Goal: Task Accomplishment & Management: Use online tool/utility

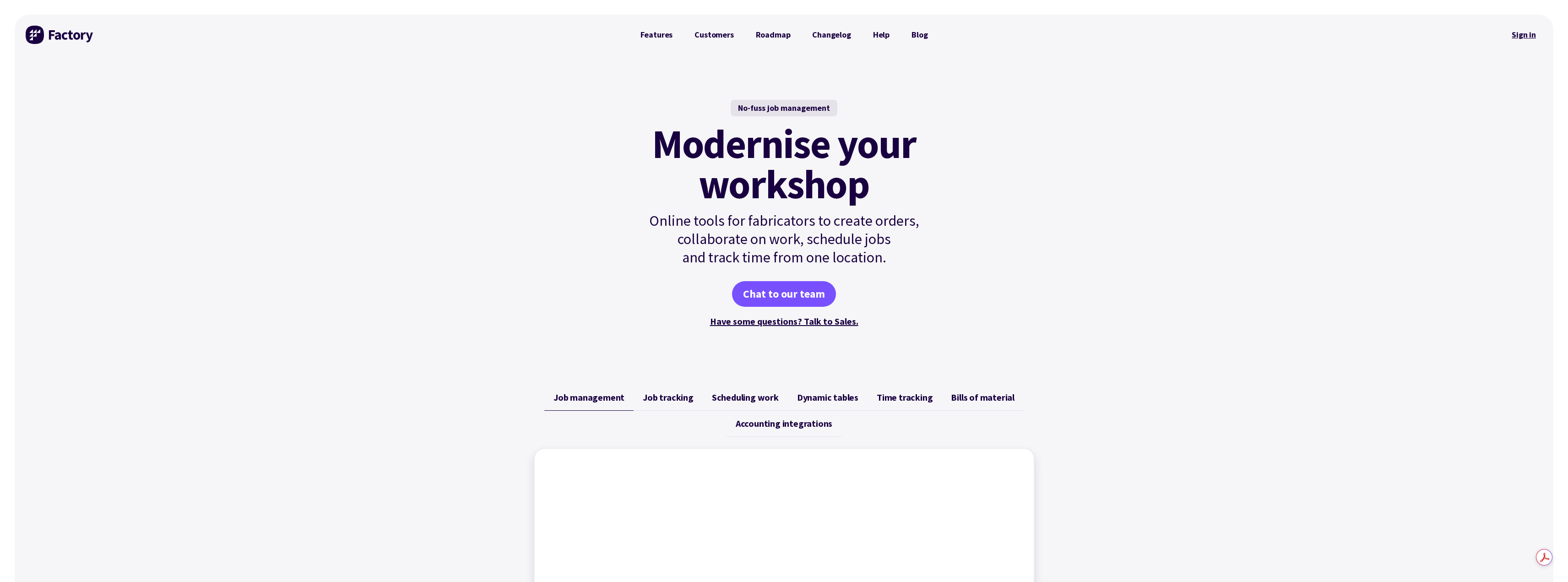
click at [1534, 40] on link "Sign in" at bounding box center [1524, 35] width 37 height 21
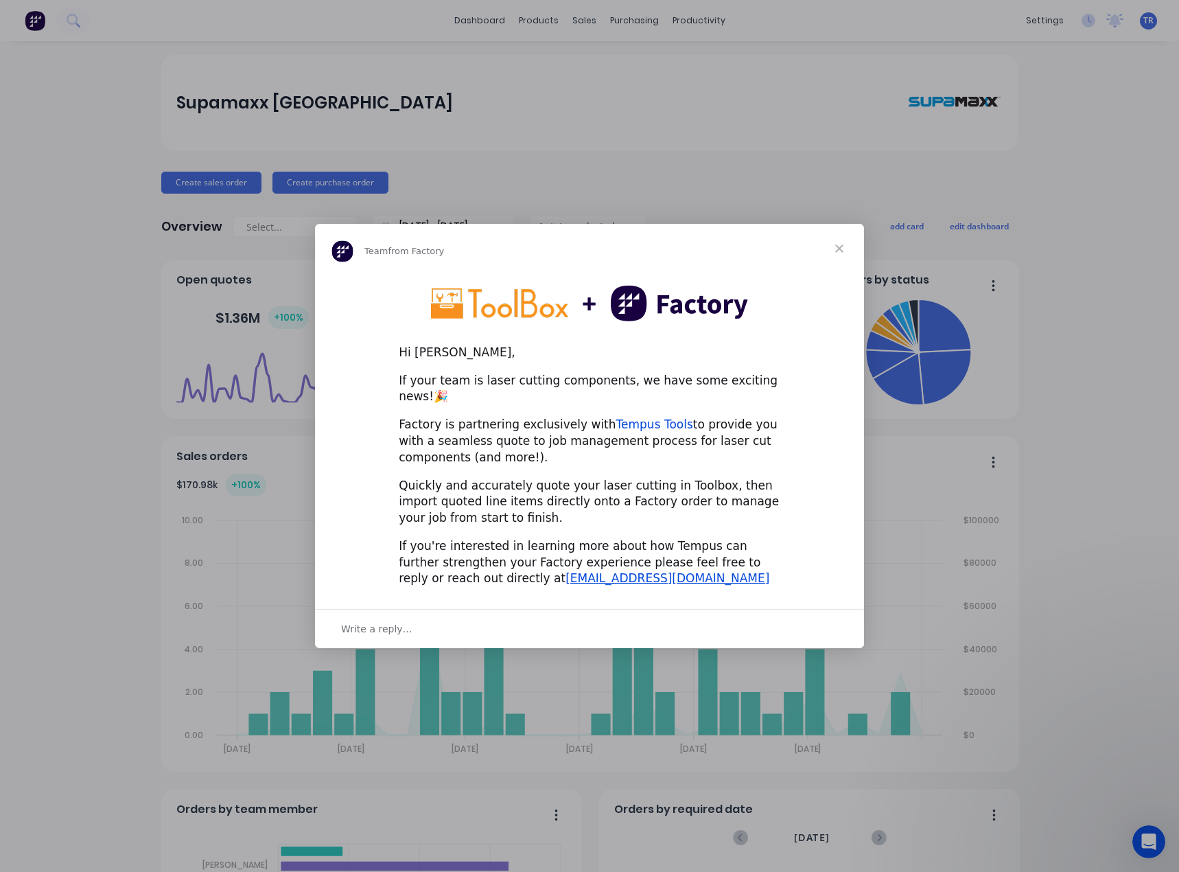
click at [619, 421] on link "Tempus Tools" at bounding box center [655, 424] width 77 height 14
click at [827, 255] on span "Close" at bounding box center [839, 248] width 49 height 49
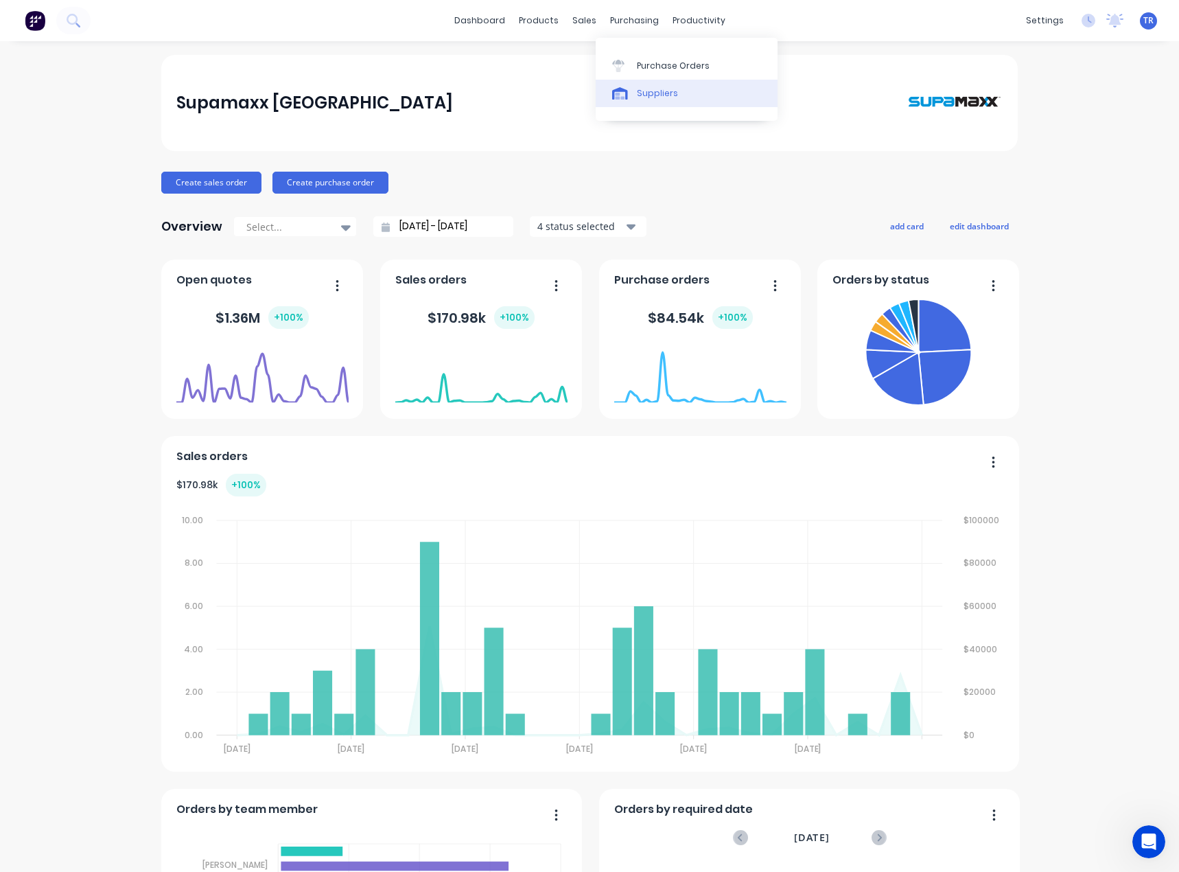
click at [630, 91] on div at bounding box center [622, 93] width 21 height 12
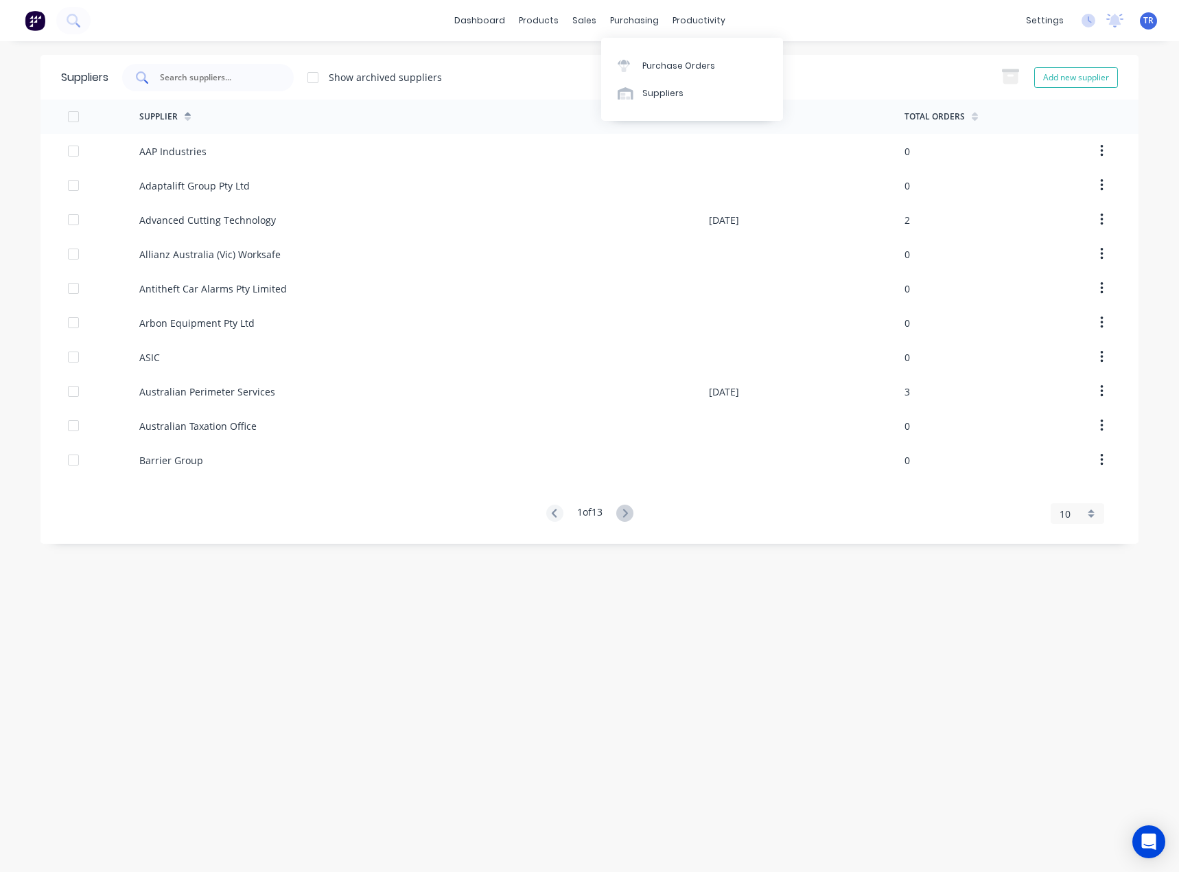
click at [203, 83] on input "text" at bounding box center [216, 78] width 114 height 14
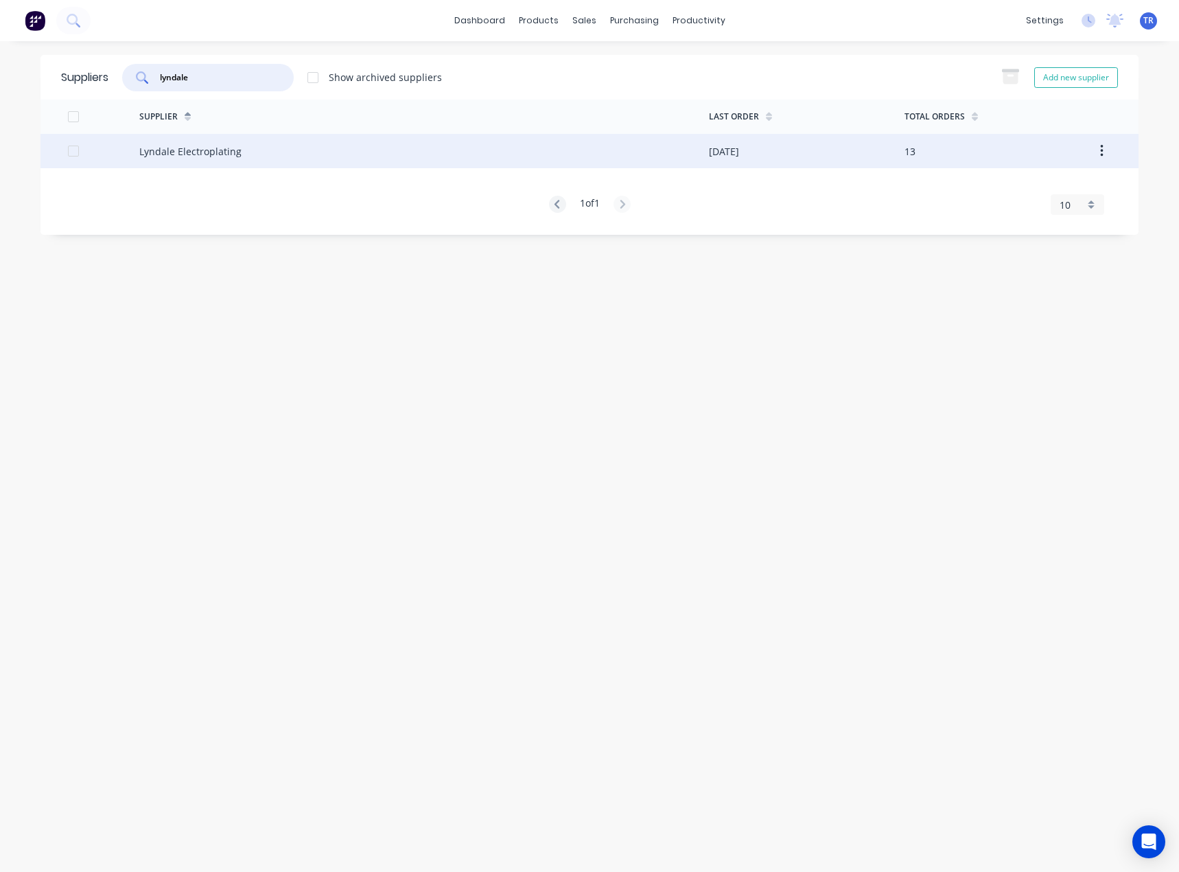
type input "lyndale"
click at [216, 138] on div "Lyndale Electroplating" at bounding box center [424, 151] width 570 height 34
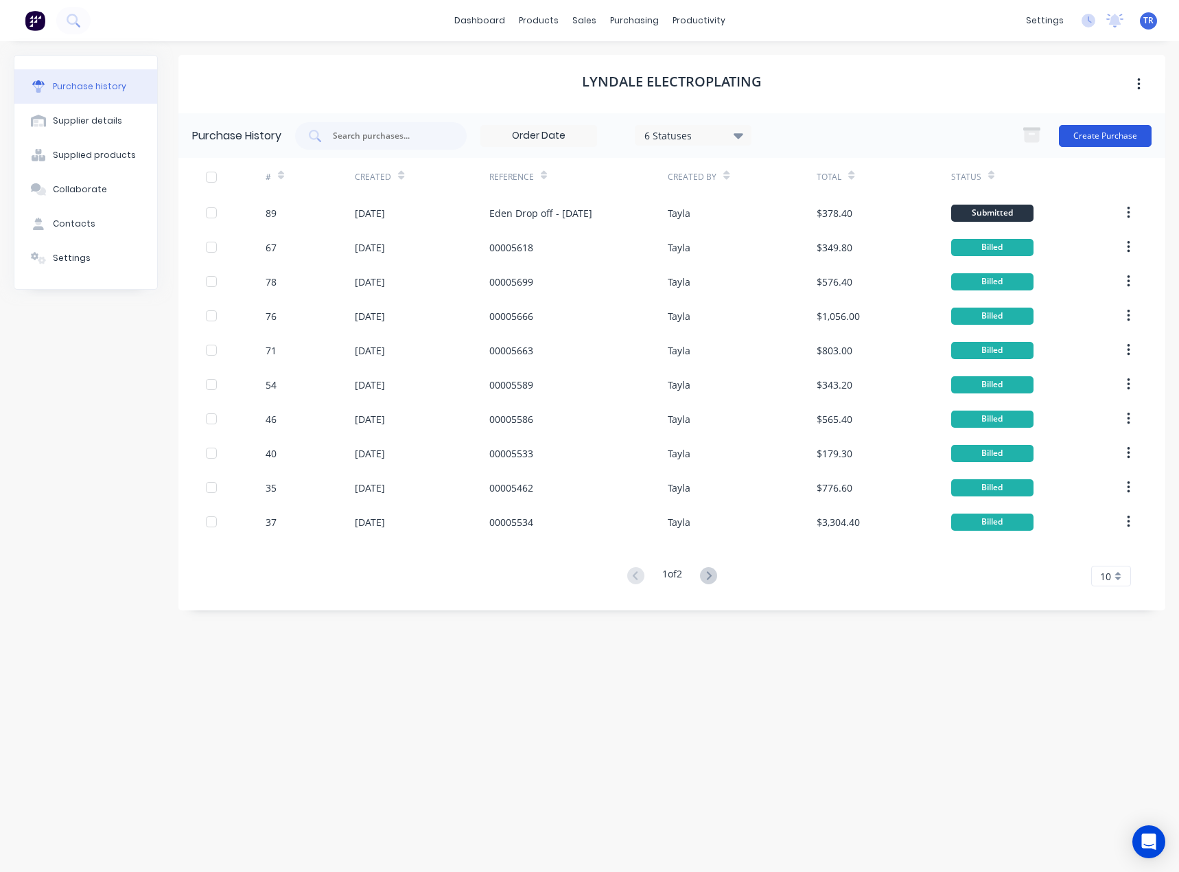
click at [1091, 138] on button "Create Purchase" at bounding box center [1105, 136] width 93 height 22
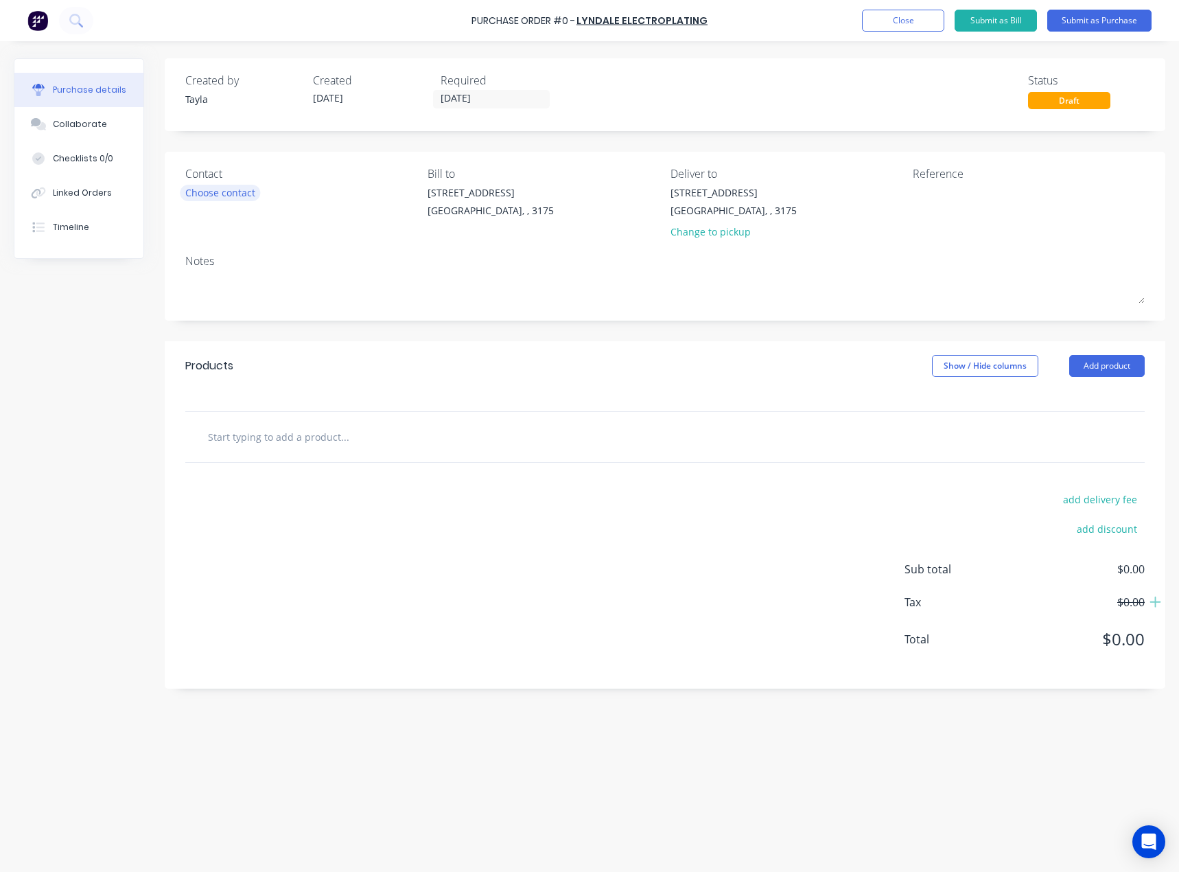
click at [194, 192] on div "Choose contact" at bounding box center [220, 192] width 70 height 14
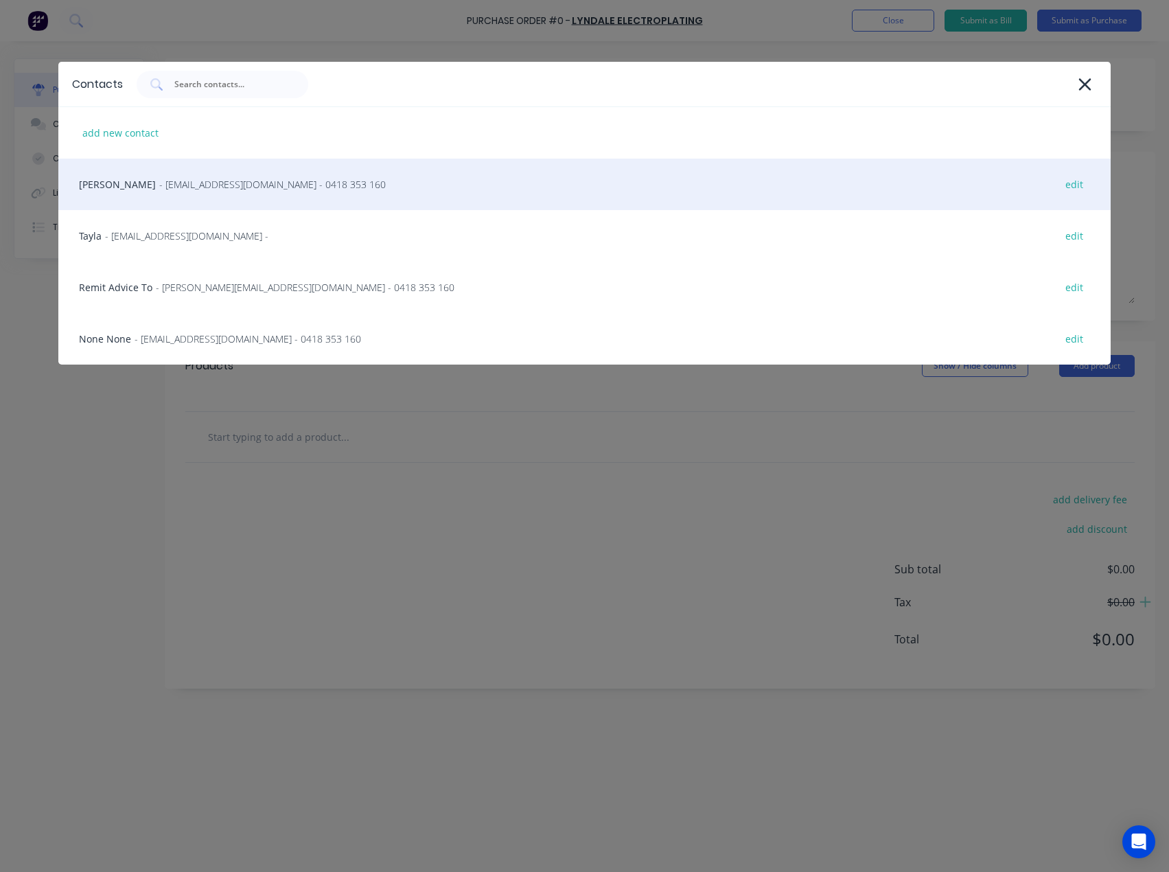
click at [216, 193] on div "Mark McHale - mark@aaelectroplating.com - 0418 353 160 edit" at bounding box center [584, 184] width 1052 height 51
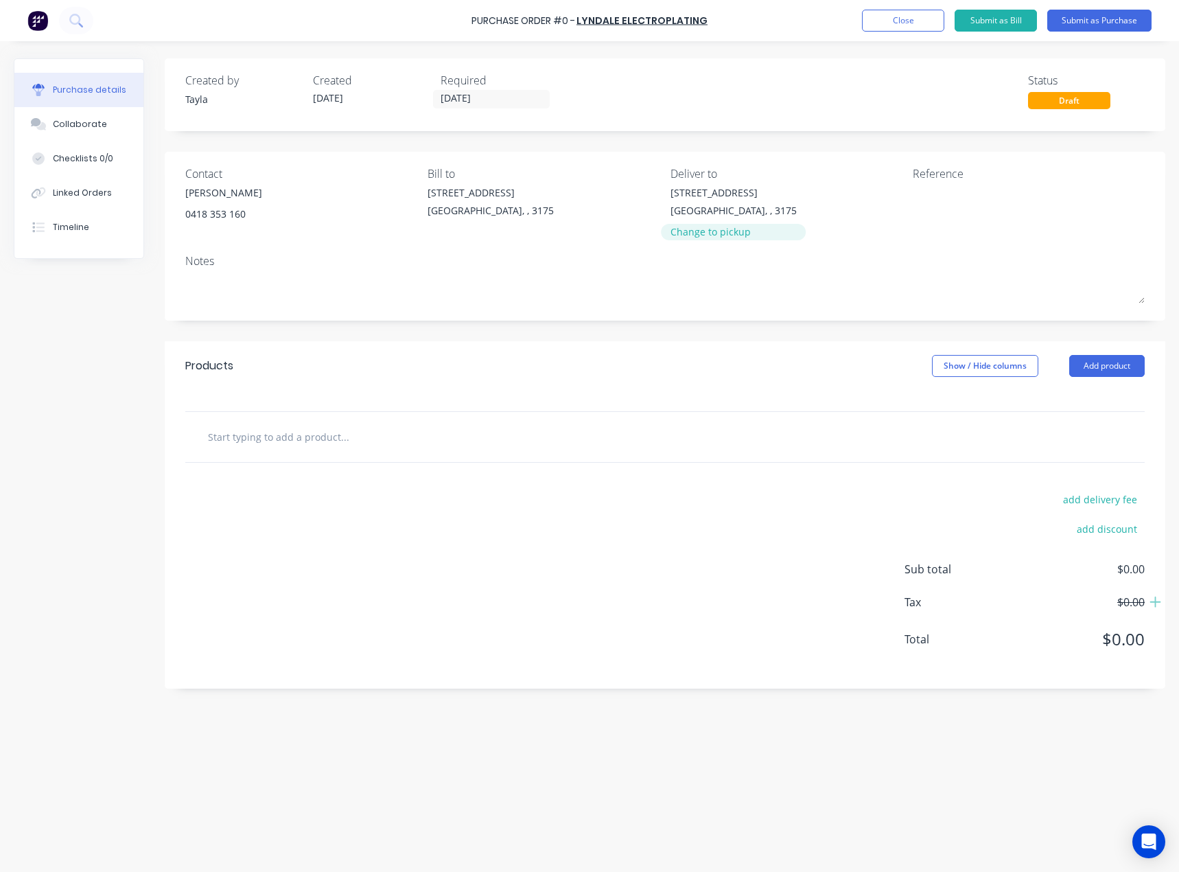
click at [713, 225] on div "Change to pickup" at bounding box center [734, 232] width 126 height 14
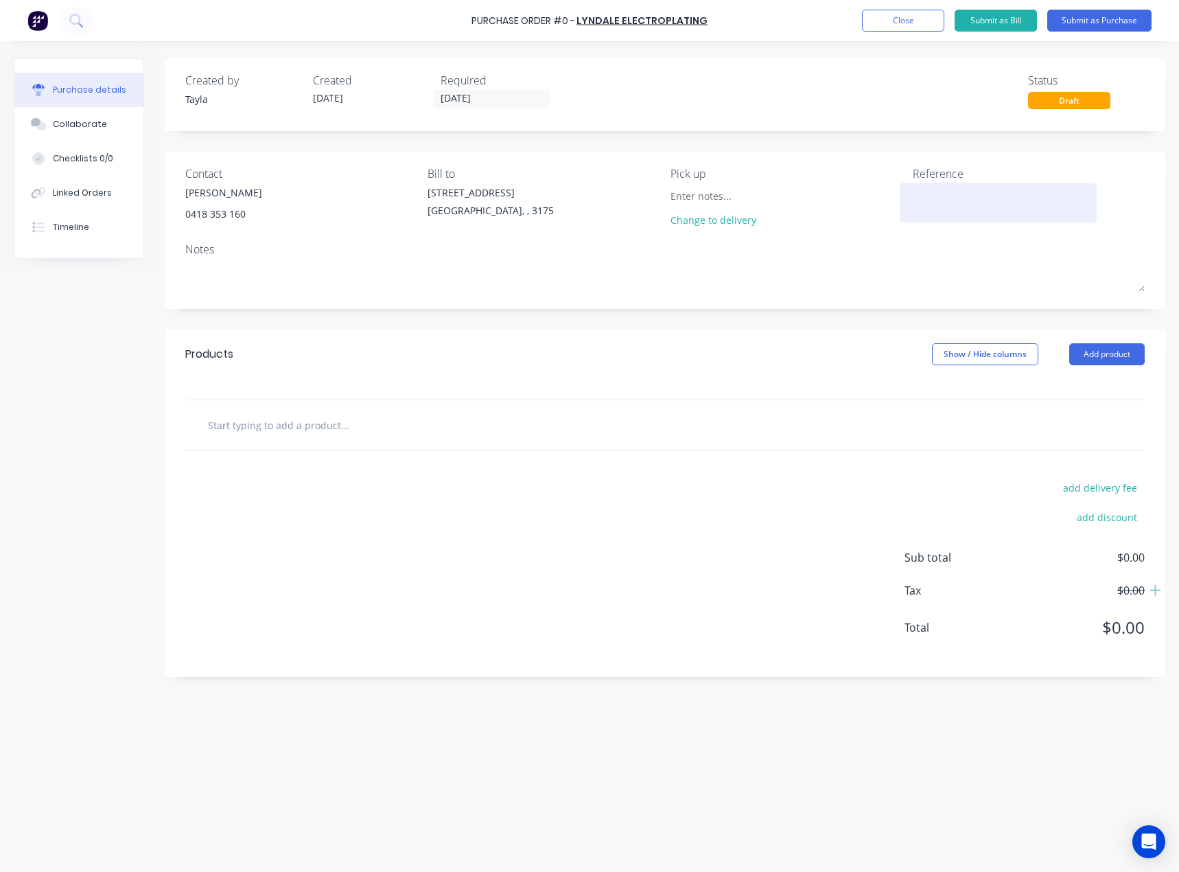
click at [954, 192] on textarea at bounding box center [999, 200] width 172 height 31
type textarea "x"
type textarea "E"
type textarea "x"
type textarea "Ed"
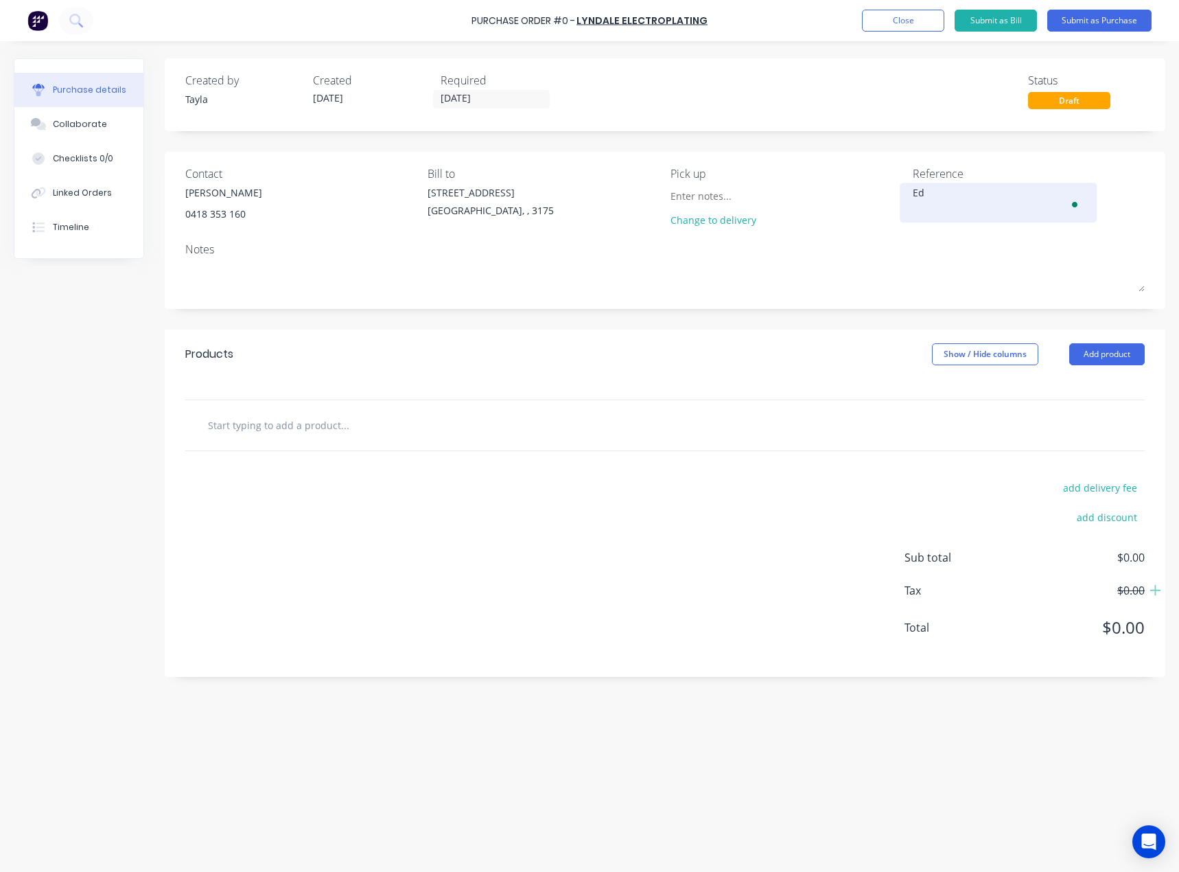
type textarea "x"
type textarea "Eden"
type textarea "x"
type textarea "Eden"
type textarea "x"
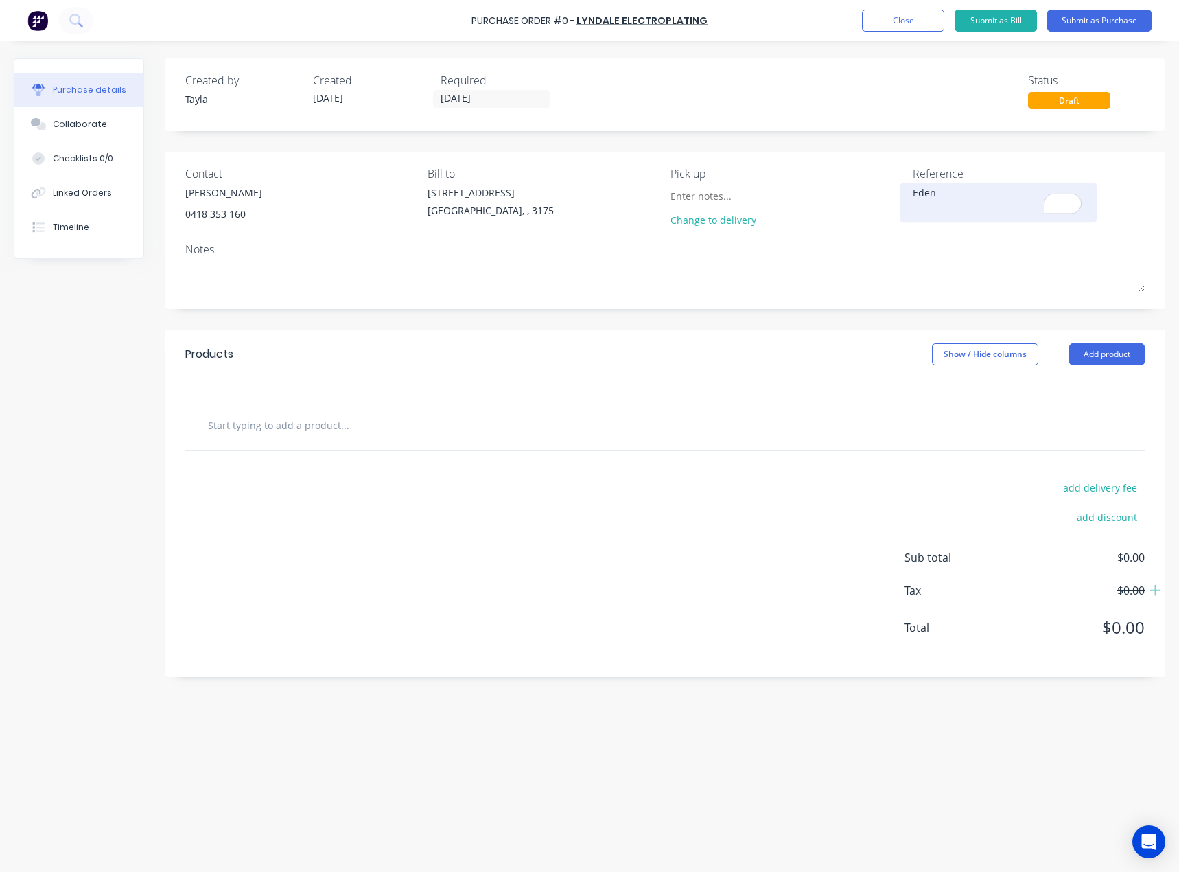
type textarea "Eden 3"
type textarea "x"
type textarea "Eden 3/"
type textarea "x"
type textarea "Eden 3/0"
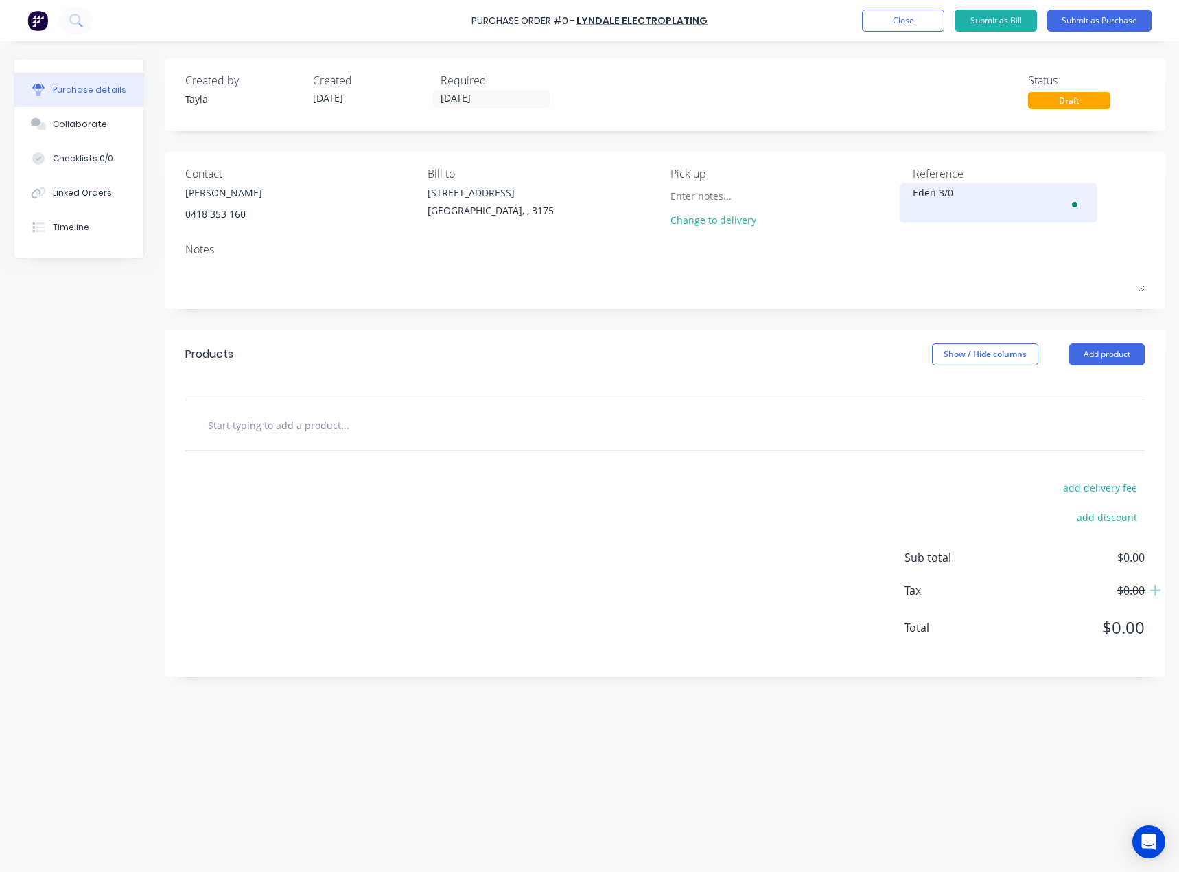
type textarea "x"
type textarea "Eden 3/08"
type textarea "x"
type textarea "Eden 3/08/"
type textarea "x"
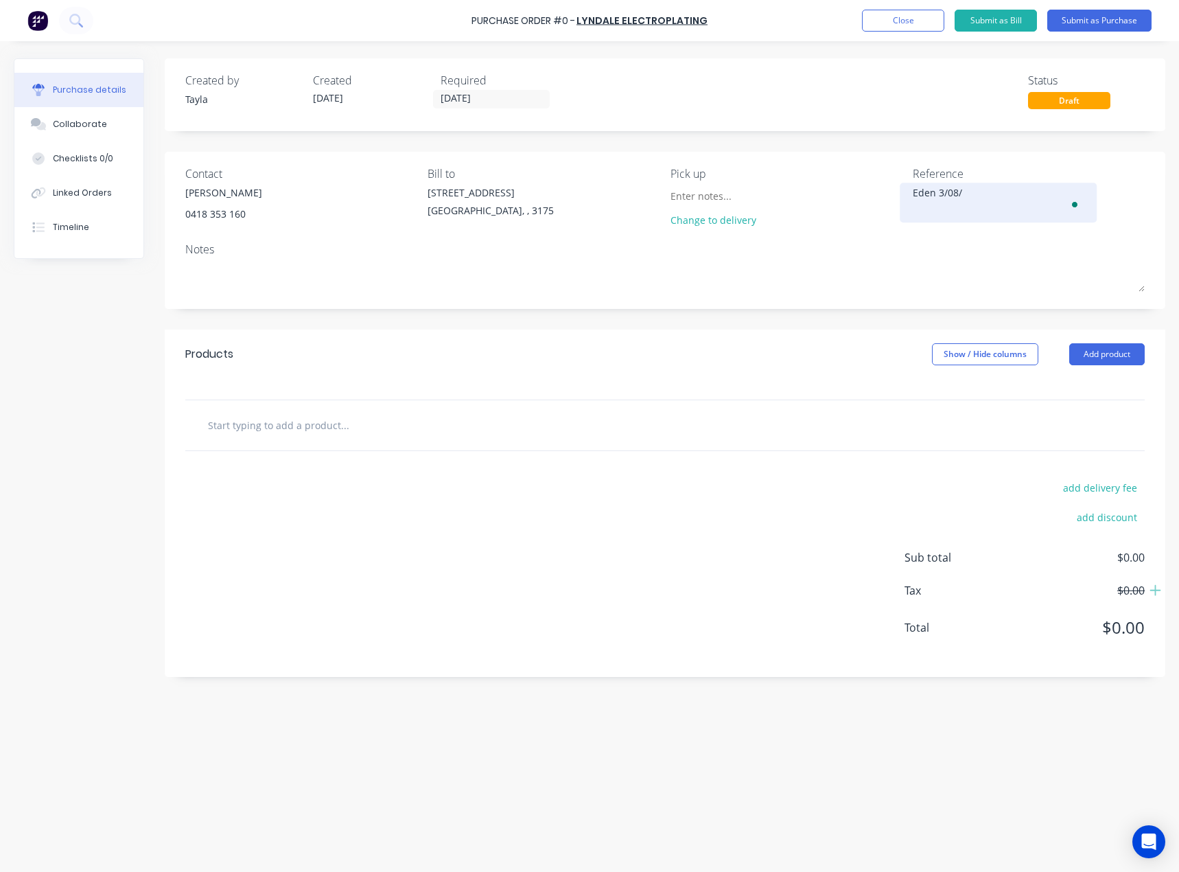
type textarea "Eden 3/08/2"
type textarea "x"
type textarea "Eden 3/08/20"
type textarea "x"
type textarea "Eden 3/08/202"
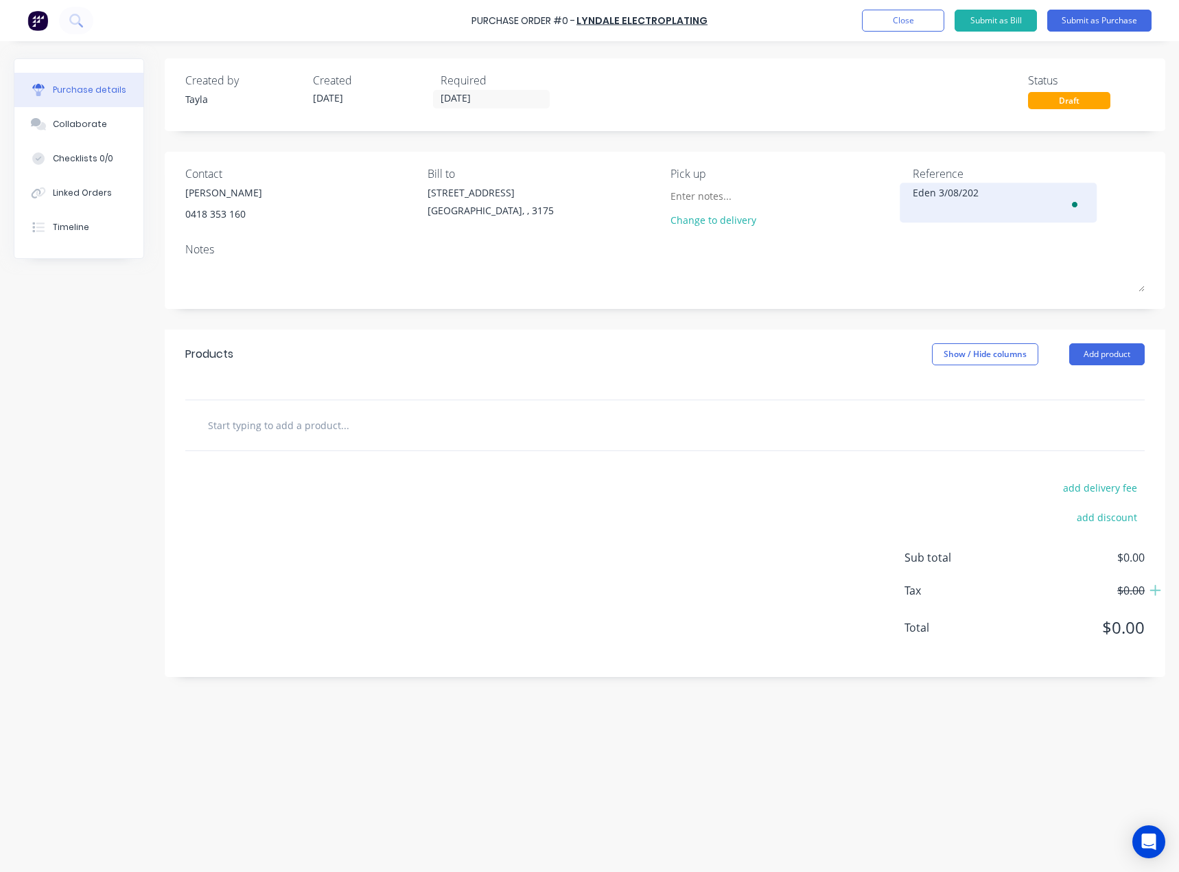
type textarea "x"
type textarea "Eden 3/08/2025"
click at [953, 202] on textarea "Eden 3/08/2025" at bounding box center [999, 200] width 172 height 31
type textarea "x"
type textarea "Eden 3/09/2025"
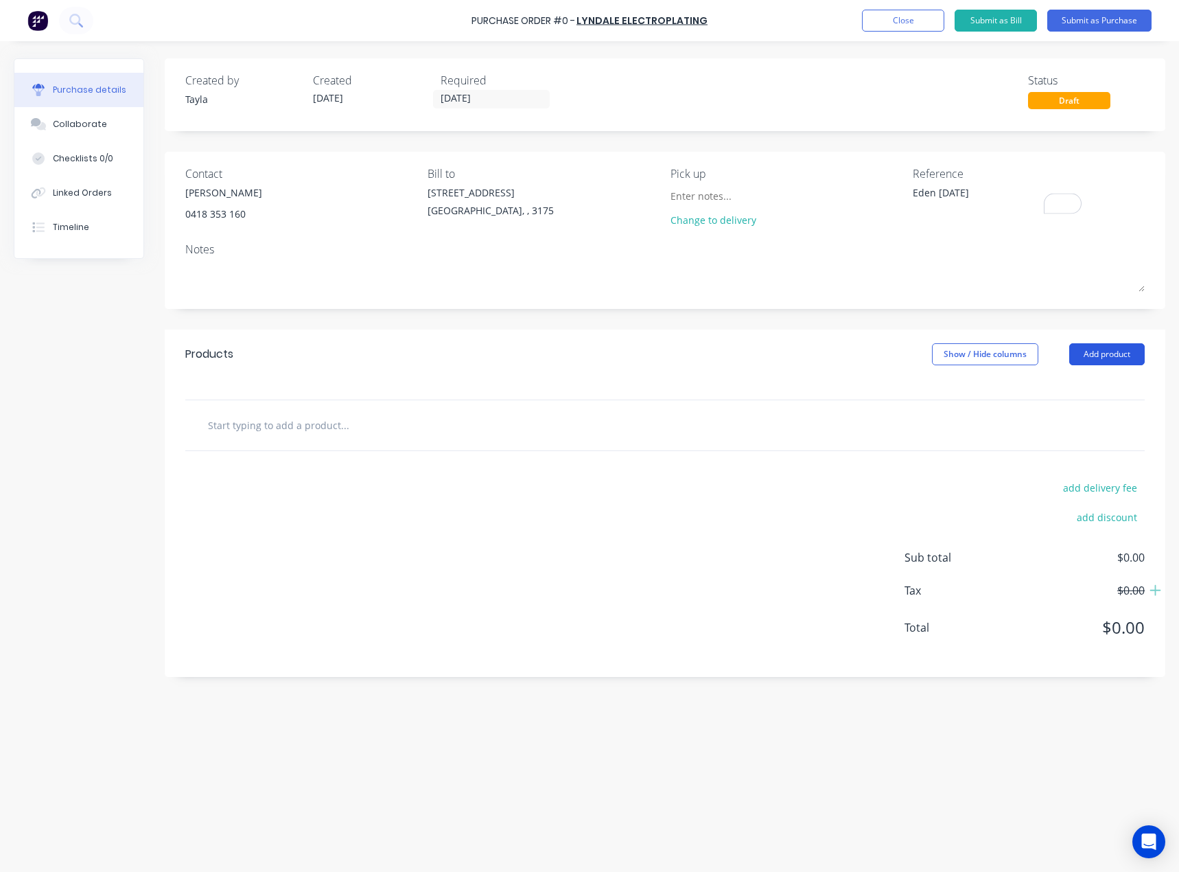
type textarea "x"
type textarea "Eden 3/09/2025"
click at [1077, 358] on button "Add product" at bounding box center [1108, 354] width 76 height 22
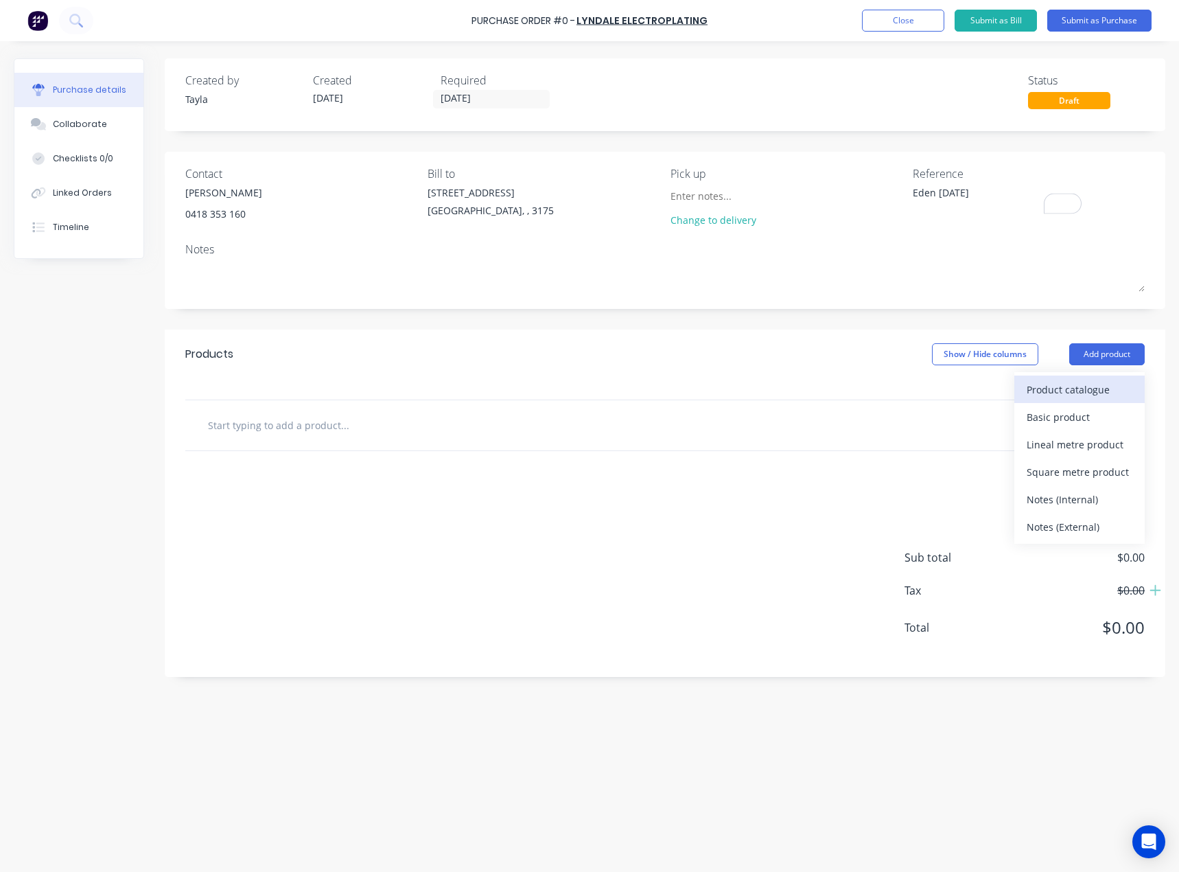
click at [1016, 395] on button "Product catalogue" at bounding box center [1080, 389] width 130 height 27
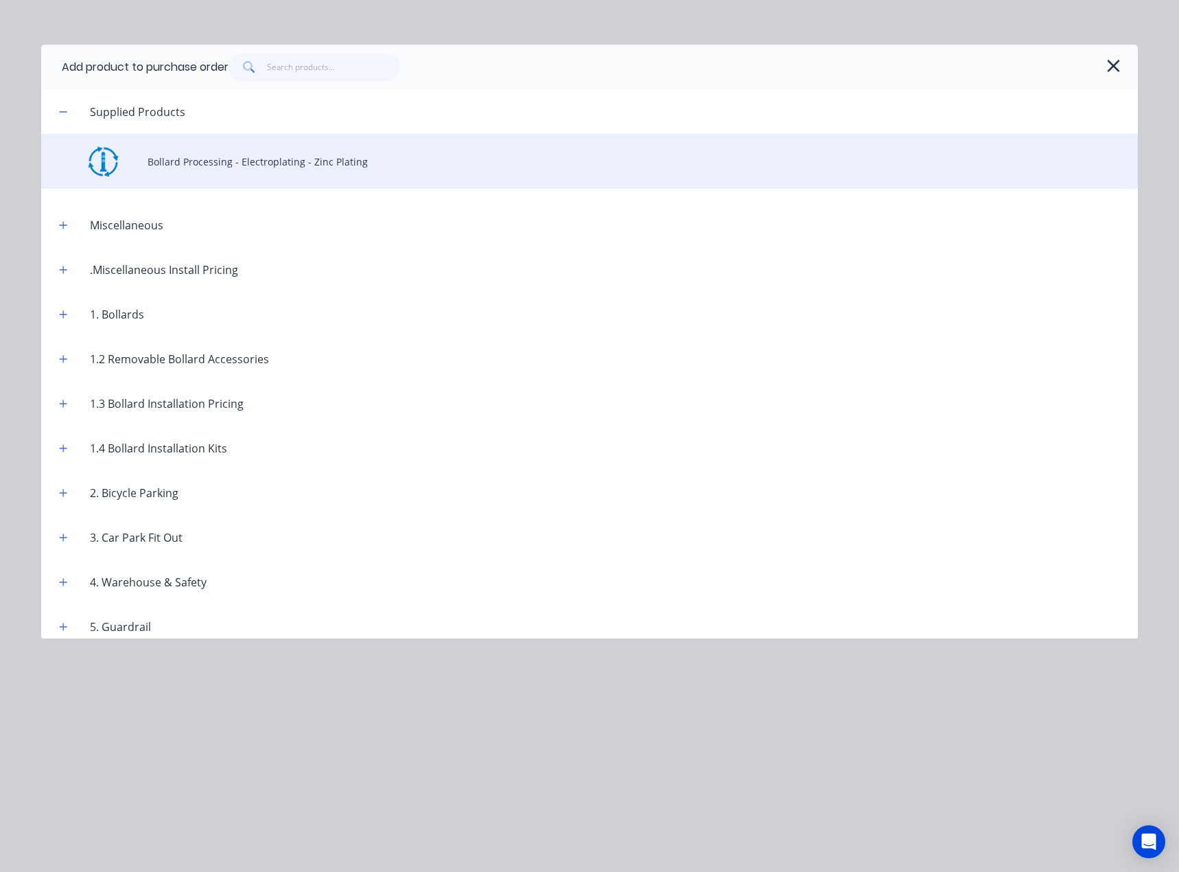
click at [218, 161] on div "Bollard Processing - Electroplating - Zinc Plating" at bounding box center [589, 161] width 1097 height 55
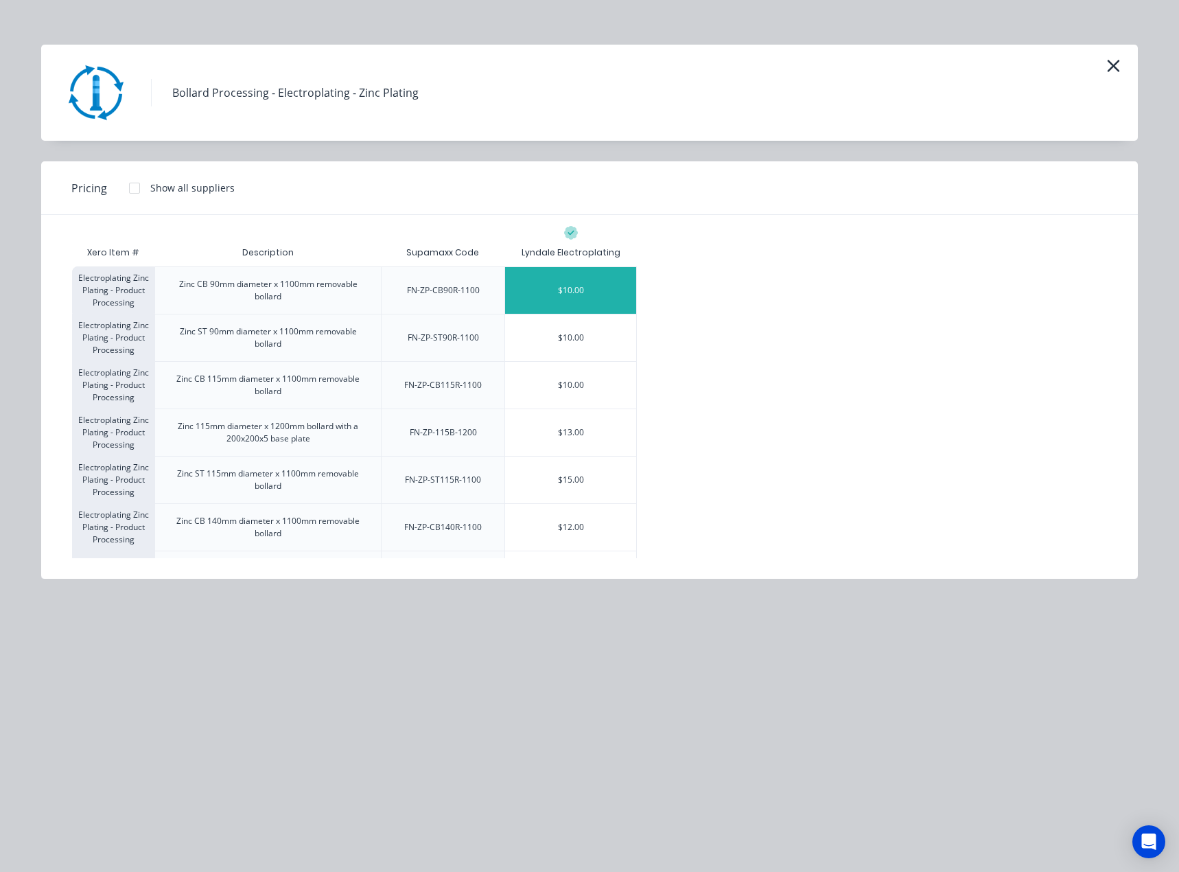
click at [531, 281] on div "$10.00" at bounding box center [570, 290] width 131 height 47
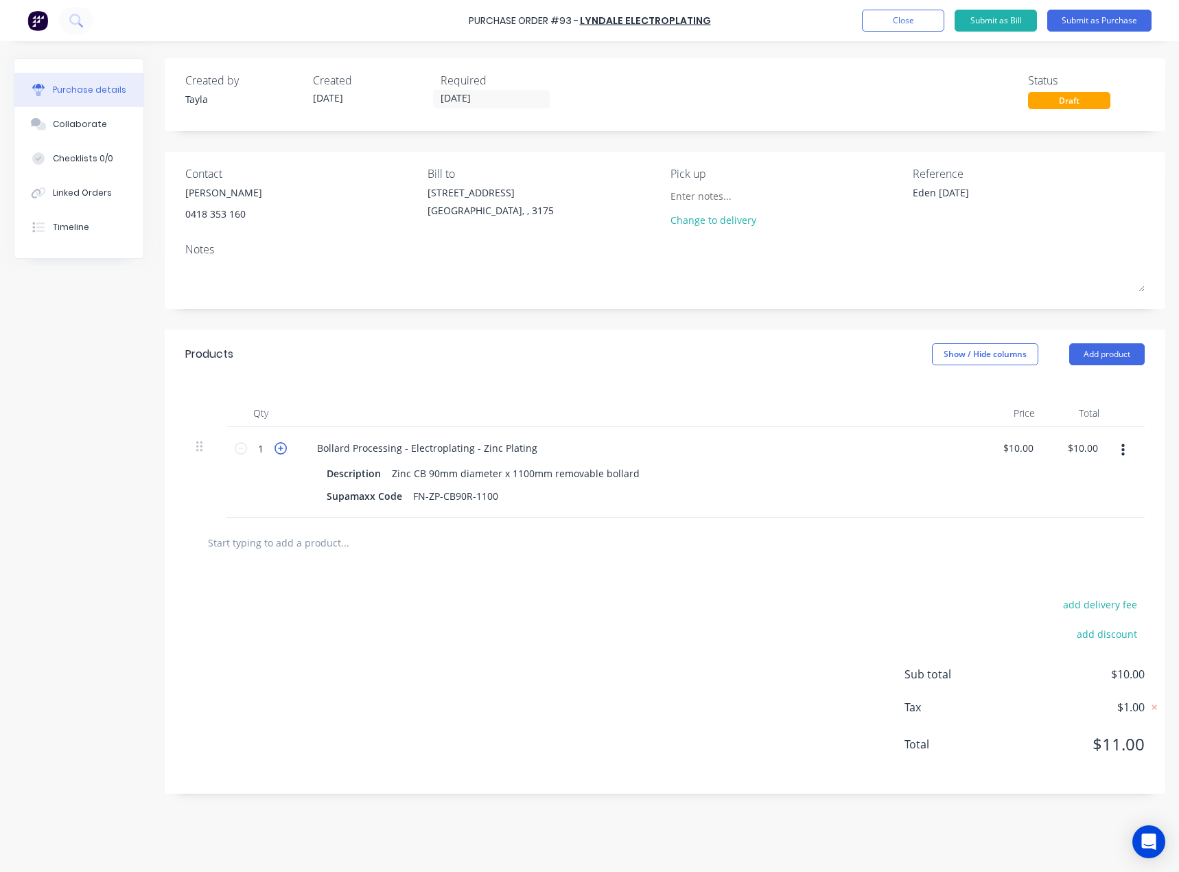
click at [275, 451] on icon at bounding box center [281, 448] width 12 height 12
type textarea "x"
type input "2"
type input "$20.00"
click at [270, 454] on input "2" at bounding box center [260, 448] width 27 height 21
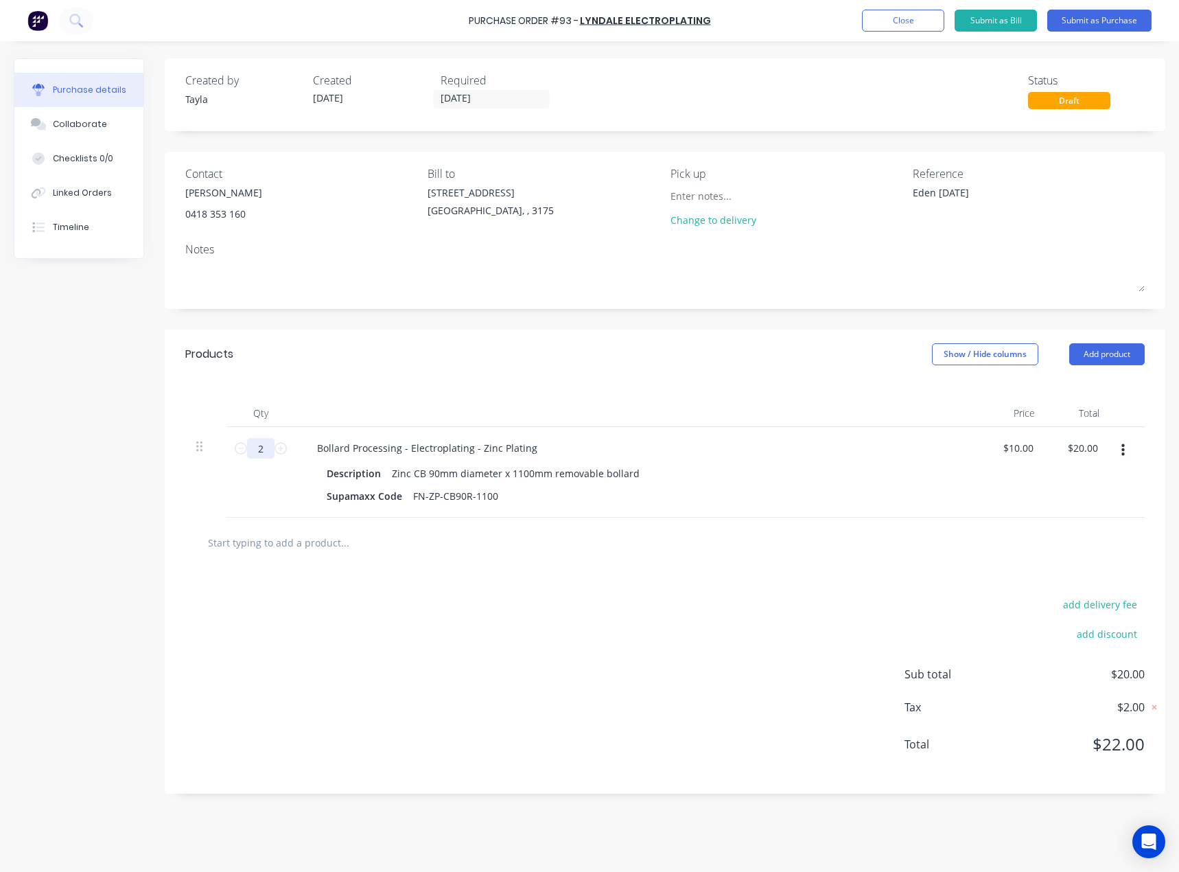
type textarea "x"
type input "9"
type input "$90.00"
type textarea "x"
type input "95"
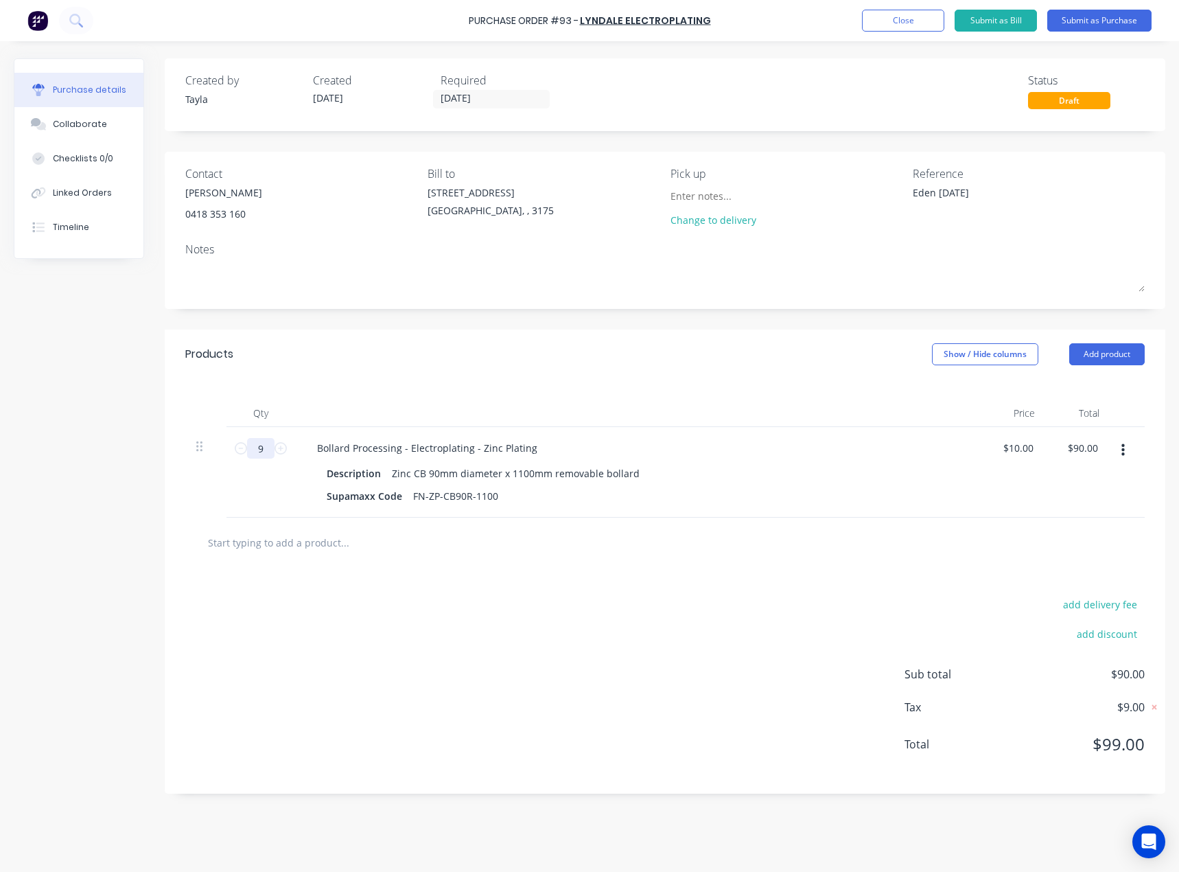
type input "$950.00"
type textarea "x"
type input "95"
click at [475, 370] on div "Products Show / Hide columns Add product" at bounding box center [665, 354] width 1001 height 49
click at [1107, 17] on button "Submit as Purchase" at bounding box center [1100, 21] width 104 height 22
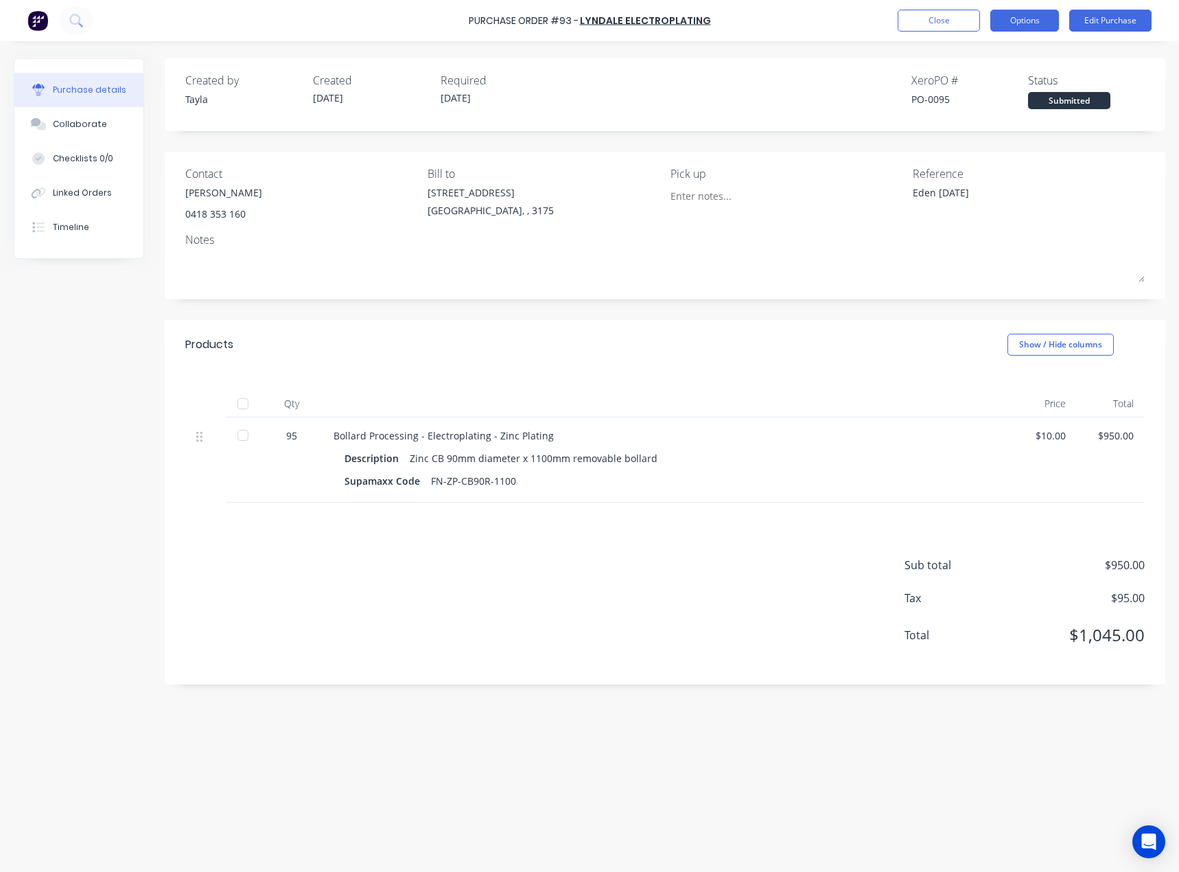
click at [1016, 26] on button "Options" at bounding box center [1025, 21] width 69 height 22
click at [980, 49] on div "Print / Email" at bounding box center [994, 56] width 106 height 20
click at [967, 85] on div "With pricing" at bounding box center [994, 83] width 106 height 20
type textarea "x"
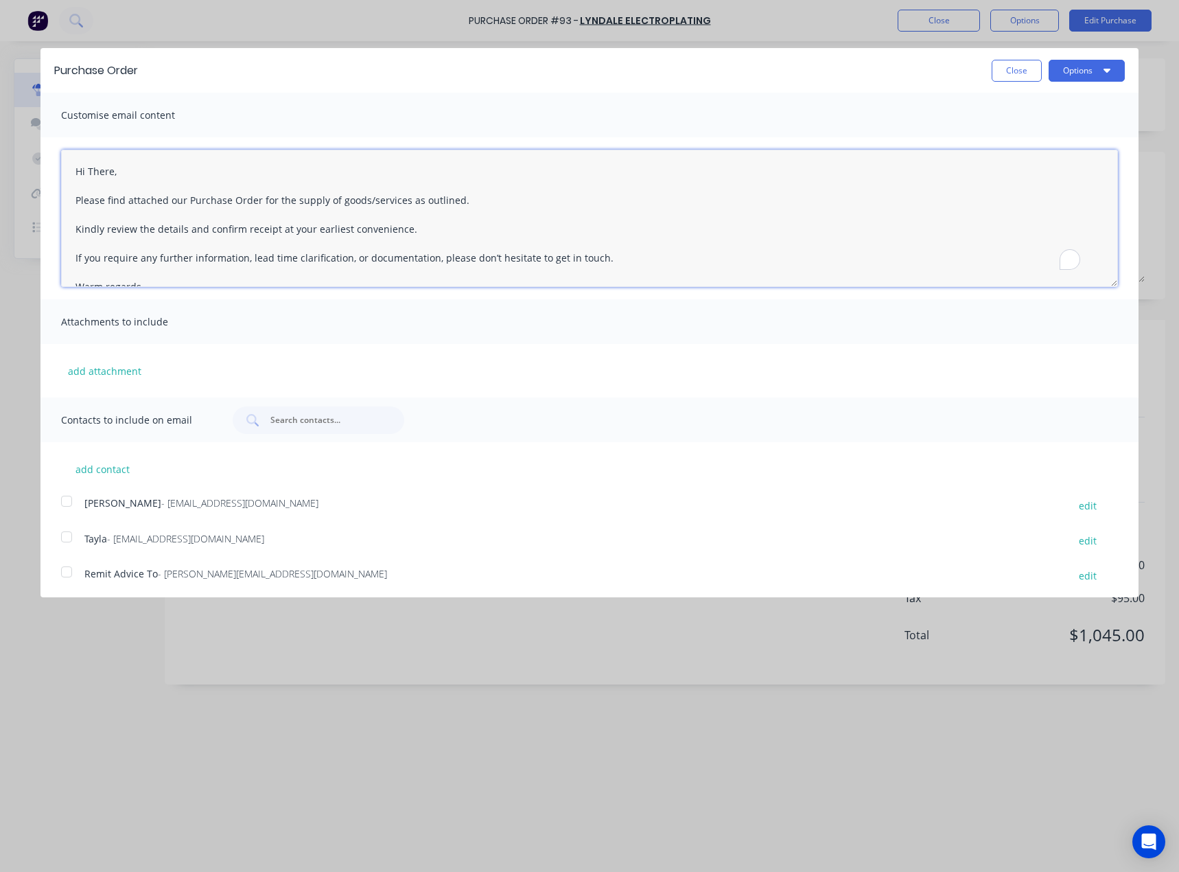
click at [103, 174] on textarea "Hi There, Please find attached our Purchase Order for the supply of goods/servi…" at bounding box center [589, 218] width 1057 height 137
type textarea "Good Morning Mark, Please find attached our Purchase Order for the supply of go…"
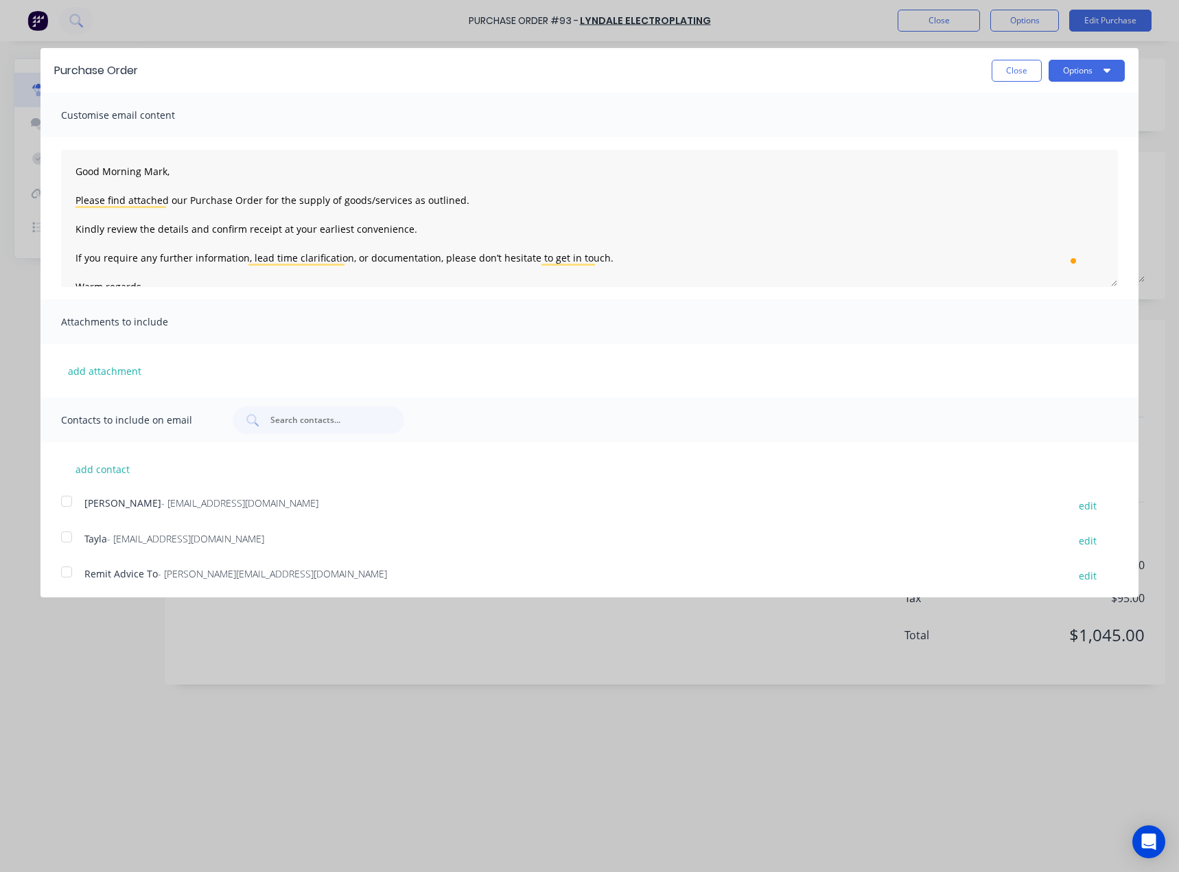
click at [128, 498] on span "Mark McHale" at bounding box center [122, 502] width 77 height 13
click at [1092, 71] on button "Options" at bounding box center [1087, 71] width 76 height 22
click at [1052, 136] on div "Email" at bounding box center [1060, 133] width 106 height 20
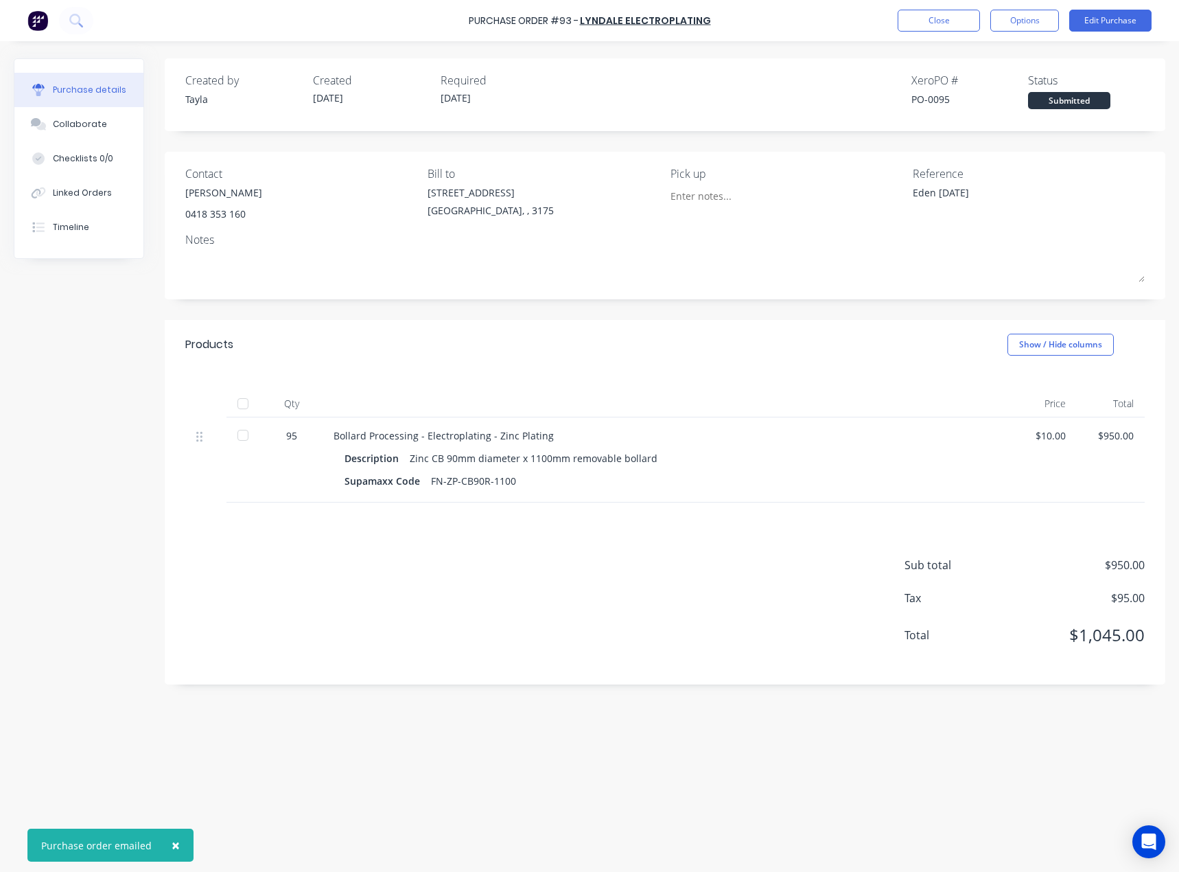
type textarea "x"
click at [932, 23] on button "Close" at bounding box center [939, 21] width 82 height 22
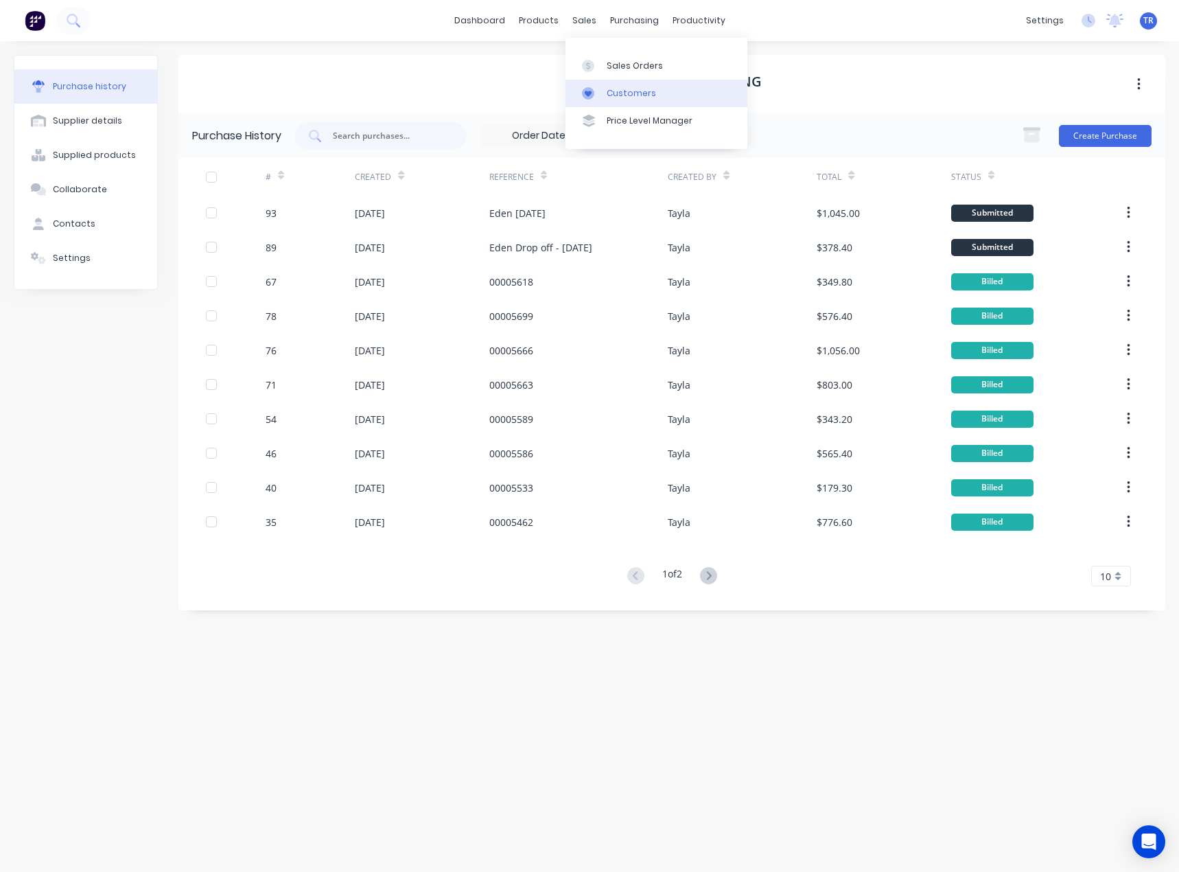
click at [621, 84] on link "Customers" at bounding box center [657, 93] width 182 height 27
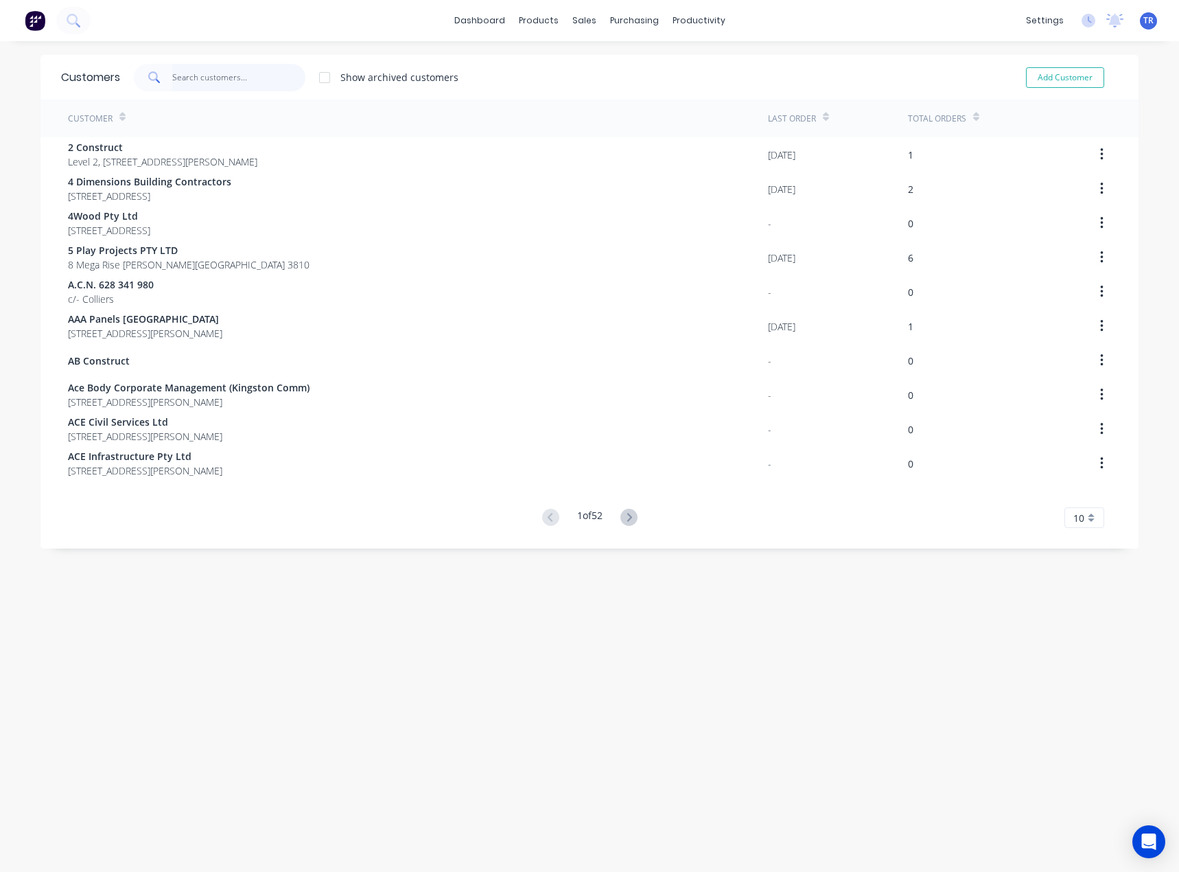
click at [237, 84] on input "text" at bounding box center [239, 77] width 134 height 27
paste input "Infra Projects"
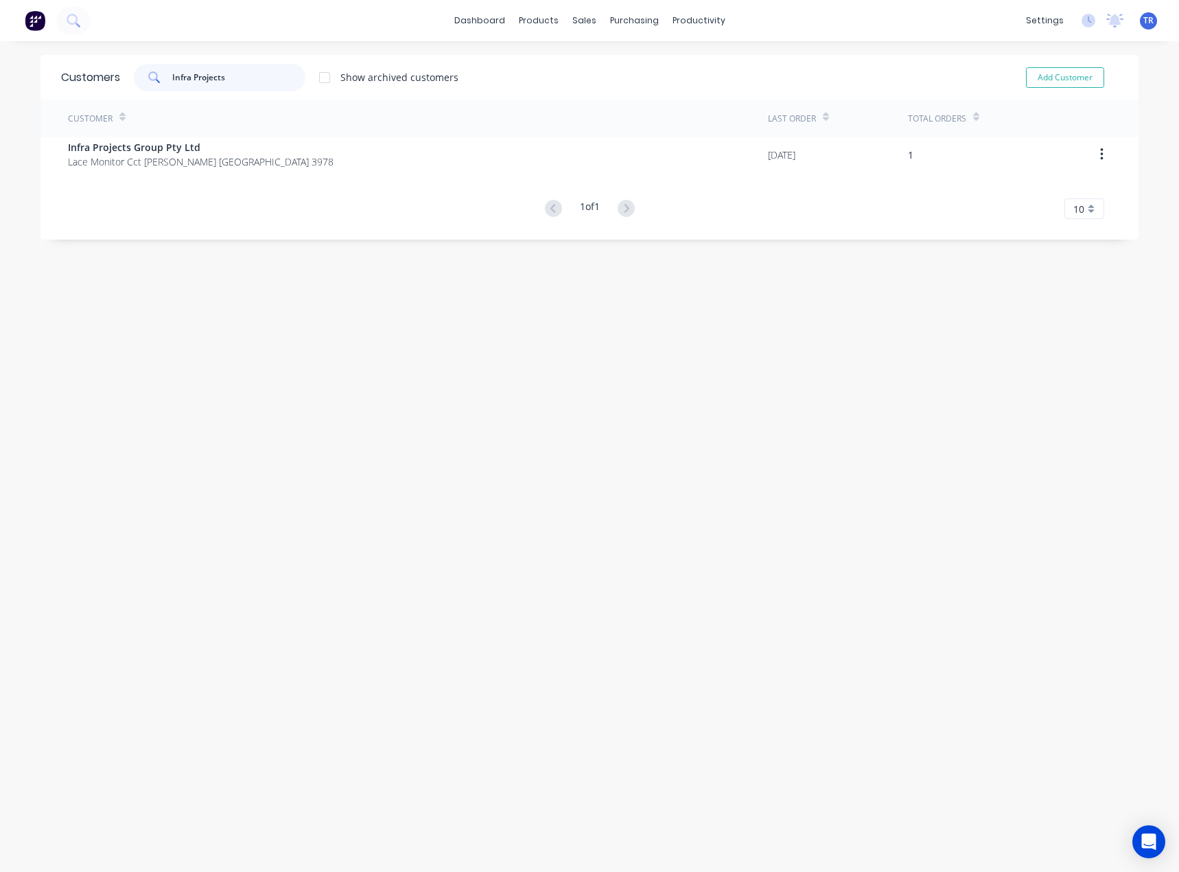
type input "Infra Projects"
click at [145, 127] on div "Customer" at bounding box center [418, 119] width 700 height 38
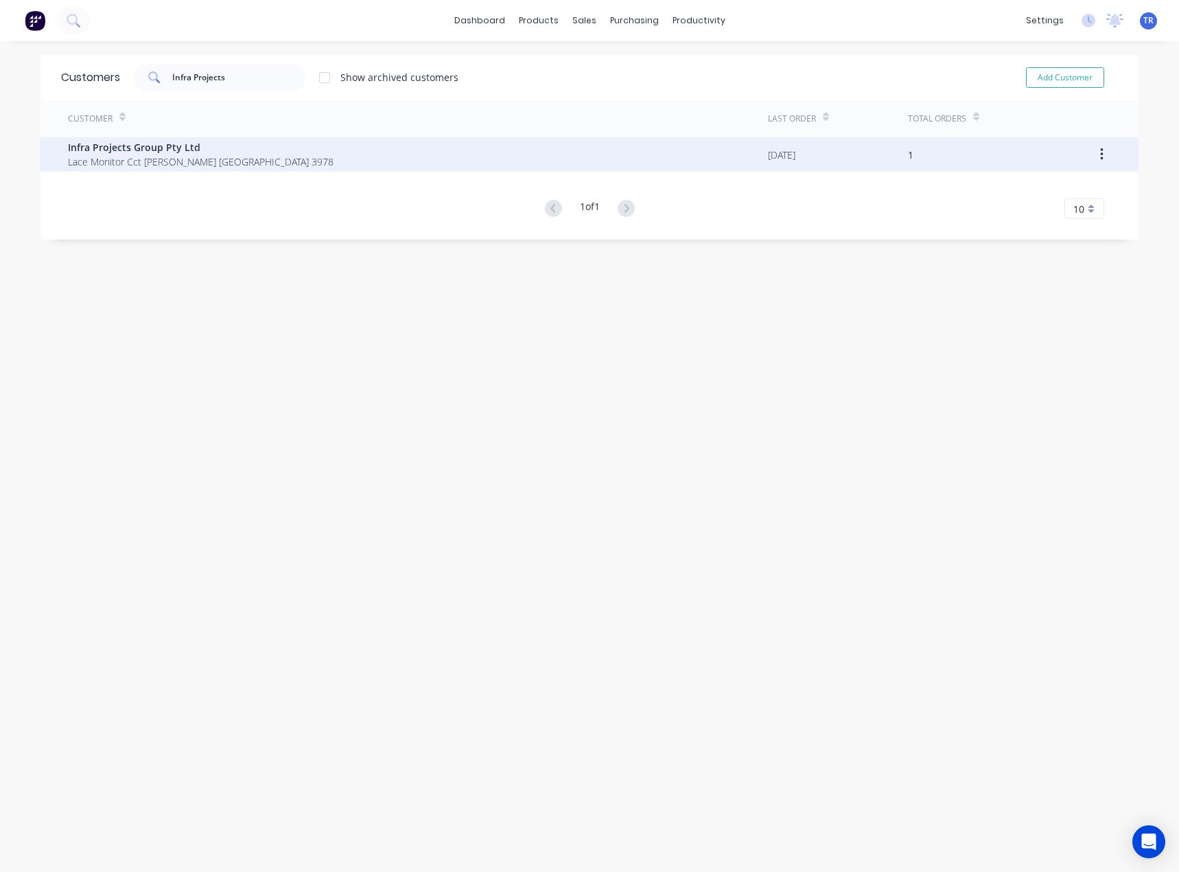
click at [155, 157] on span "Lace Monitor Cct Clyde North Victoria Australia 3978" at bounding box center [201, 161] width 266 height 14
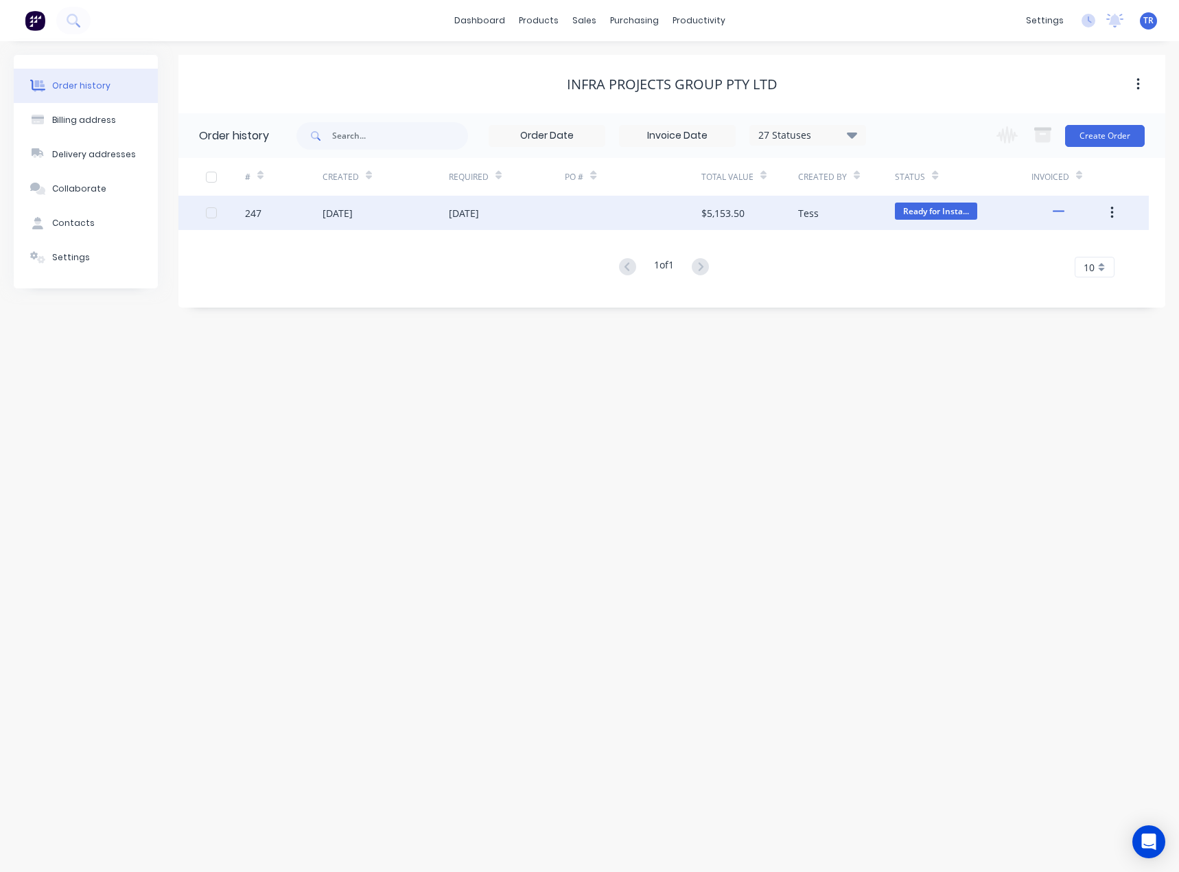
click at [411, 197] on div "02 Sep 2025" at bounding box center [386, 213] width 126 height 34
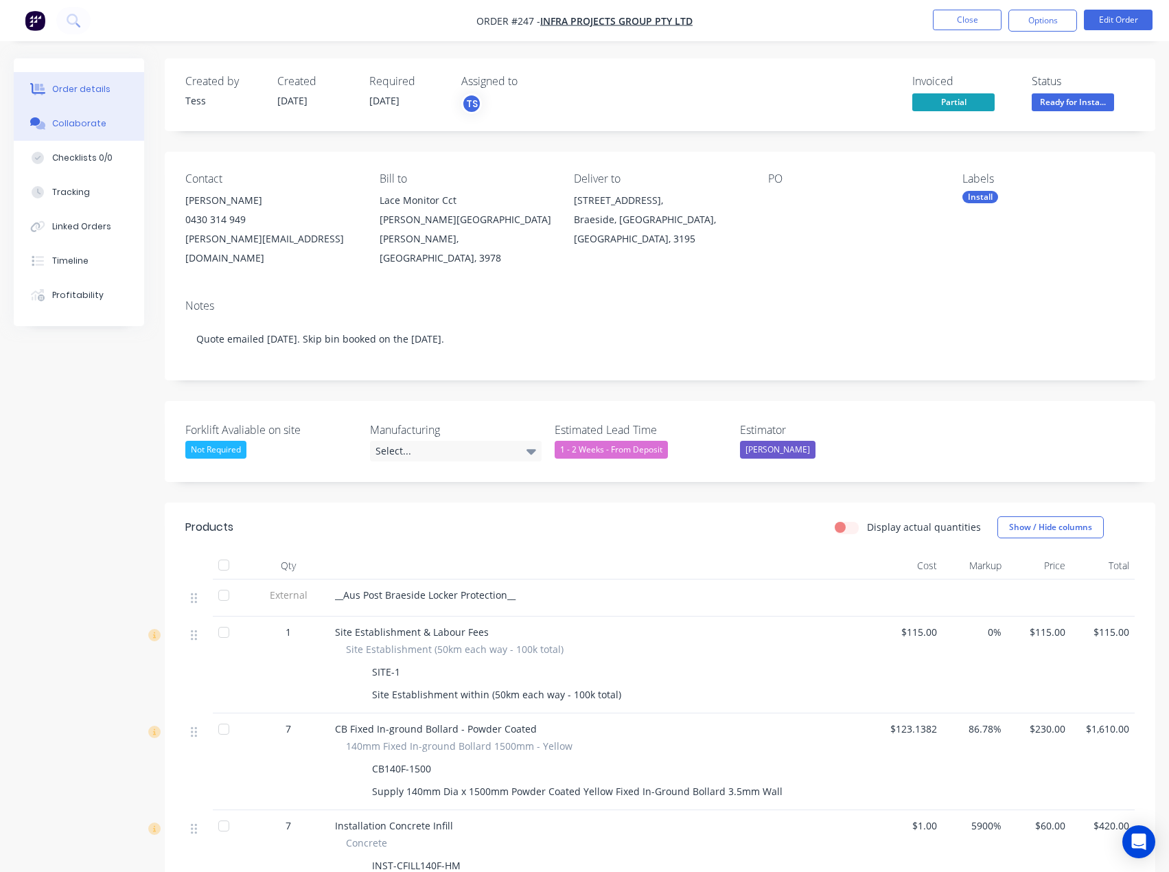
click at [84, 118] on div "Collaborate" at bounding box center [79, 123] width 54 height 12
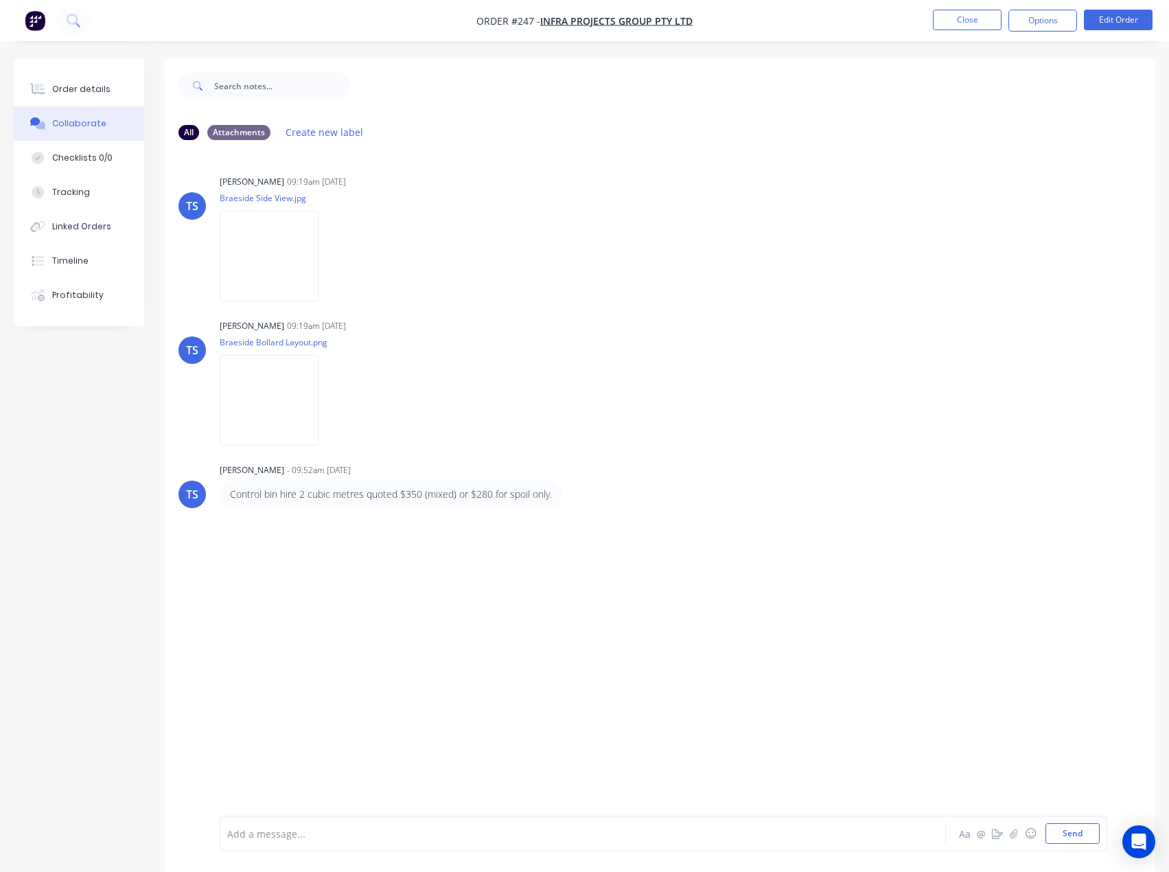
click at [342, 845] on div "Add a message... Aa @ ☺ Send" at bounding box center [664, 834] width 888 height 36
click at [337, 839] on div at bounding box center [555, 834] width 654 height 14
click at [943, 6] on nav "Order #247 - Infra Projects Group Pty Ltd Close Options Edit Order" at bounding box center [584, 20] width 1169 height 41
drag, startPoint x: 947, startPoint y: 21, endPoint x: 947, endPoint y: 11, distance: 9.6
click at [947, 11] on button "Close" at bounding box center [967, 20] width 69 height 21
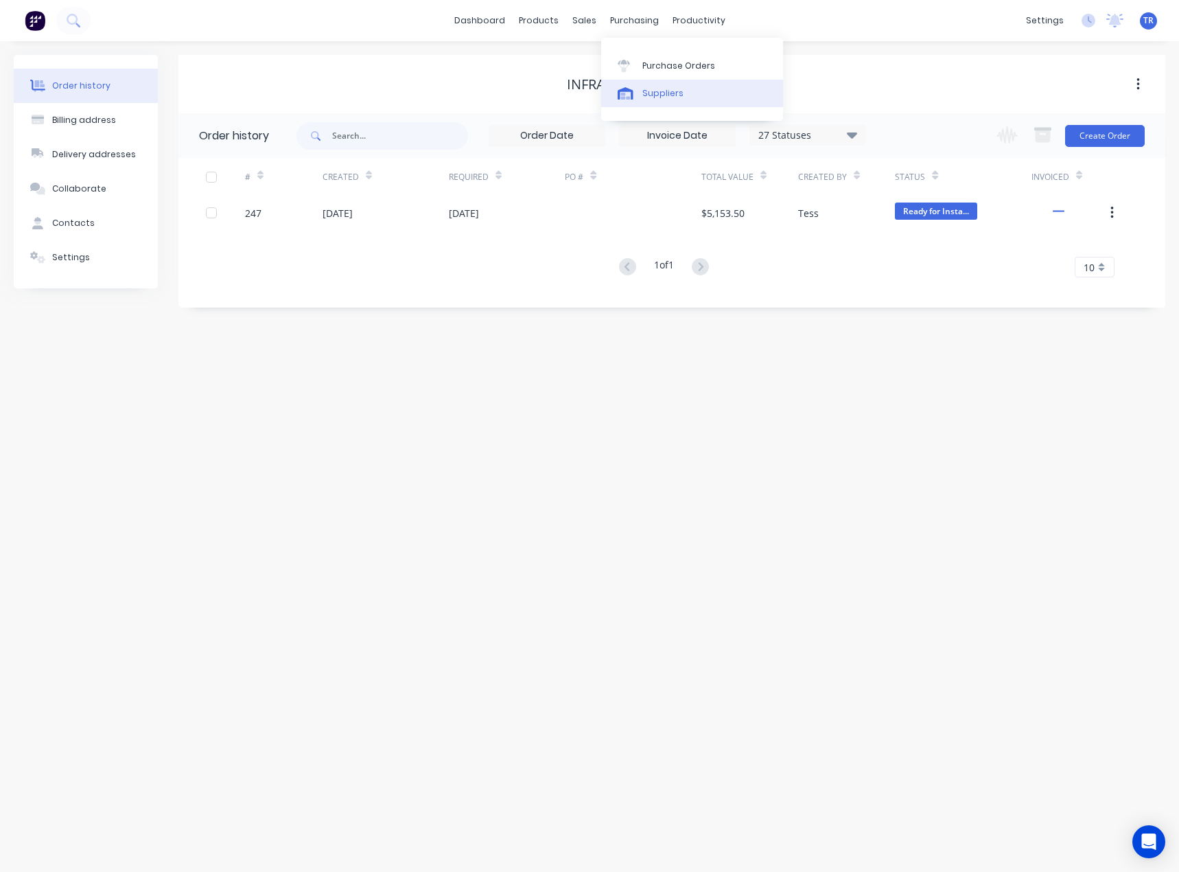
click at [645, 102] on link "Suppliers" at bounding box center [692, 93] width 182 height 27
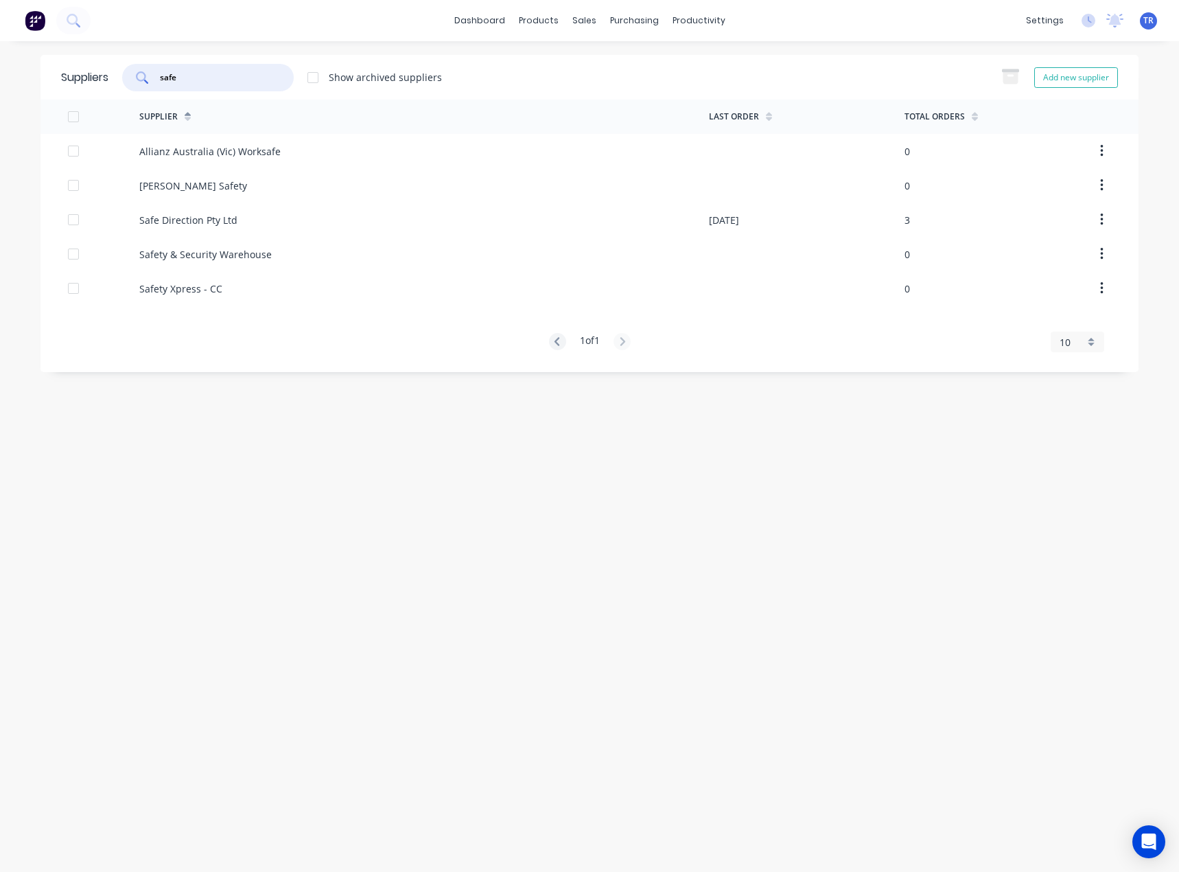
type input "safe"
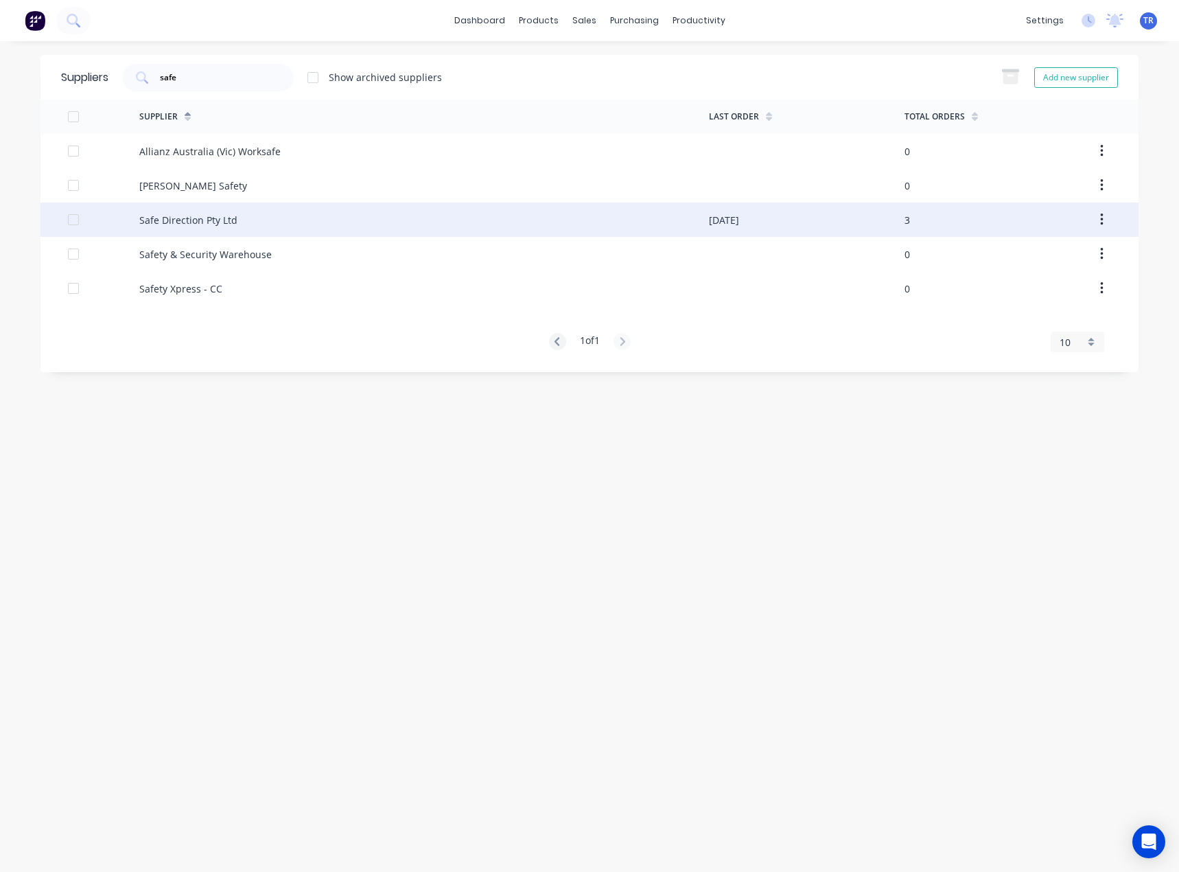
click at [217, 216] on div "Safe Direction Pty Ltd" at bounding box center [188, 220] width 98 height 14
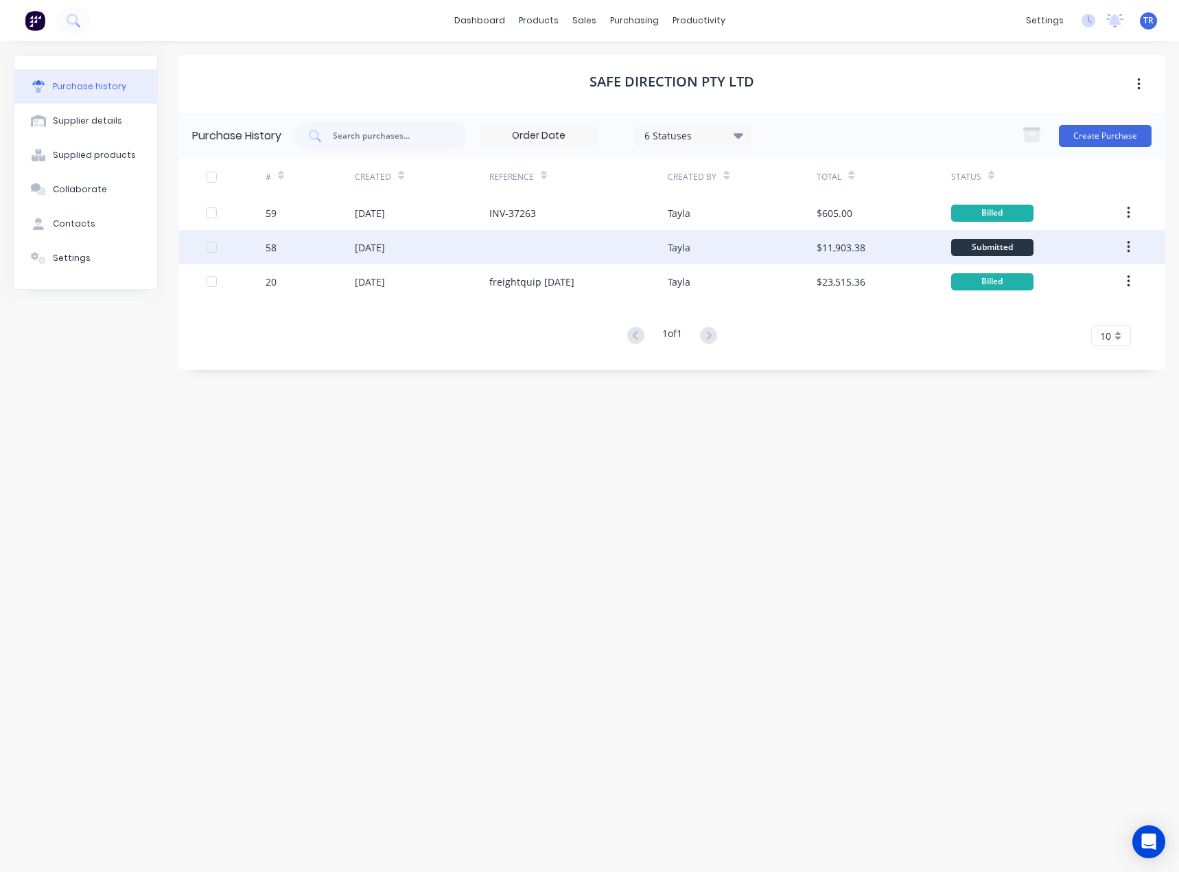
click at [486, 247] on div "[DATE]" at bounding box center [422, 247] width 134 height 34
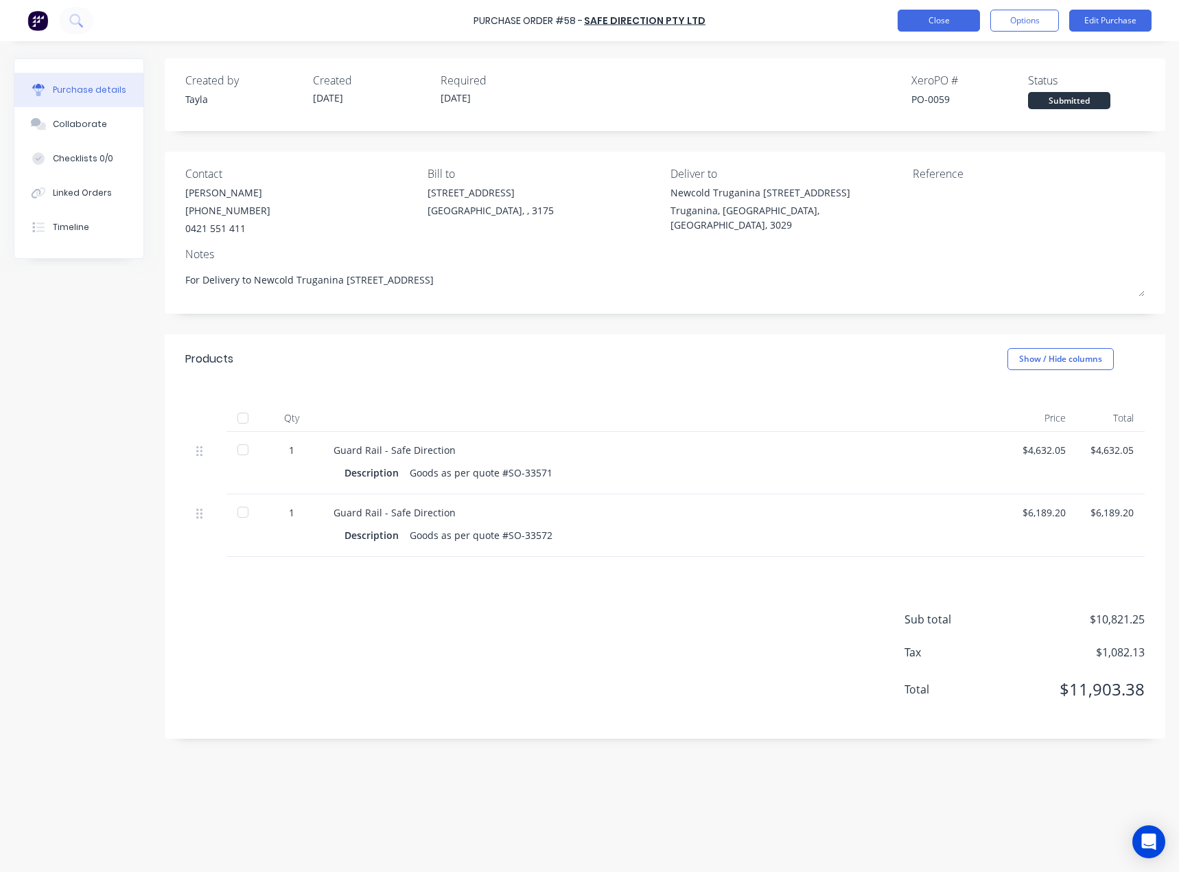
click at [947, 30] on button "Close" at bounding box center [939, 21] width 82 height 22
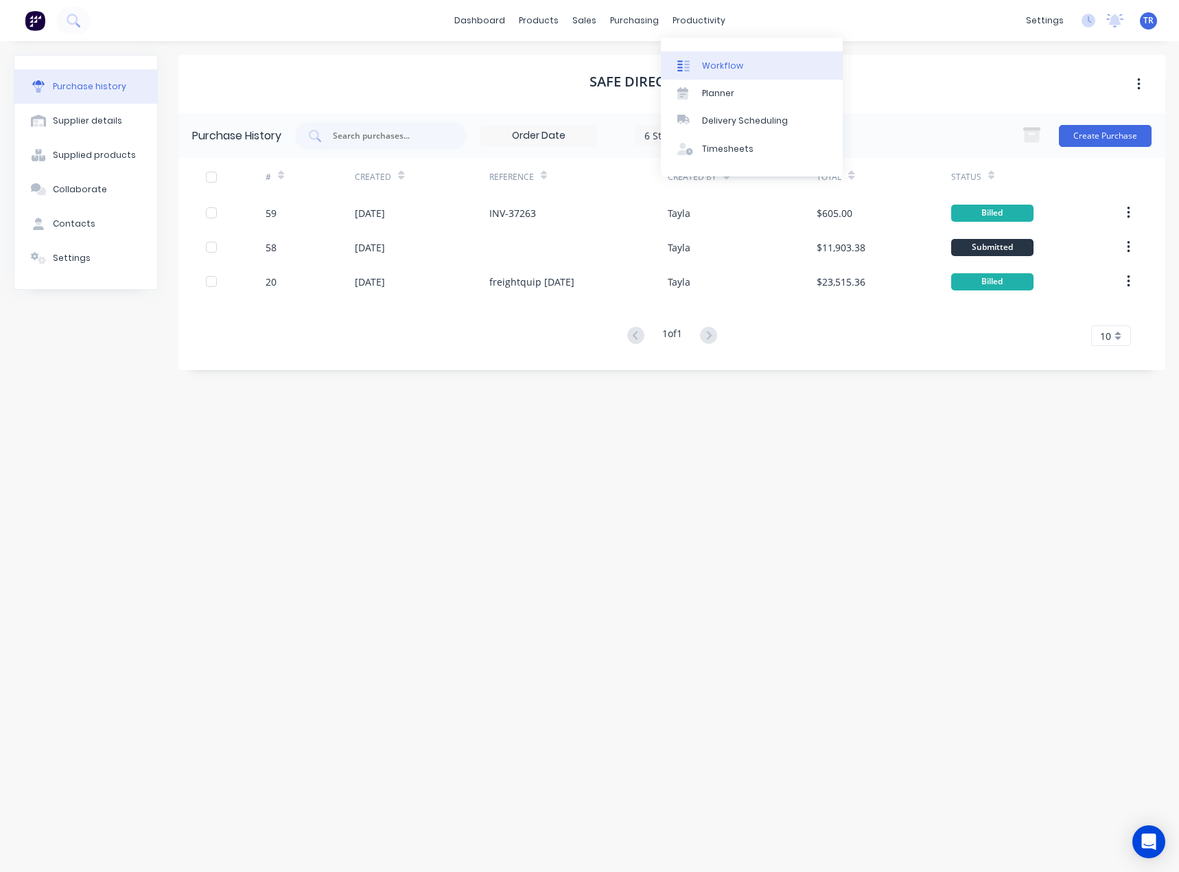
click at [699, 69] on link "Workflow" at bounding box center [752, 64] width 182 height 27
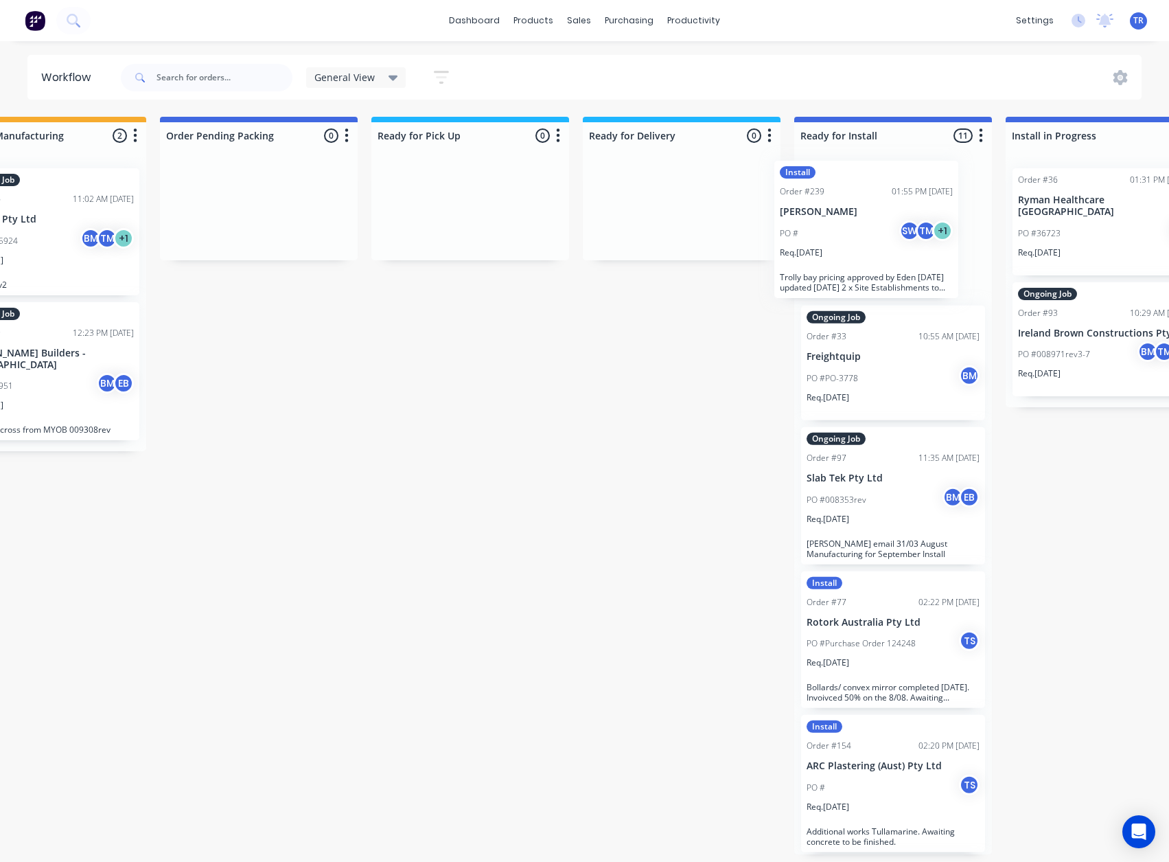
drag, startPoint x: 533, startPoint y: 402, endPoint x: 873, endPoint y: 233, distance: 380.1
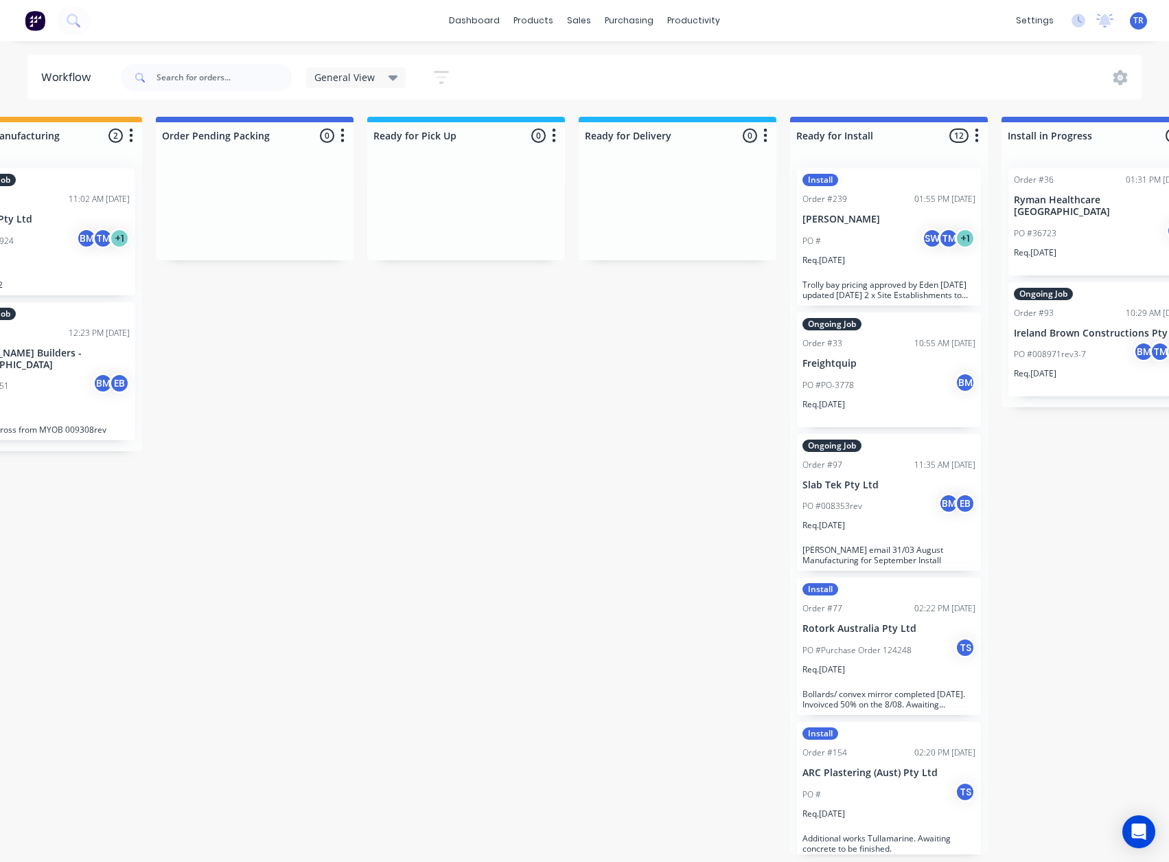
click at [873, 233] on div "PO # SW TM + 1" at bounding box center [889, 241] width 173 height 26
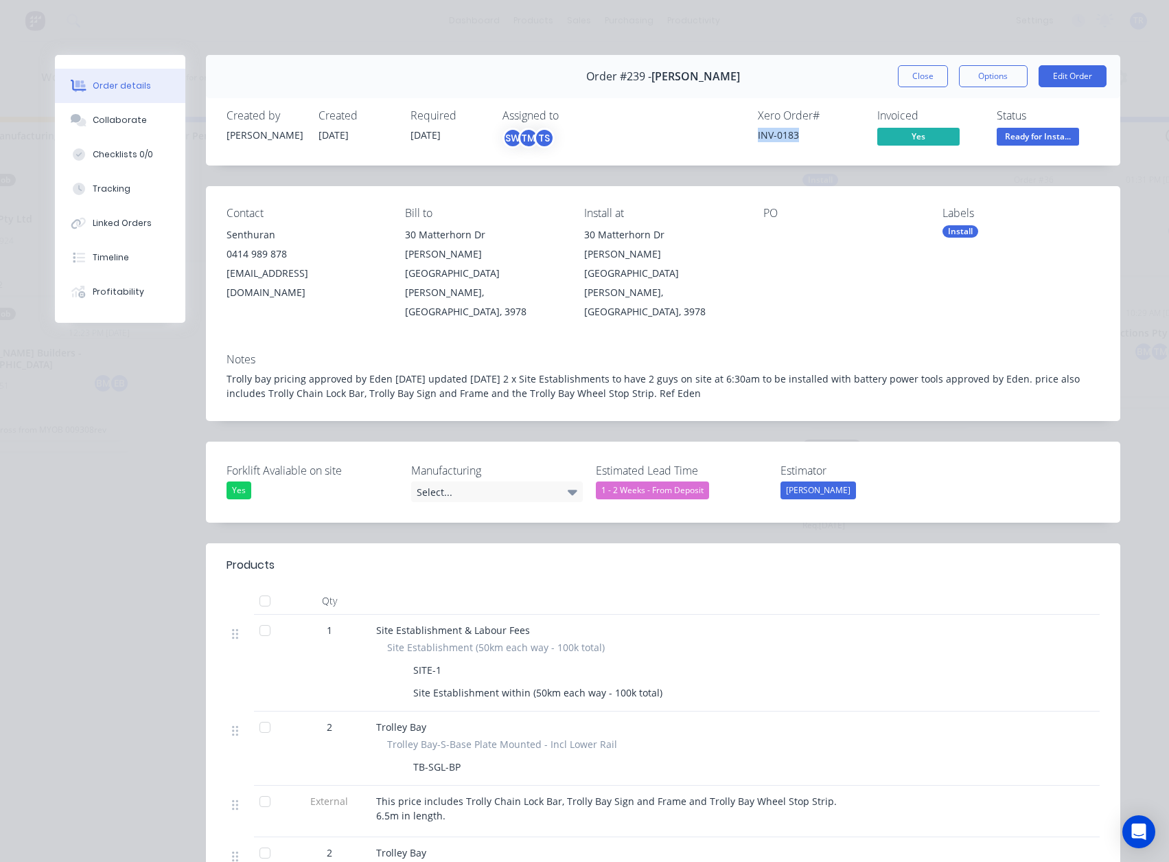
drag, startPoint x: 793, startPoint y: 133, endPoint x: 735, endPoint y: 137, distance: 58.5
click at [735, 137] on div "Xero Order # INV-0183 Invoiced Yes Status Ready for Insta..." at bounding box center [870, 129] width 460 height 40
click at [174, 115] on button "Collaborate" at bounding box center [120, 120] width 130 height 34
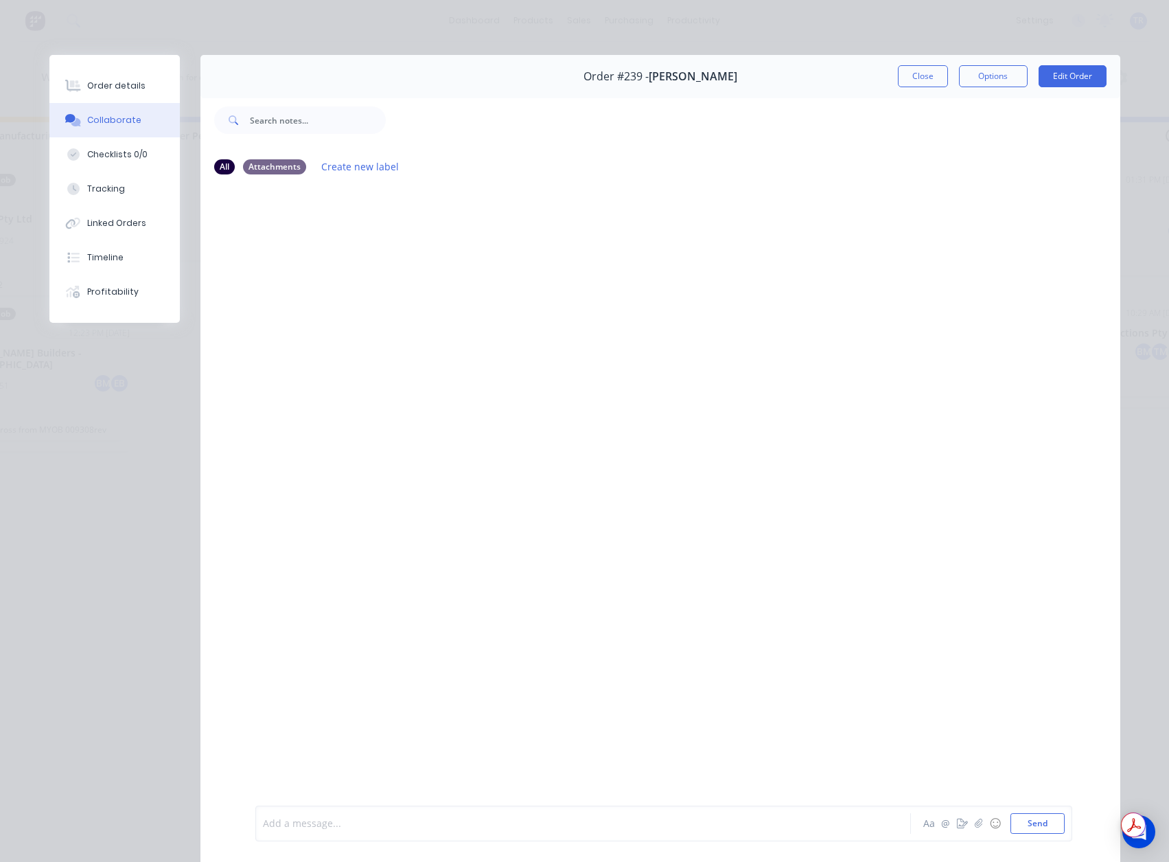
click at [441, 824] on div at bounding box center [564, 823] width 601 height 14
click at [104, 87] on div "Order details" at bounding box center [116, 86] width 58 height 12
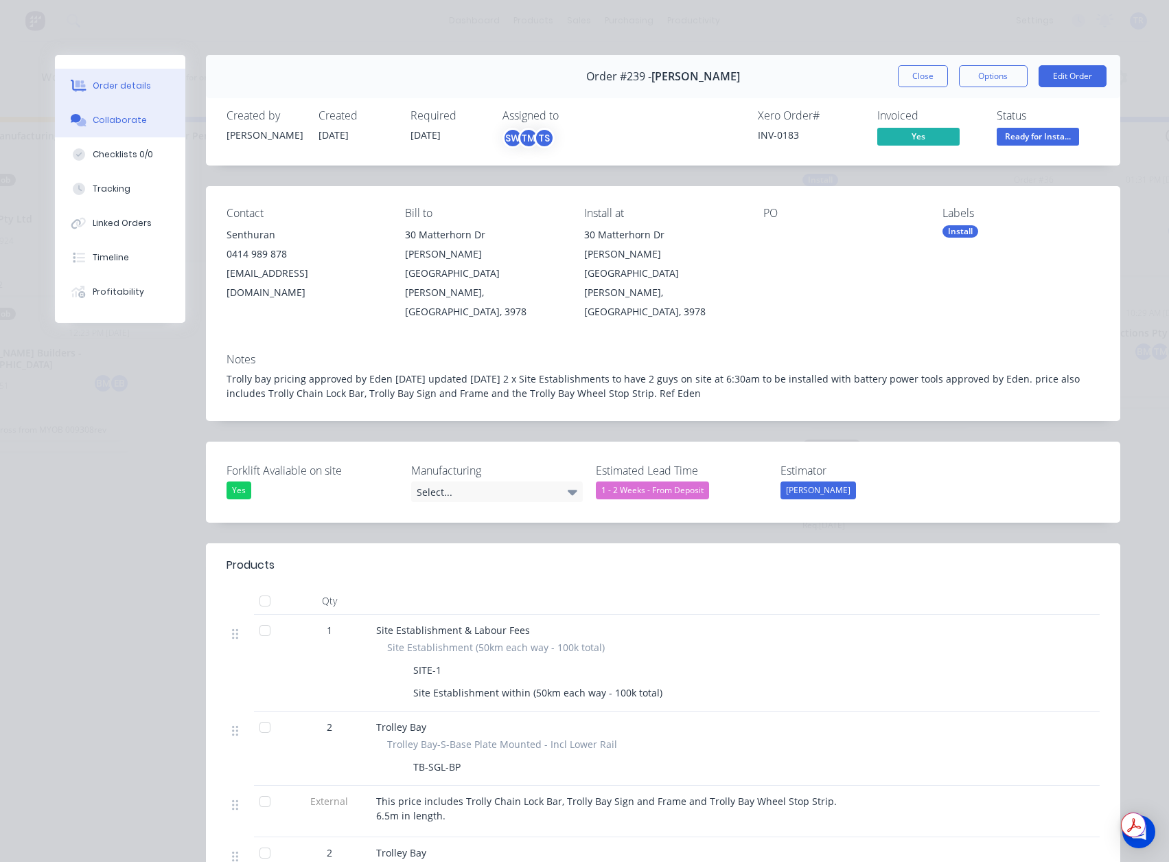
click at [121, 121] on div "Collaborate" at bounding box center [120, 120] width 54 height 12
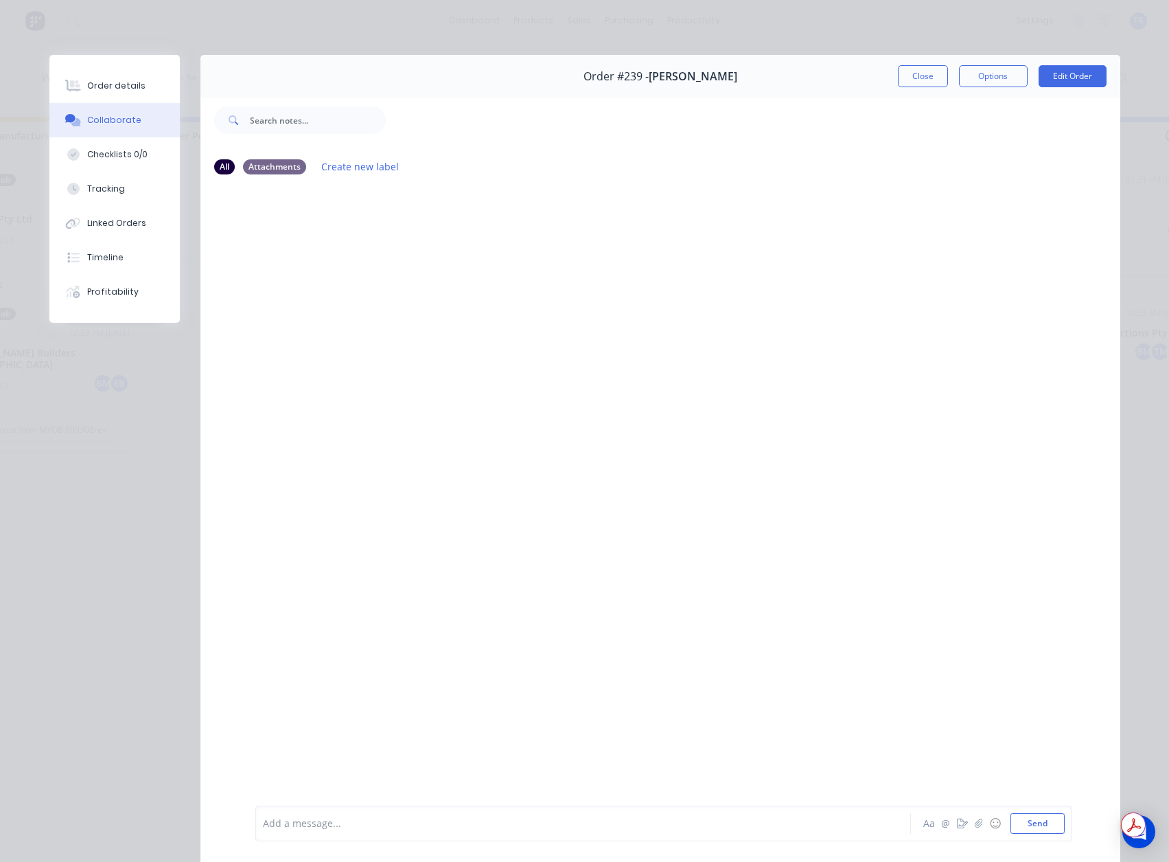
click at [439, 832] on div "Add a message... Aa @ ☺ Send" at bounding box center [663, 823] width 817 height 36
click at [435, 825] on div at bounding box center [564, 823] width 601 height 14
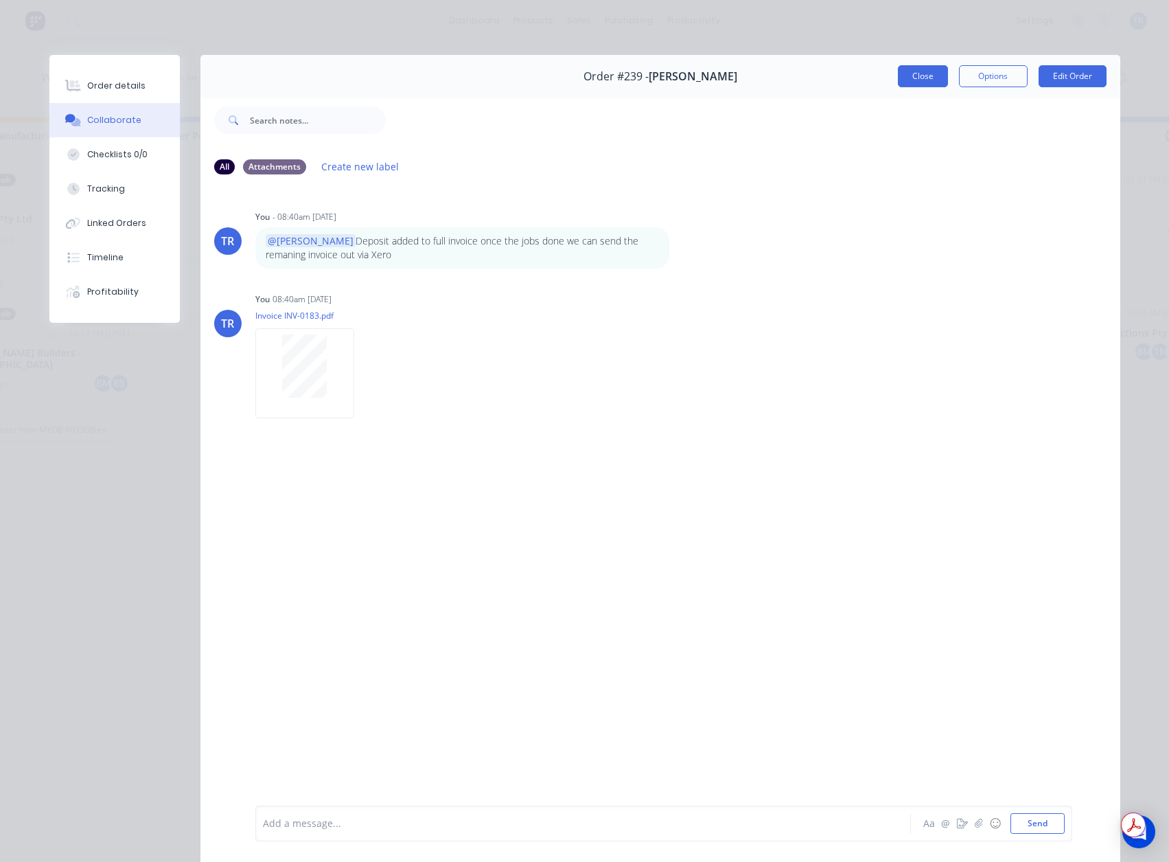
click at [928, 76] on button "Close" at bounding box center [923, 76] width 50 height 22
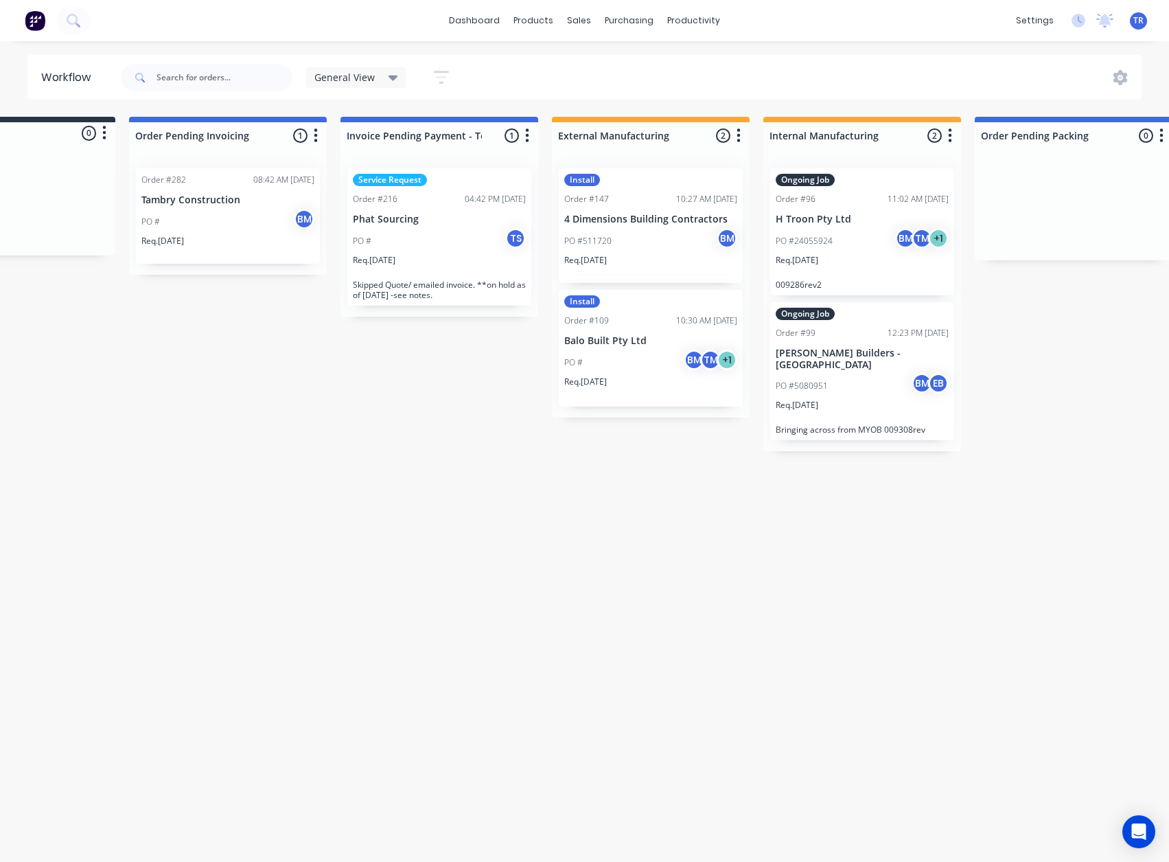
scroll to position [0, 111]
click at [629, 227] on div "Install Order #147 10:27 AM 28/07/25 4 Dimensions Building Contractors PO #5117…" at bounding box center [652, 225] width 184 height 115
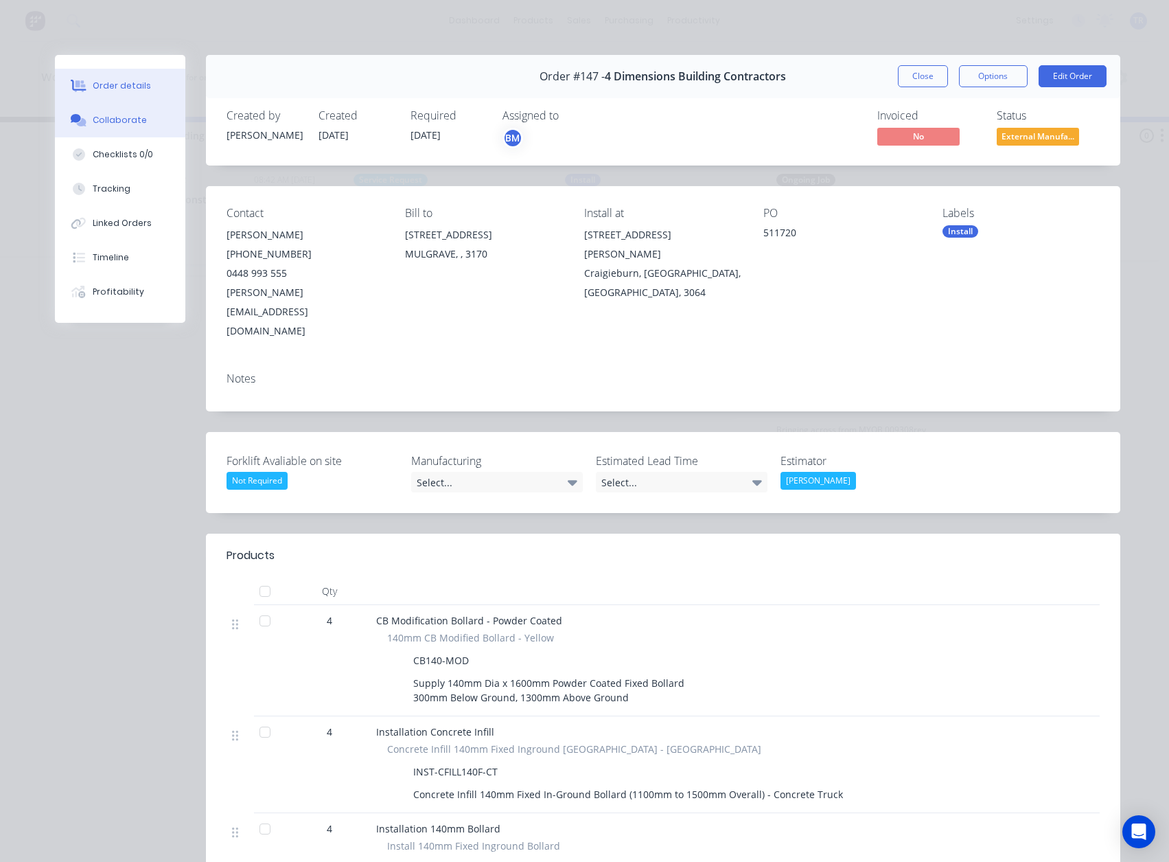
click at [146, 117] on button "Collaborate" at bounding box center [120, 120] width 130 height 34
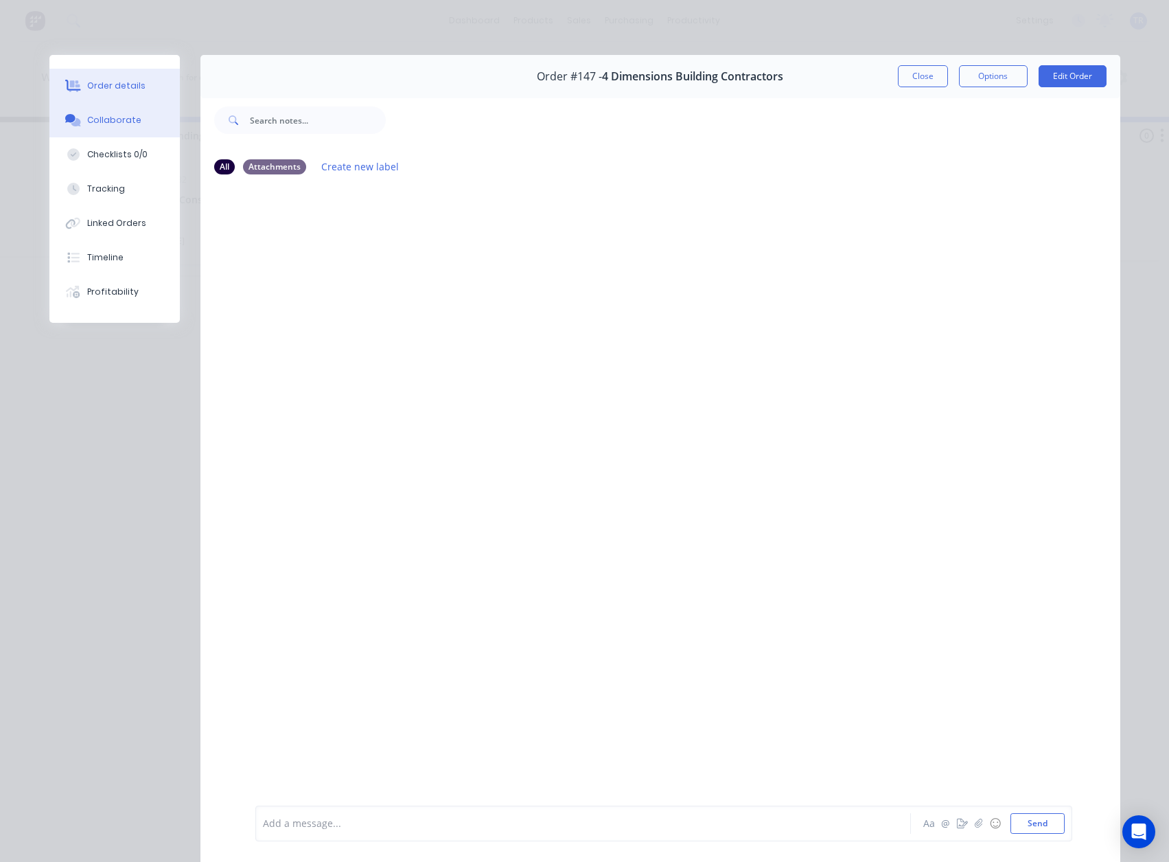
click at [157, 91] on button "Order details" at bounding box center [114, 86] width 130 height 34
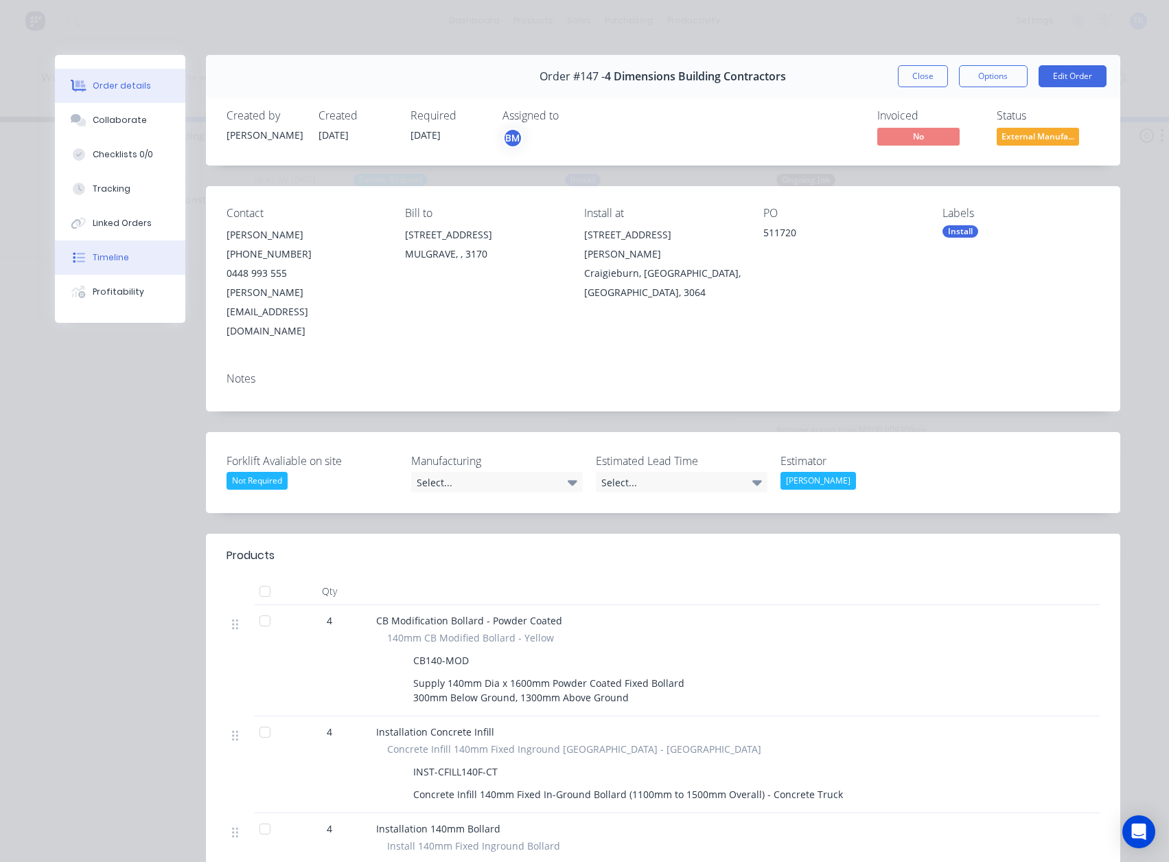
click at [95, 259] on div "Timeline" at bounding box center [111, 257] width 36 height 12
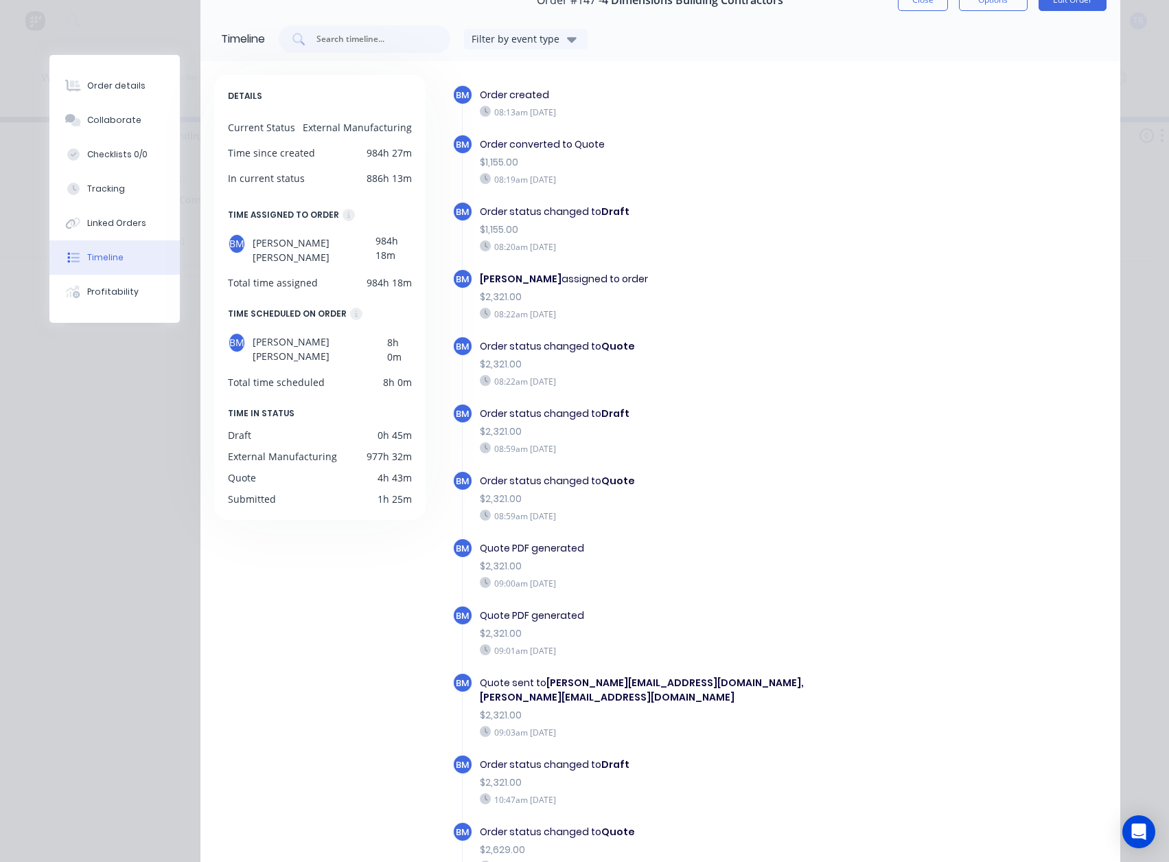
scroll to position [0, 0]
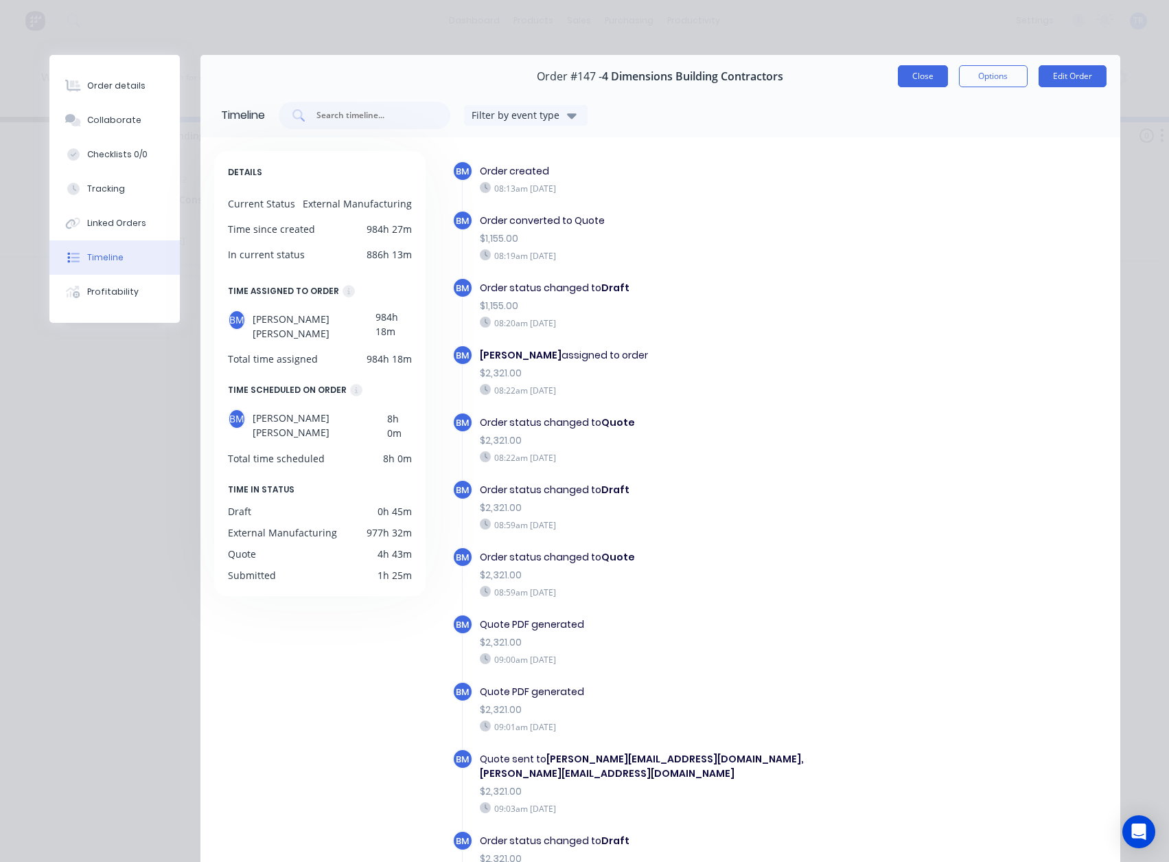
click at [921, 76] on button "Close" at bounding box center [923, 76] width 50 height 22
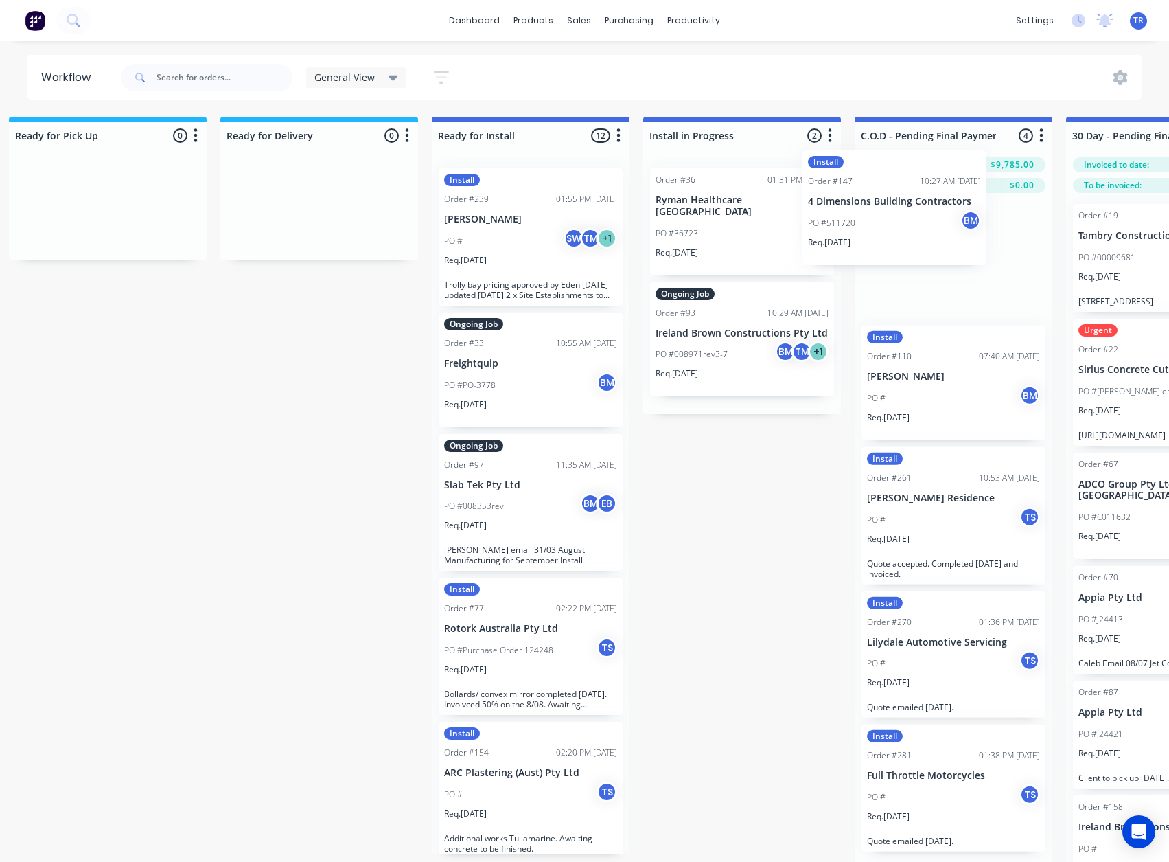
scroll to position [0, 1290]
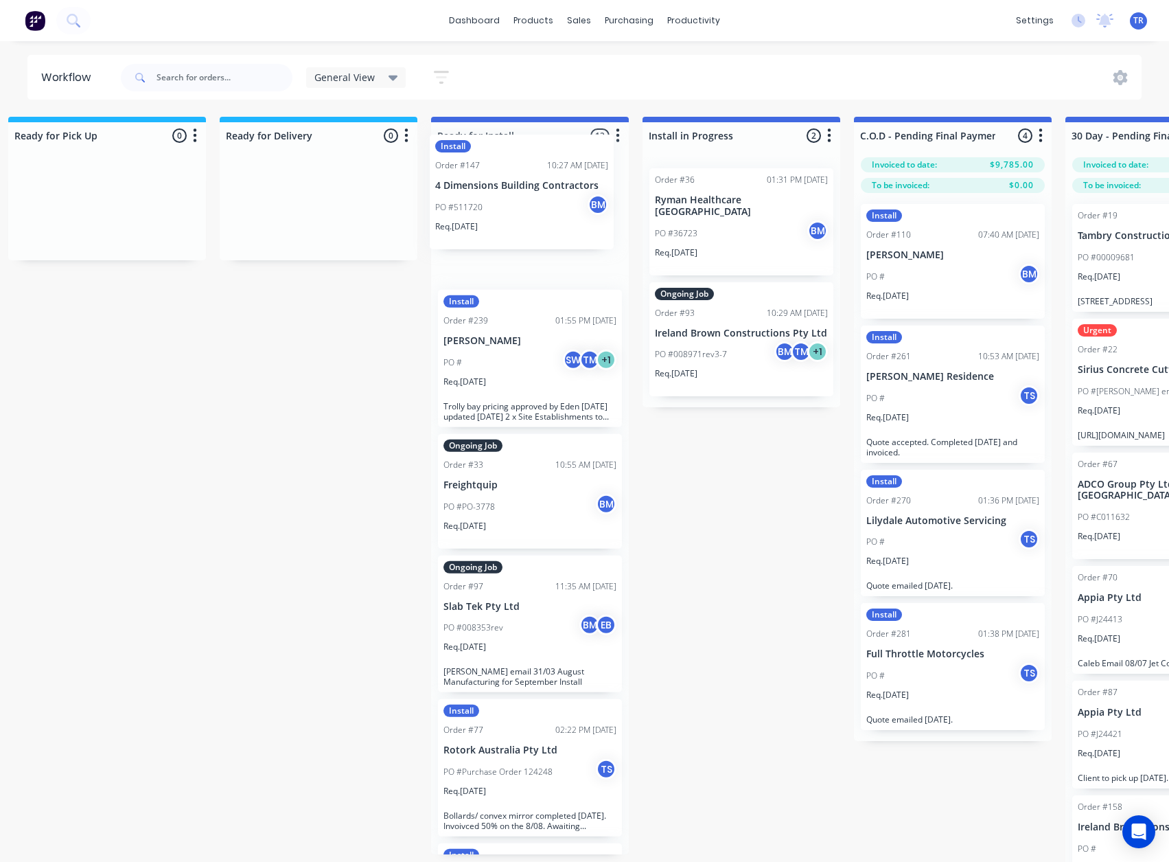
drag, startPoint x: 612, startPoint y: 242, endPoint x: 496, endPoint y: 208, distance: 121.5
click at [496, 208] on div "Submitted 0 Status colour #273444 hex #273444 Save Cancel Summaries Total order…" at bounding box center [940, 503] width 4480 height 773
click at [496, 208] on div "Install Order #239 01:55 PM 29/08/25 Senthuran Velautham PO # SW TM + 1 Req. 15…" at bounding box center [530, 505] width 198 height 697
click at [502, 240] on div "PO #511720 BM" at bounding box center [530, 241] width 173 height 26
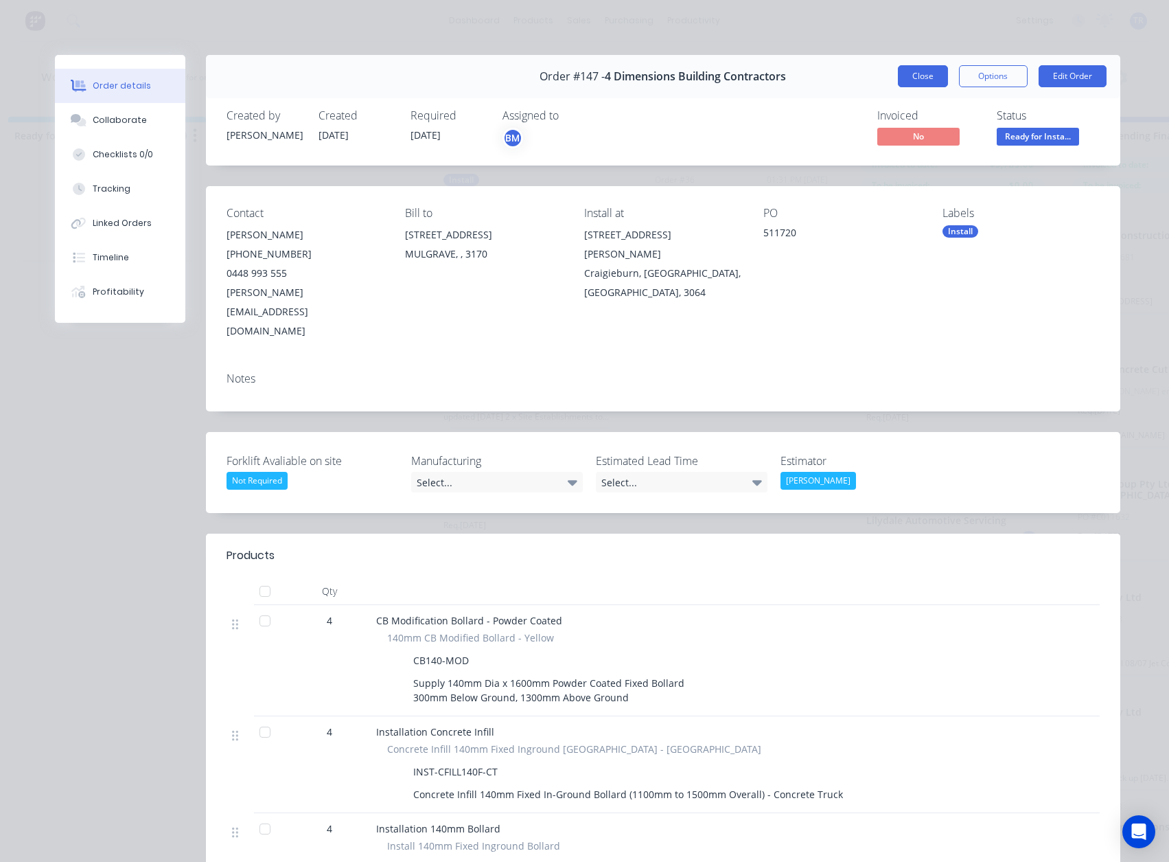
click at [918, 76] on button "Close" at bounding box center [923, 76] width 50 height 22
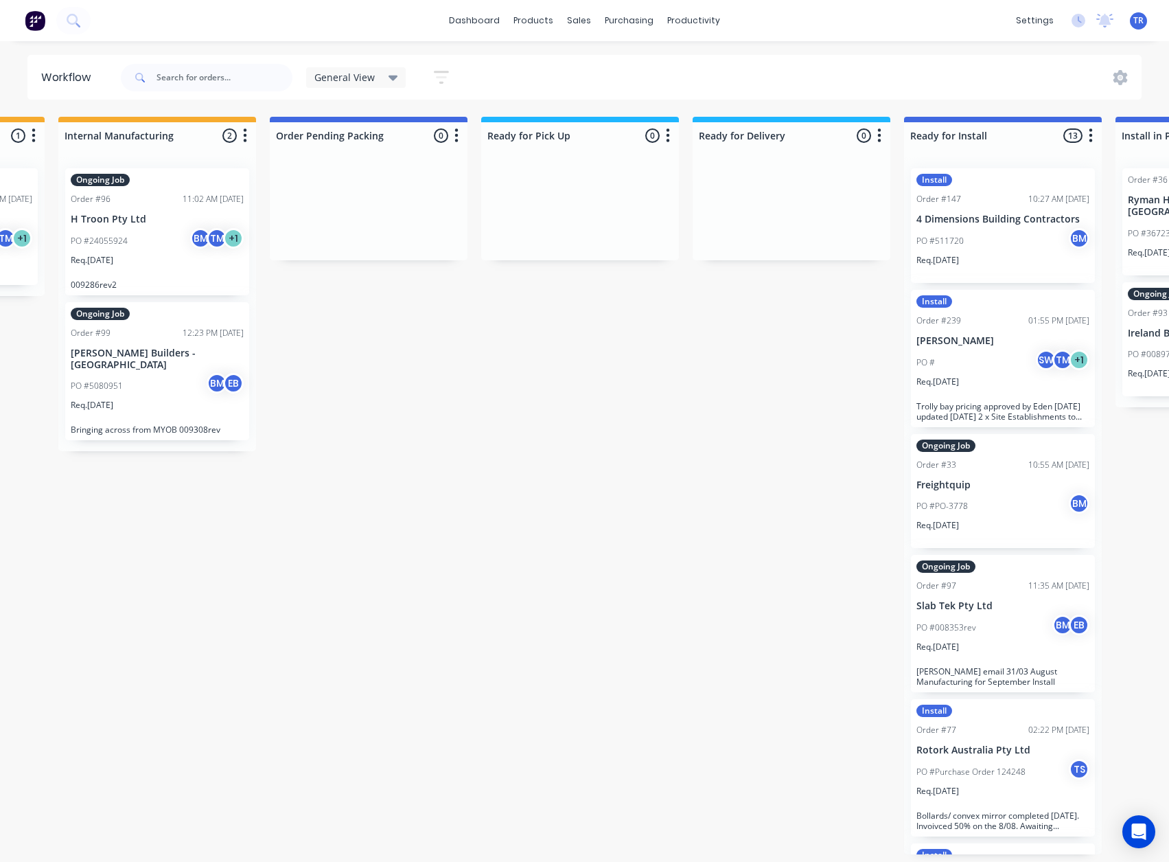
scroll to position [0, 858]
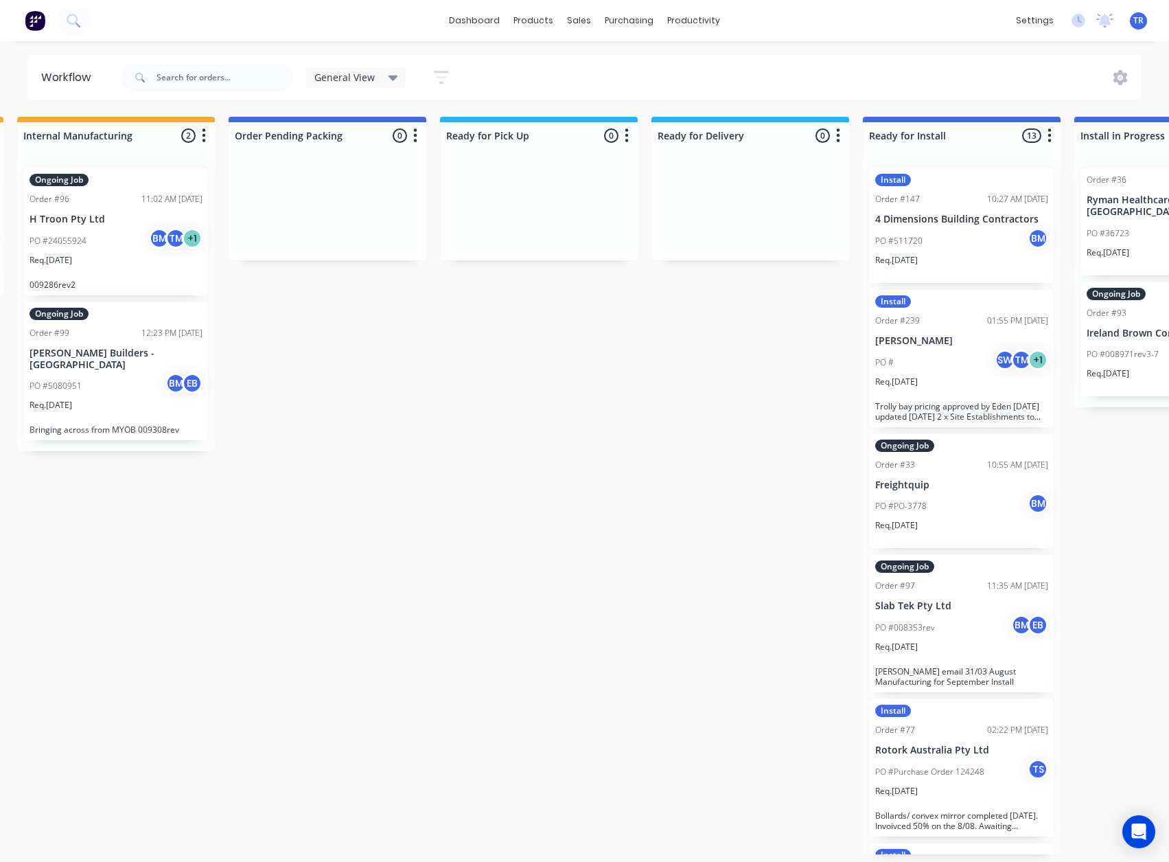
click at [949, 214] on p "4 Dimensions Building Contractors" at bounding box center [961, 220] width 173 height 12
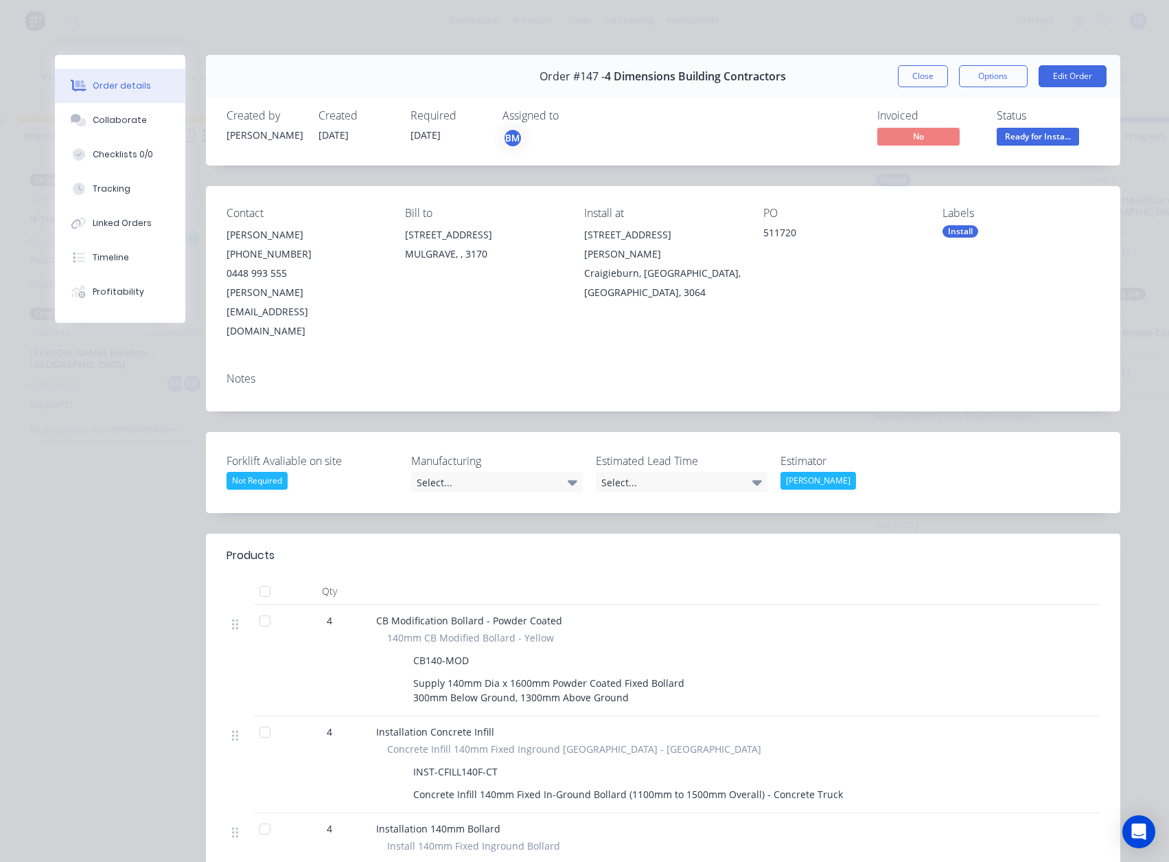
click at [910, 82] on button "Close" at bounding box center [923, 76] width 50 height 22
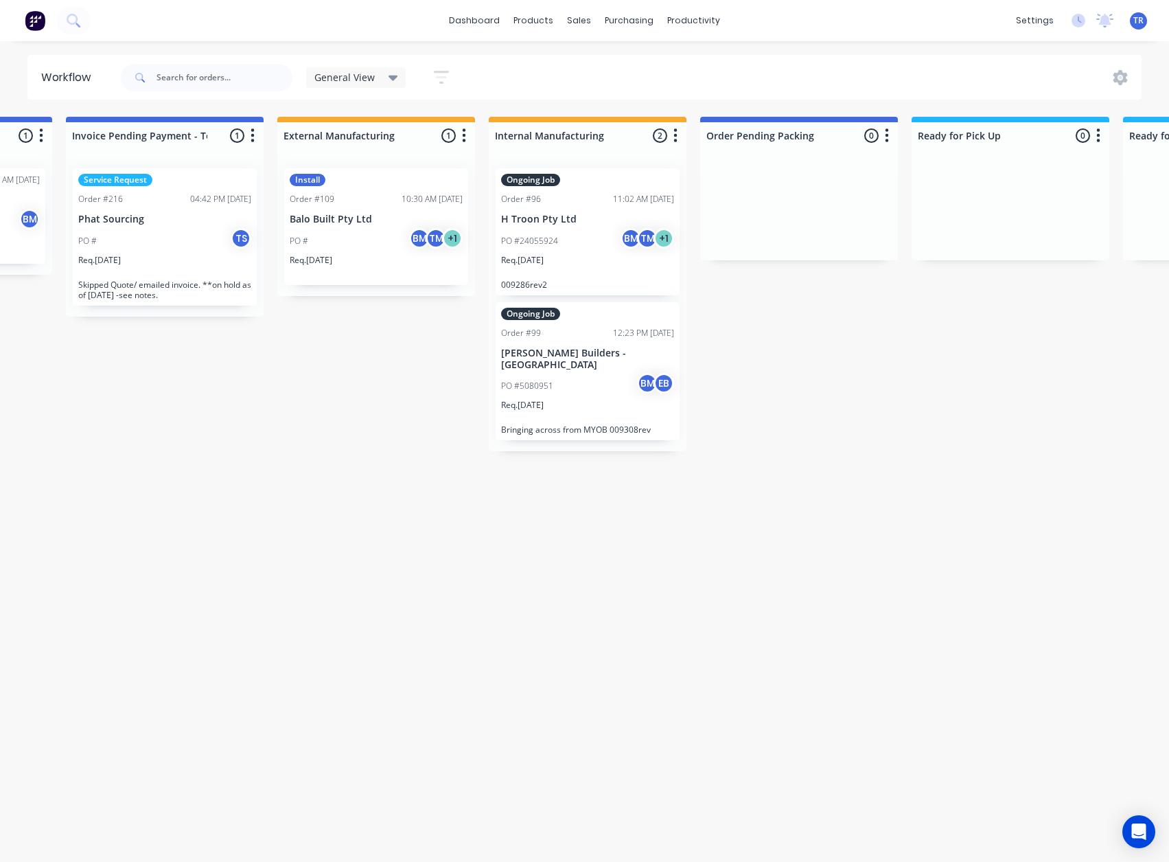
scroll to position [0, 385]
click at [395, 250] on div "PO # BM TM + 1" at bounding box center [377, 241] width 173 height 26
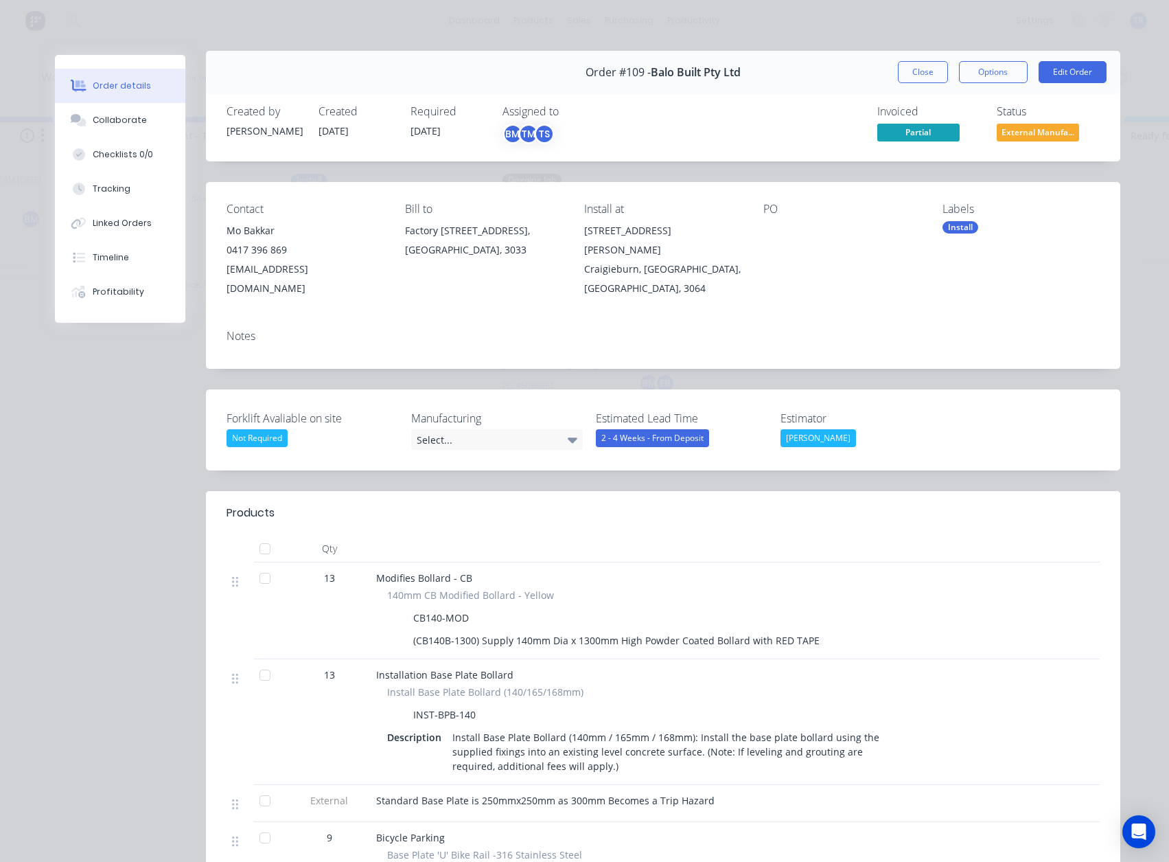
scroll to position [0, 0]
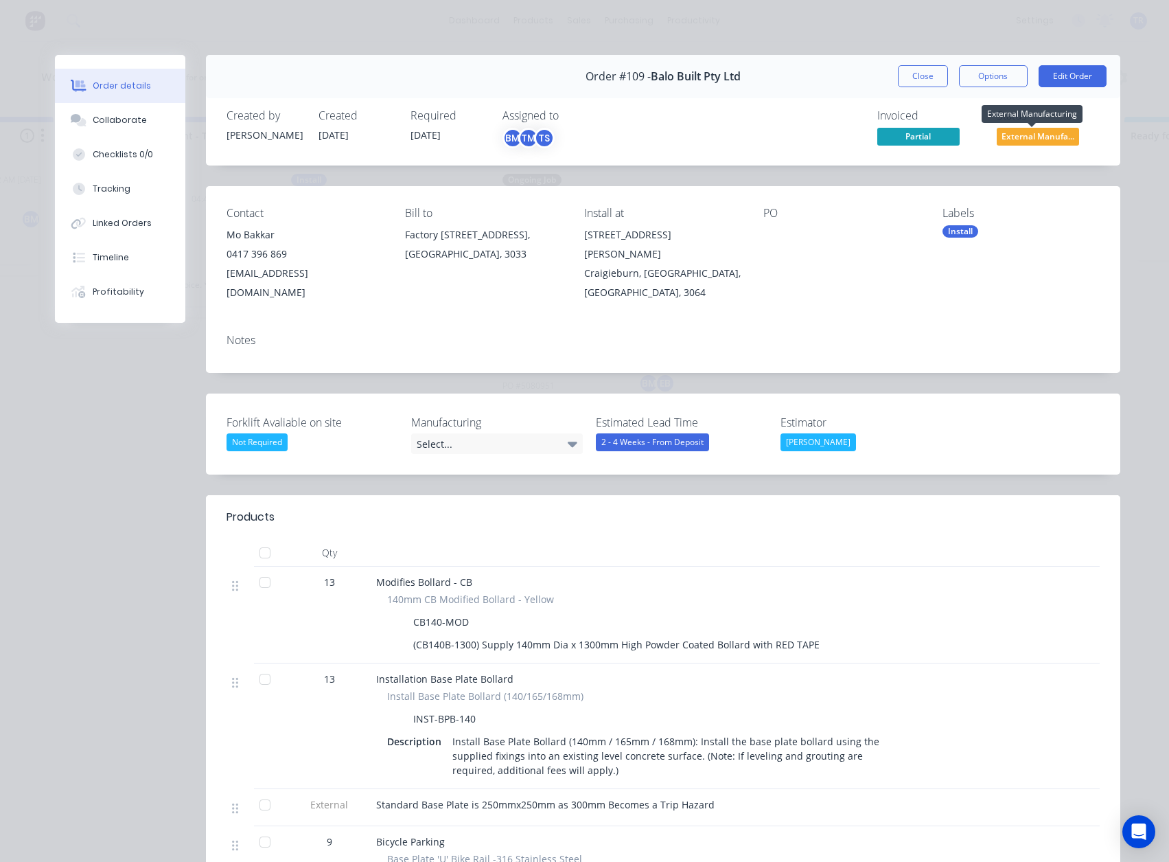
click at [1051, 133] on span "External Manufa..." at bounding box center [1038, 136] width 82 height 17
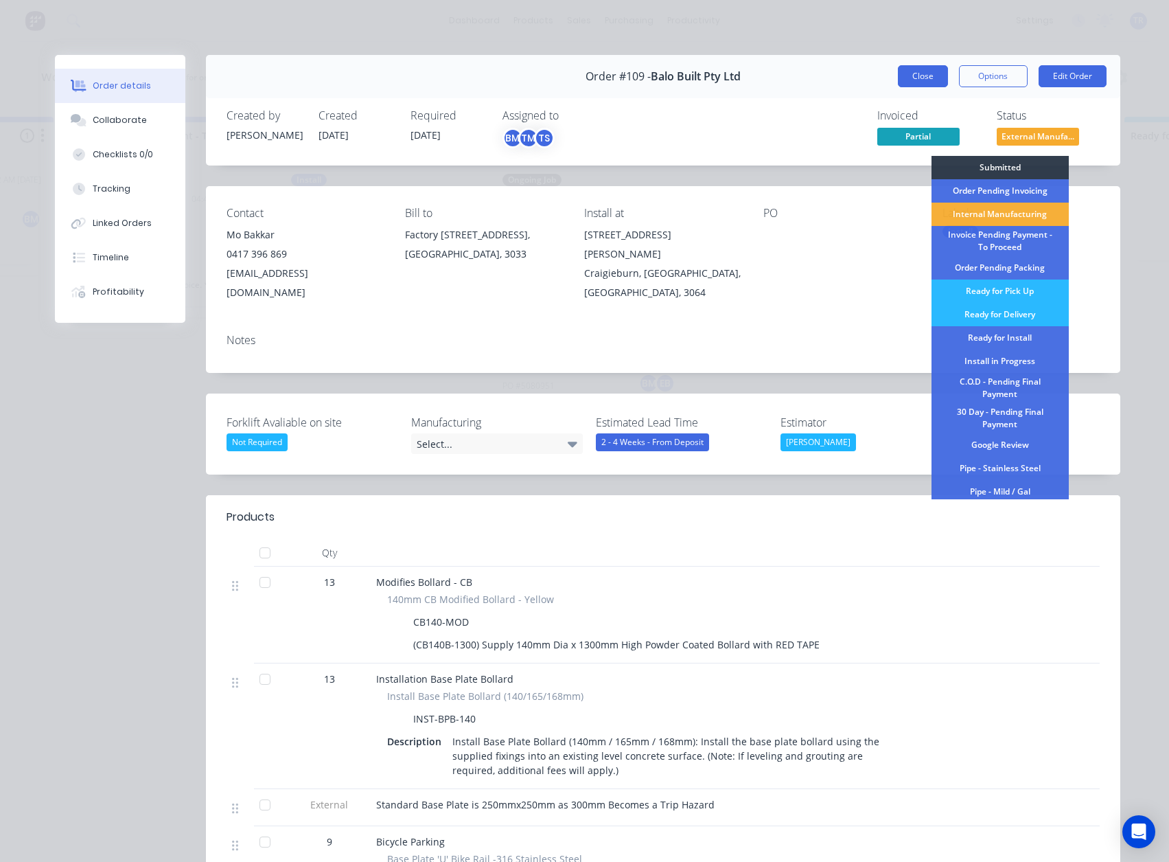
click at [907, 77] on button "Close" at bounding box center [923, 76] width 50 height 22
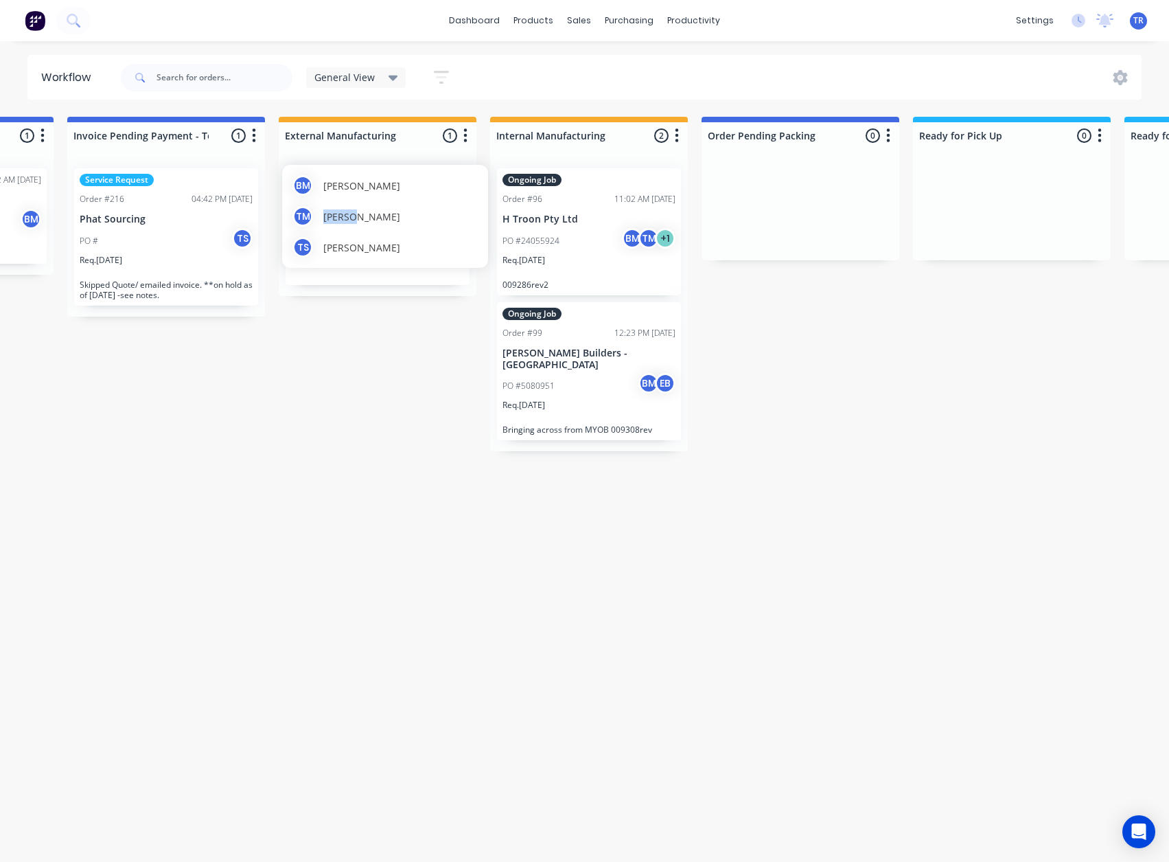
drag, startPoint x: 319, startPoint y: 211, endPoint x: 347, endPoint y: 270, distance: 66.3
click at [357, 226] on div "TM Tishawn Miles" at bounding box center [384, 216] width 185 height 21
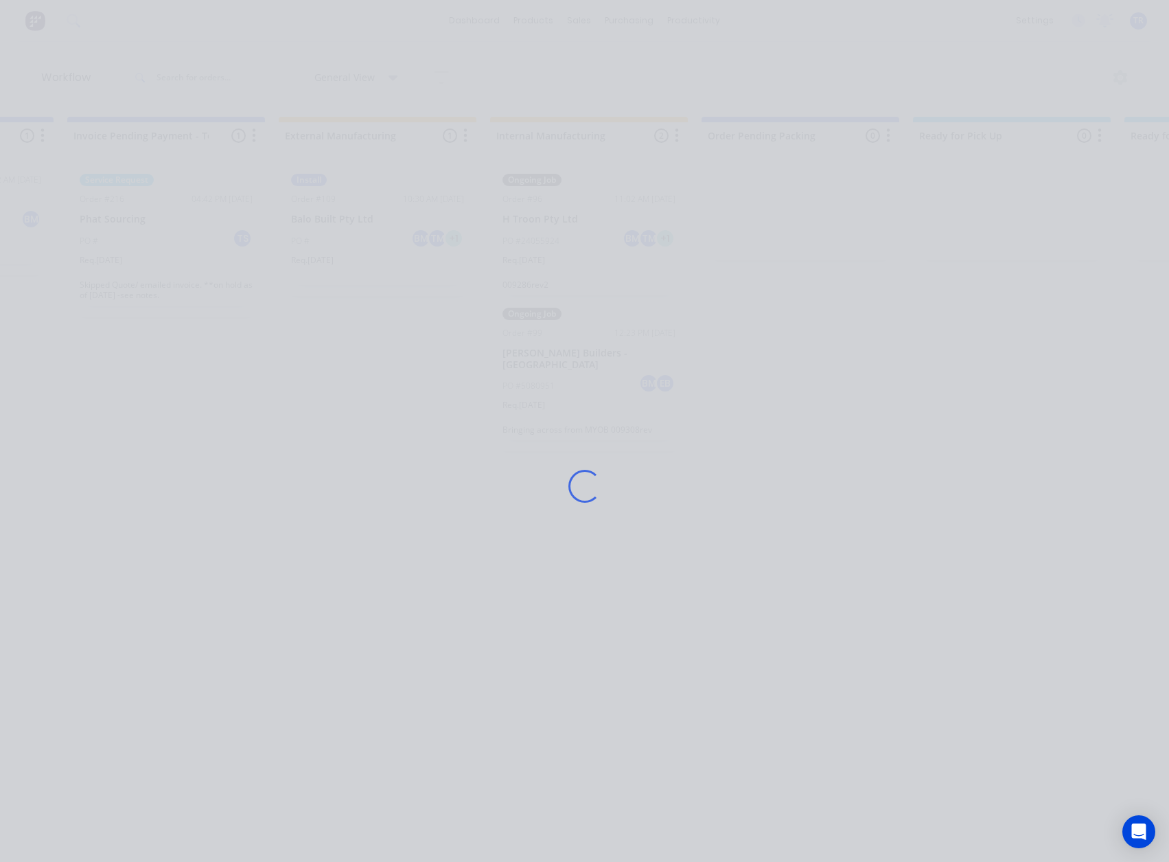
click at [351, 345] on div "Loading..." at bounding box center [585, 486] width 1098 height 862
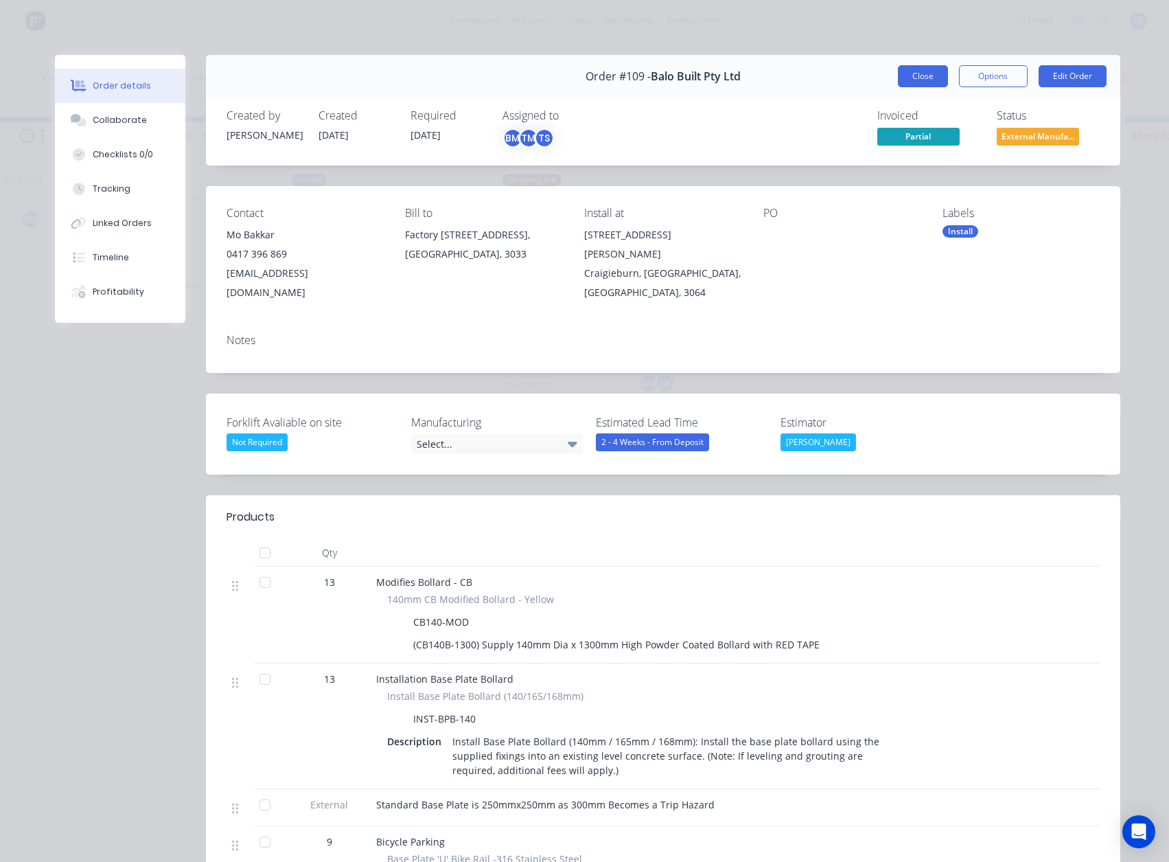
click at [909, 82] on button "Close" at bounding box center [923, 76] width 50 height 22
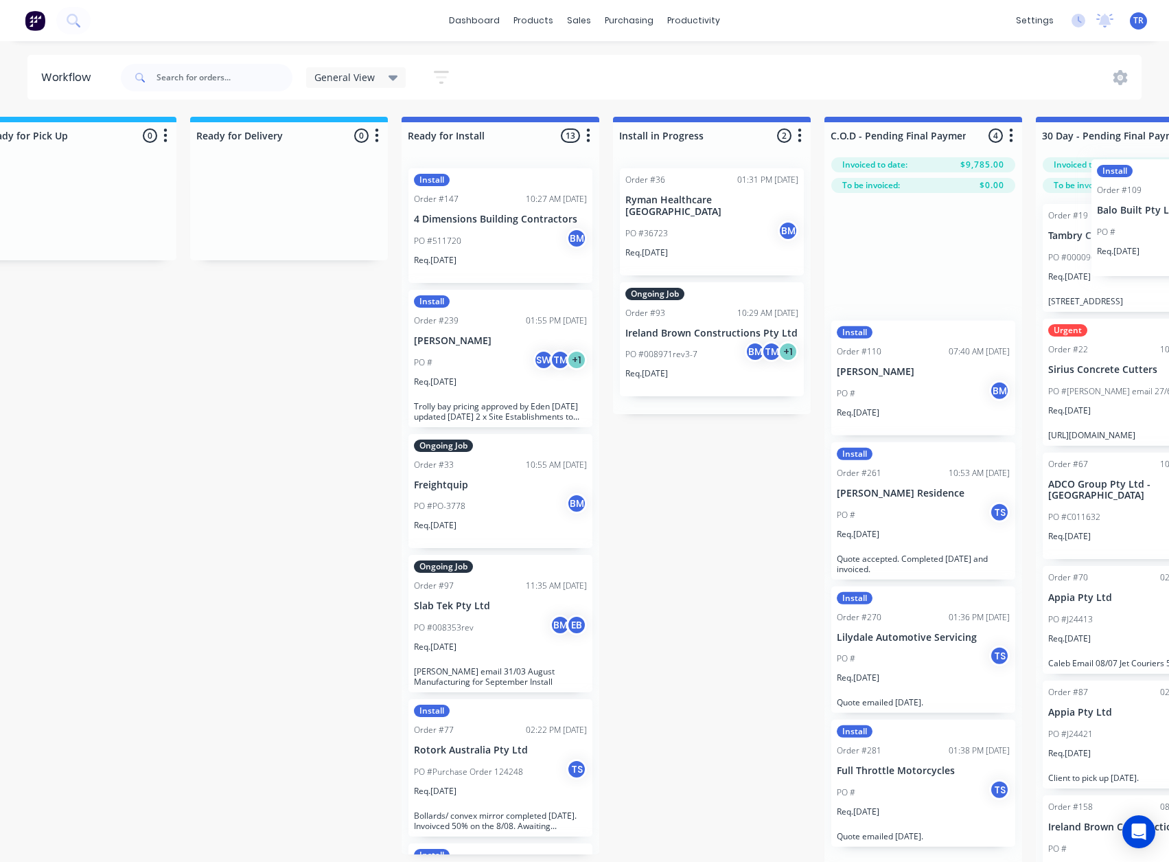
scroll to position [0, 1394]
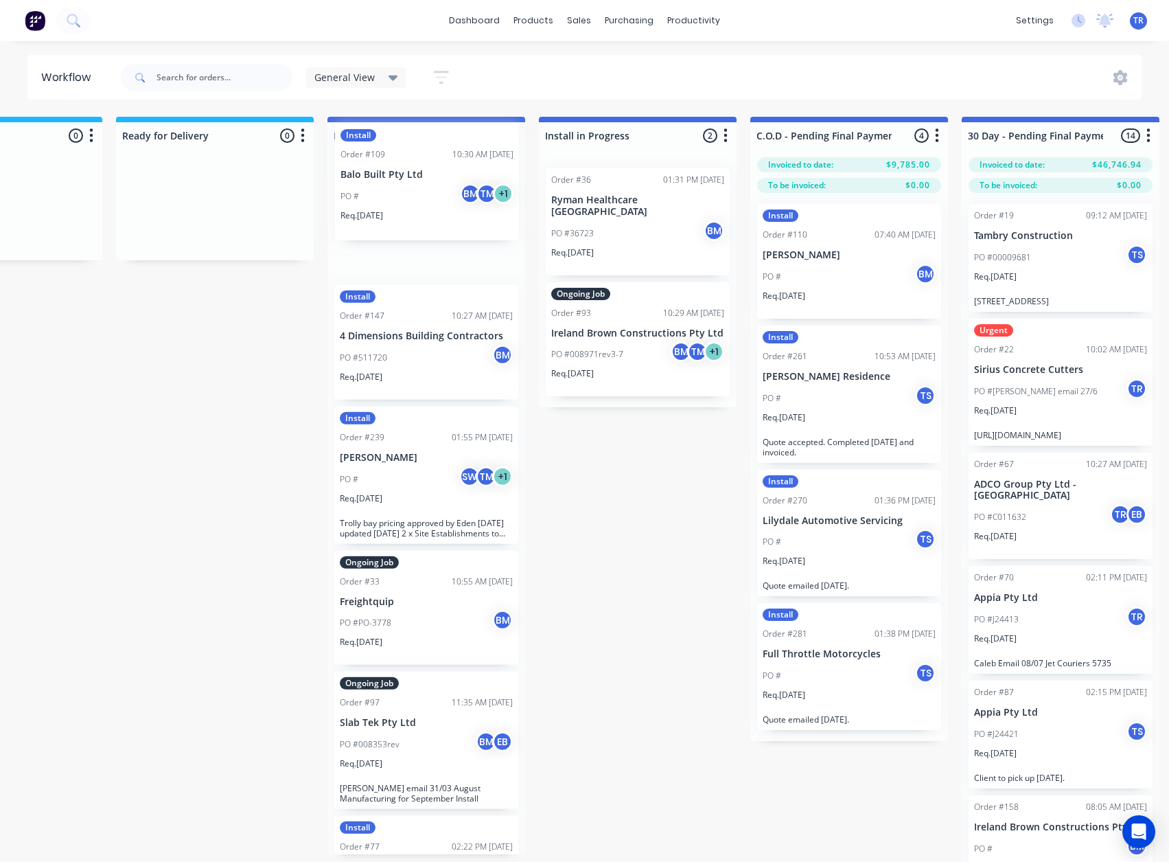
drag, startPoint x: 465, startPoint y: 211, endPoint x: 466, endPoint y: 179, distance: 33.0
click at [466, 179] on div "Submitted 0 Status colour #273444 hex #273444 Save Cancel Summaries Total order…" at bounding box center [836, 503] width 4480 height 773
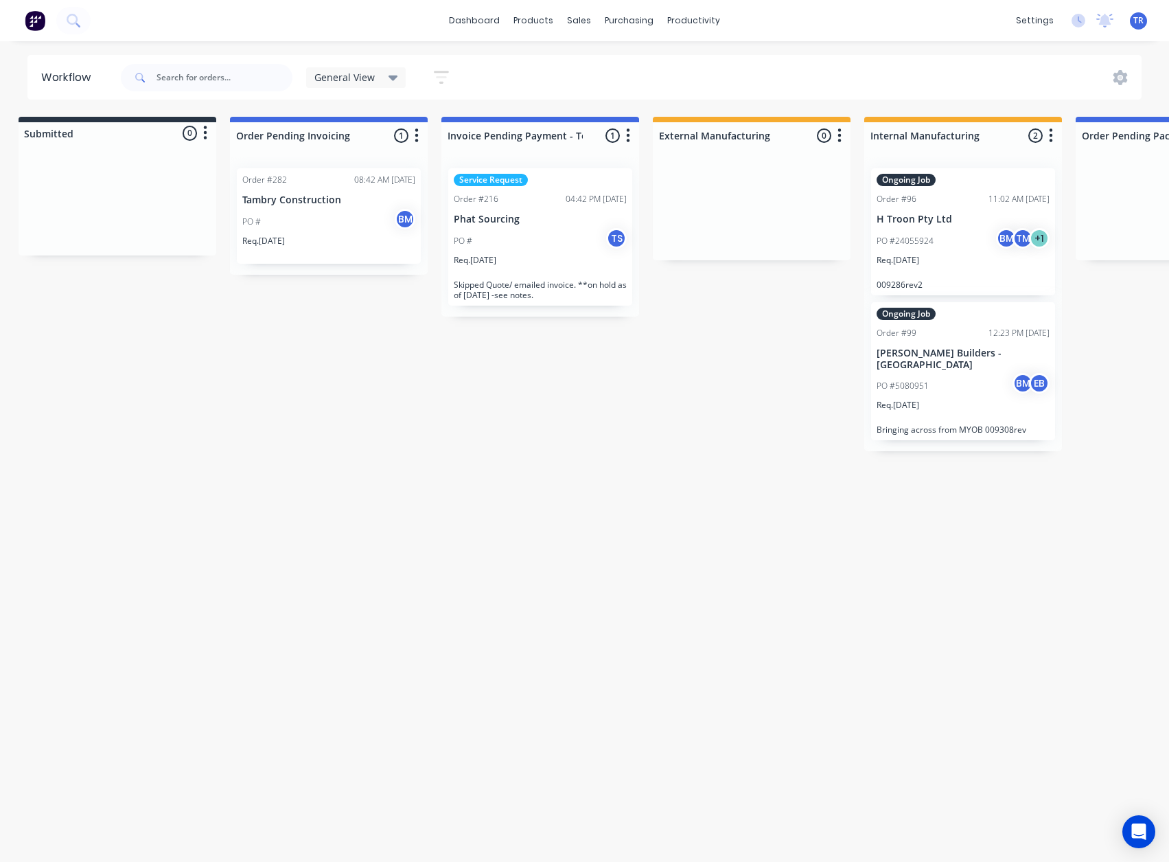
scroll to position [0, 0]
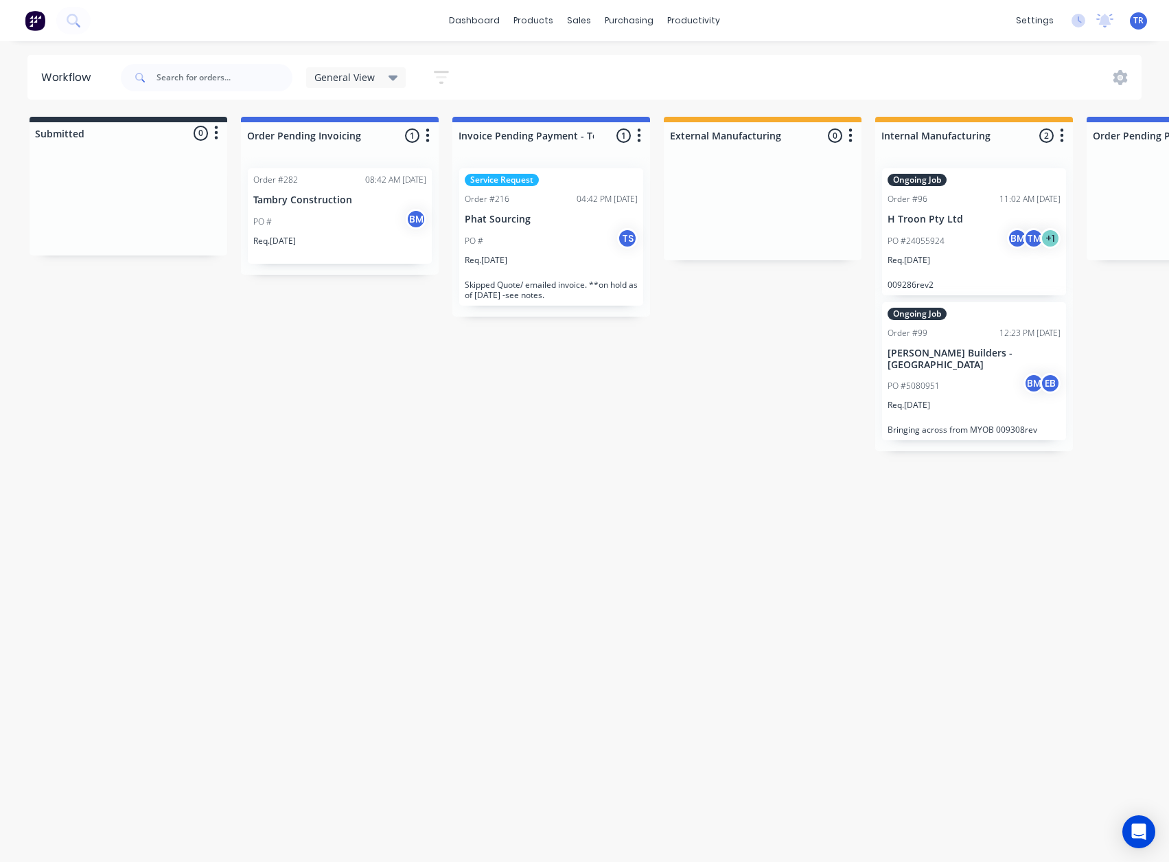
click at [274, 200] on p "Tambry Construction" at bounding box center [339, 200] width 173 height 12
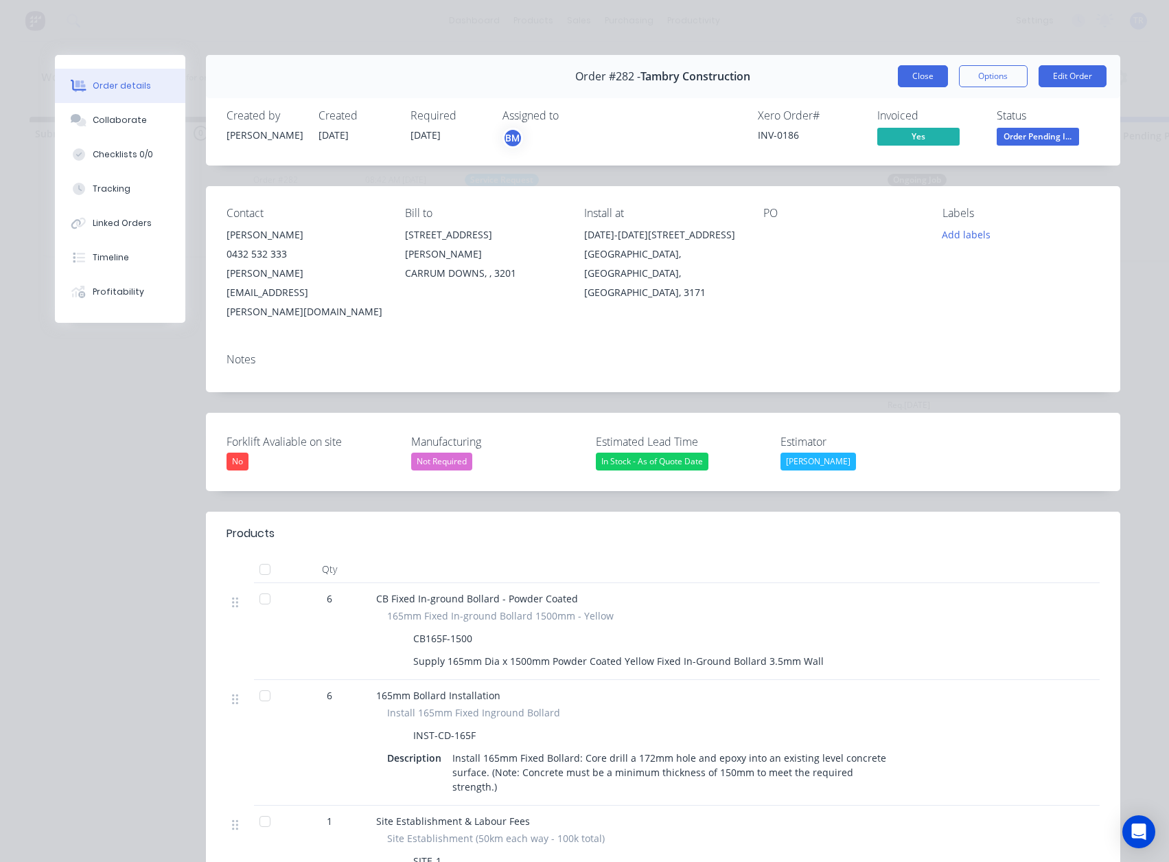
click at [925, 87] on div "Order #282 - Tambry Construction Close Options Edit Order" at bounding box center [663, 76] width 914 height 43
click at [921, 81] on button "Close" at bounding box center [923, 76] width 50 height 22
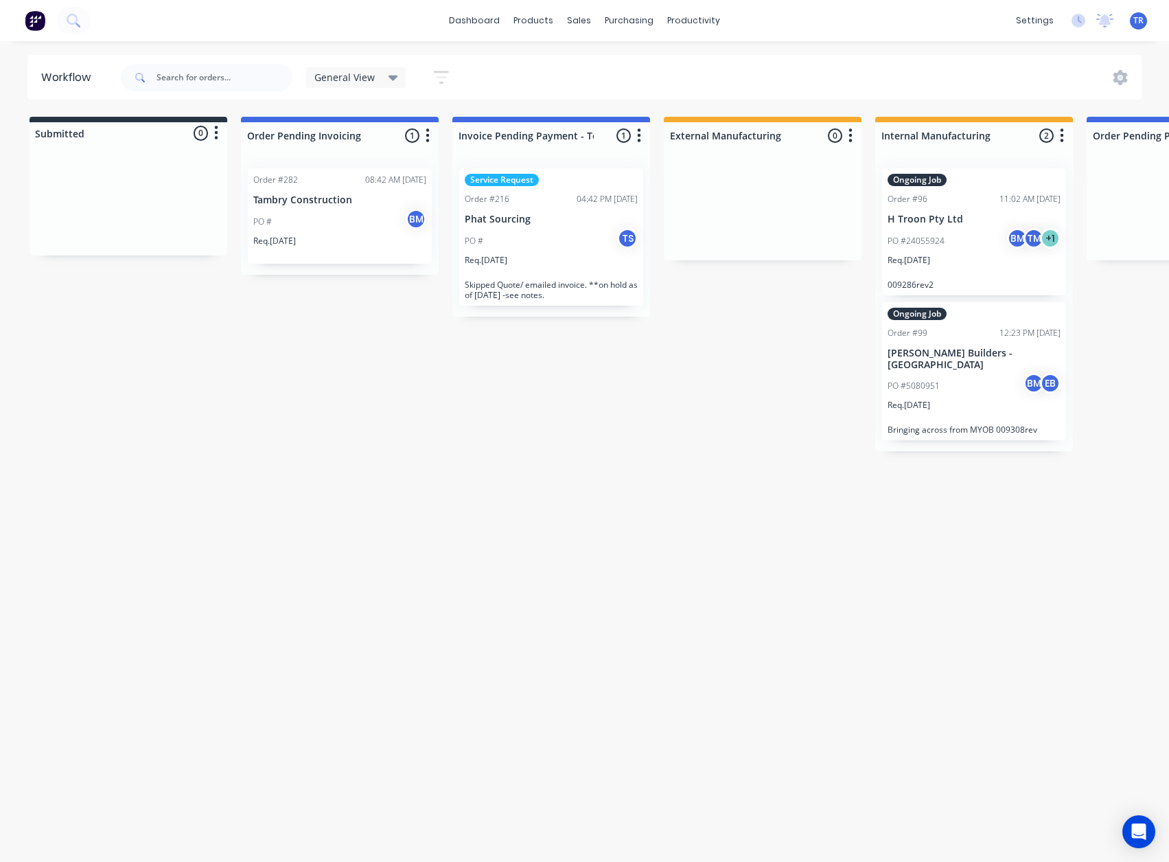
click at [356, 238] on div "Req. 25/08/25" at bounding box center [339, 246] width 173 height 23
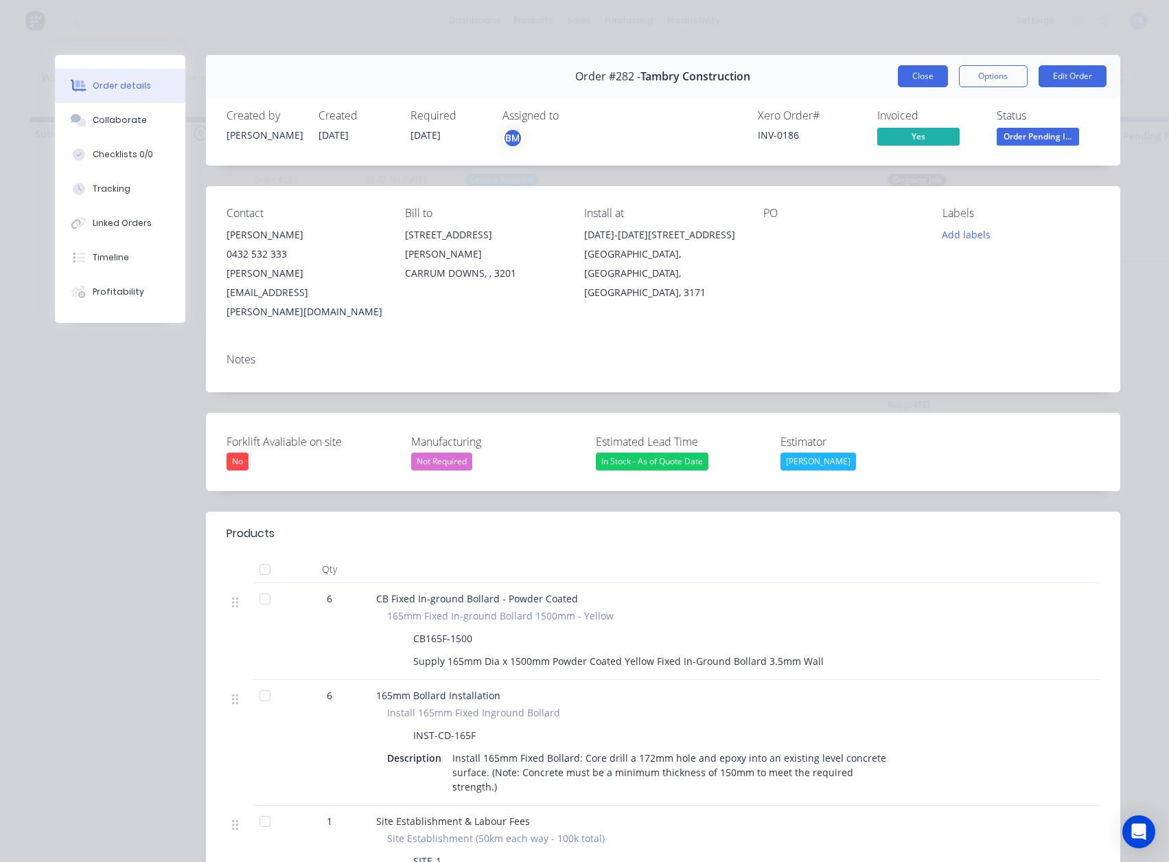
click at [926, 84] on button "Close" at bounding box center [923, 76] width 50 height 22
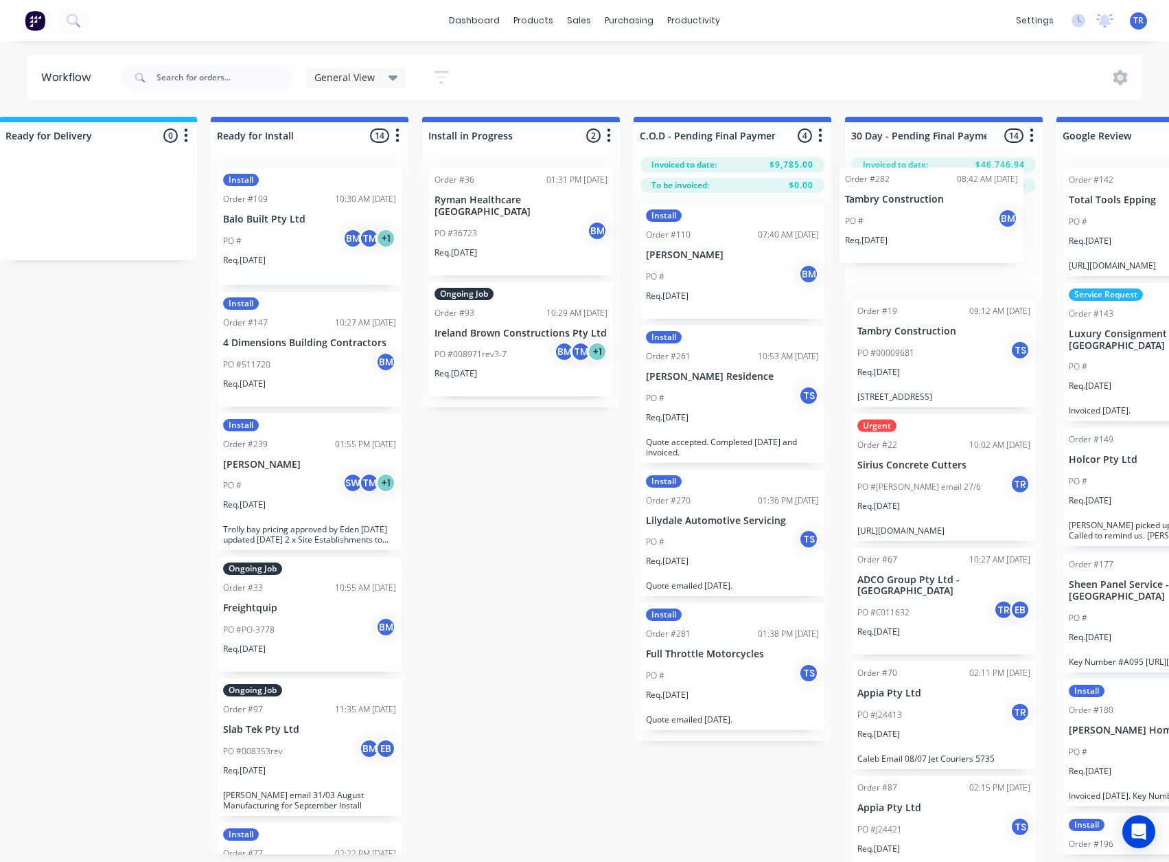
drag, startPoint x: 293, startPoint y: 221, endPoint x: 889, endPoint y: 229, distance: 596.0
click at [889, 229] on div "Submitted 0 Status colour #273444 hex #273444 Save Cancel Summaries Total order…" at bounding box center [719, 503] width 4480 height 773
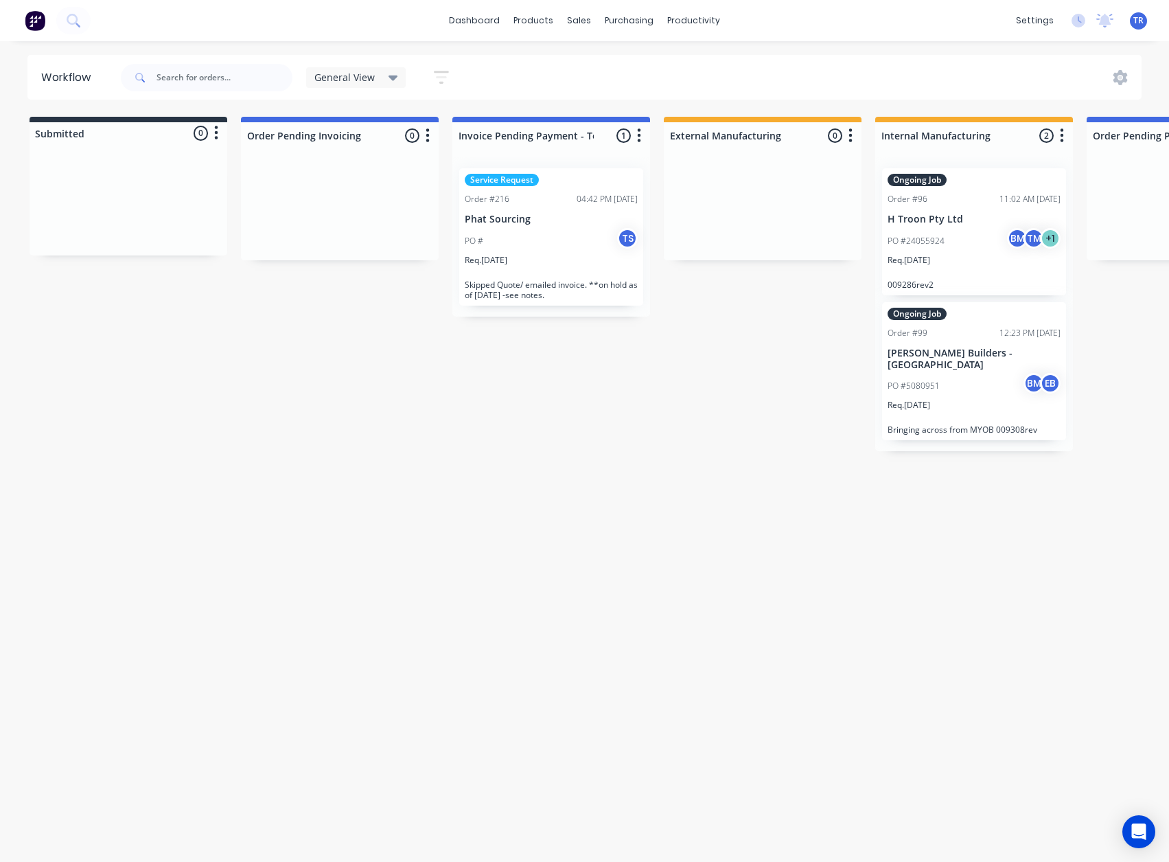
click at [927, 230] on div "PO #24055924 BM TM + 1" at bounding box center [974, 241] width 173 height 26
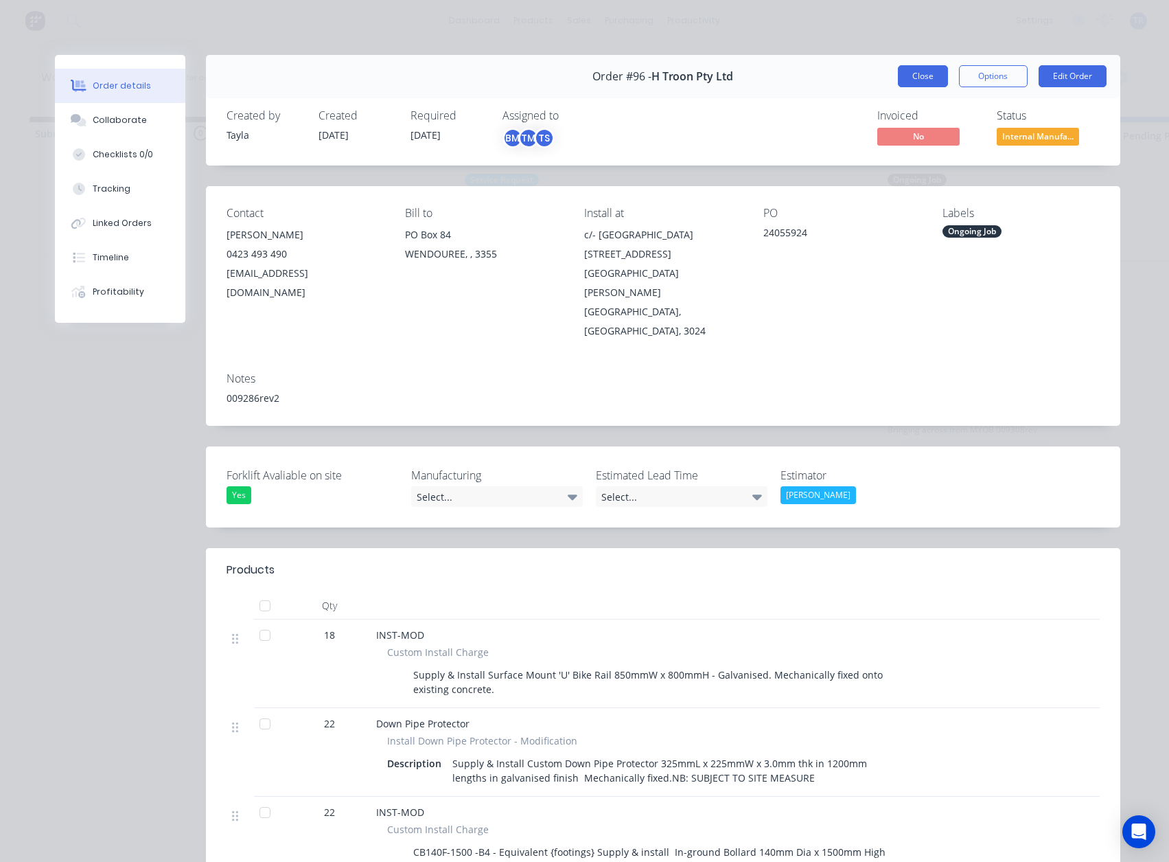
click at [921, 71] on button "Close" at bounding box center [923, 76] width 50 height 22
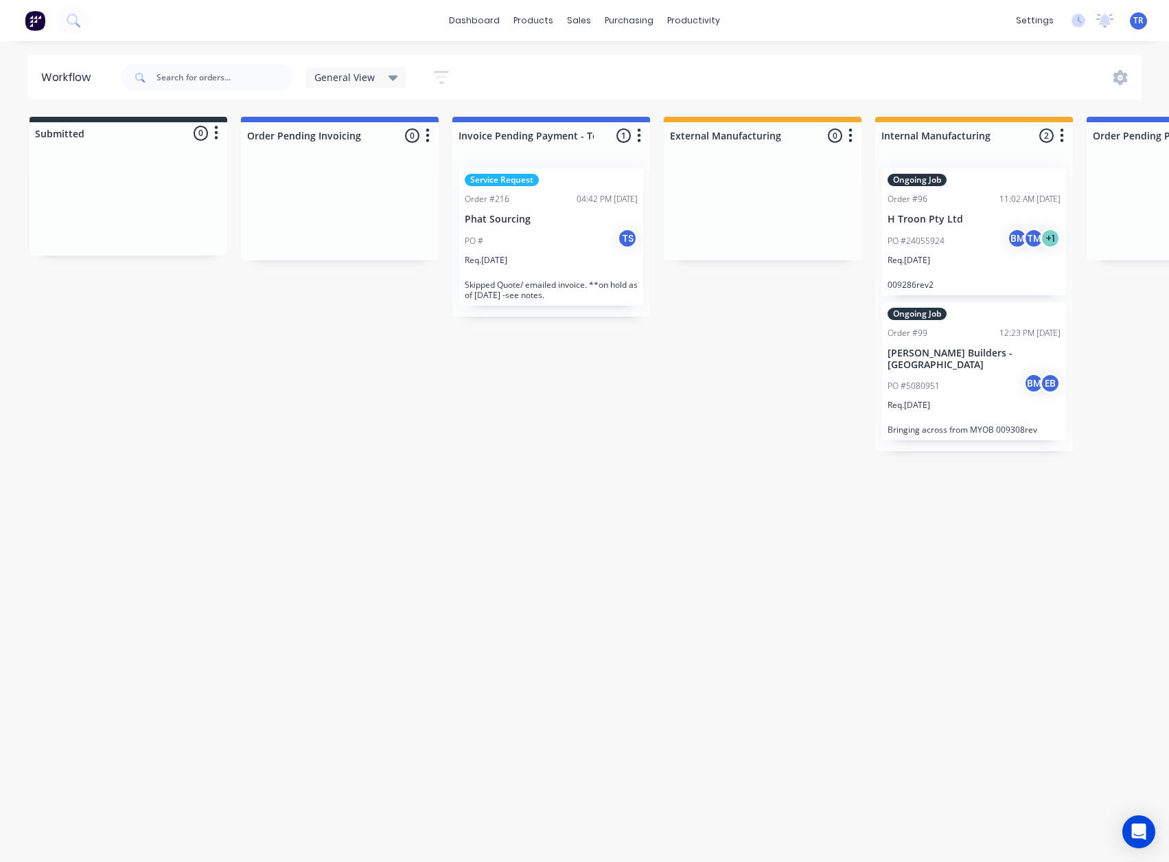
click at [951, 373] on div "PO #5080951 BM EB" at bounding box center [974, 386] width 173 height 26
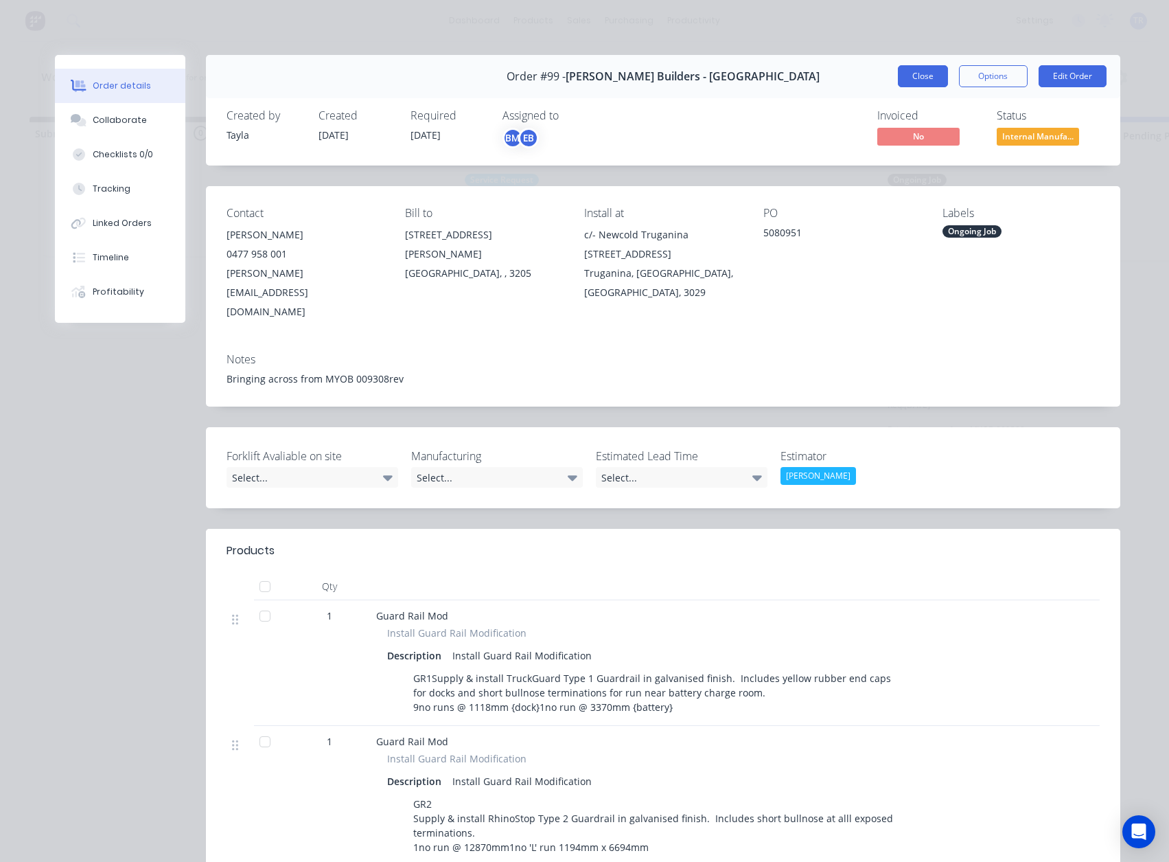
click at [930, 69] on button "Close" at bounding box center [923, 76] width 50 height 22
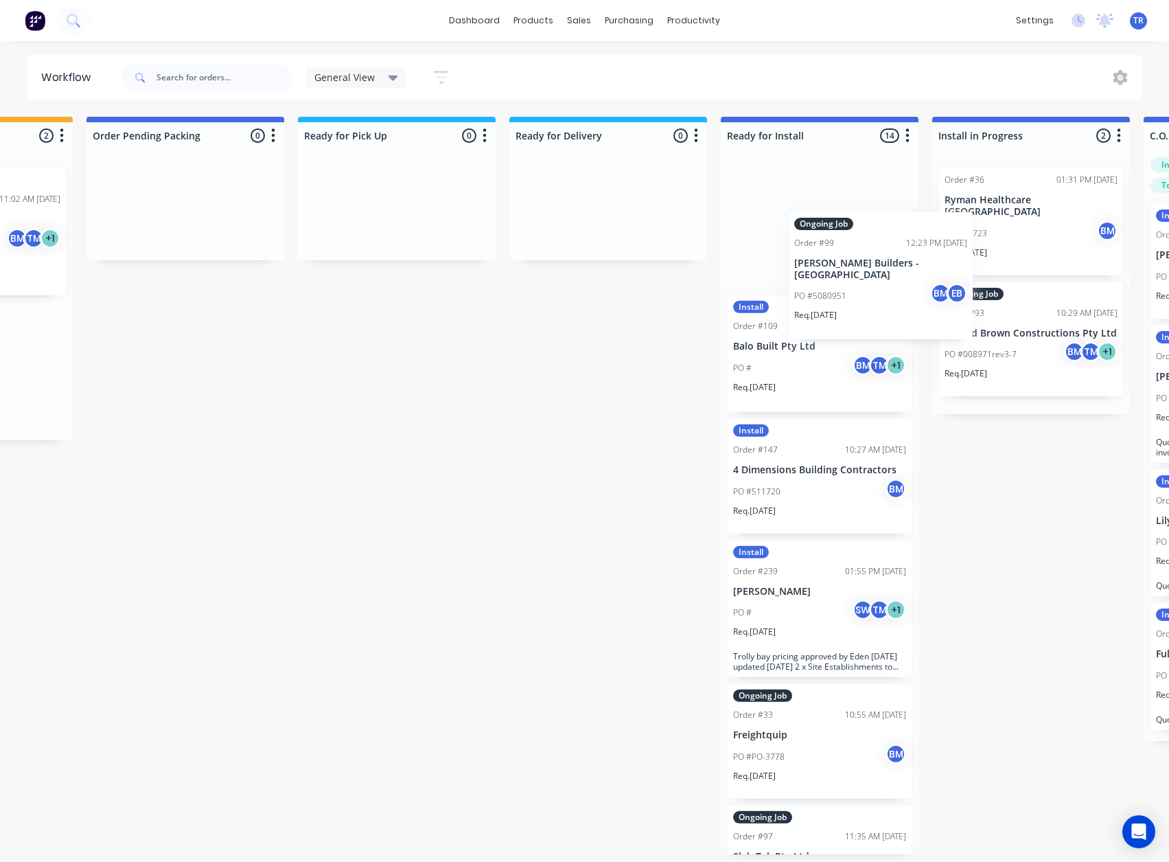
scroll to position [0, 1007]
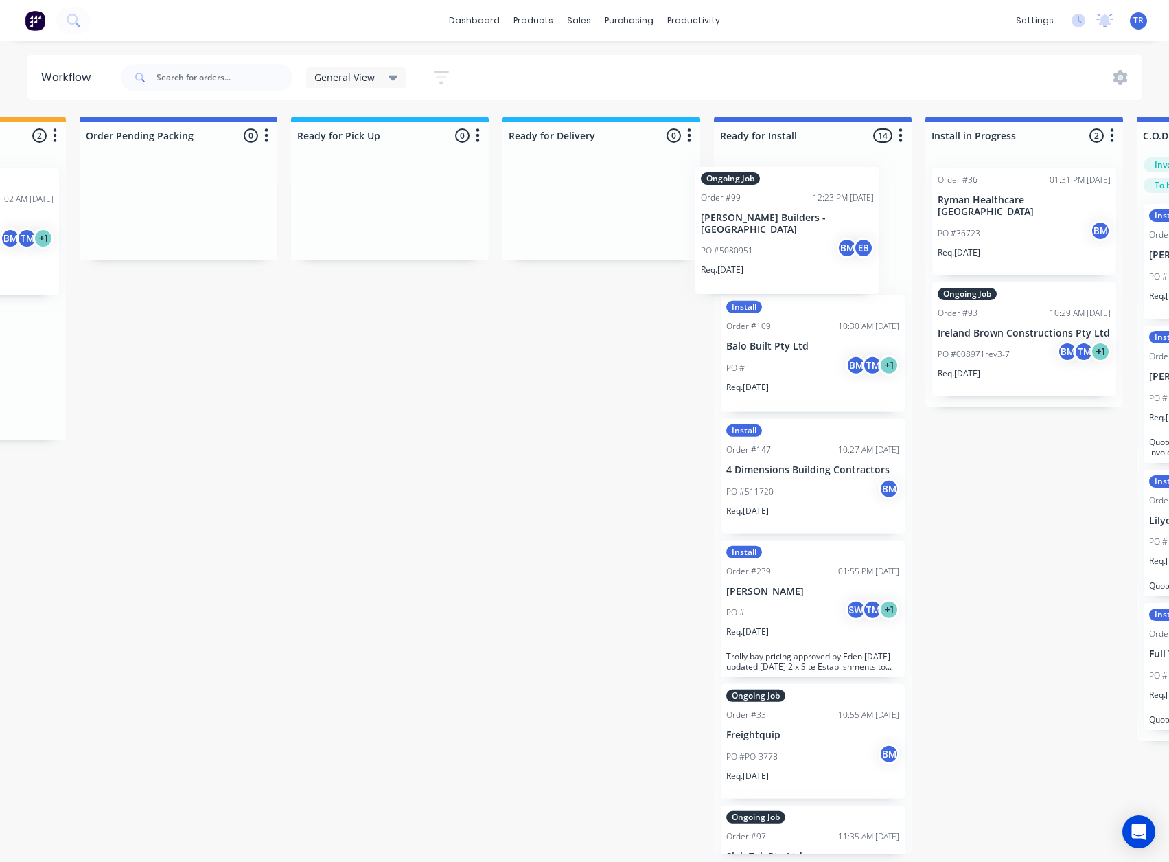
drag, startPoint x: 963, startPoint y: 360, endPoint x: 786, endPoint y: 225, distance: 222.9
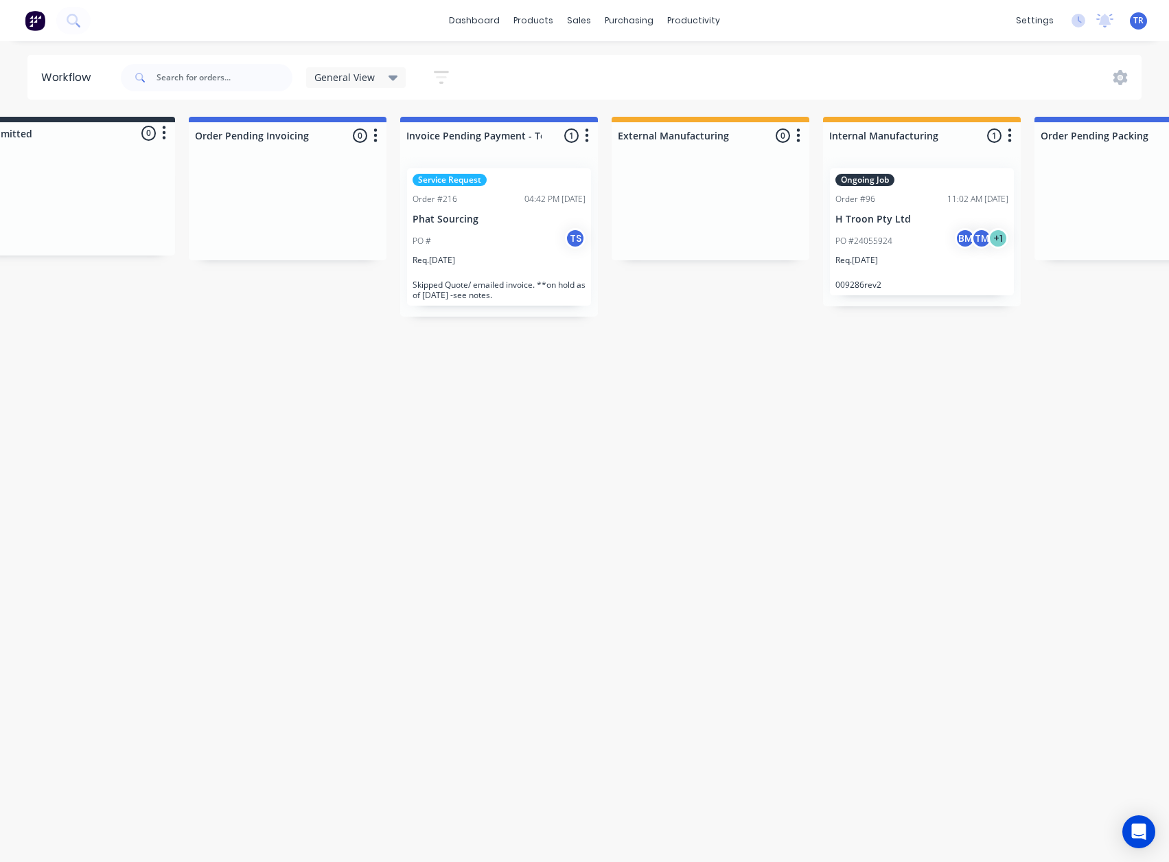
scroll to position [0, 0]
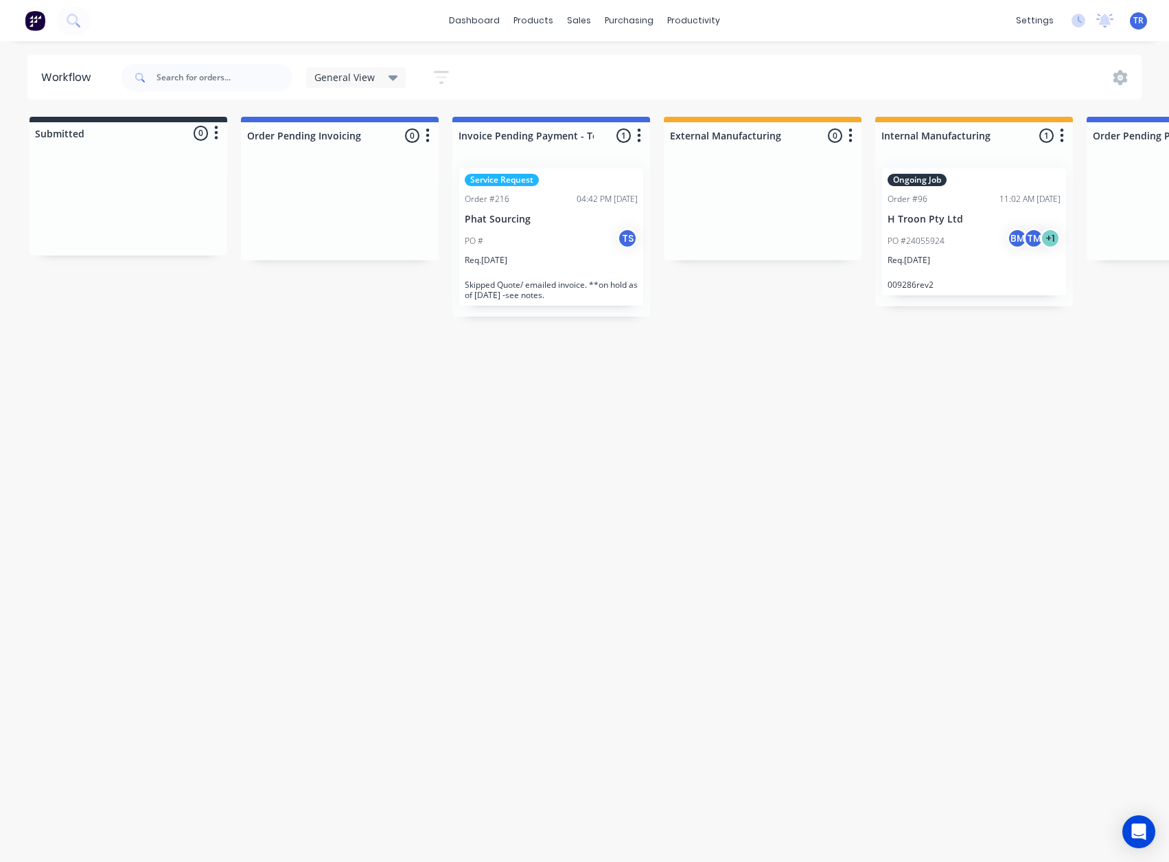
click at [546, 228] on div "PO # TS" at bounding box center [551, 241] width 173 height 26
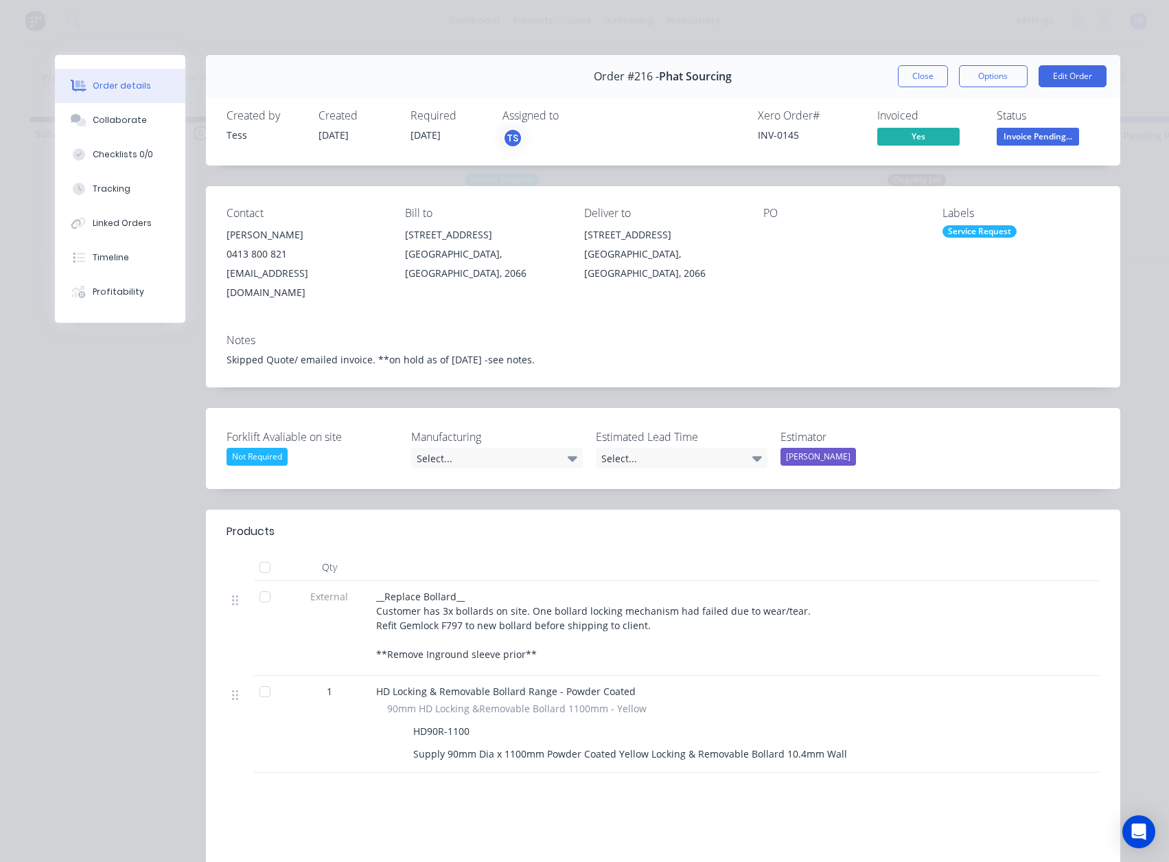
click at [774, 137] on div "INV-0145" at bounding box center [809, 135] width 103 height 14
copy div "INV-0145"
click at [908, 84] on button "Close" at bounding box center [923, 76] width 50 height 22
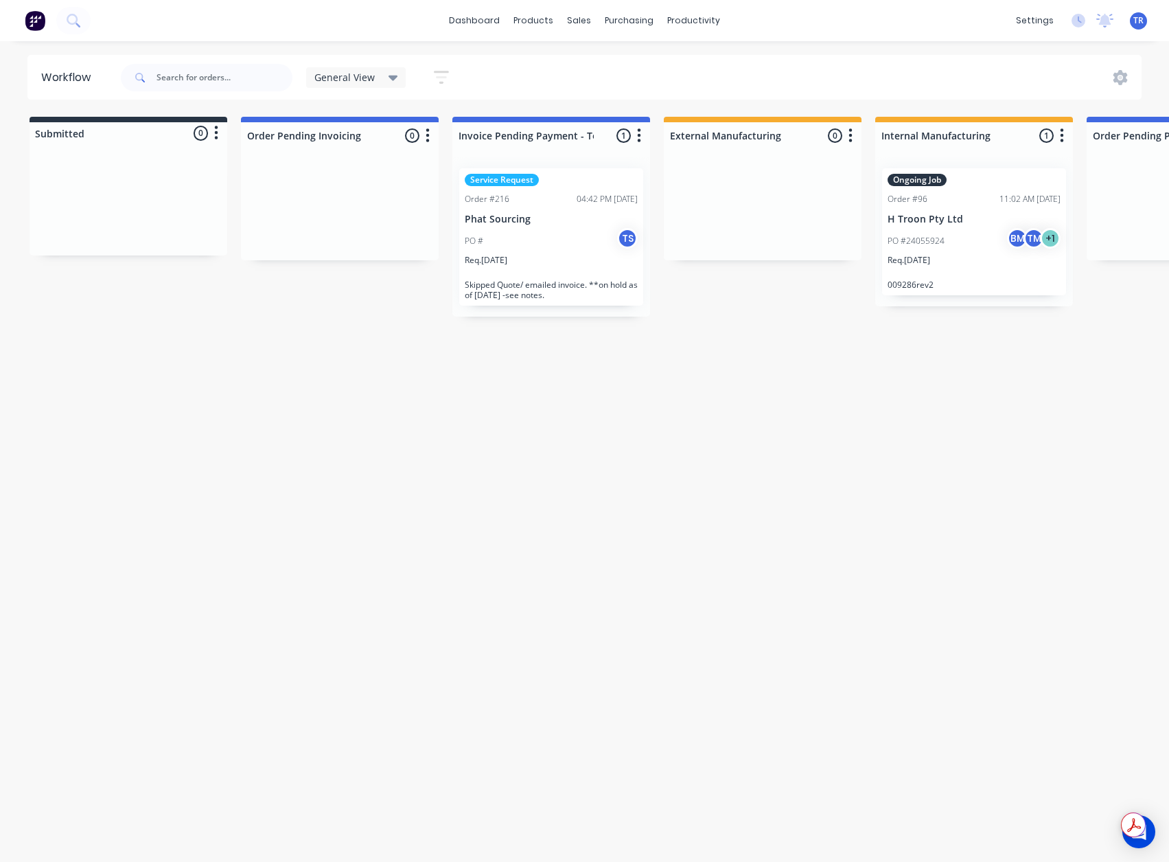
click at [541, 251] on div "PO # TS" at bounding box center [551, 241] width 173 height 26
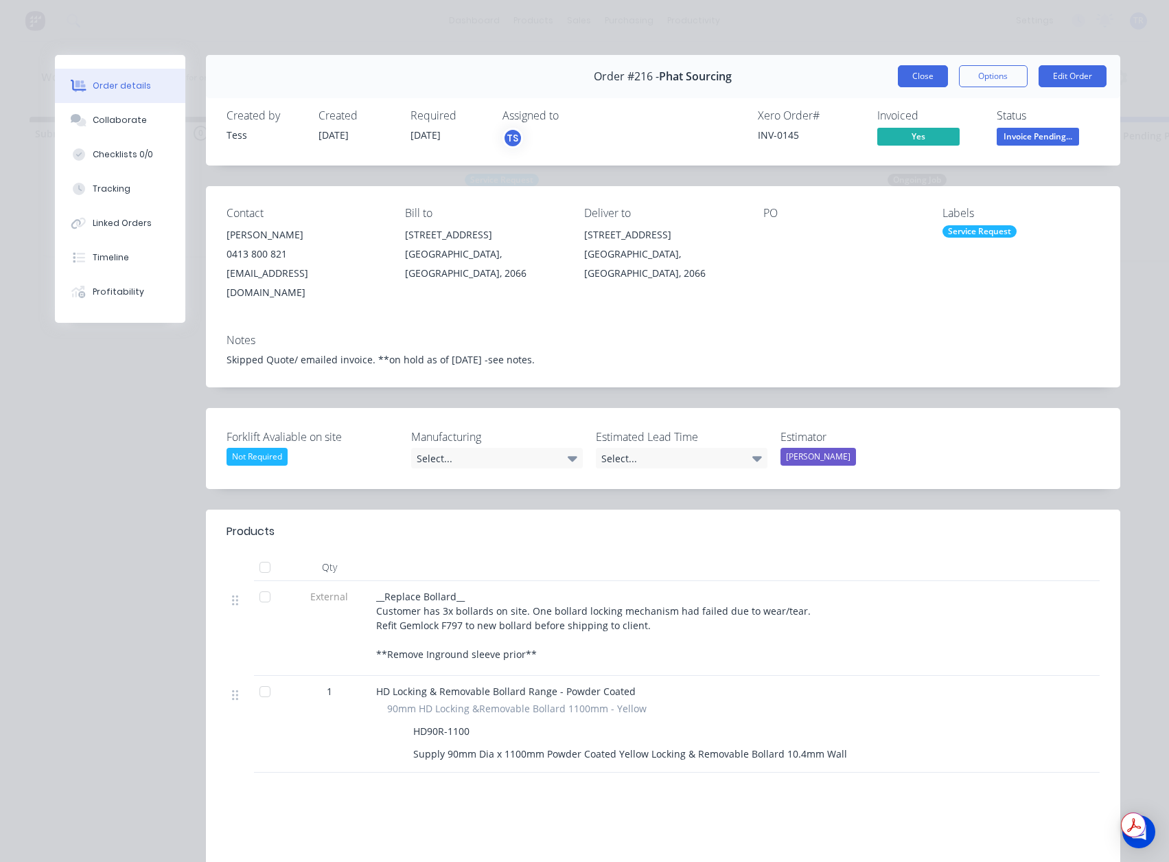
click at [915, 76] on button "Close" at bounding box center [923, 76] width 50 height 22
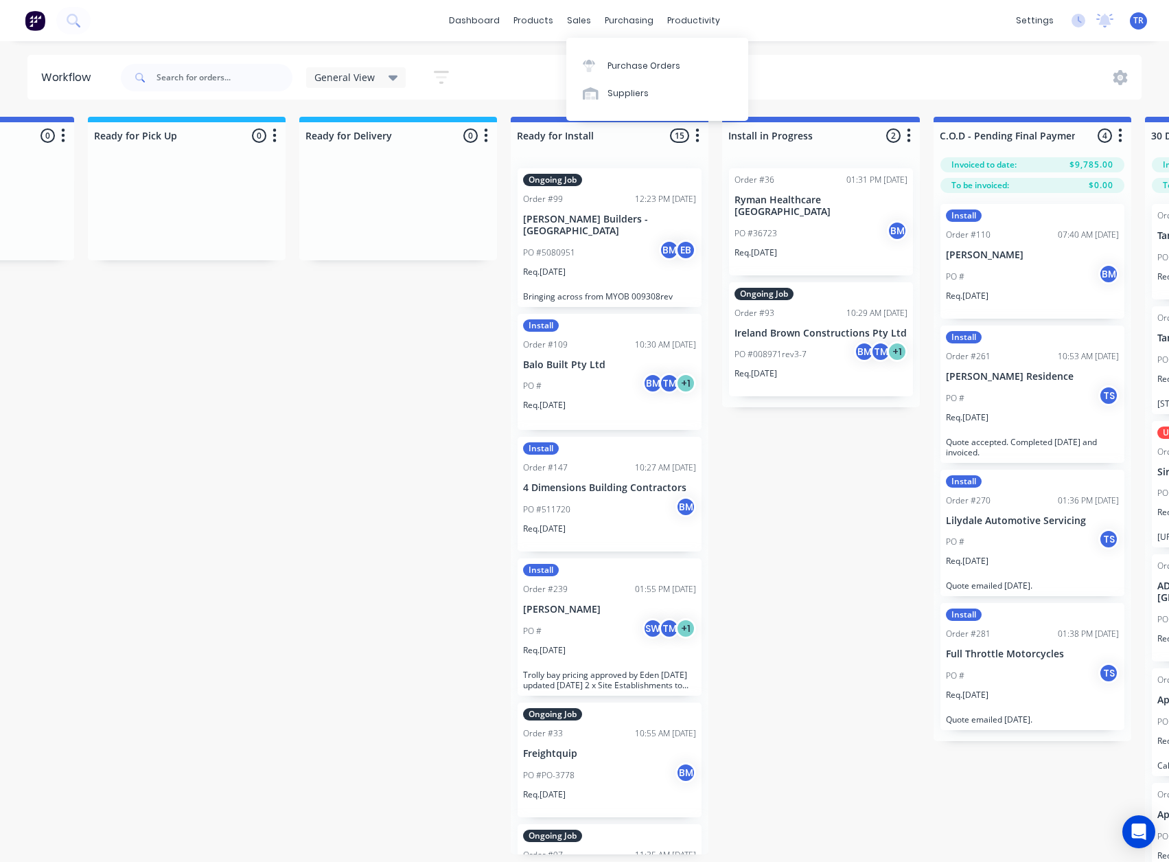
scroll to position [0, 1250]
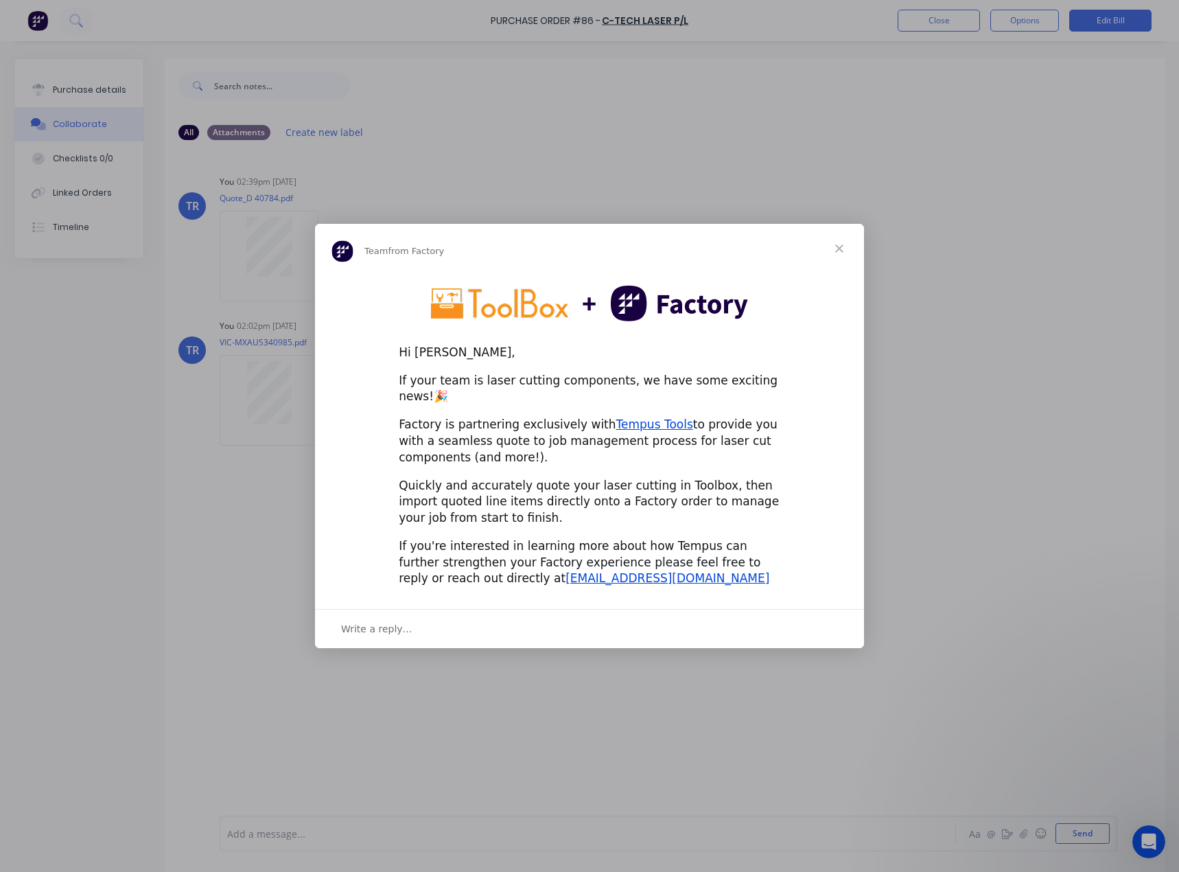
click at [841, 268] on span "Close" at bounding box center [839, 248] width 49 height 49
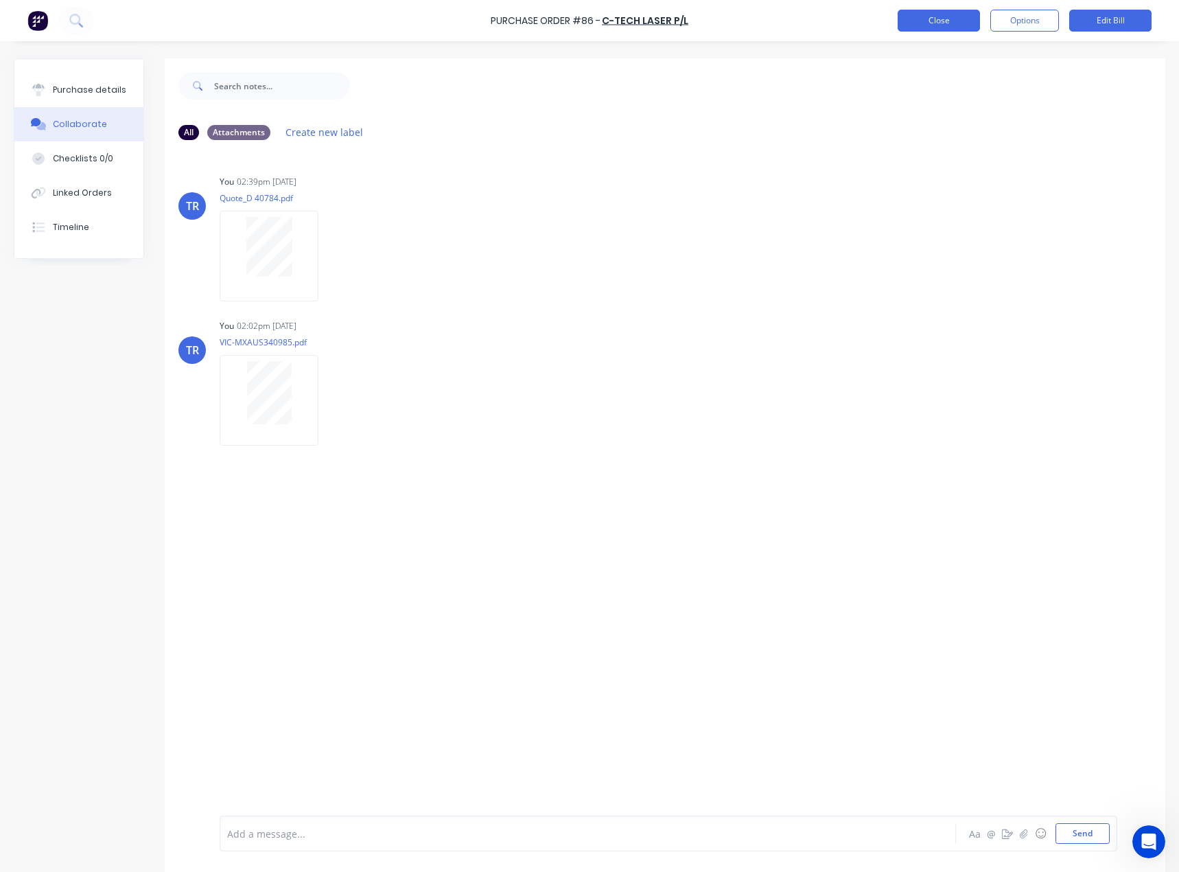
click at [906, 23] on button "Close" at bounding box center [939, 21] width 82 height 22
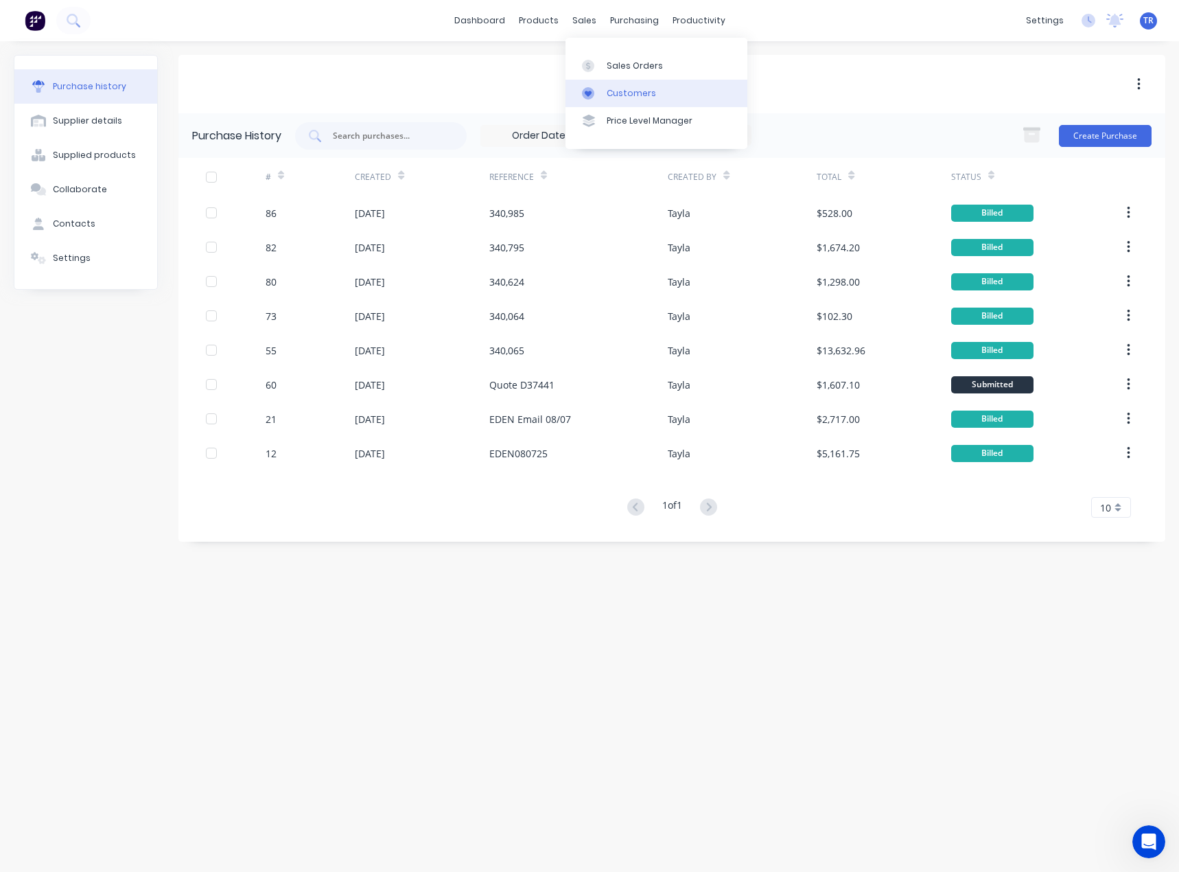
click at [601, 82] on link "Customers" at bounding box center [657, 93] width 182 height 27
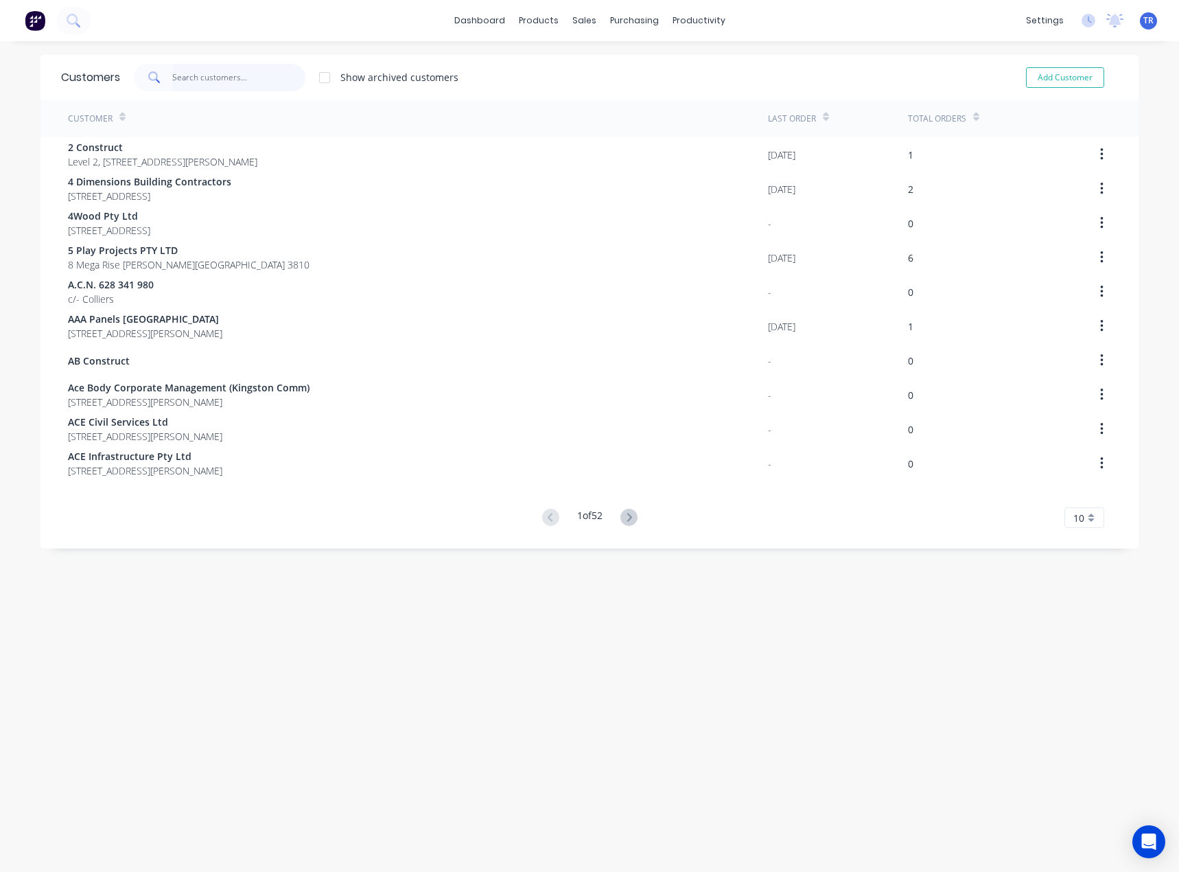
click at [246, 71] on input "text" at bounding box center [239, 77] width 134 height 27
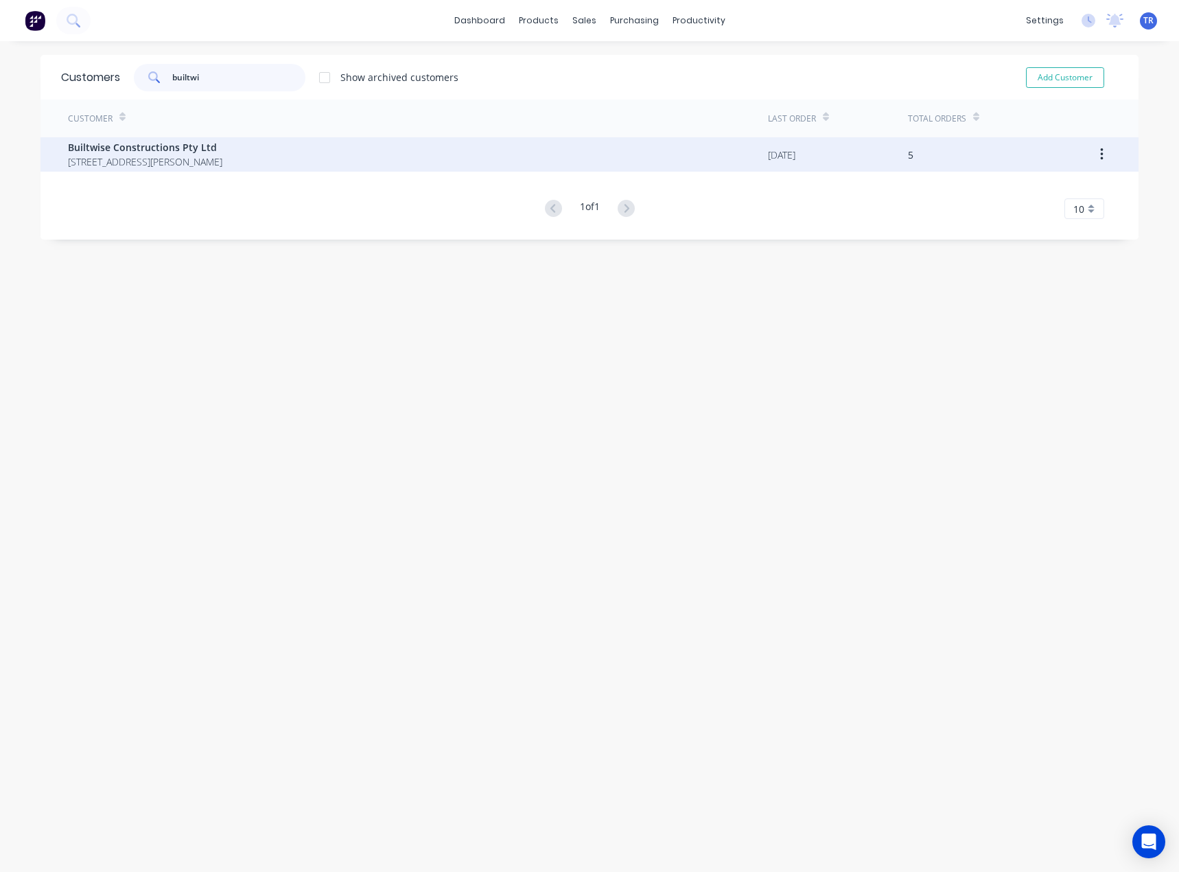
type input "builtwi"
click at [222, 148] on span "Builtwise Constructions Pty Ltd" at bounding box center [145, 147] width 154 height 14
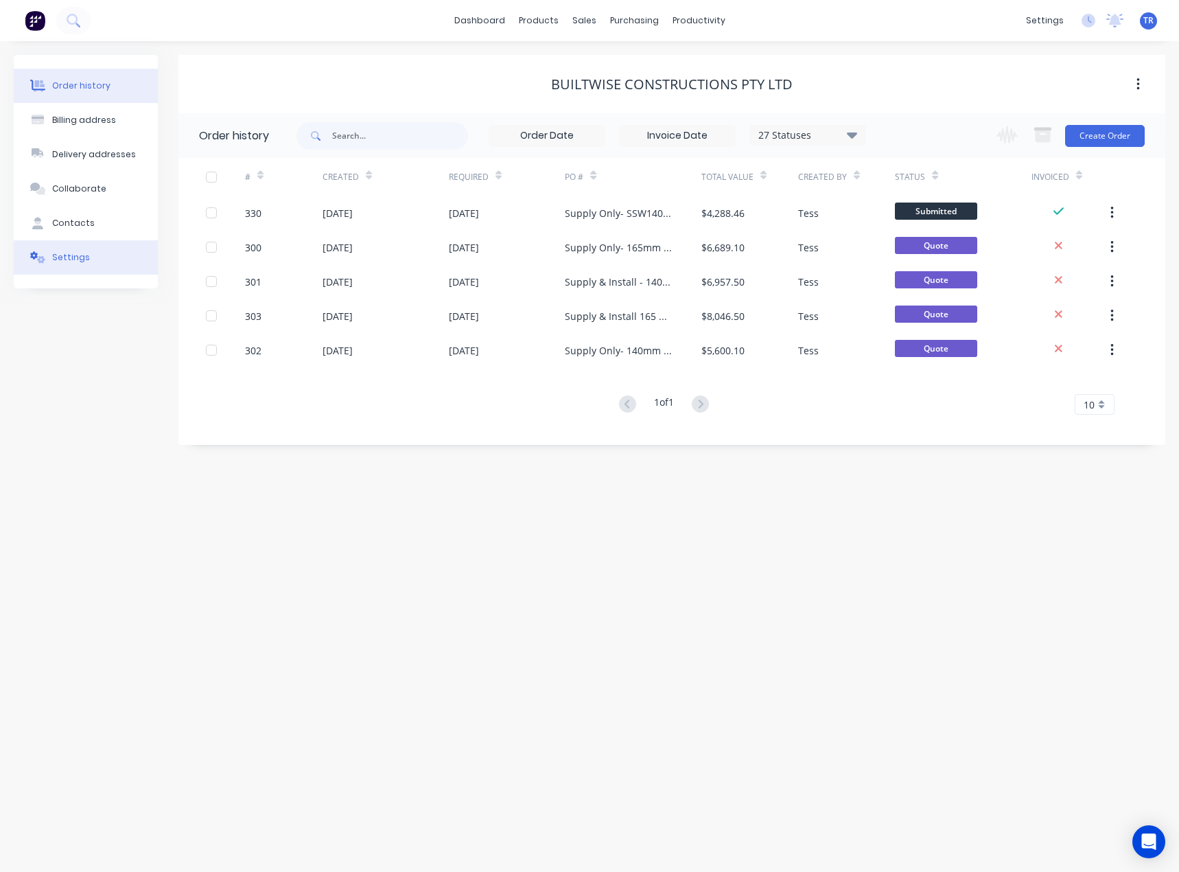
click at [83, 257] on div "Settings" at bounding box center [71, 257] width 38 height 12
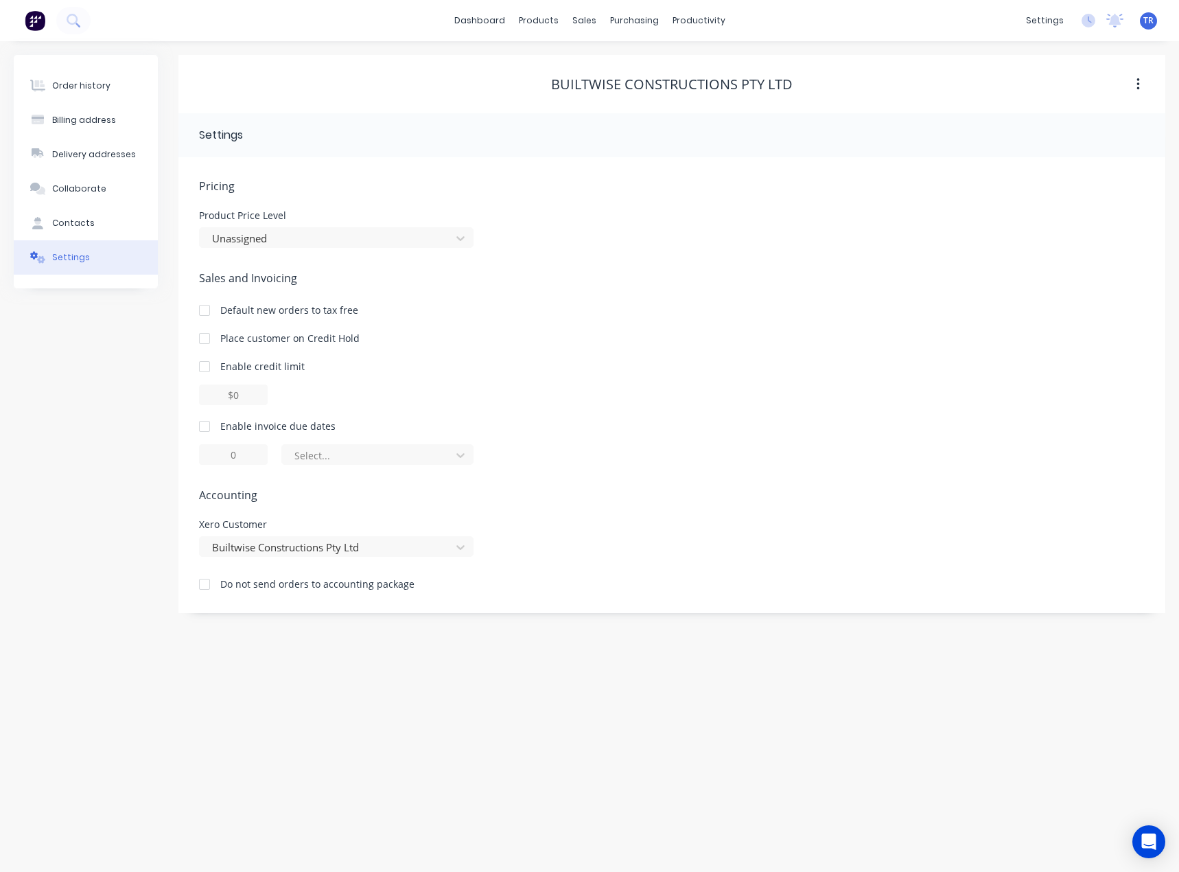
click at [215, 424] on div at bounding box center [204, 426] width 27 height 27
click at [204, 426] on div at bounding box center [204, 426] width 27 height 27
type input "1"
click at [334, 464] on div "Select..." at bounding box center [368, 455] width 159 height 21
click at [203, 425] on div at bounding box center [204, 426] width 27 height 27
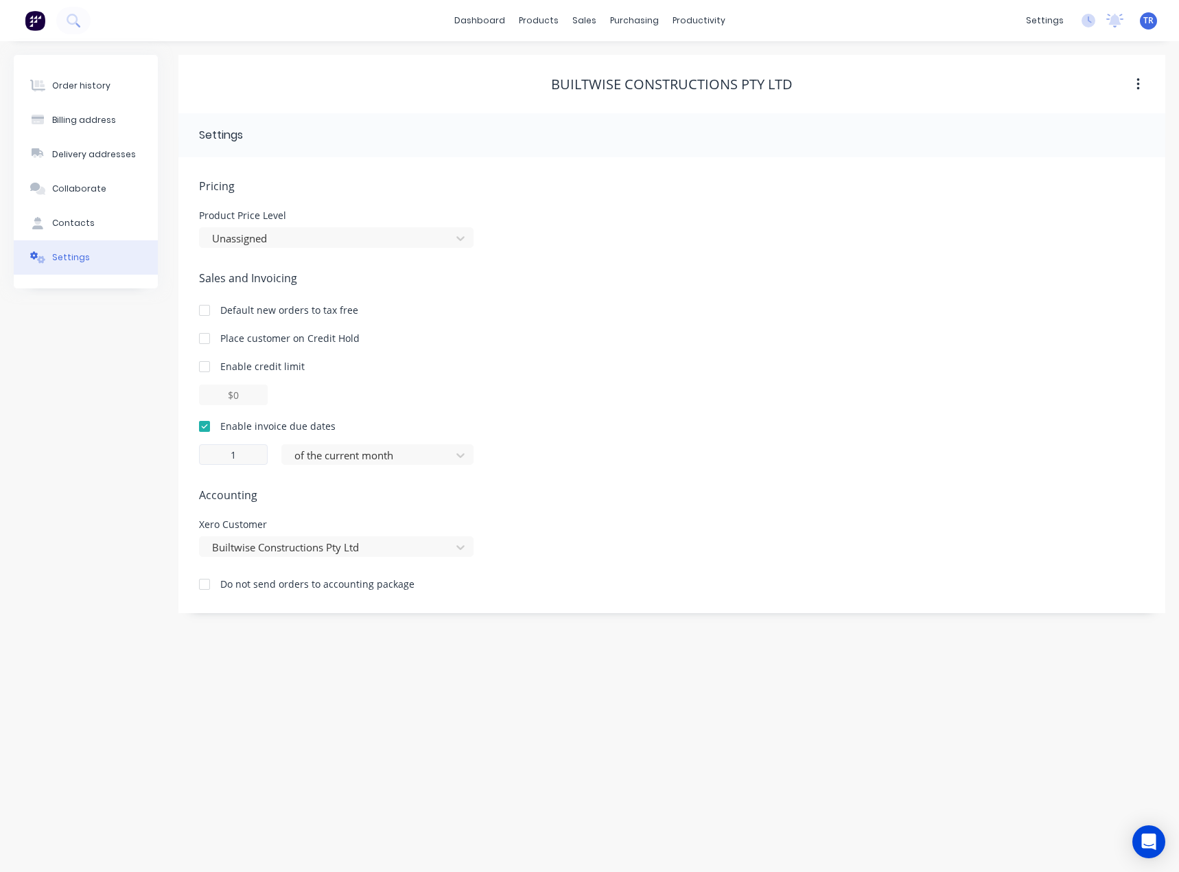
click at [371, 462] on div at bounding box center [368, 455] width 151 height 17
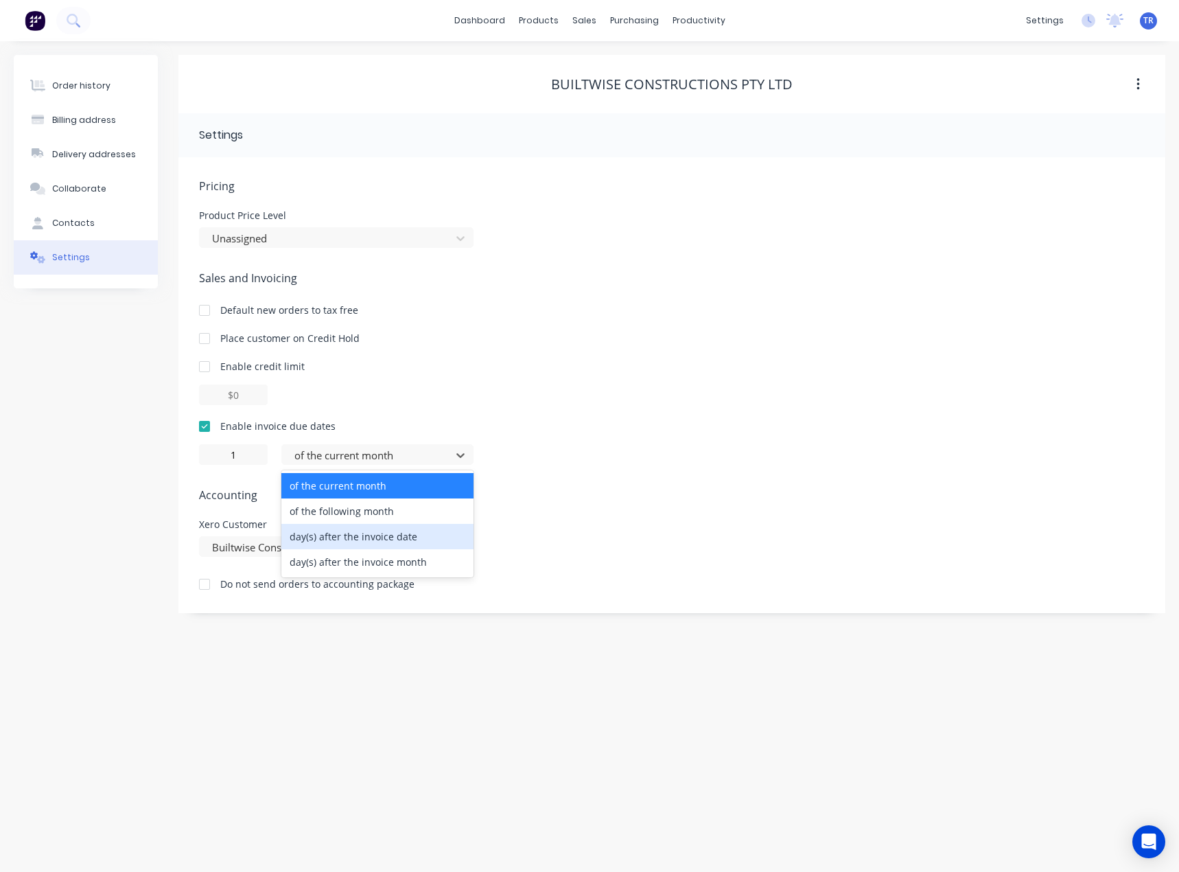
click at [371, 546] on div "day(s) after the invoice date" at bounding box center [377, 536] width 192 height 25
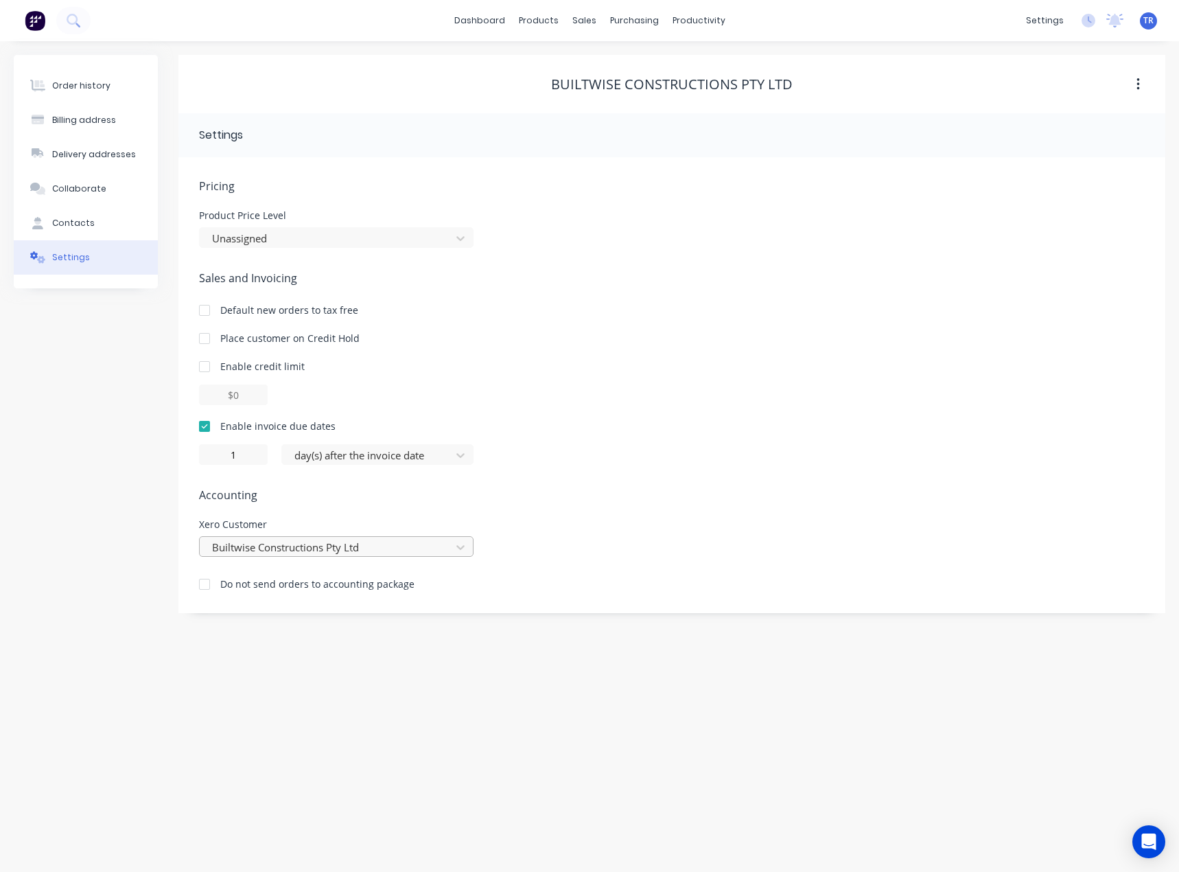
type input "0"
click at [503, 461] on div "0 day(s) after the invoice date" at bounding box center [672, 454] width 946 height 21
click at [494, 25] on link "dashboard" at bounding box center [480, 20] width 65 height 21
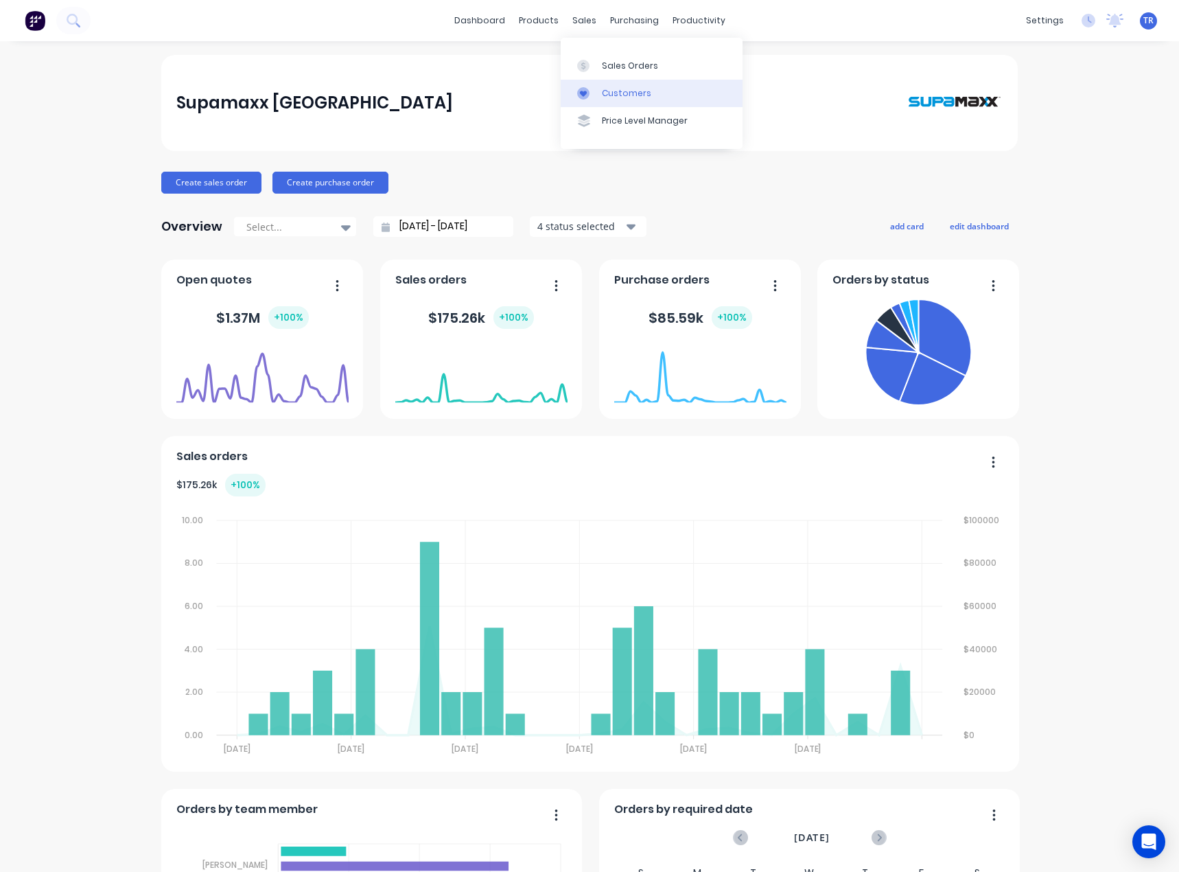
click at [592, 89] on div at bounding box center [587, 93] width 21 height 12
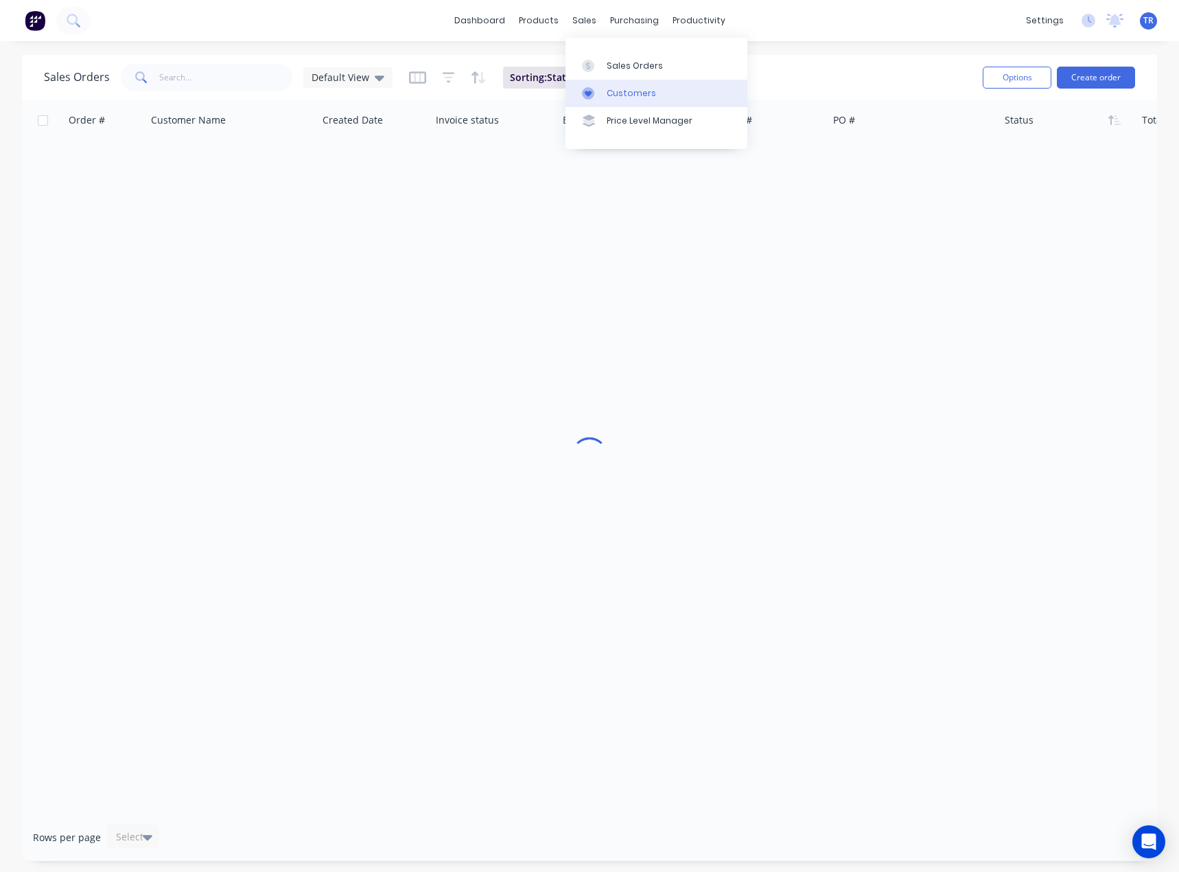
click at [600, 80] on link "Customers" at bounding box center [657, 93] width 182 height 27
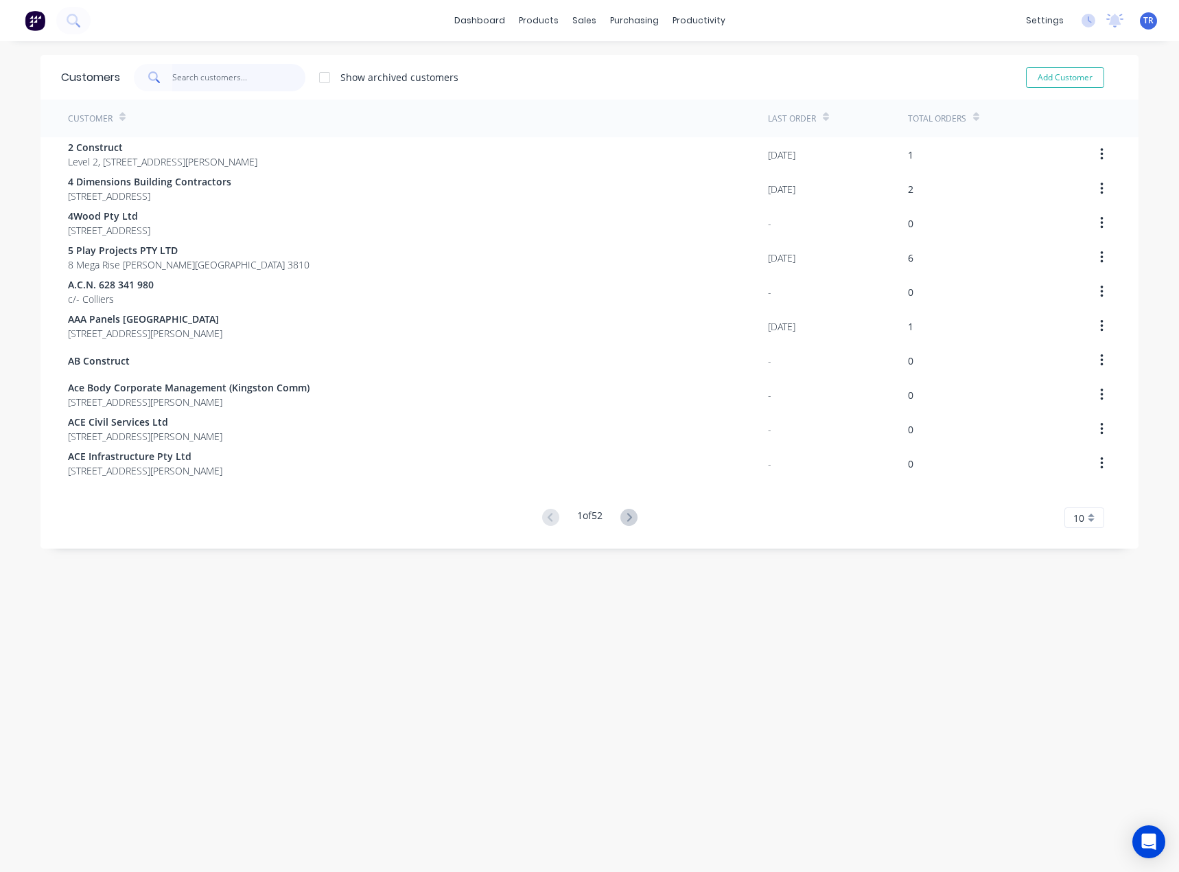
click at [212, 73] on input "text" at bounding box center [239, 77] width 134 height 27
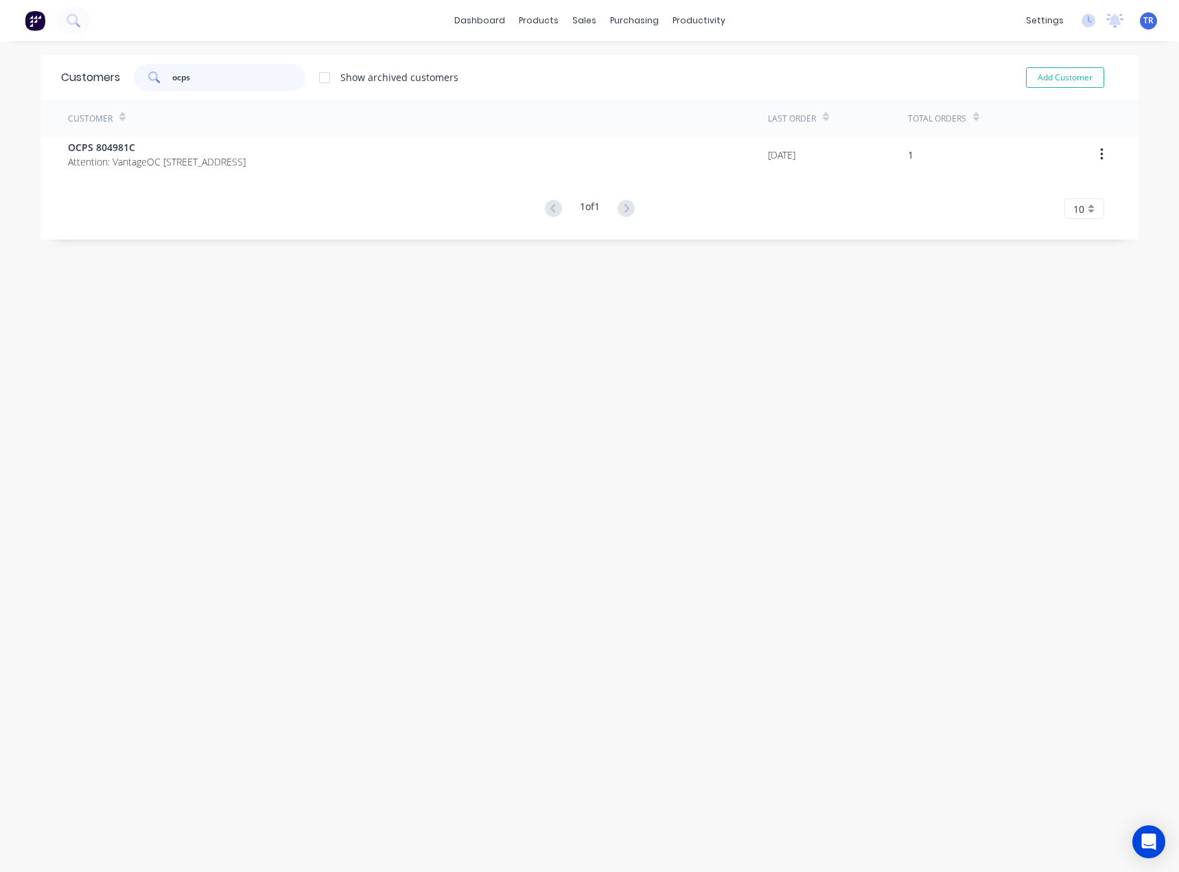
type input "ocps"
click at [190, 173] on div "Customer Last Order Total Orders OCPS 804981C Attention: VantageOC [STREET_ADDR…" at bounding box center [590, 159] width 1098 height 119
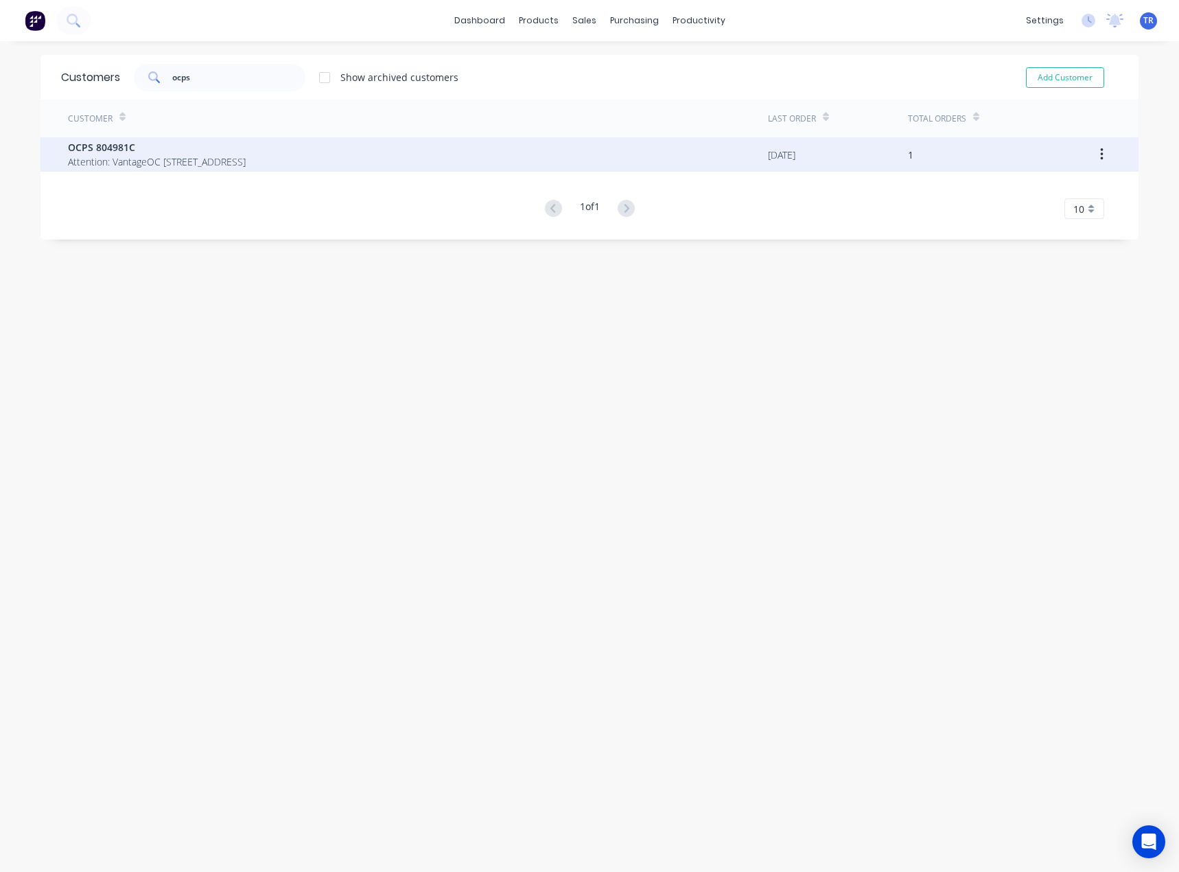
click at [189, 160] on span "Attention: VantageOC [STREET_ADDRESS]" at bounding box center [157, 161] width 178 height 14
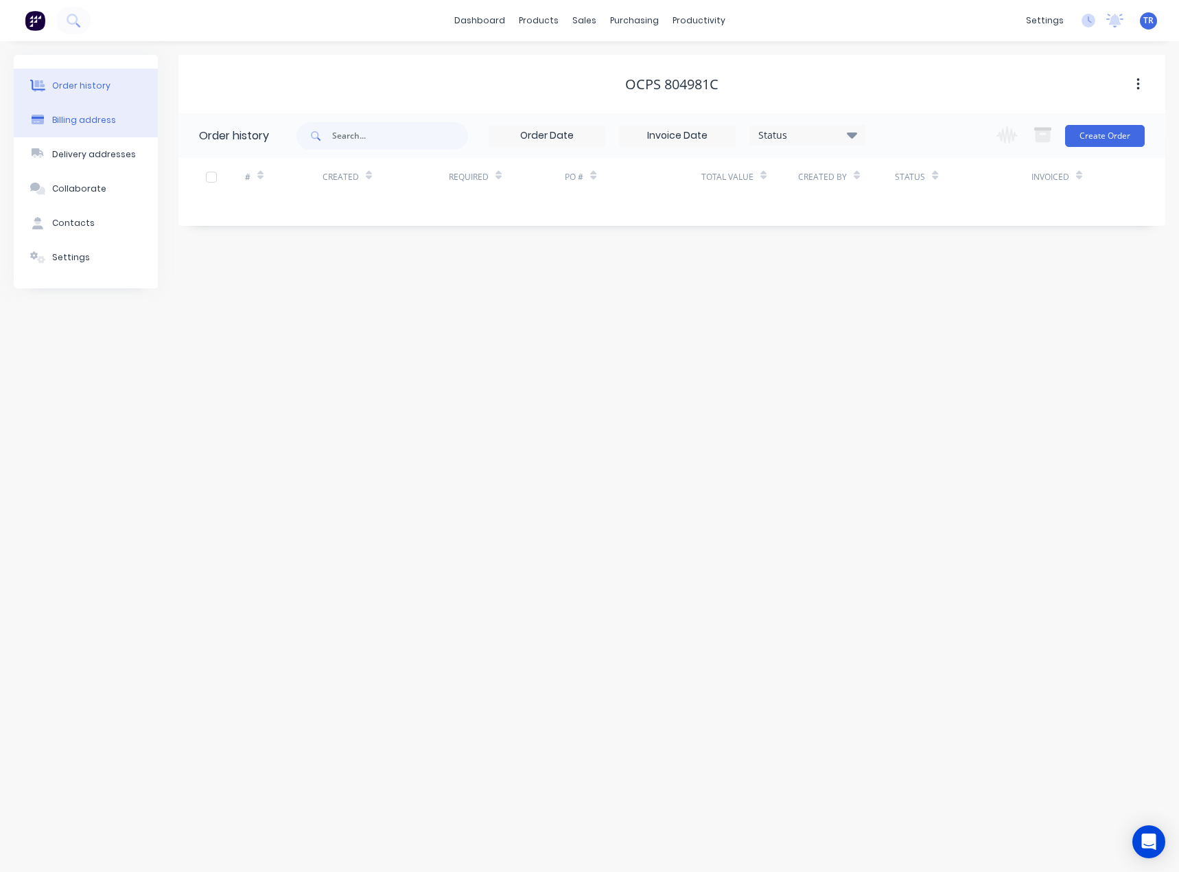
click at [52, 129] on button "Billing address" at bounding box center [86, 120] width 144 height 34
select select "AU"
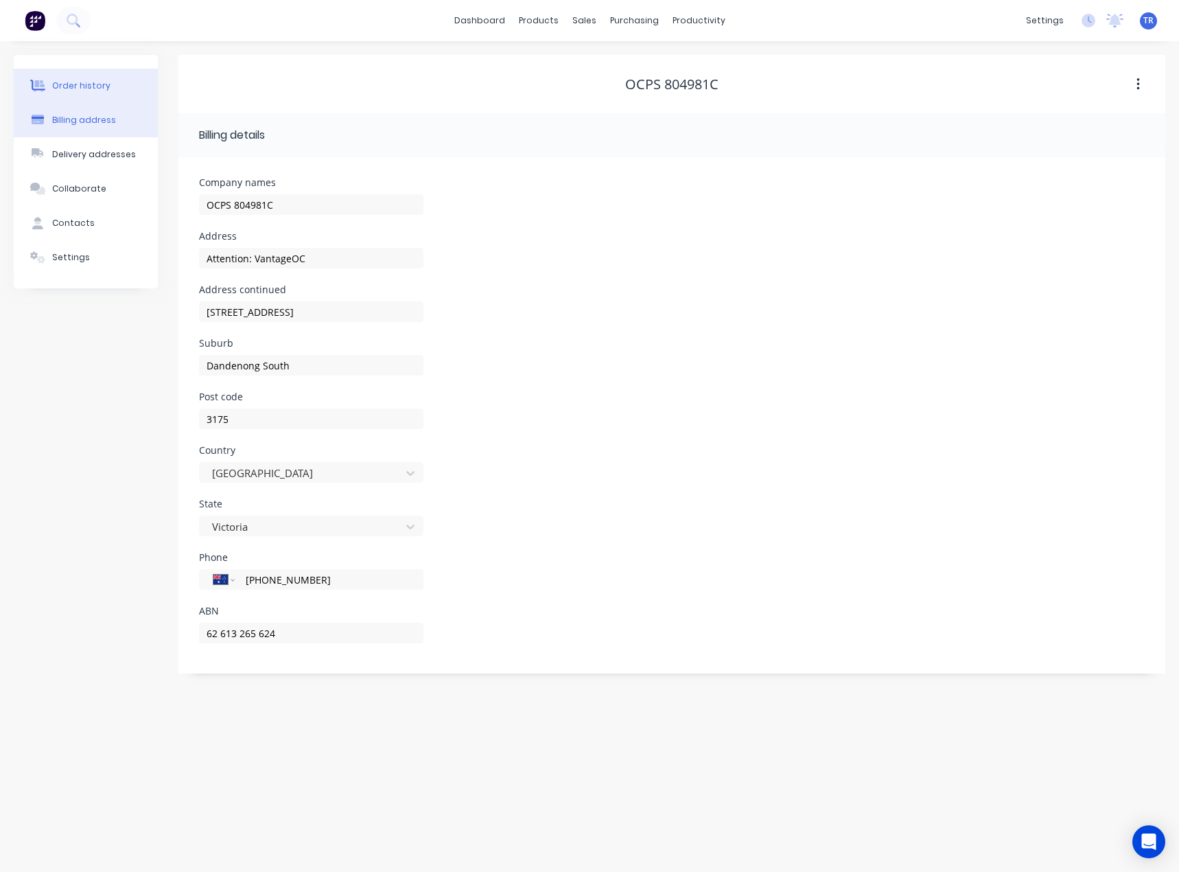
click at [87, 95] on button "Order history" at bounding box center [86, 86] width 144 height 34
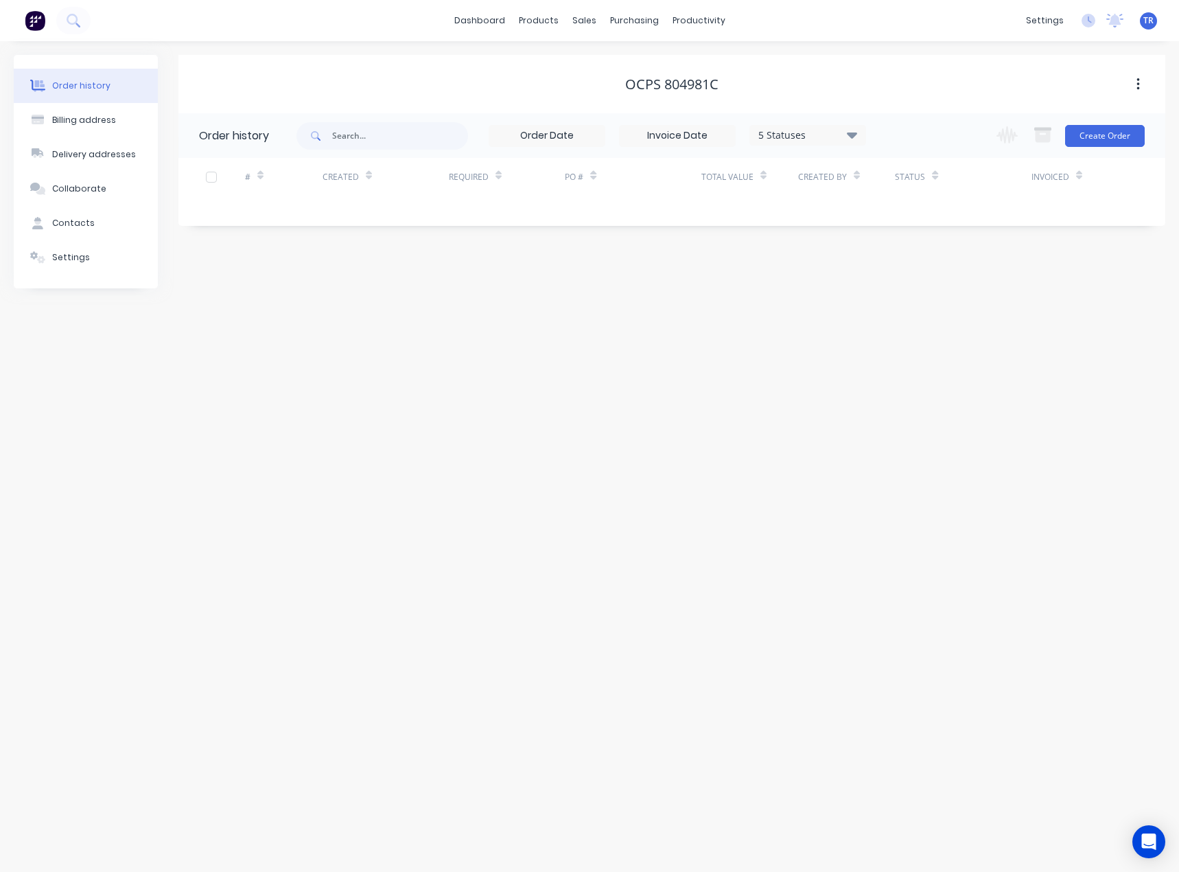
click at [87, 92] on button "Order history" at bounding box center [86, 86] width 144 height 34
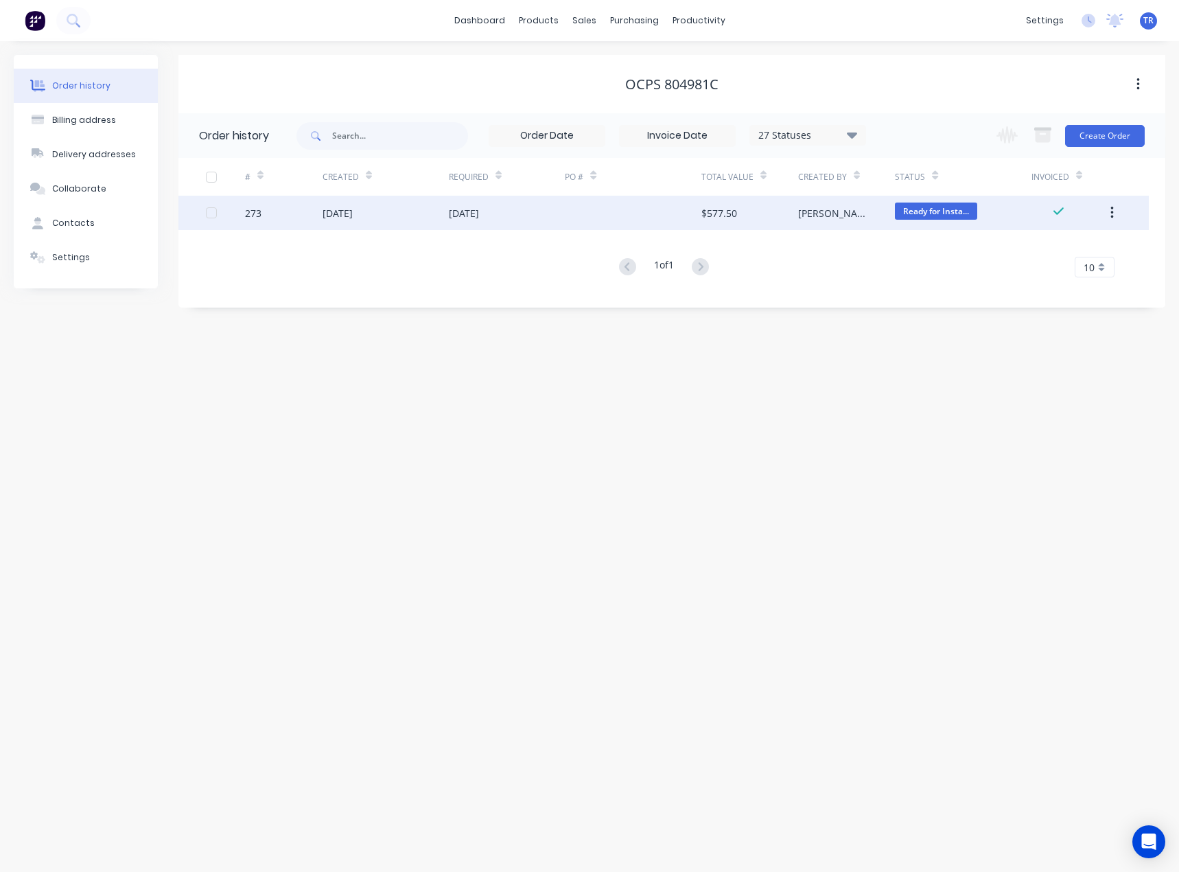
click at [400, 214] on div "[DATE]" at bounding box center [386, 213] width 126 height 34
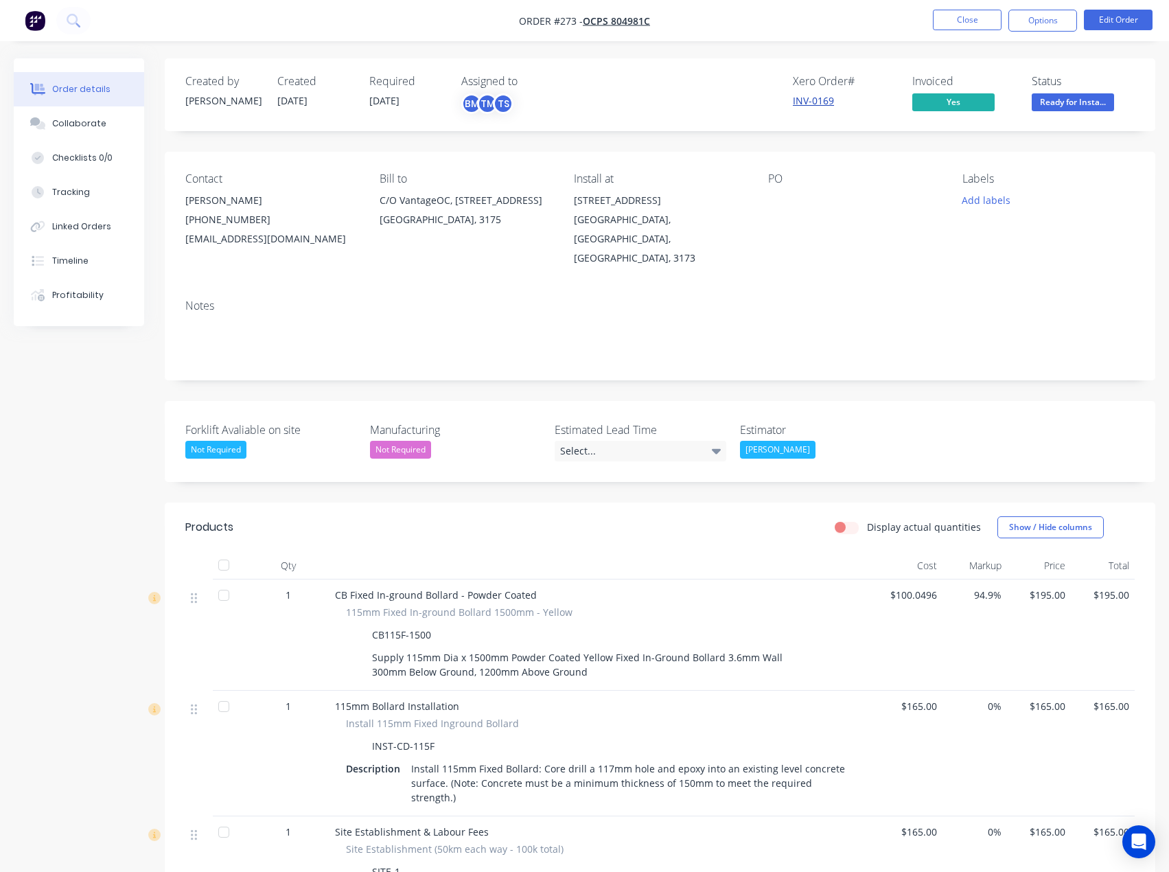
click at [814, 100] on link "INV-0169" at bounding box center [813, 100] width 41 height 13
click at [1056, 102] on span "Ready for Insta..." at bounding box center [1073, 101] width 82 height 17
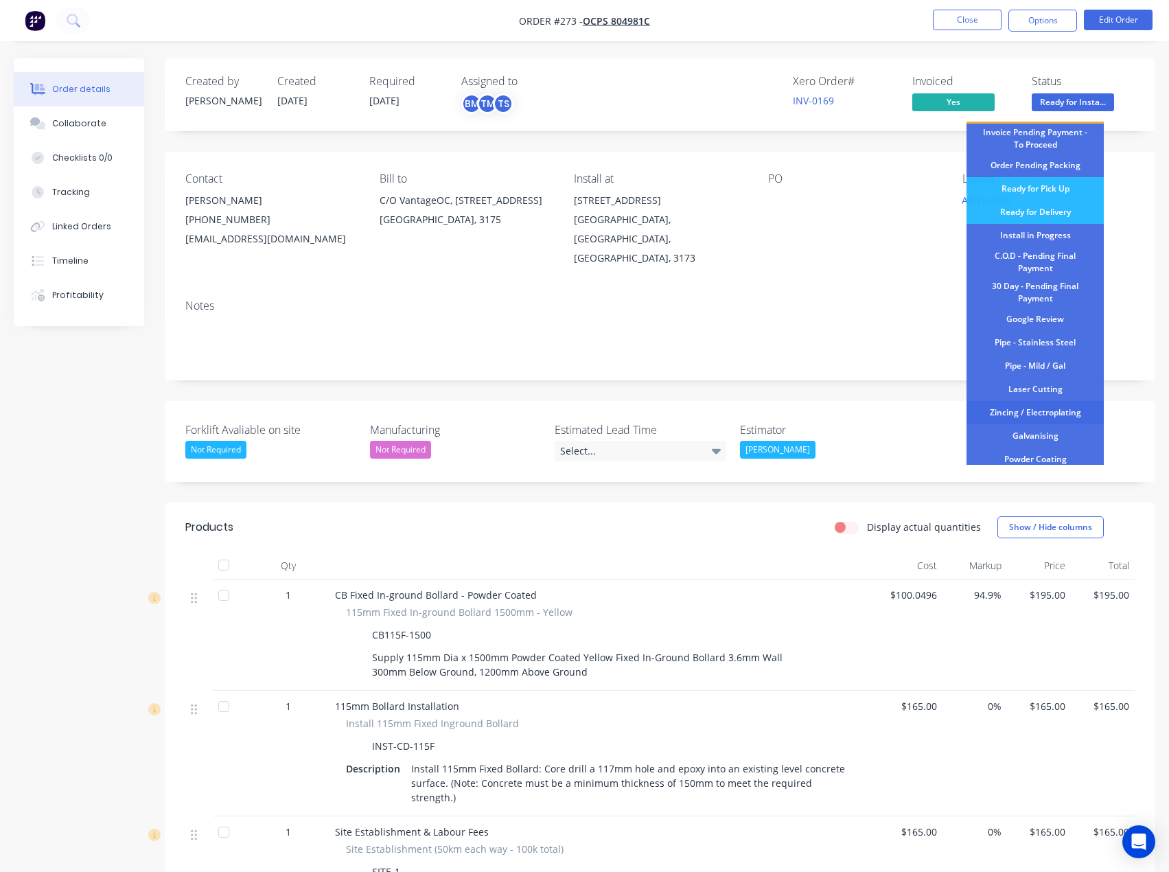
scroll to position [168, 0]
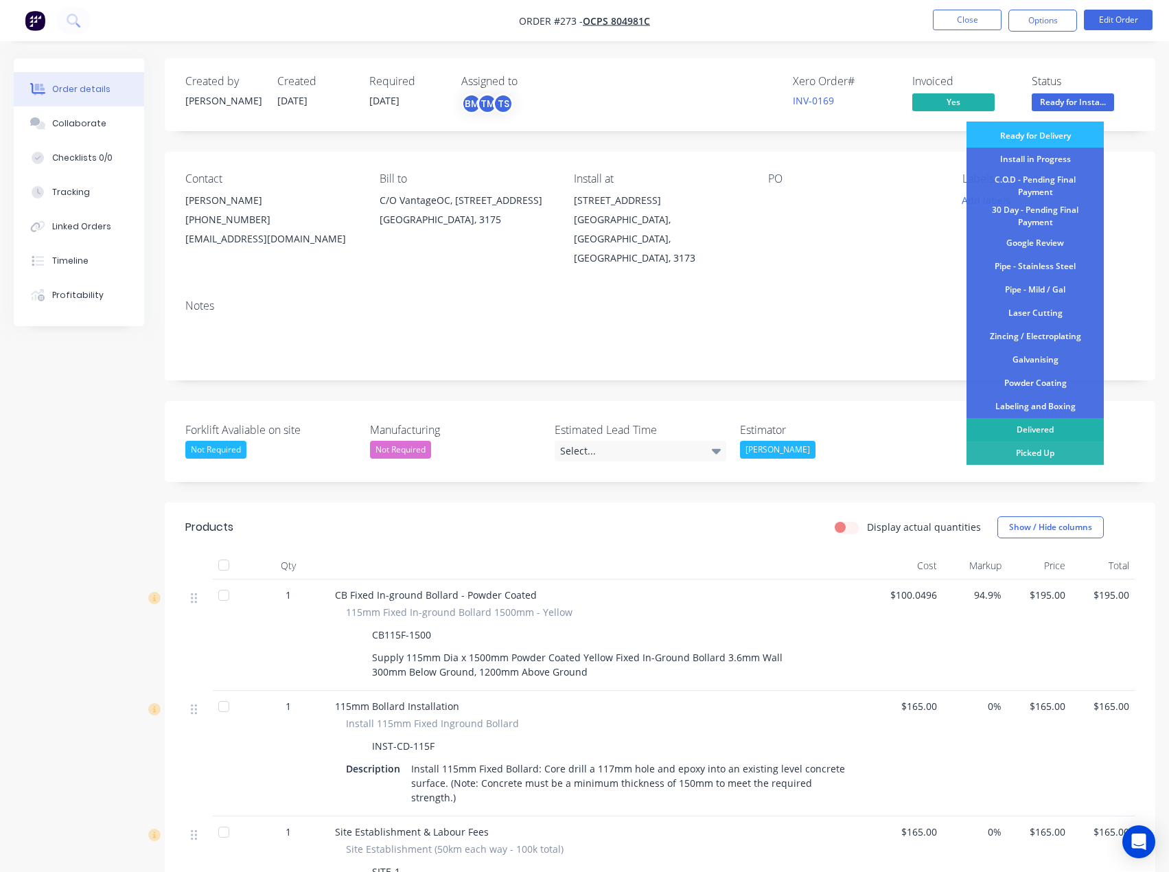
click at [1021, 425] on div "Delivered" at bounding box center [1035, 429] width 137 height 23
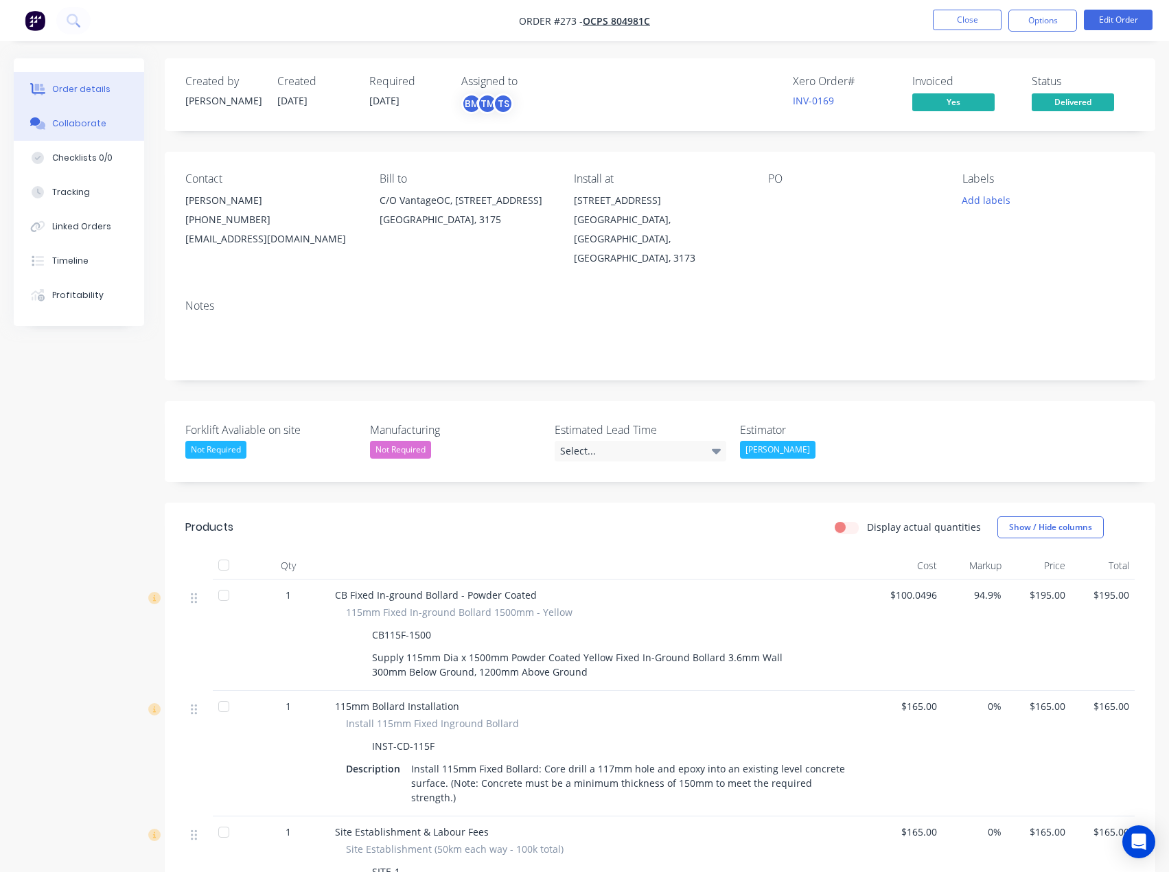
click at [125, 133] on button "Collaborate" at bounding box center [79, 123] width 130 height 34
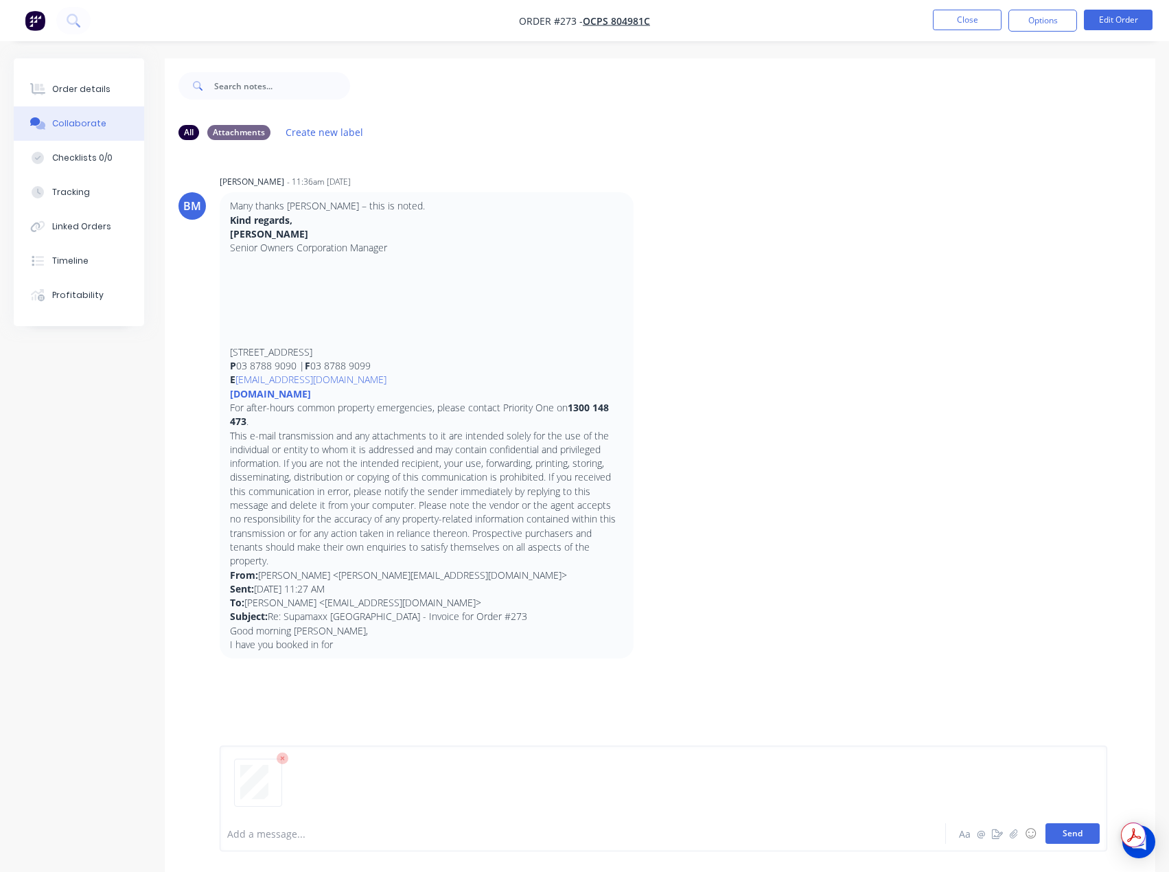
click at [1070, 835] on button "Send" at bounding box center [1073, 833] width 54 height 21
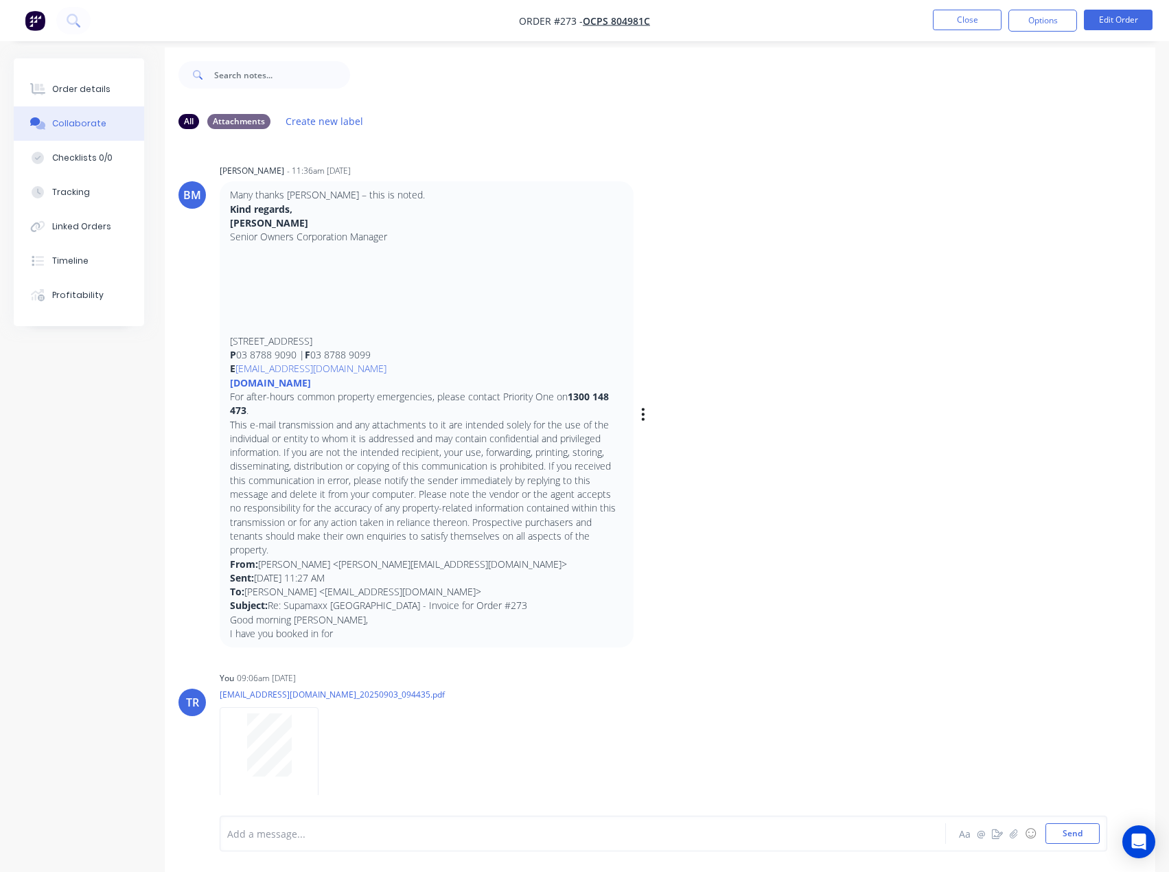
scroll to position [21, 0]
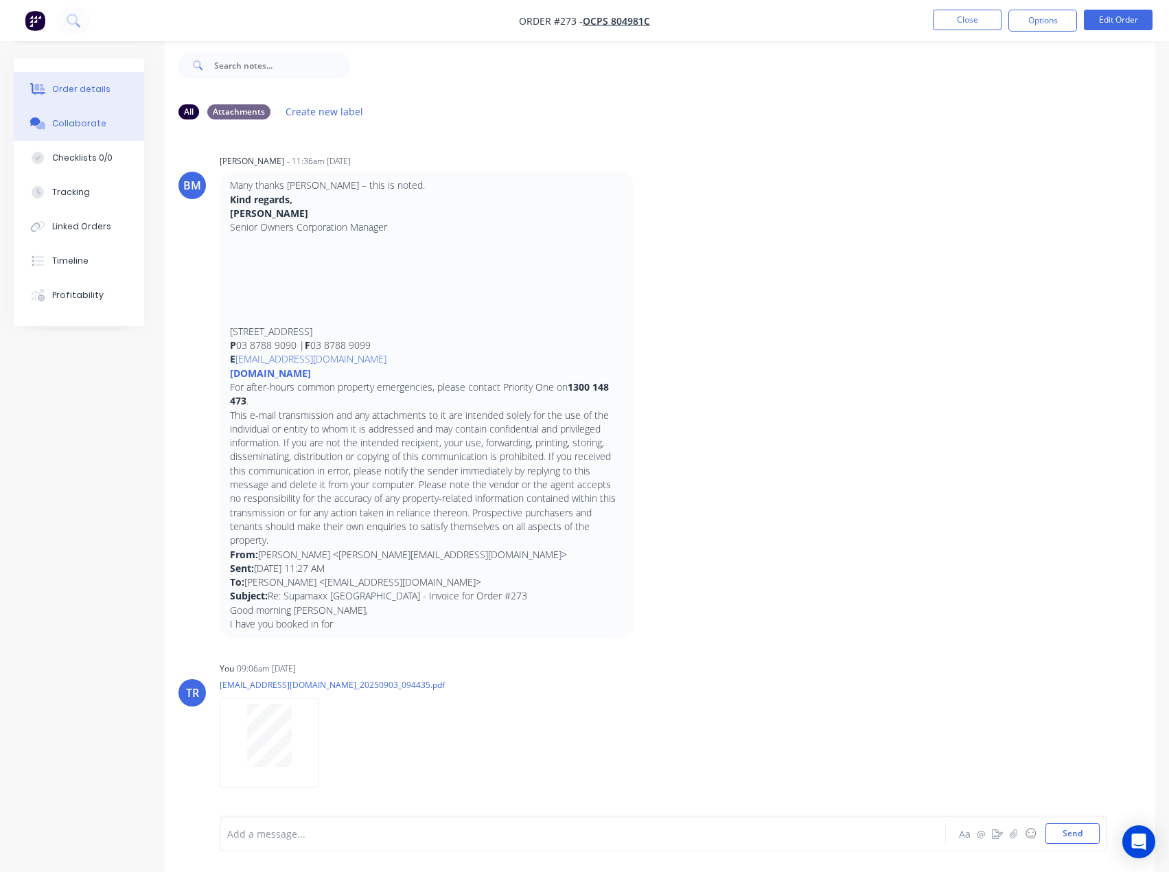
click at [92, 89] on div "Order details" at bounding box center [81, 89] width 58 height 12
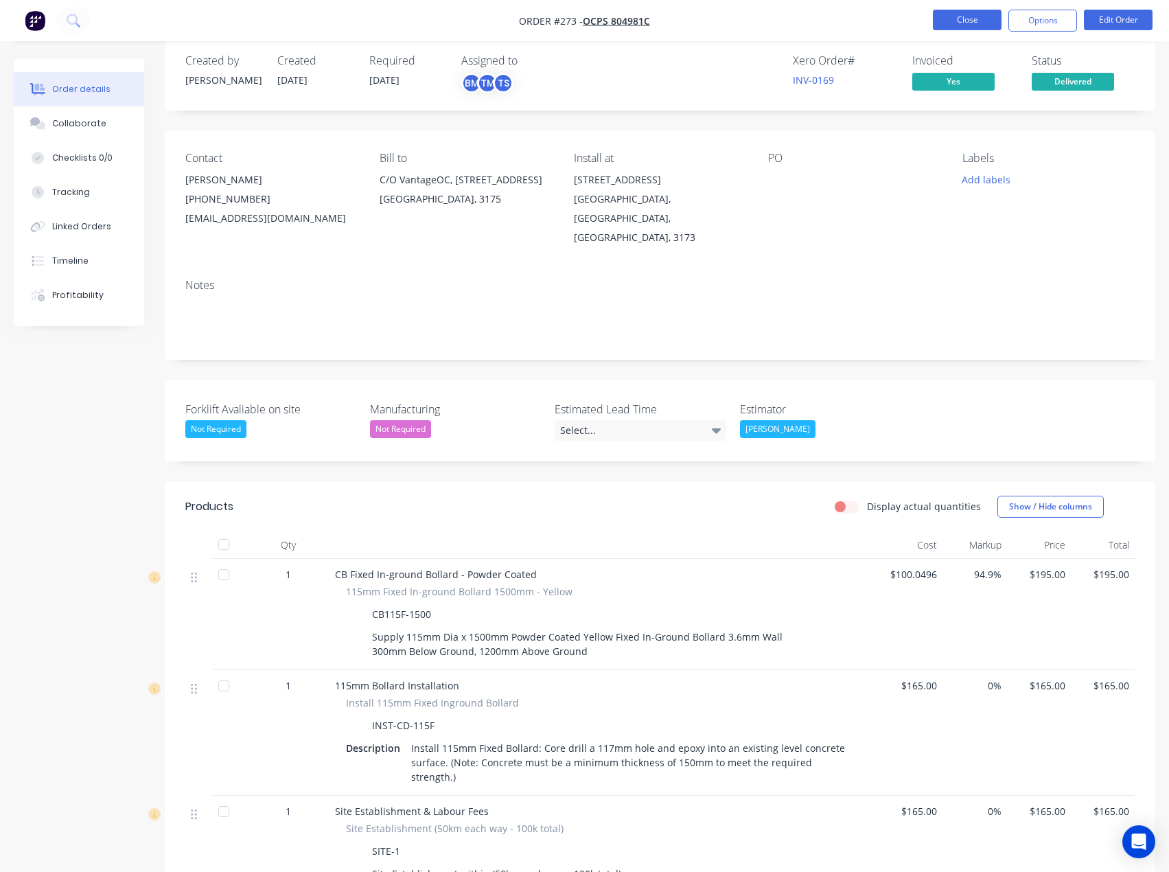
click at [952, 22] on button "Close" at bounding box center [967, 20] width 69 height 21
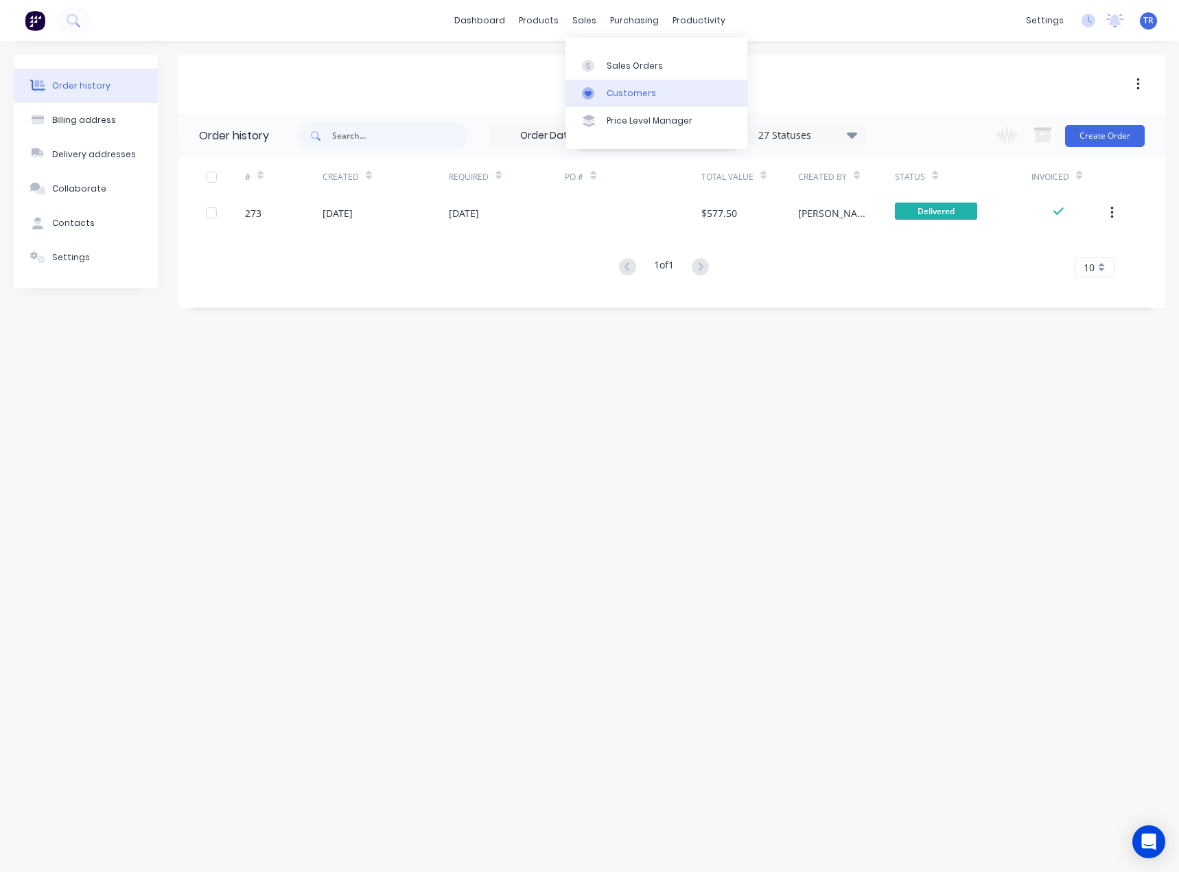
click at [616, 94] on div "Customers" at bounding box center [631, 93] width 49 height 12
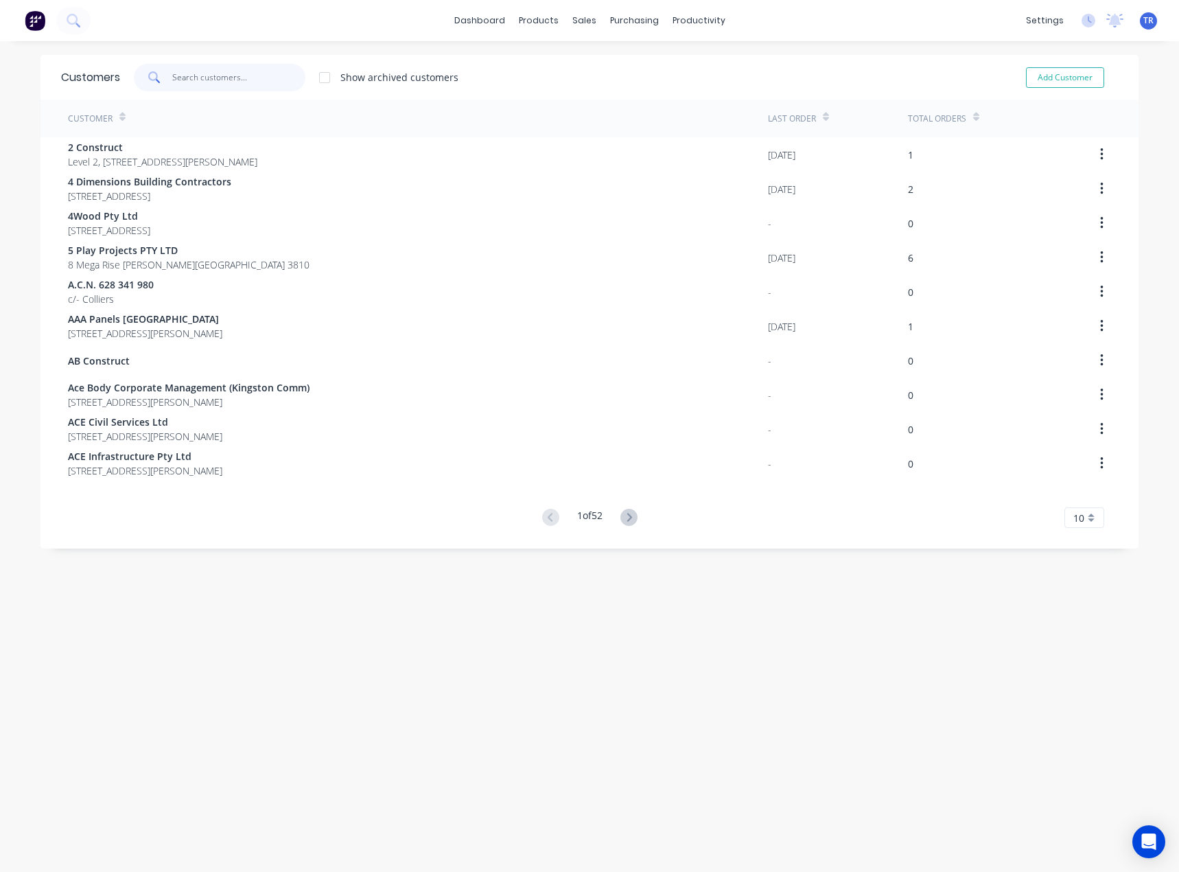
click at [243, 73] on input "text" at bounding box center [239, 77] width 134 height 27
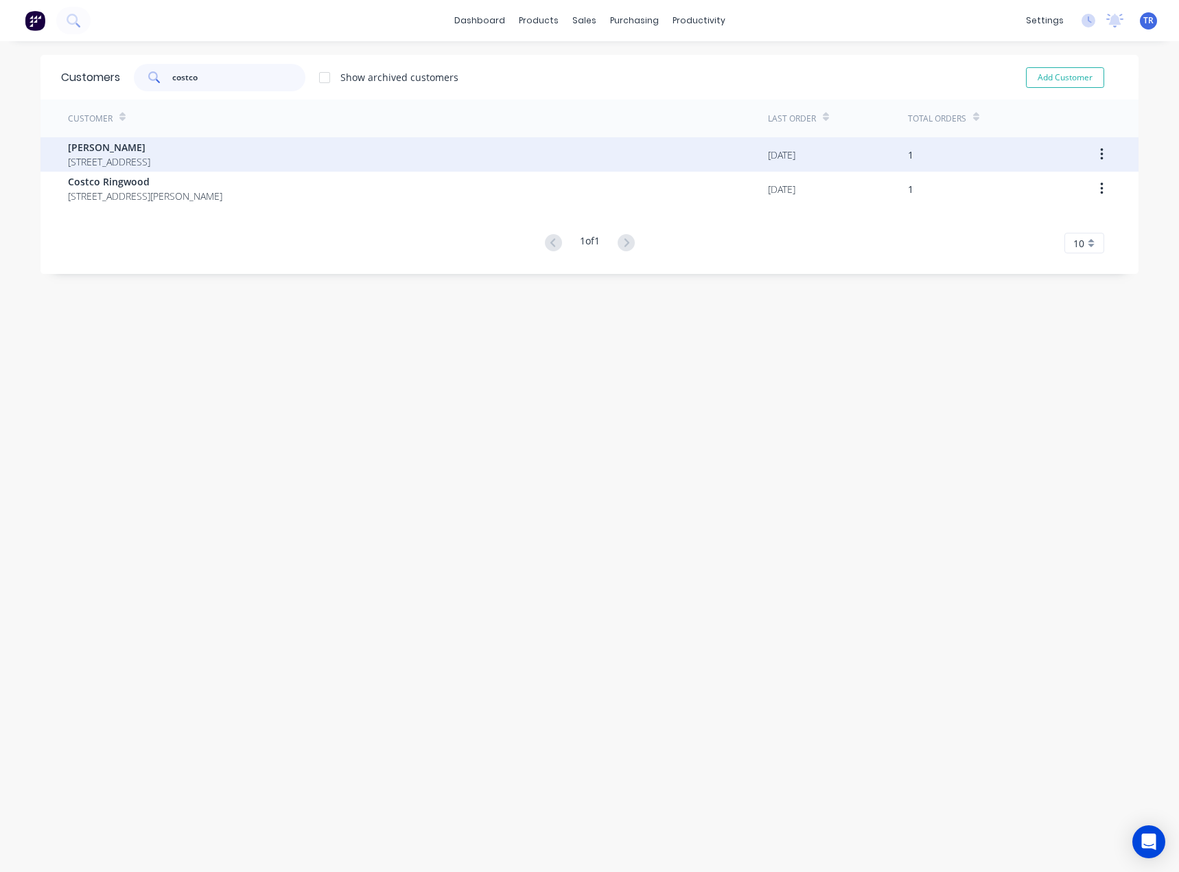
type input "costco"
click at [150, 153] on span "[PERSON_NAME]" at bounding box center [109, 147] width 82 height 14
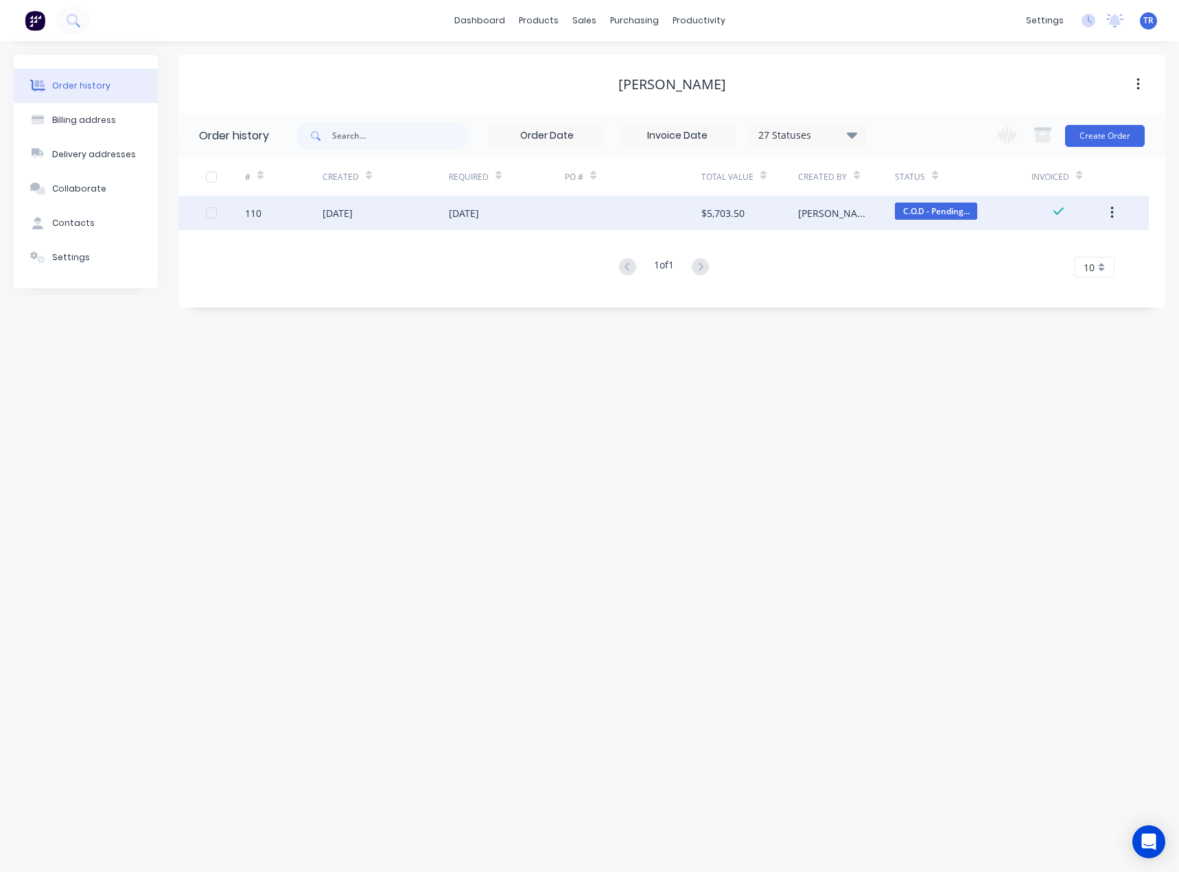
click at [376, 214] on div "[DATE]" at bounding box center [386, 213] width 126 height 34
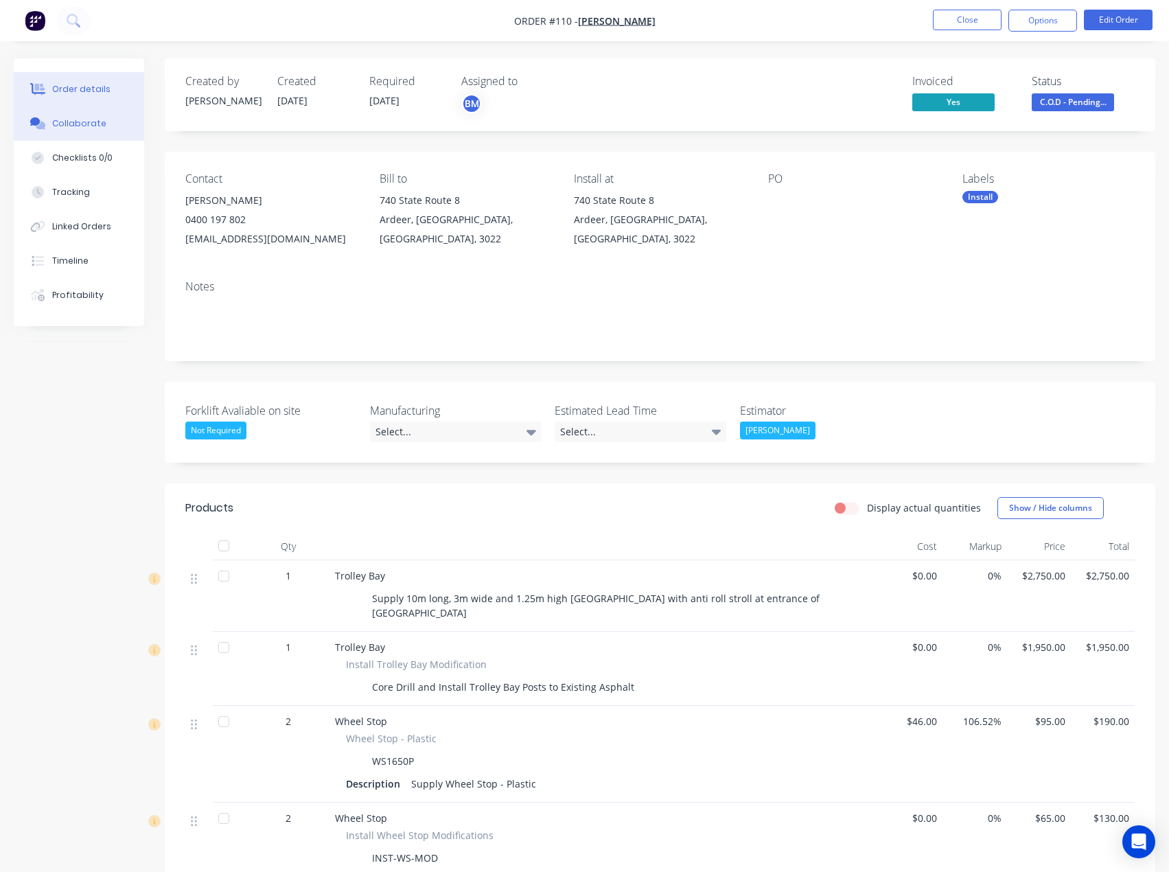
click at [91, 113] on button "Collaborate" at bounding box center [79, 123] width 130 height 34
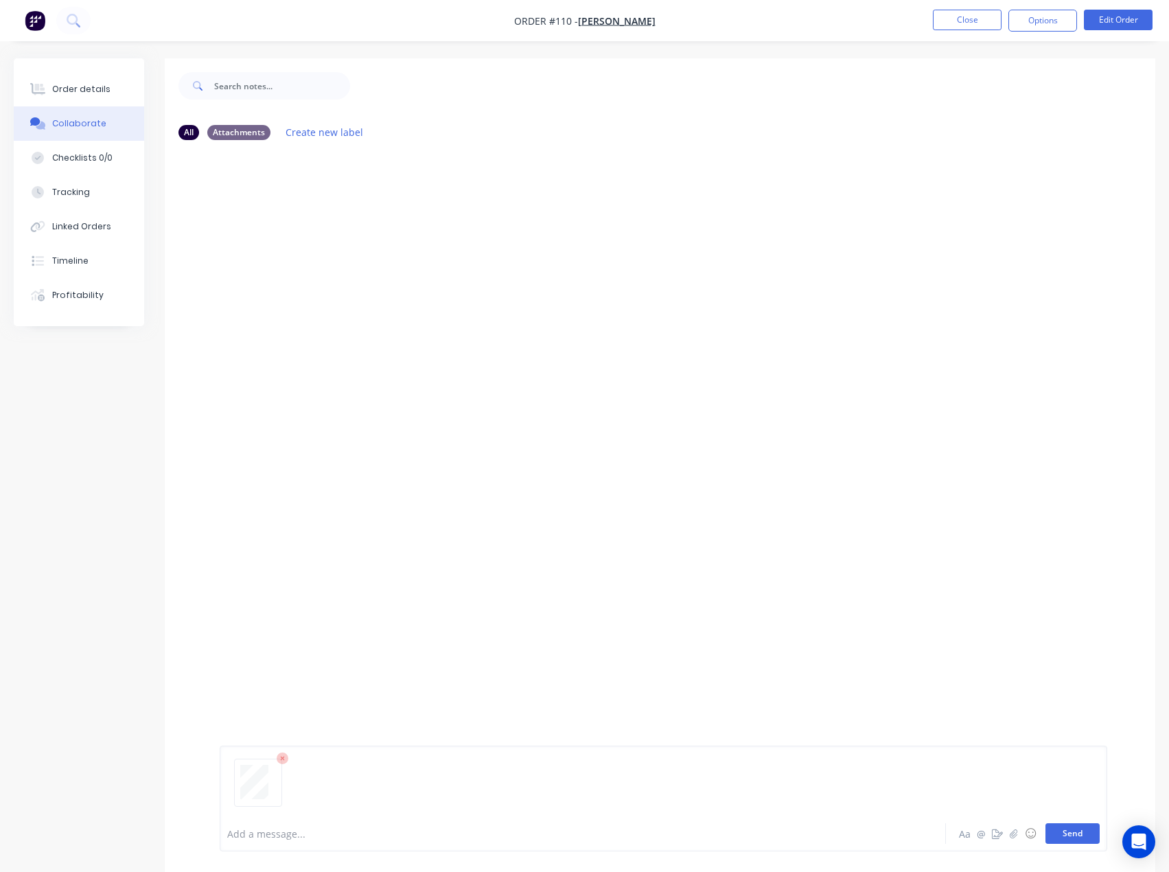
click at [1092, 823] on button "Send" at bounding box center [1073, 833] width 54 height 21
click at [71, 91] on div "Order details" at bounding box center [81, 89] width 58 height 12
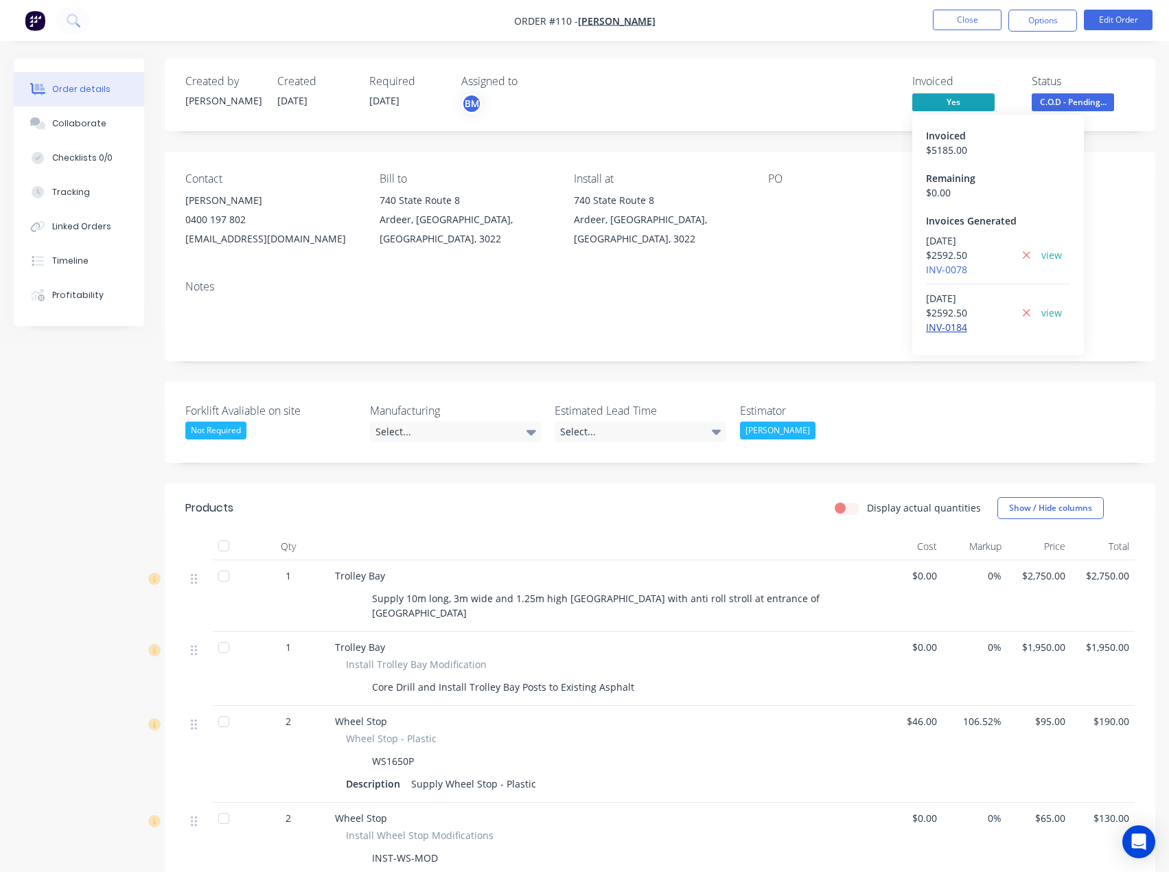
click at [950, 327] on link "INV-0184" at bounding box center [946, 327] width 41 height 13
click at [955, 263] on link "INV-0078" at bounding box center [946, 269] width 41 height 13
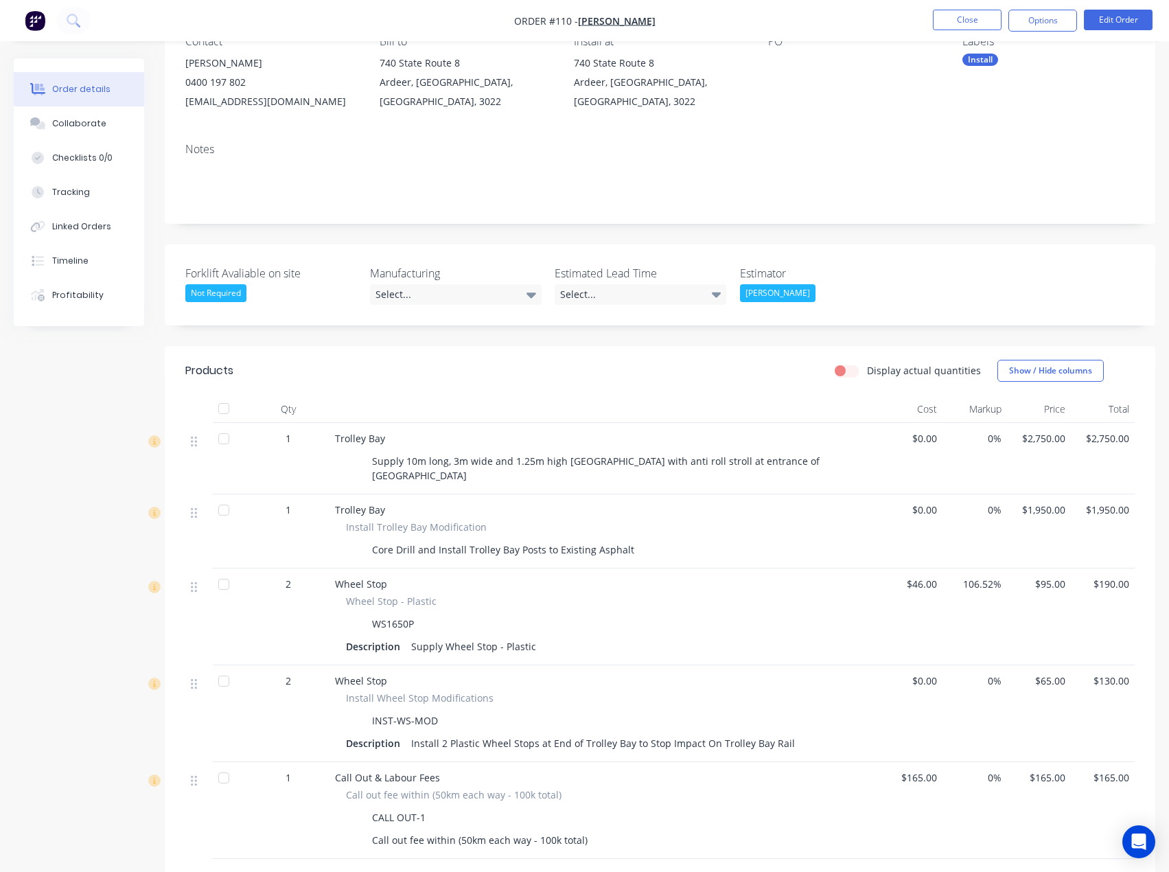
scroll to position [80, 0]
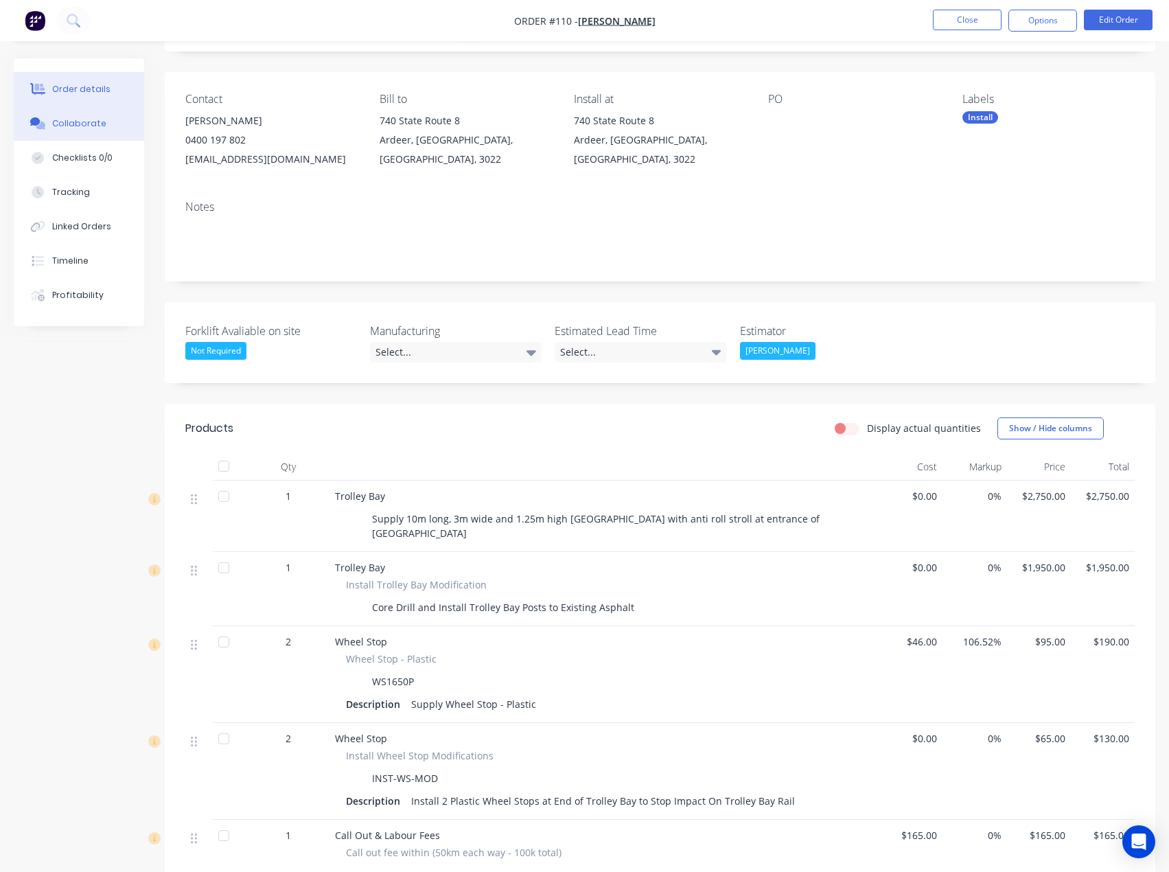
click at [76, 117] on button "Collaborate" at bounding box center [79, 123] width 130 height 34
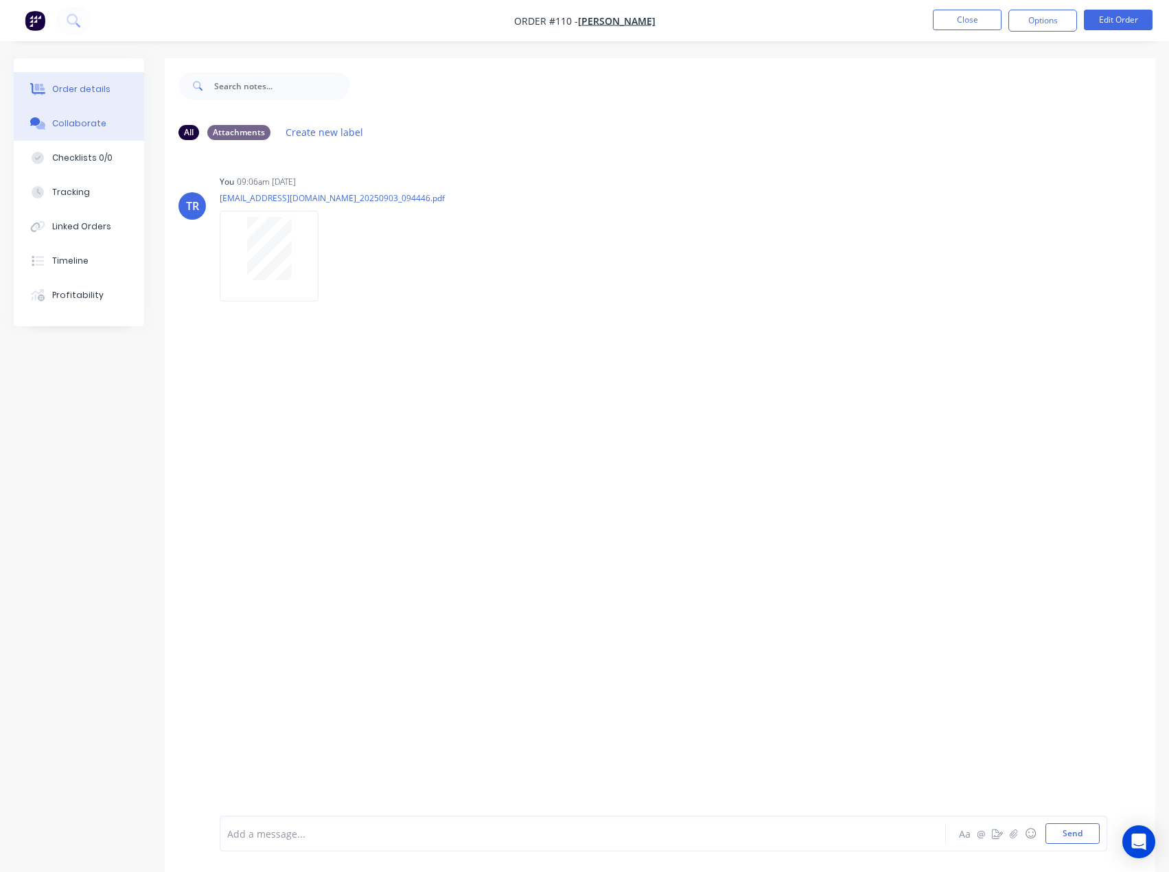
click at [124, 88] on button "Order details" at bounding box center [79, 89] width 130 height 34
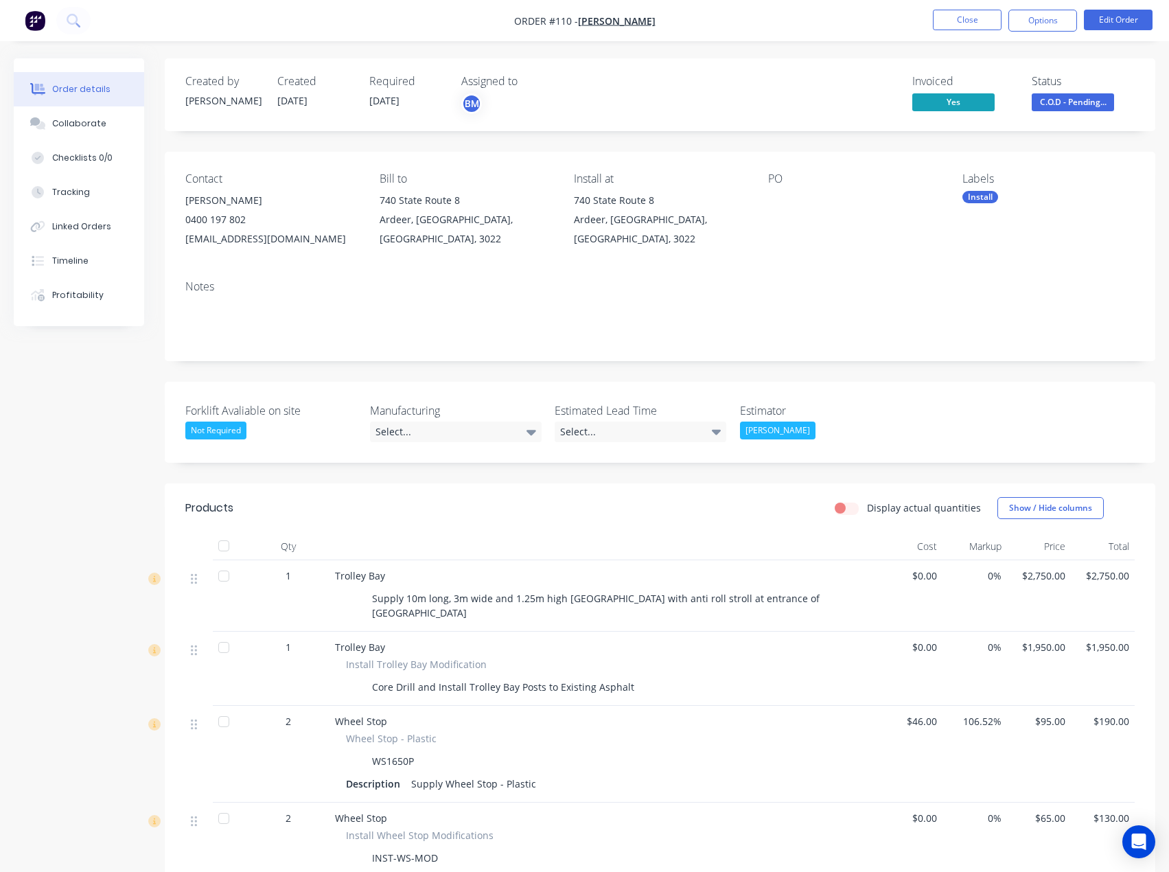
click at [51, 104] on button "Order details" at bounding box center [79, 89] width 130 height 34
click at [93, 124] on div "Collaborate" at bounding box center [79, 123] width 54 height 12
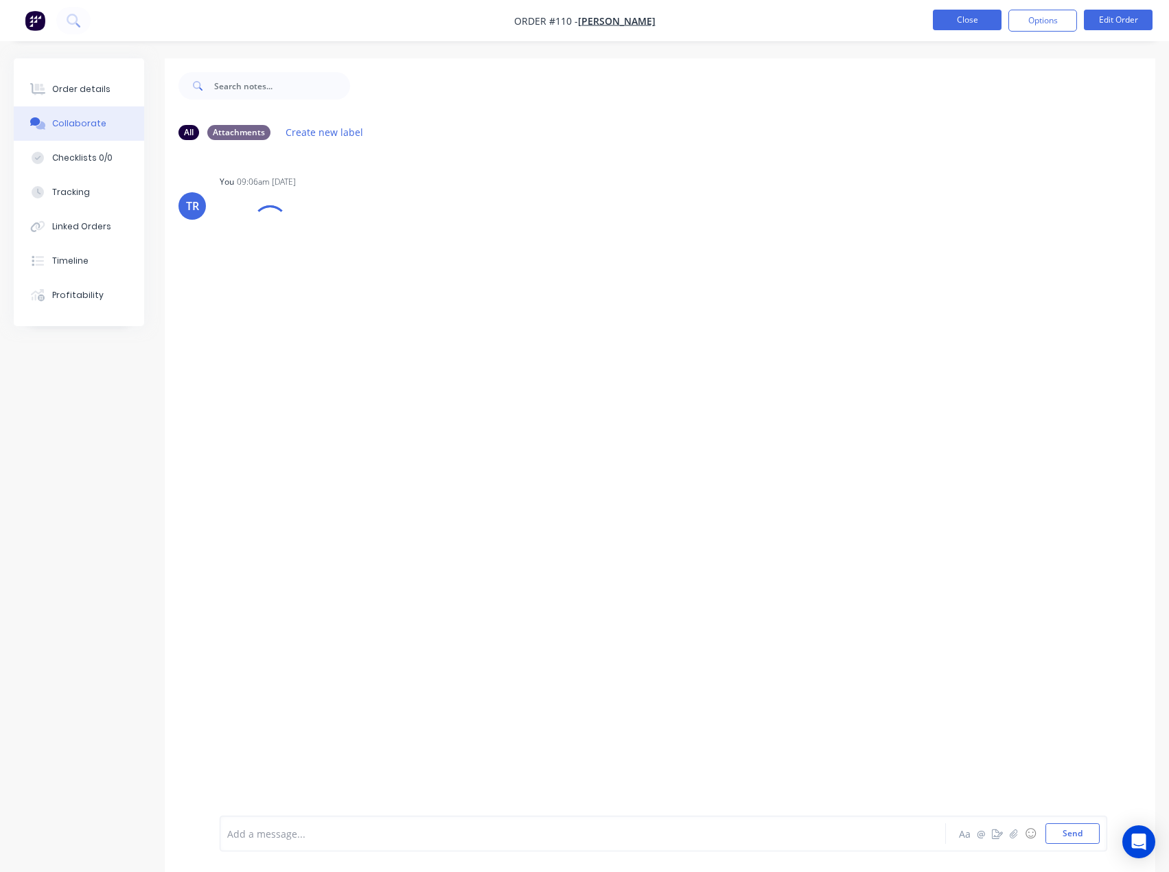
click at [987, 22] on button "Close" at bounding box center [967, 20] width 69 height 21
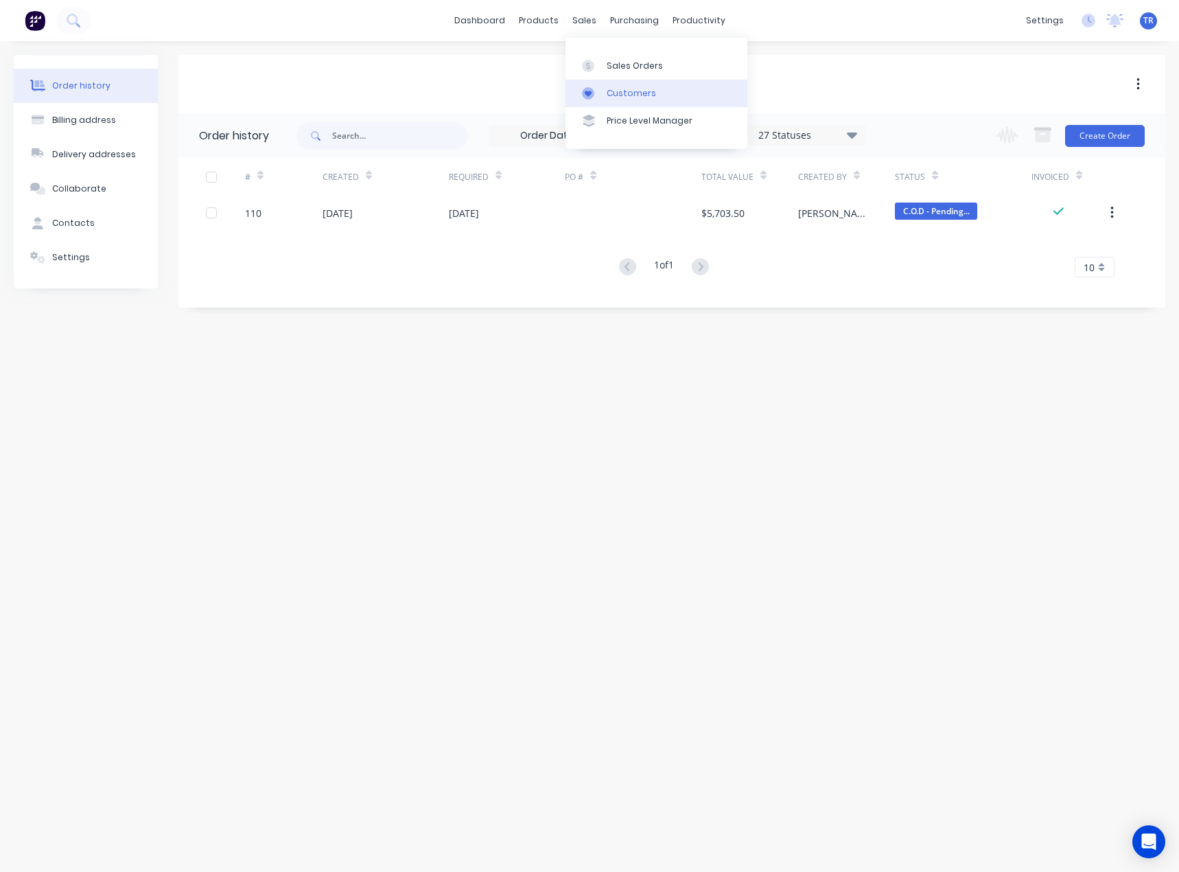
click at [624, 84] on link "Customers" at bounding box center [657, 93] width 182 height 27
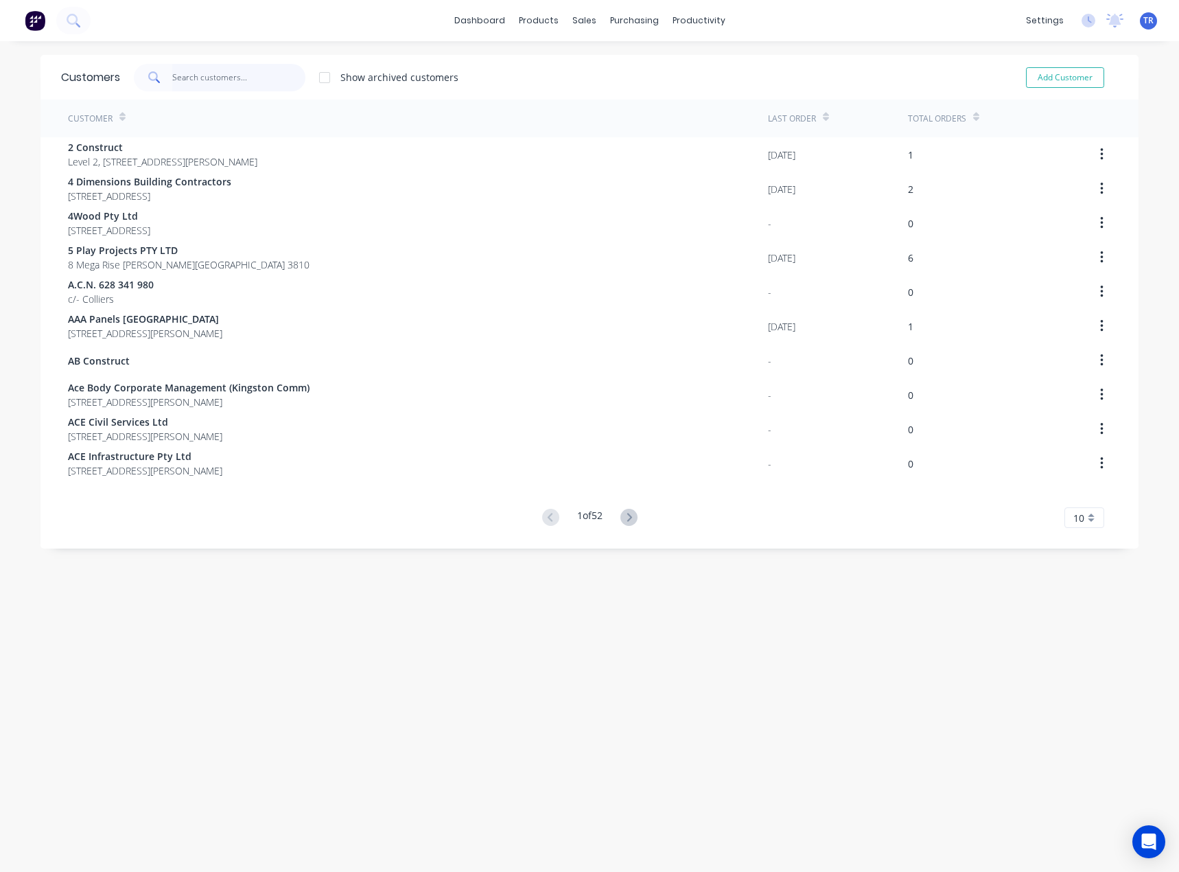
click at [214, 75] on input "text" at bounding box center [239, 77] width 134 height 27
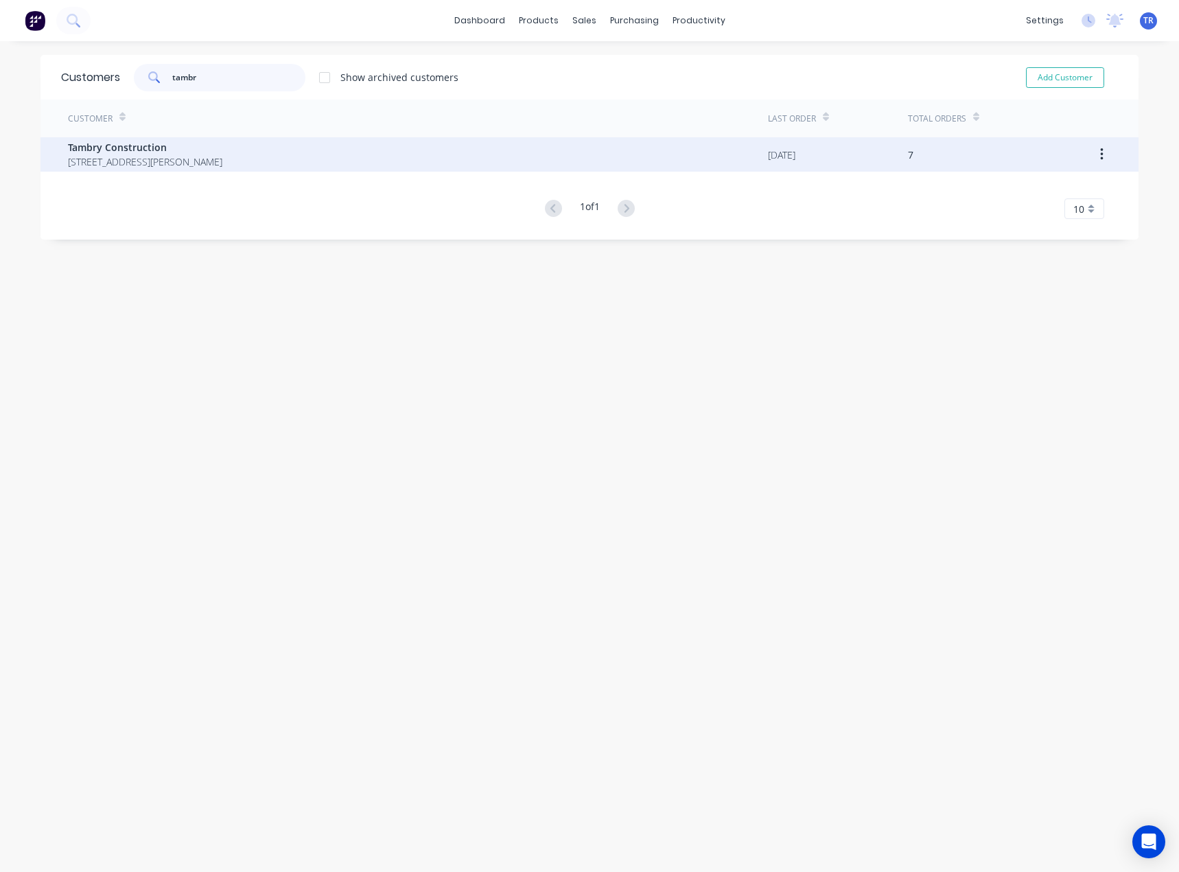
type input "tambr"
click at [164, 147] on span "Tambry Construction" at bounding box center [145, 147] width 154 height 14
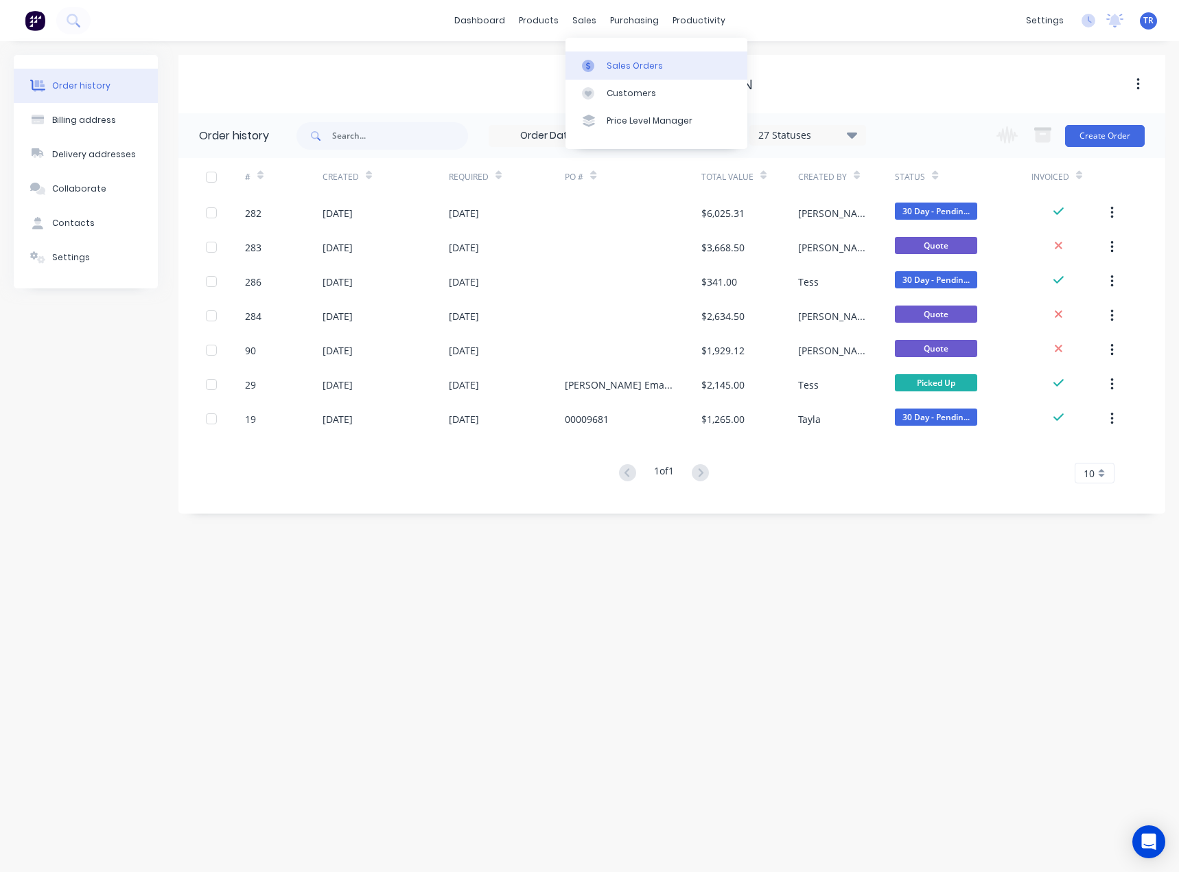
click at [655, 74] on link "Sales Orders" at bounding box center [657, 64] width 182 height 27
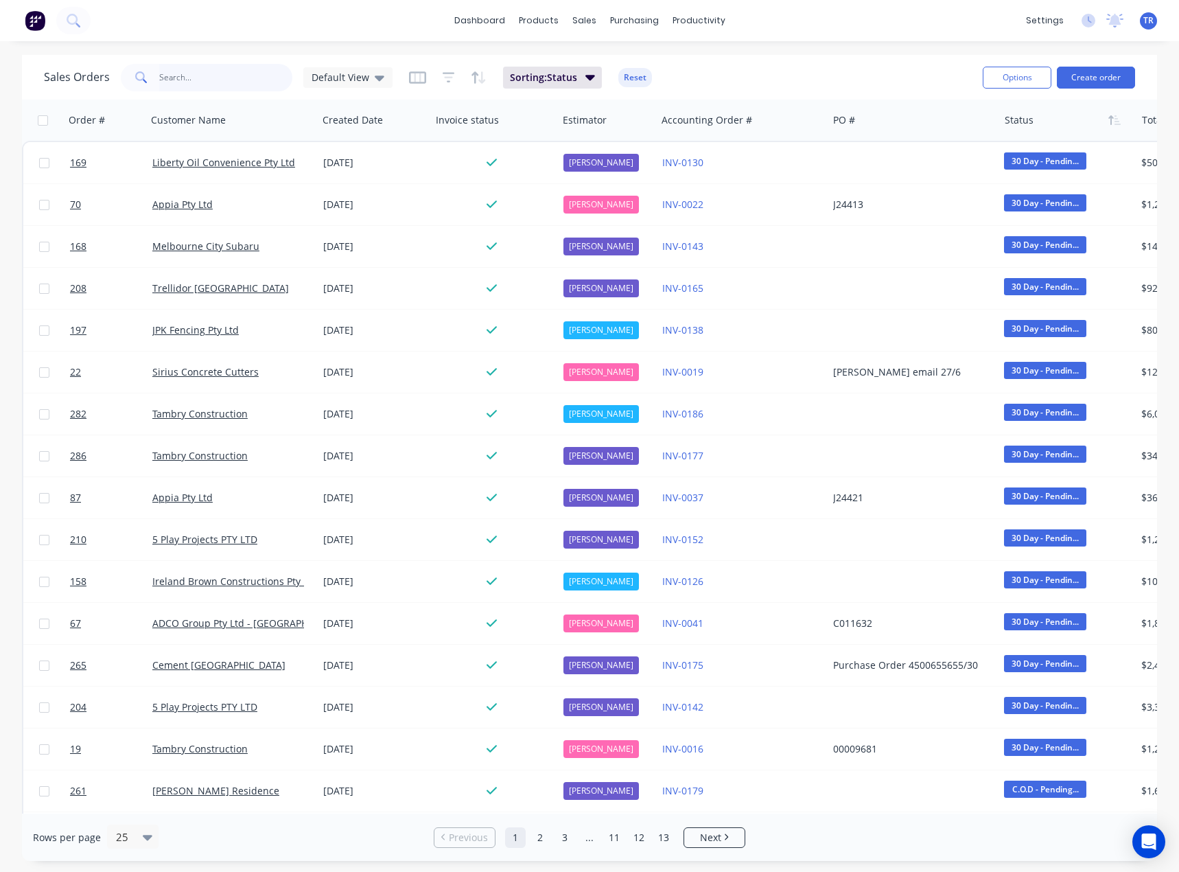
click at [199, 78] on input "text" at bounding box center [226, 77] width 134 height 27
click at [629, 91] on icon at bounding box center [626, 93] width 16 height 12
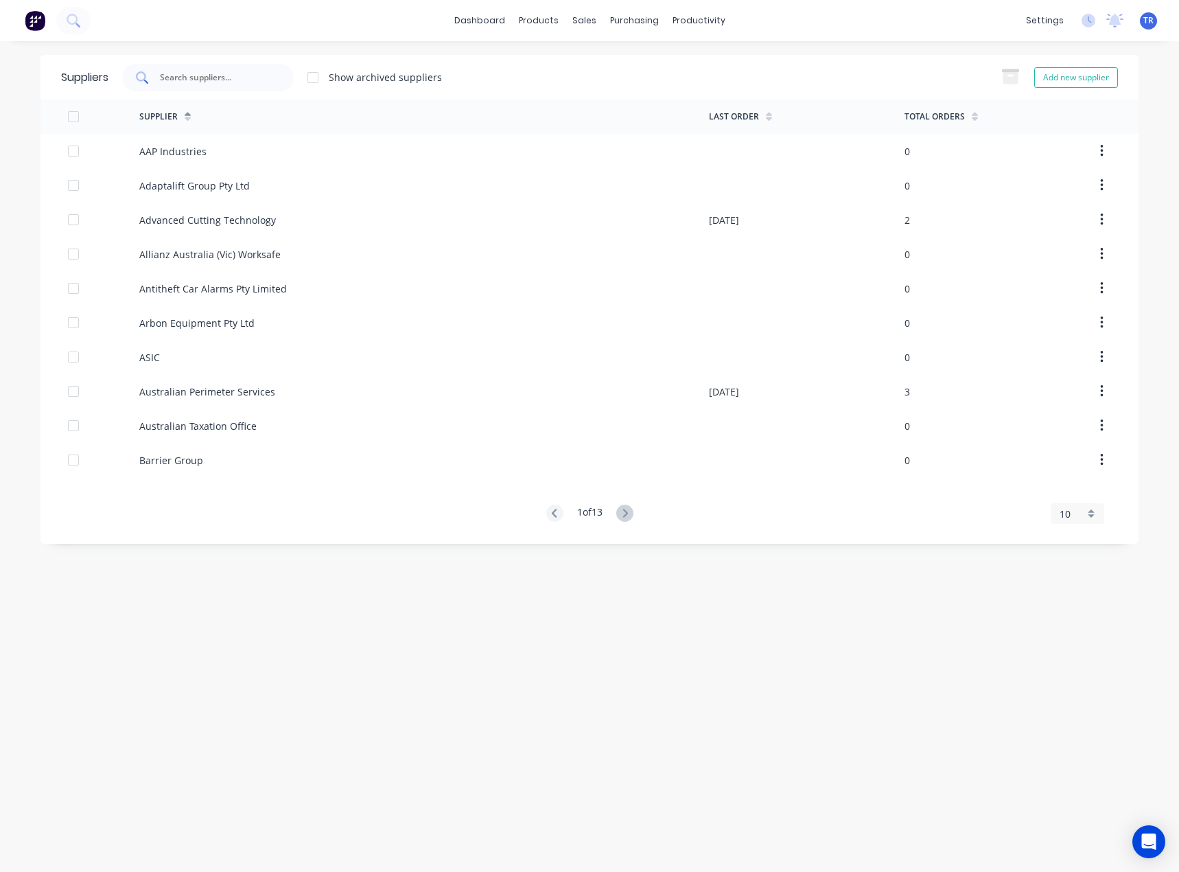
click at [210, 79] on input "text" at bounding box center [216, 78] width 114 height 14
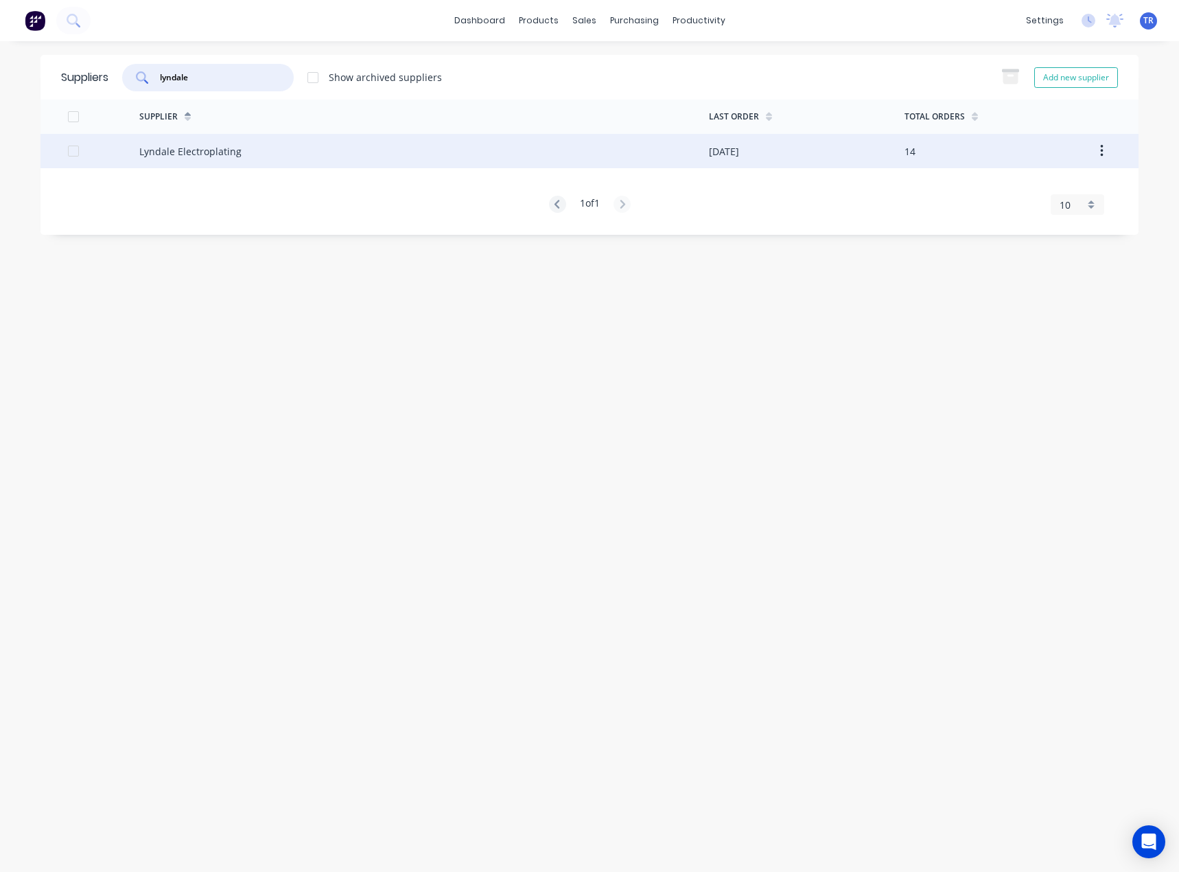
type input "lyndale"
click at [292, 157] on div "Lyndale Electroplating" at bounding box center [424, 151] width 570 height 34
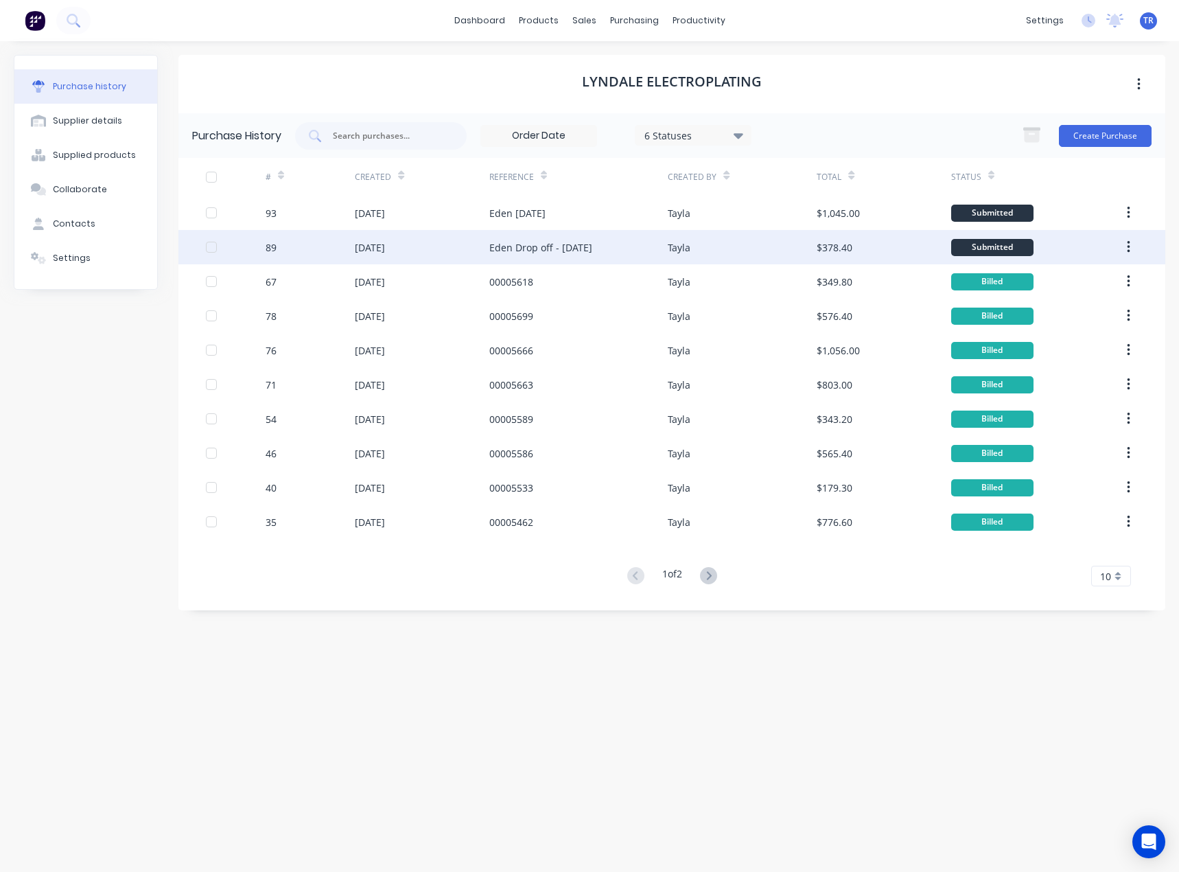
click at [417, 255] on div "[DATE]" at bounding box center [422, 247] width 134 height 34
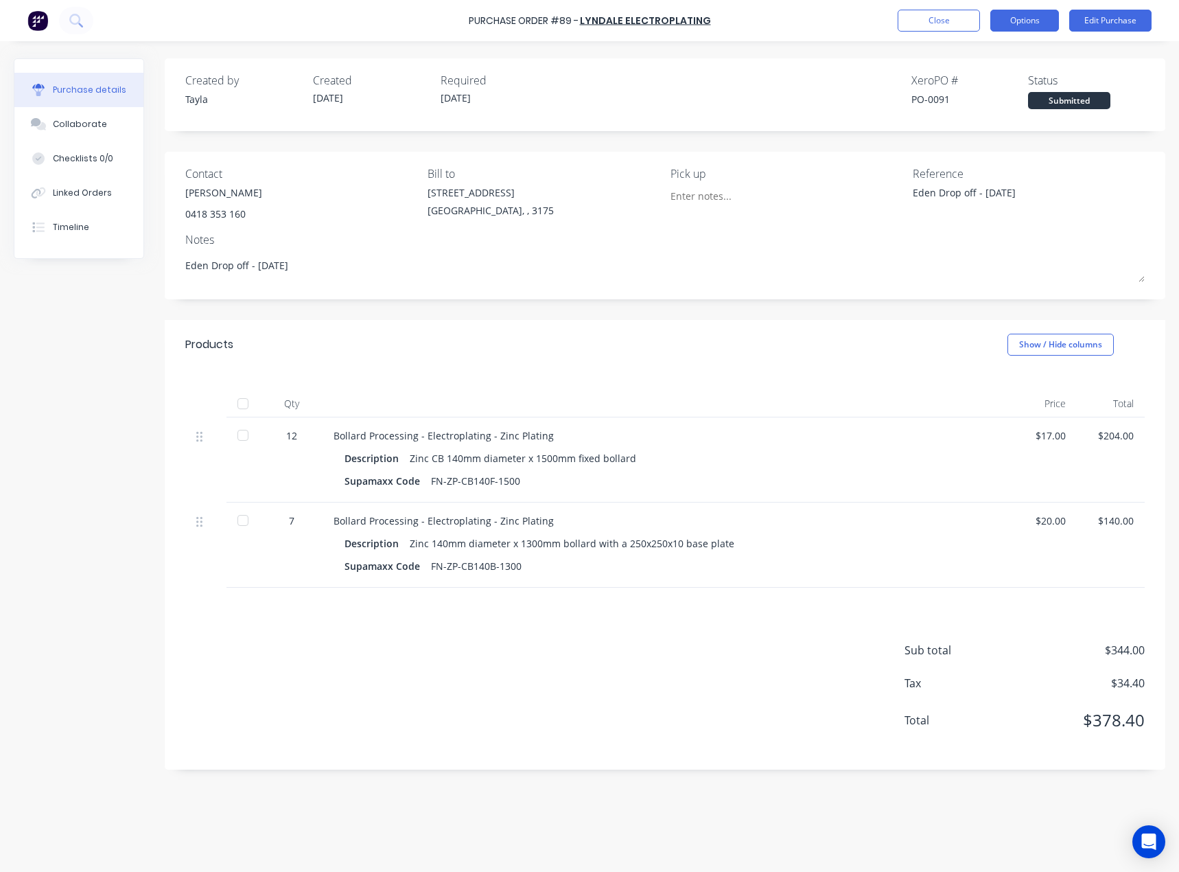
click at [1018, 18] on button "Options" at bounding box center [1025, 21] width 69 height 22
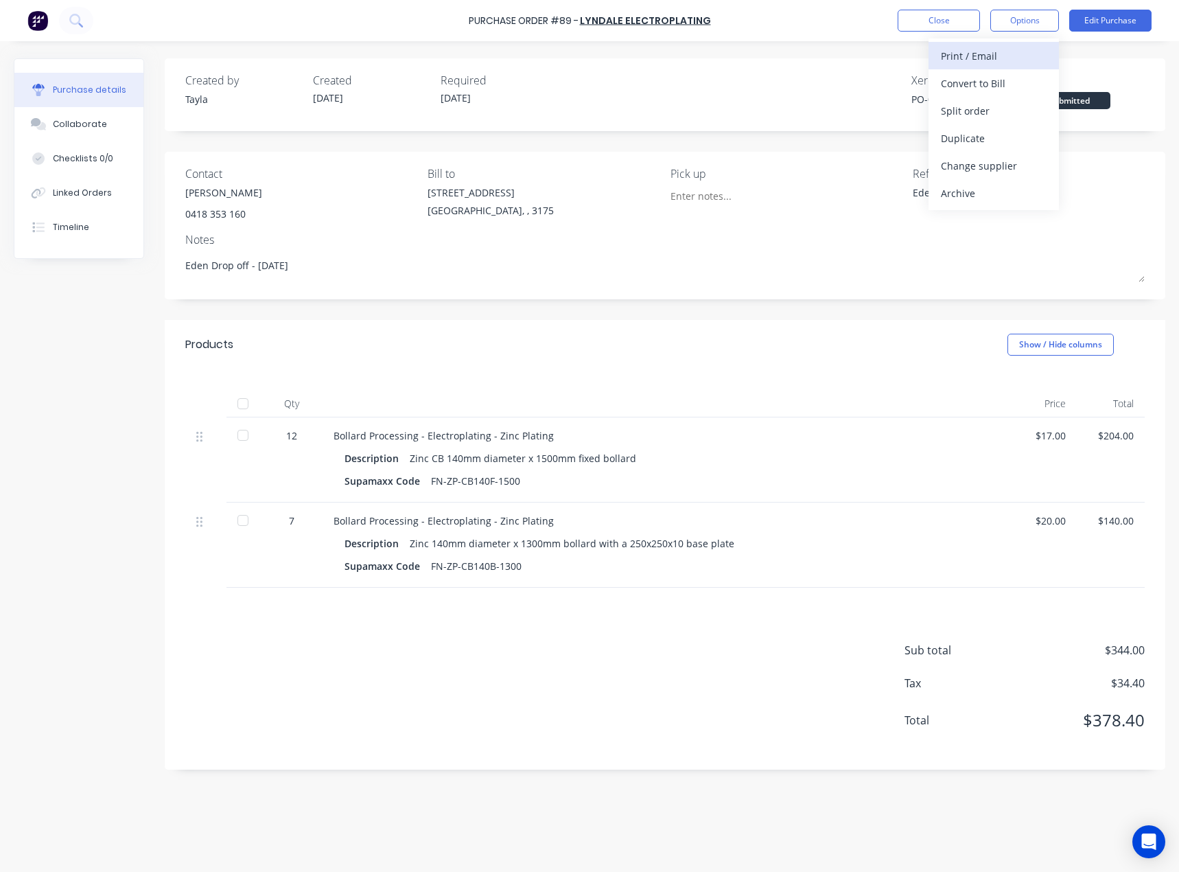
click at [984, 57] on div "Print / Email" at bounding box center [994, 56] width 106 height 20
click at [973, 112] on div "Without pricing" at bounding box center [994, 111] width 106 height 20
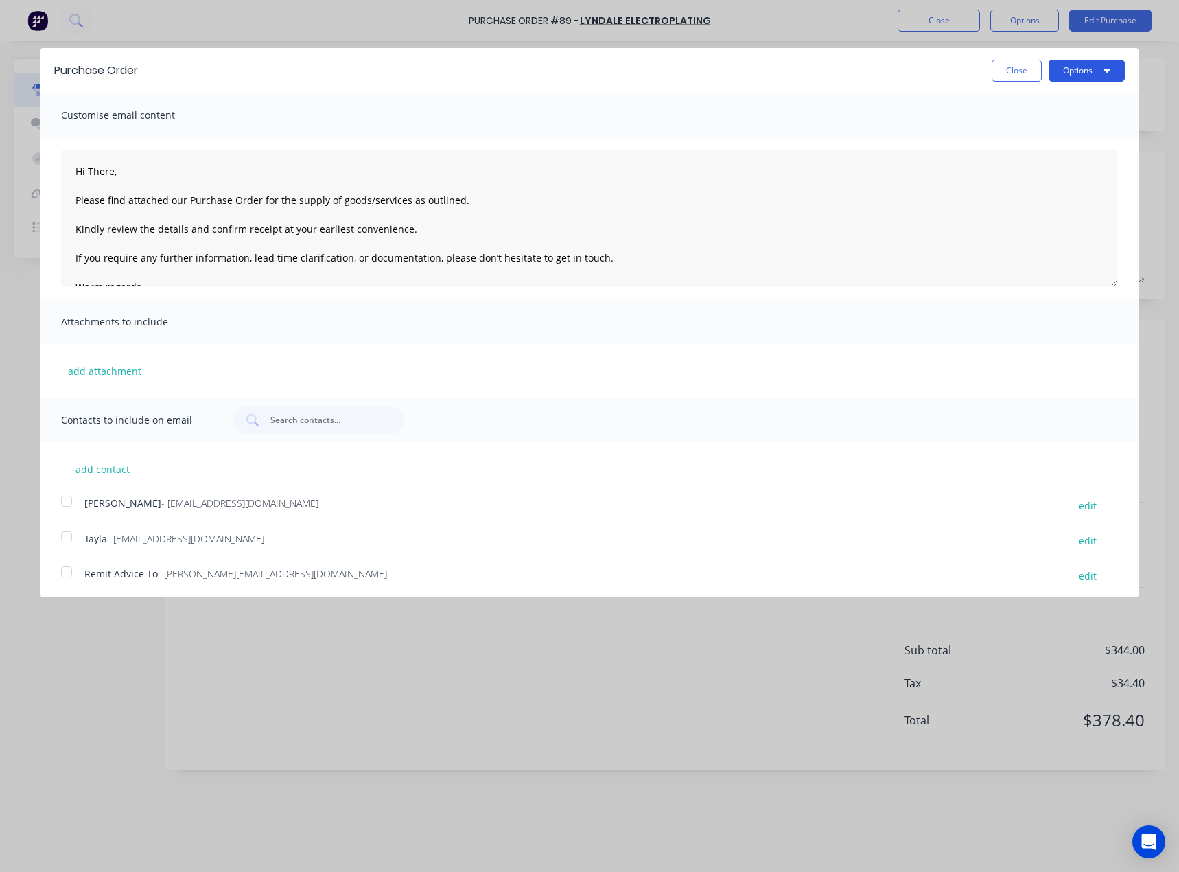
click at [1050, 75] on button "Options" at bounding box center [1087, 71] width 76 height 22
click at [1043, 101] on div "Print" at bounding box center [1060, 105] width 106 height 20
click at [995, 65] on button "Close" at bounding box center [1017, 71] width 50 height 22
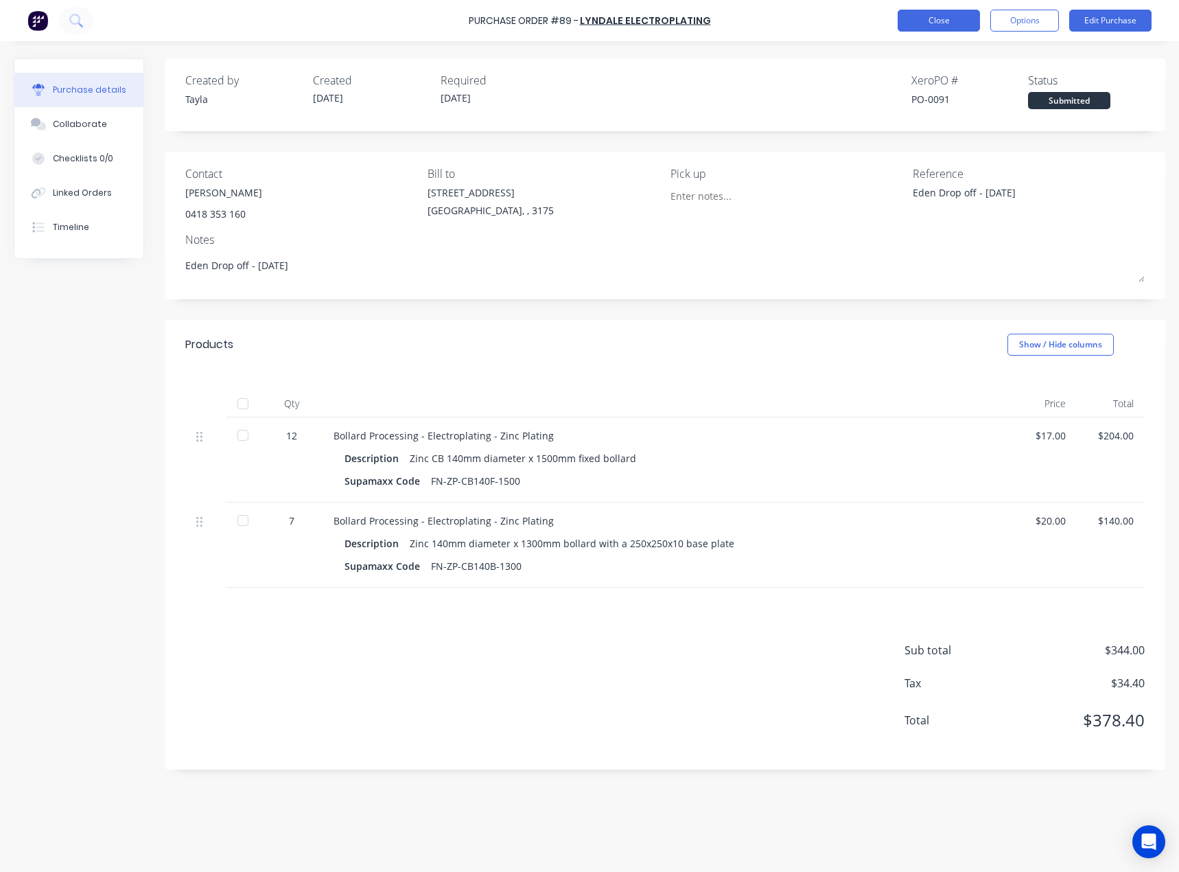
click at [941, 23] on button "Close" at bounding box center [939, 21] width 82 height 22
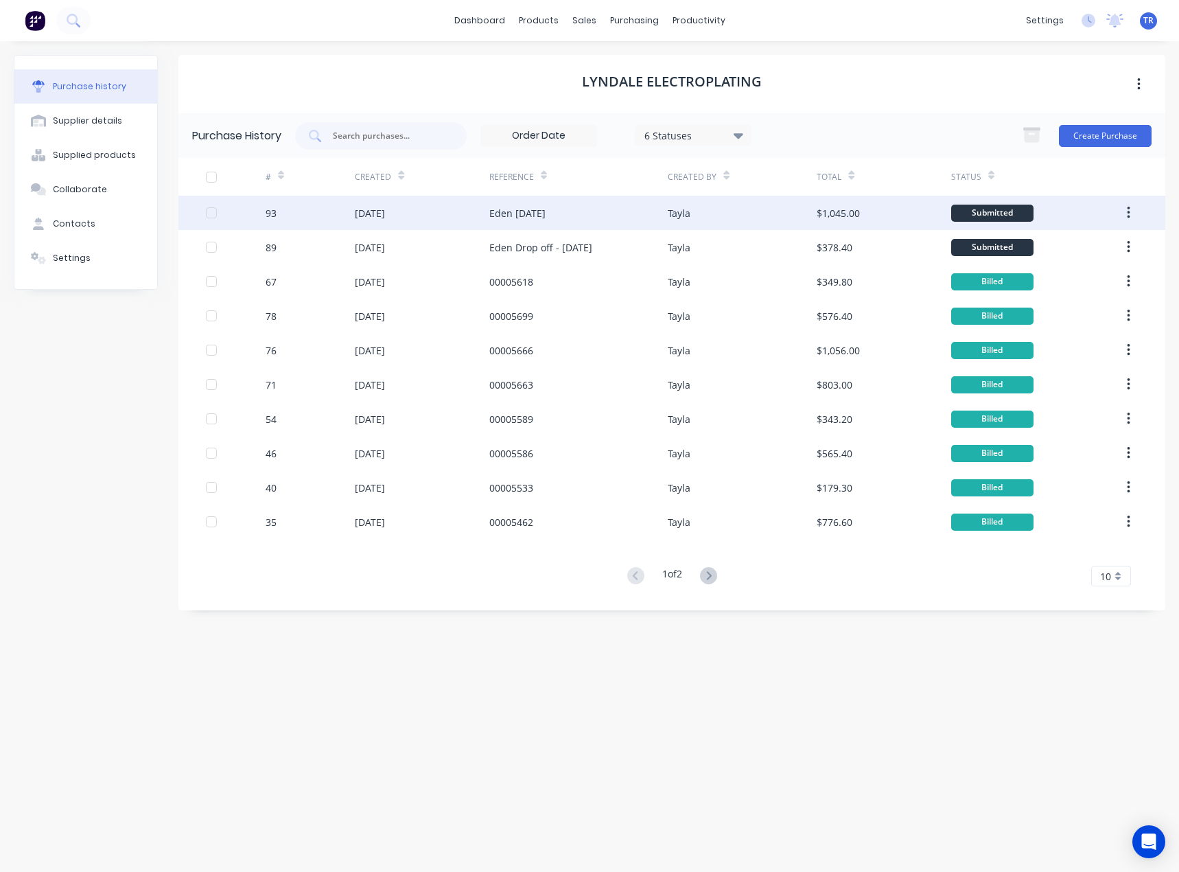
click at [473, 224] on div "03 Sep 2025" at bounding box center [422, 213] width 134 height 34
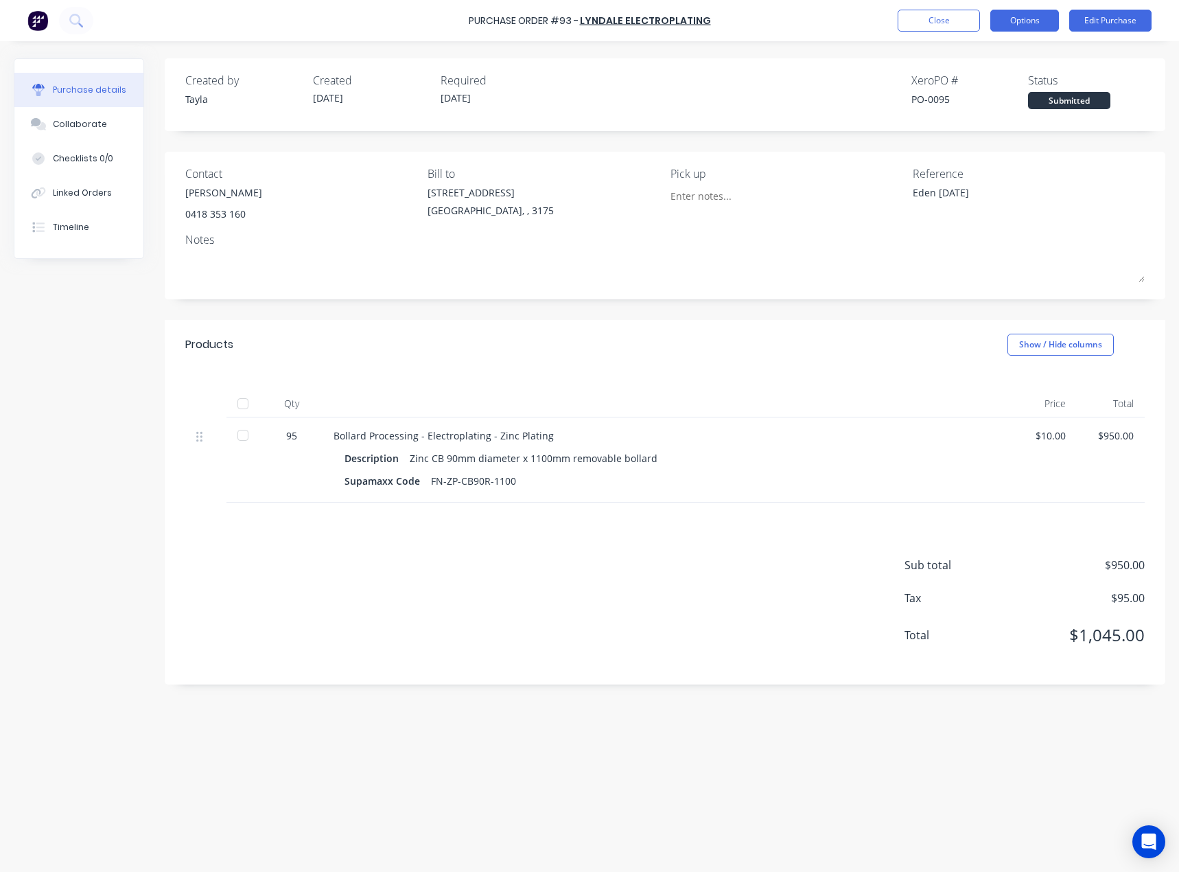
click at [1028, 12] on button "Options" at bounding box center [1025, 21] width 69 height 22
click at [1001, 53] on div "Print / Email" at bounding box center [994, 56] width 106 height 20
click at [987, 113] on div "Without pricing" at bounding box center [994, 111] width 106 height 20
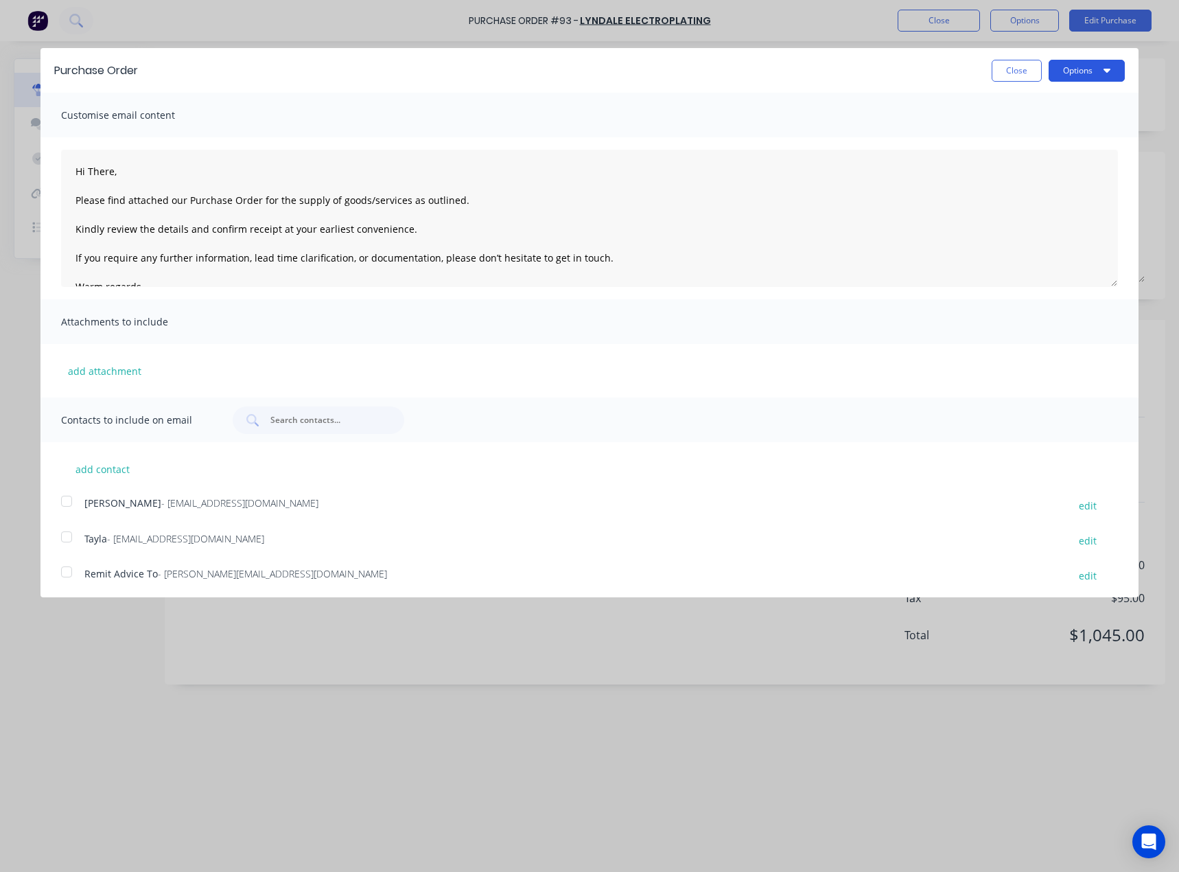
click at [1066, 71] on button "Options" at bounding box center [1087, 71] width 76 height 22
click at [1062, 98] on div "Print" at bounding box center [1060, 105] width 106 height 20
click at [1002, 65] on button "Close" at bounding box center [1017, 71] width 50 height 22
type textarea "x"
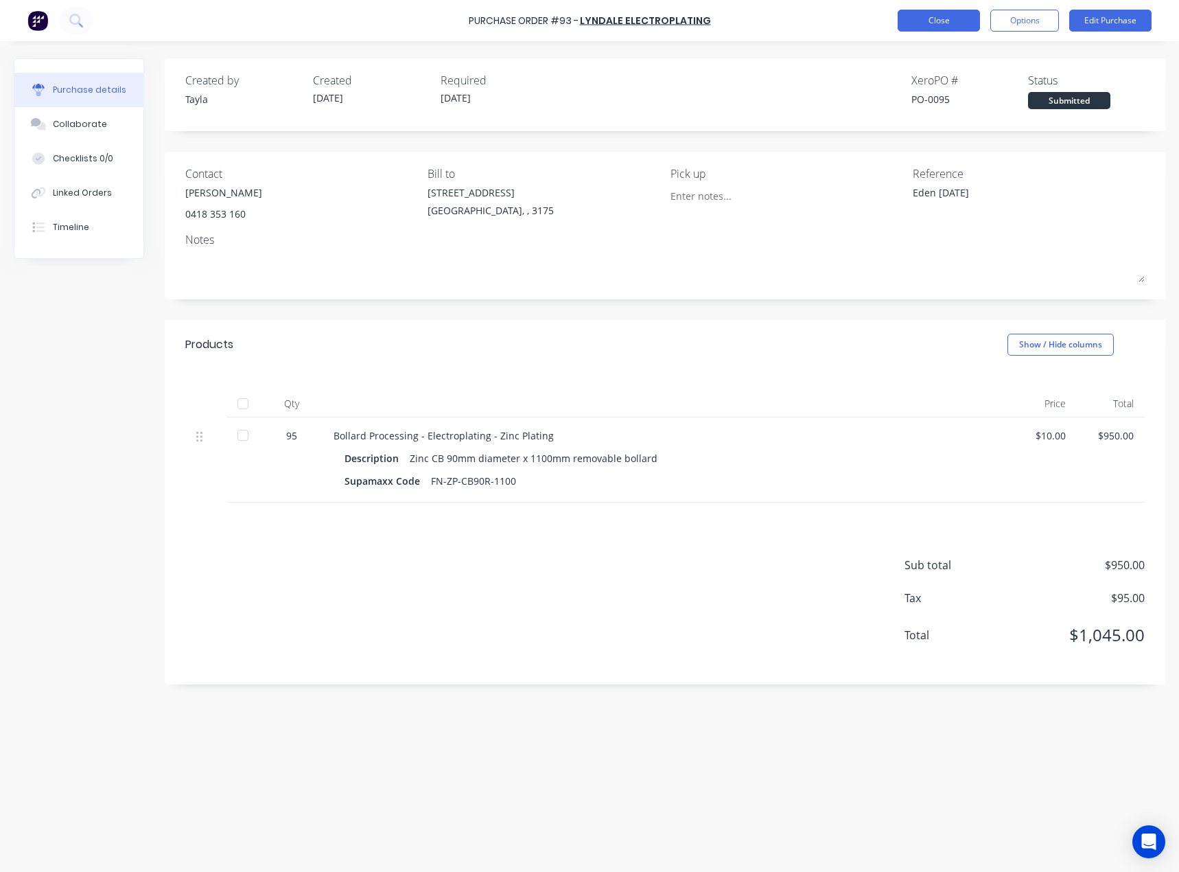
click at [960, 25] on button "Close" at bounding box center [939, 21] width 82 height 22
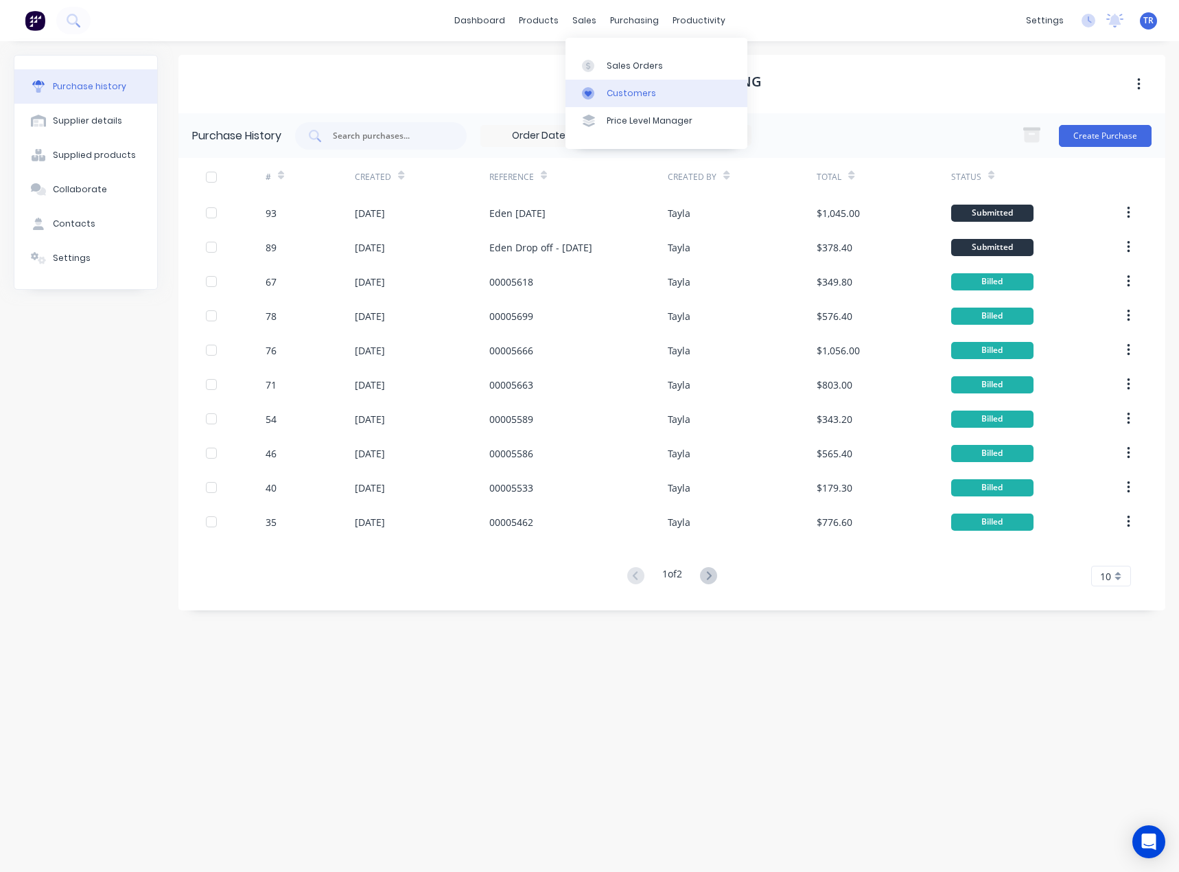
click at [619, 80] on link "Customers" at bounding box center [657, 93] width 182 height 27
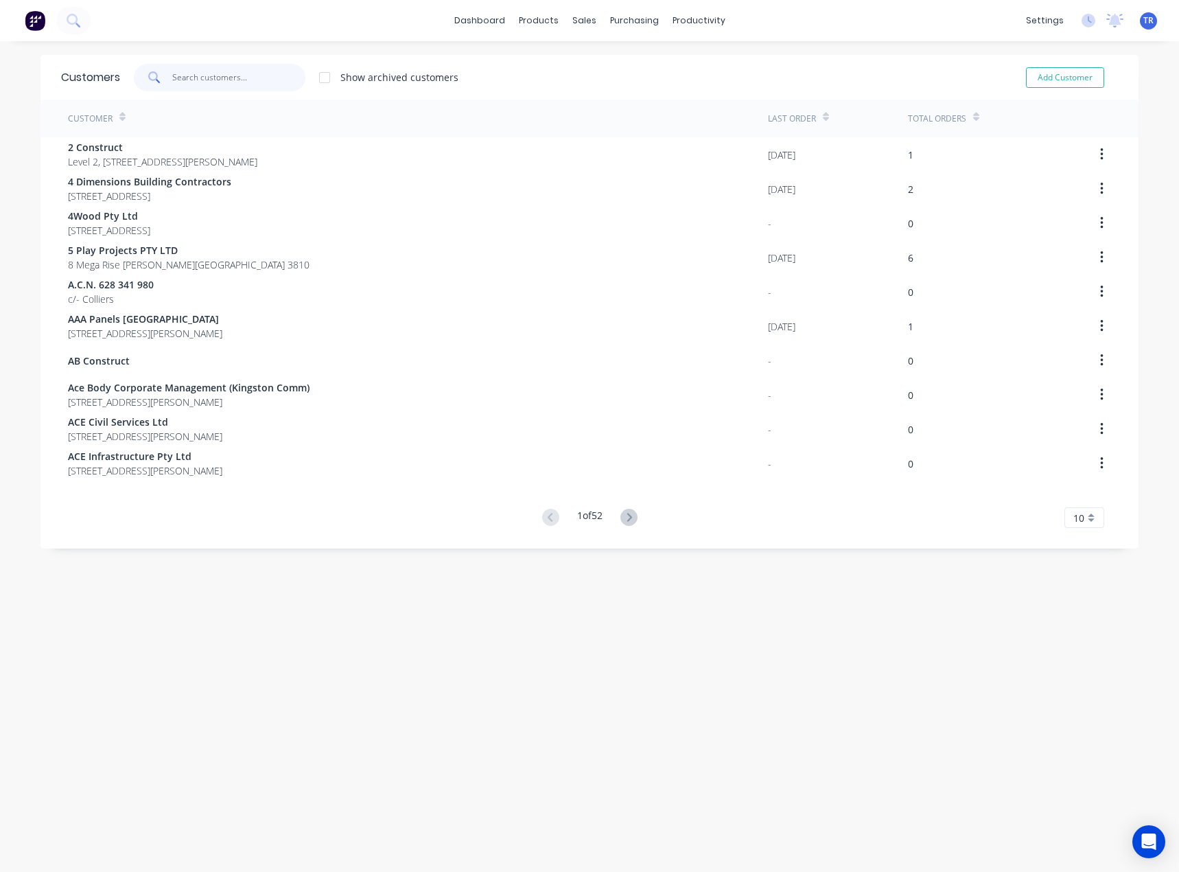
click at [225, 69] on input "text" at bounding box center [239, 77] width 134 height 27
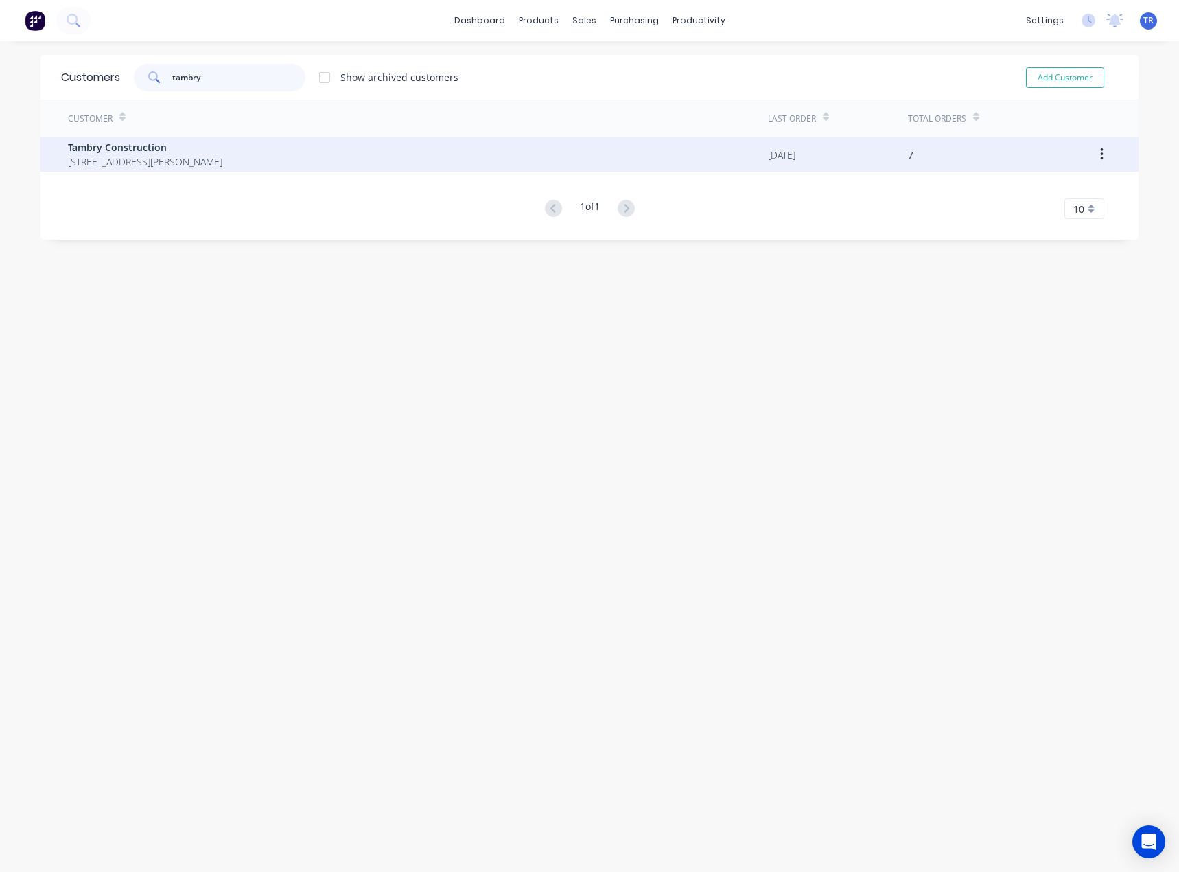
type input "tambry"
click at [181, 154] on span "[STREET_ADDRESS][PERSON_NAME]" at bounding box center [145, 161] width 154 height 14
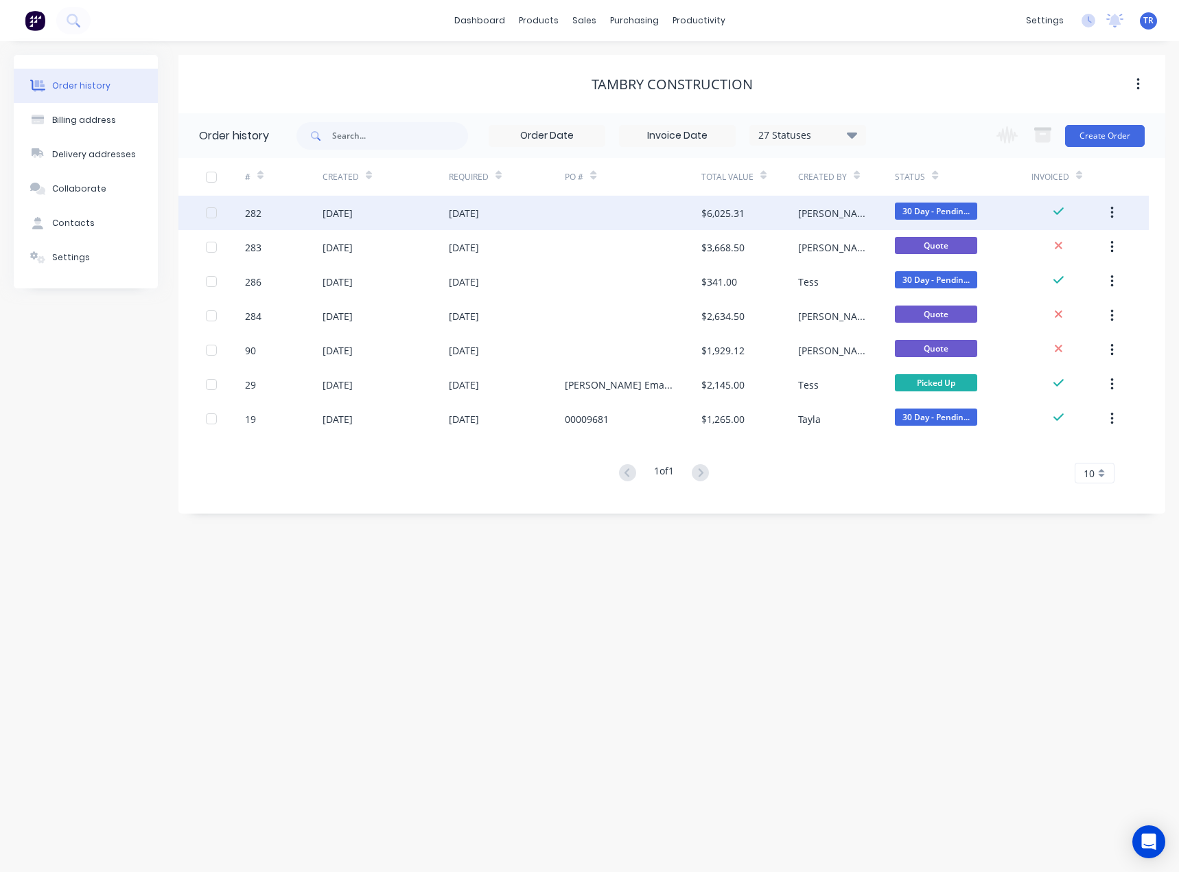
click at [562, 208] on div "[DATE]" at bounding box center [507, 213] width 117 height 34
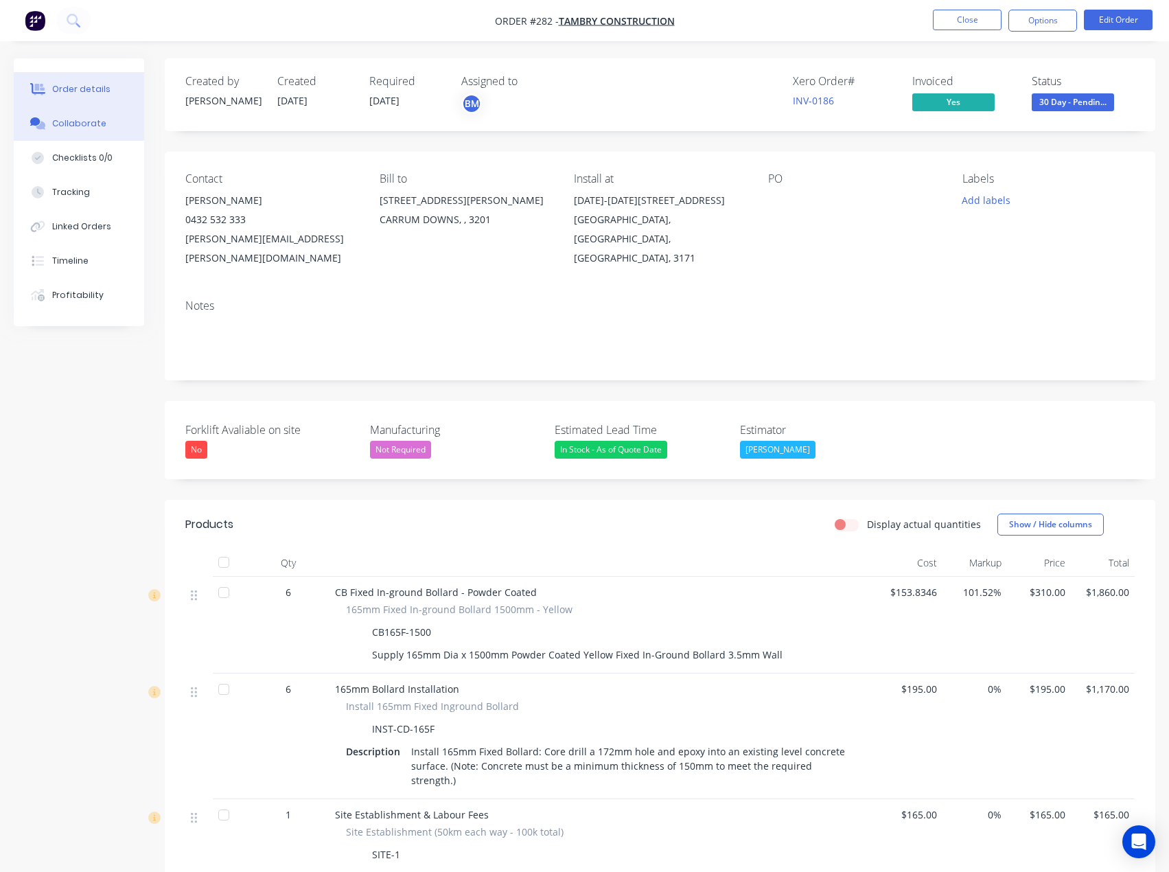
click at [76, 125] on div "Collaborate" at bounding box center [79, 123] width 54 height 12
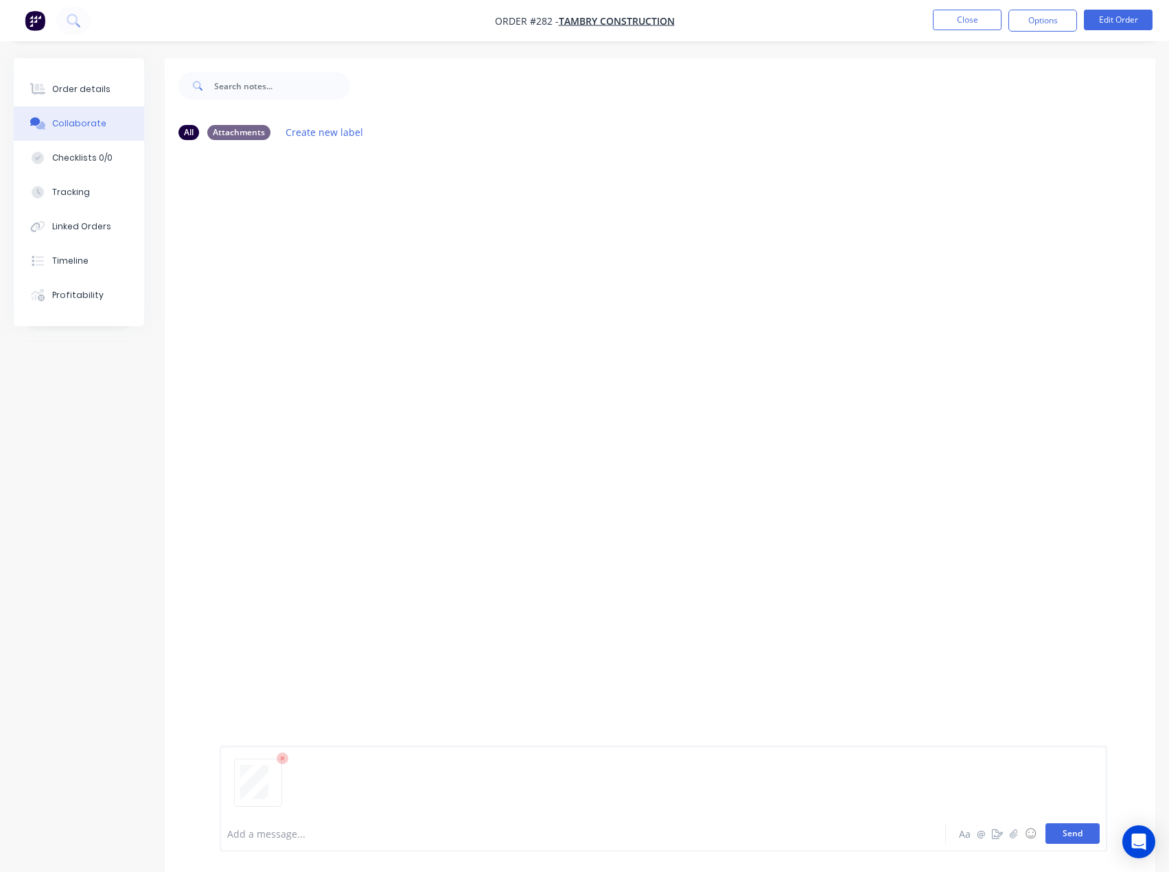
click at [1055, 832] on button "Send" at bounding box center [1073, 833] width 54 height 21
click at [60, 95] on div "Order details" at bounding box center [81, 89] width 58 height 12
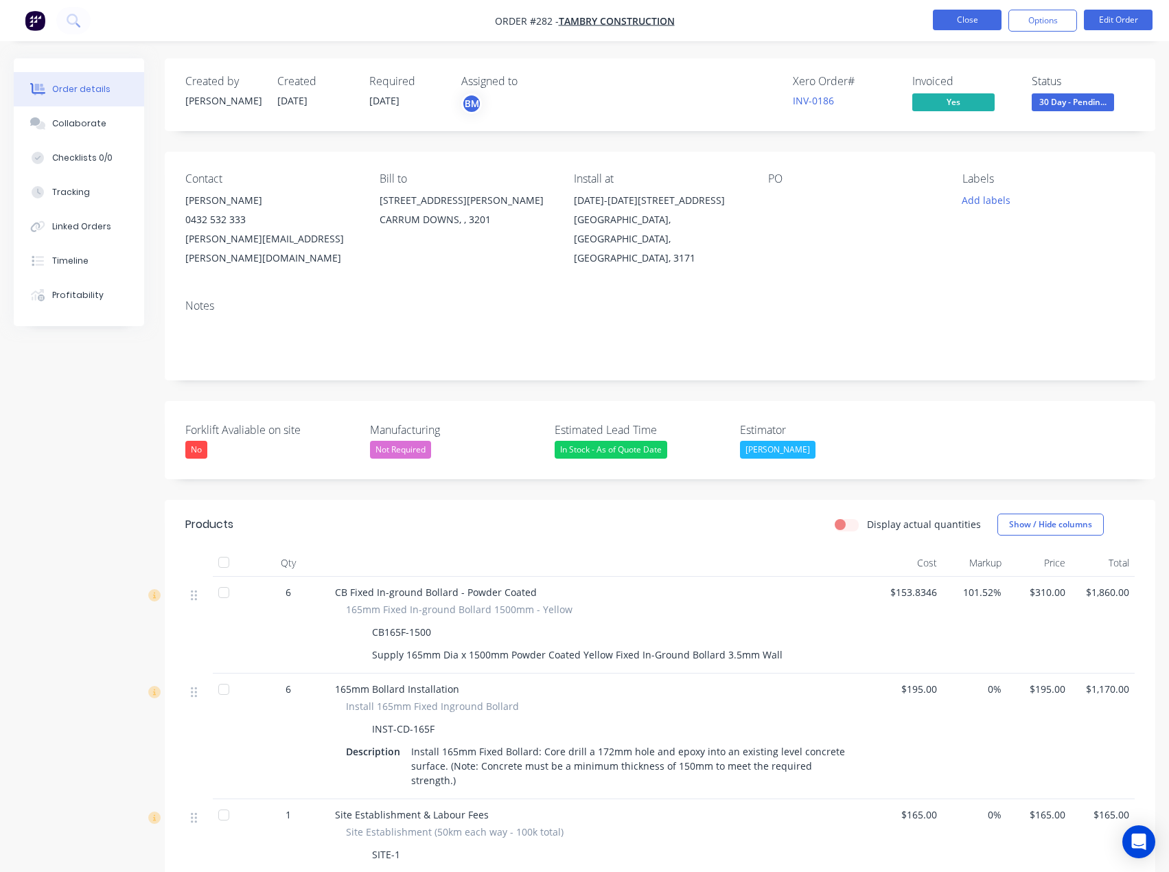
click at [972, 17] on button "Close" at bounding box center [967, 20] width 69 height 21
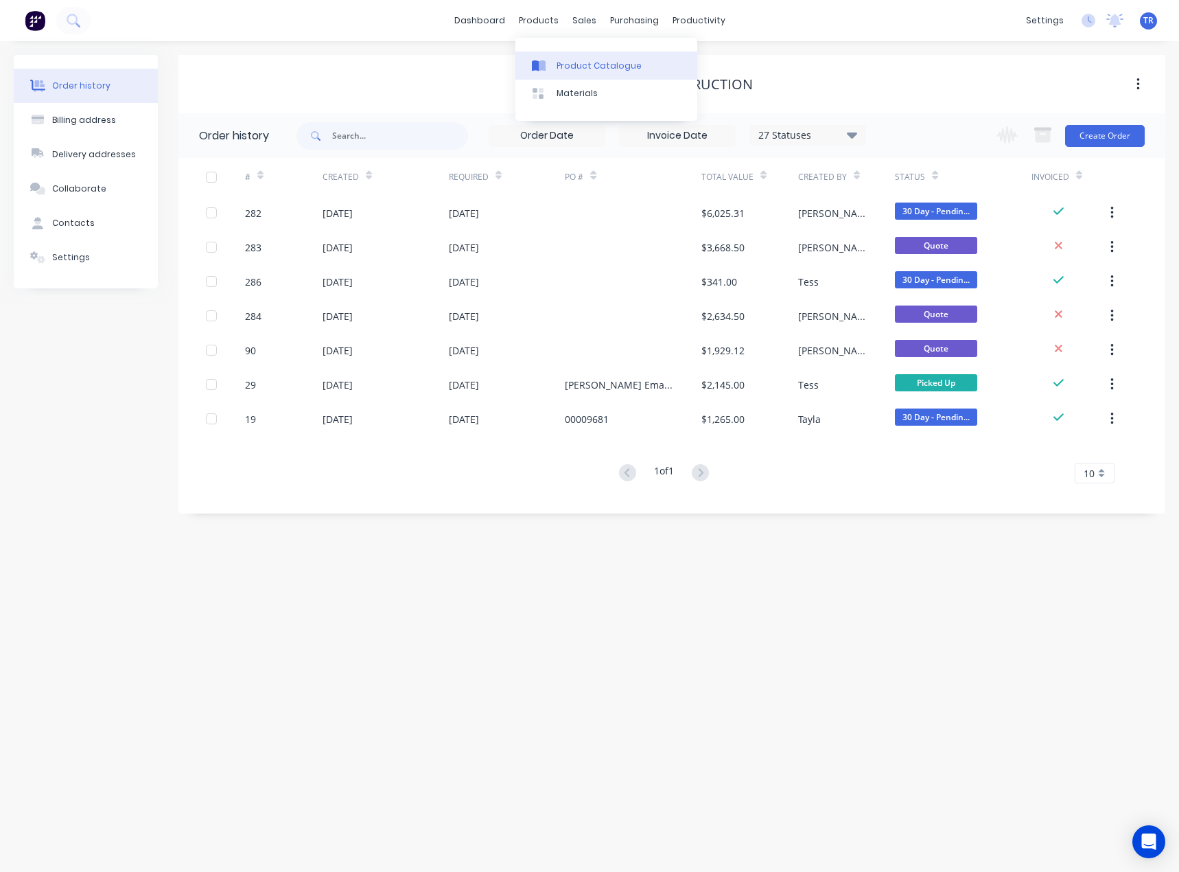
click at [553, 56] on link "Product Catalogue" at bounding box center [607, 64] width 182 height 27
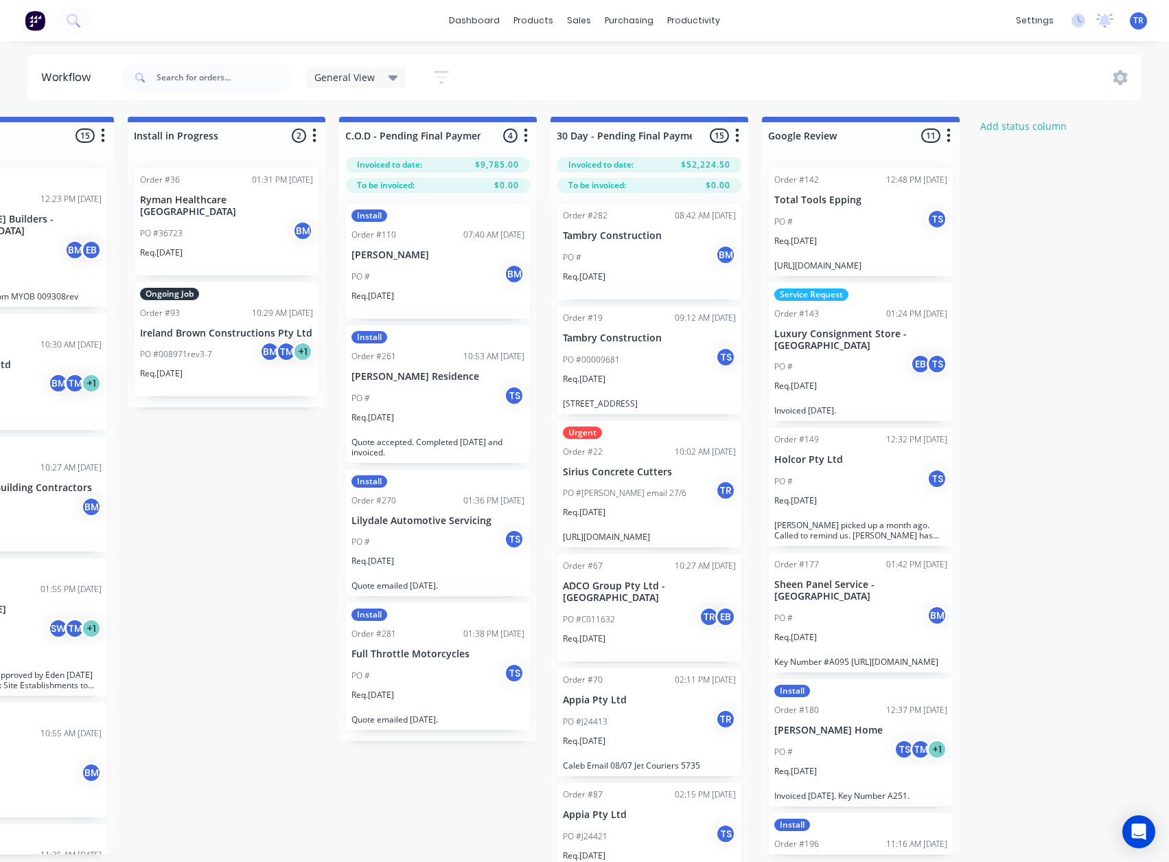
click at [864, 232] on div "PO # TS" at bounding box center [860, 222] width 173 height 26
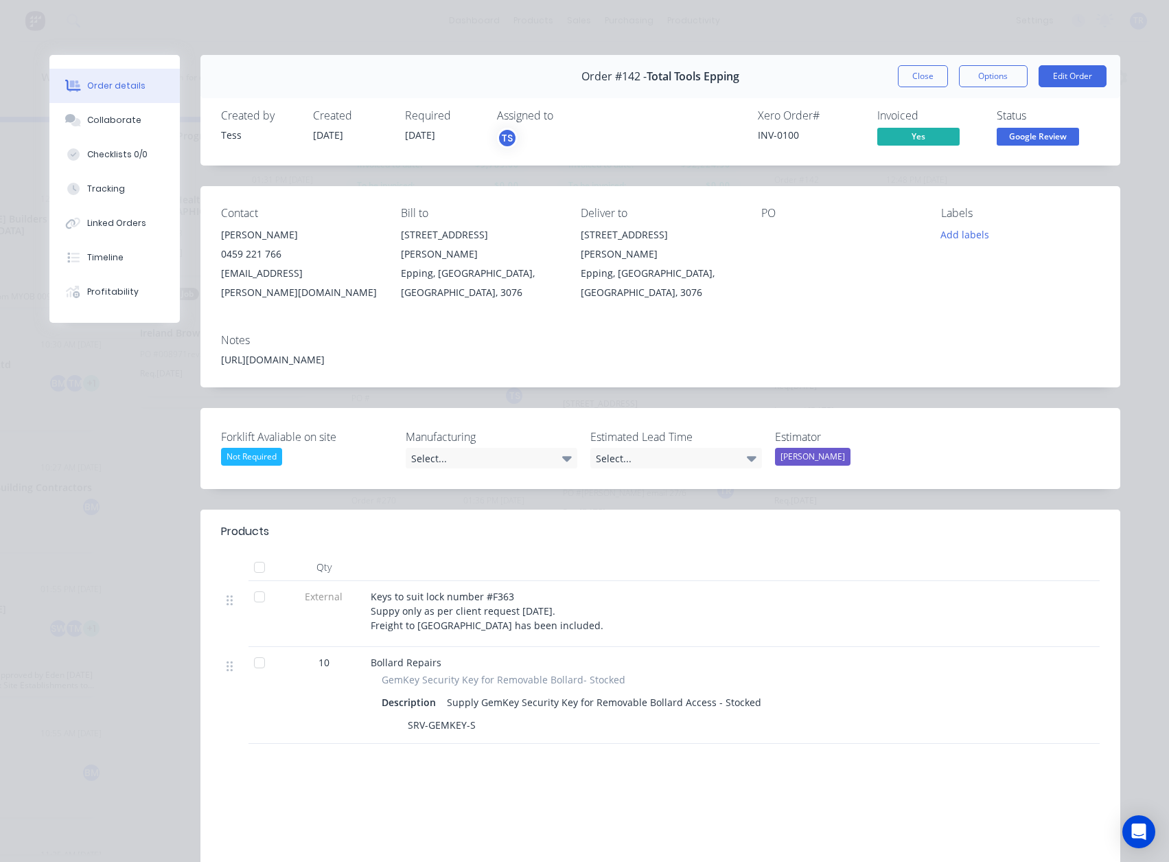
click at [1018, 139] on span "Google Review" at bounding box center [1038, 136] width 82 height 17
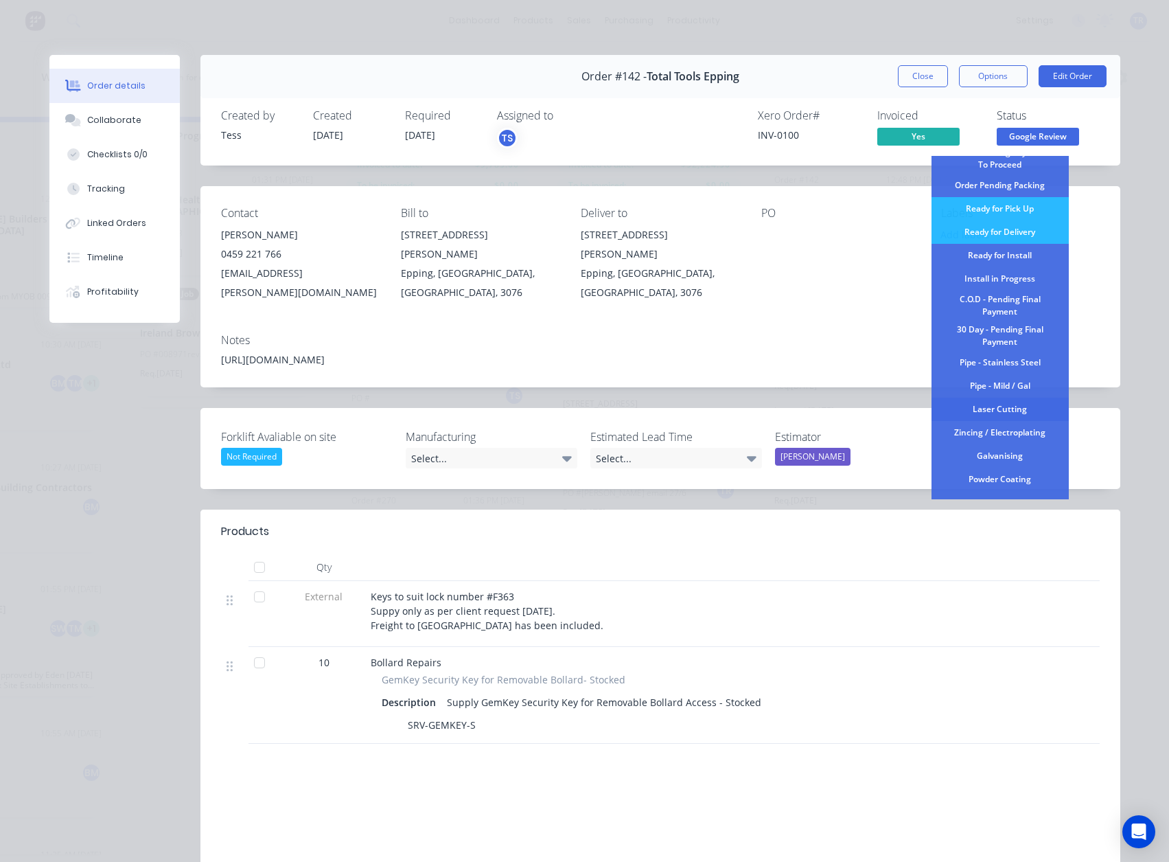
scroll to position [137, 0]
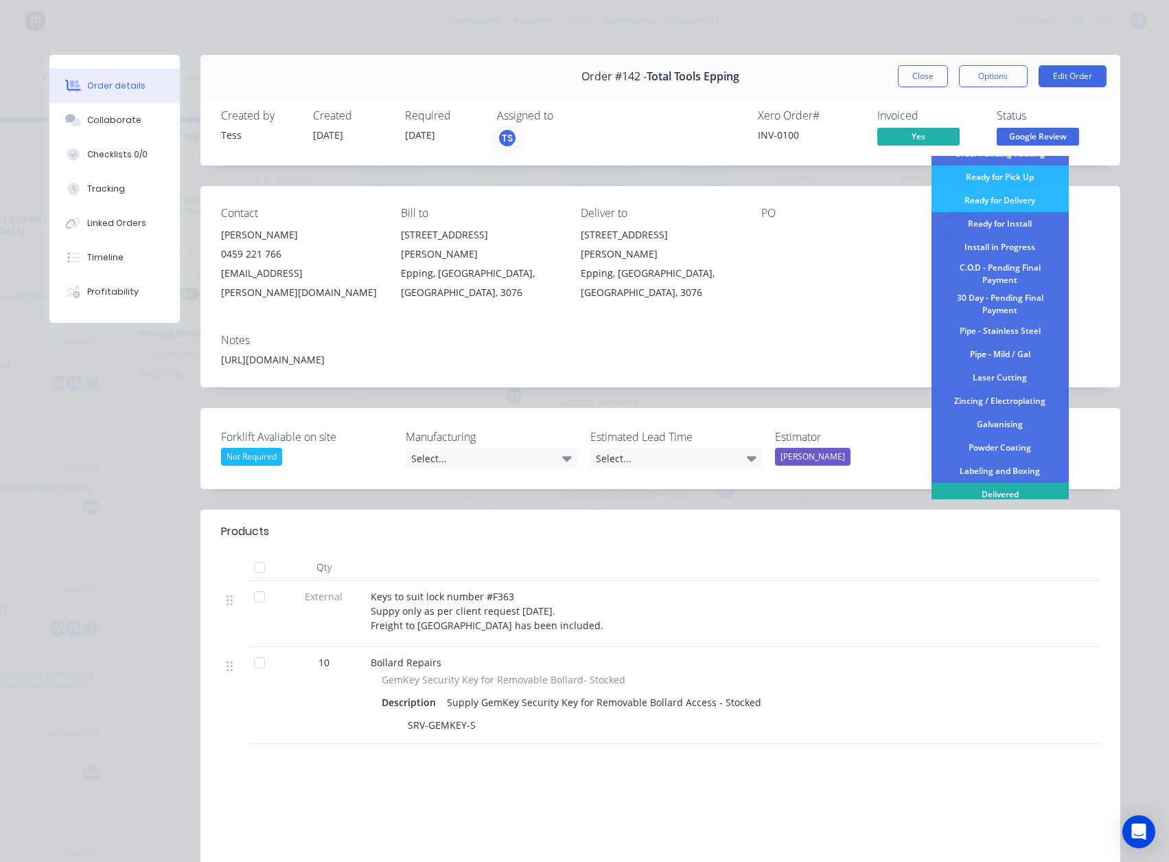
click at [993, 492] on div "Delivered" at bounding box center [1000, 494] width 137 height 23
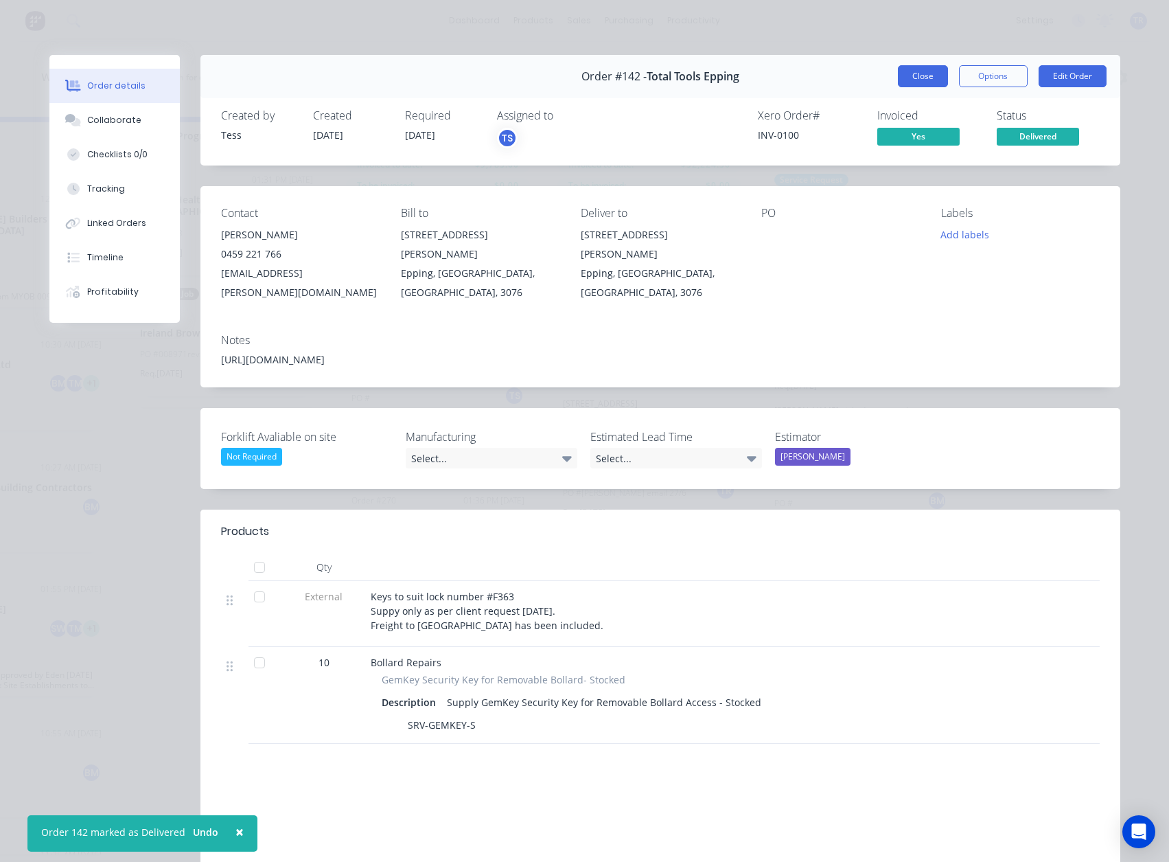
click at [909, 70] on button "Close" at bounding box center [923, 76] width 50 height 22
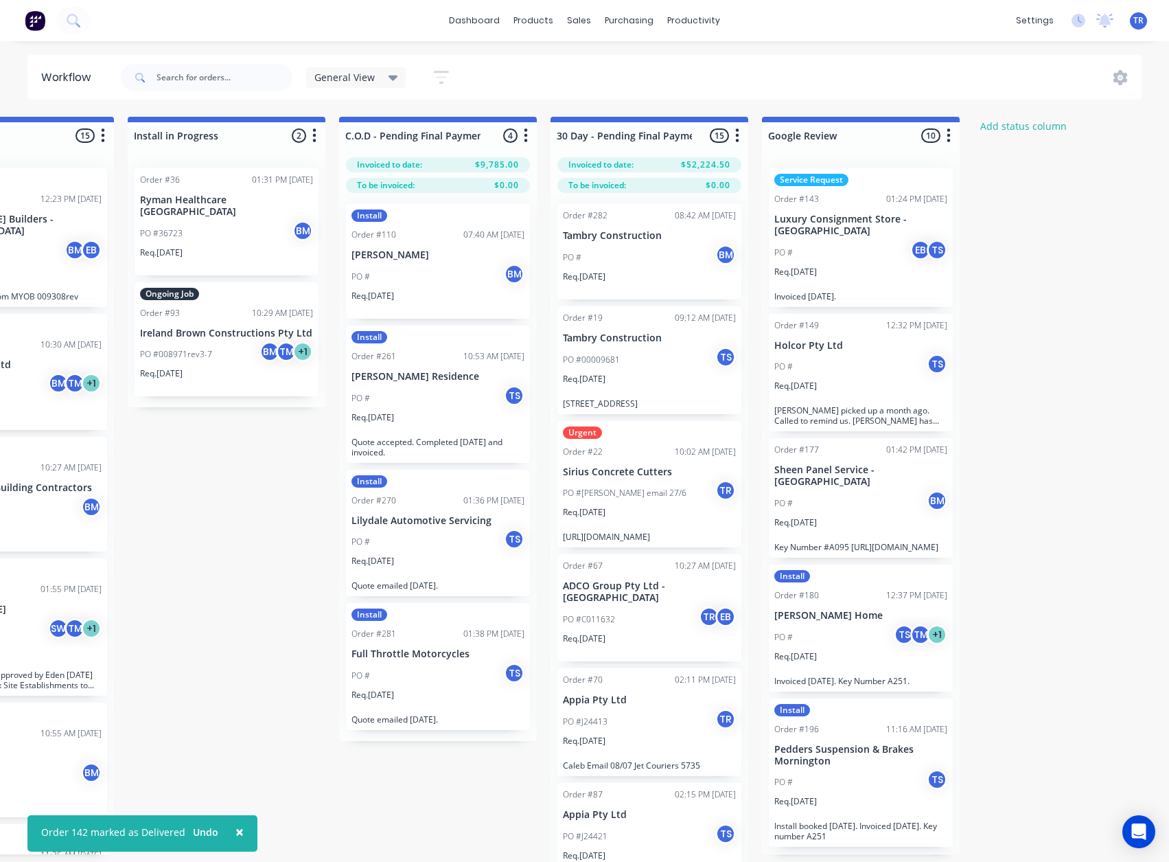
click at [858, 229] on p "Luxury Consignment Store - [GEOGRAPHIC_DATA]" at bounding box center [860, 225] width 173 height 23
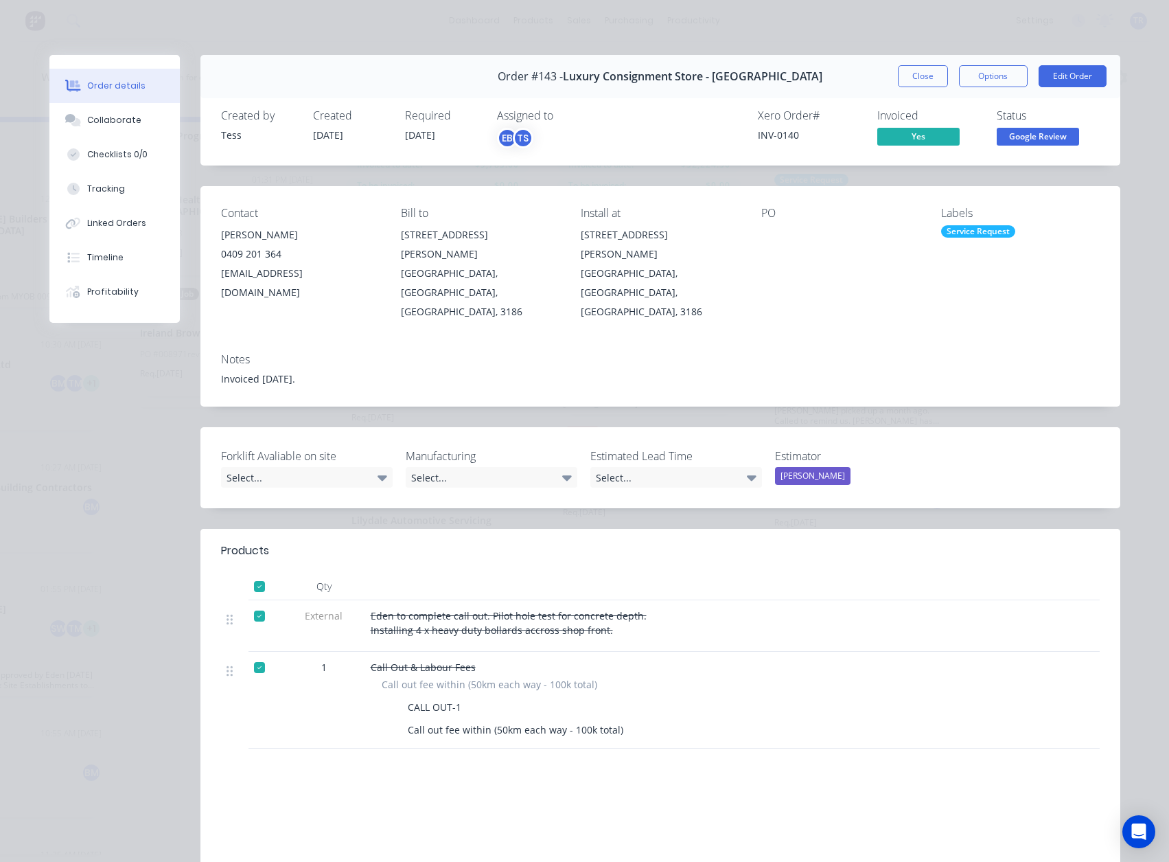
click at [1017, 138] on span "Google Review" at bounding box center [1038, 136] width 82 height 17
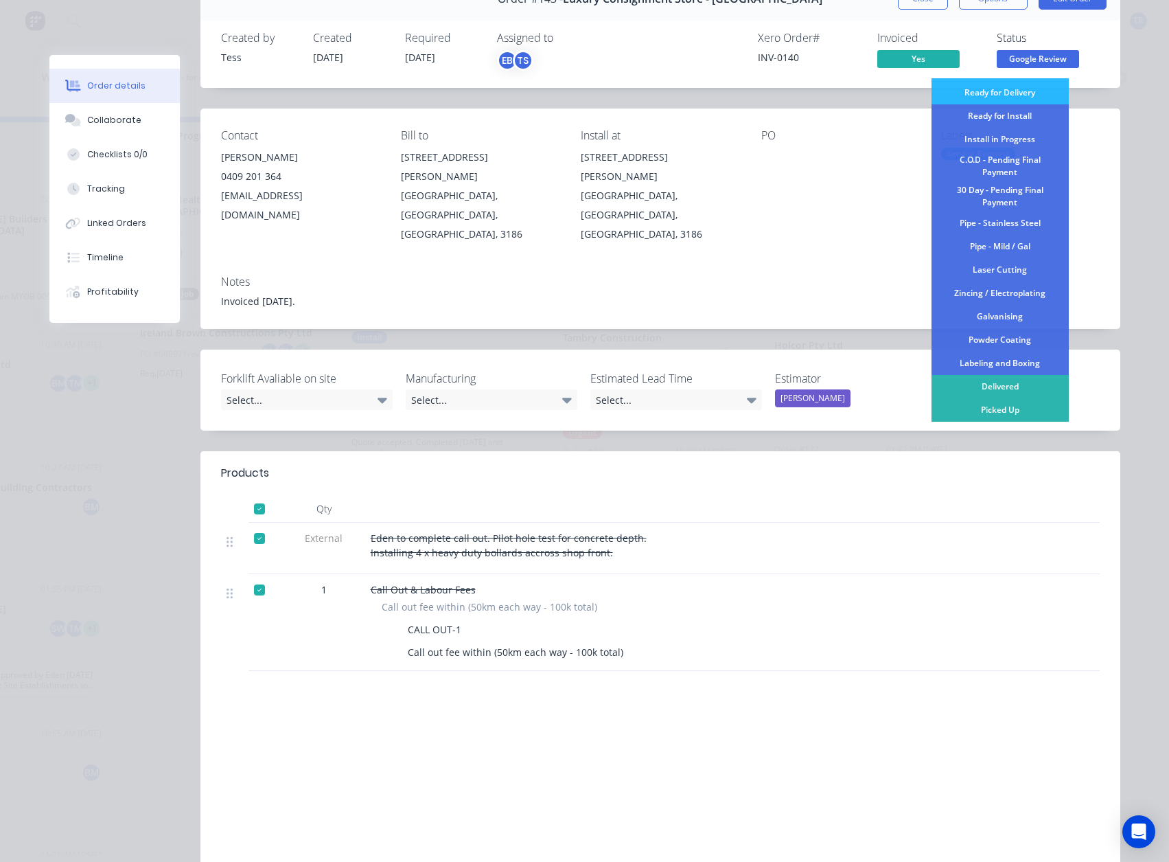
scroll to position [136, 0]
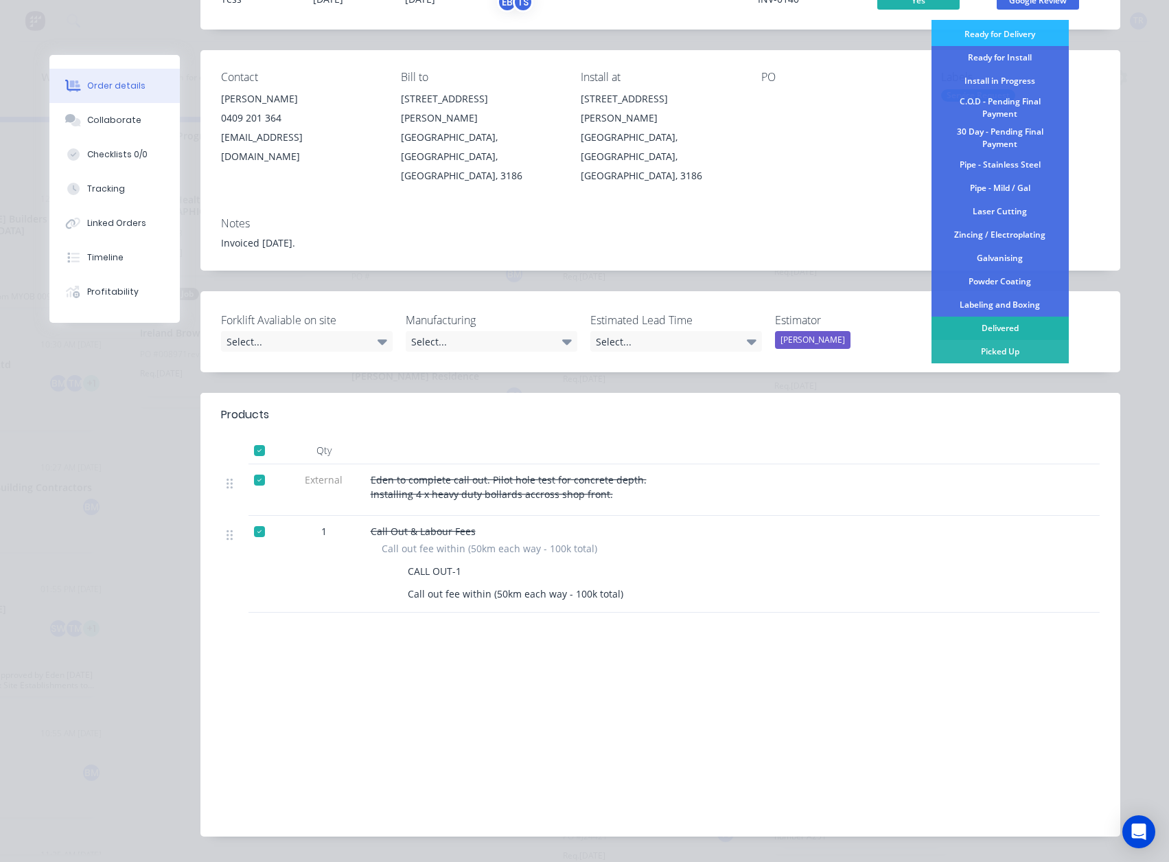
click at [1000, 323] on div "Delivered" at bounding box center [1000, 327] width 137 height 23
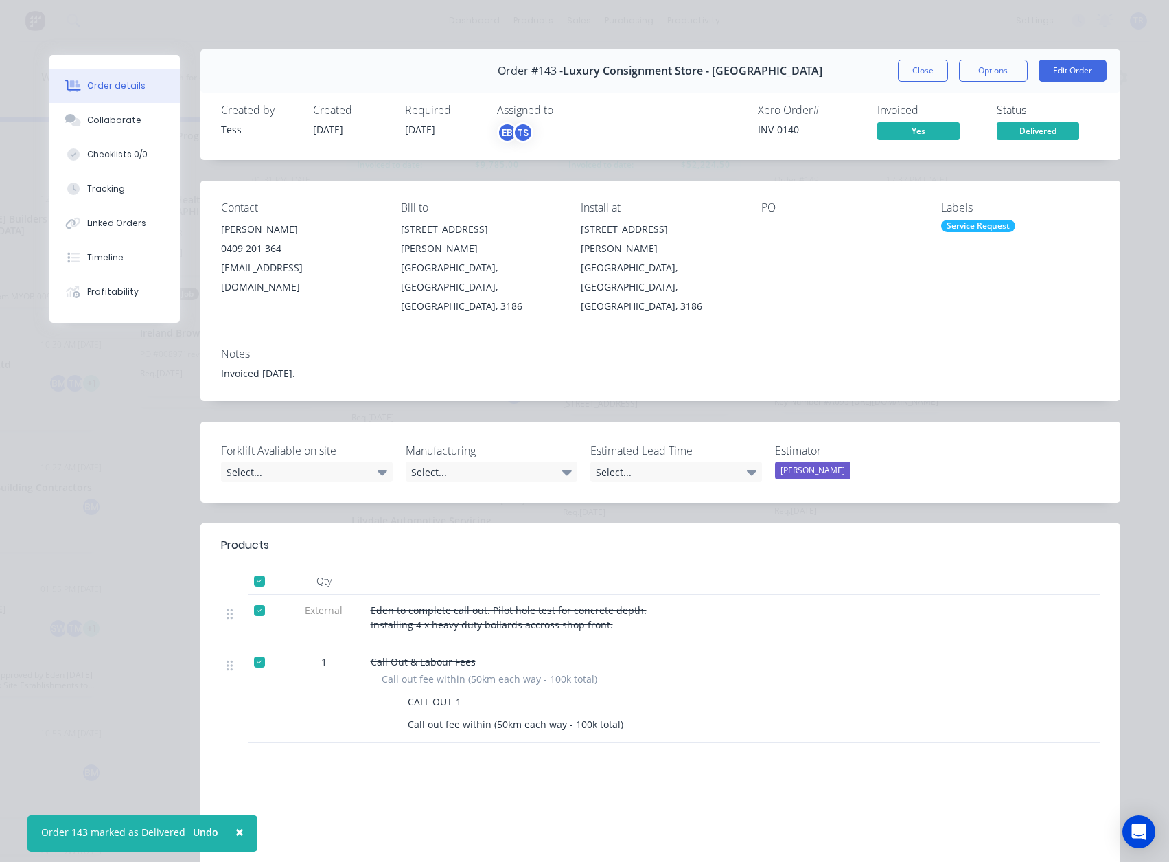
scroll to position [0, 0]
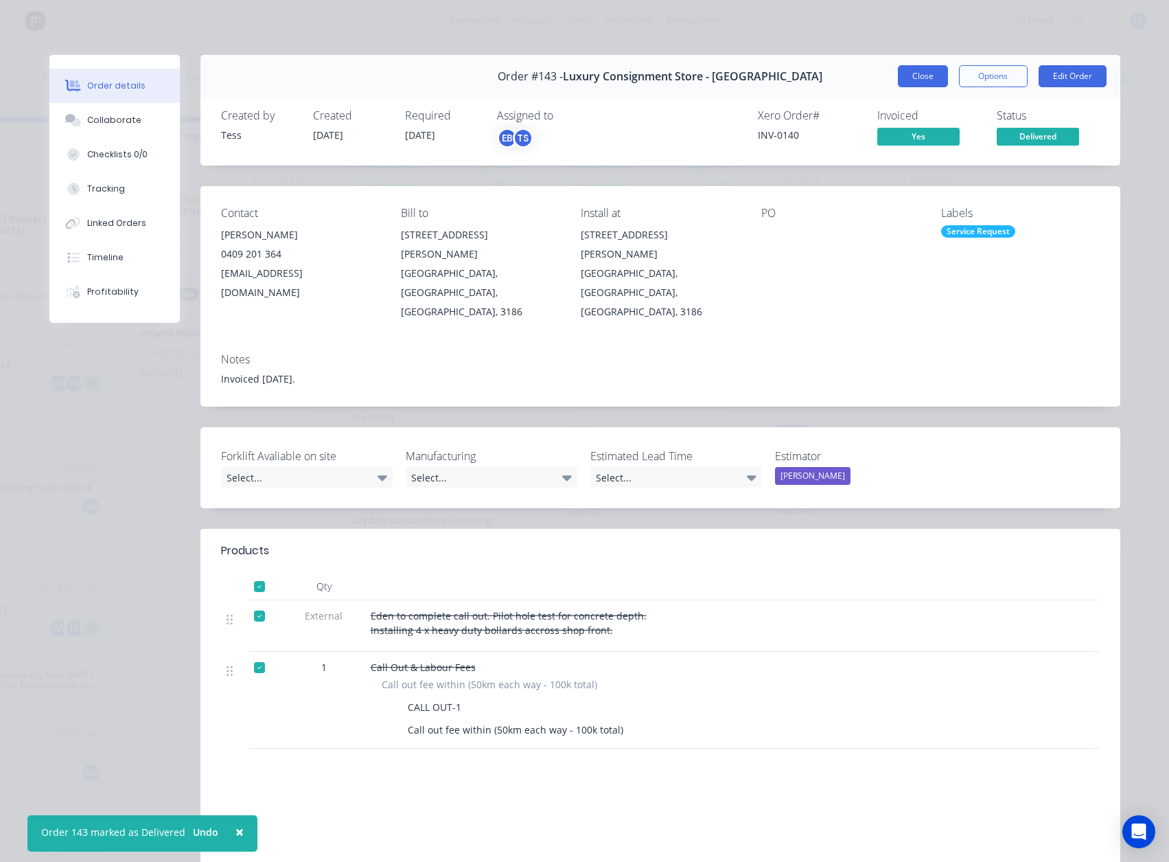
click at [919, 80] on button "Close" at bounding box center [923, 76] width 50 height 22
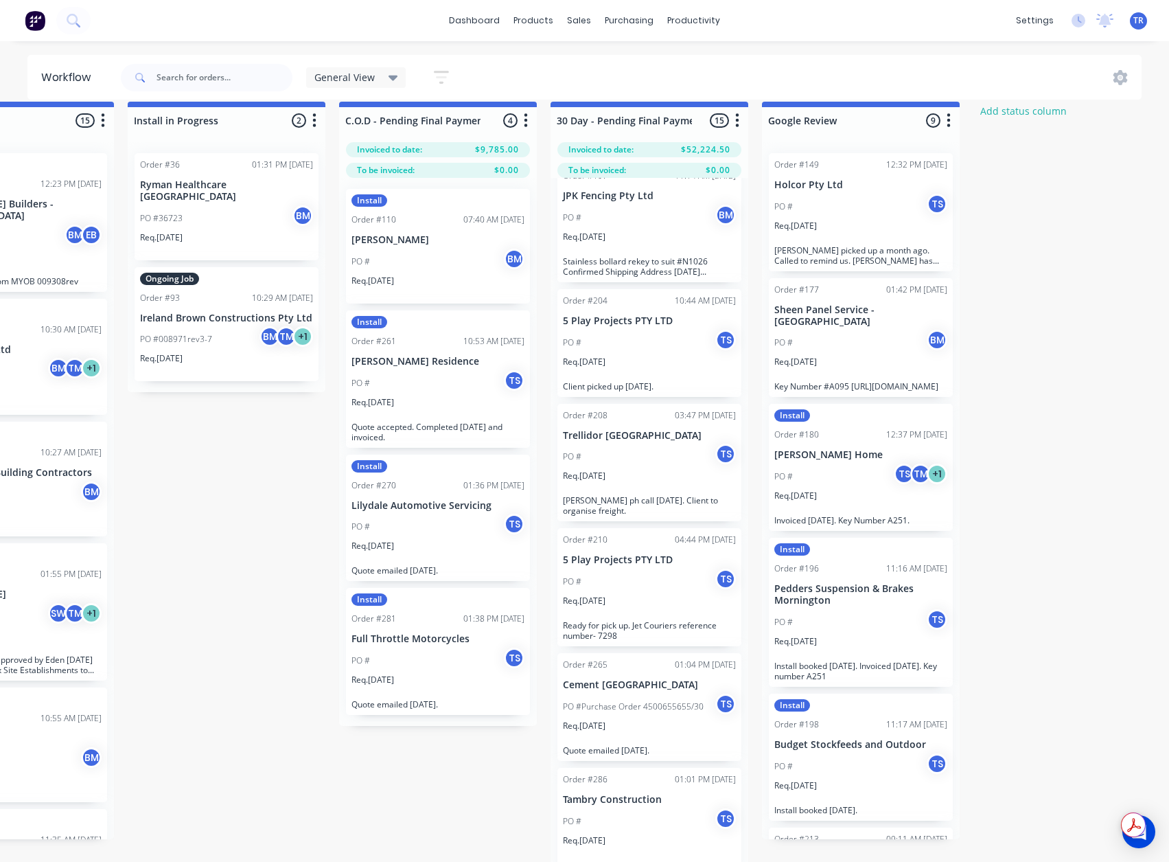
scroll to position [0, 1805]
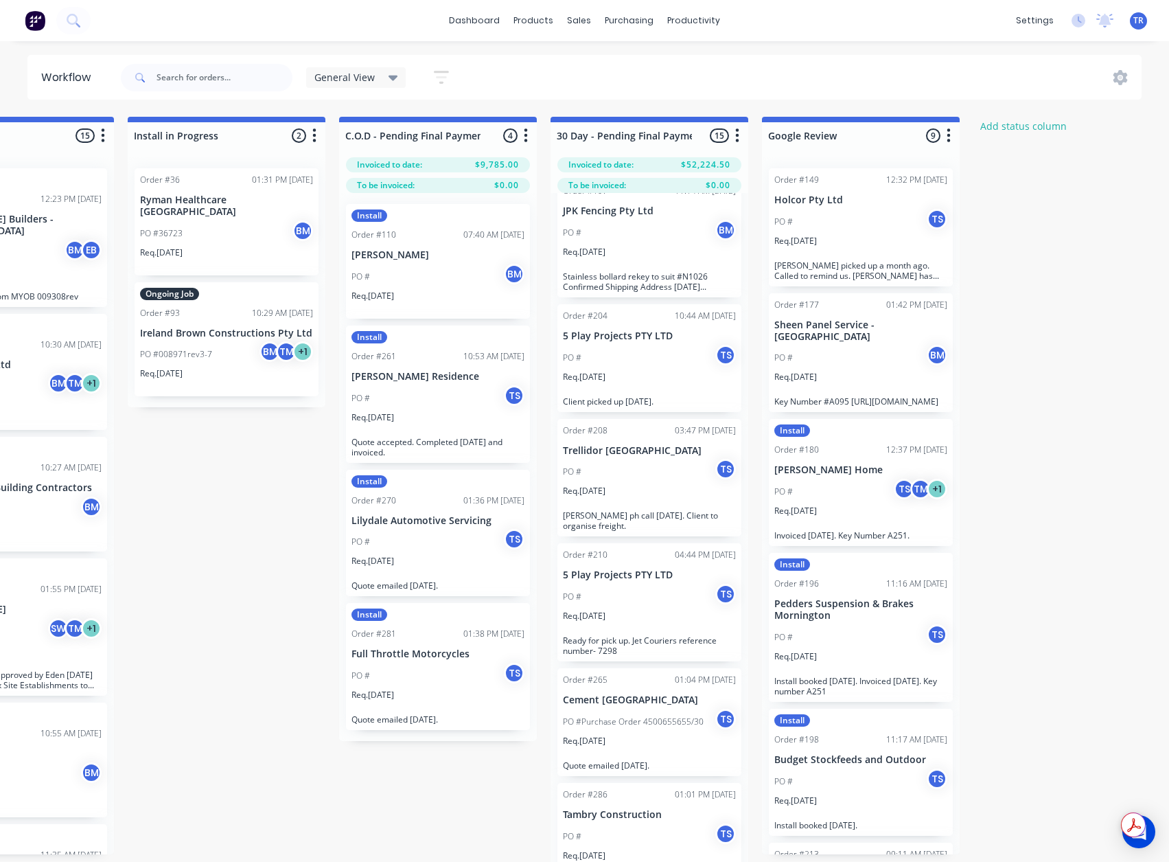
click at [439, 562] on div "Req. 21/08/25" at bounding box center [438, 566] width 173 height 23
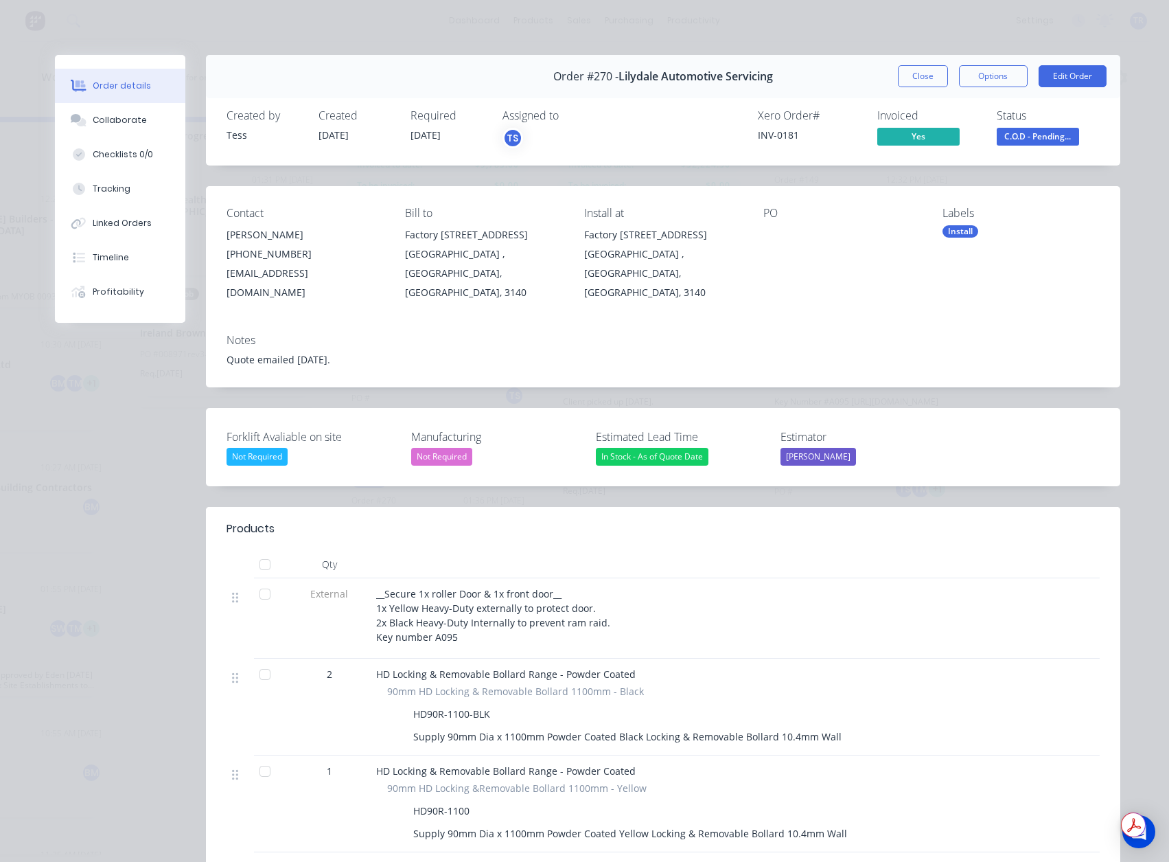
click at [784, 135] on div "INV-0181" at bounding box center [809, 135] width 103 height 14
copy div "INV-0181"
click at [1051, 126] on div "Status C.O.D - Pending..." at bounding box center [1048, 129] width 103 height 40
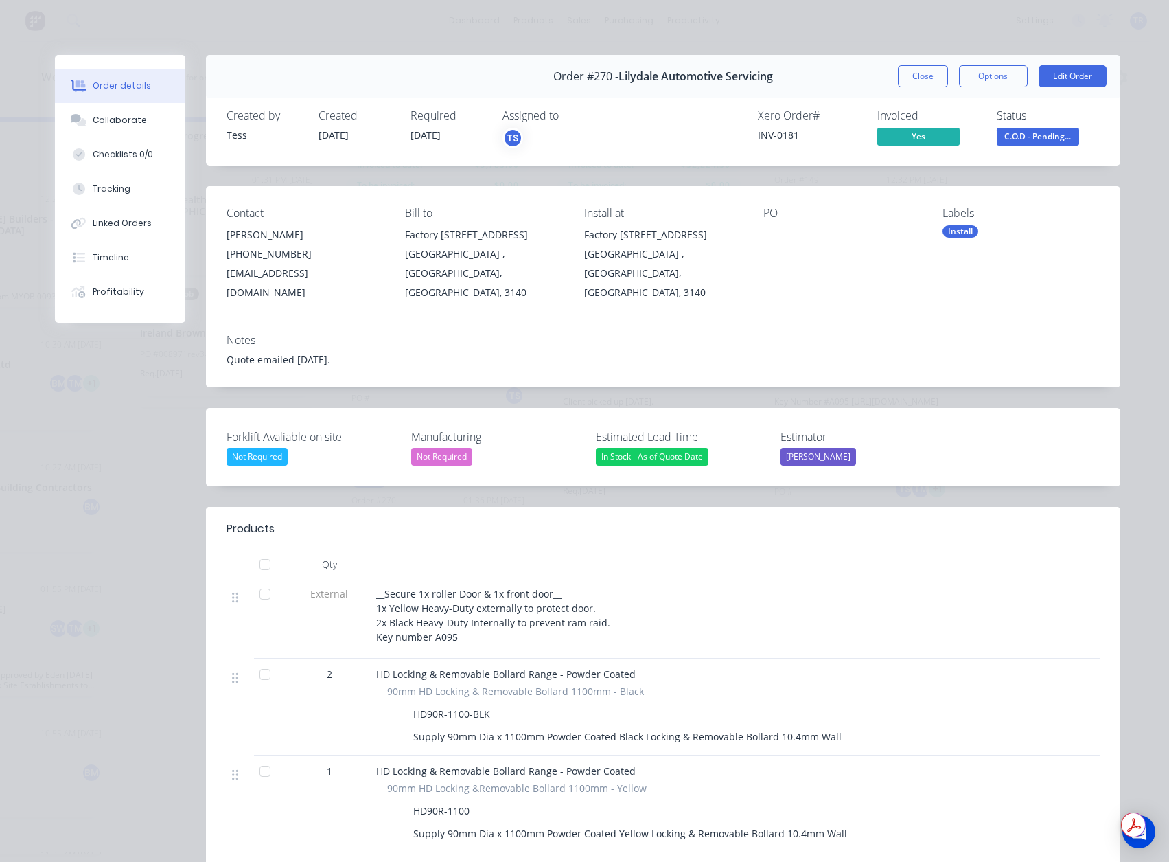
click at [1046, 131] on span "C.O.D - Pending..." at bounding box center [1038, 136] width 82 height 17
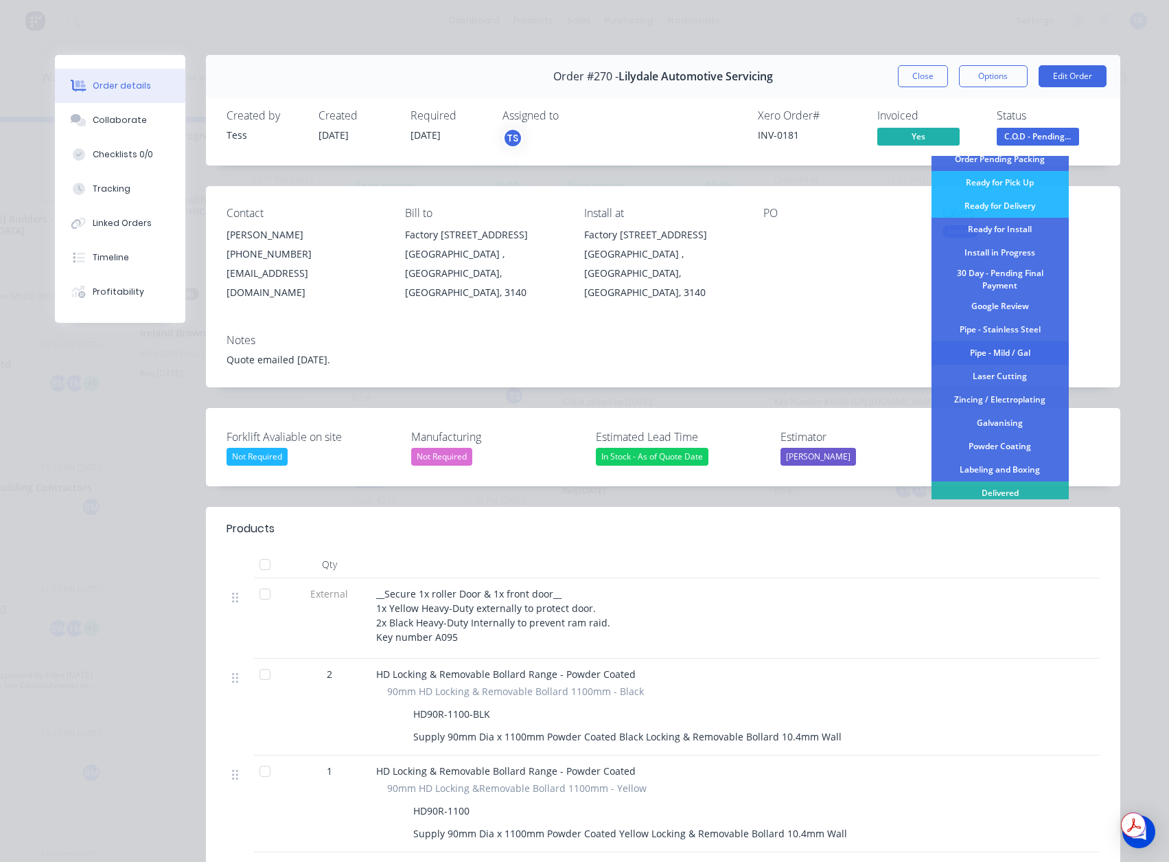
scroll to position [92, 0]
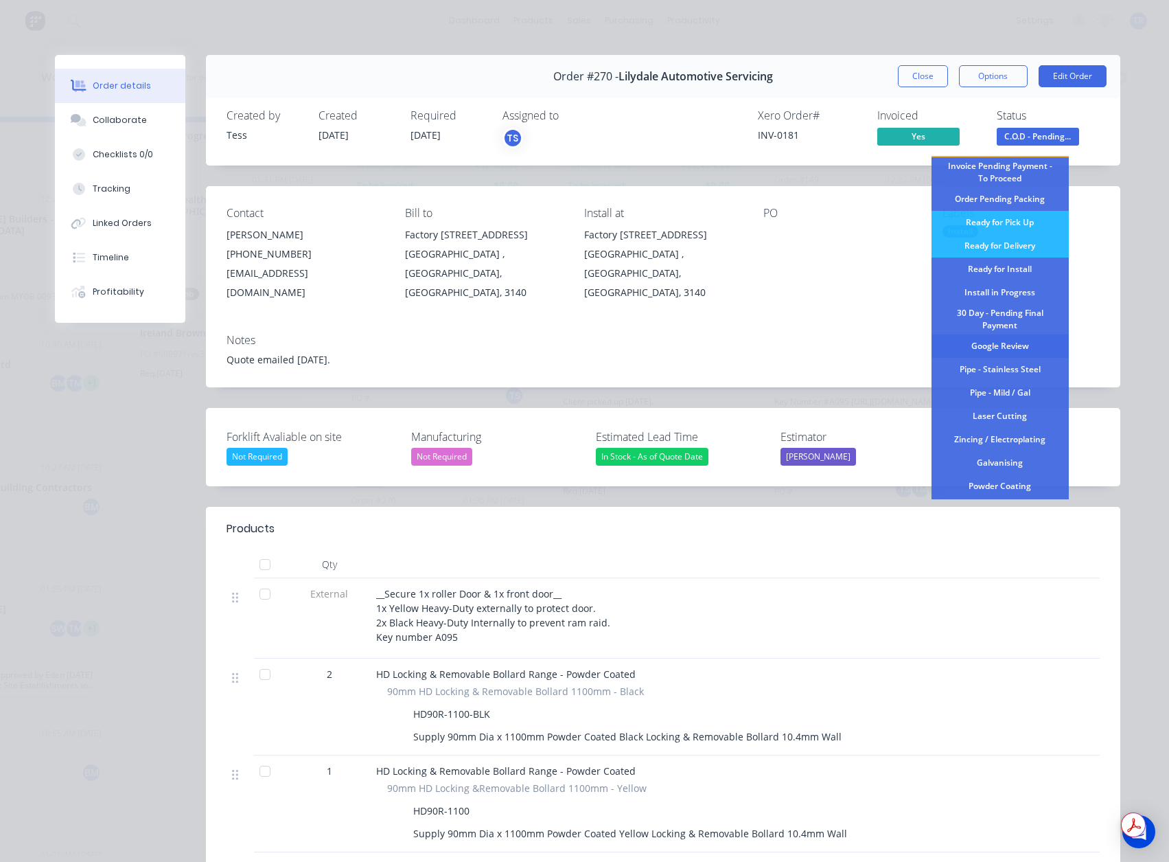
click at [1022, 336] on div "Google Review" at bounding box center [1000, 345] width 137 height 23
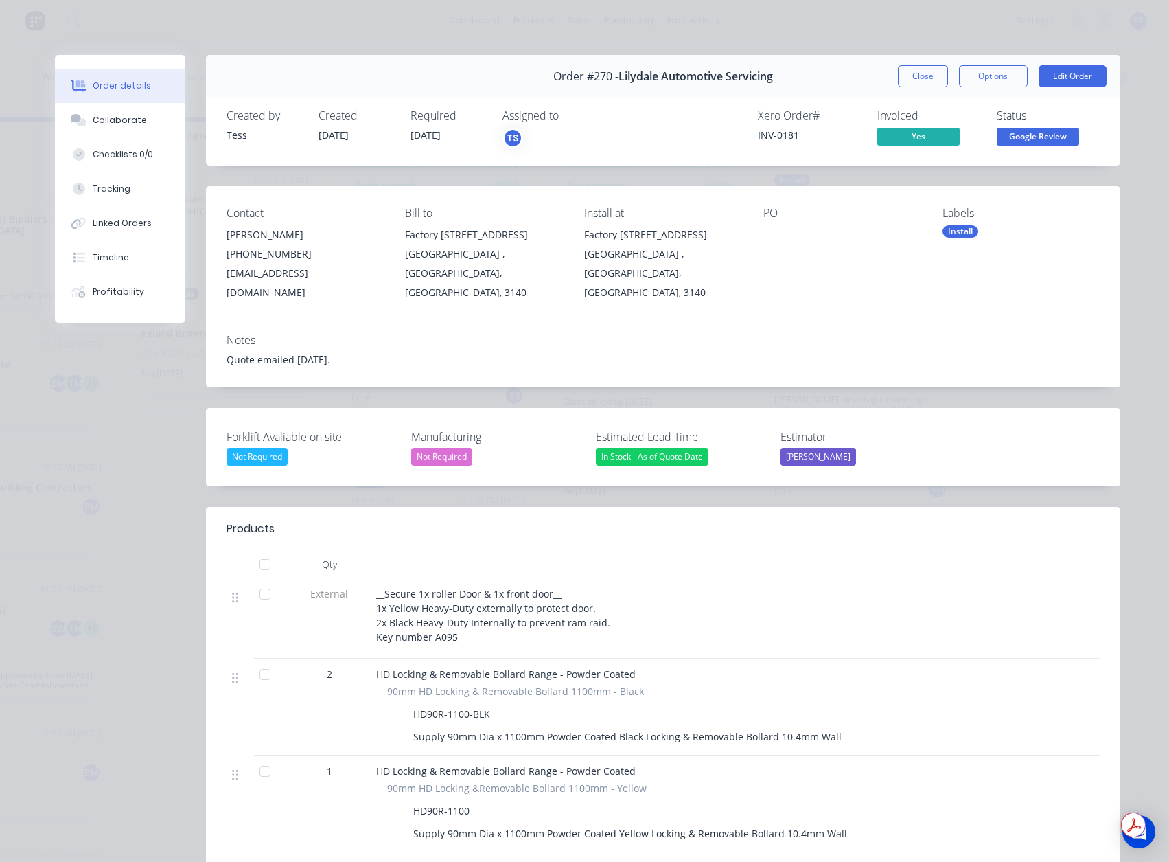
click at [923, 89] on div "Order #270 - Lilydale Automotive Servicing Close Options Edit Order" at bounding box center [663, 76] width 914 height 43
click at [921, 84] on button "Close" at bounding box center [923, 76] width 50 height 22
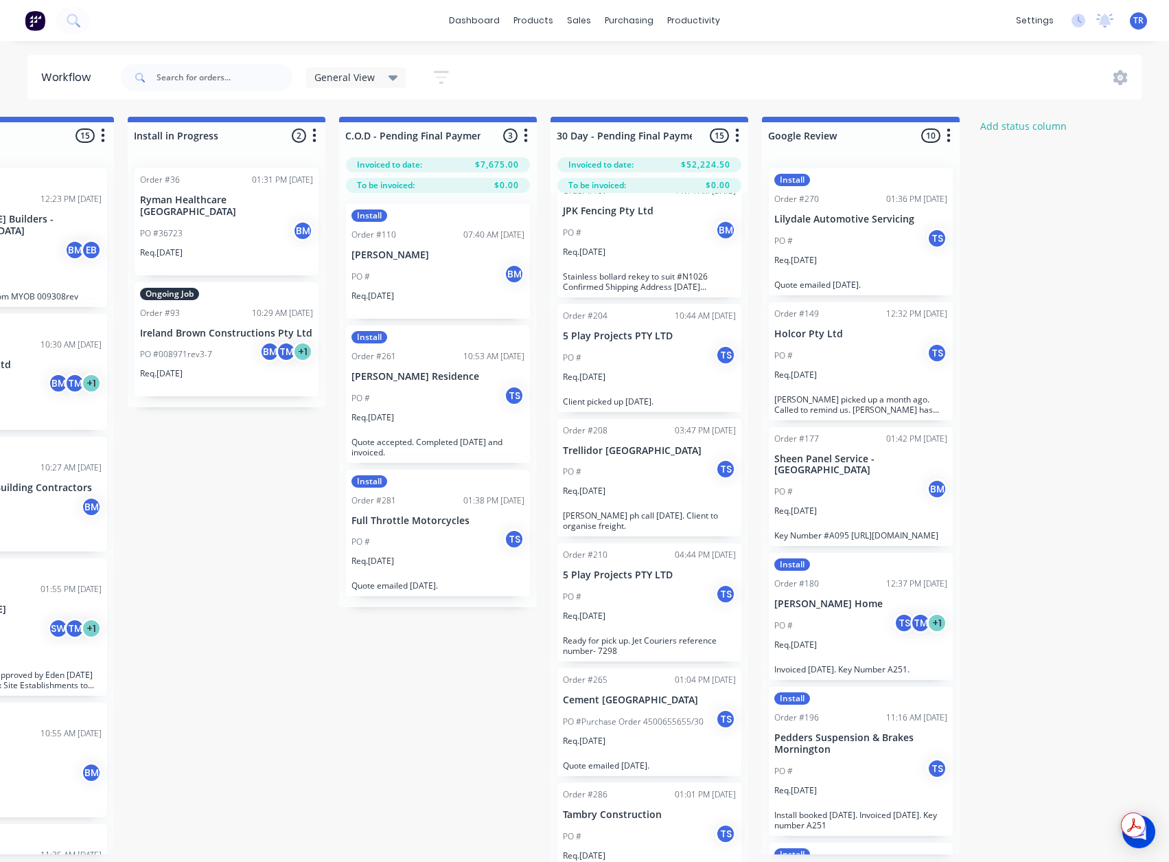
click at [382, 557] on p "Req. 25/08/25" at bounding box center [373, 561] width 43 height 12
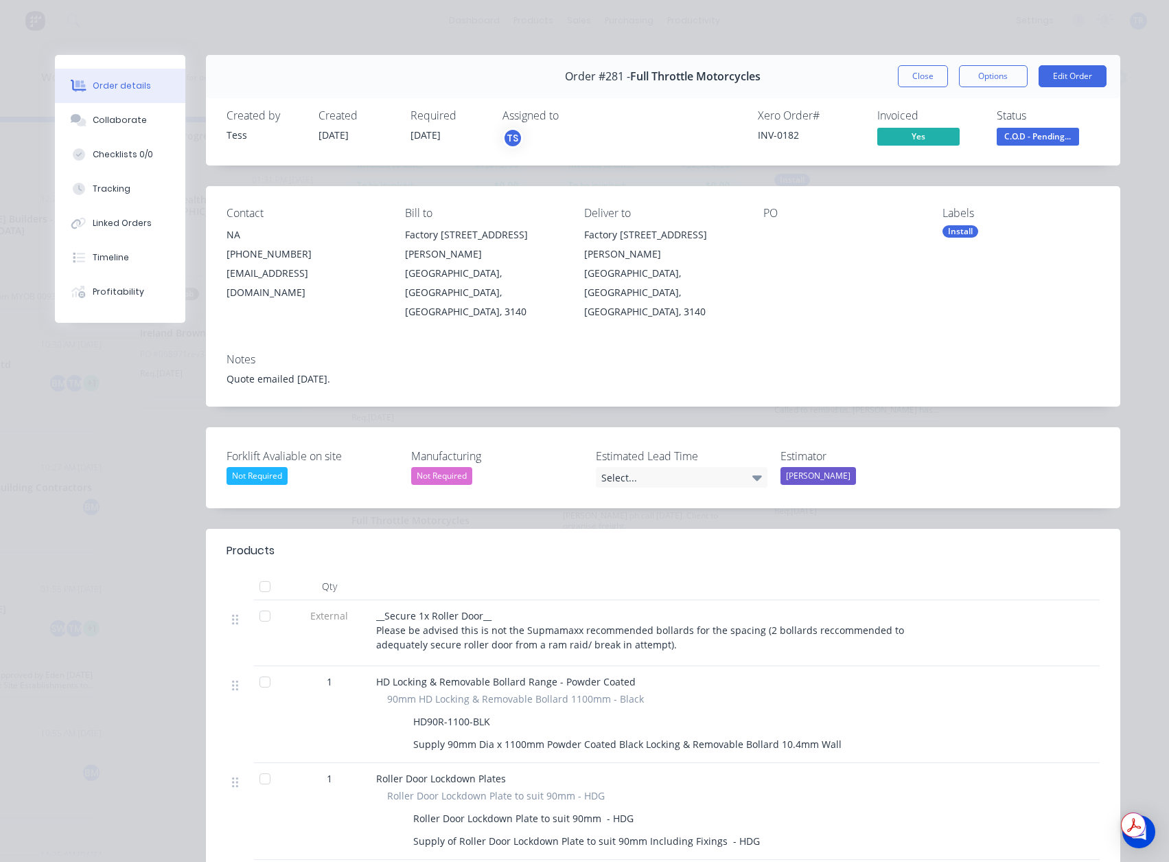
click at [774, 128] on div "INV-0182" at bounding box center [809, 135] width 103 height 14
copy div "INV-0182"
click at [1064, 147] on button "C.O.D - Pending..." at bounding box center [1038, 138] width 82 height 21
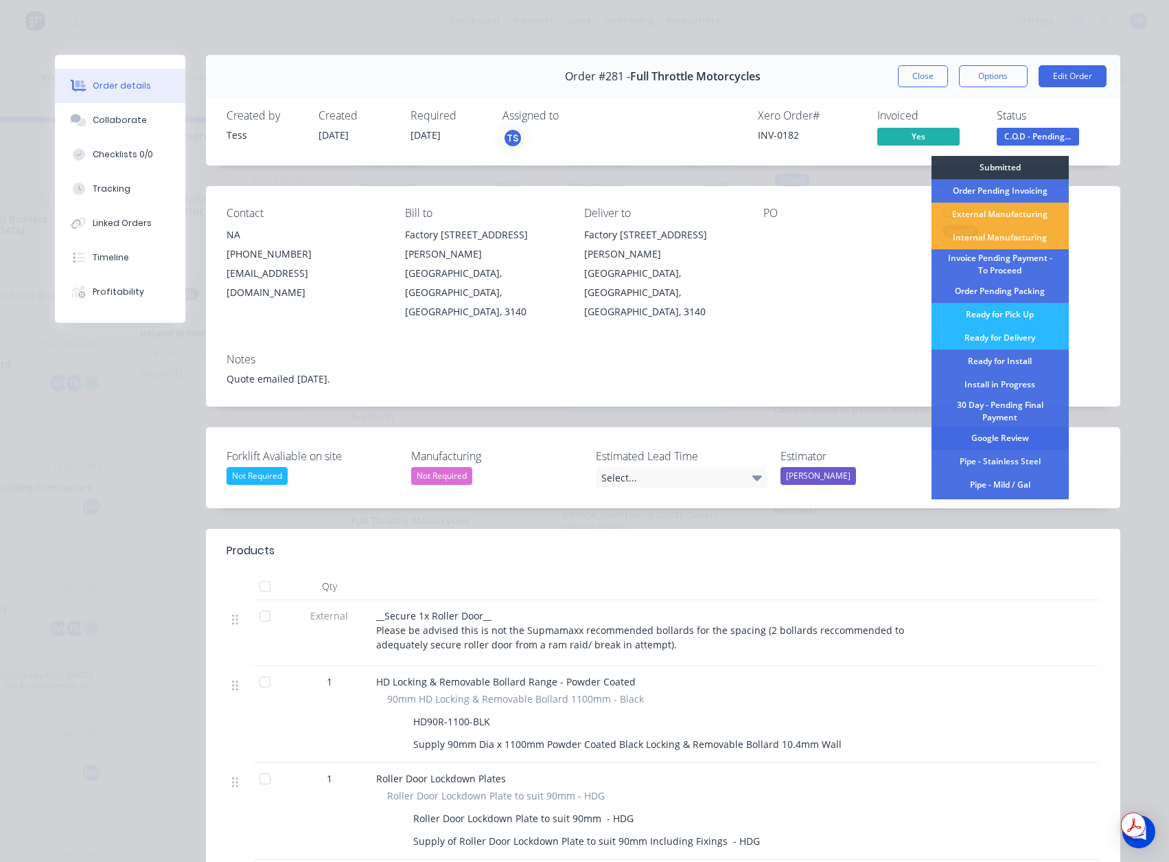
click at [1002, 441] on div "Google Review" at bounding box center [1000, 437] width 137 height 23
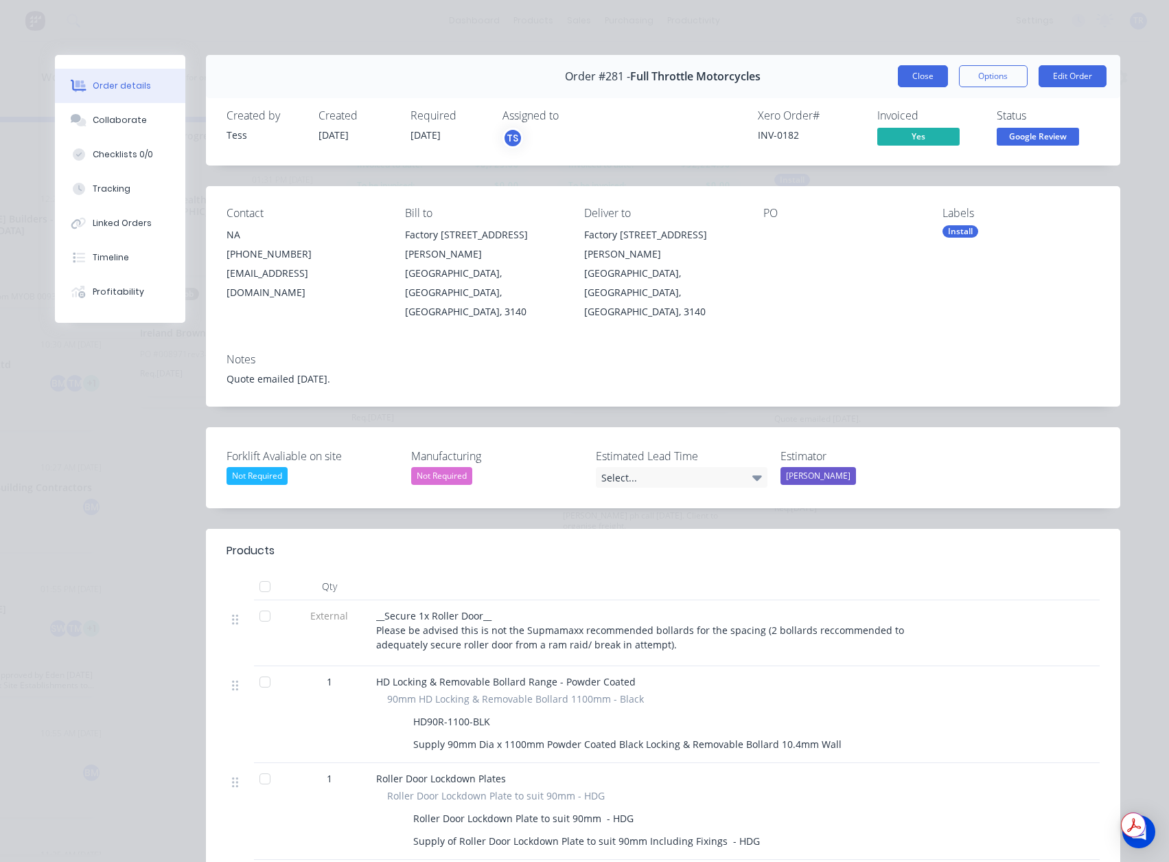
click at [920, 82] on button "Close" at bounding box center [923, 76] width 50 height 22
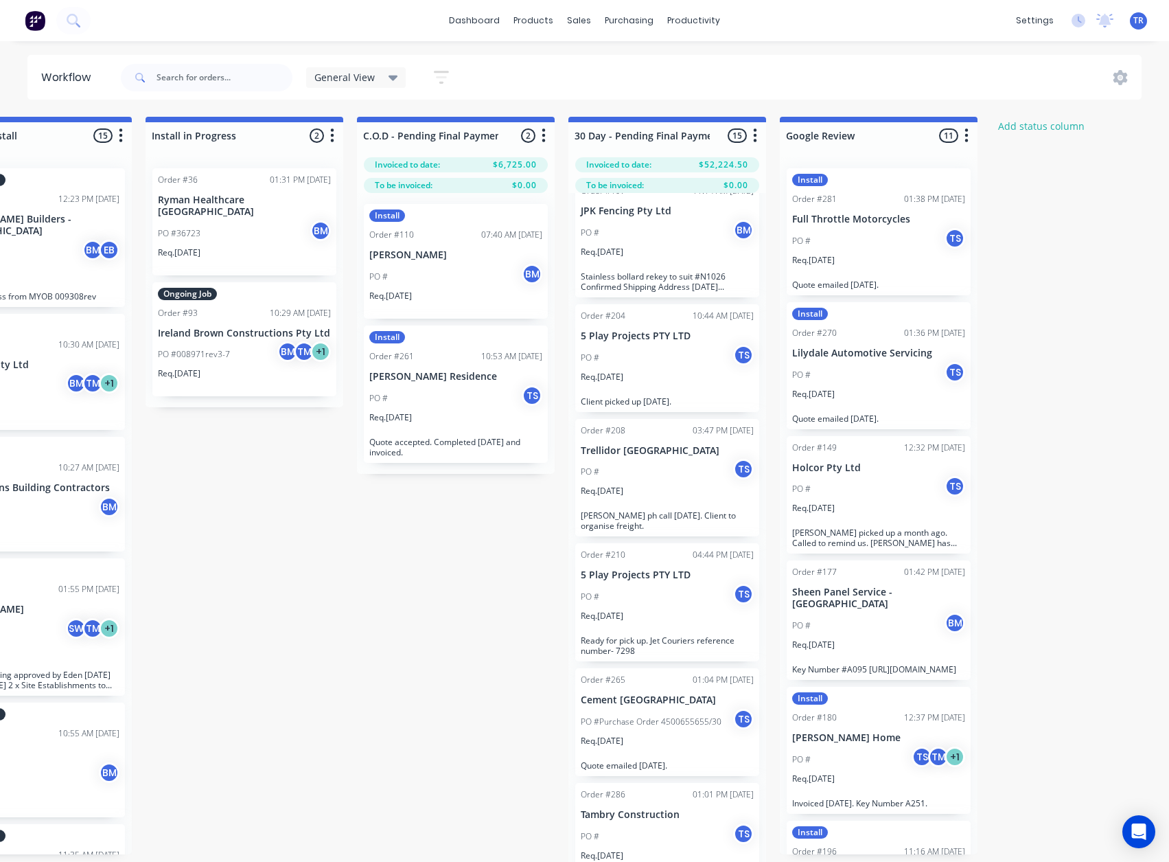
scroll to position [0, 1786]
click at [494, 388] on div "PO # TS" at bounding box center [457, 398] width 173 height 26
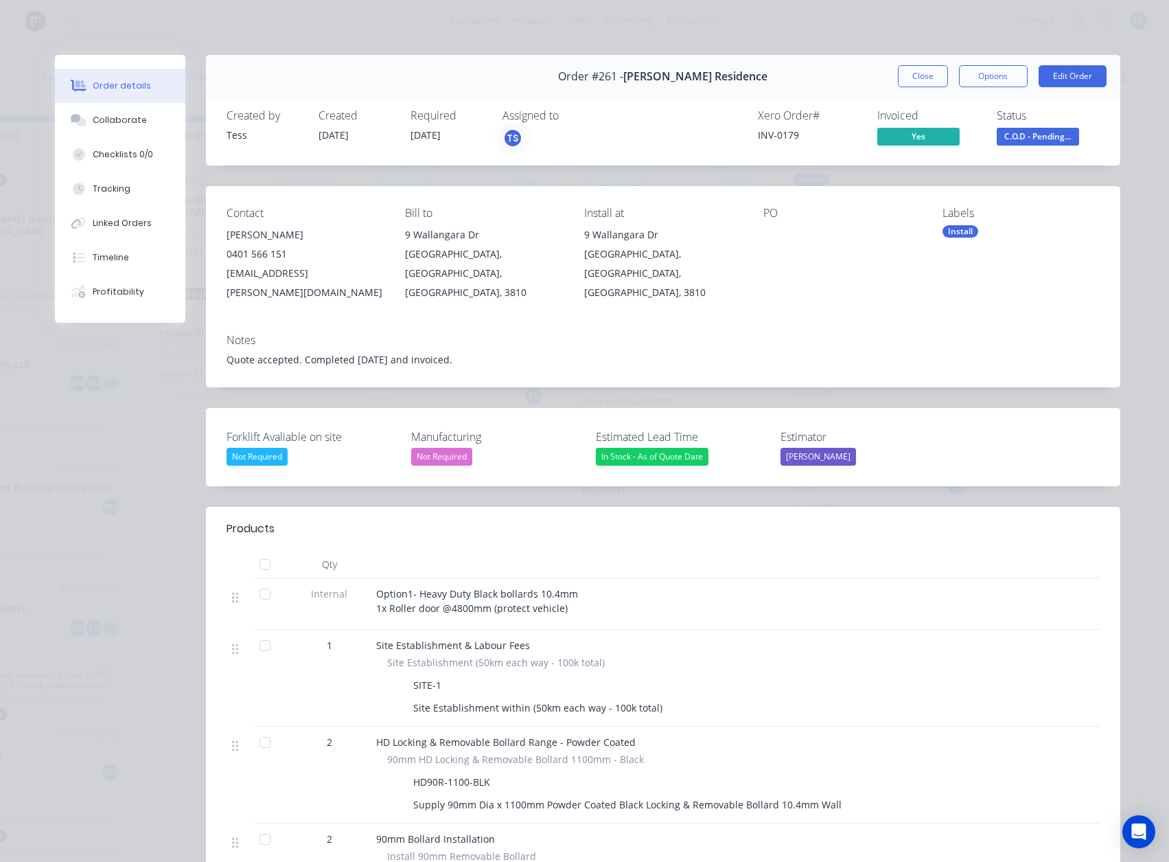
click at [781, 132] on div "INV-0179" at bounding box center [809, 135] width 103 height 14
copy div "INV-0179"
click at [1021, 149] on div "Created by Tess Created 21/08/25 Required 21/08/25 Assigned to TS Xero Order # …" at bounding box center [663, 129] width 914 height 73
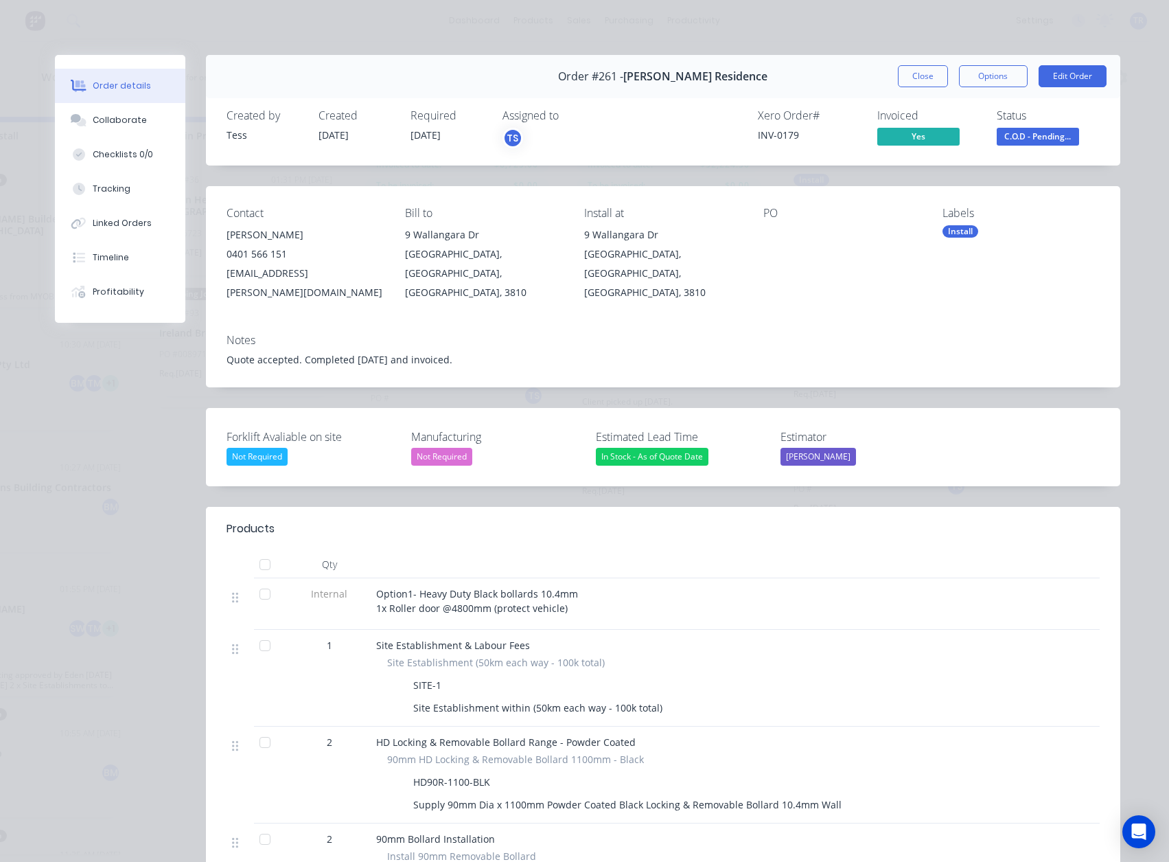
click at [1023, 143] on span "C.O.D - Pending..." at bounding box center [1038, 136] width 82 height 17
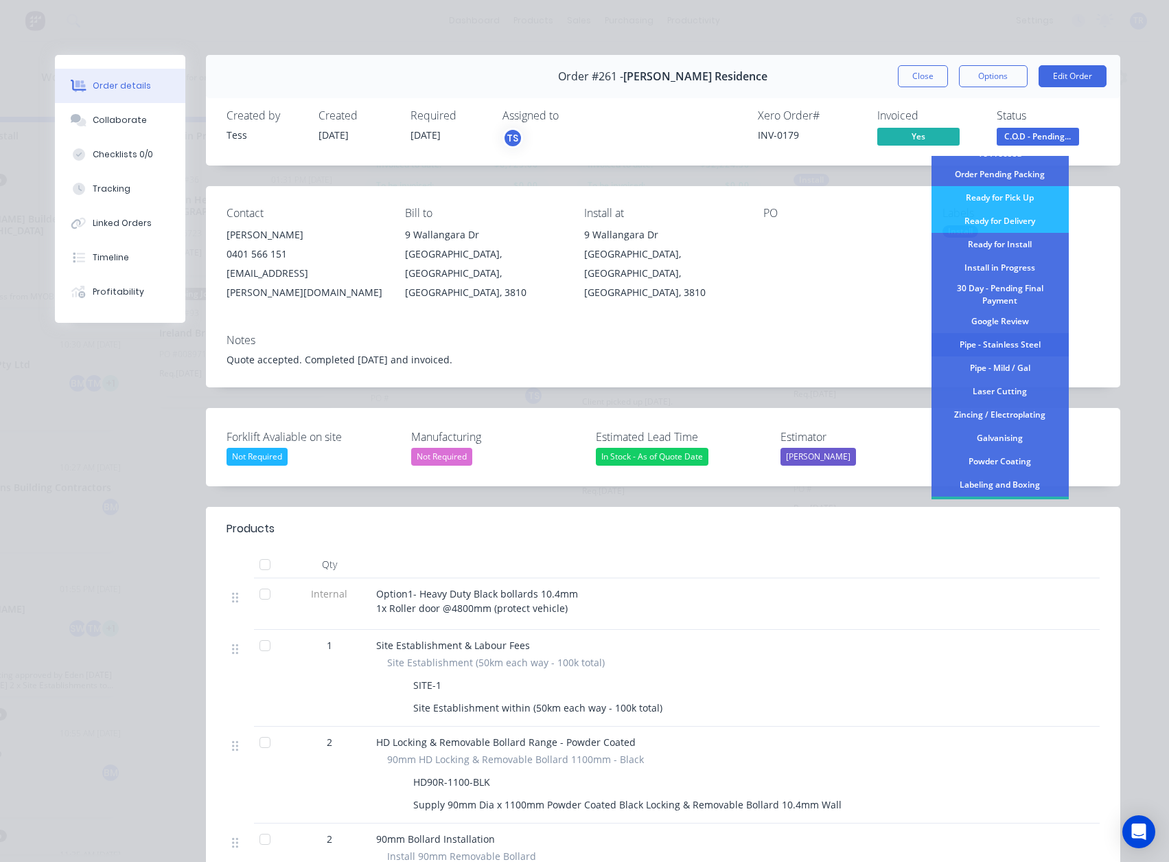
scroll to position [137, 0]
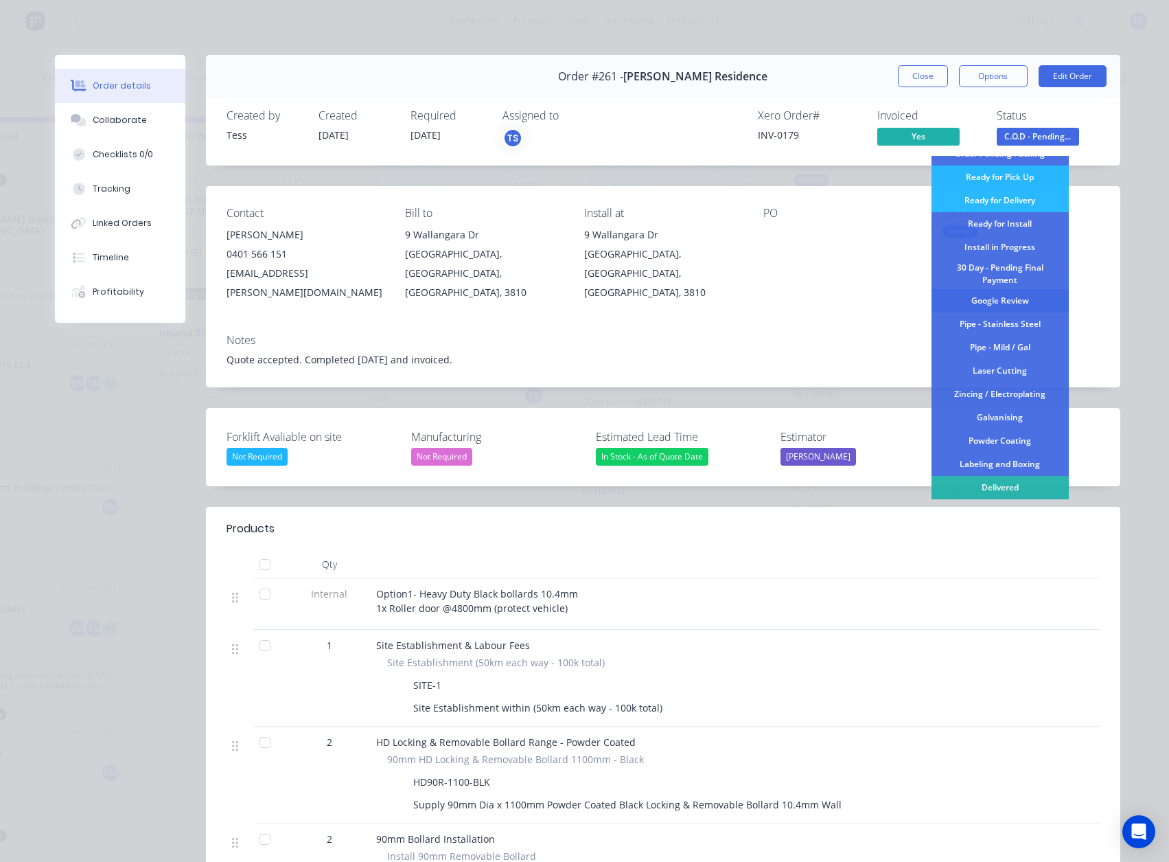
click at [1002, 292] on div "Google Review" at bounding box center [1000, 300] width 137 height 23
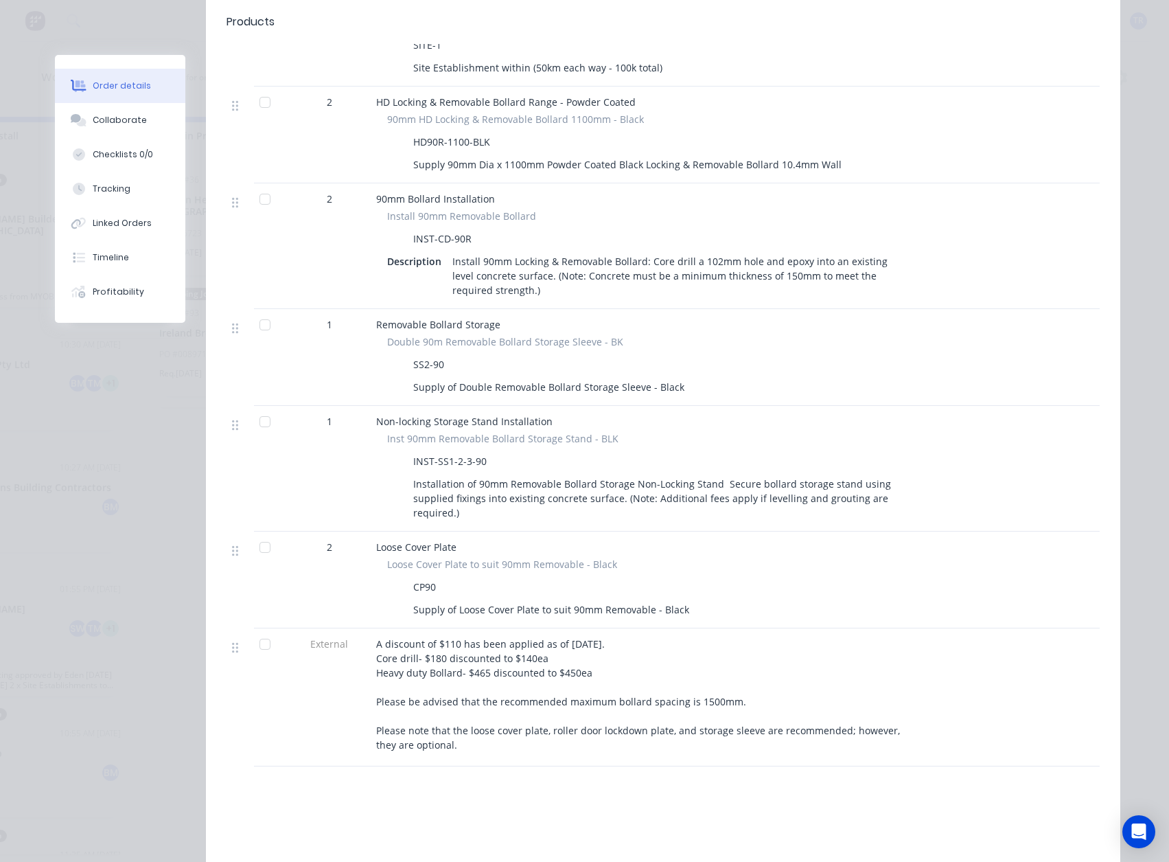
scroll to position [813, 0]
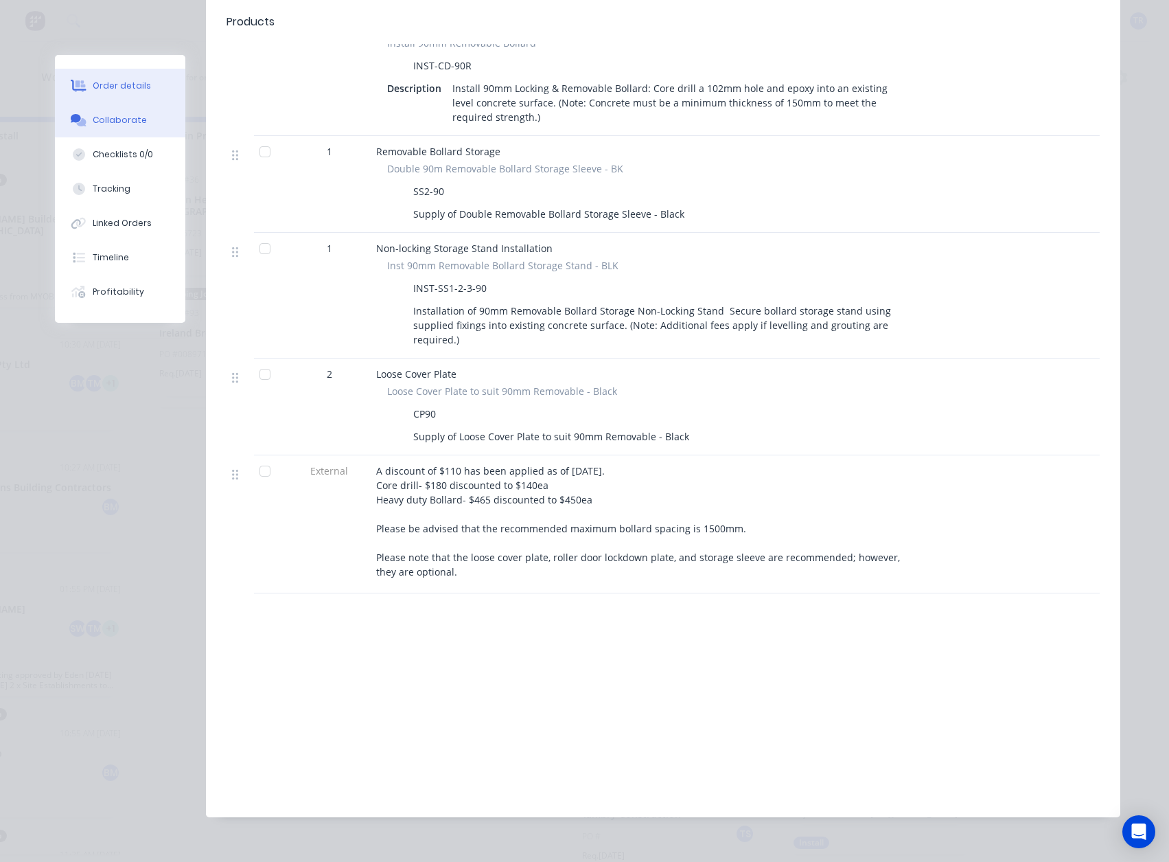
click at [123, 124] on div "Collaborate" at bounding box center [120, 120] width 54 height 12
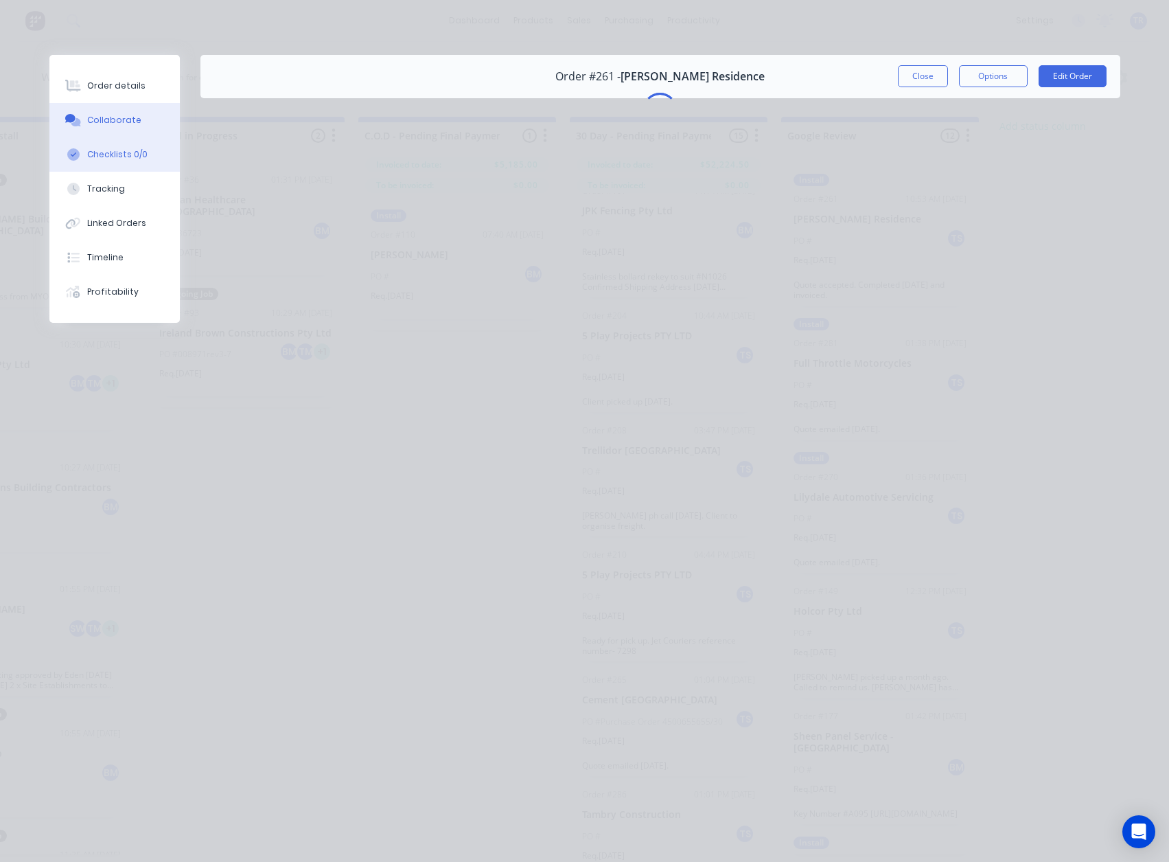
scroll to position [0, 0]
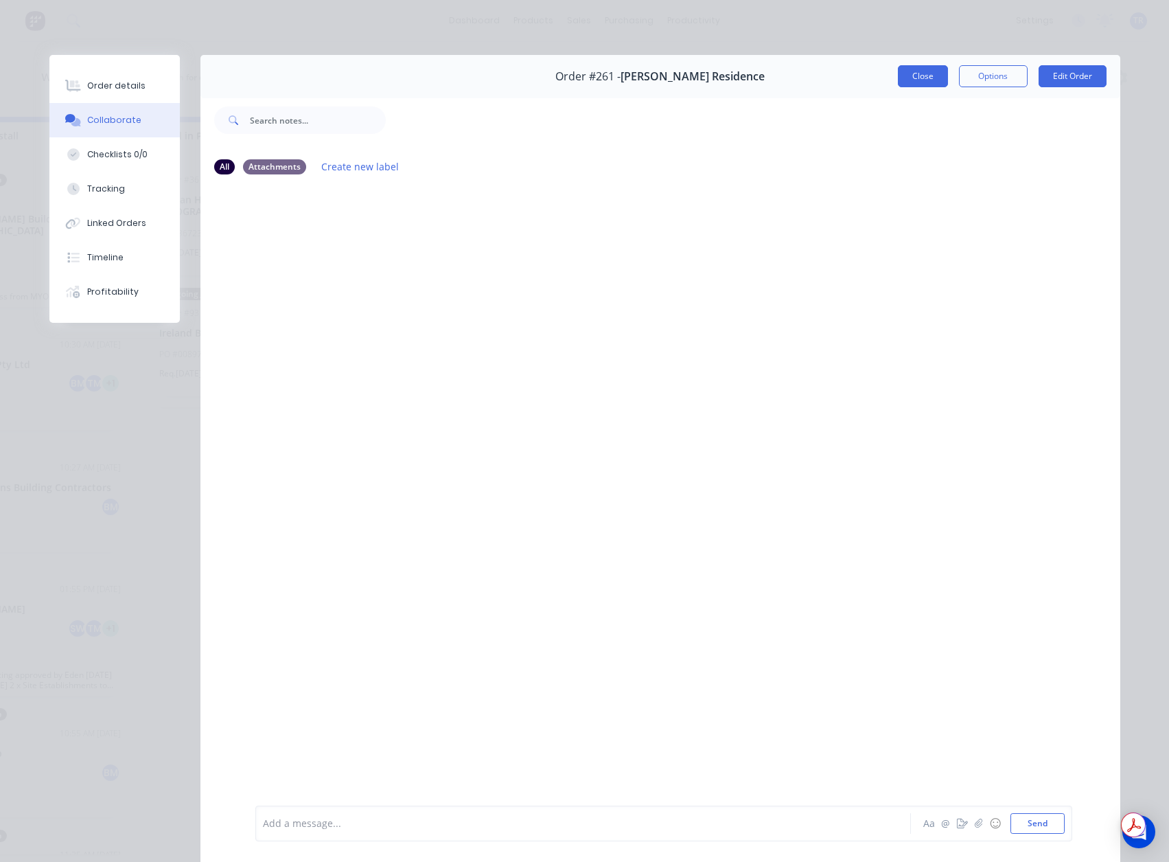
click at [921, 78] on button "Close" at bounding box center [923, 76] width 50 height 22
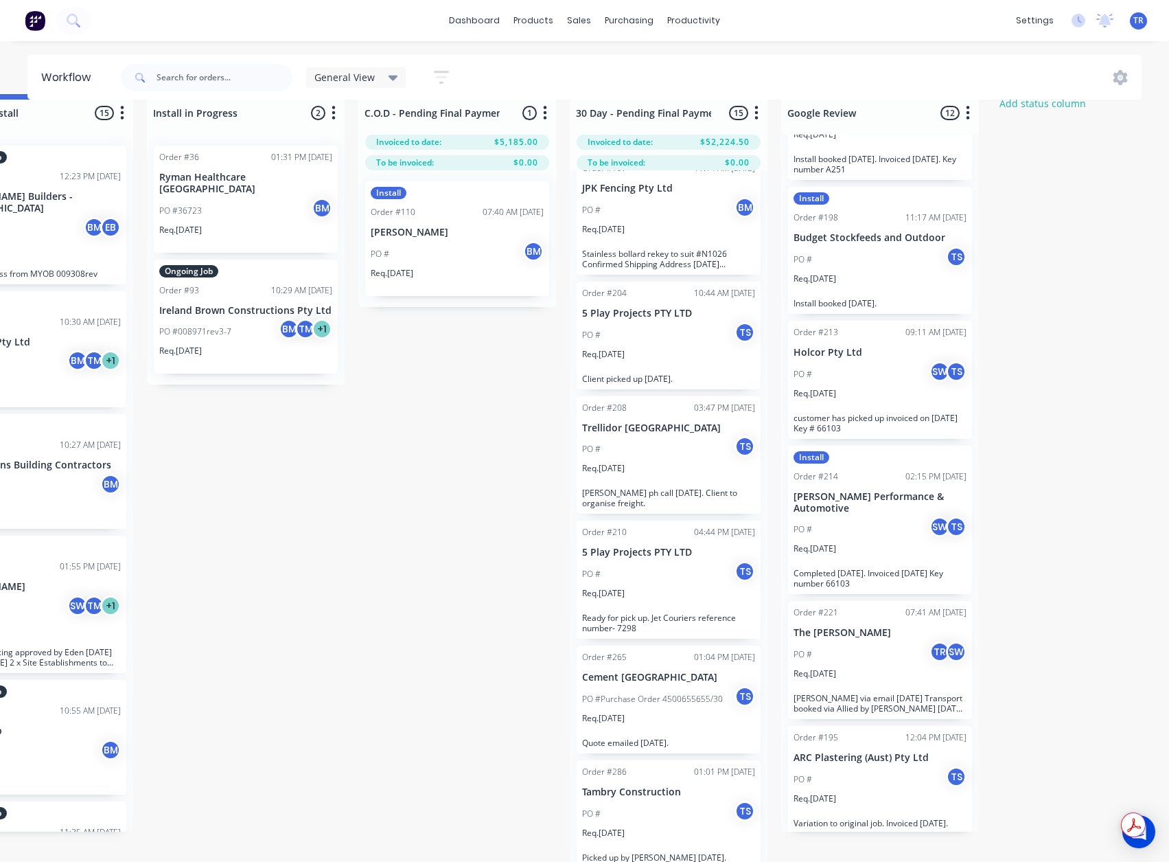
scroll to position [38, 1786]
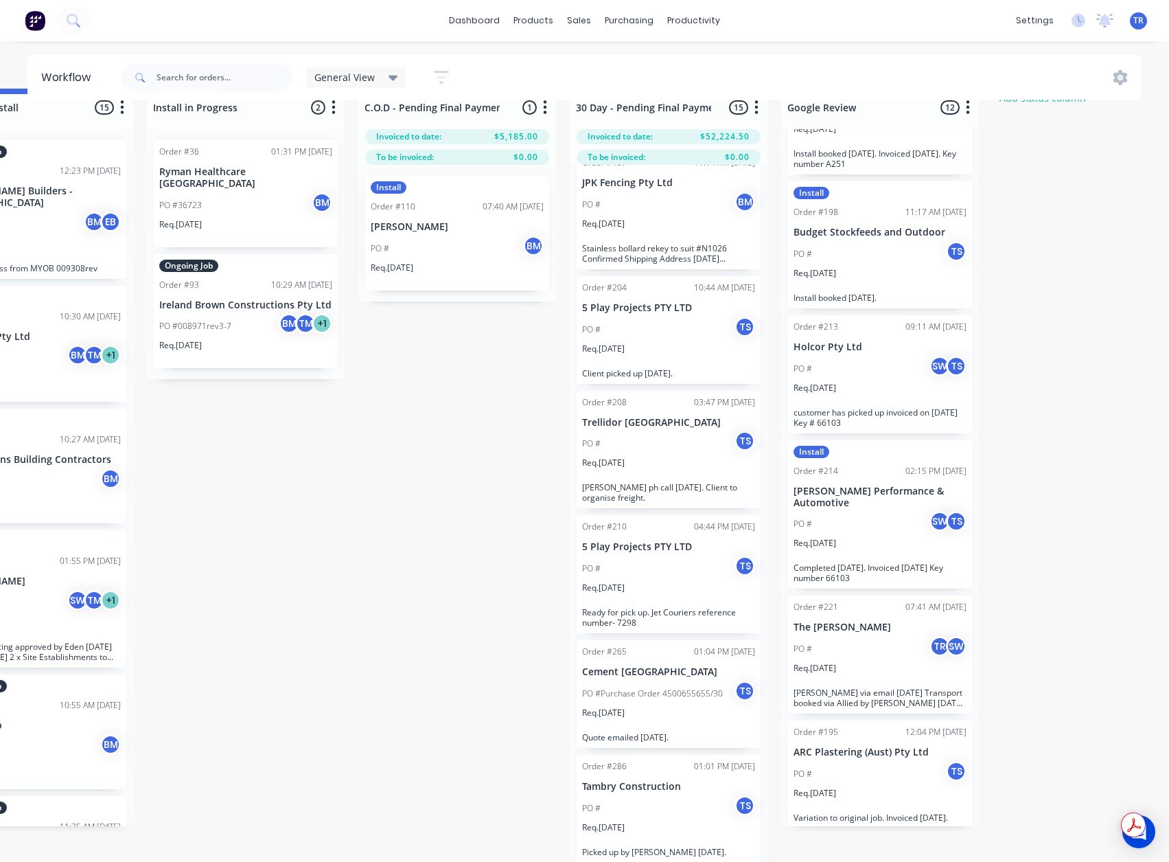
click at [882, 787] on div "Req. 08/08/25" at bounding box center [880, 798] width 173 height 23
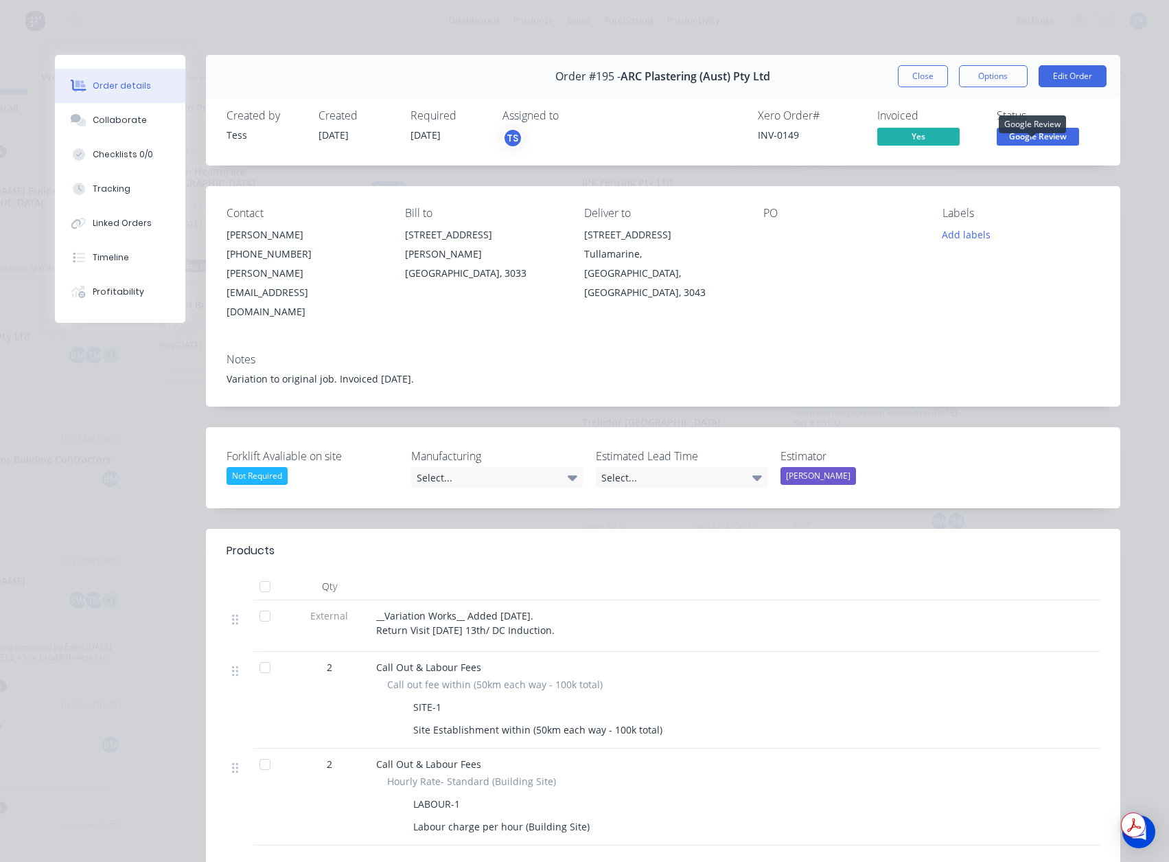
click at [1035, 143] on span "Google Review" at bounding box center [1038, 136] width 82 height 17
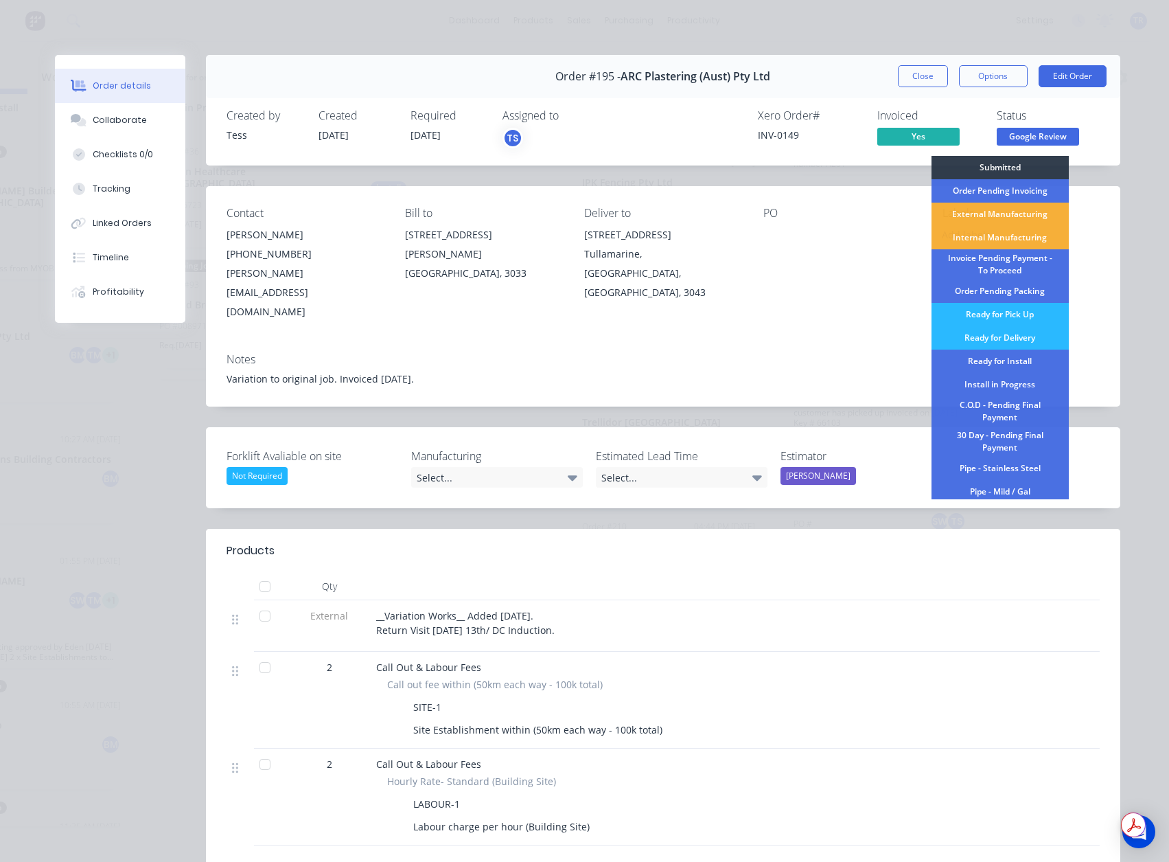
scroll to position [168, 0]
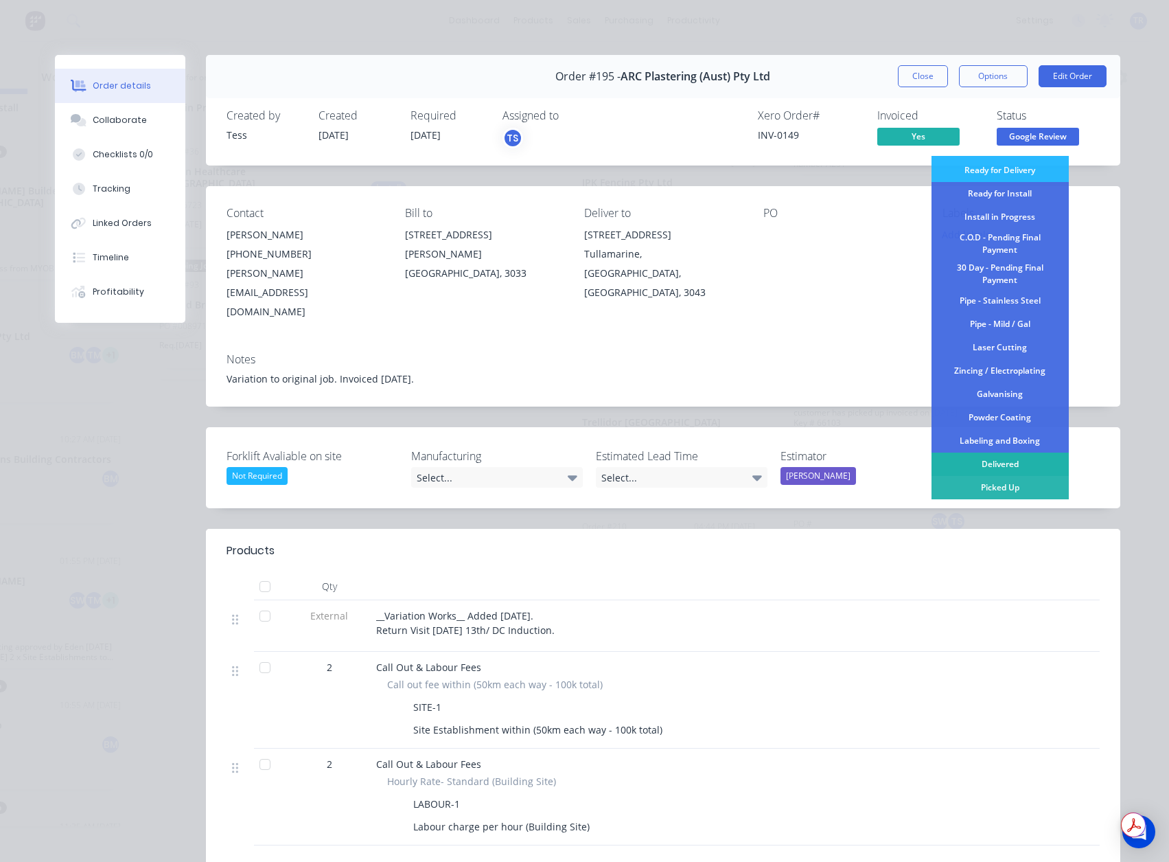
click at [987, 465] on div "Delivered" at bounding box center [1000, 463] width 137 height 23
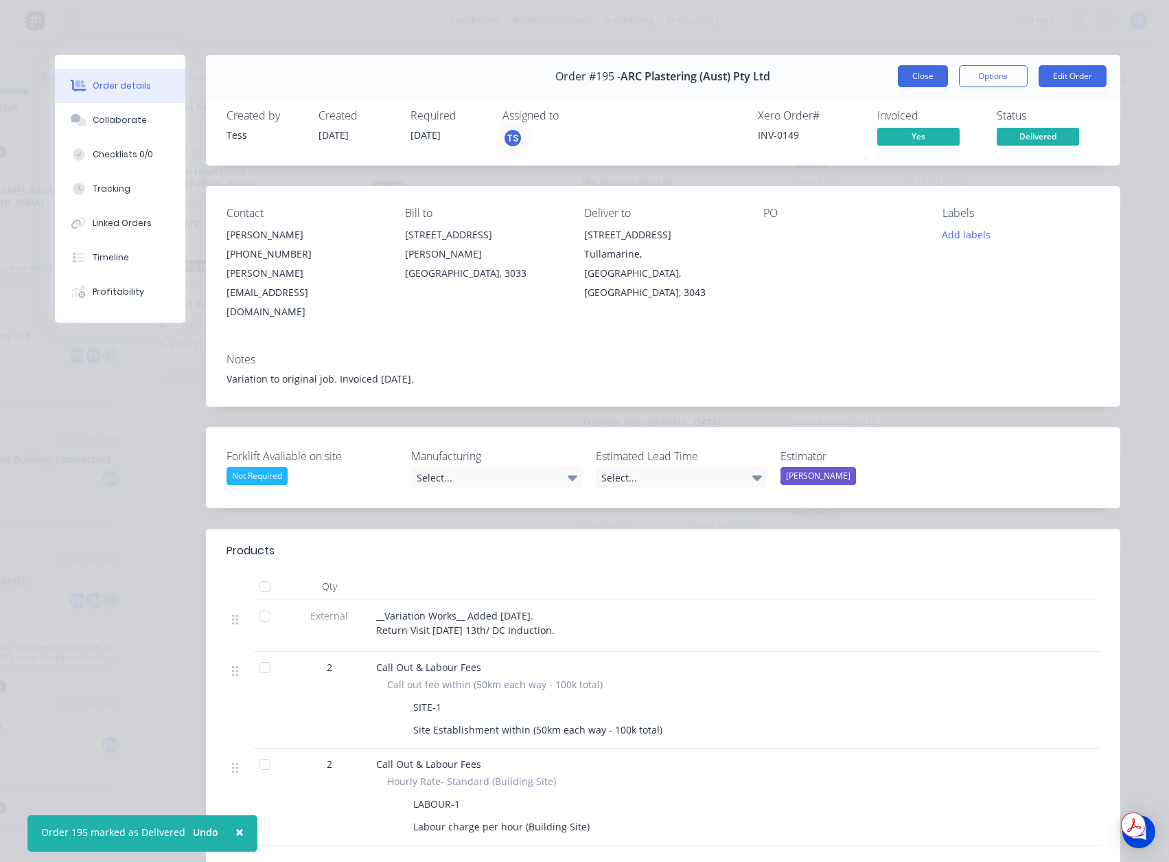
click at [916, 71] on button "Close" at bounding box center [923, 76] width 50 height 22
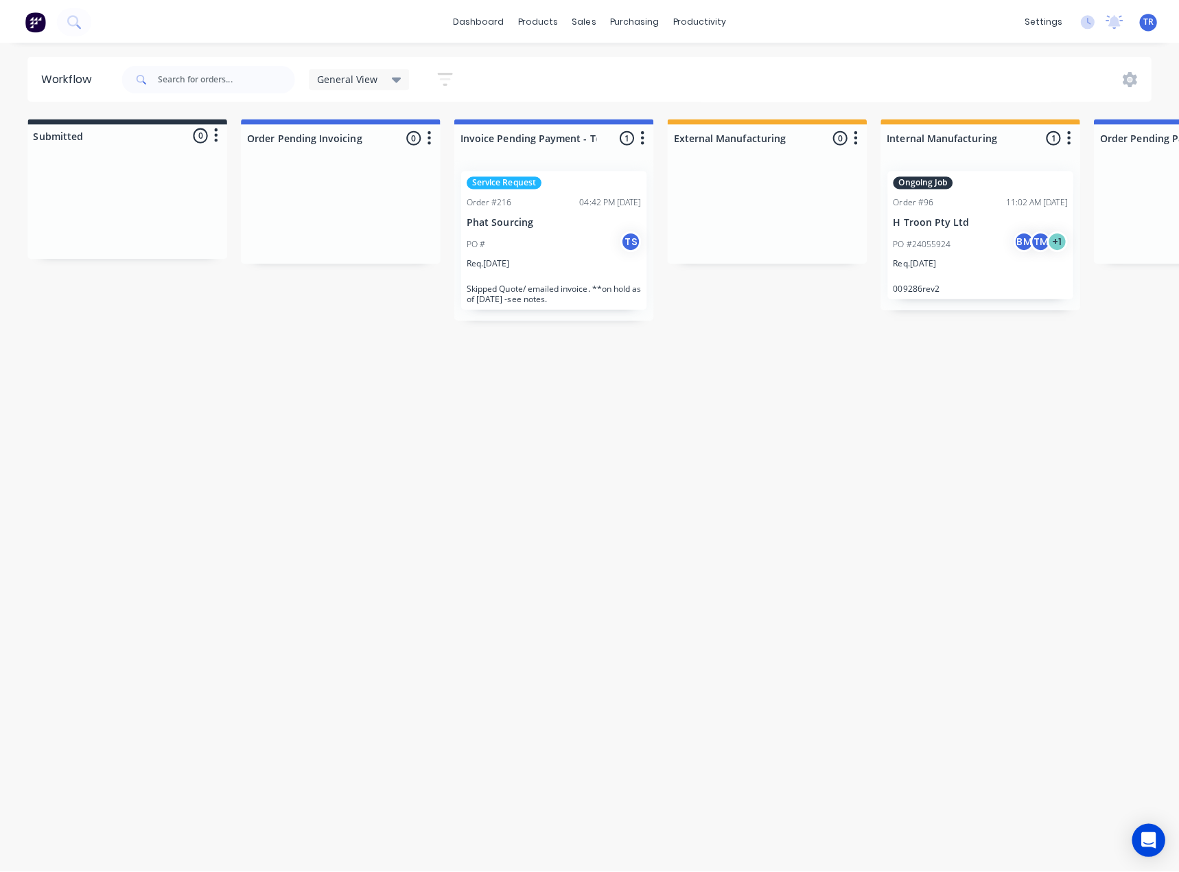
scroll to position [0, 0]
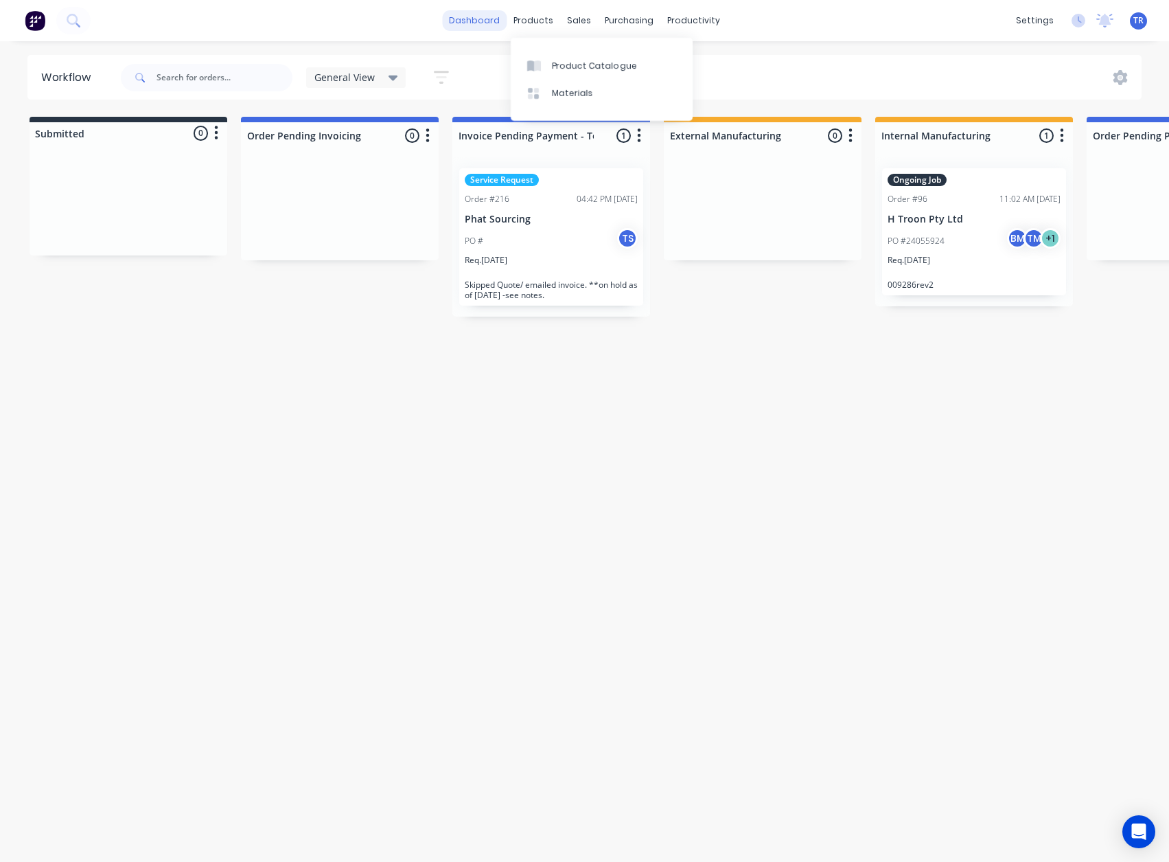
click at [483, 12] on link "dashboard" at bounding box center [474, 20] width 65 height 21
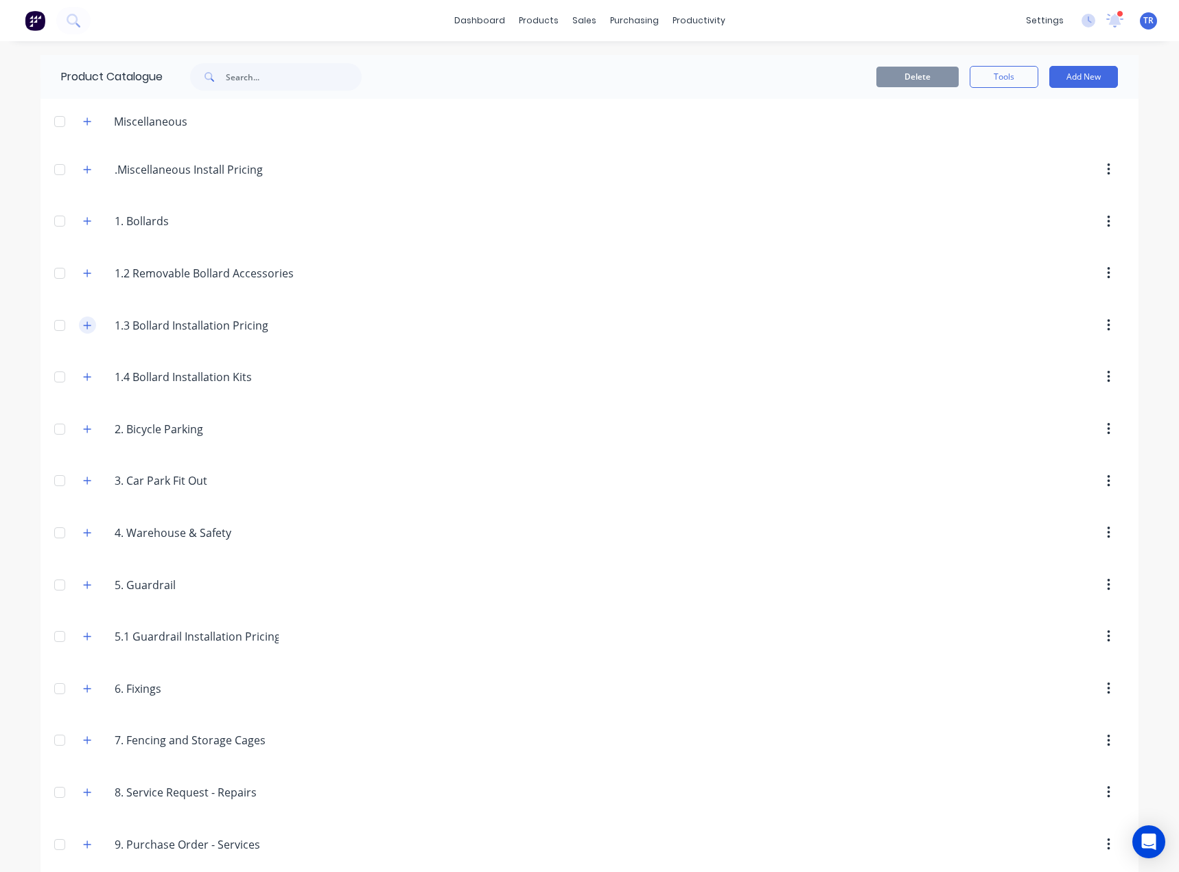
click at [83, 324] on icon "button" at bounding box center [87, 326] width 8 height 10
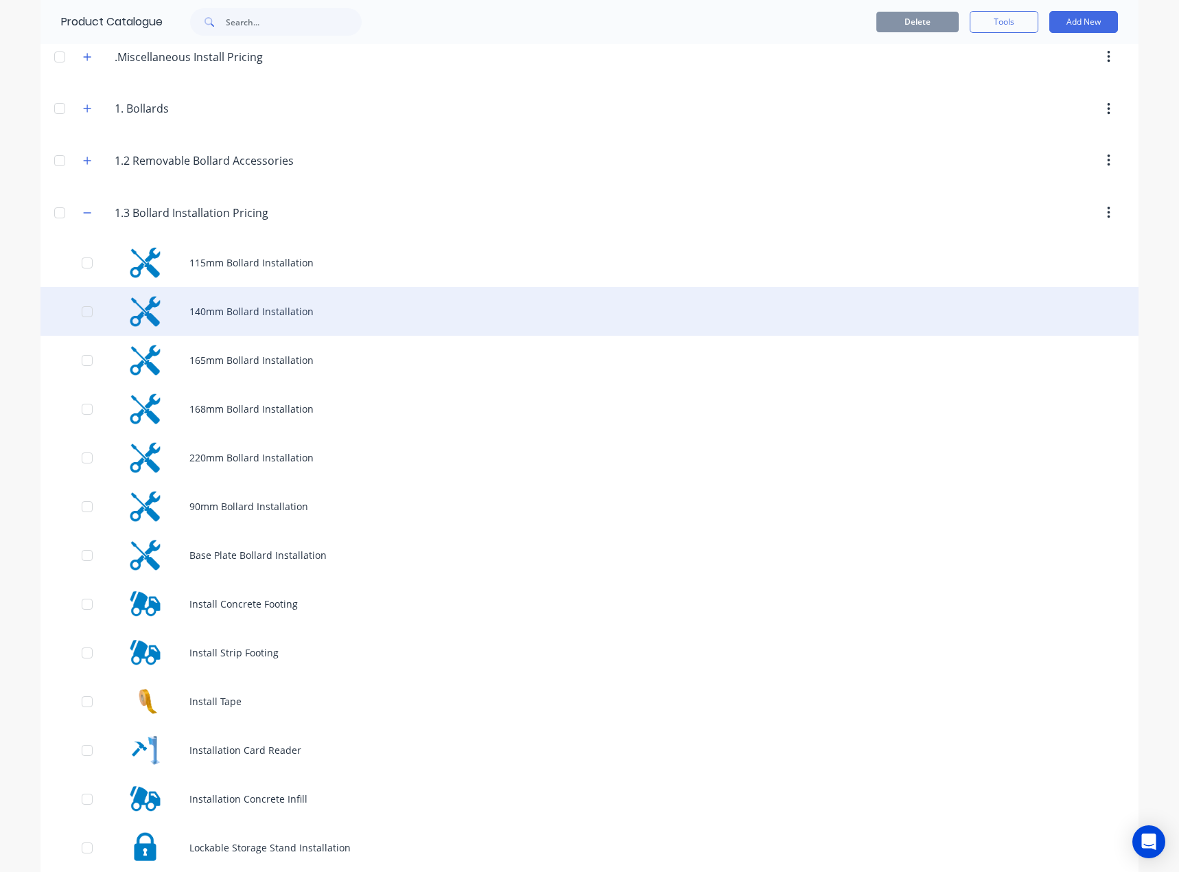
scroll to position [137, 0]
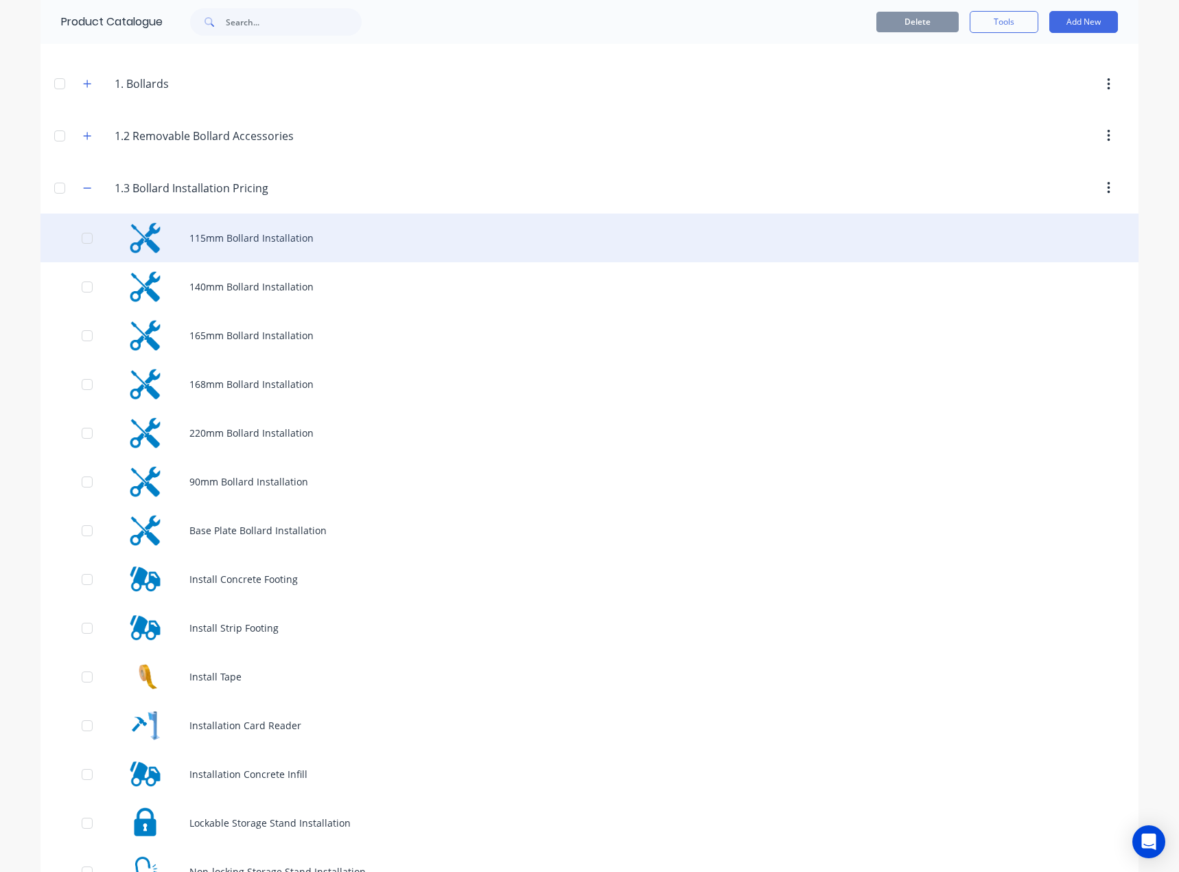
click at [231, 245] on div "115mm Bollard Installation" at bounding box center [590, 238] width 1098 height 49
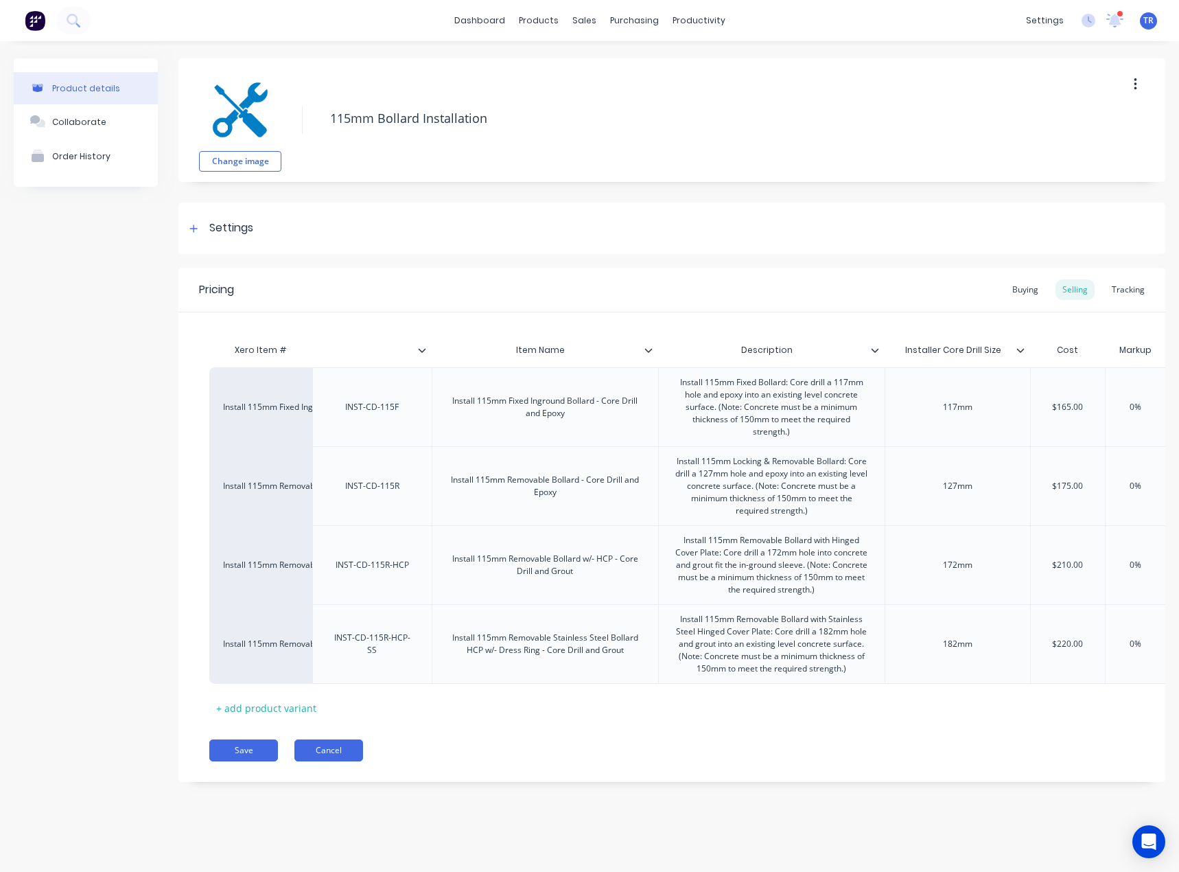
click at [319, 757] on button "Cancel" at bounding box center [329, 750] width 69 height 22
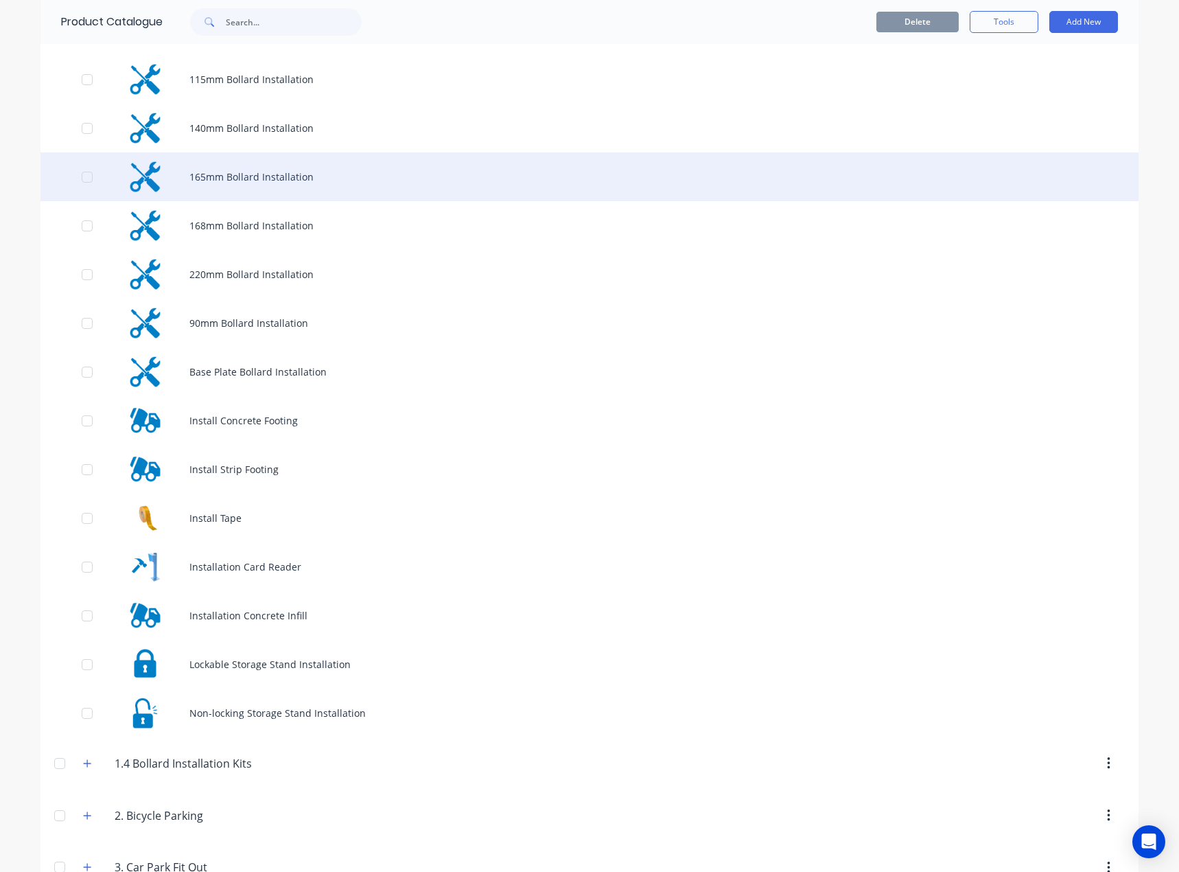
scroll to position [412, 0]
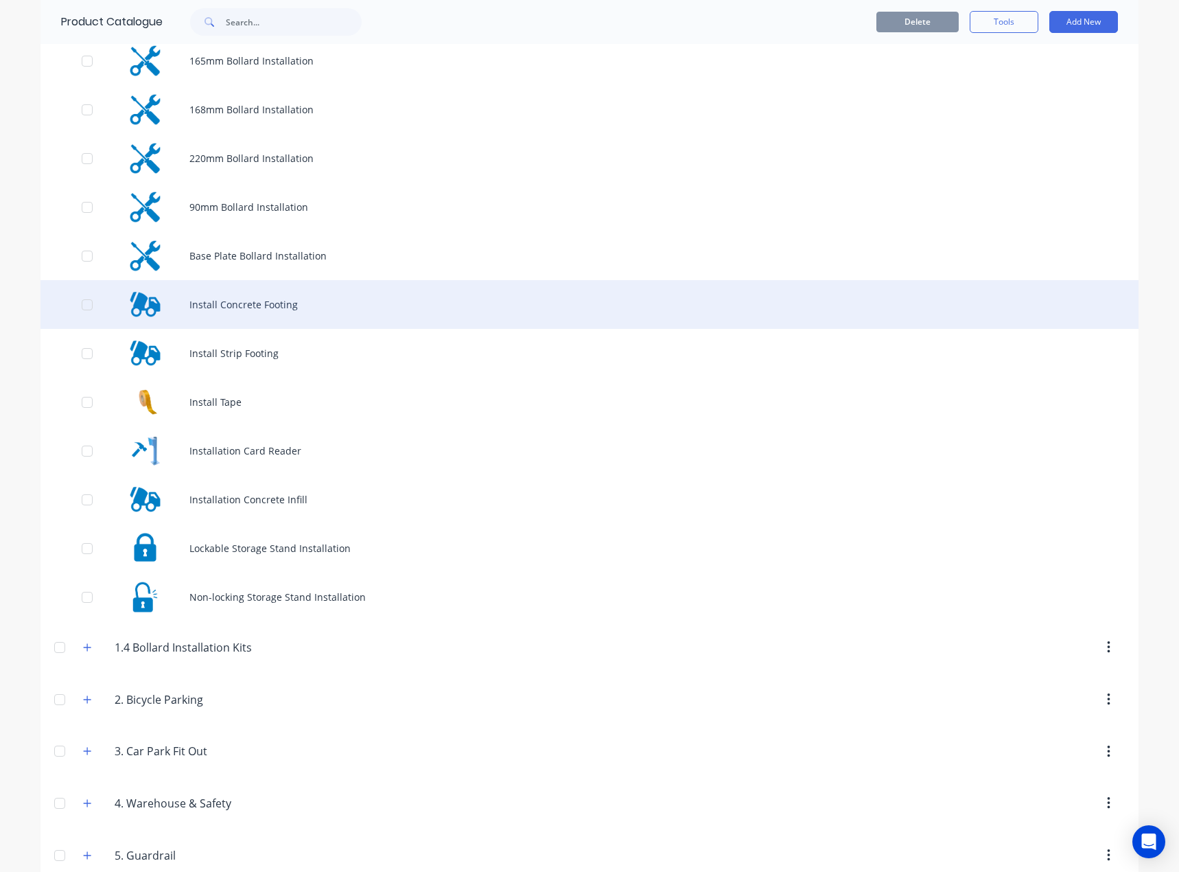
click at [325, 297] on div "Install Concrete Footing" at bounding box center [590, 304] width 1098 height 49
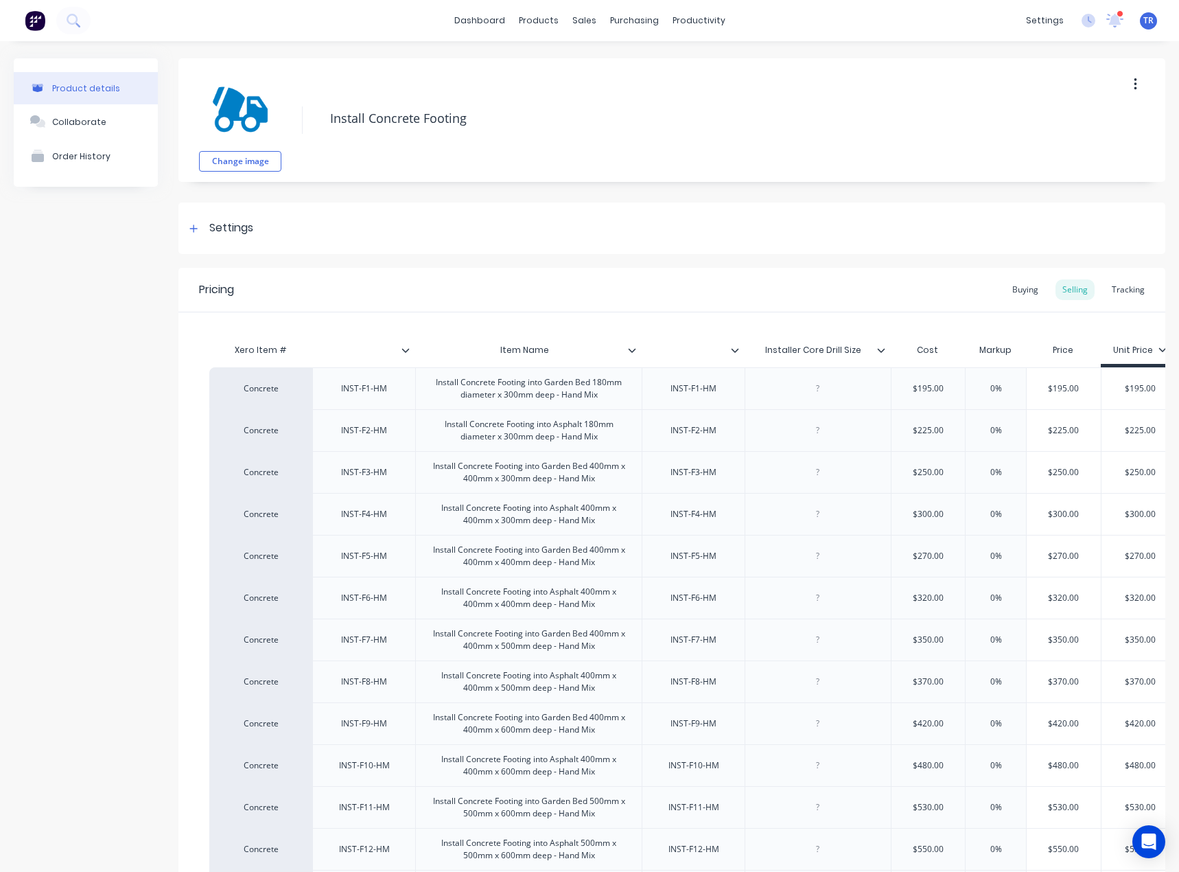
click at [630, 349] on icon at bounding box center [633, 350] width 8 height 4
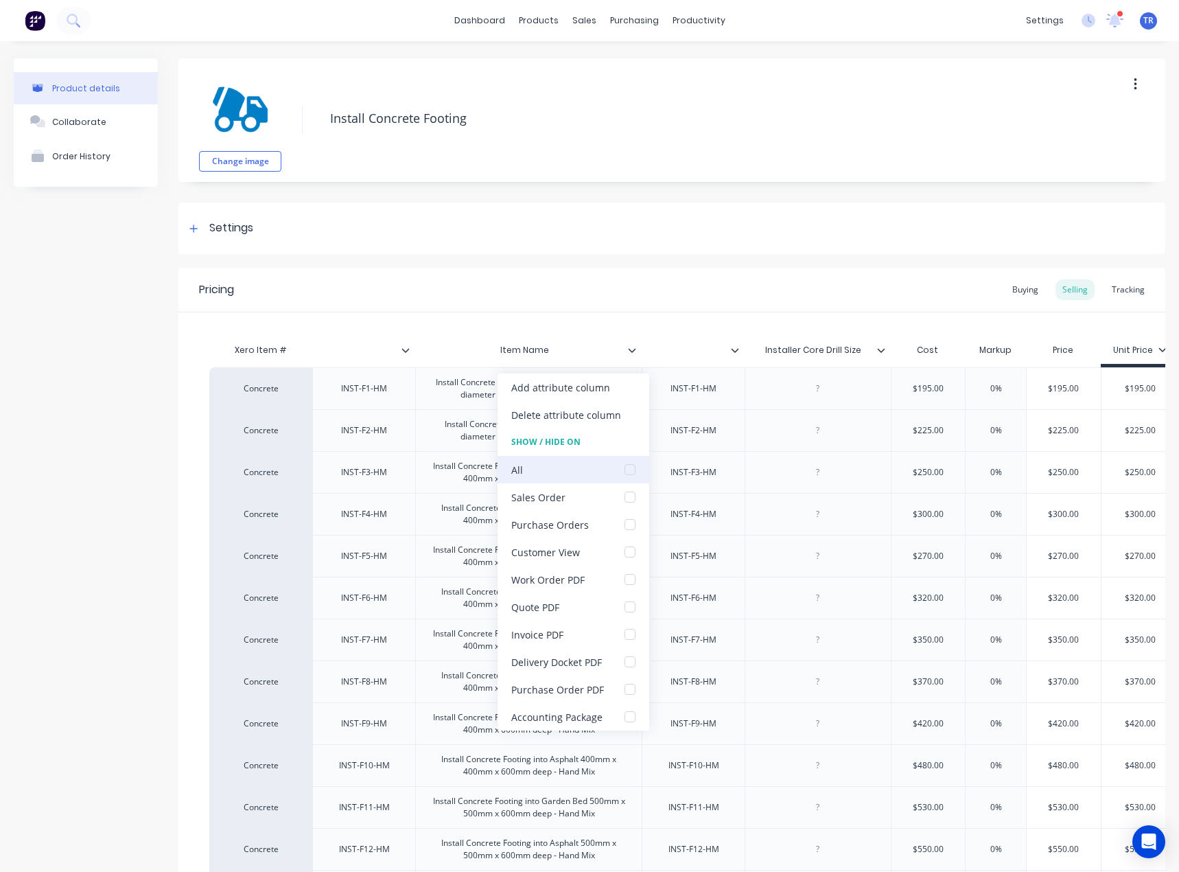
click at [634, 462] on div at bounding box center [630, 469] width 27 height 27
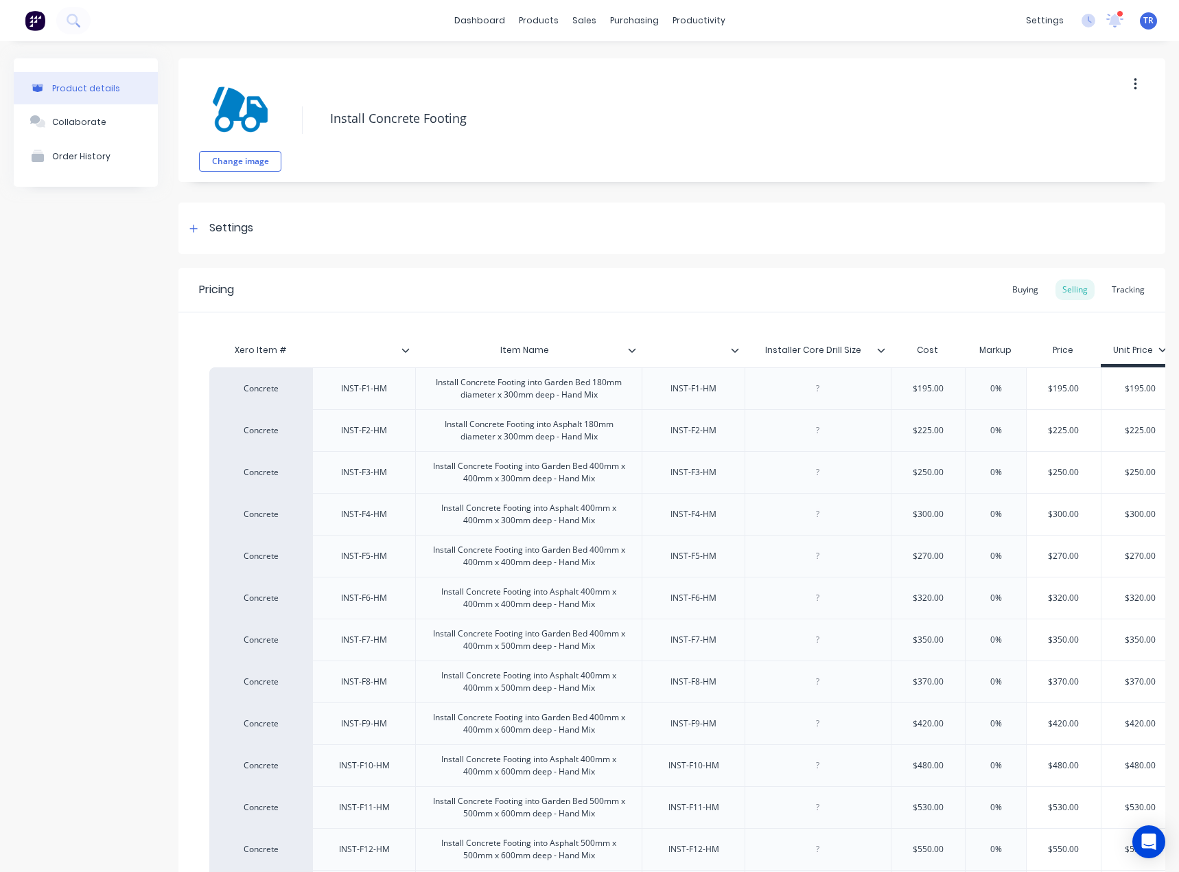
click at [739, 351] on div at bounding box center [741, 350] width 8 height 12
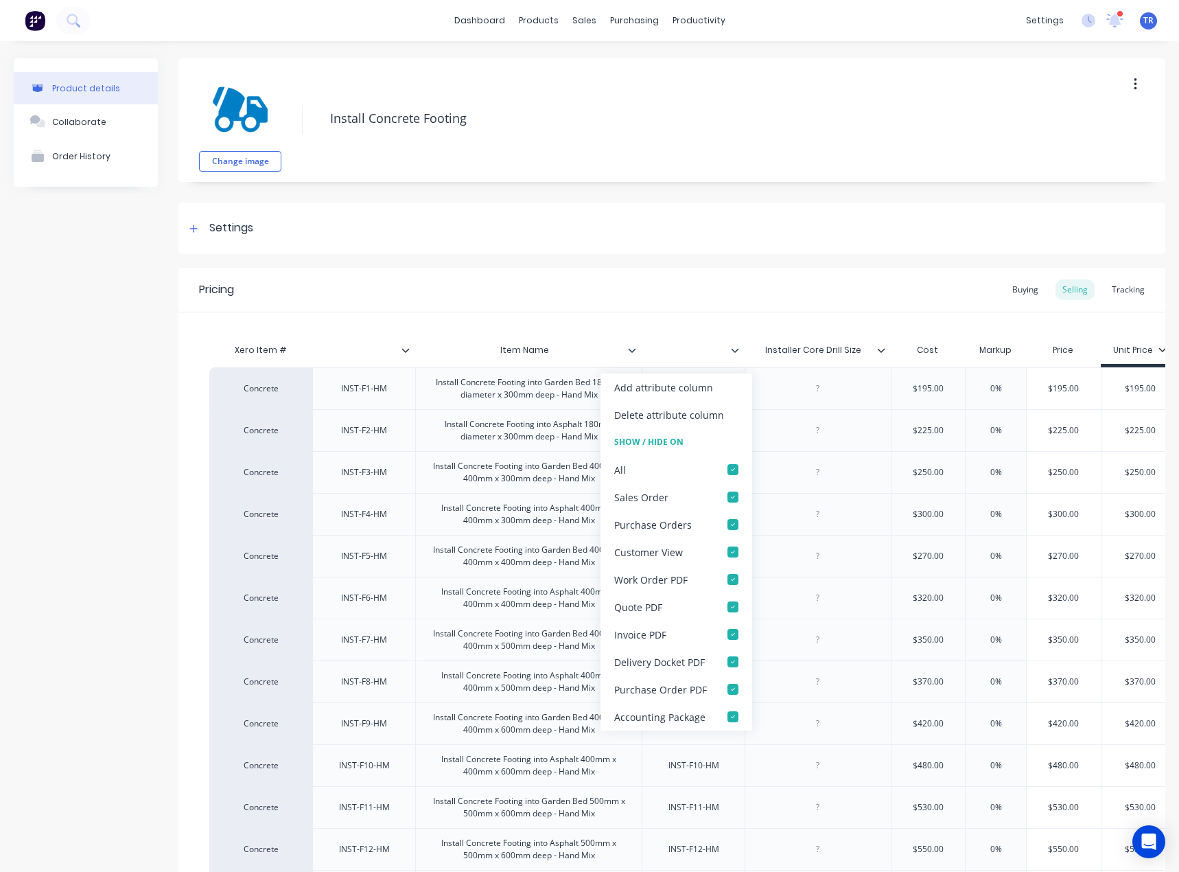
drag, startPoint x: 695, startPoint y: 412, endPoint x: 367, endPoint y: 330, distance: 338.2
click at [449, 279] on body "dashboard products sales purchasing productivity dashboard products Product Cat…" at bounding box center [589, 436] width 1179 height 872
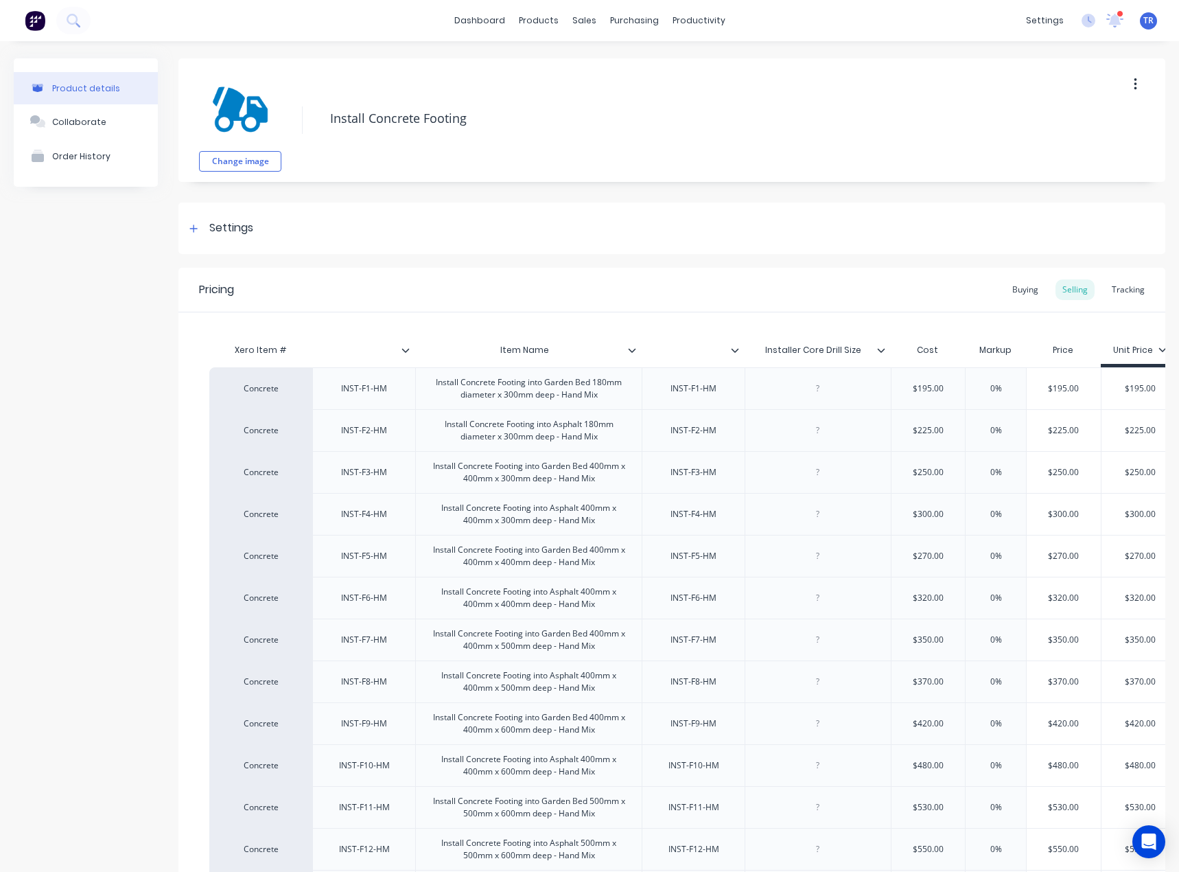
click at [405, 351] on icon at bounding box center [406, 350] width 8 height 4
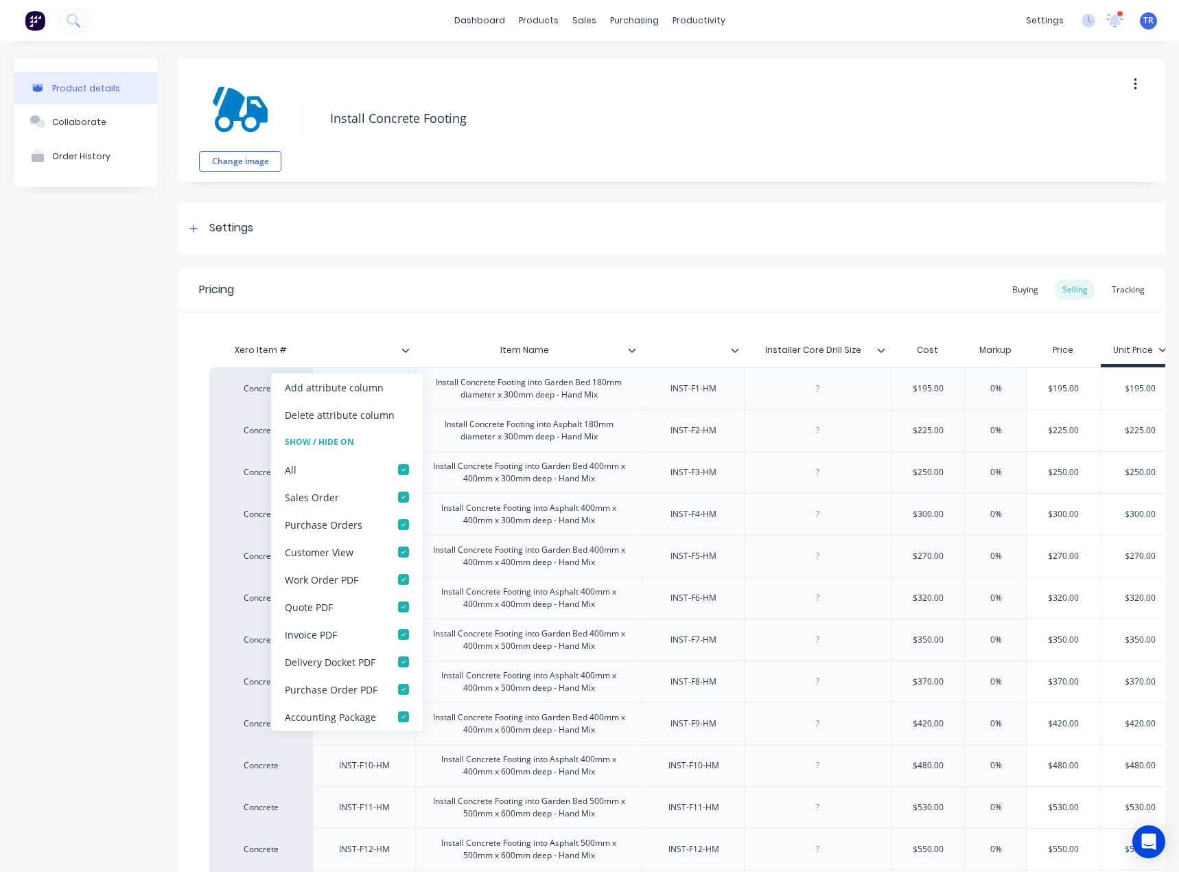
click at [405, 351] on icon at bounding box center [406, 350] width 8 height 4
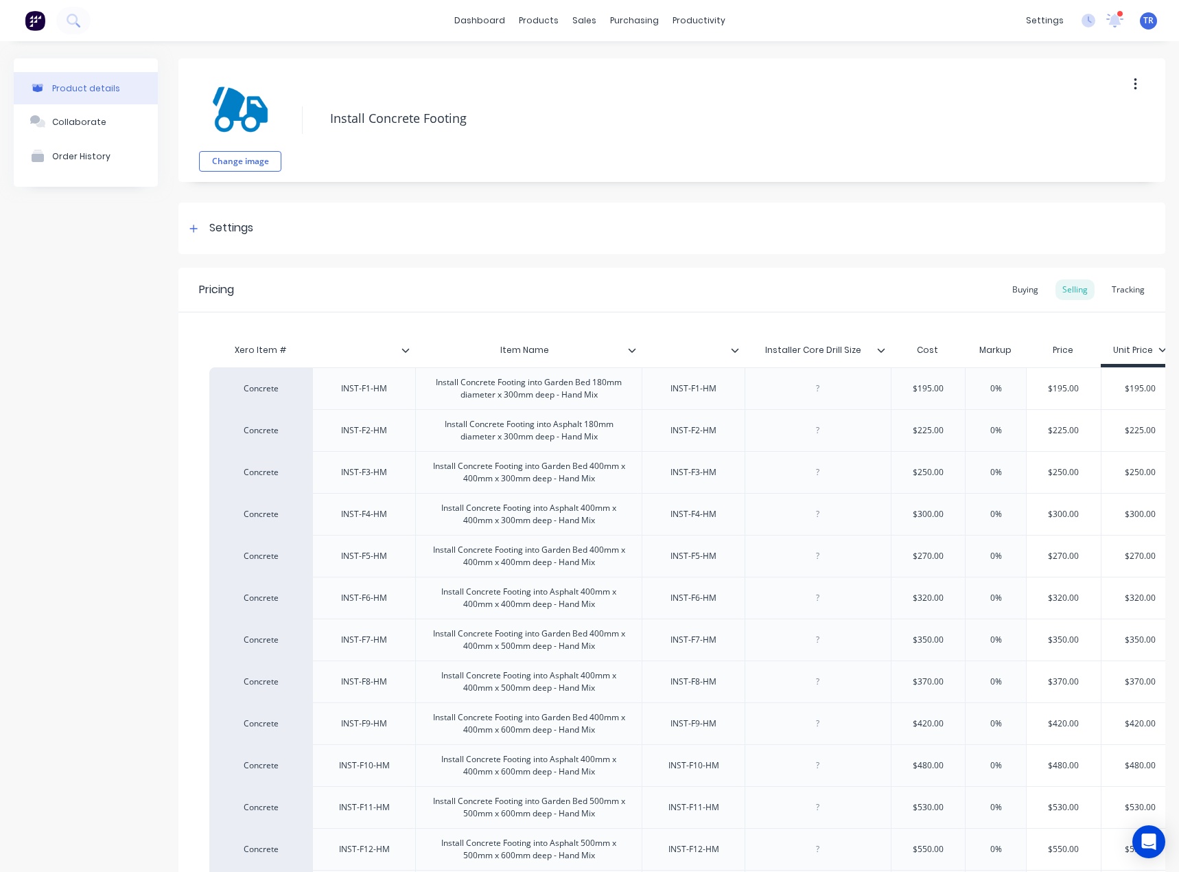
click at [738, 355] on div at bounding box center [741, 350] width 8 height 12
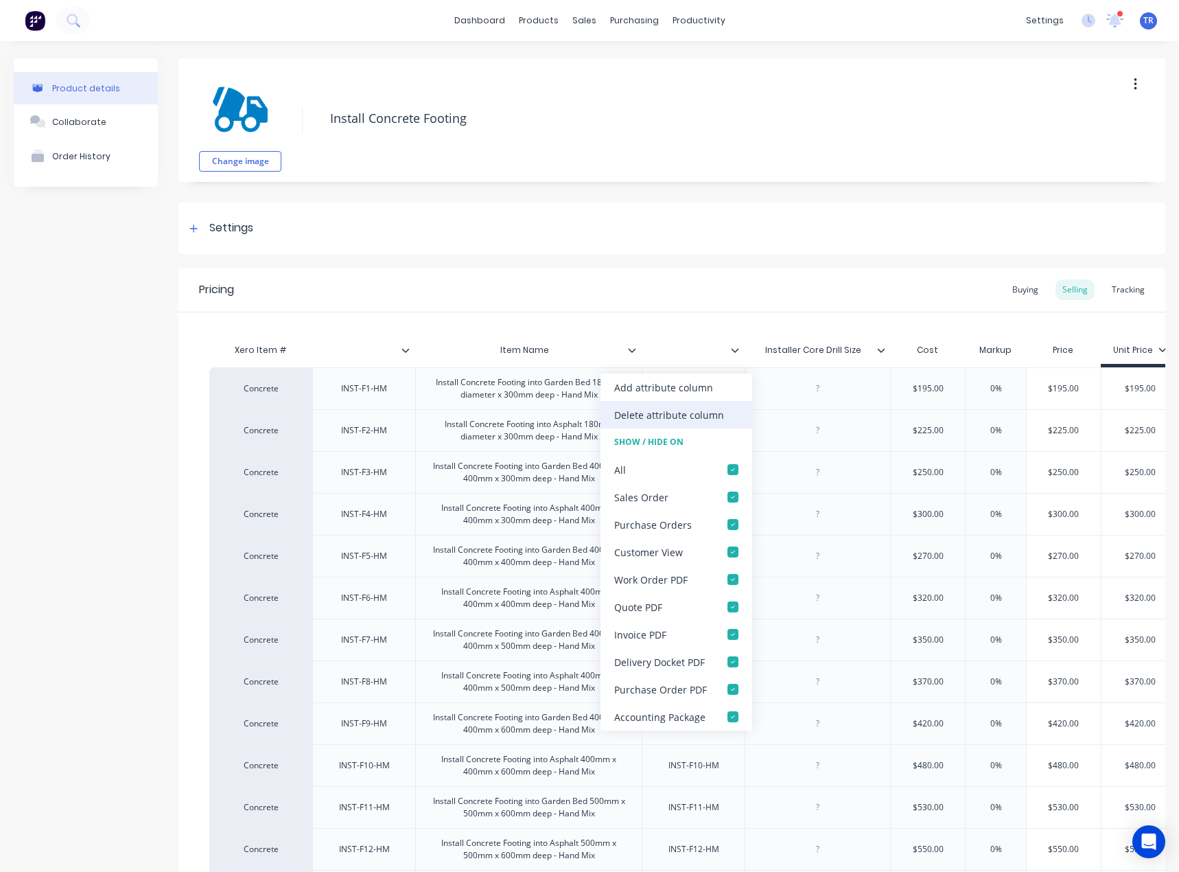
click at [724, 421] on div "Delete attribute column" at bounding box center [677, 414] width 152 height 27
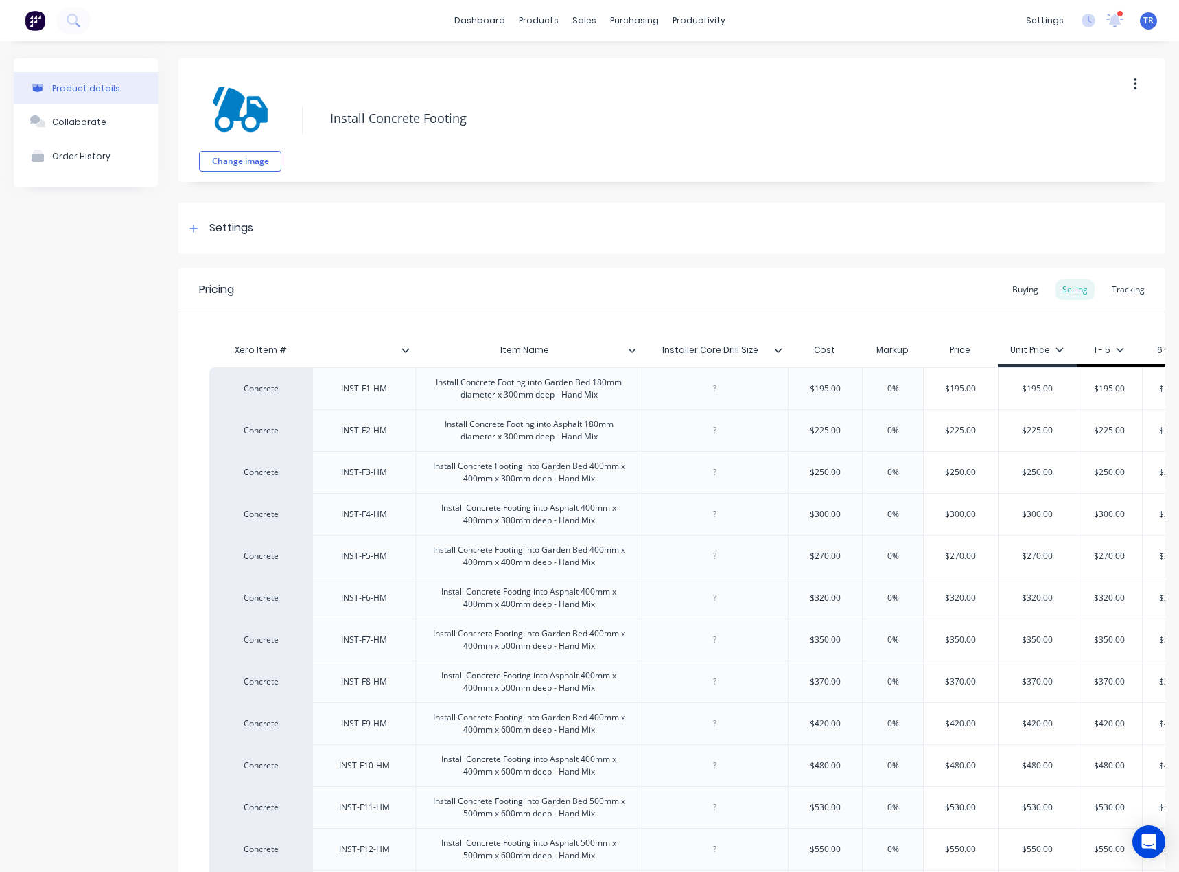
click at [406, 350] on icon at bounding box center [406, 350] width 8 height 8
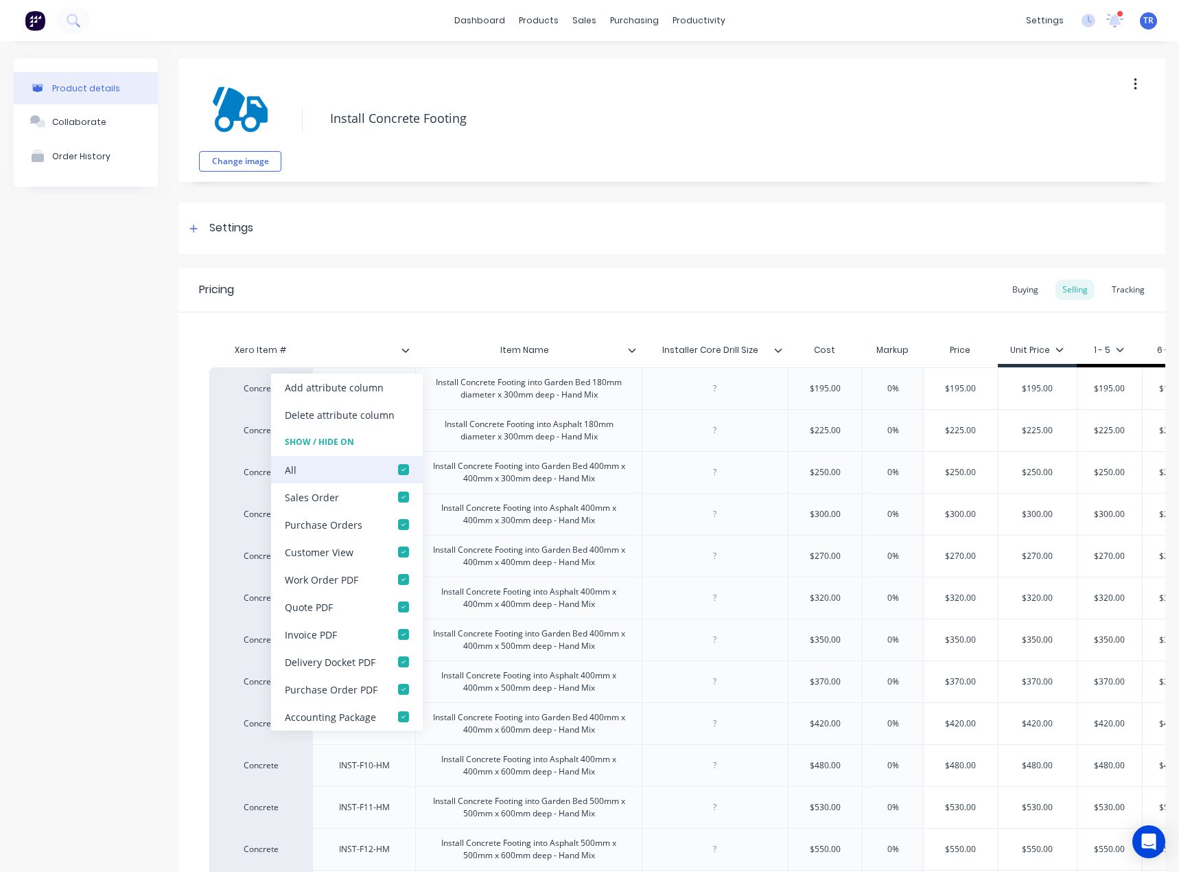
drag, startPoint x: 382, startPoint y: 468, endPoint x: 399, endPoint y: 468, distance: 17.2
click at [382, 468] on div "All" at bounding box center [347, 469] width 152 height 27
click at [408, 468] on div at bounding box center [403, 469] width 27 height 27
click at [405, 468] on div at bounding box center [403, 469] width 27 height 27
click at [767, 299] on div "Pricing Buying Selling Tracking" at bounding box center [672, 290] width 987 height 45
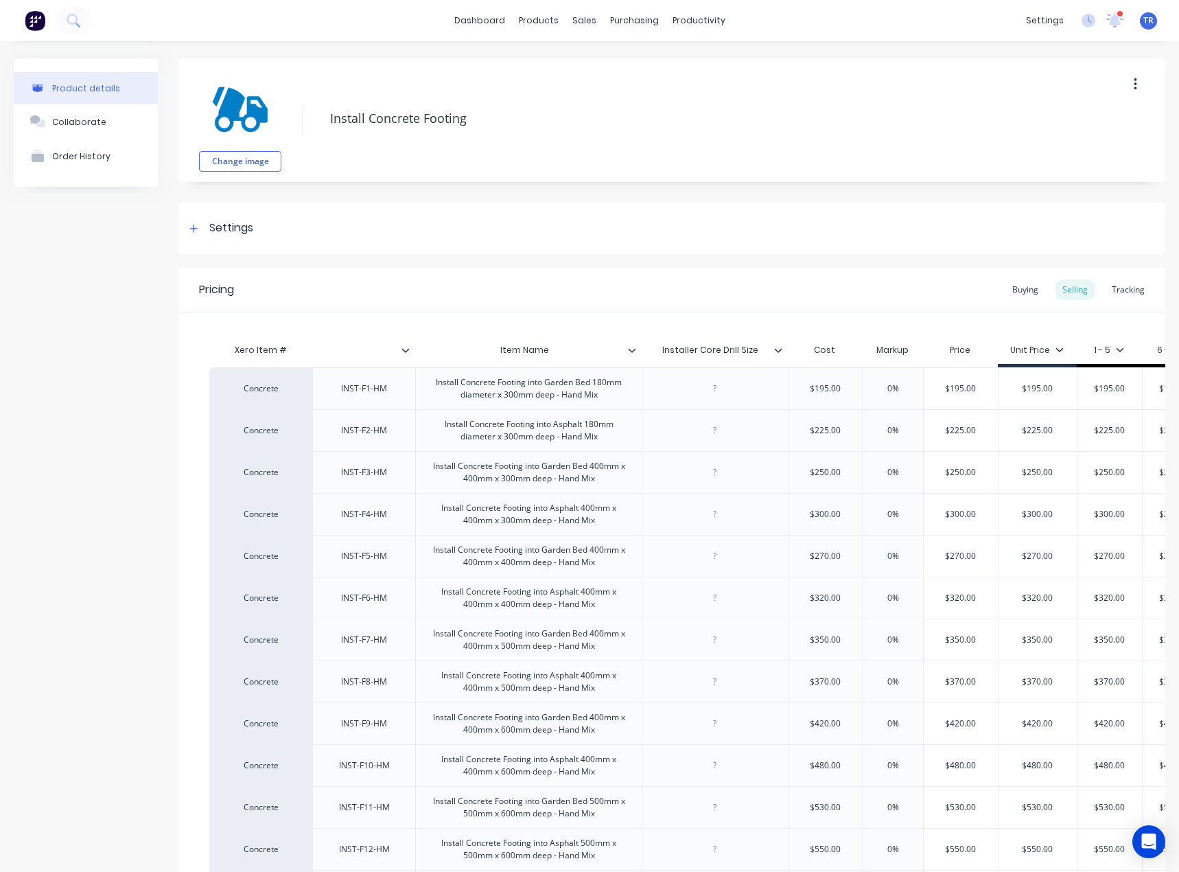
click at [781, 350] on icon at bounding box center [778, 350] width 8 height 4
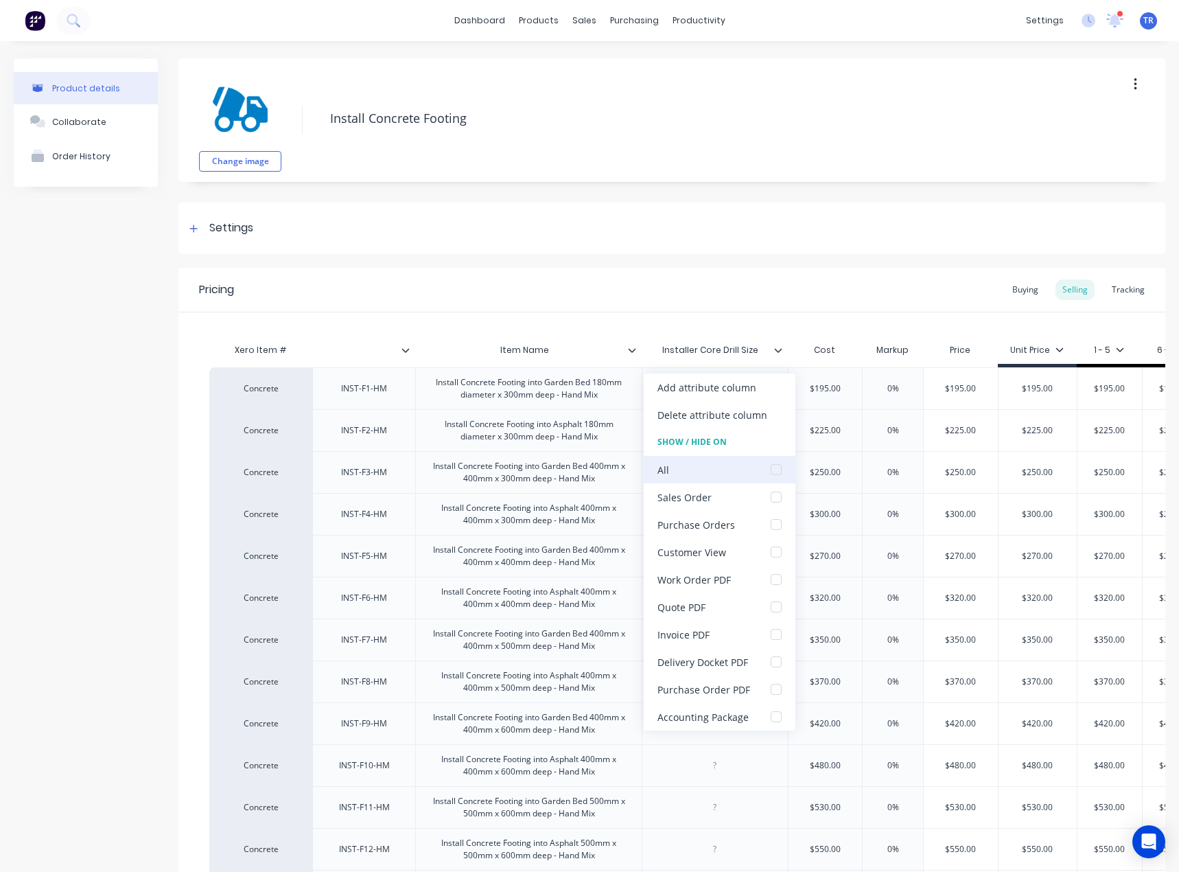
click at [771, 463] on div at bounding box center [776, 469] width 27 height 27
click at [772, 465] on div at bounding box center [776, 469] width 27 height 27
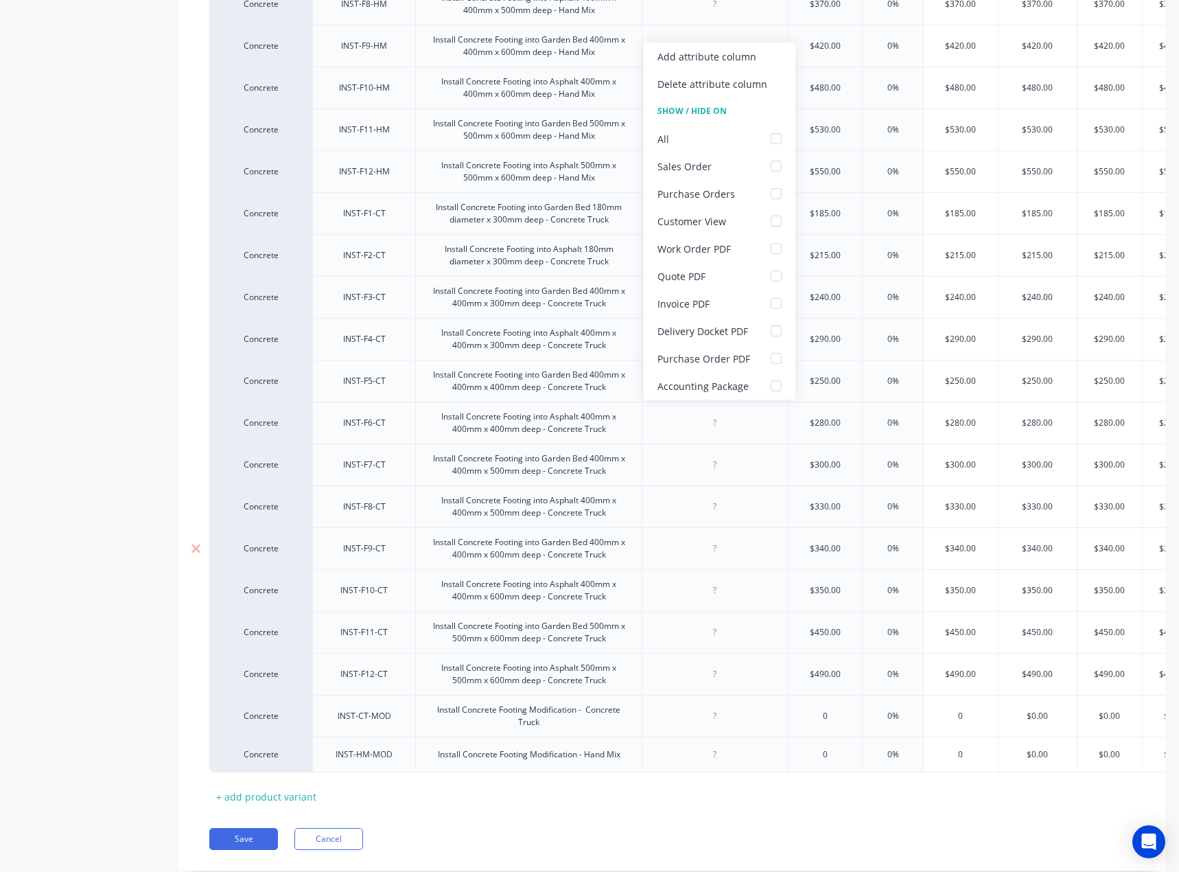
scroll to position [724, 0]
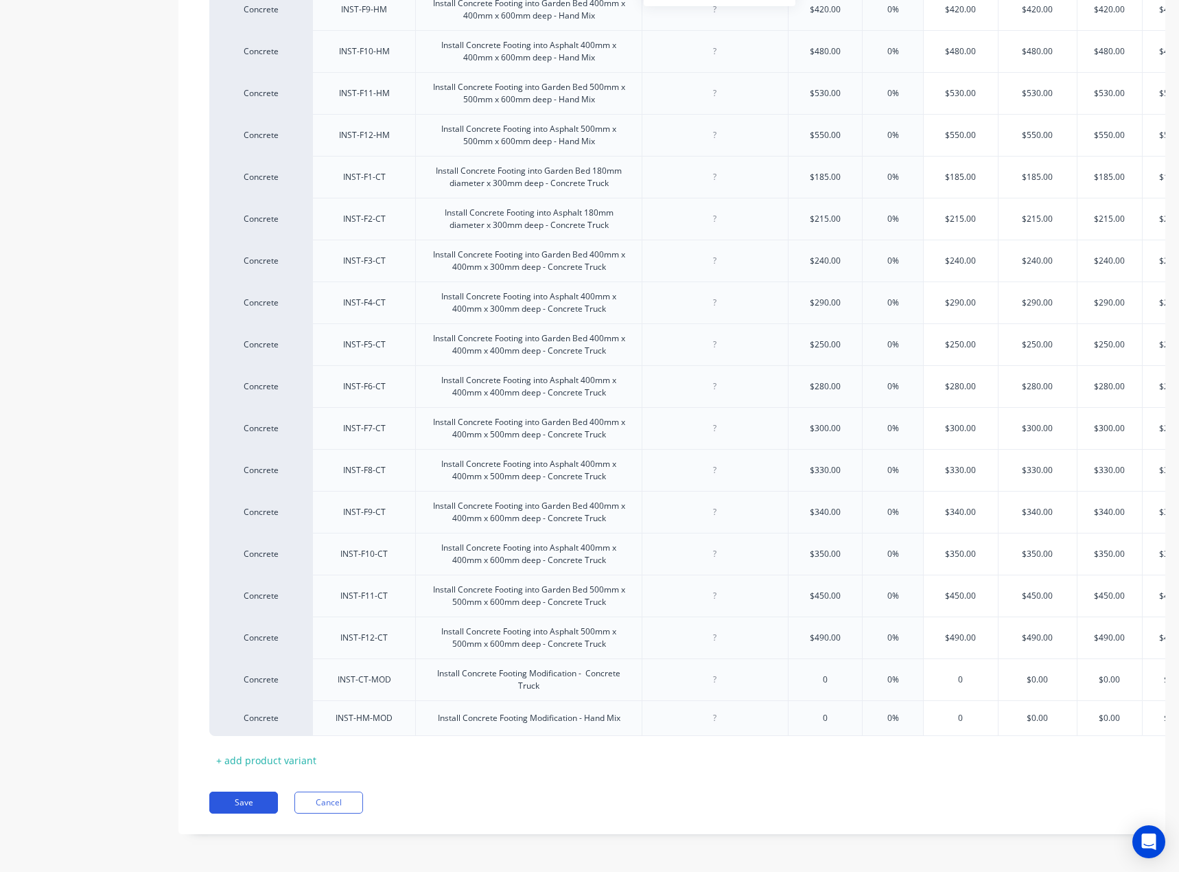
click at [247, 803] on button "Save" at bounding box center [243, 803] width 69 height 22
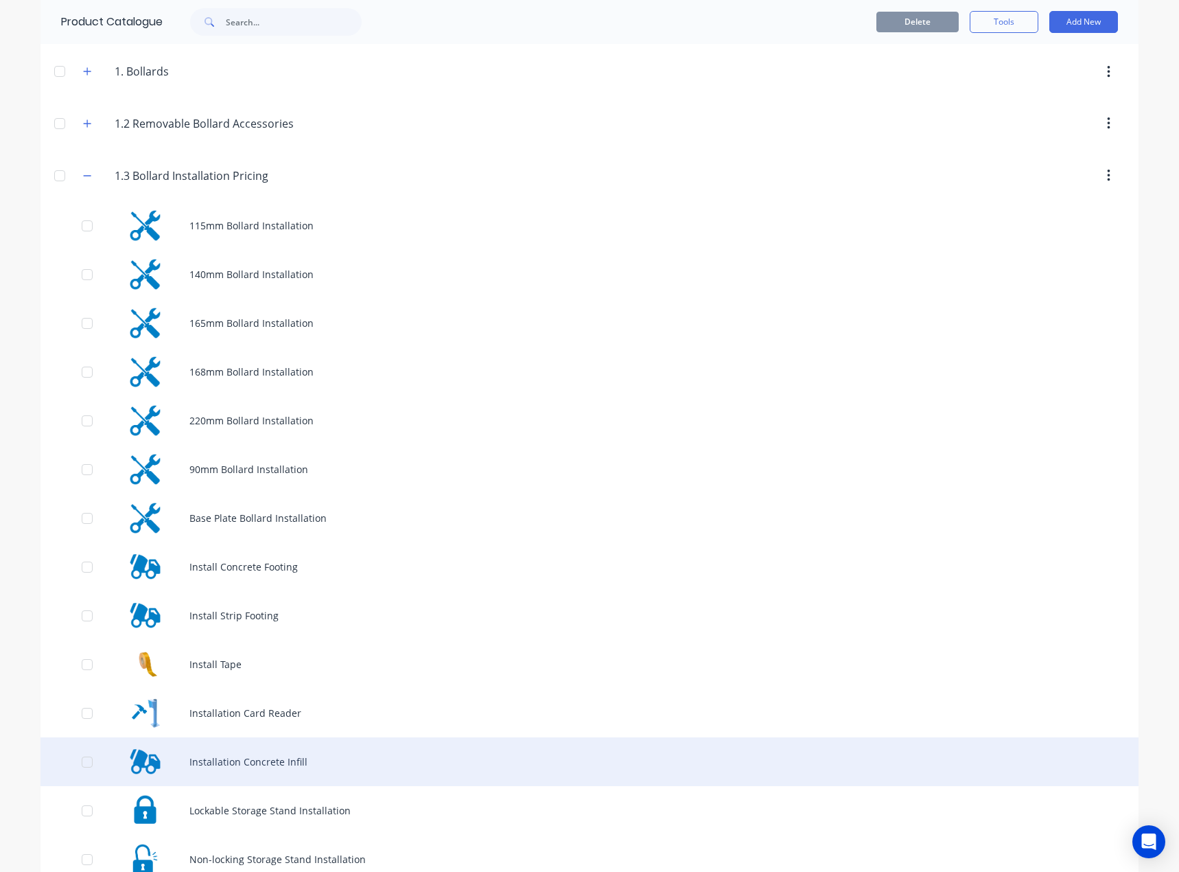
scroll to position [275, 0]
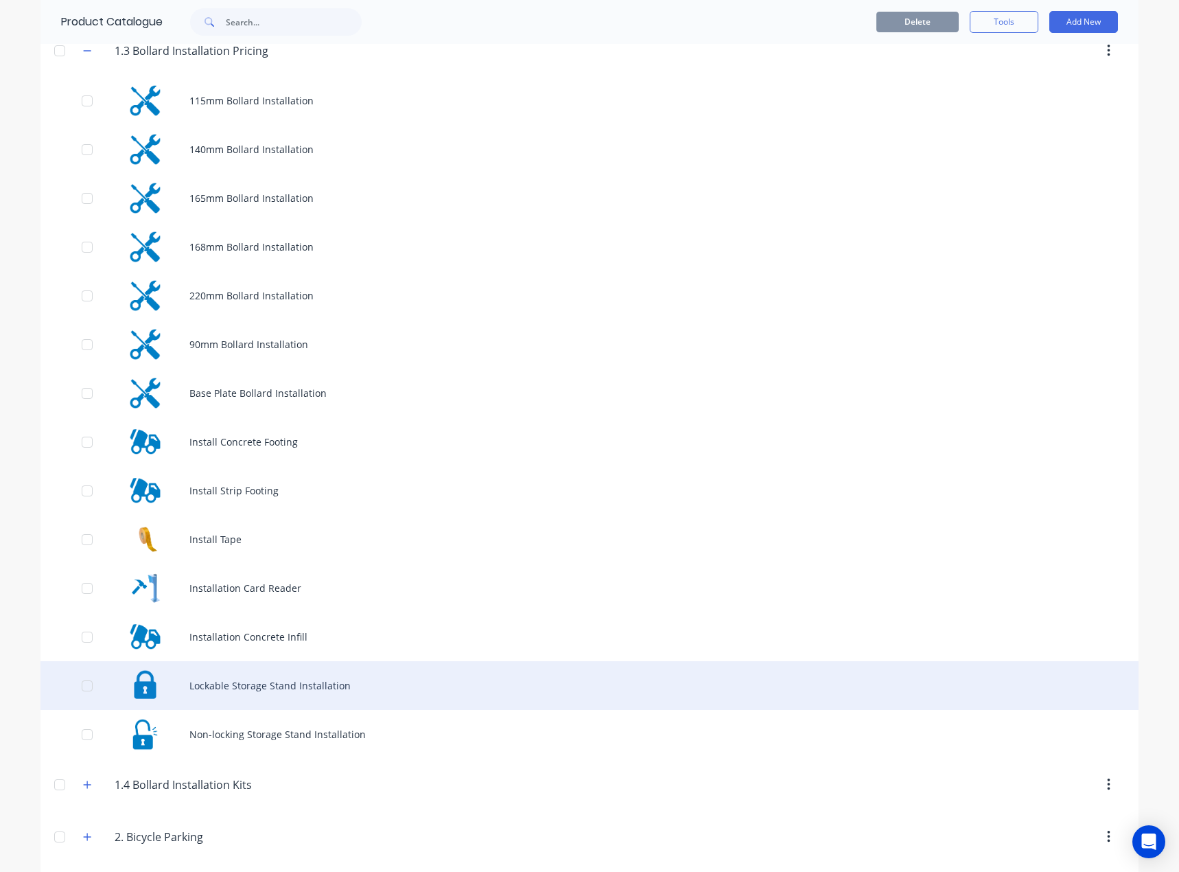
click at [312, 675] on div "Lockable Storage Stand Installation" at bounding box center [590, 685] width 1098 height 49
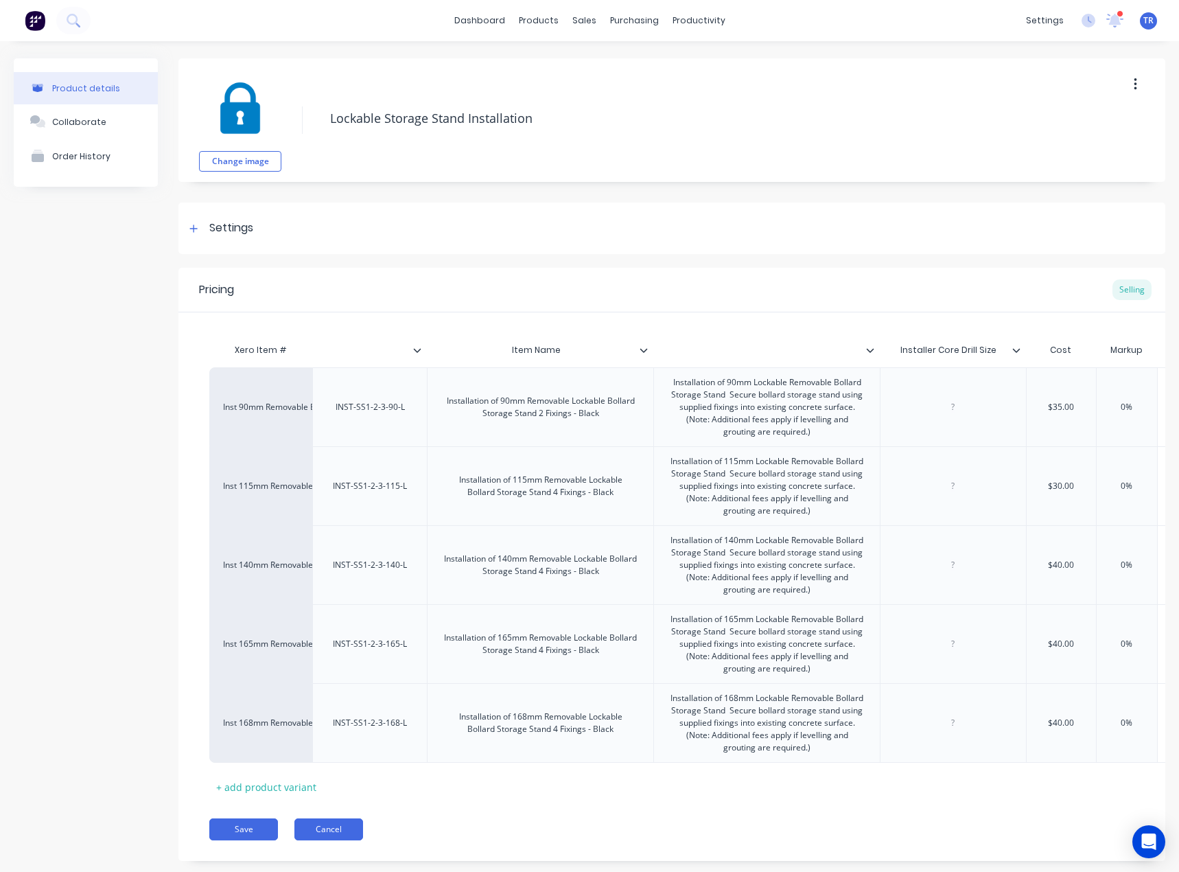
click at [321, 833] on button "Cancel" at bounding box center [329, 829] width 69 height 22
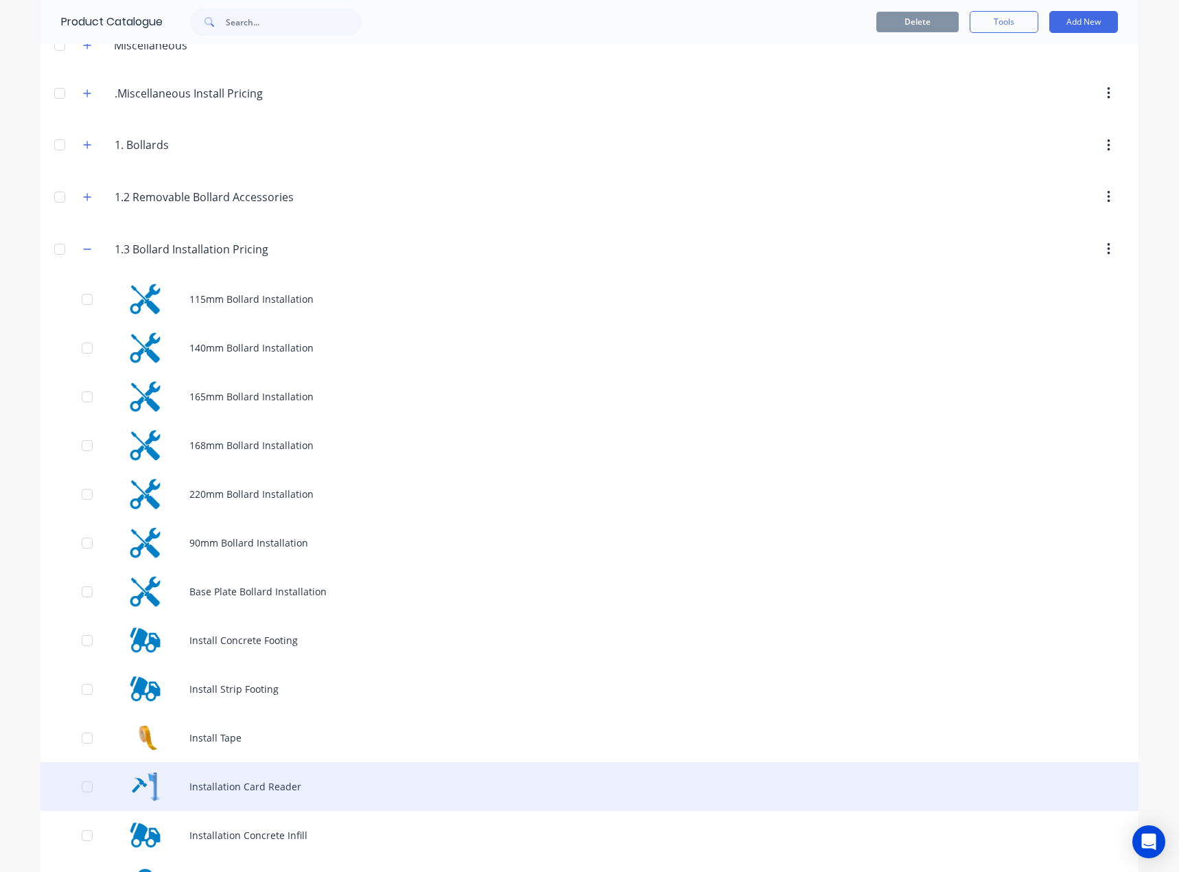
scroll to position [343, 0]
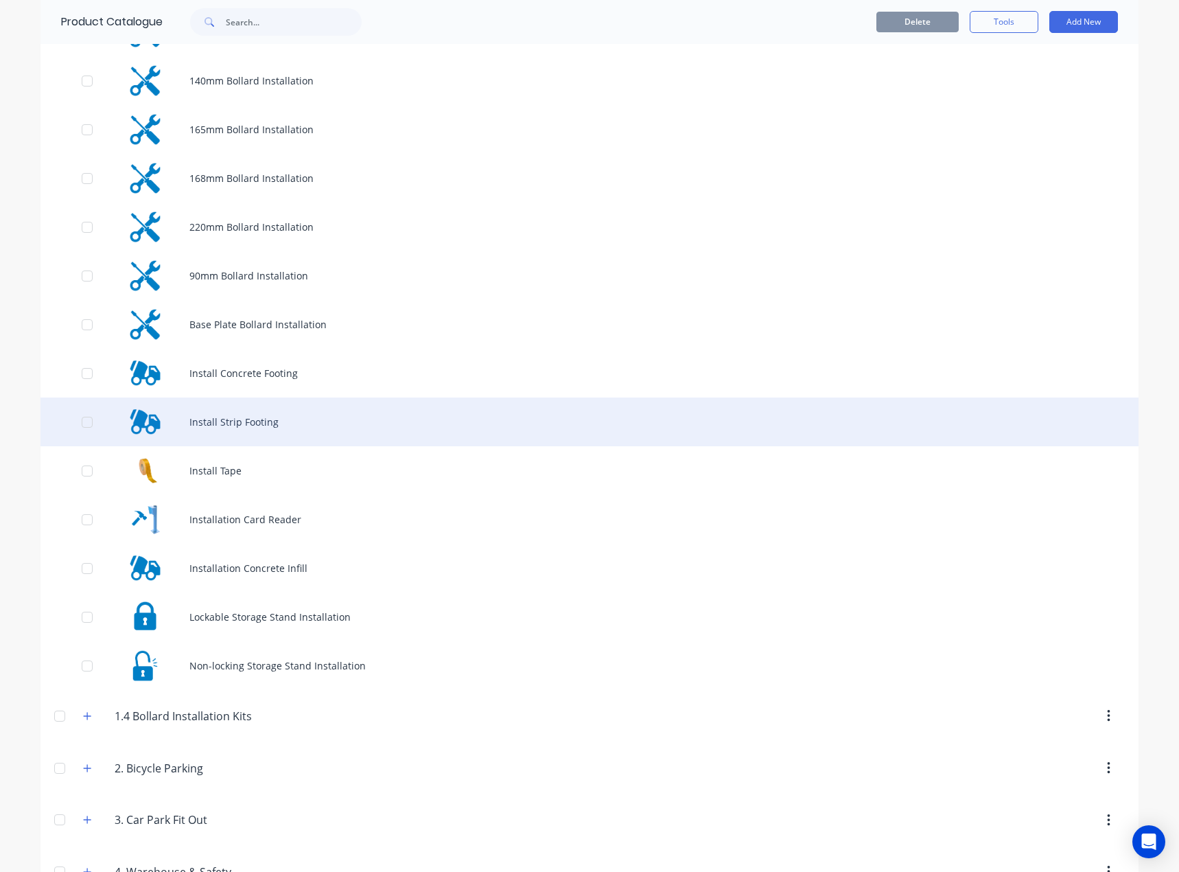
click at [289, 431] on div "Install Strip Footing" at bounding box center [590, 422] width 1098 height 49
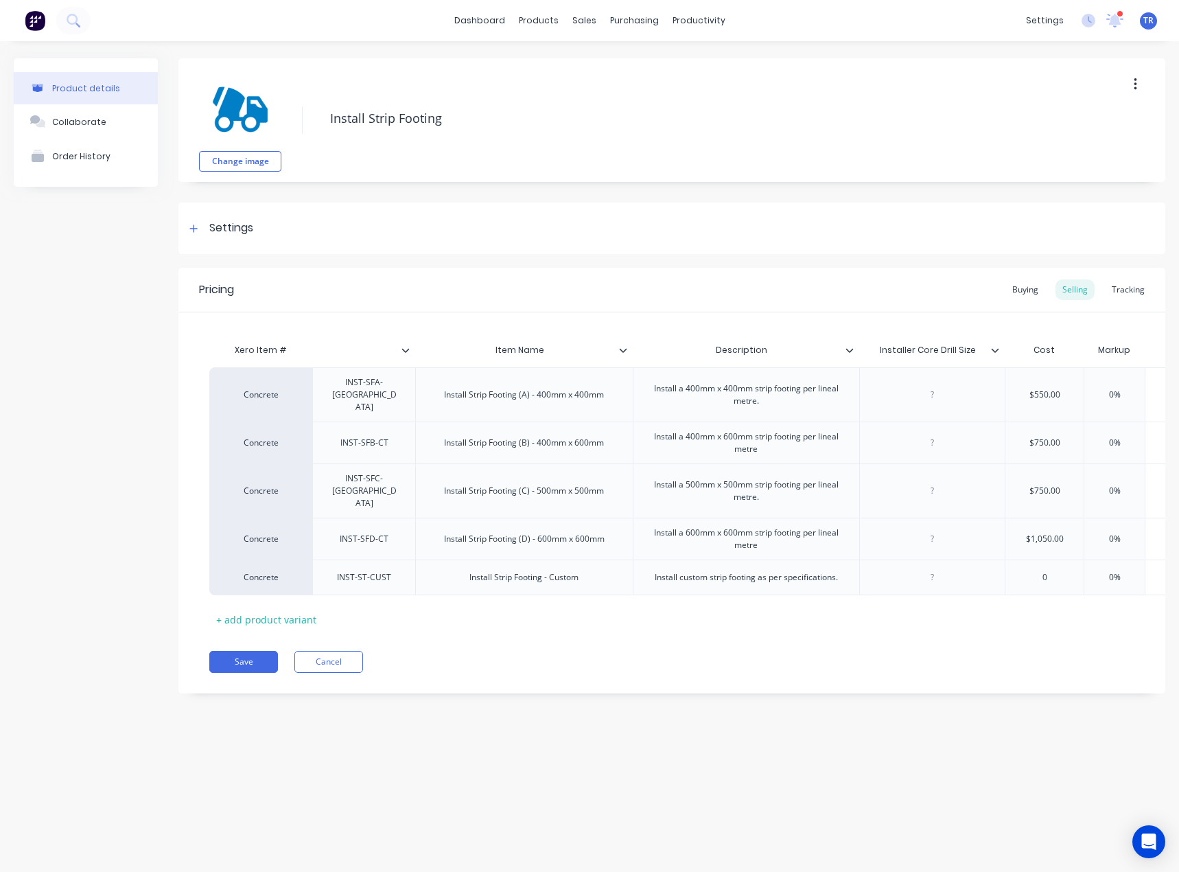
click at [406, 351] on icon at bounding box center [406, 350] width 8 height 8
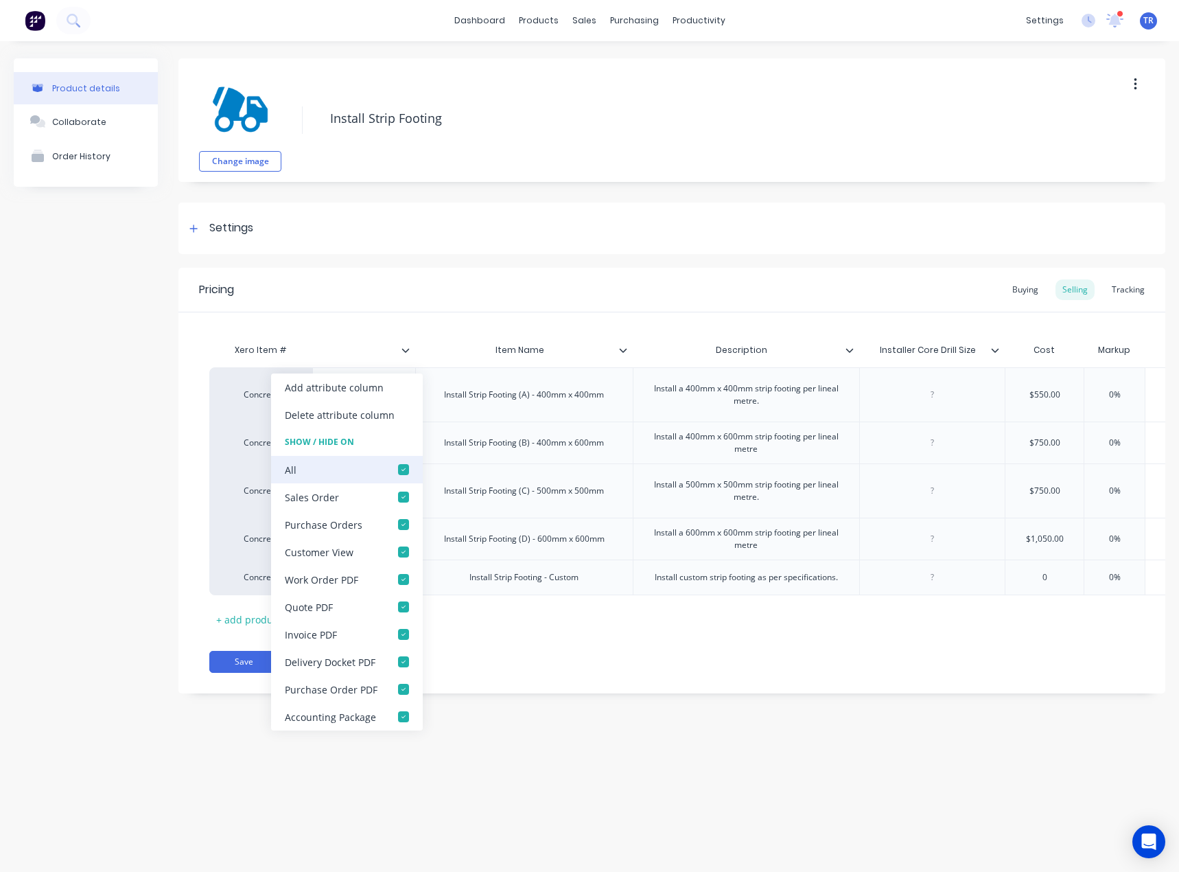
click at [406, 468] on div at bounding box center [403, 469] width 27 height 27
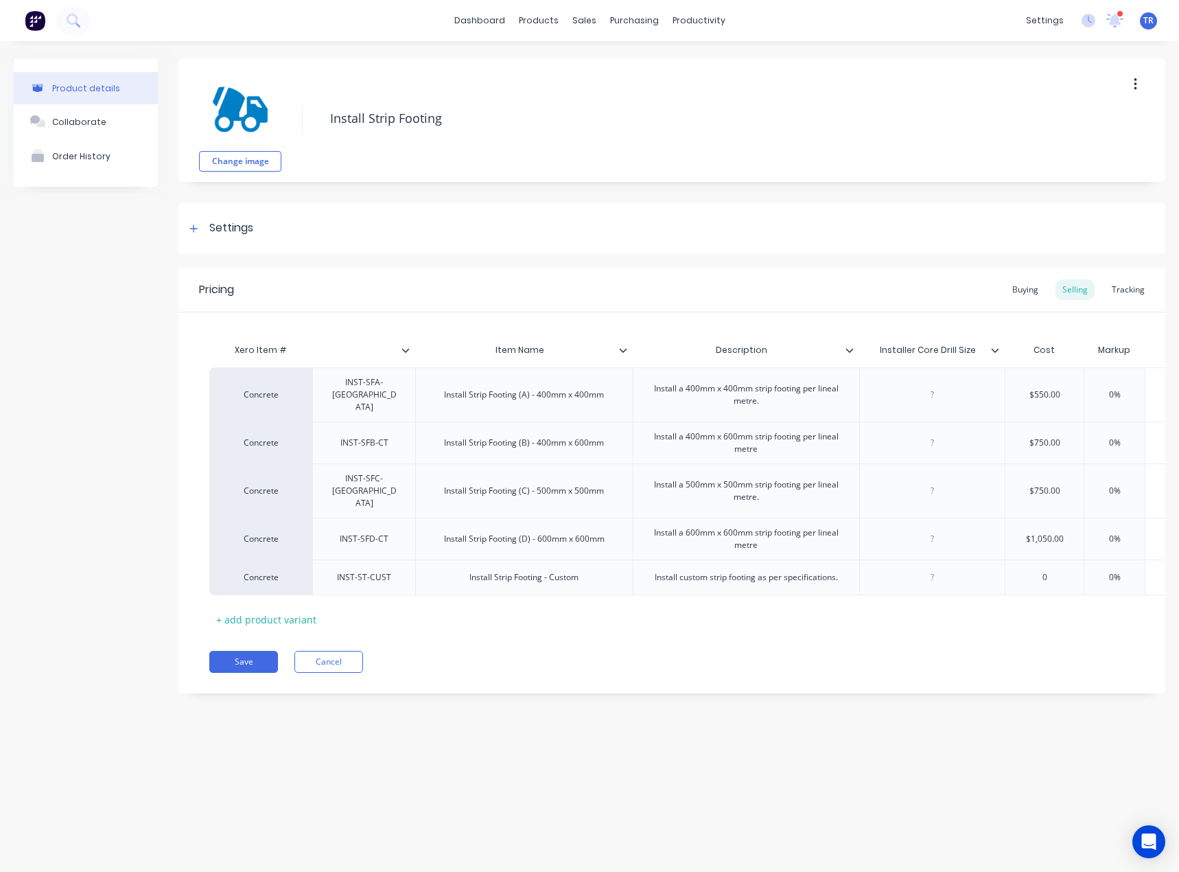
click at [621, 352] on icon at bounding box center [623, 350] width 8 height 8
click at [630, 349] on div at bounding box center [629, 350] width 8 height 12
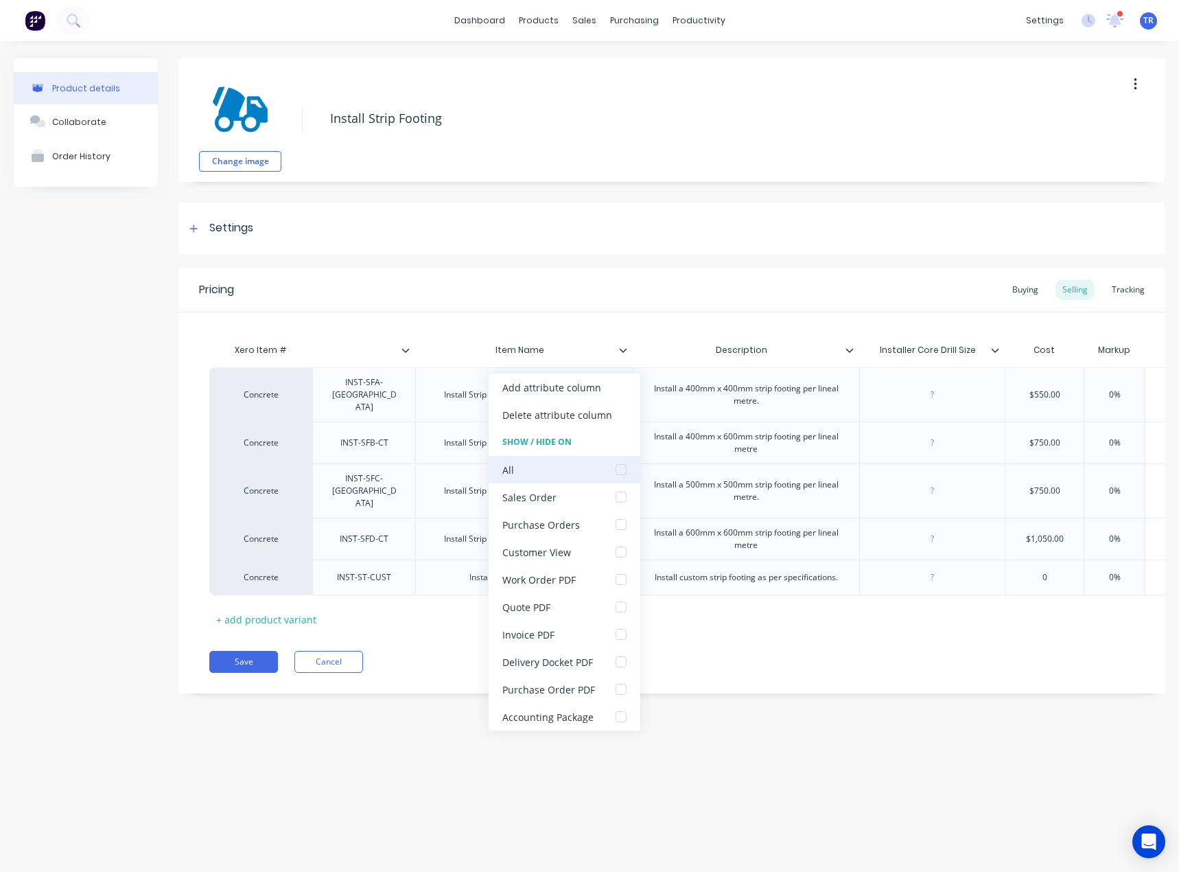
click at [619, 469] on div at bounding box center [621, 469] width 27 height 27
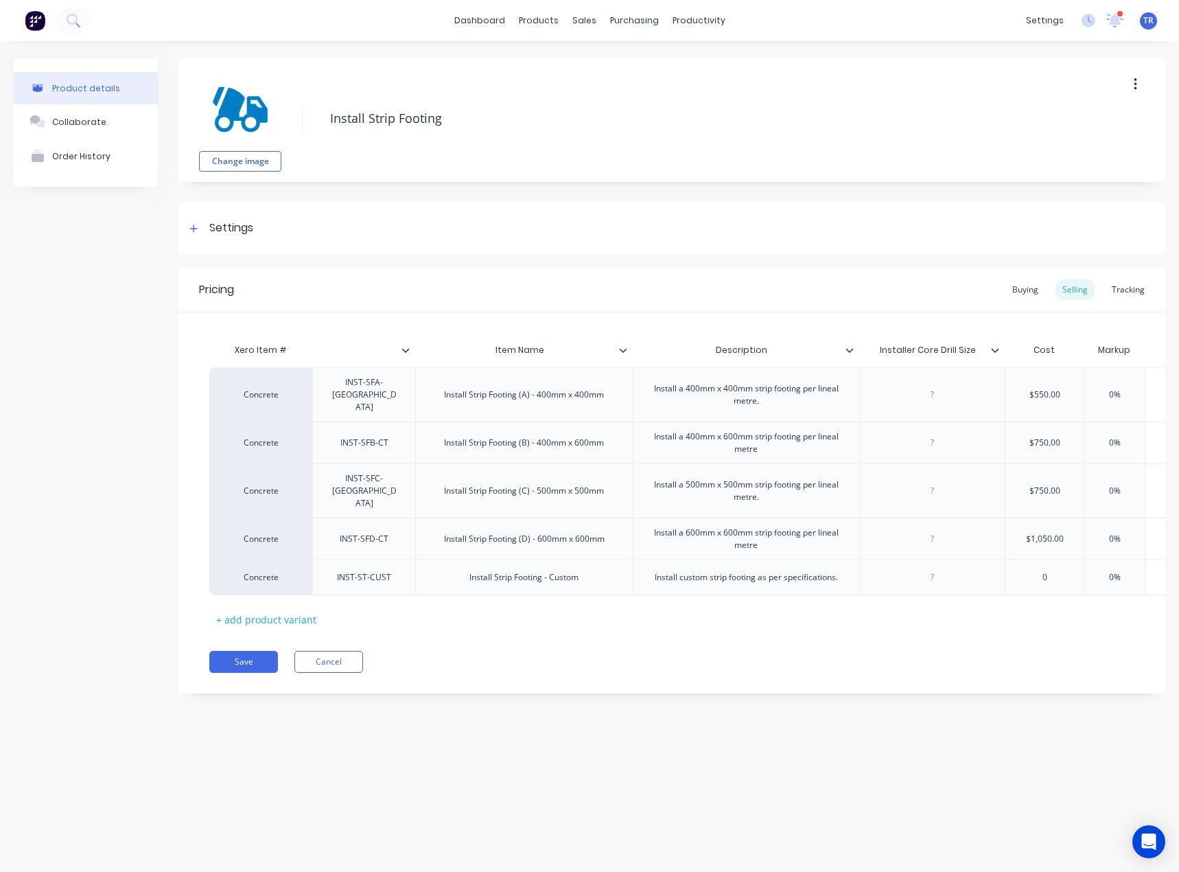
click at [849, 352] on icon at bounding box center [850, 350] width 8 height 4
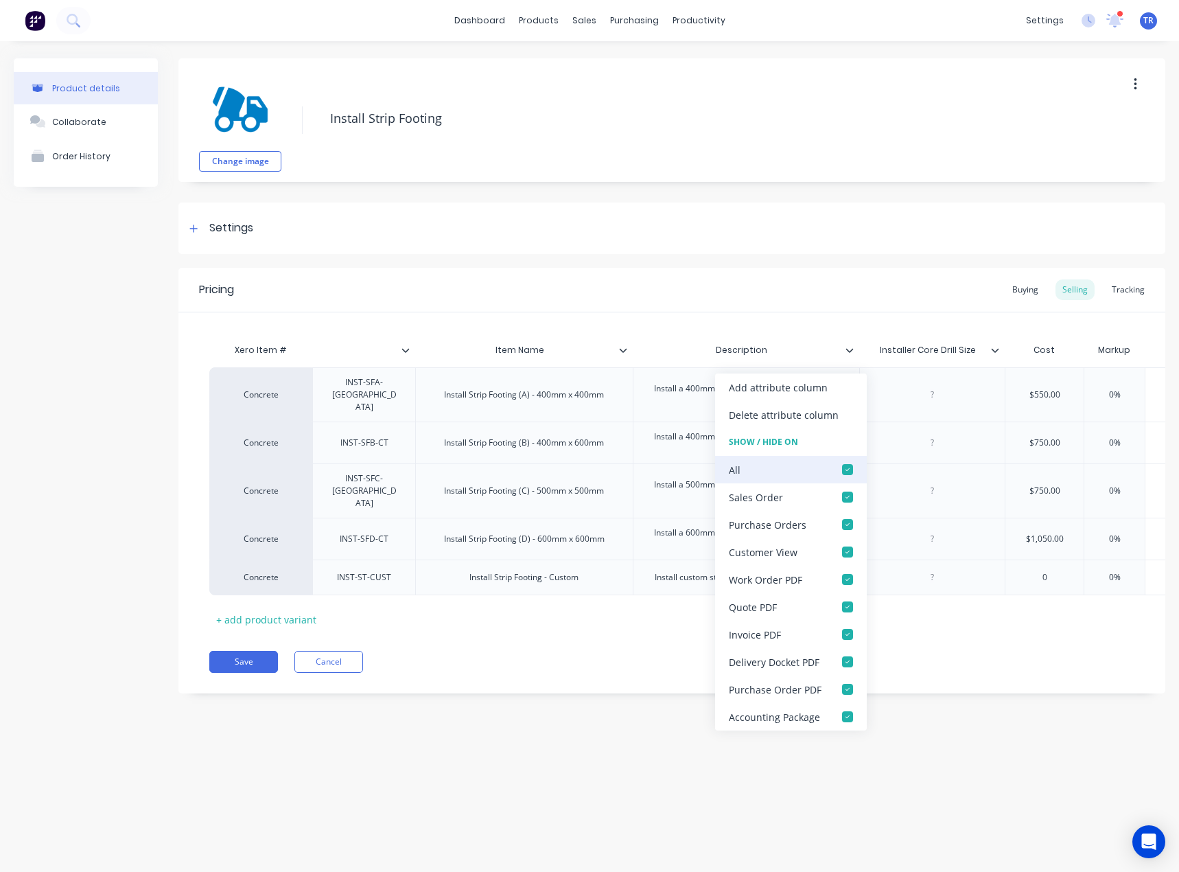
click at [854, 472] on div at bounding box center [847, 469] width 27 height 27
click at [851, 472] on div at bounding box center [847, 469] width 27 height 27
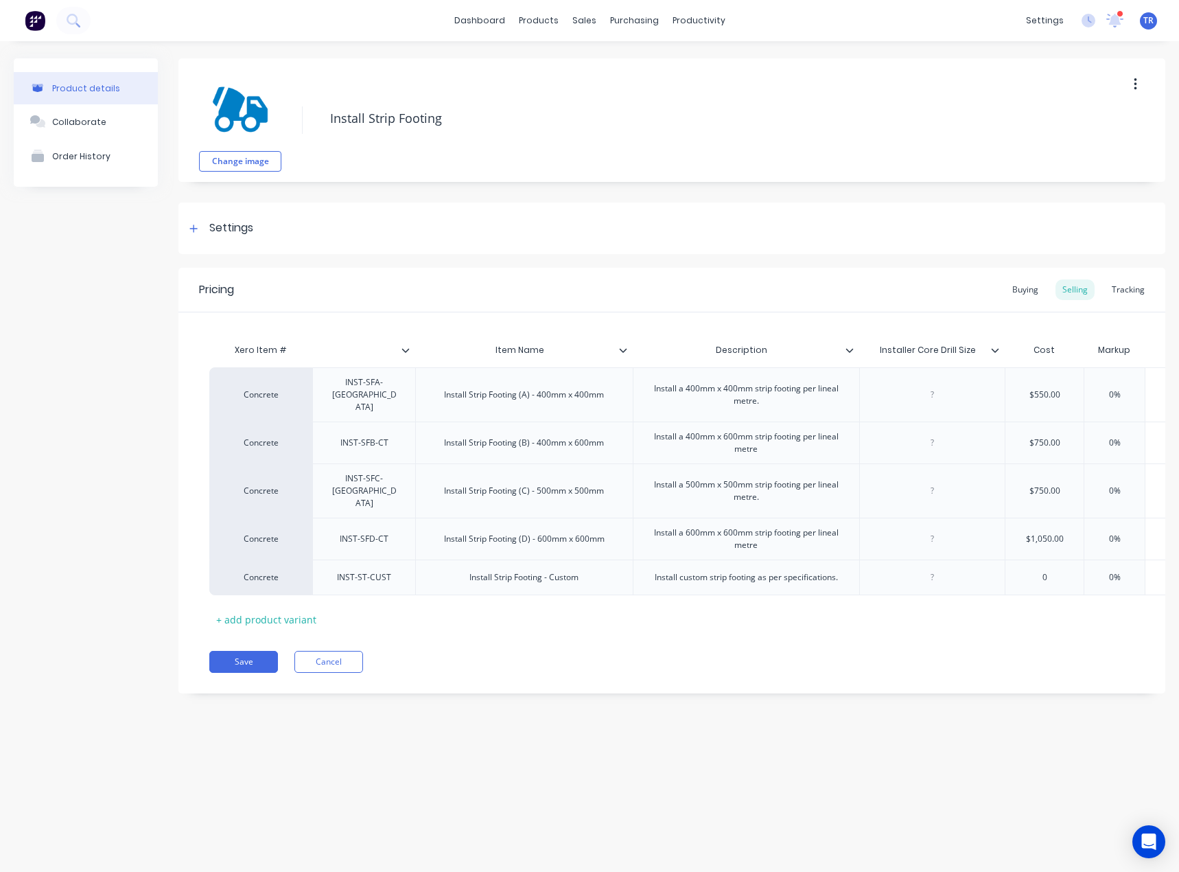
click at [405, 348] on icon at bounding box center [406, 350] width 8 height 8
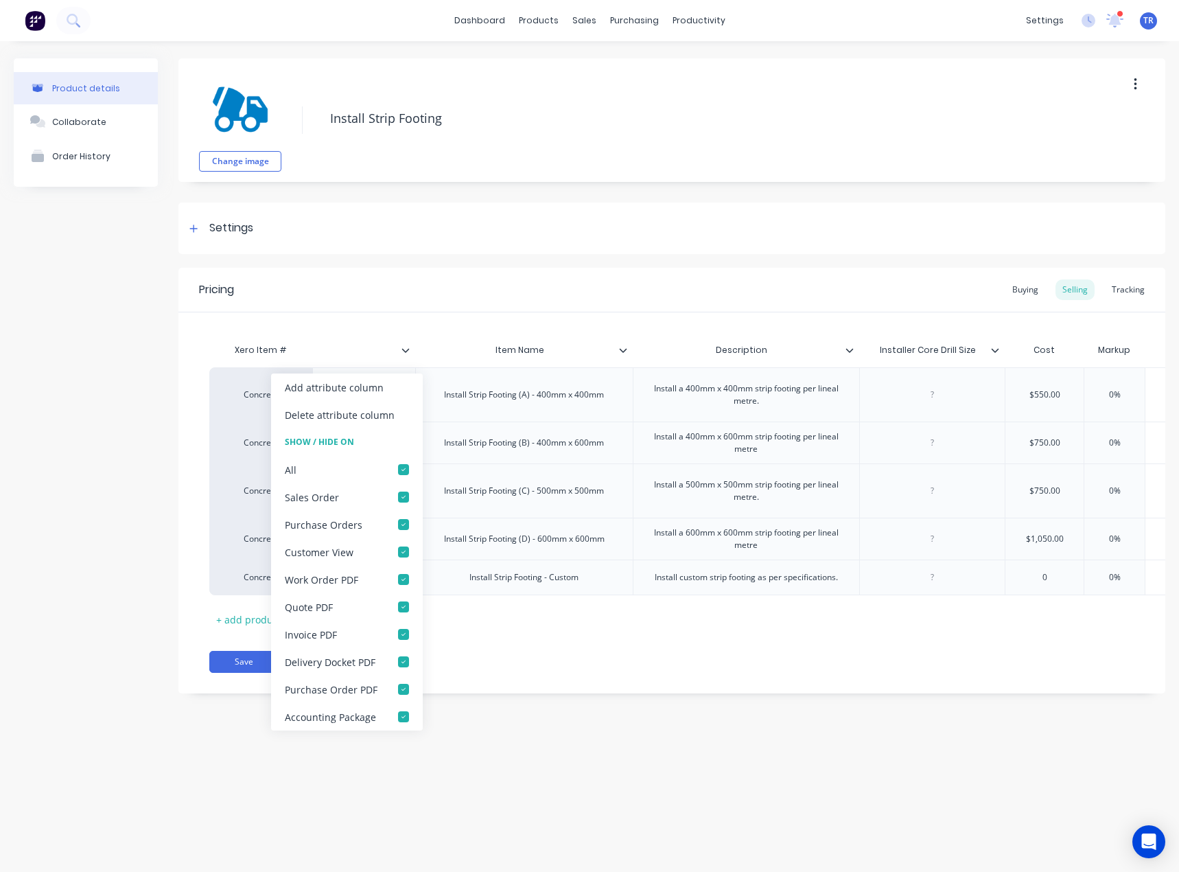
click at [405, 348] on icon at bounding box center [406, 350] width 8 height 8
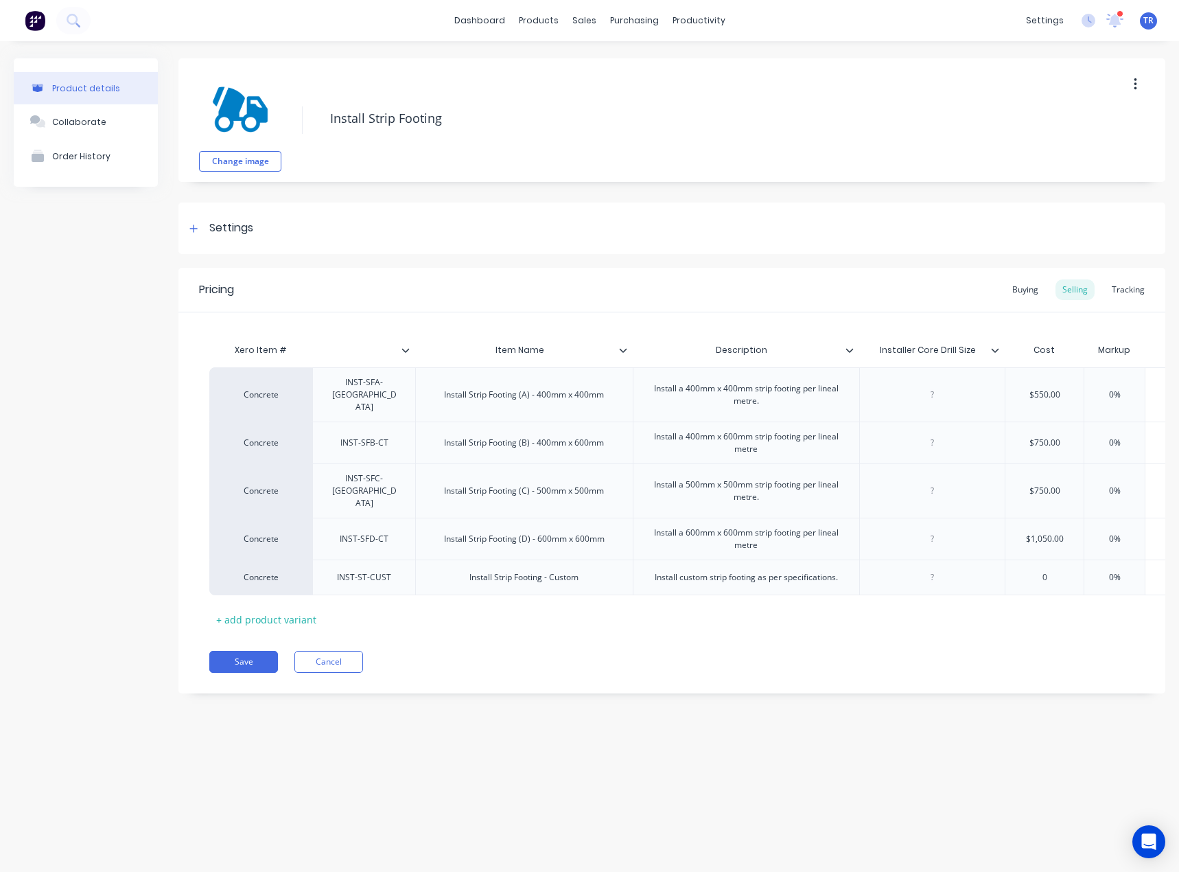
click at [993, 353] on icon at bounding box center [995, 350] width 8 height 8
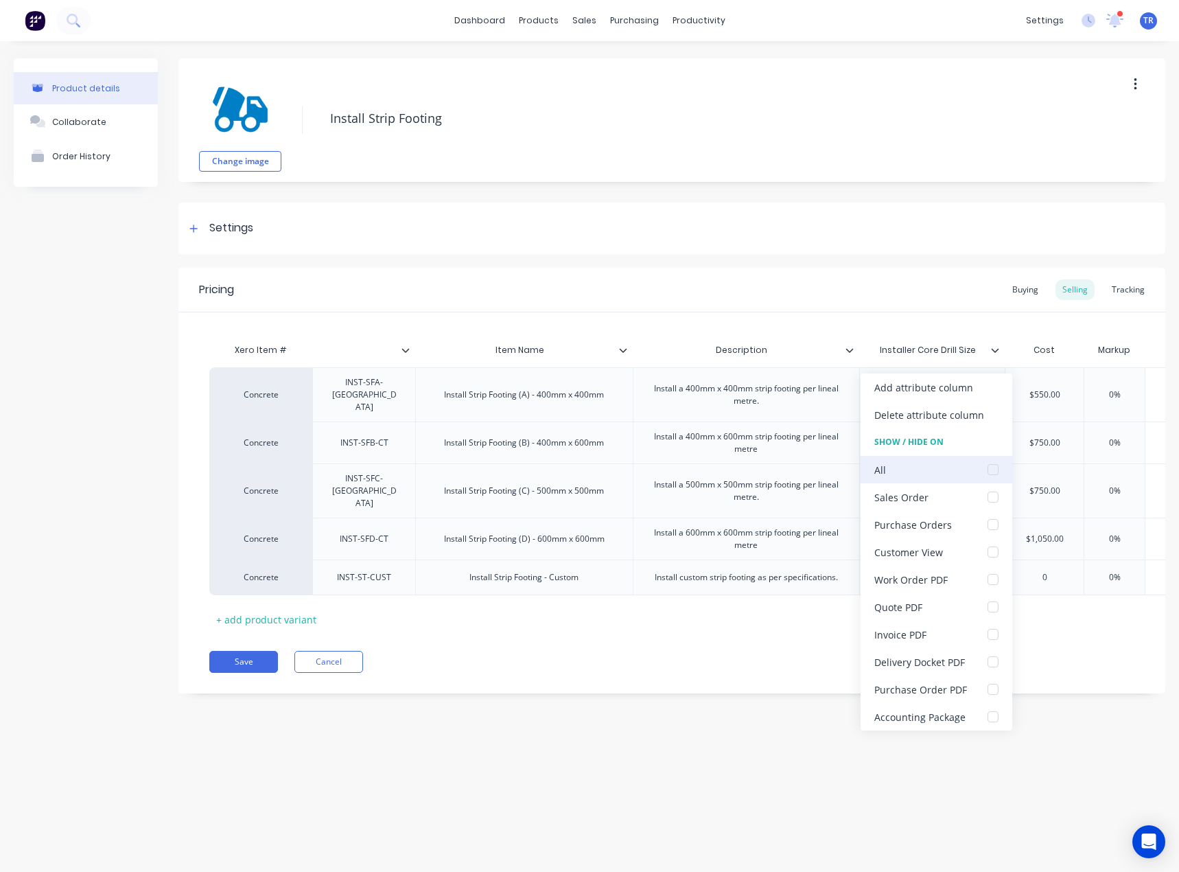
click at [956, 472] on div "All" at bounding box center [937, 469] width 152 height 27
click at [994, 474] on div at bounding box center [993, 469] width 27 height 27
click at [223, 651] on button "Save" at bounding box center [243, 662] width 69 height 22
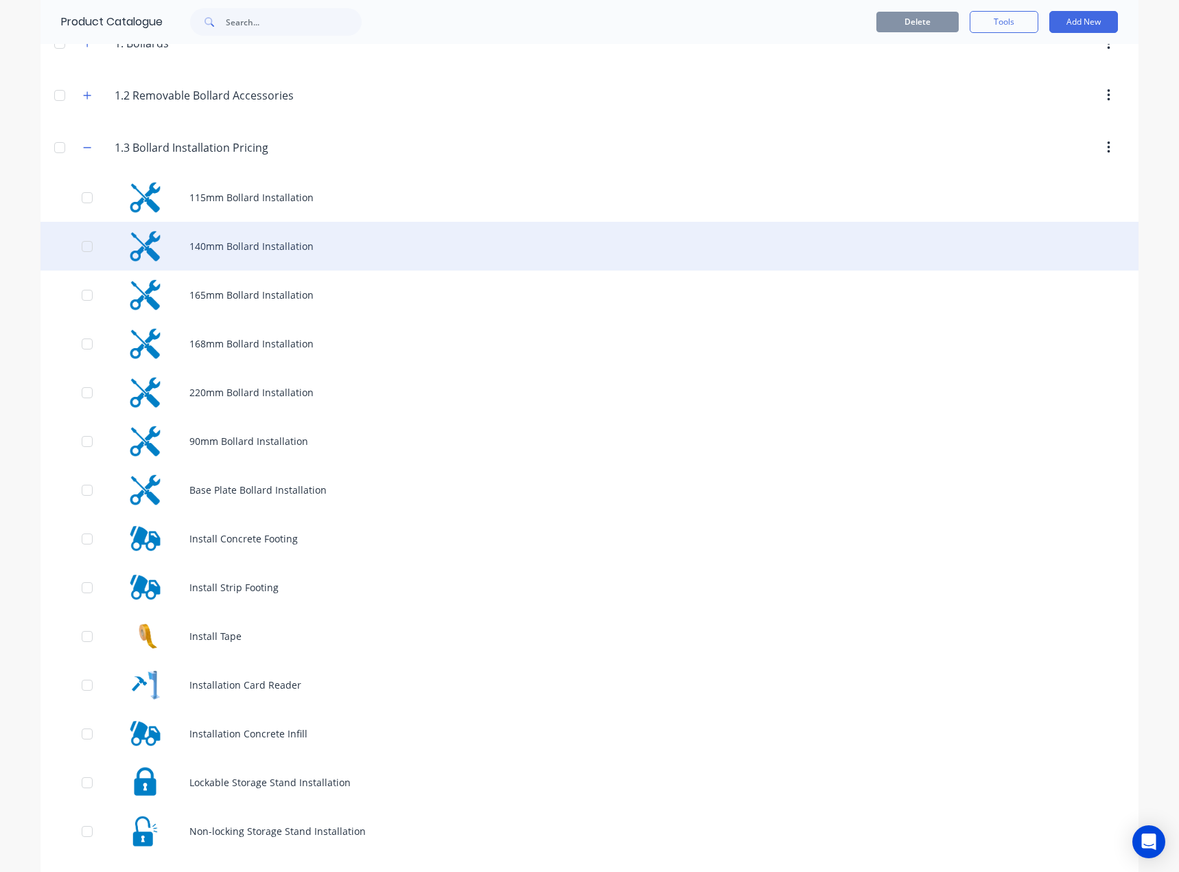
scroll to position [206, 0]
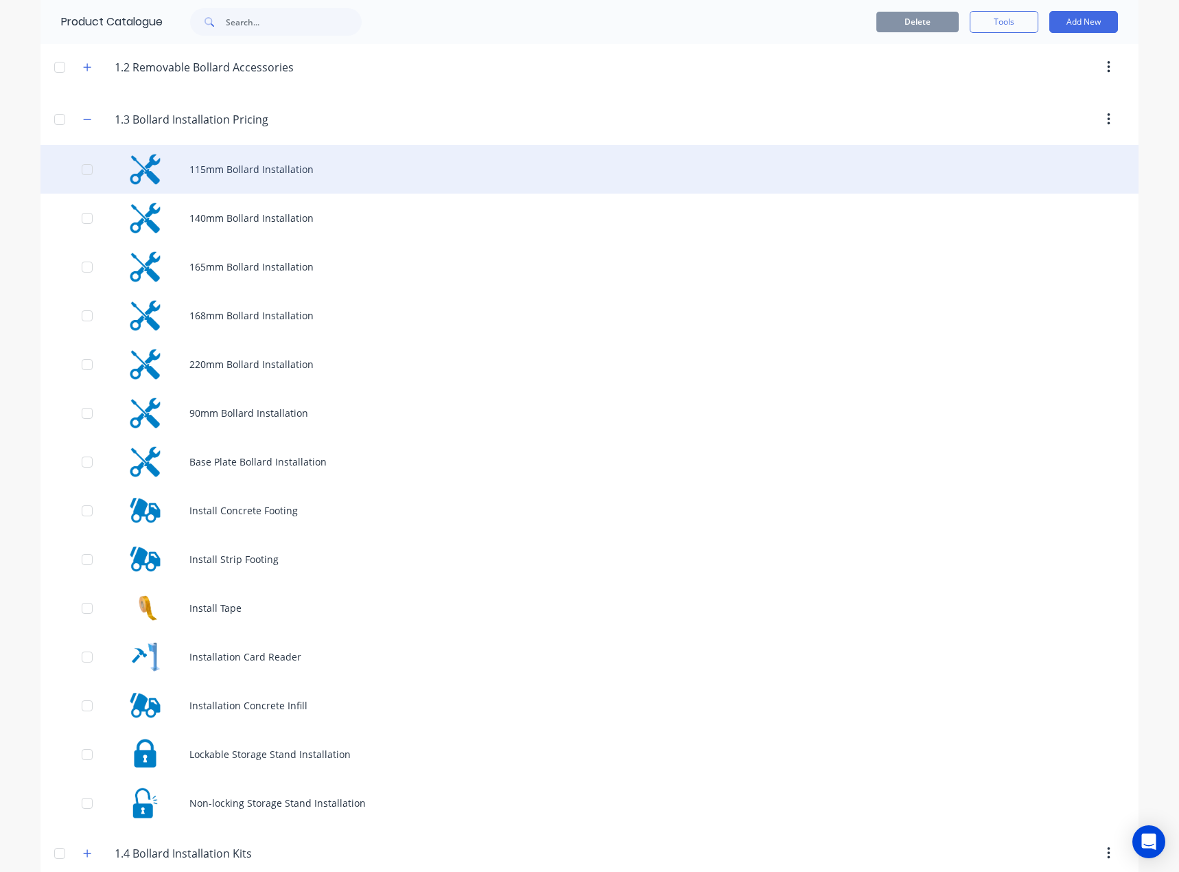
click at [296, 173] on div "115mm Bollard Installation" at bounding box center [590, 169] width 1098 height 49
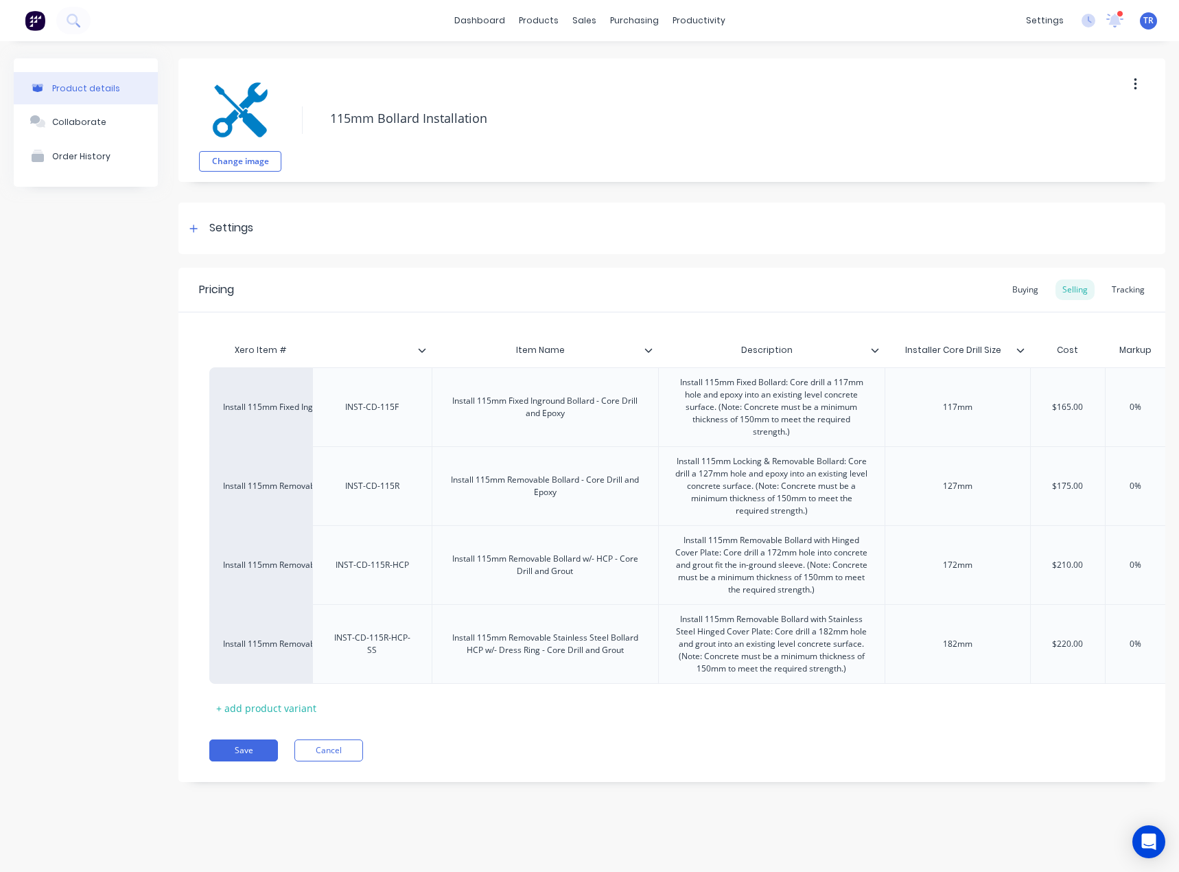
click at [875, 352] on icon at bounding box center [875, 350] width 8 height 4
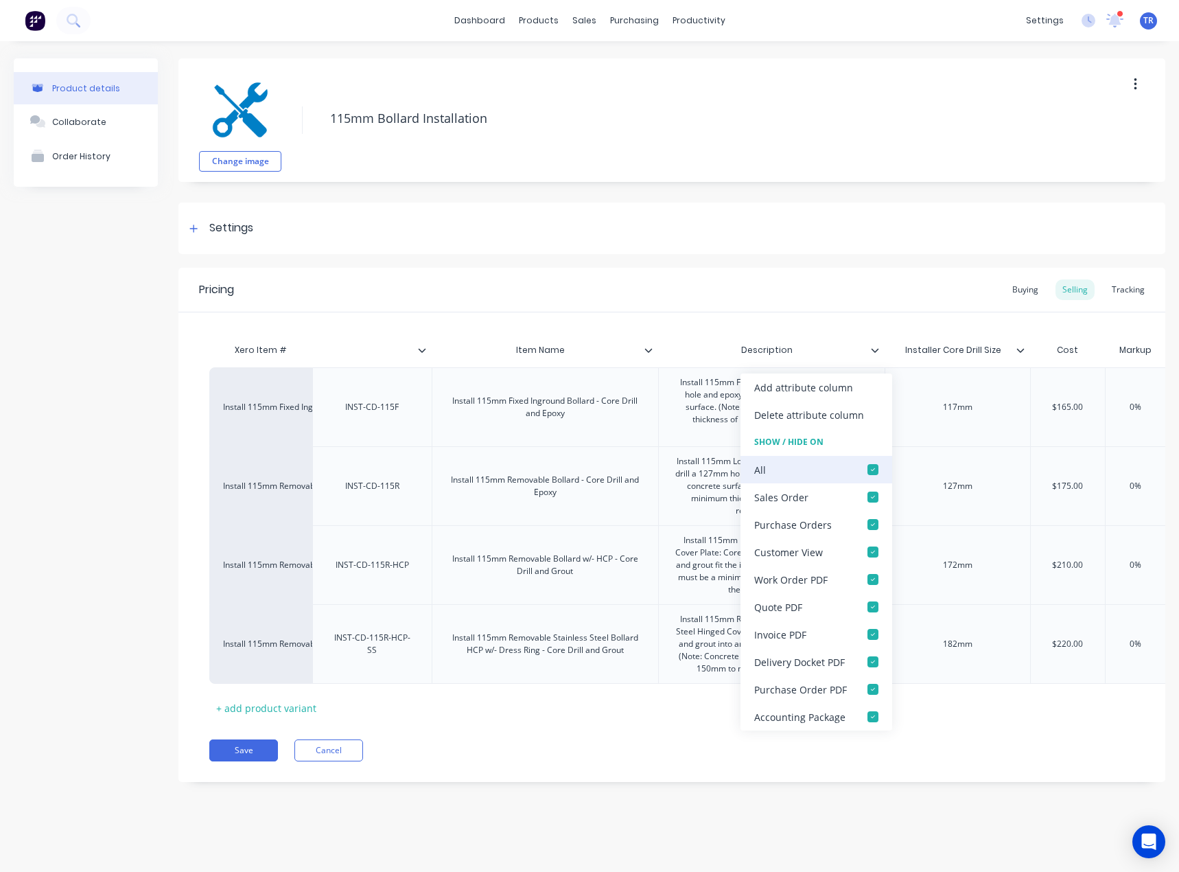
click at [872, 469] on div at bounding box center [873, 469] width 27 height 27
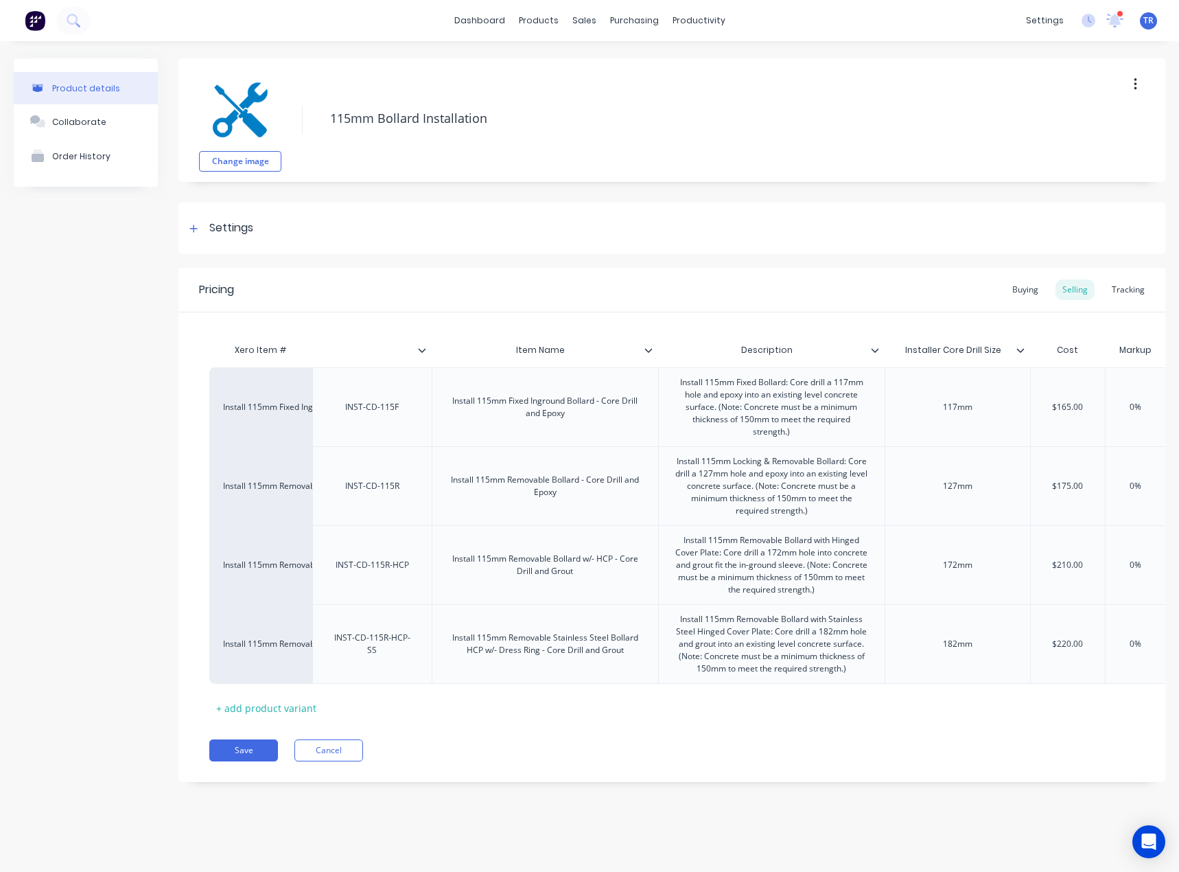
click at [645, 350] on icon at bounding box center [649, 350] width 8 height 8
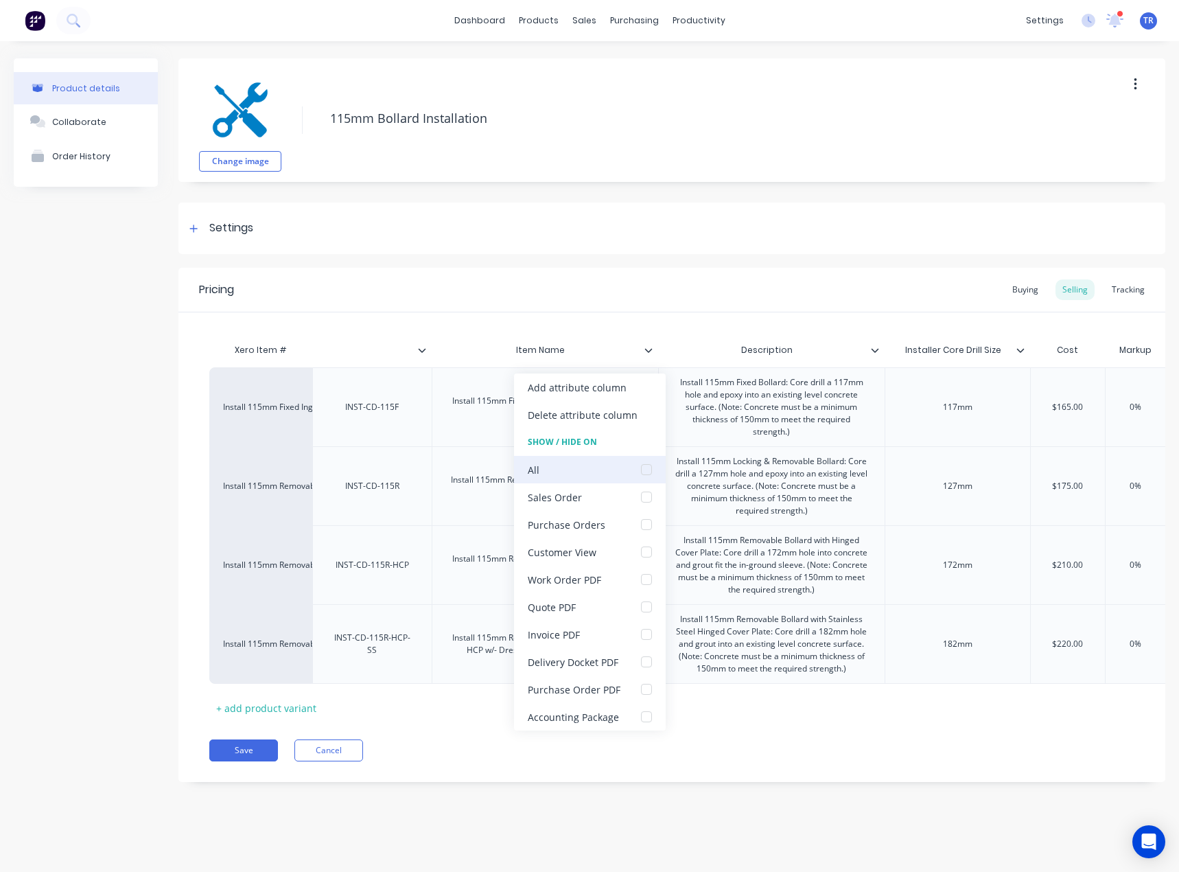
click at [647, 474] on div at bounding box center [646, 469] width 27 height 27
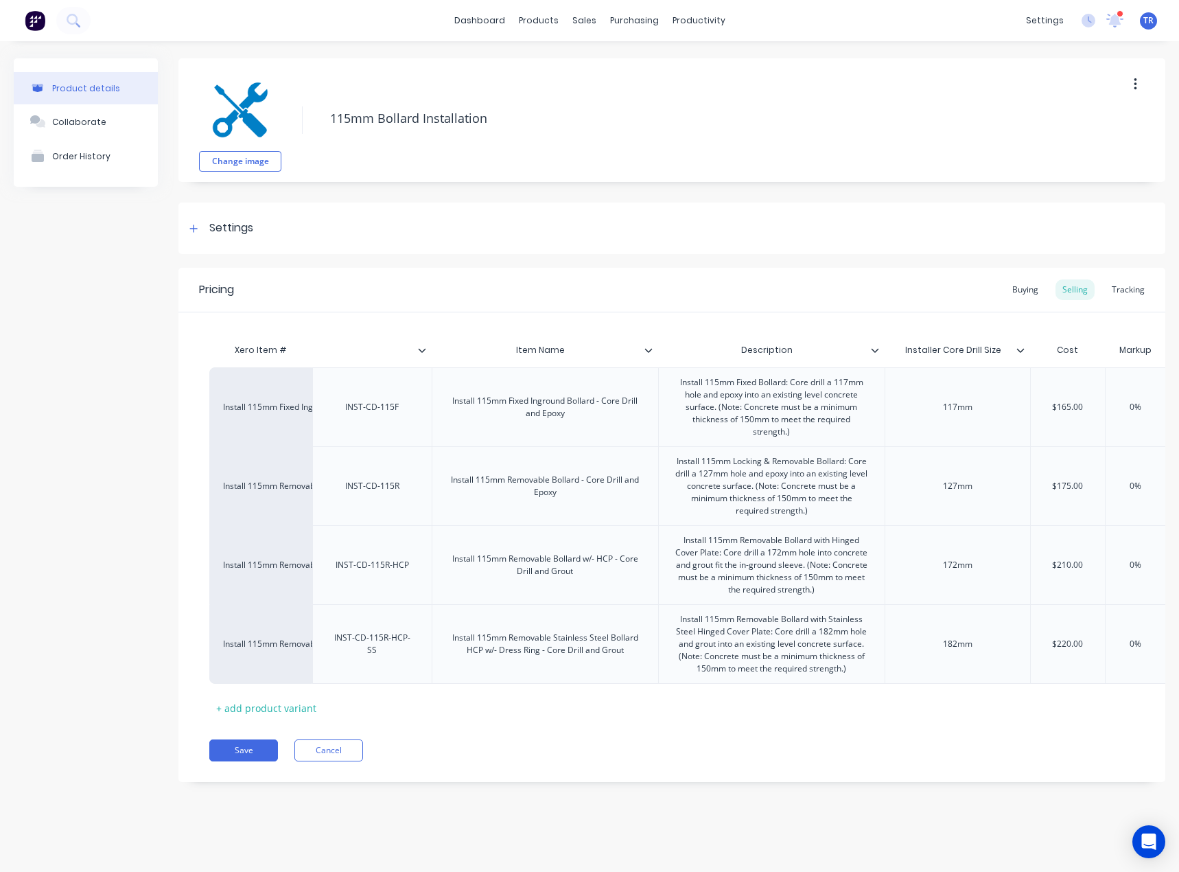
click at [428, 352] on div at bounding box center [428, 350] width 8 height 12
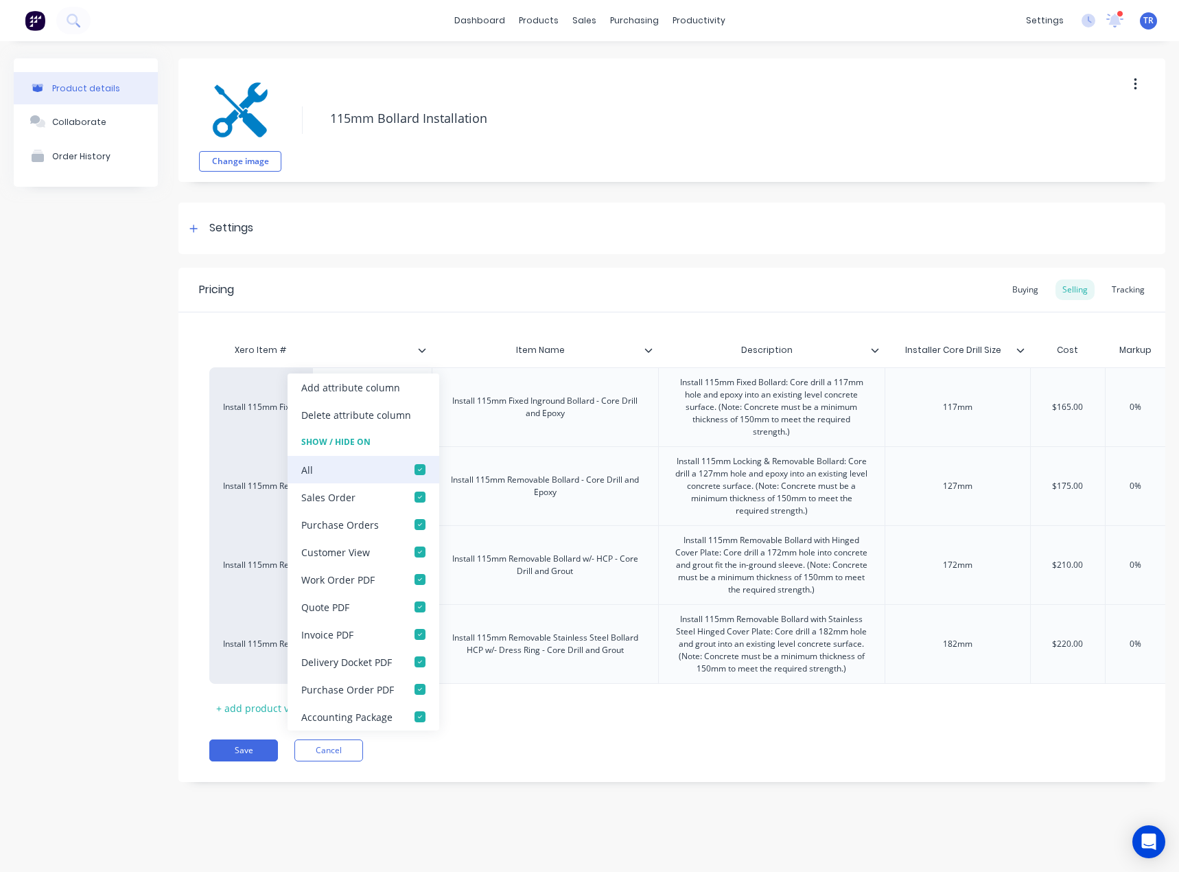
click at [422, 469] on div at bounding box center [419, 469] width 27 height 27
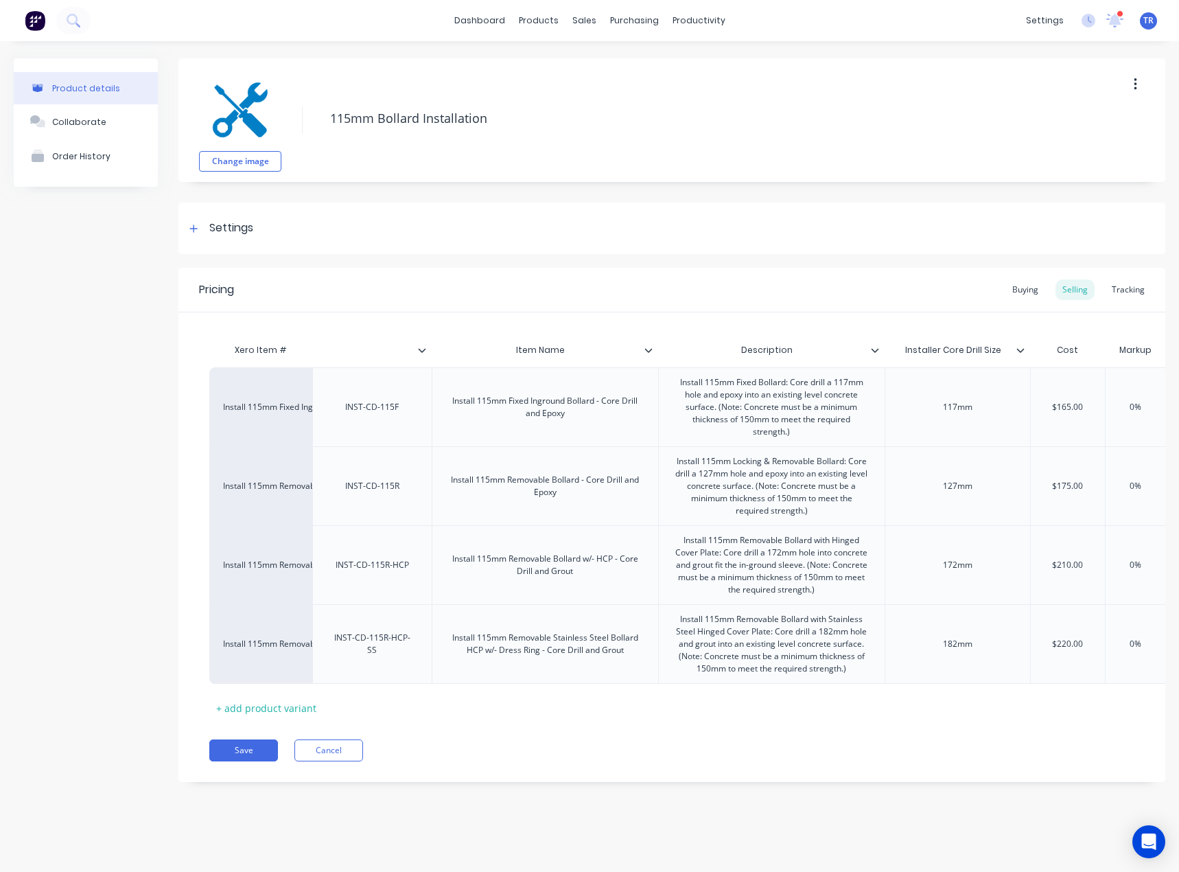
click at [1022, 349] on icon at bounding box center [1021, 350] width 8 height 8
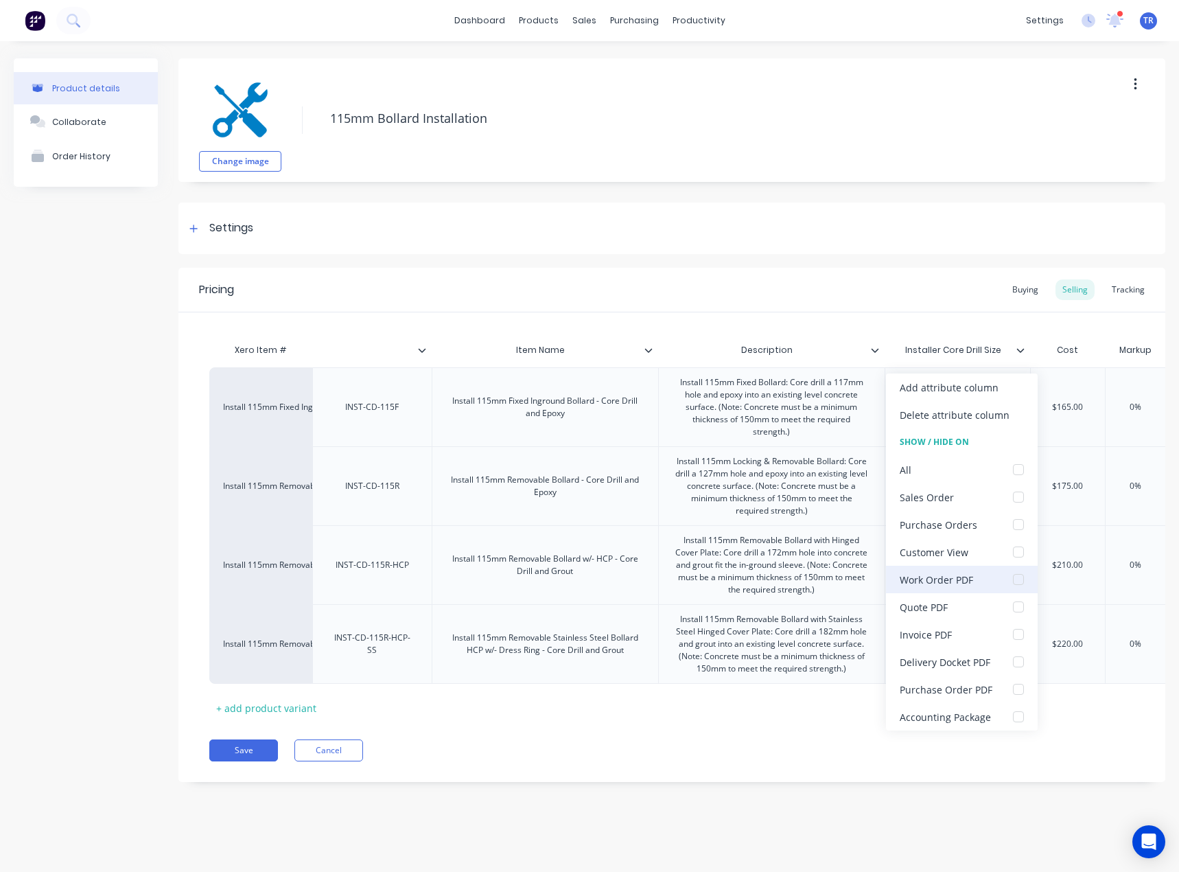
click at [1006, 584] on div at bounding box center [1018, 579] width 27 height 27
click at [700, 694] on div "Xero Item # Item Name Description Installer Core Drill Size Cost Markup Price U…" at bounding box center [671, 527] width 925 height 382
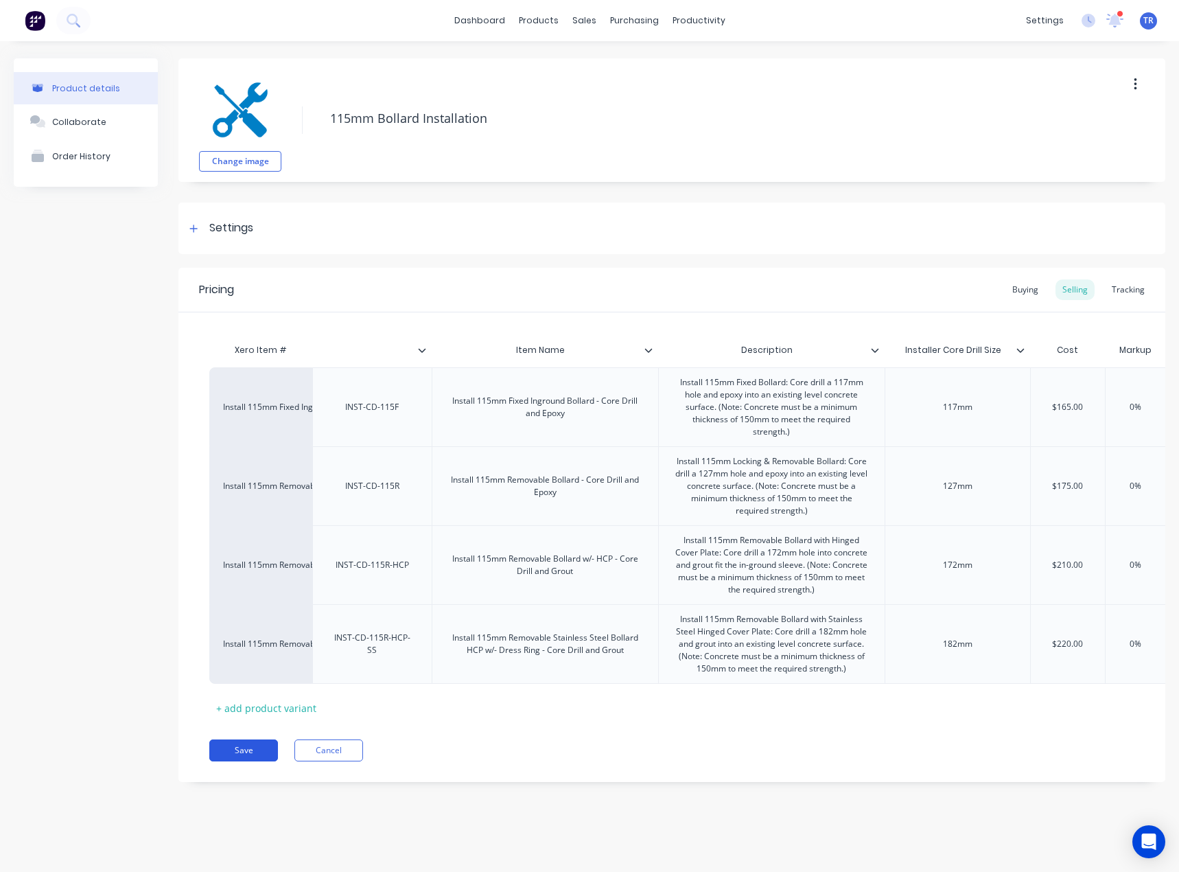
click at [216, 756] on button "Save" at bounding box center [243, 750] width 69 height 22
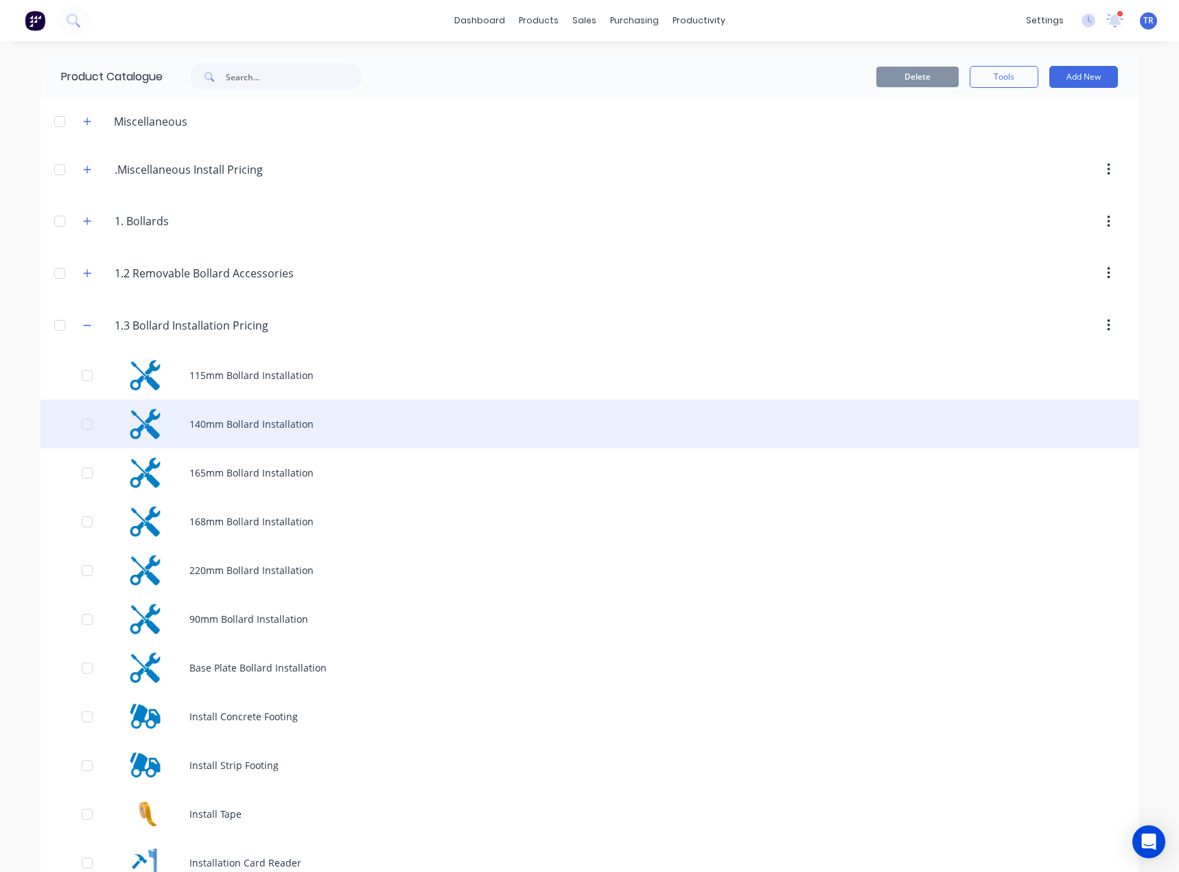
click at [323, 439] on div "140mm Bollard Installation" at bounding box center [590, 424] width 1098 height 49
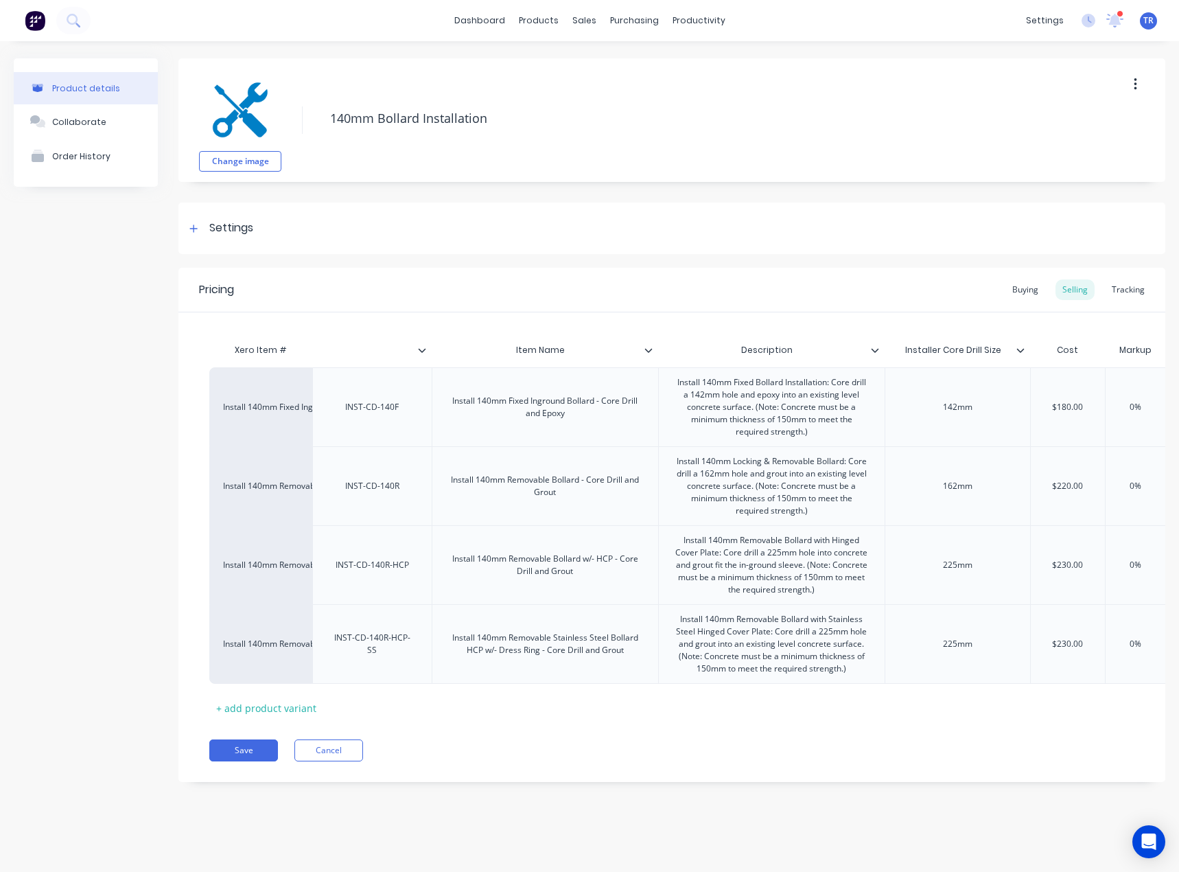
click at [1024, 354] on icon at bounding box center [1021, 350] width 8 height 8
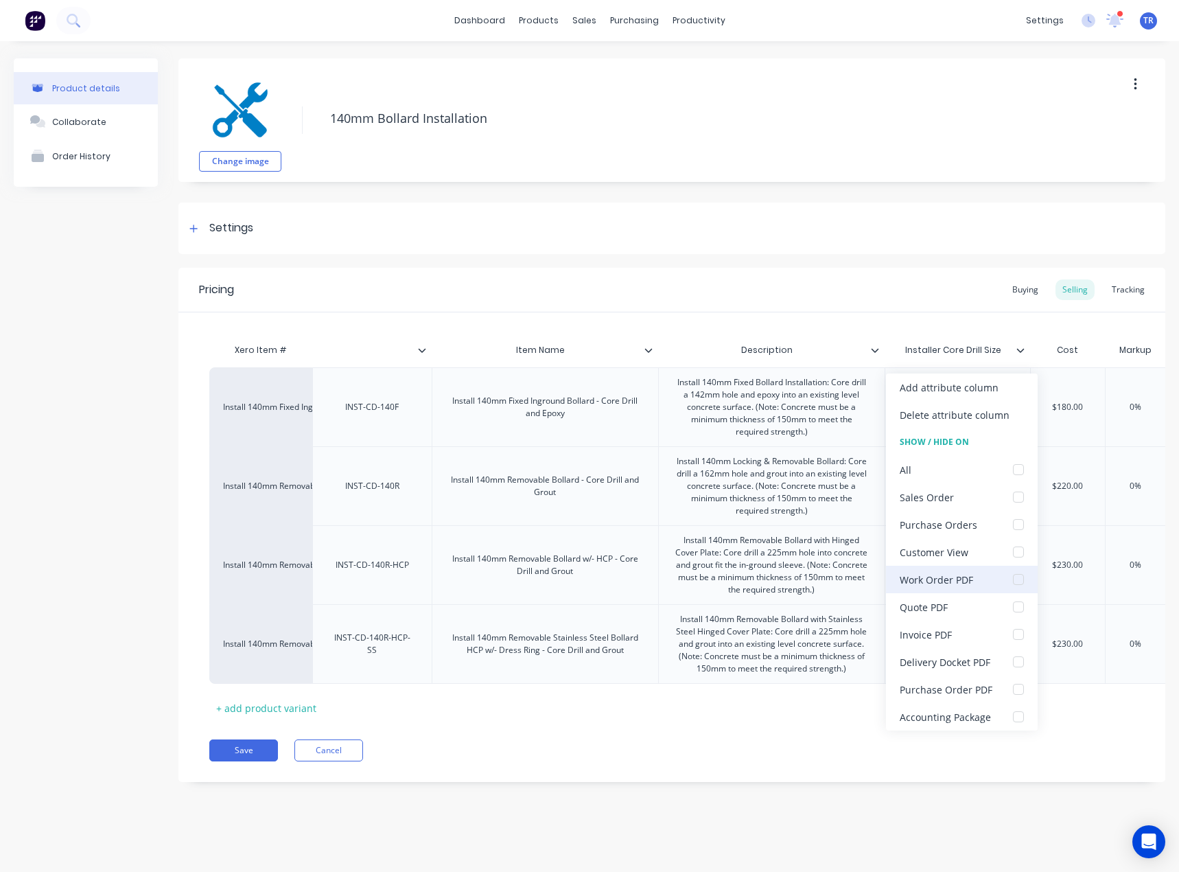
click at [999, 583] on div "Work Order PDF" at bounding box center [962, 579] width 152 height 27
type textarea "x"
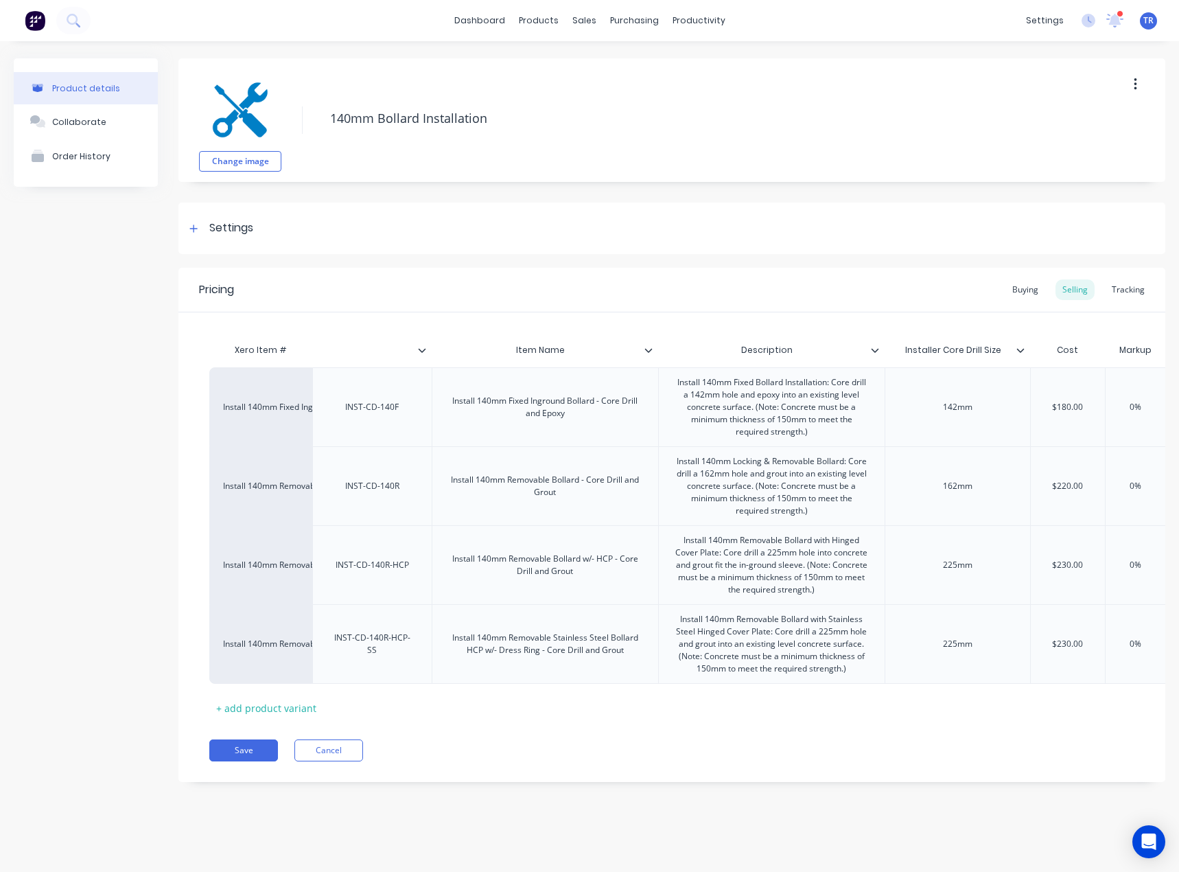
type input "Description"
click at [875, 344] on input "Description" at bounding box center [767, 350] width 218 height 12
click at [876, 346] on icon at bounding box center [875, 350] width 8 height 8
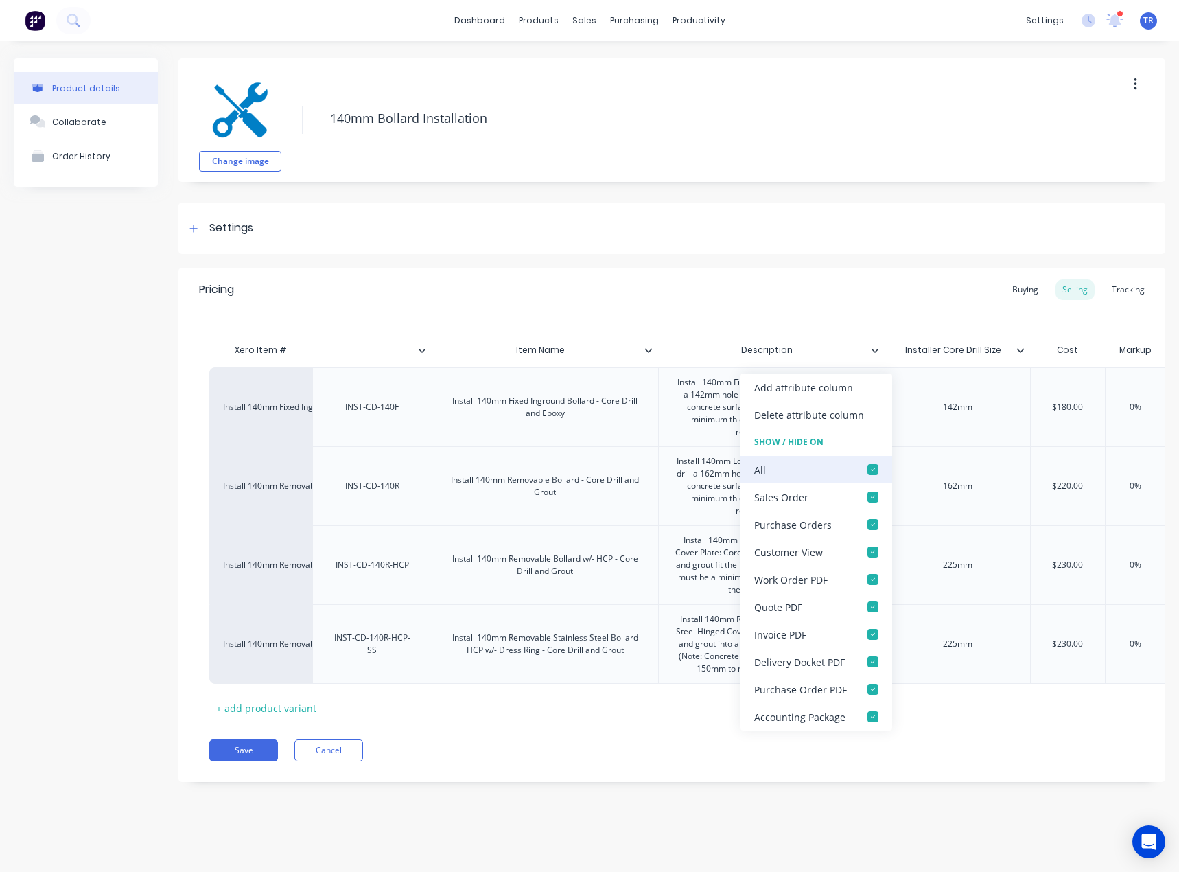
click at [873, 466] on div at bounding box center [873, 469] width 27 height 27
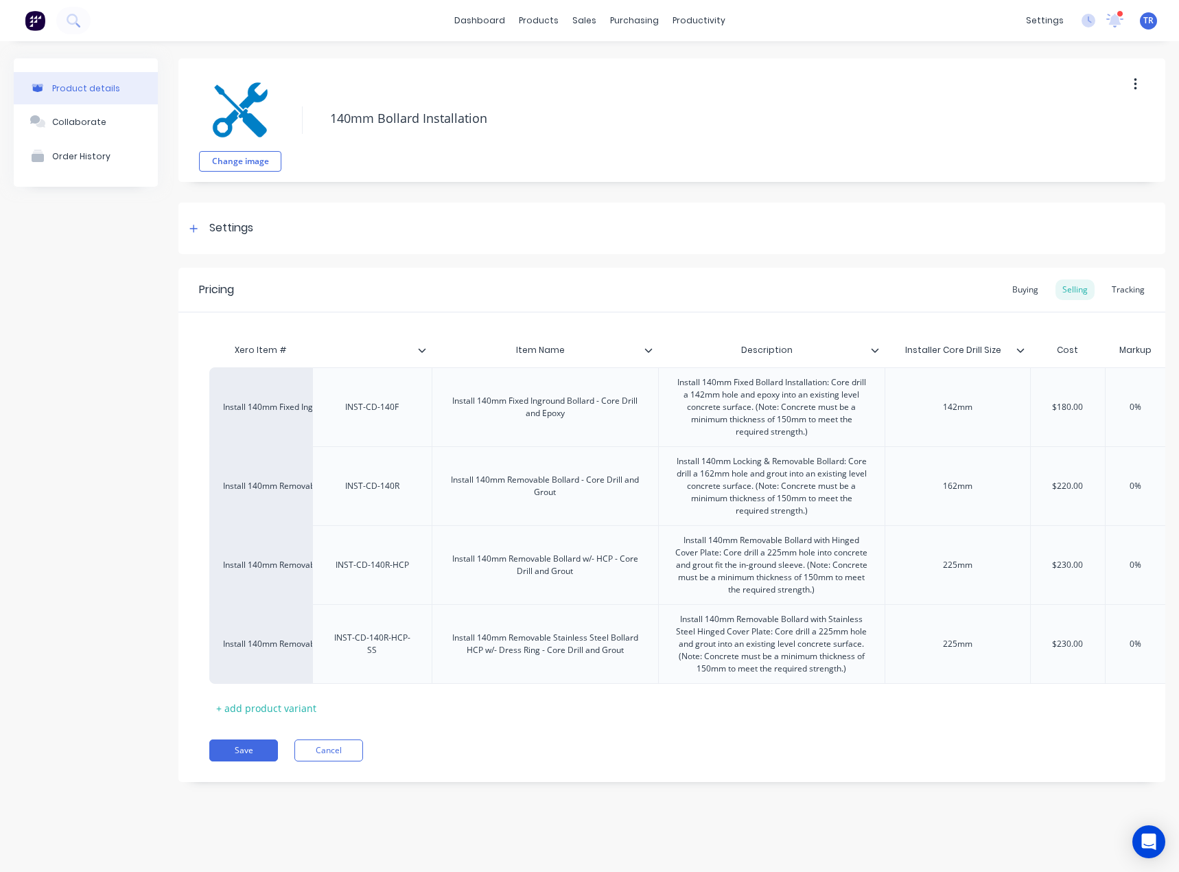
click at [649, 349] on icon at bounding box center [649, 350] width 8 height 8
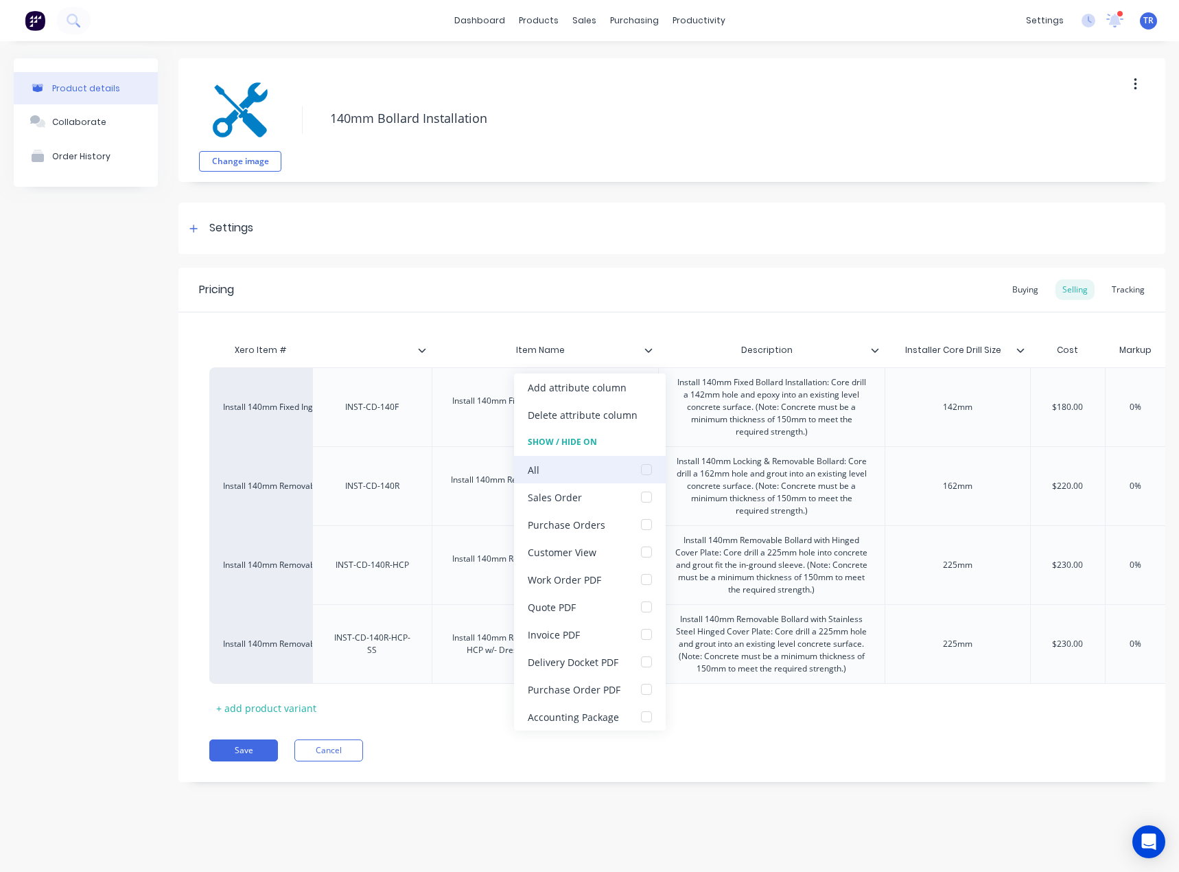
click at [642, 472] on div at bounding box center [646, 469] width 27 height 27
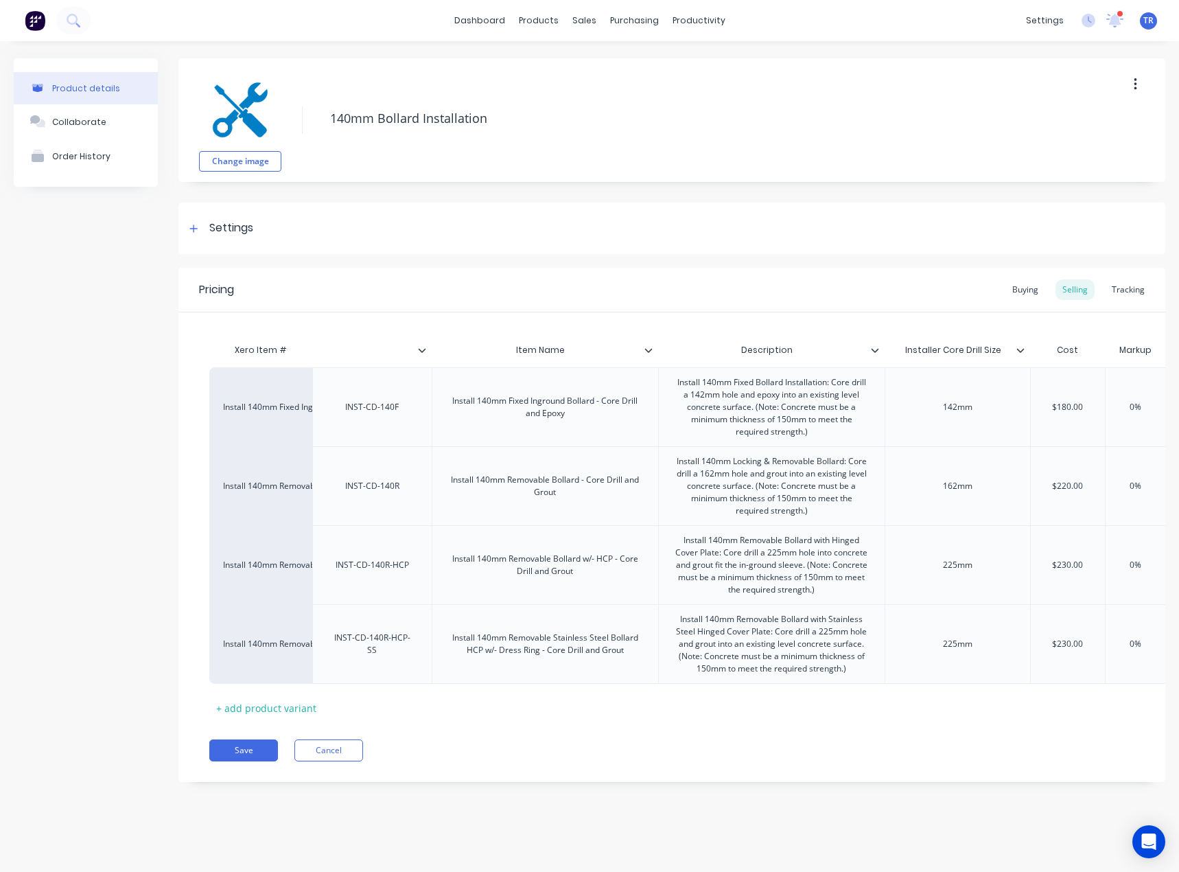
click at [423, 347] on icon at bounding box center [422, 350] width 8 height 8
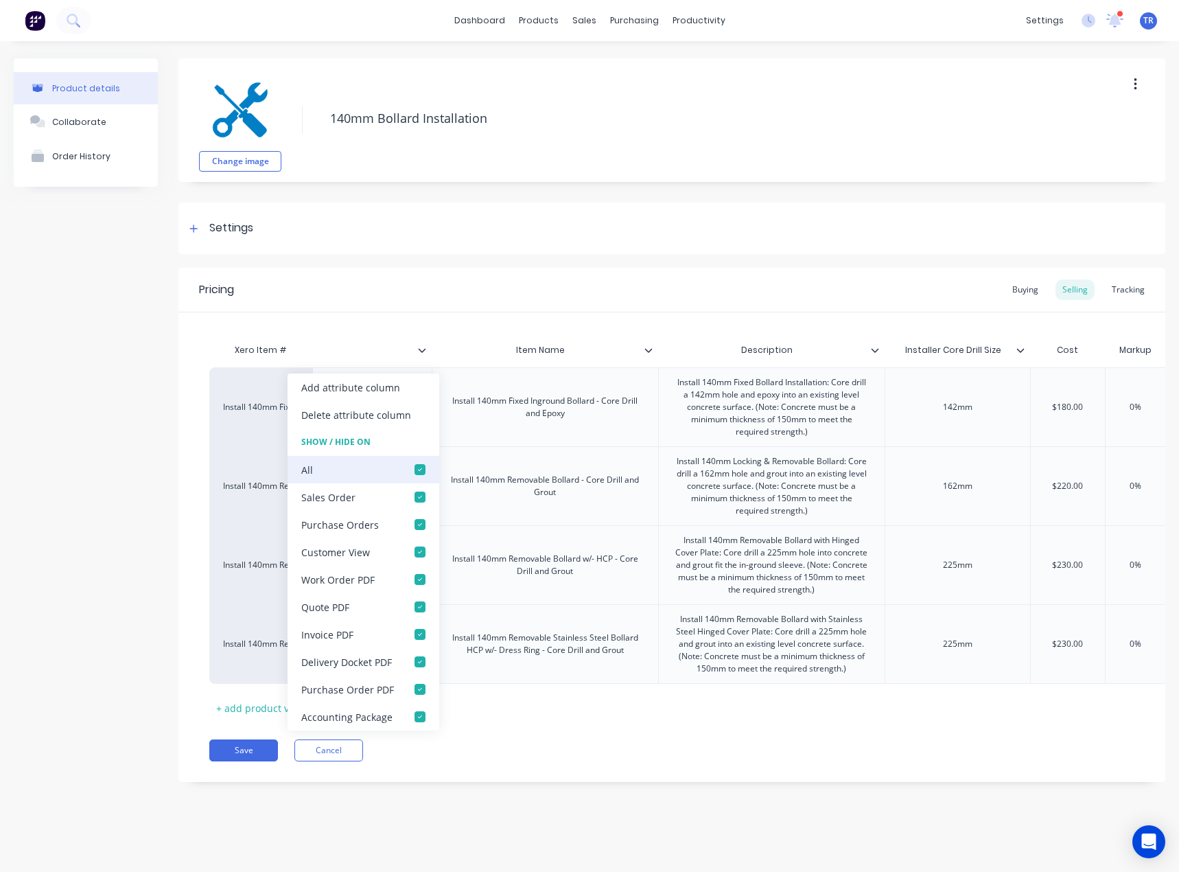
click at [422, 467] on div at bounding box center [419, 469] width 27 height 27
click at [233, 761] on button "Save" at bounding box center [243, 750] width 69 height 22
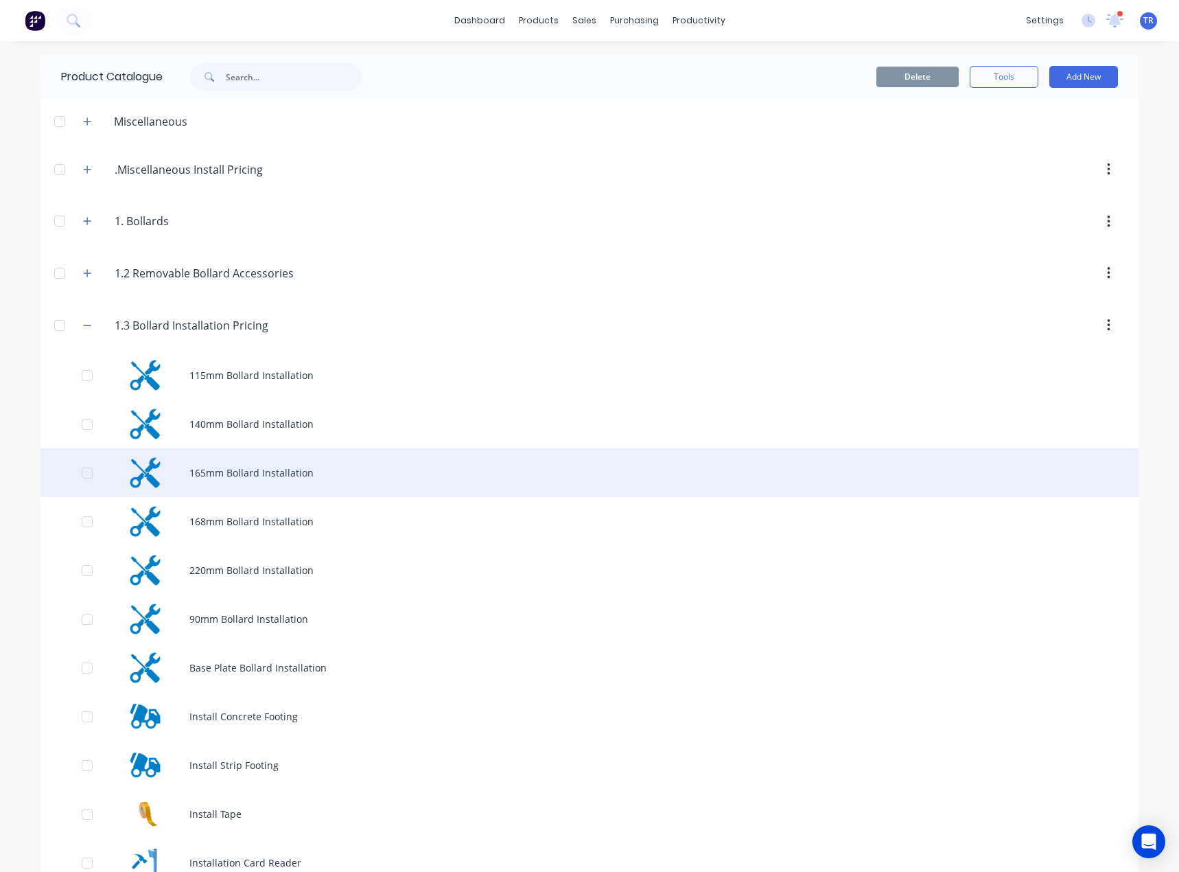
click at [308, 457] on div "165mm Bollard Installation" at bounding box center [590, 472] width 1098 height 49
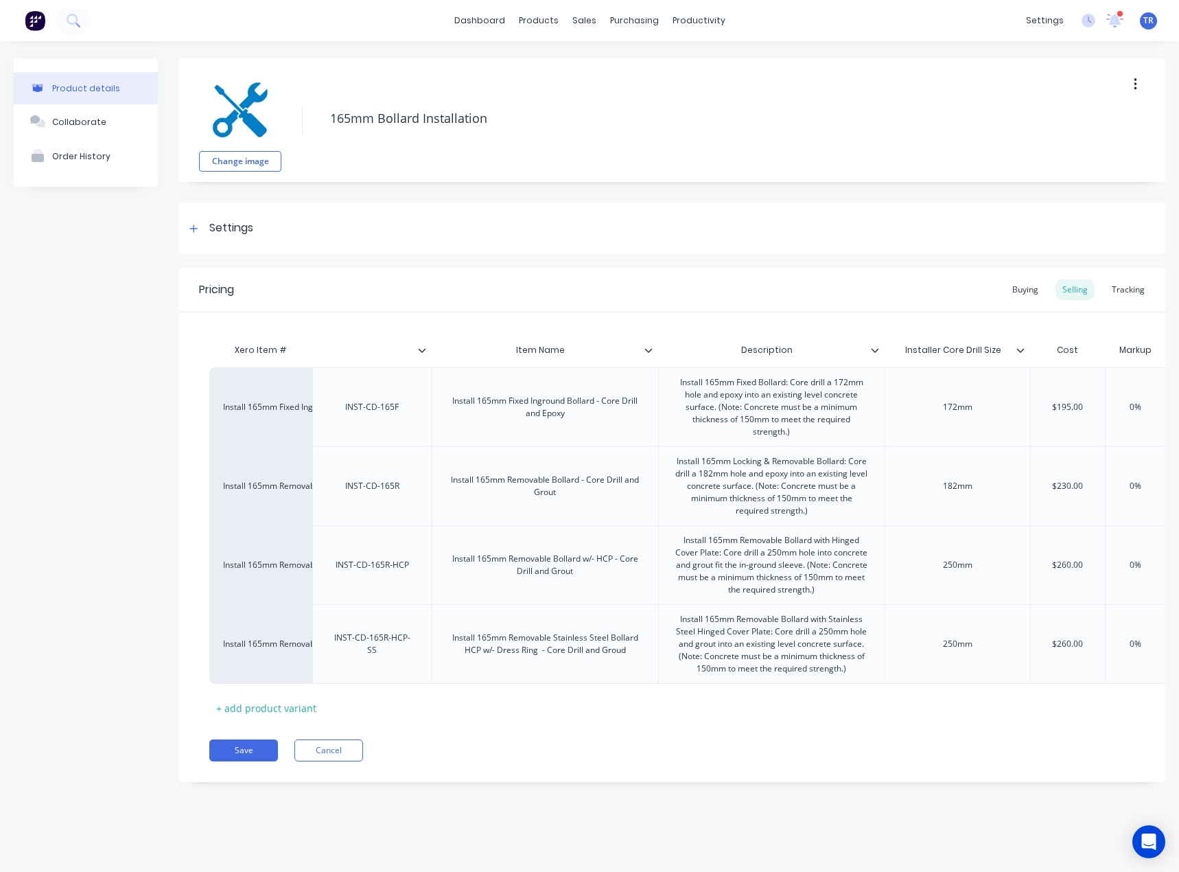
click at [420, 352] on icon at bounding box center [422, 350] width 8 height 8
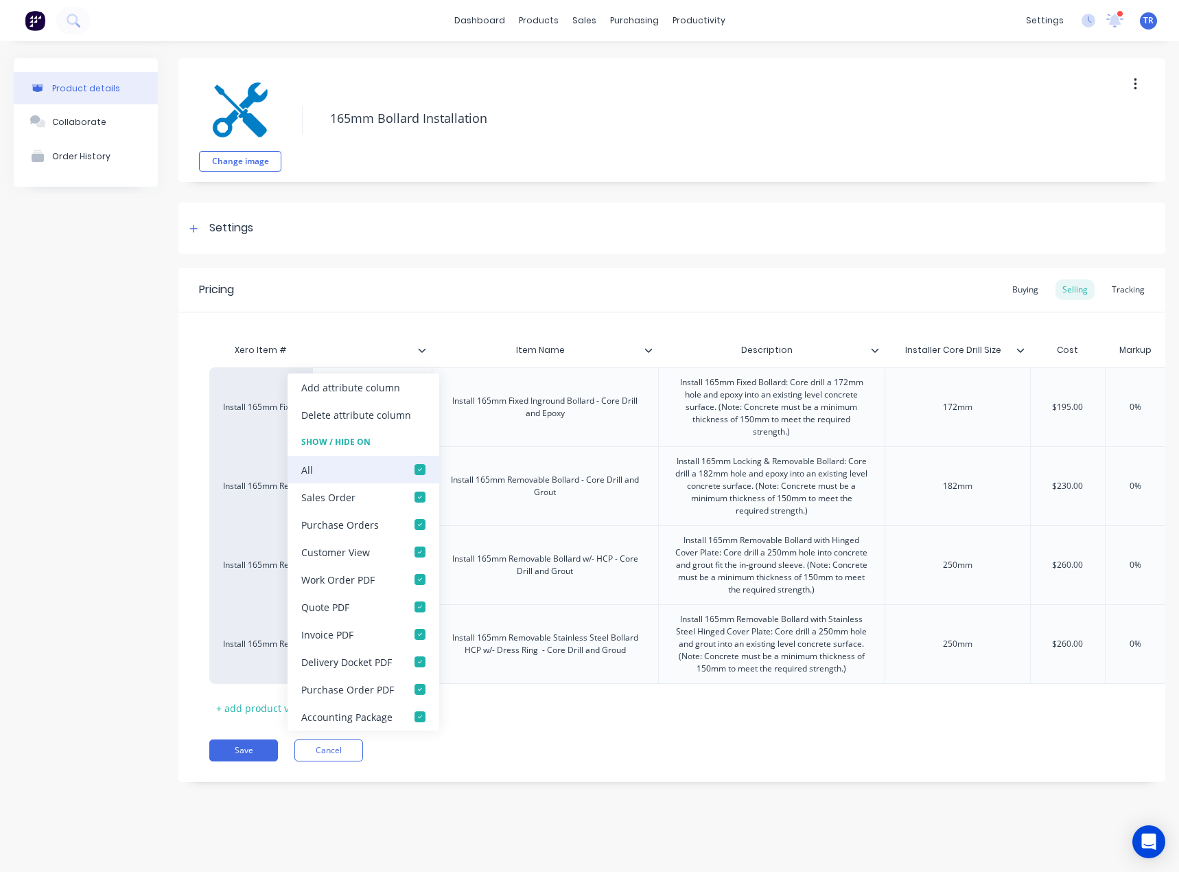
click at [426, 466] on div at bounding box center [419, 469] width 27 height 27
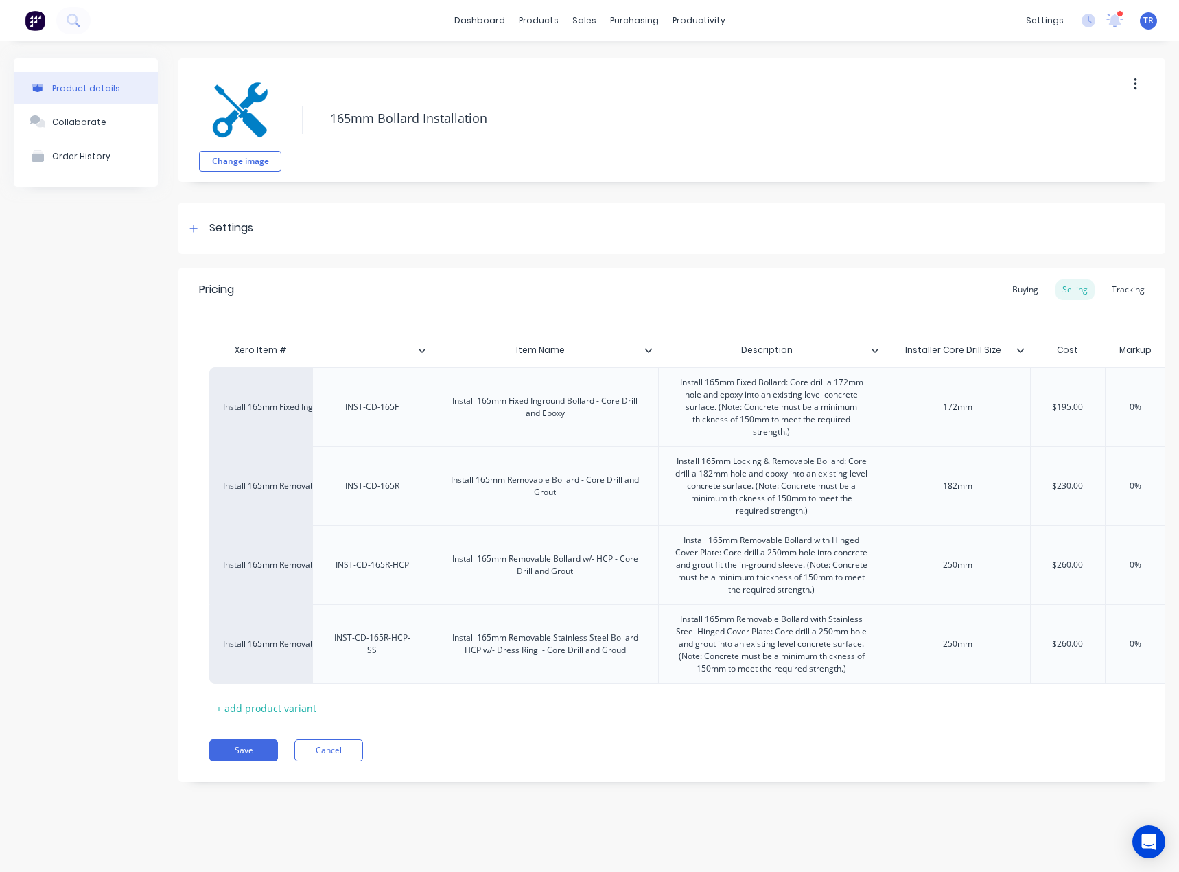
click at [645, 352] on icon at bounding box center [649, 350] width 8 height 8
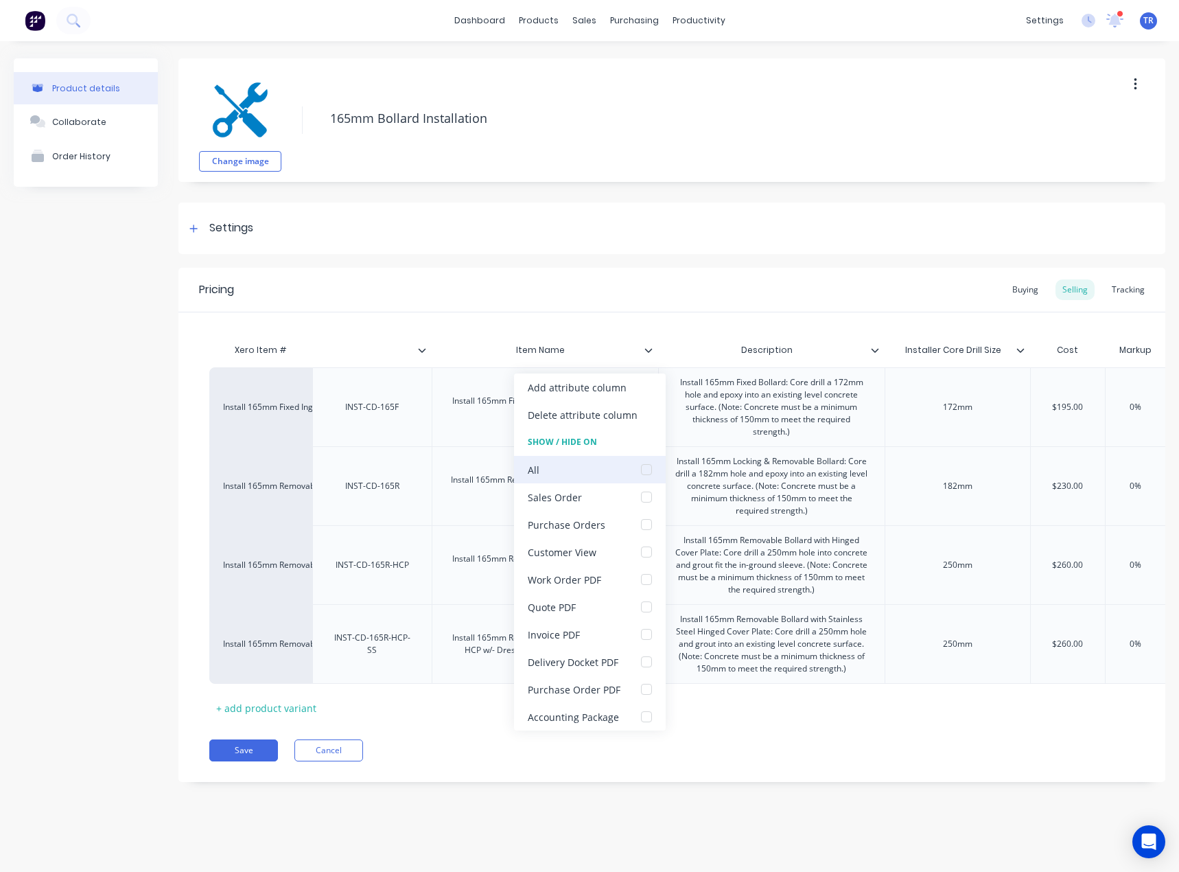
click at [656, 474] on div at bounding box center [646, 469] width 27 height 27
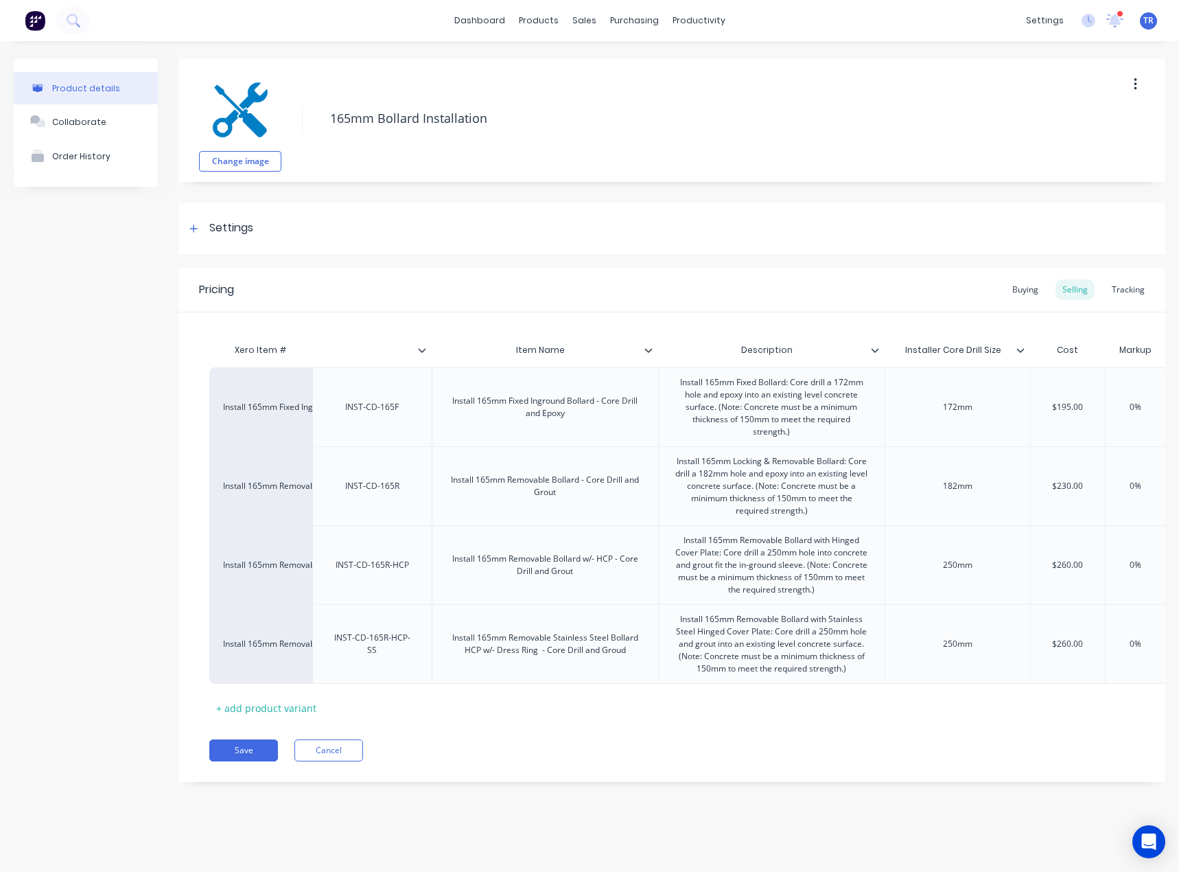
click at [879, 352] on div at bounding box center [881, 350] width 8 height 12
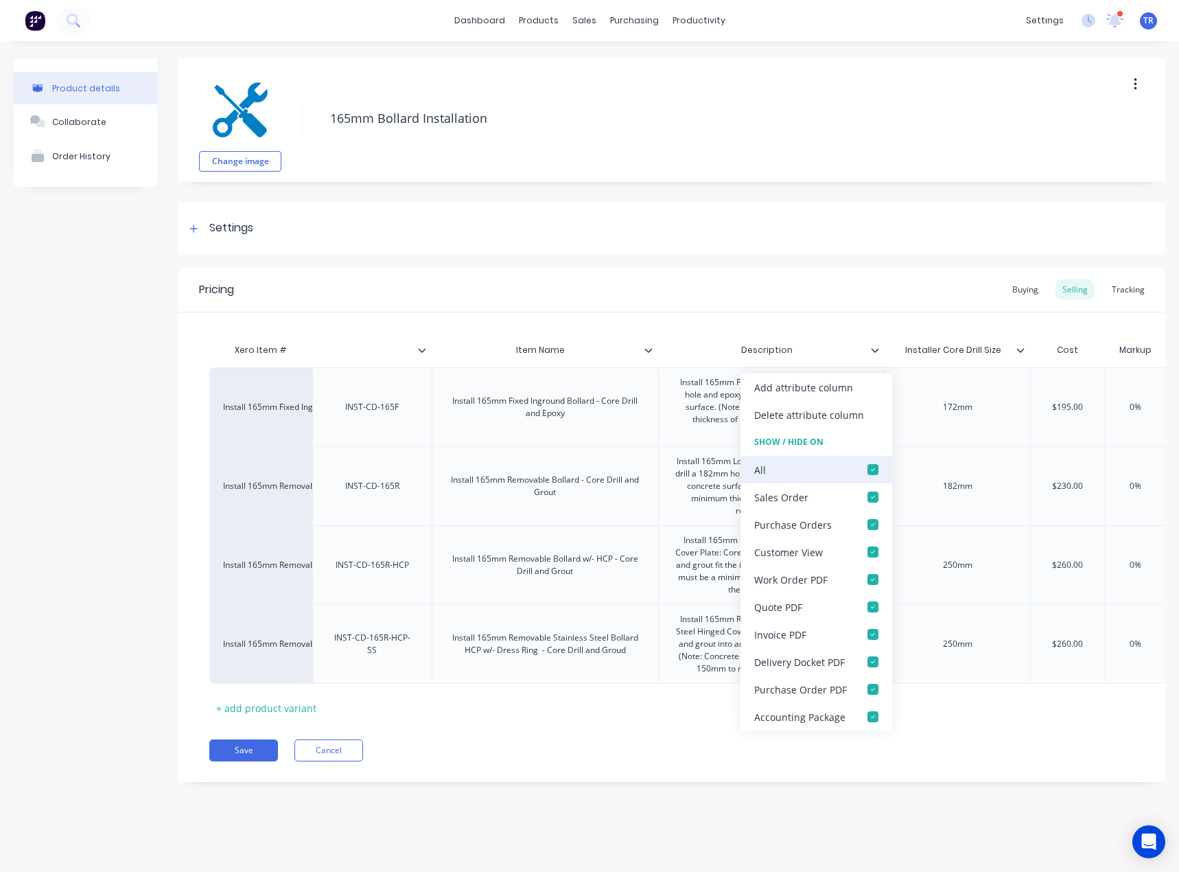
click at [875, 472] on div at bounding box center [873, 469] width 27 height 27
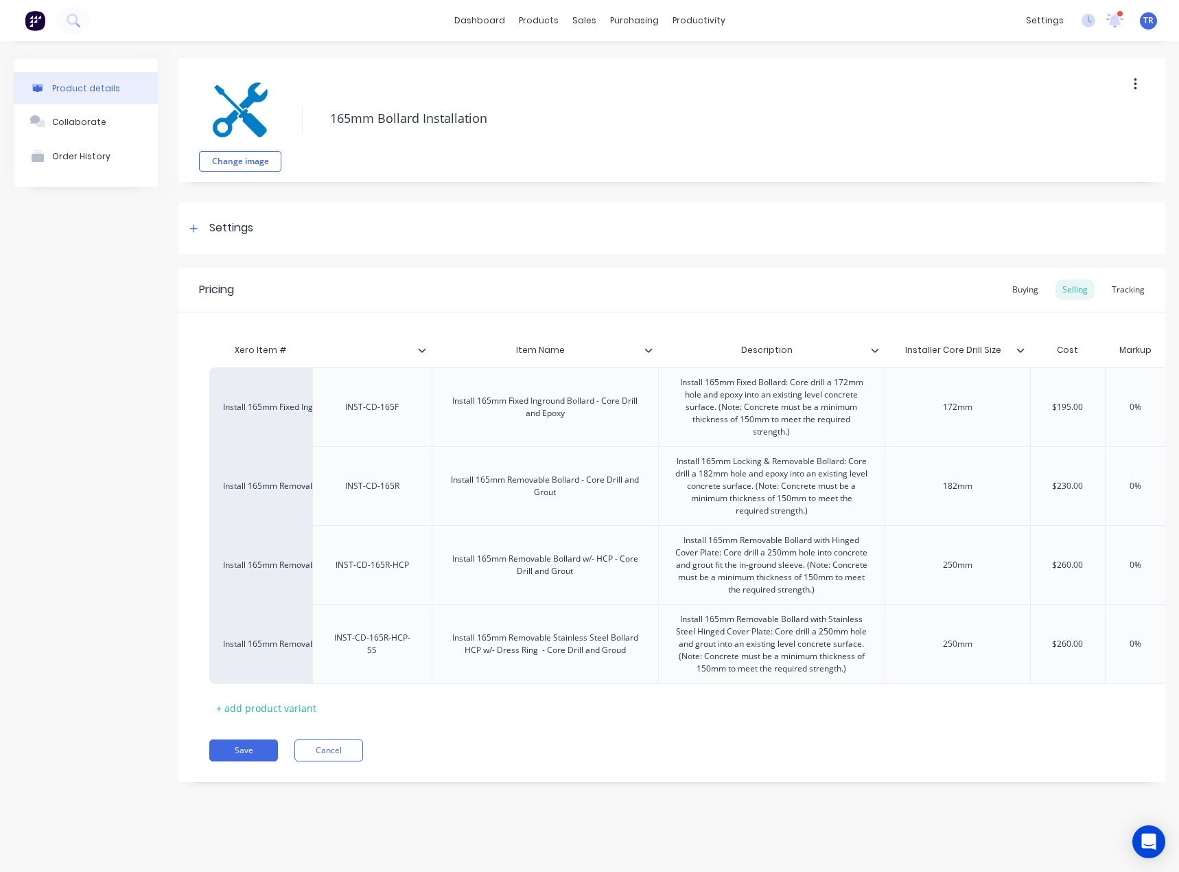
click at [1022, 347] on icon at bounding box center [1021, 350] width 8 height 8
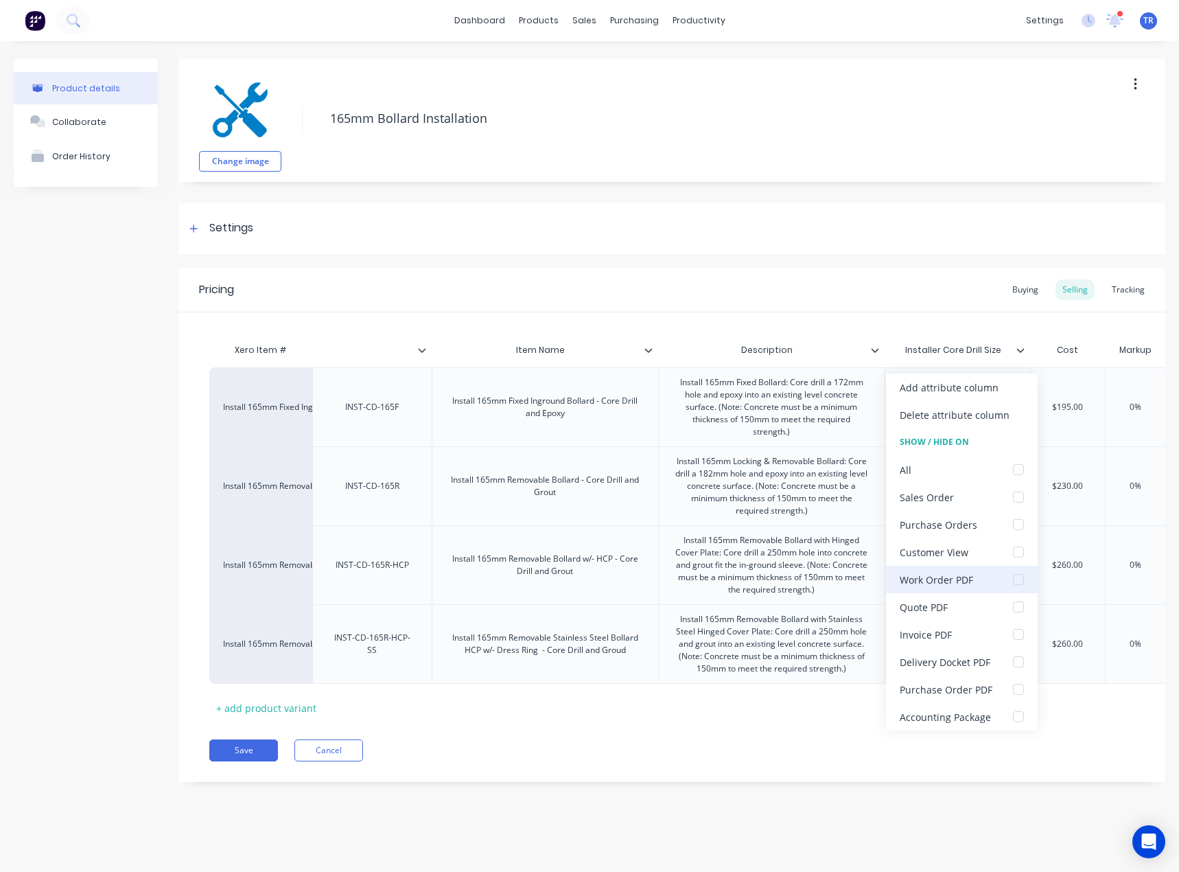
click at [976, 584] on div "Work Order PDF" at bounding box center [962, 579] width 152 height 27
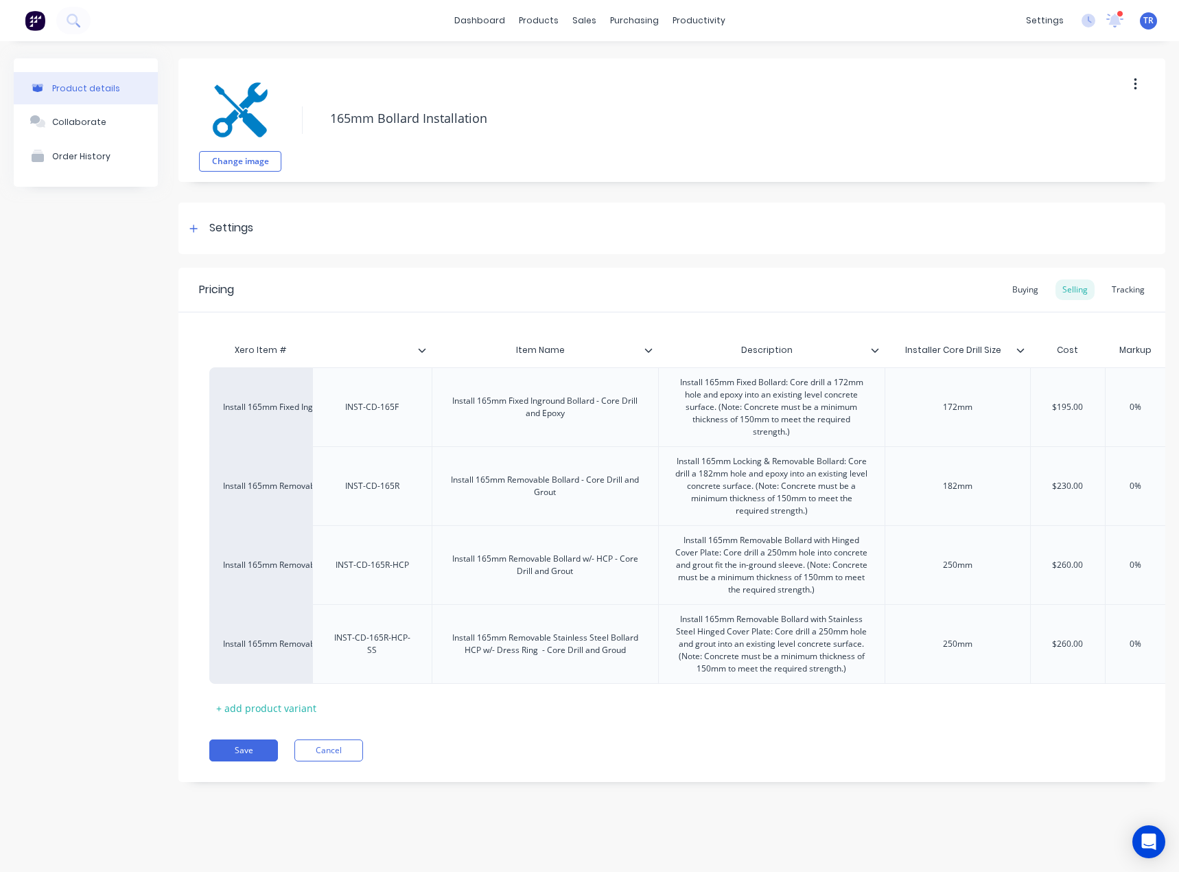
click at [209, 753] on div "Pricing Buying Selling Tracking Xero Item # Item Name Description Installer Cor…" at bounding box center [672, 525] width 987 height 514
click at [229, 757] on button "Save" at bounding box center [243, 750] width 69 height 22
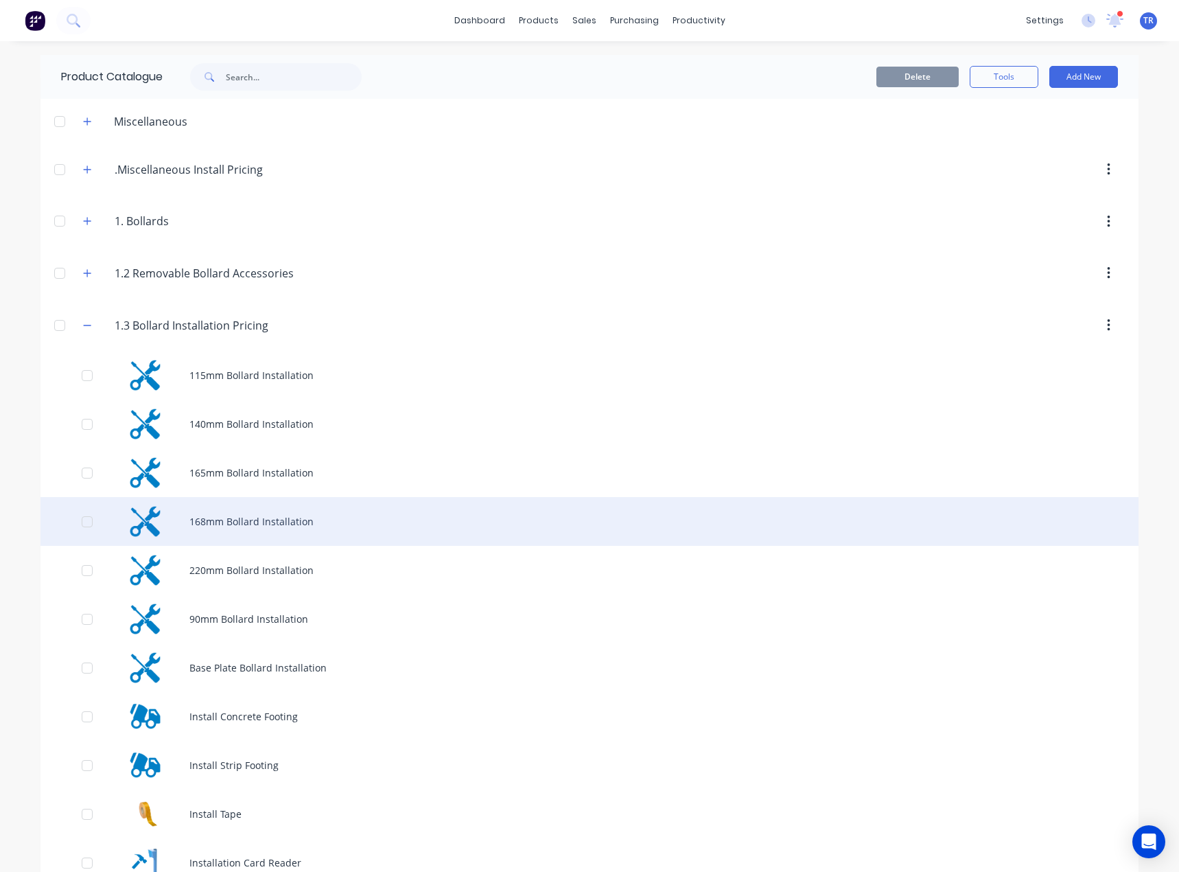
click at [301, 520] on div "168mm Bollard Installation" at bounding box center [590, 521] width 1098 height 49
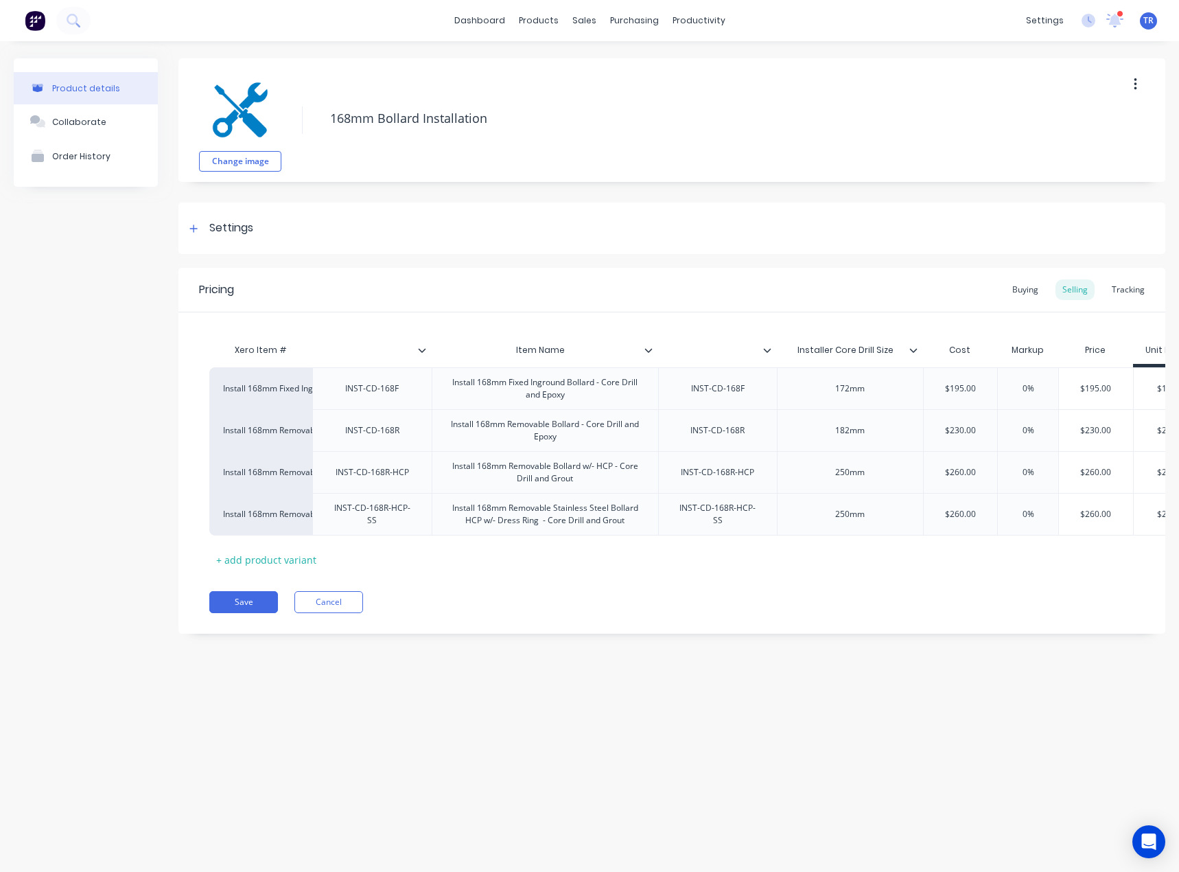
click at [910, 347] on icon at bounding box center [914, 350] width 8 height 8
click at [911, 347] on icon at bounding box center [914, 350] width 8 height 8
click at [911, 349] on icon at bounding box center [914, 350] width 8 height 4
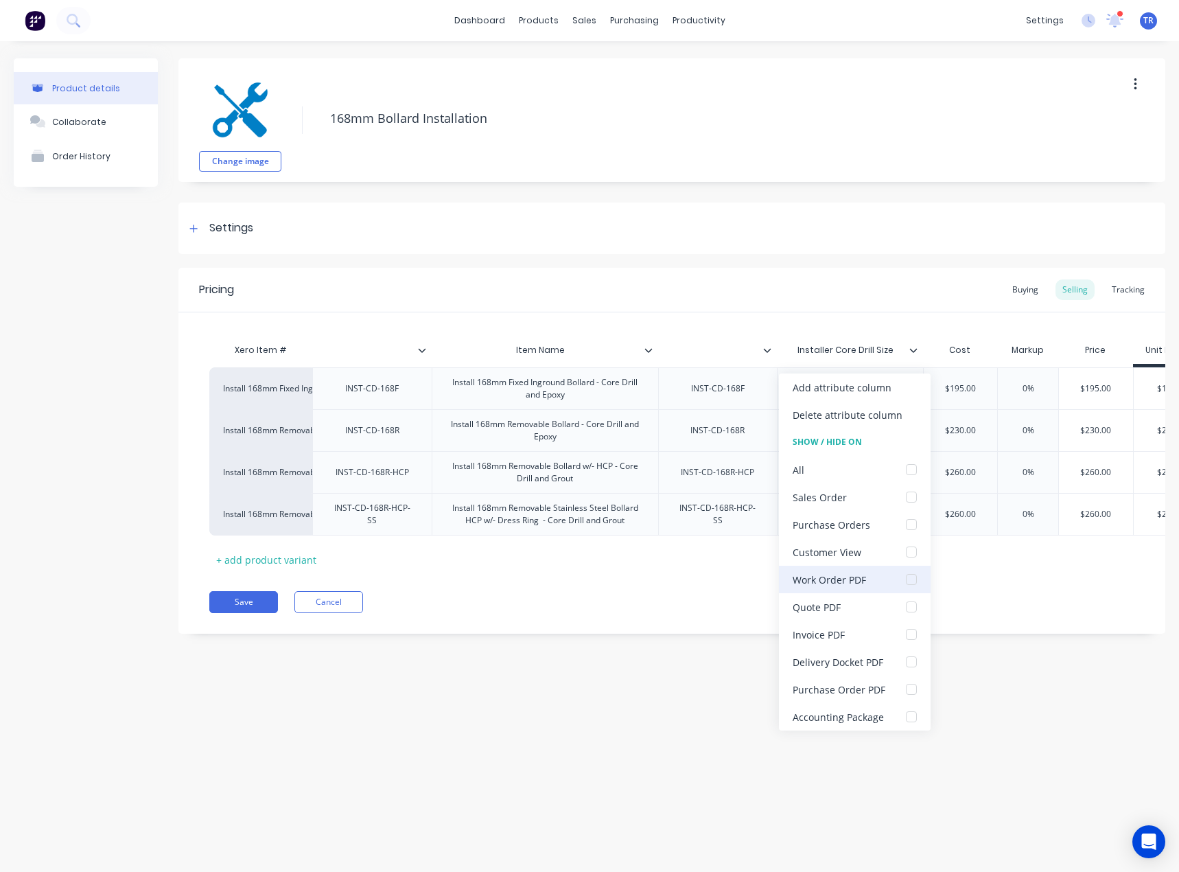
click at [903, 575] on div at bounding box center [911, 579] width 27 height 27
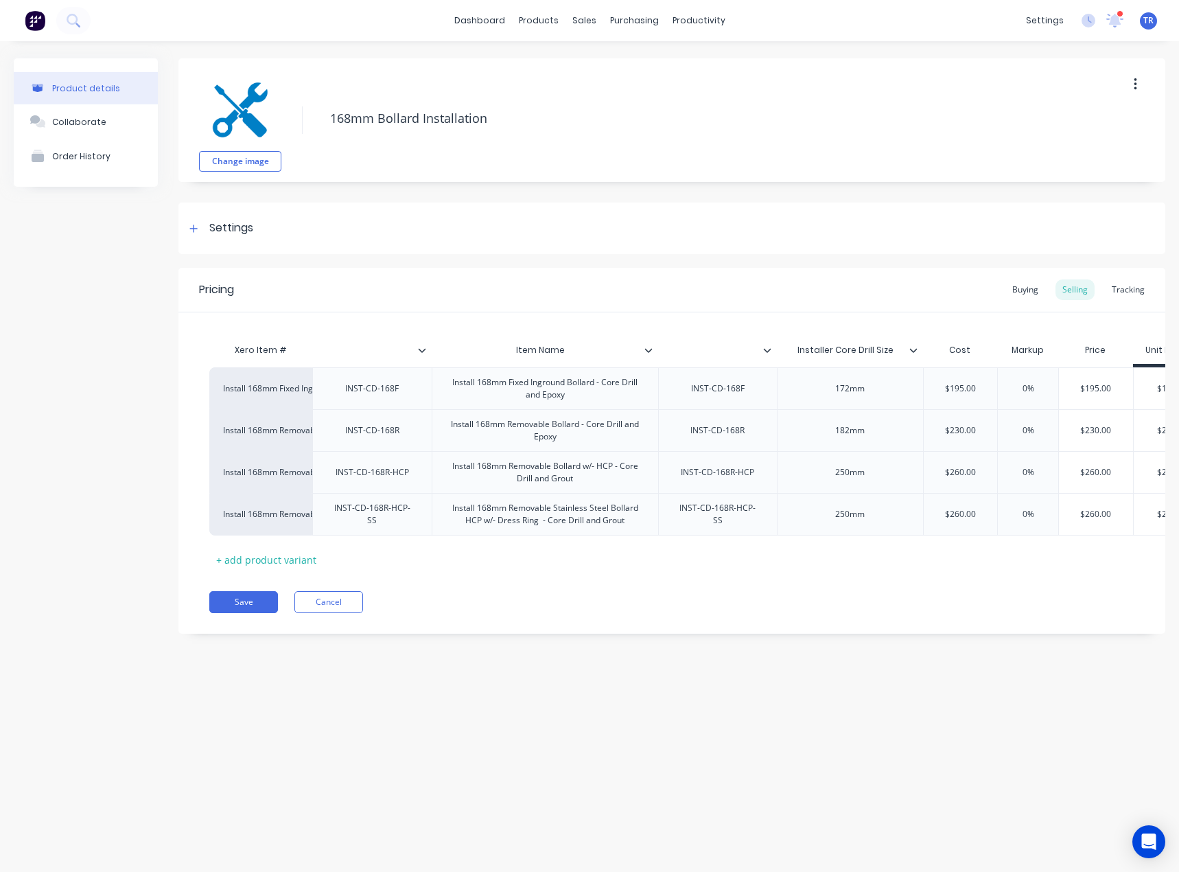
click at [765, 351] on icon at bounding box center [767, 350] width 8 height 8
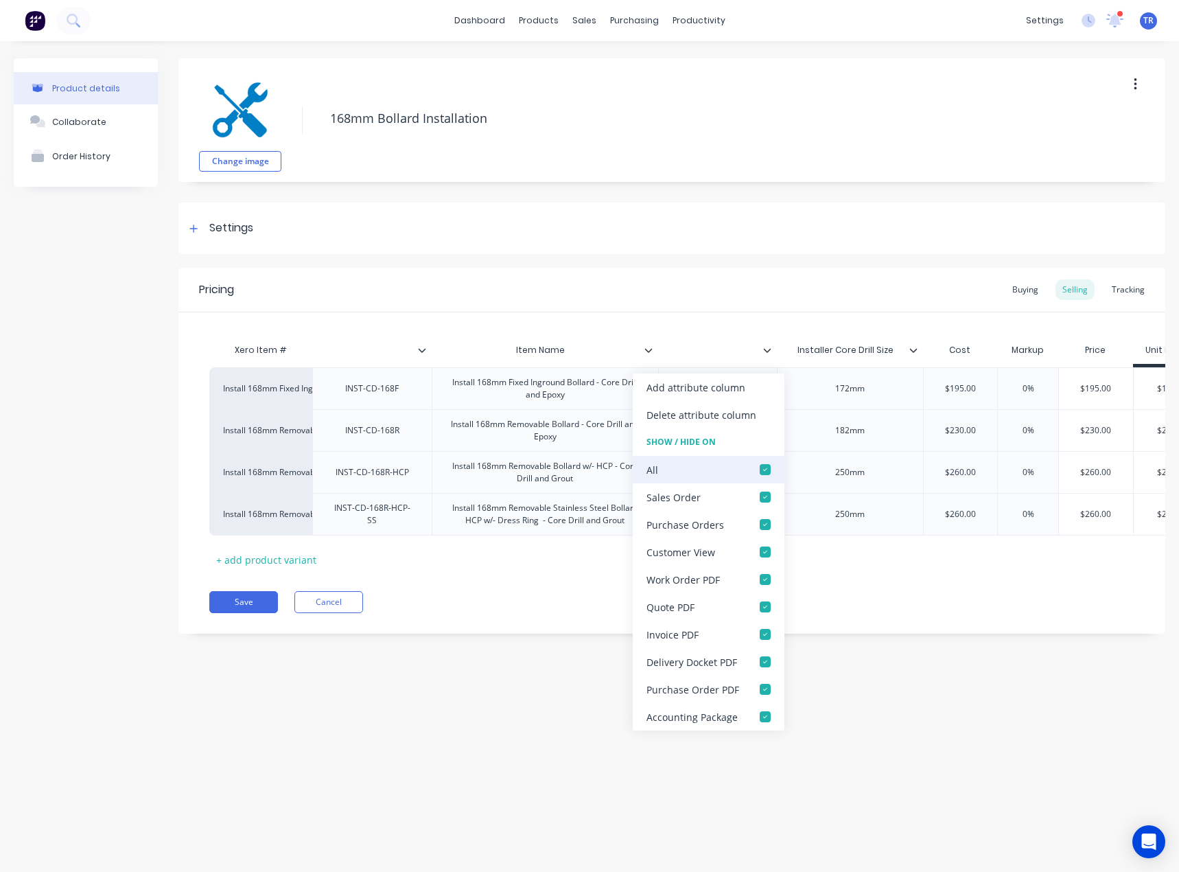
click at [766, 465] on div at bounding box center [765, 469] width 27 height 27
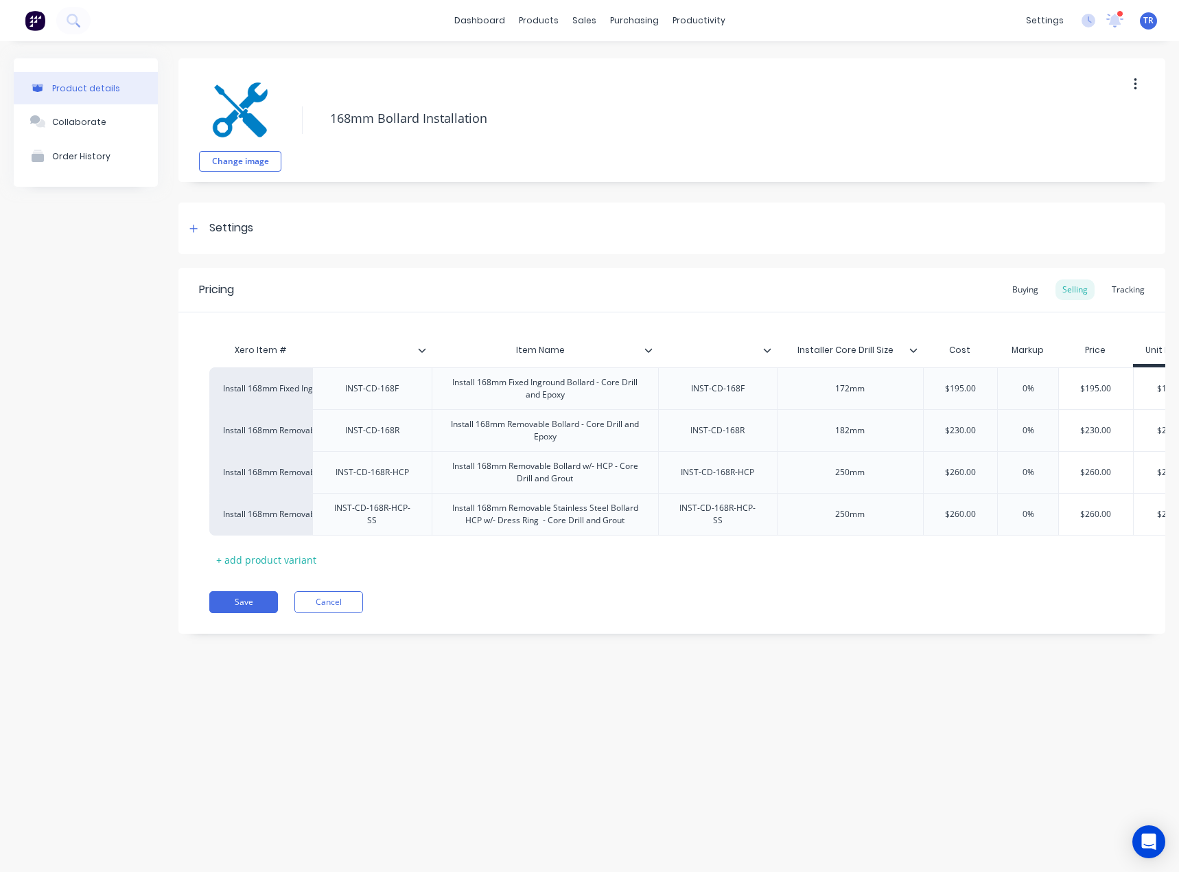
click at [641, 277] on div "Pricing Buying Selling Tracking" at bounding box center [672, 290] width 987 height 45
click at [763, 347] on icon at bounding box center [767, 350] width 8 height 8
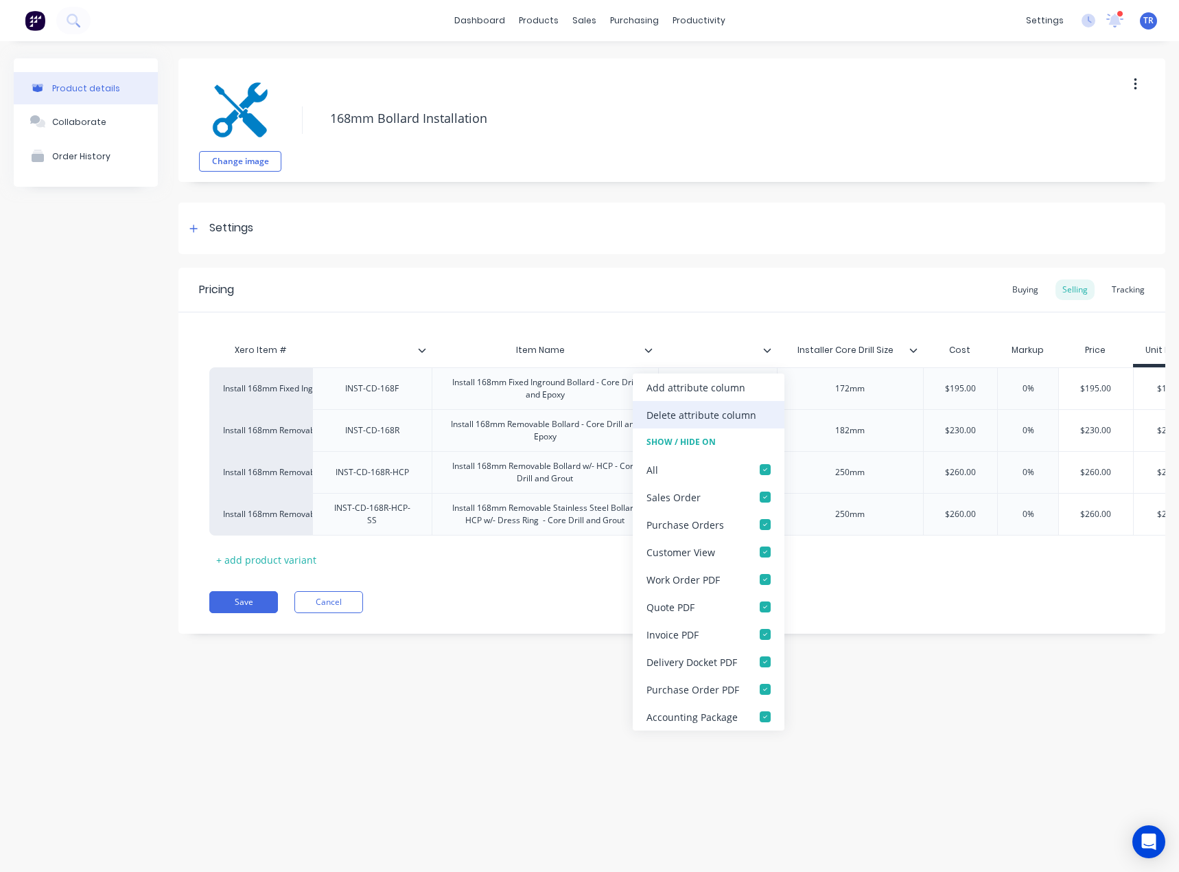
click at [752, 404] on div "Add attribute column Delete attribute column Show / Hide On All Sales Order Pur…" at bounding box center [709, 551] width 152 height 357
click at [749, 404] on div "Delete attribute column" at bounding box center [709, 414] width 152 height 27
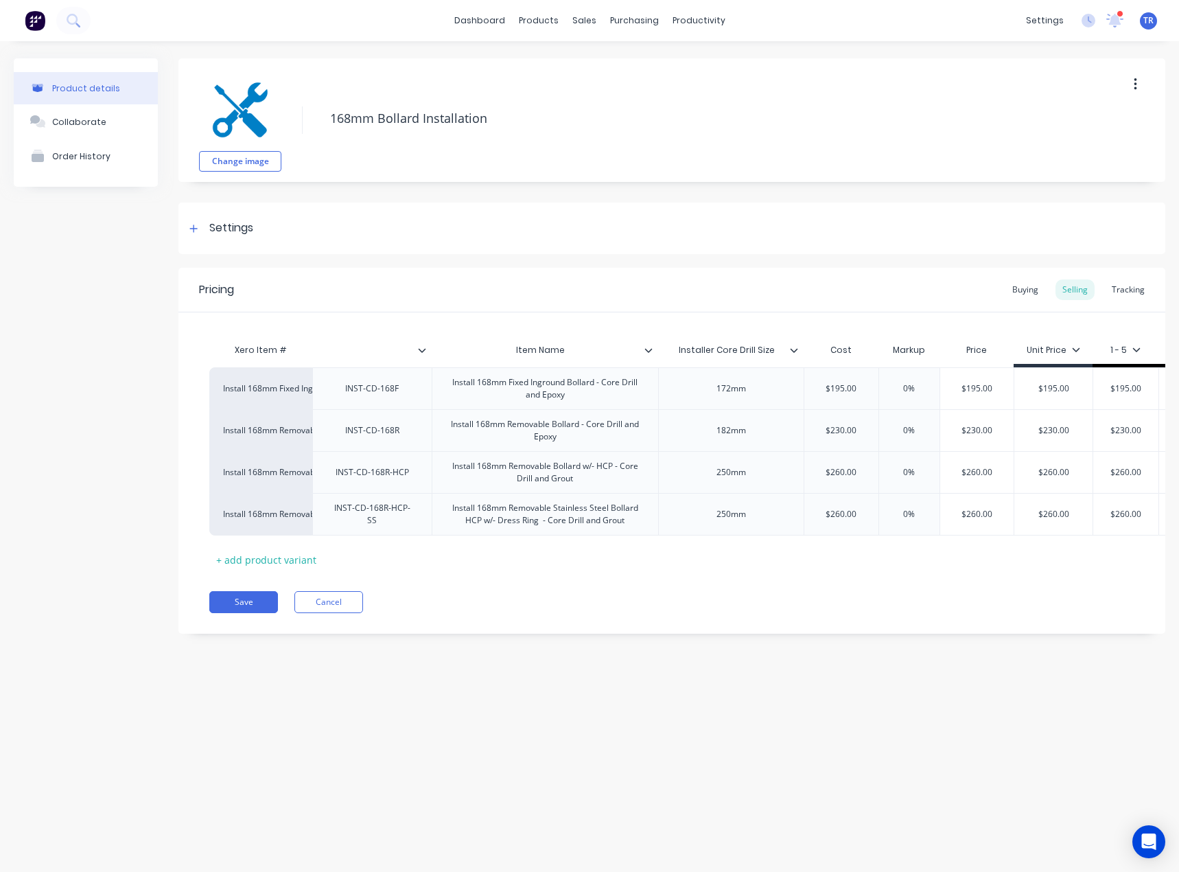
click at [654, 350] on div at bounding box center [654, 350] width 8 height 12
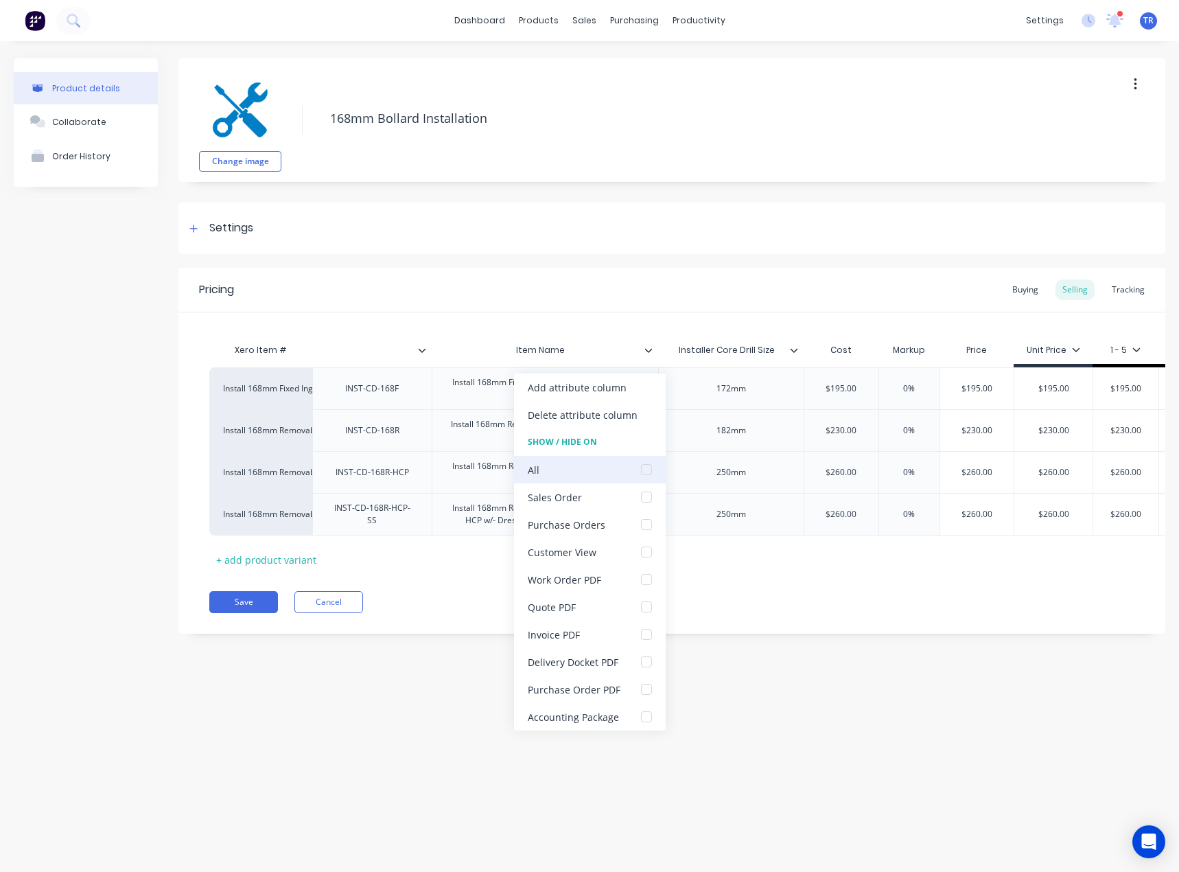
click at [600, 470] on div "All" at bounding box center [590, 469] width 152 height 27
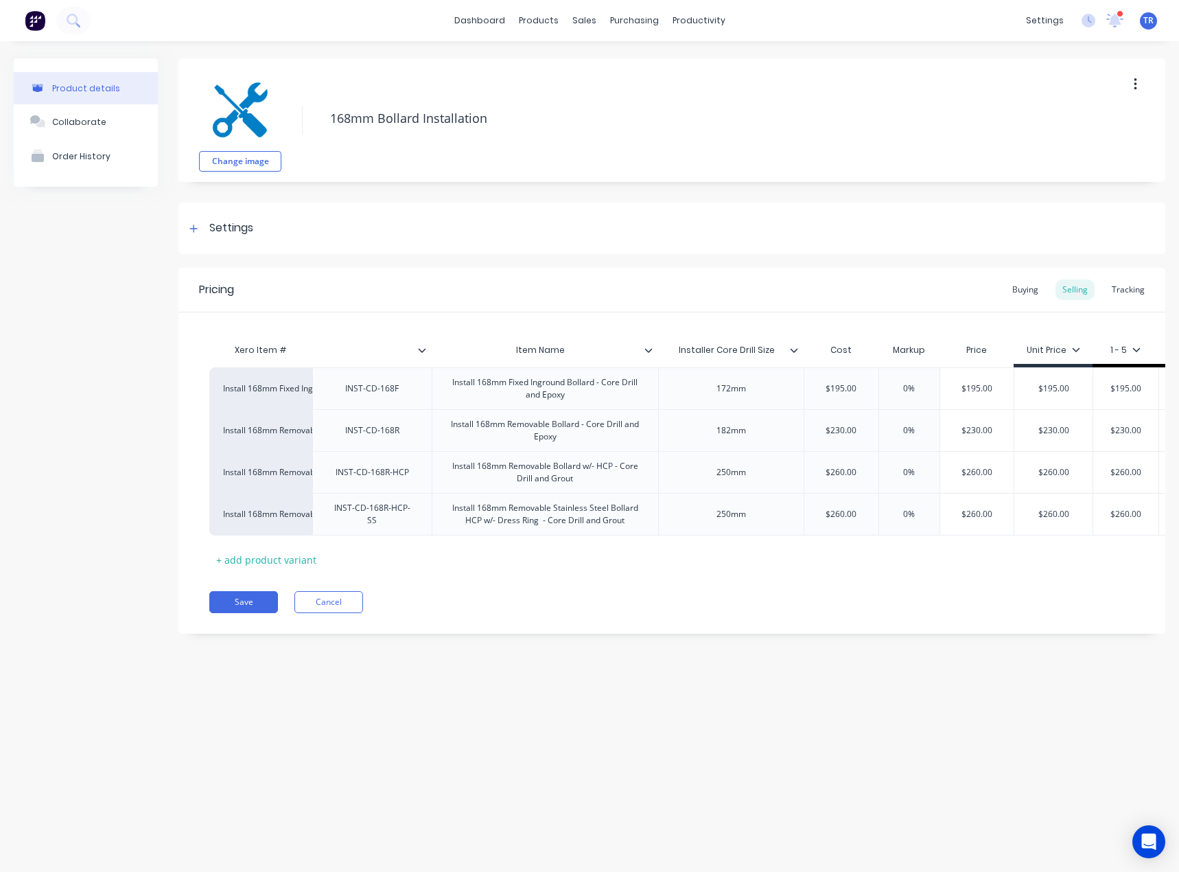
click at [427, 354] on div at bounding box center [428, 350] width 8 height 12
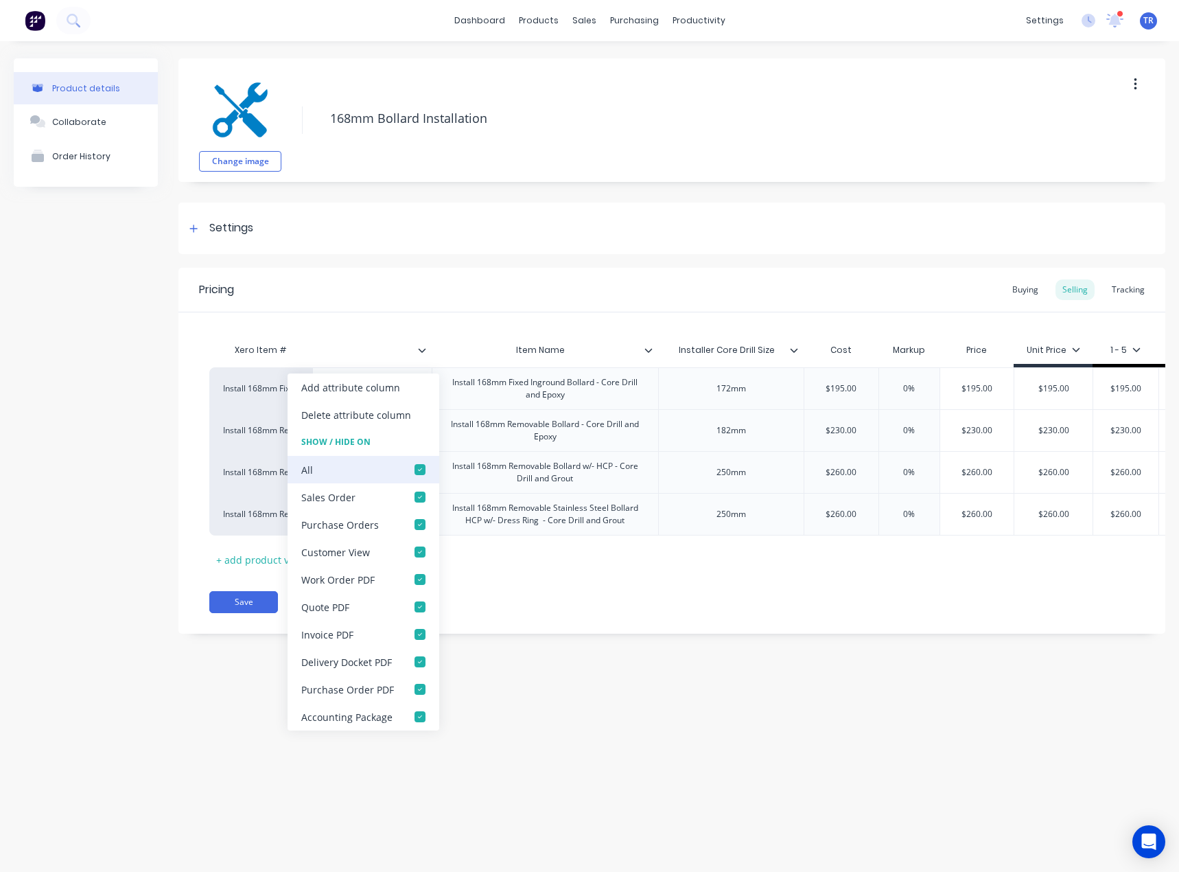
click at [419, 470] on div at bounding box center [419, 469] width 27 height 27
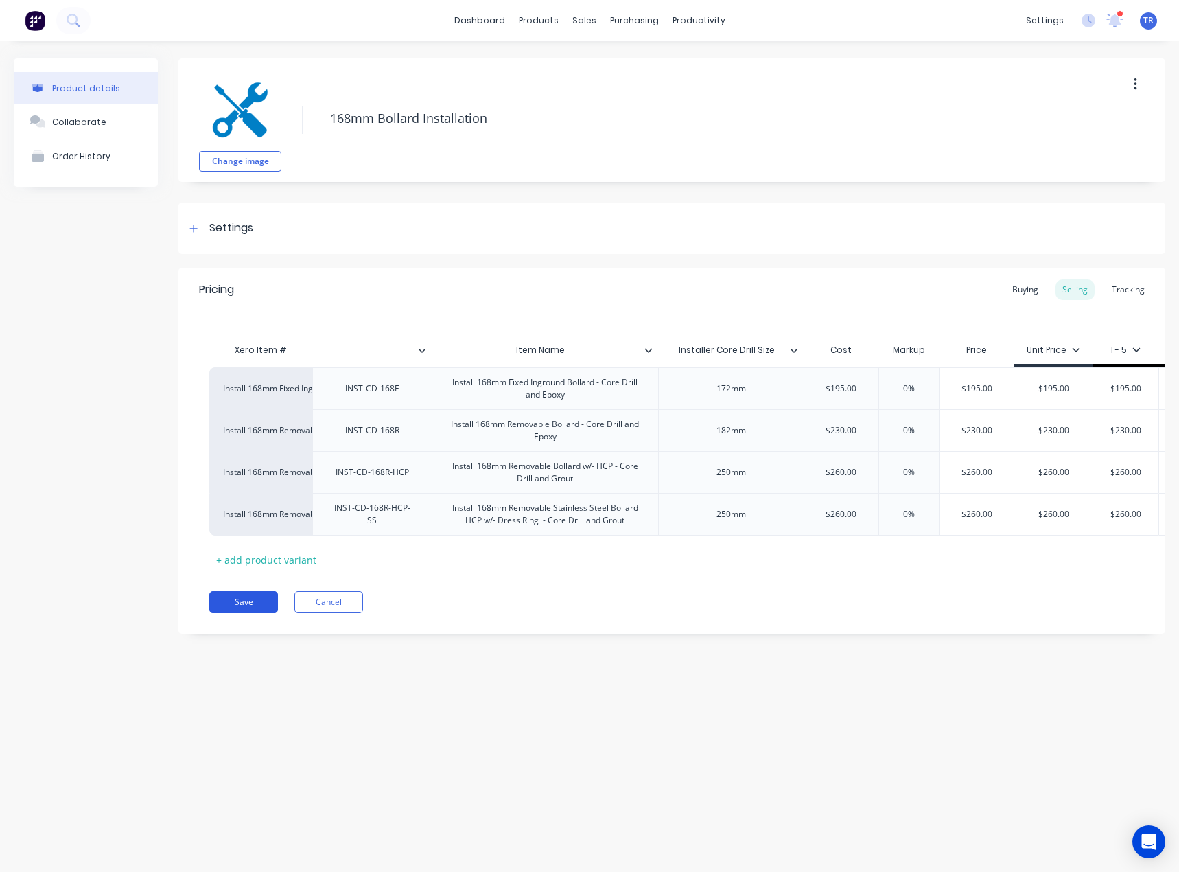
click at [268, 611] on button "Save" at bounding box center [243, 602] width 69 height 22
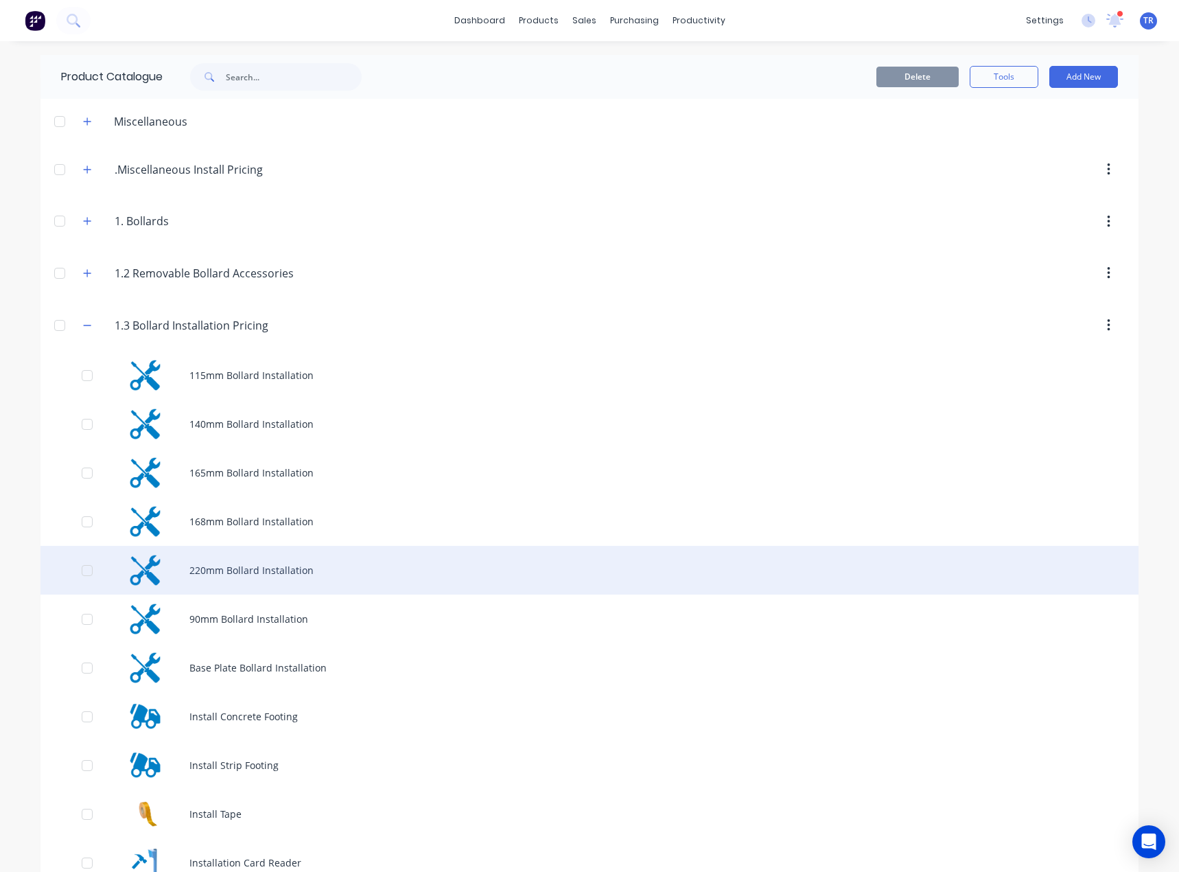
click at [297, 558] on div "220mm Bollard Installation" at bounding box center [590, 570] width 1098 height 49
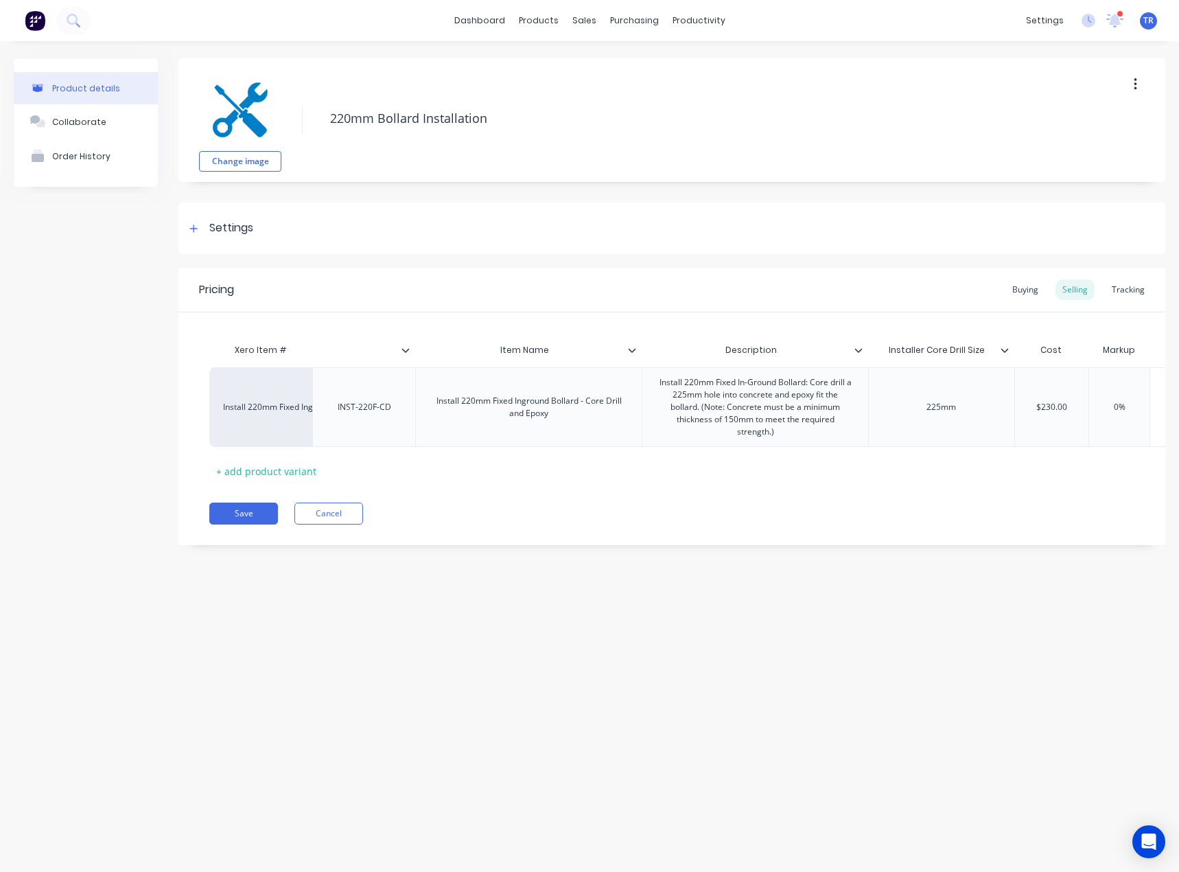
type textarea "x"
type input "Installer Core Drill Size"
click at [1001, 347] on div "Installer Core Drill Size Installer Core Drill Size" at bounding box center [941, 350] width 146 height 34
click at [1004, 349] on icon at bounding box center [1005, 350] width 8 height 8
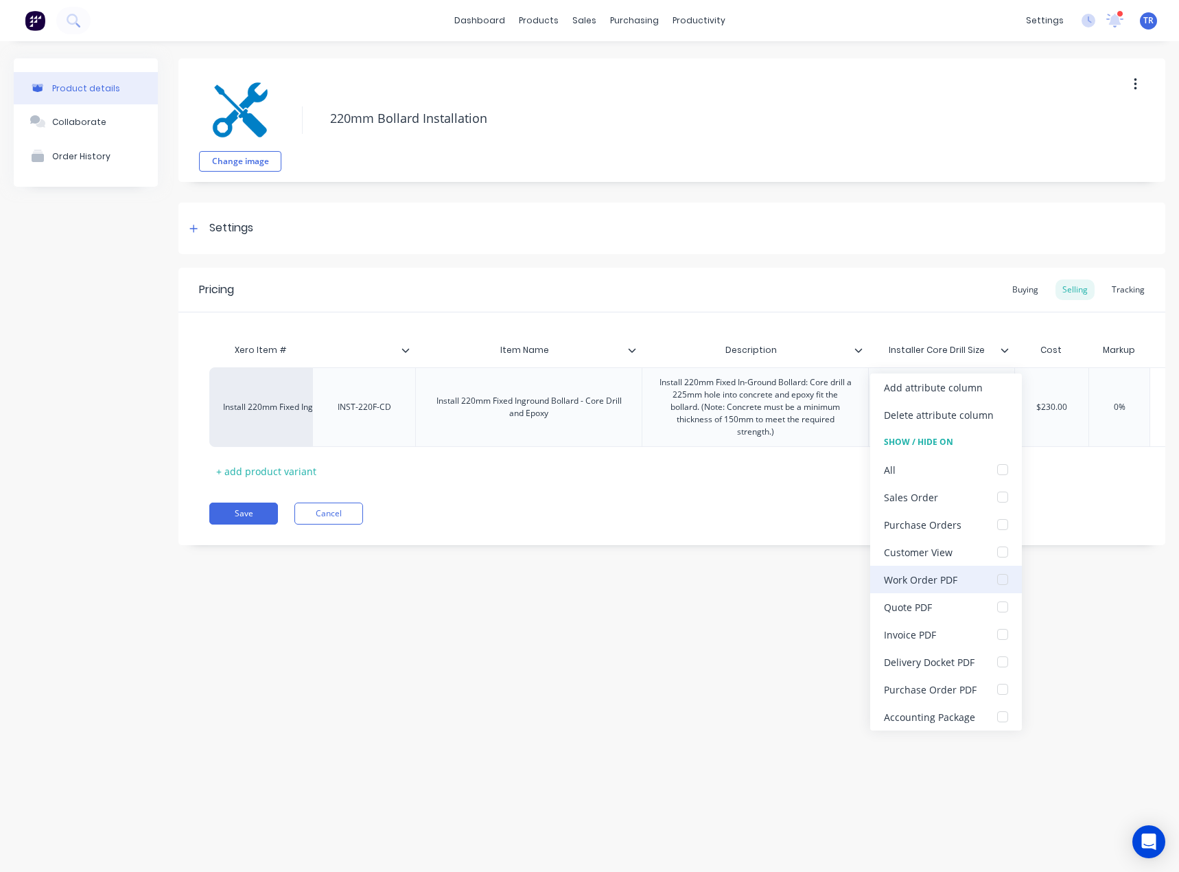
click at [952, 571] on div "Work Order PDF" at bounding box center [947, 579] width 152 height 27
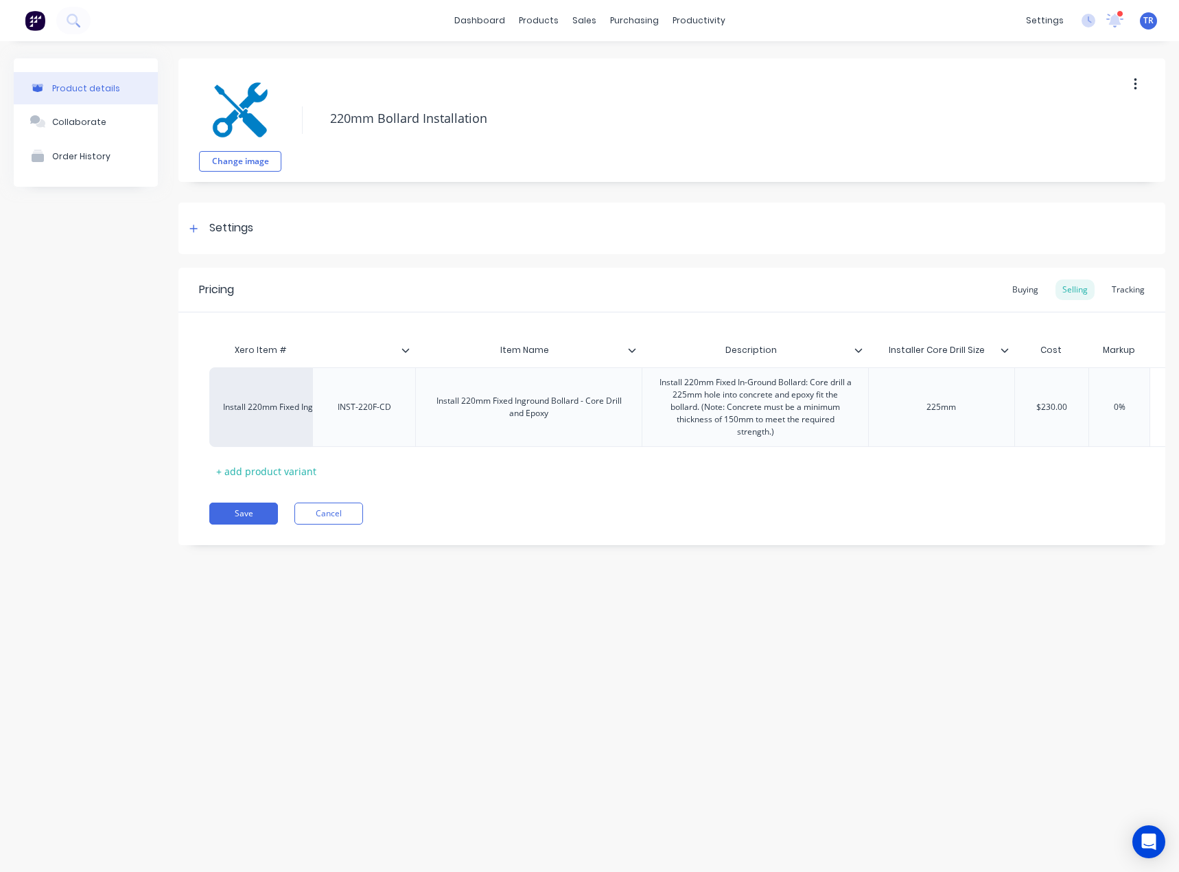
click at [860, 352] on icon at bounding box center [859, 350] width 8 height 4
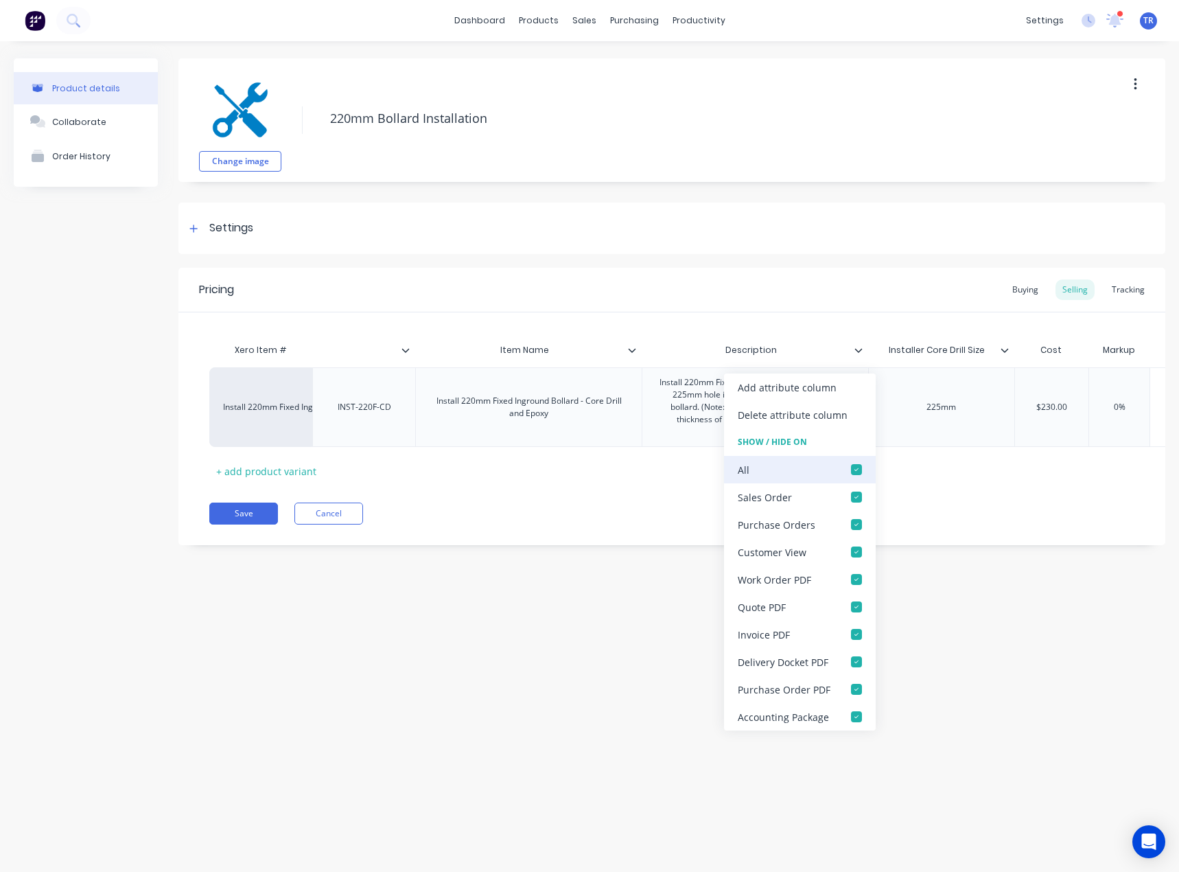
click at [853, 478] on div at bounding box center [856, 469] width 27 height 27
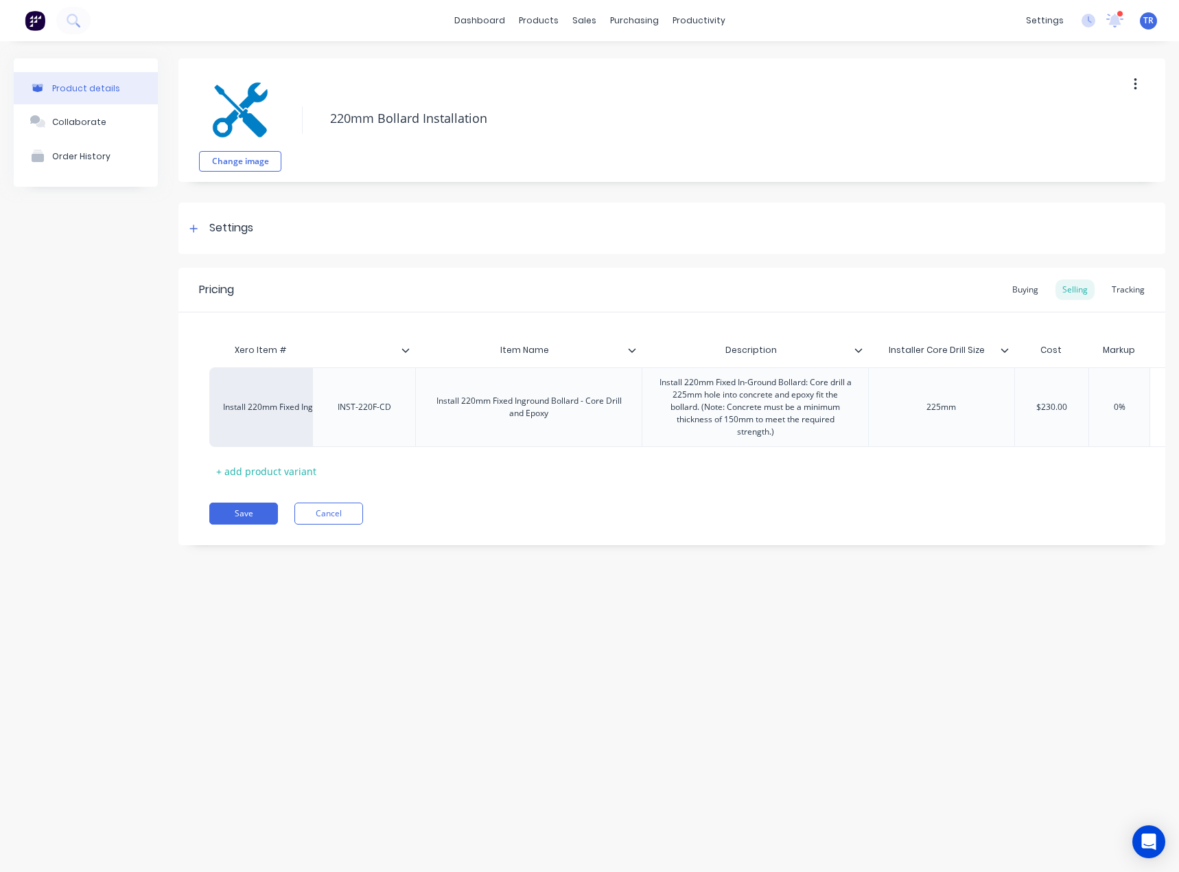
click at [634, 349] on icon at bounding box center [633, 350] width 8 height 4
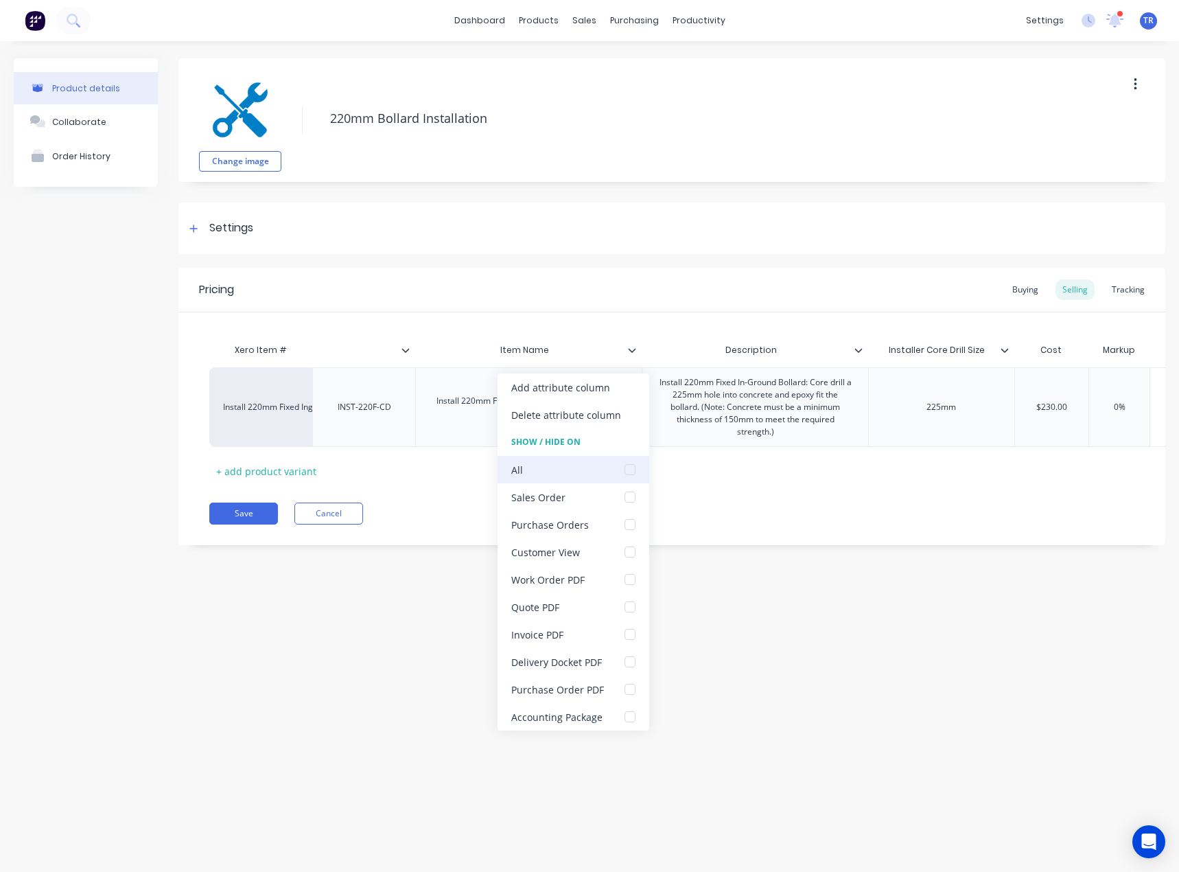
click at [601, 470] on div "All" at bounding box center [574, 469] width 152 height 27
click at [621, 478] on div at bounding box center [630, 469] width 27 height 27
type textarea "x"
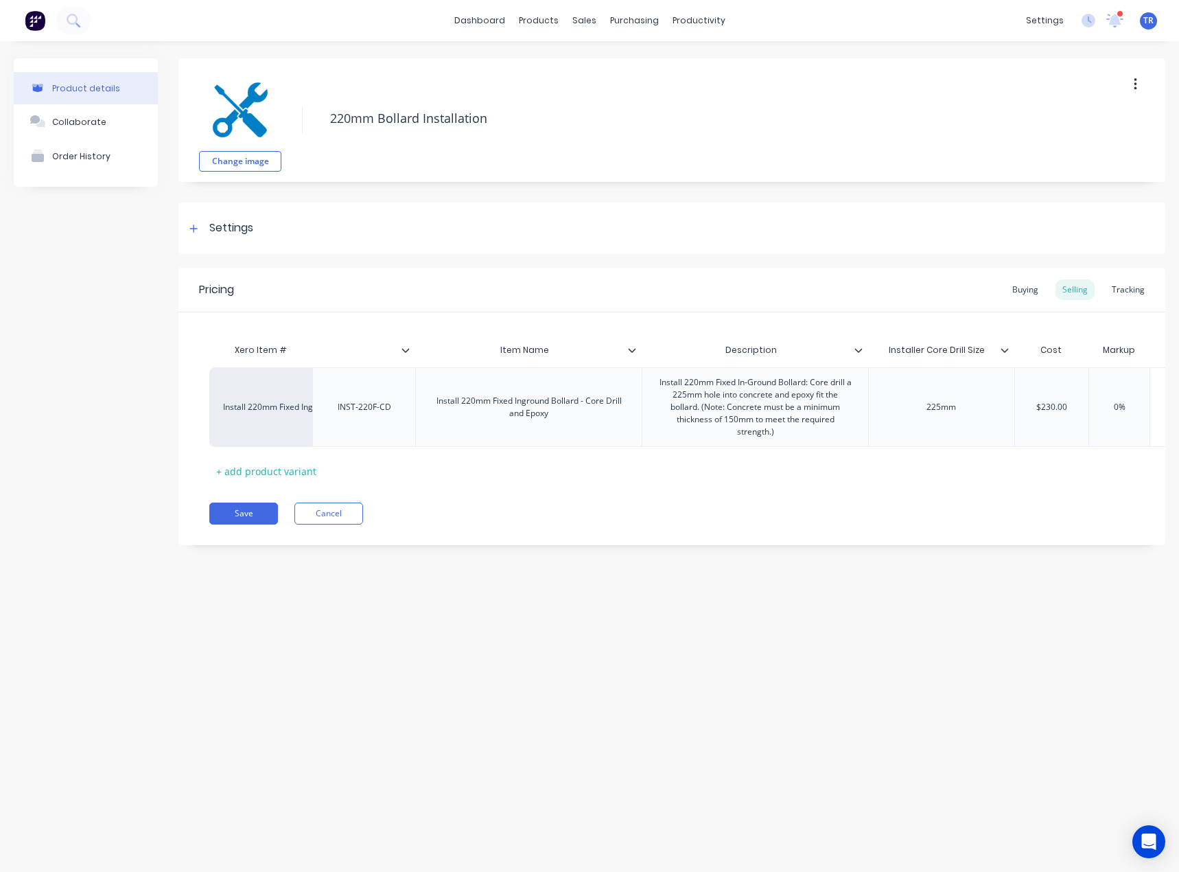
click at [400, 352] on input "text" at bounding box center [359, 350] width 95 height 12
click at [404, 347] on icon at bounding box center [406, 350] width 8 height 8
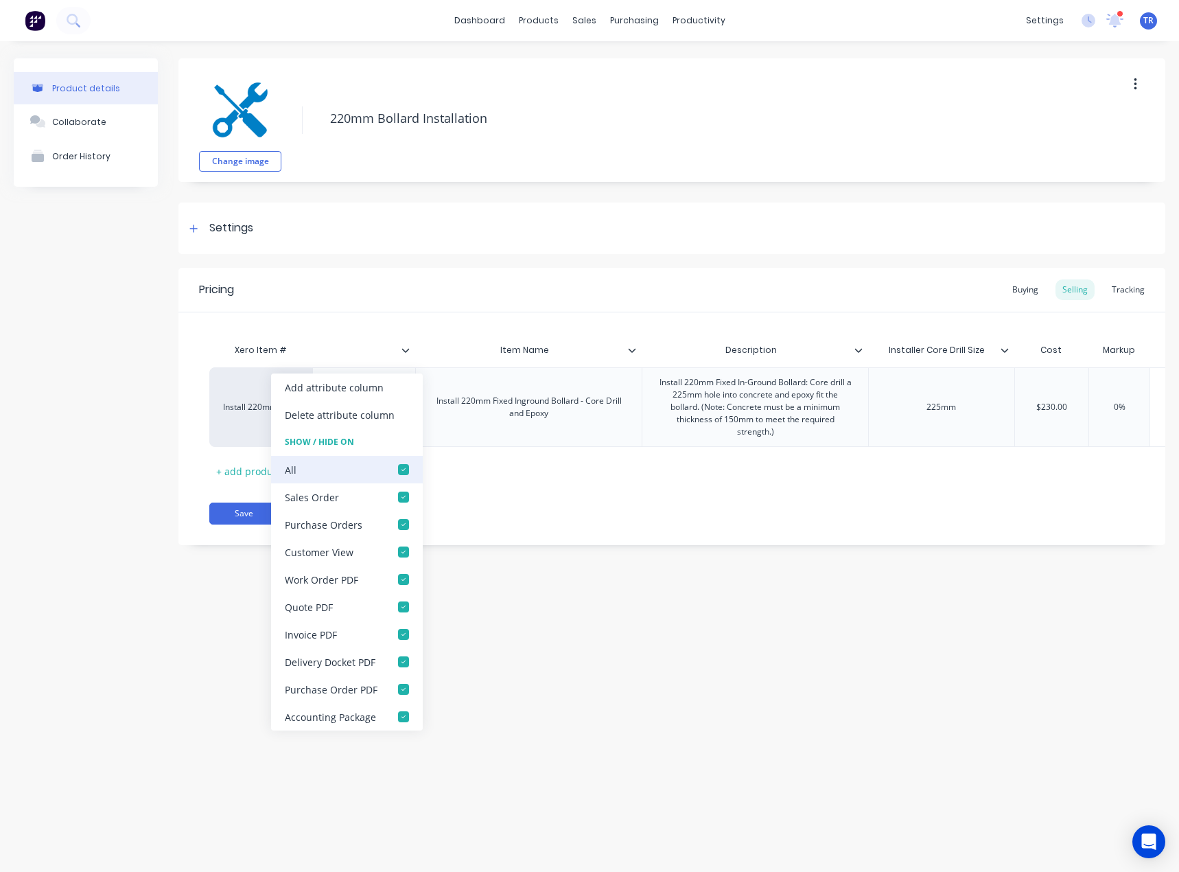
click at [391, 472] on div at bounding box center [403, 469] width 27 height 27
click at [215, 518] on button "Save" at bounding box center [243, 514] width 69 height 22
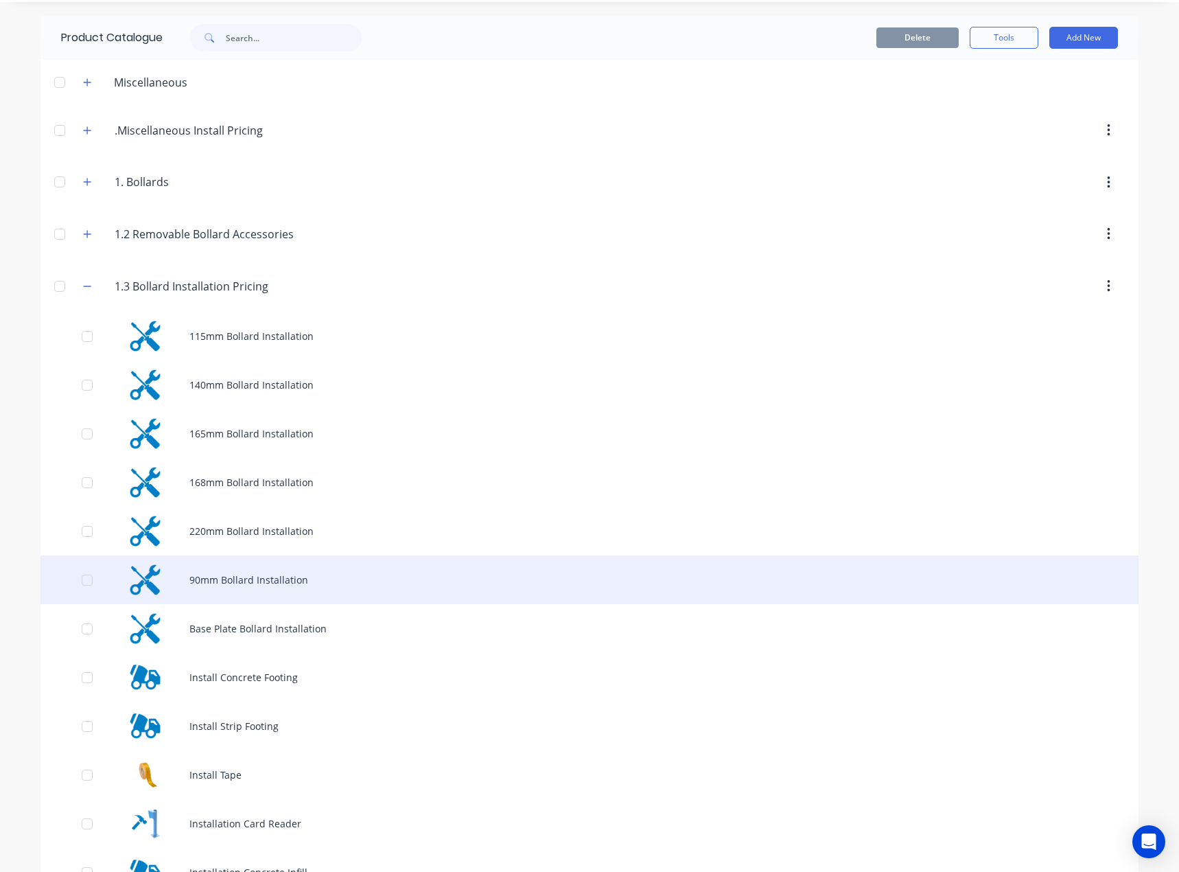
scroll to position [69, 0]
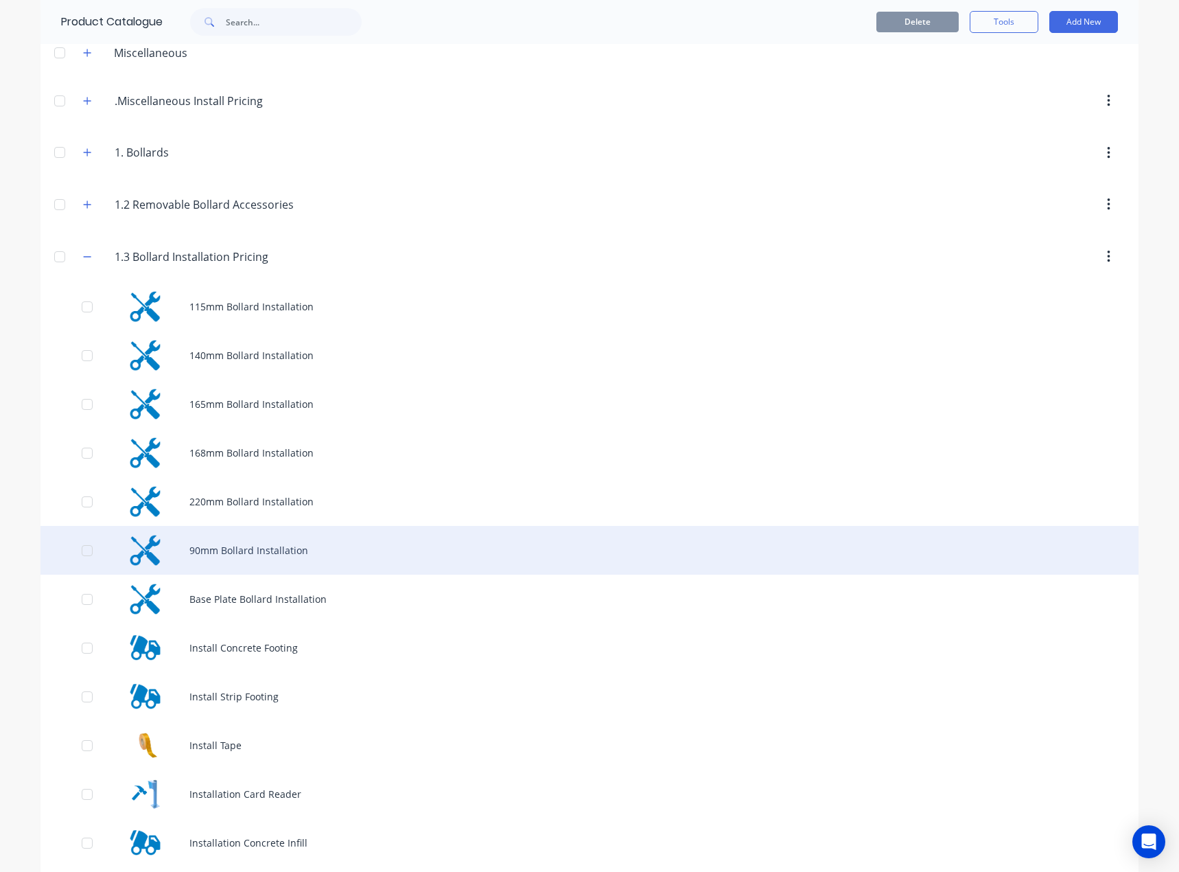
click at [253, 546] on div "90mm Bollard Installation" at bounding box center [590, 550] width 1098 height 49
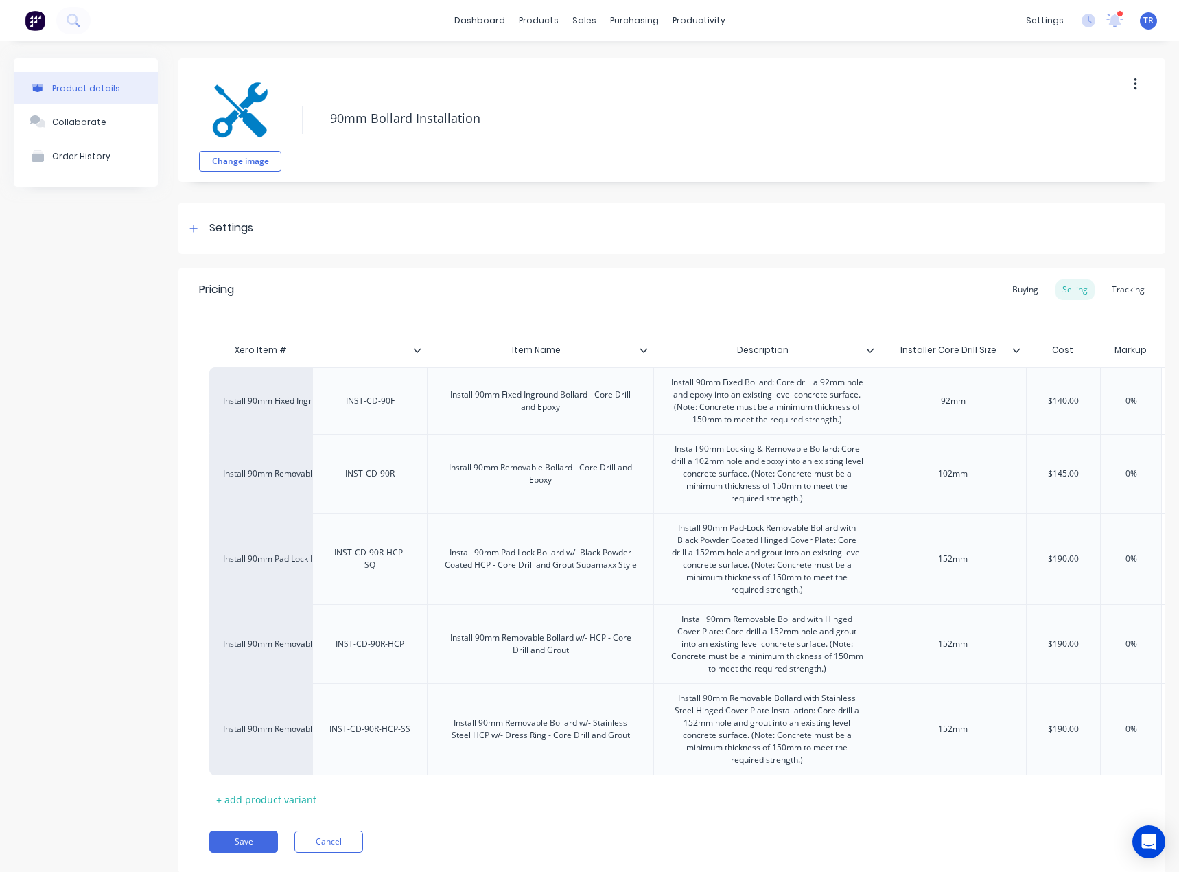
click at [873, 347] on icon at bounding box center [870, 350] width 8 height 8
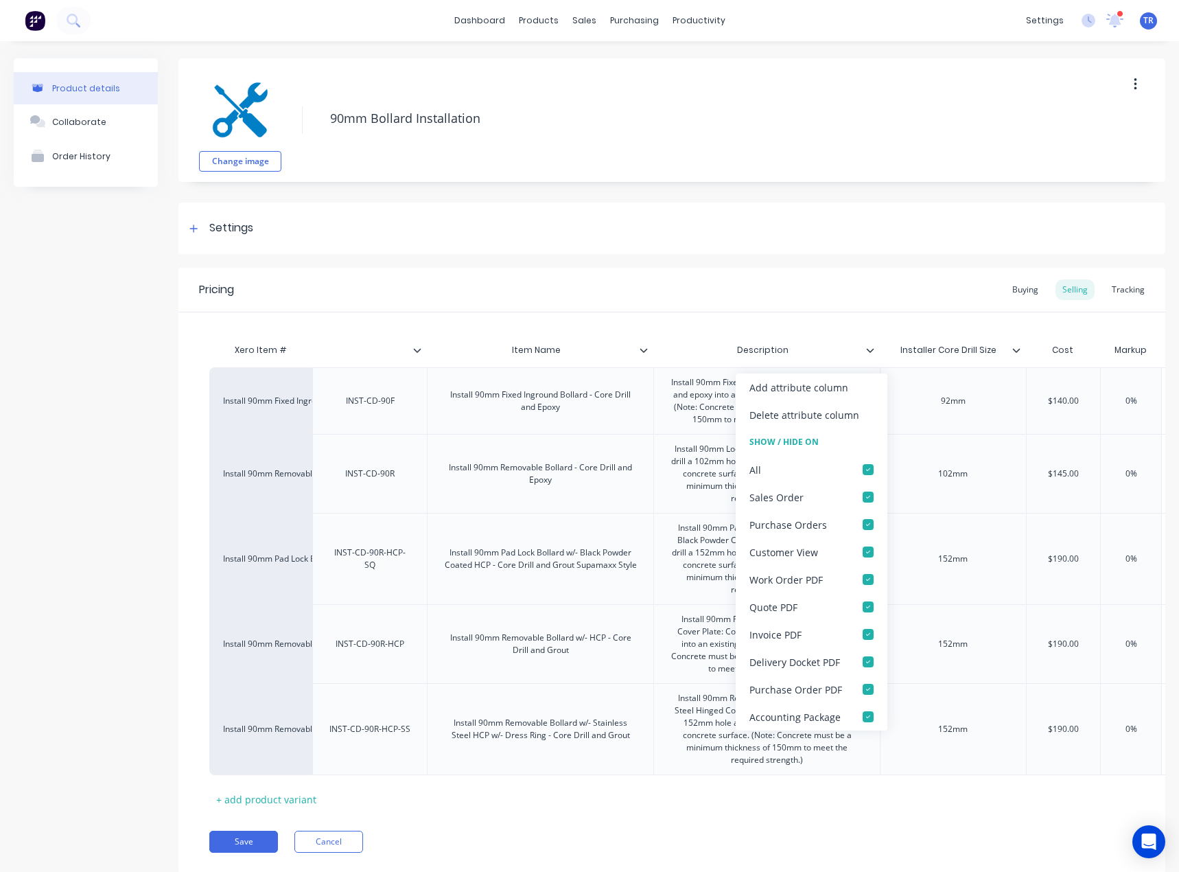
click at [872, 349] on icon at bounding box center [870, 350] width 8 height 8
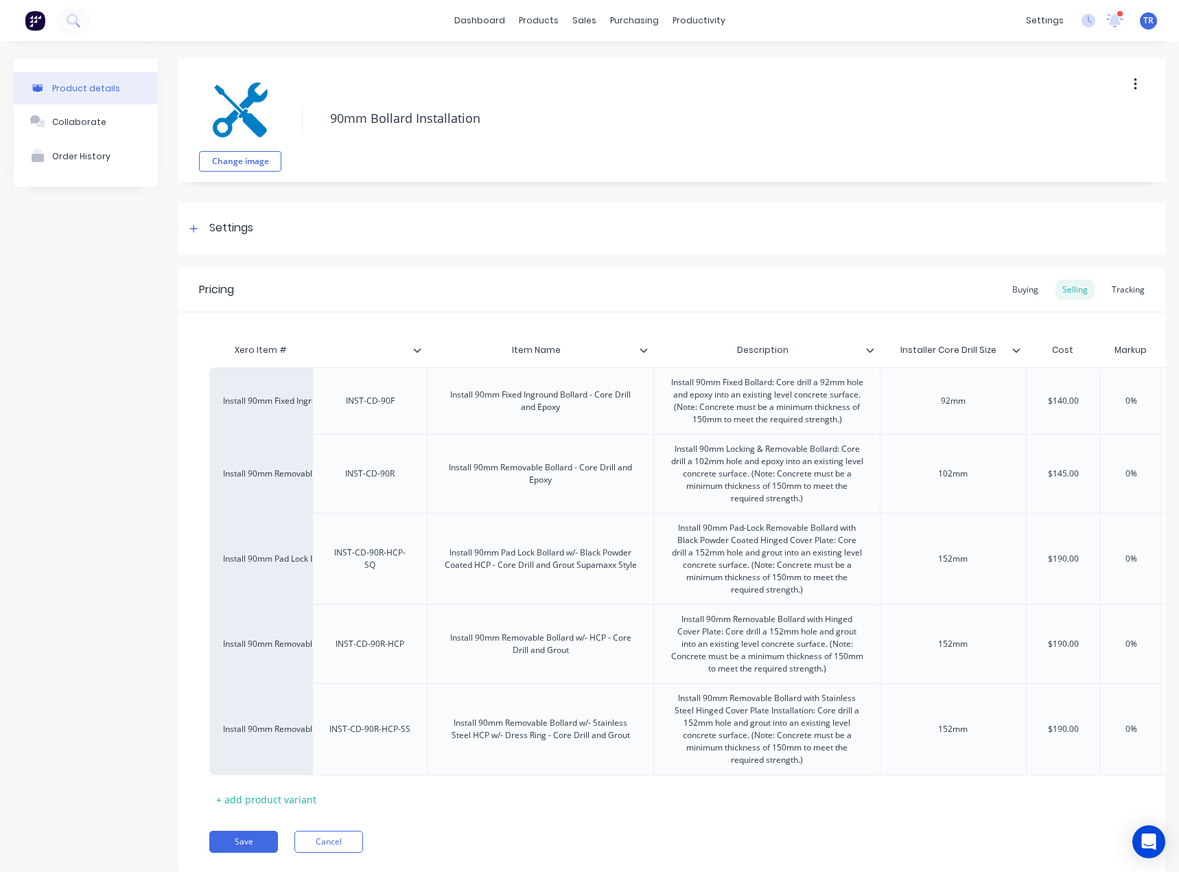
click at [872, 349] on icon at bounding box center [870, 350] width 8 height 8
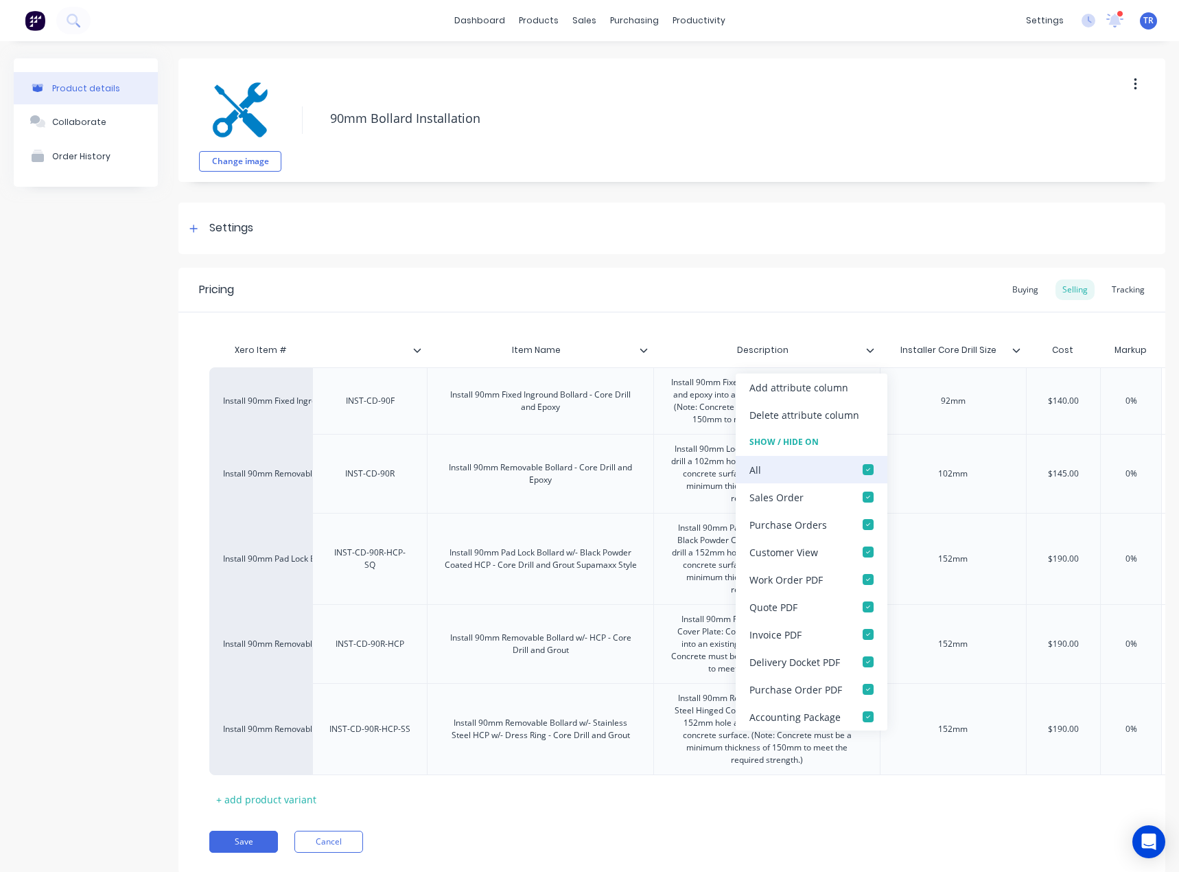
click at [867, 465] on div at bounding box center [868, 469] width 27 height 27
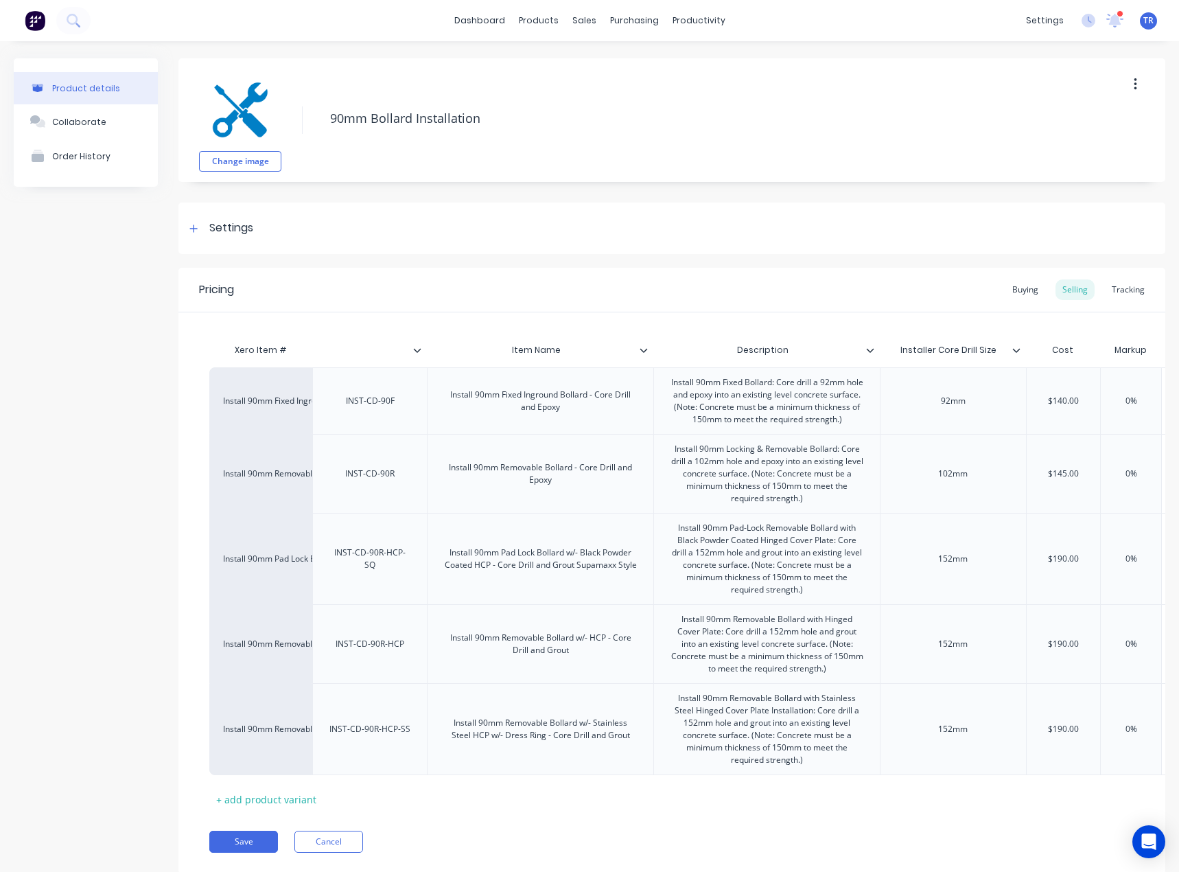
click at [1017, 351] on icon at bounding box center [1017, 350] width 8 height 4
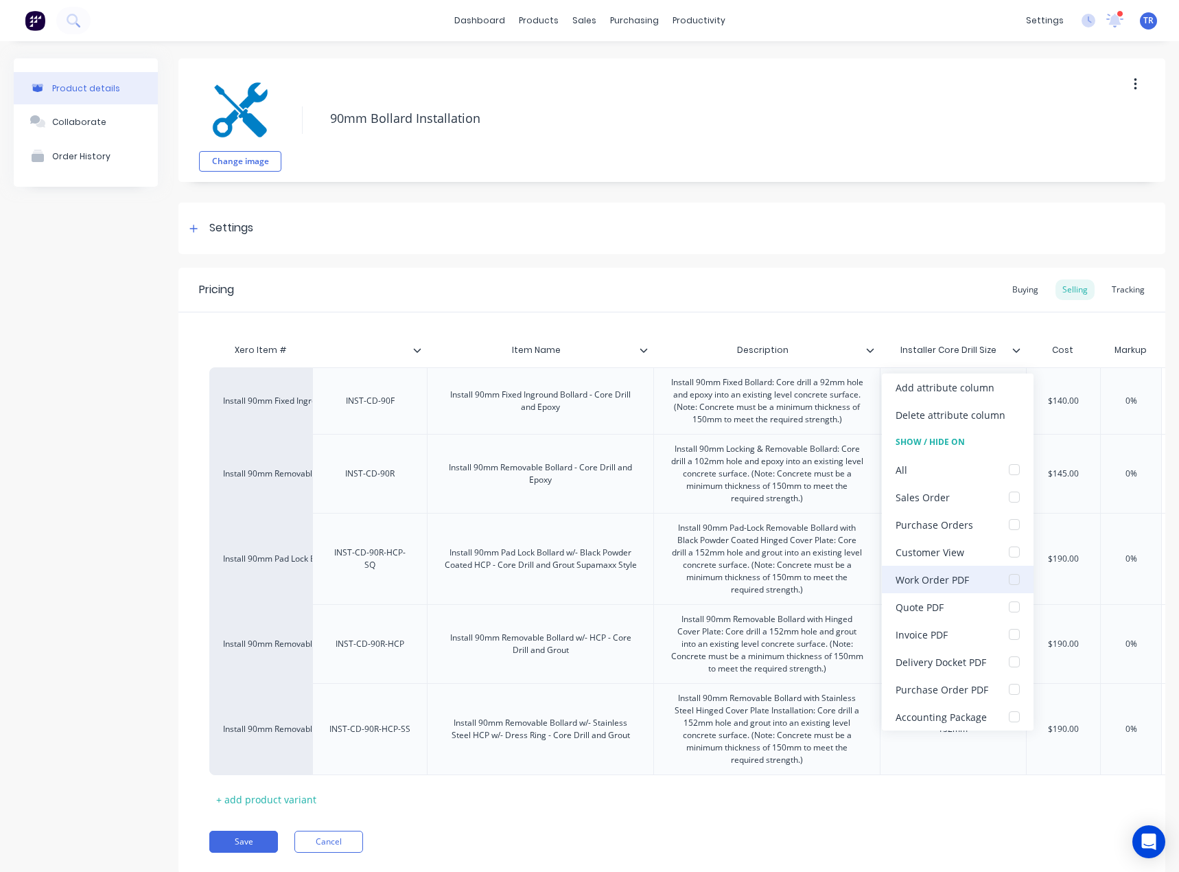
click at [952, 583] on div "Work Order PDF" at bounding box center [932, 580] width 73 height 14
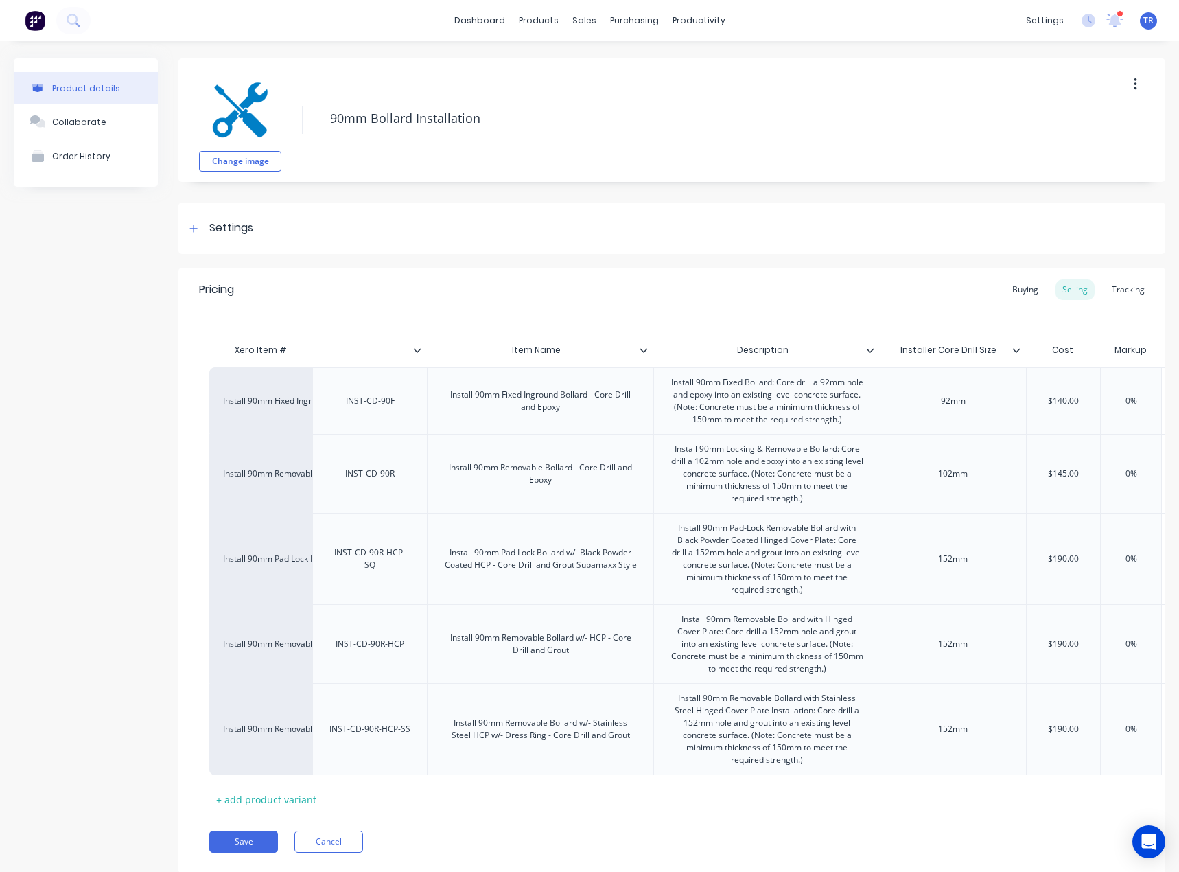
click at [647, 348] on icon at bounding box center [644, 350] width 8 height 8
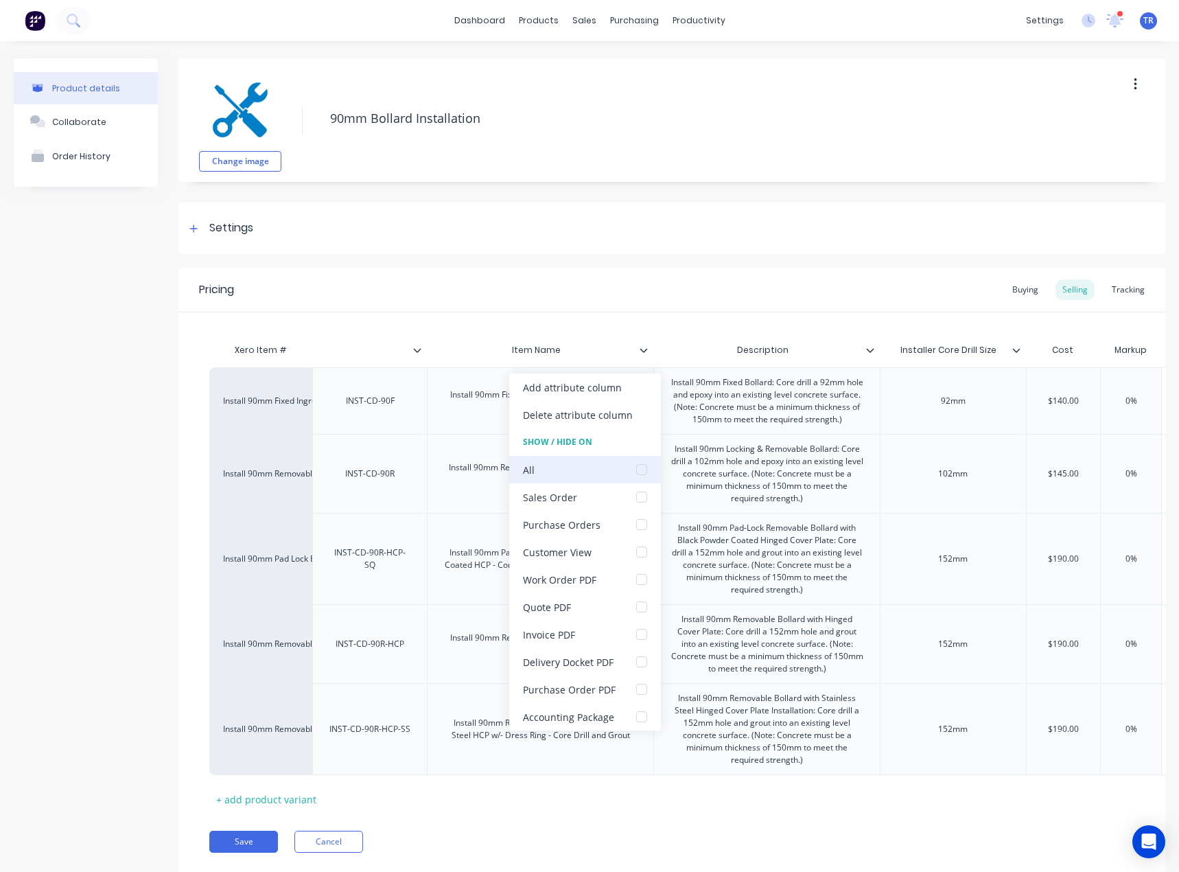
click at [636, 465] on div at bounding box center [641, 469] width 27 height 27
click at [636, 467] on div at bounding box center [641, 469] width 27 height 27
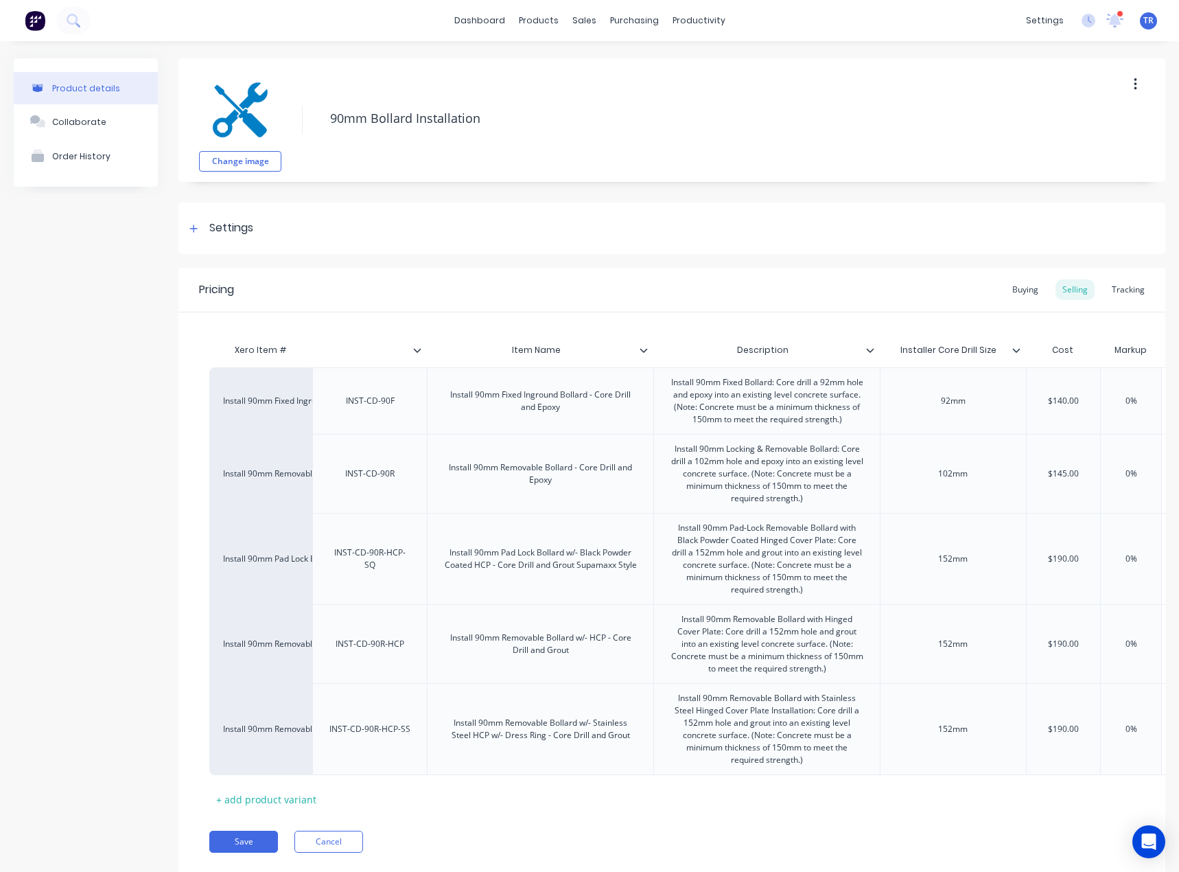
click at [422, 354] on div at bounding box center [423, 350] width 8 height 12
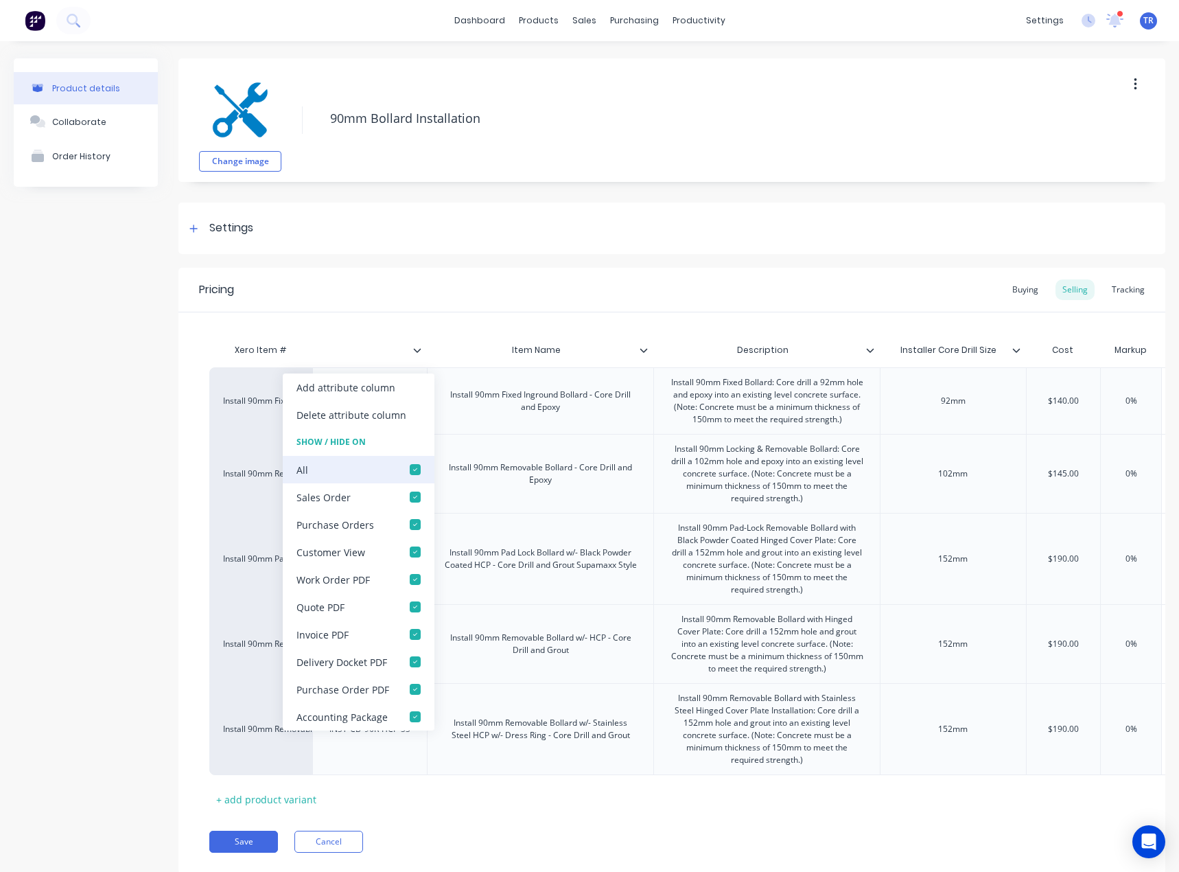
click at [402, 470] on div at bounding box center [415, 469] width 27 height 27
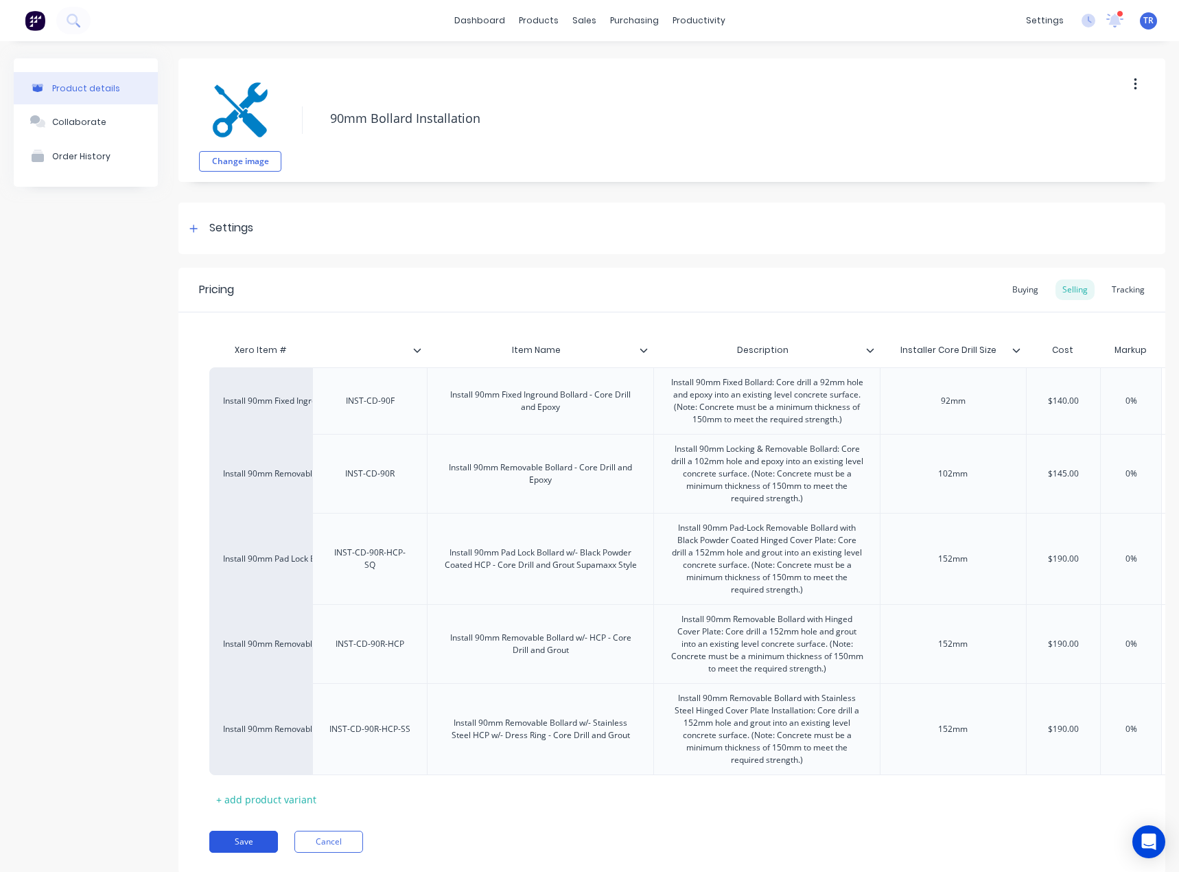
click at [223, 853] on button "Save" at bounding box center [243, 842] width 69 height 22
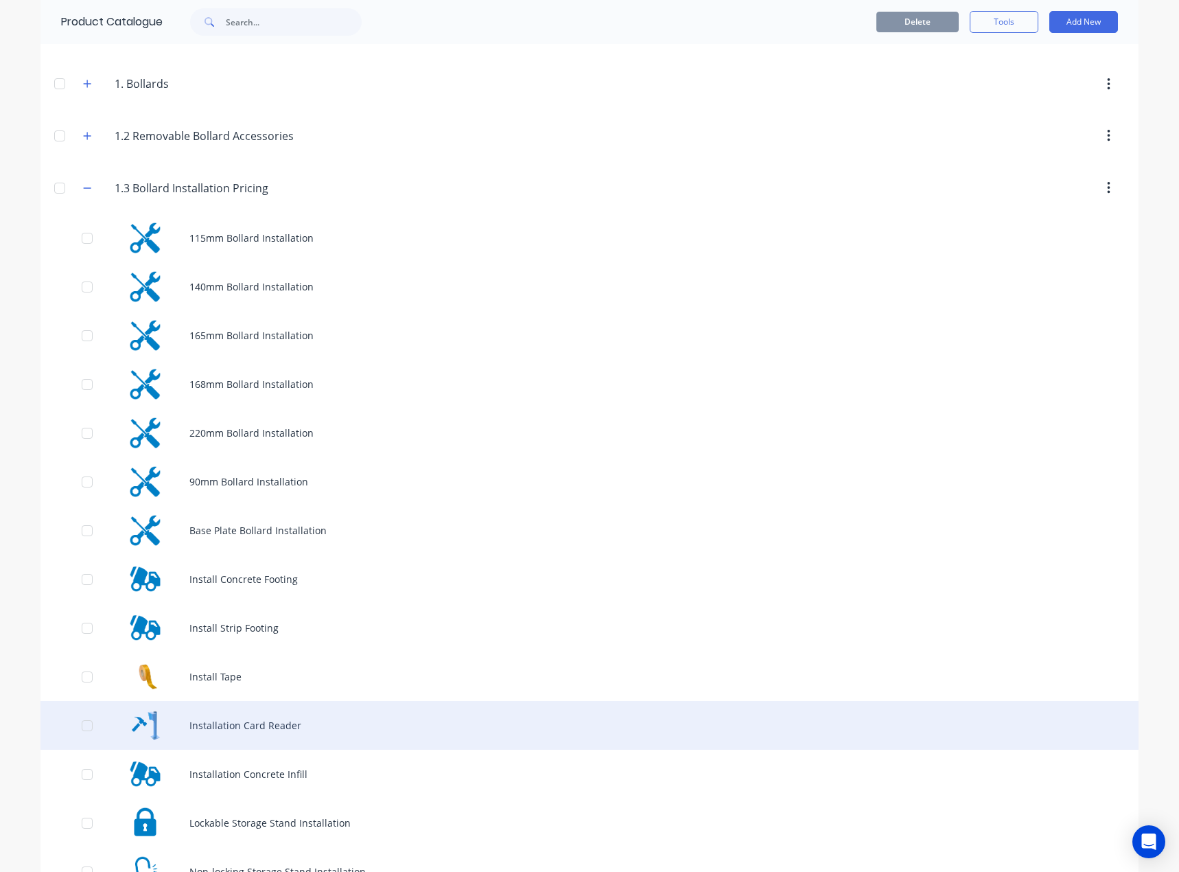
scroll to position [275, 0]
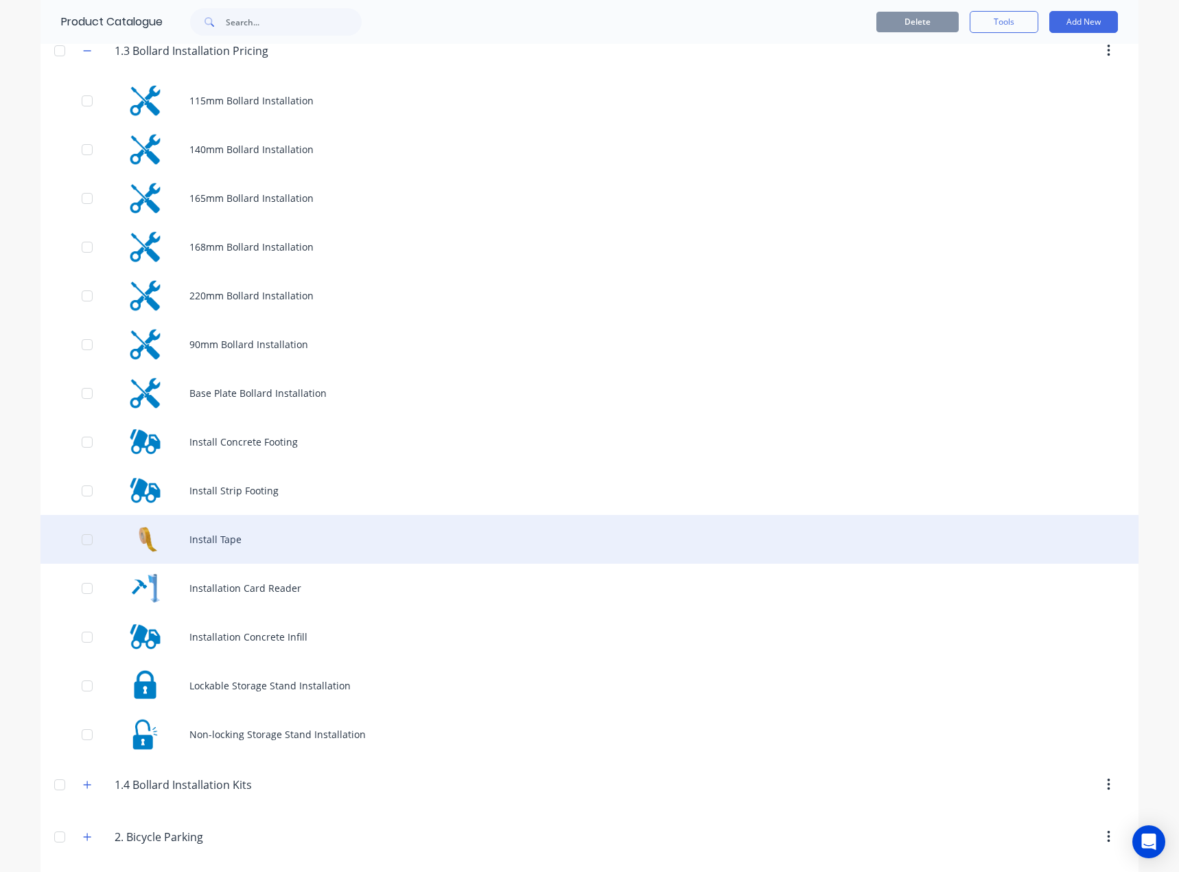
click at [286, 553] on div "Install Tape" at bounding box center [590, 539] width 1098 height 49
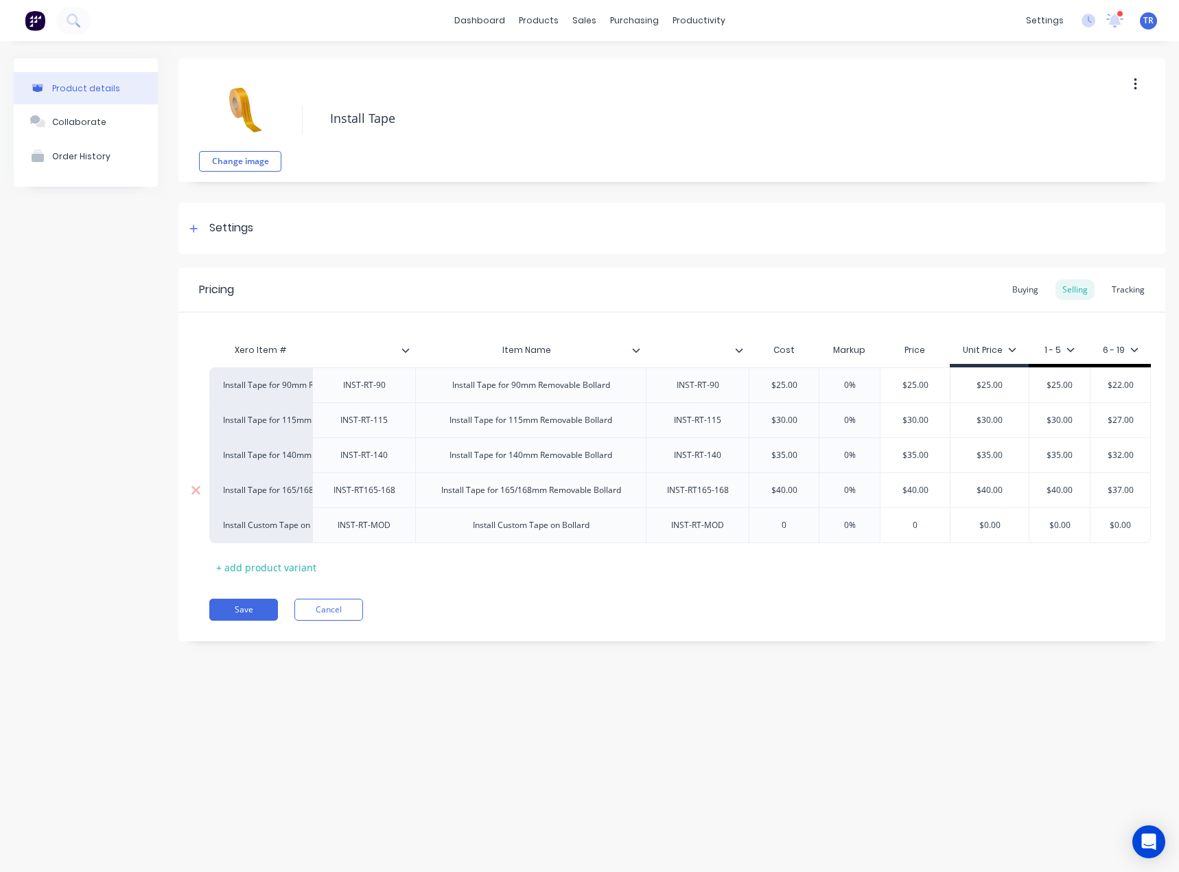
type textarea "x"
click at [731, 343] on div at bounding box center [693, 350] width 95 height 34
click at [742, 351] on icon at bounding box center [739, 350] width 8 height 8
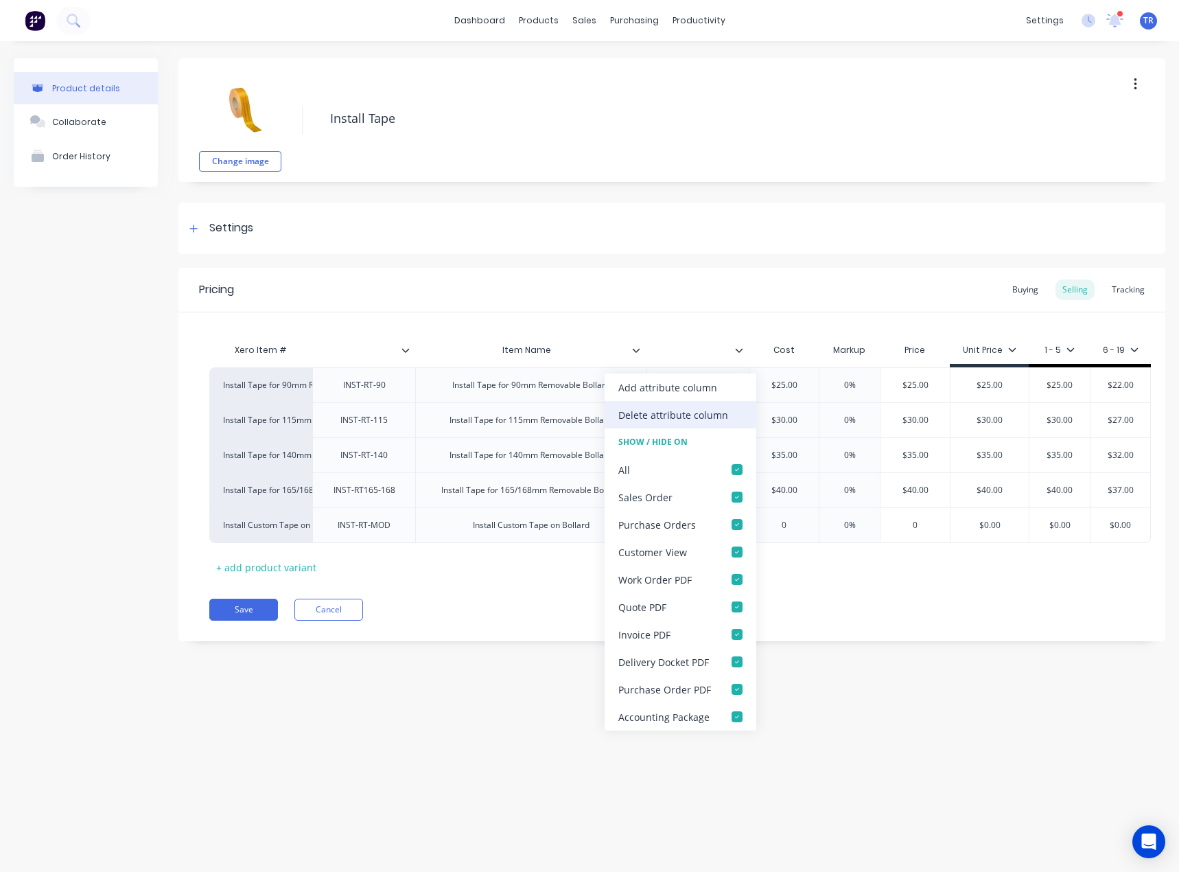
click at [693, 417] on div "Delete attribute column" at bounding box center [674, 415] width 110 height 14
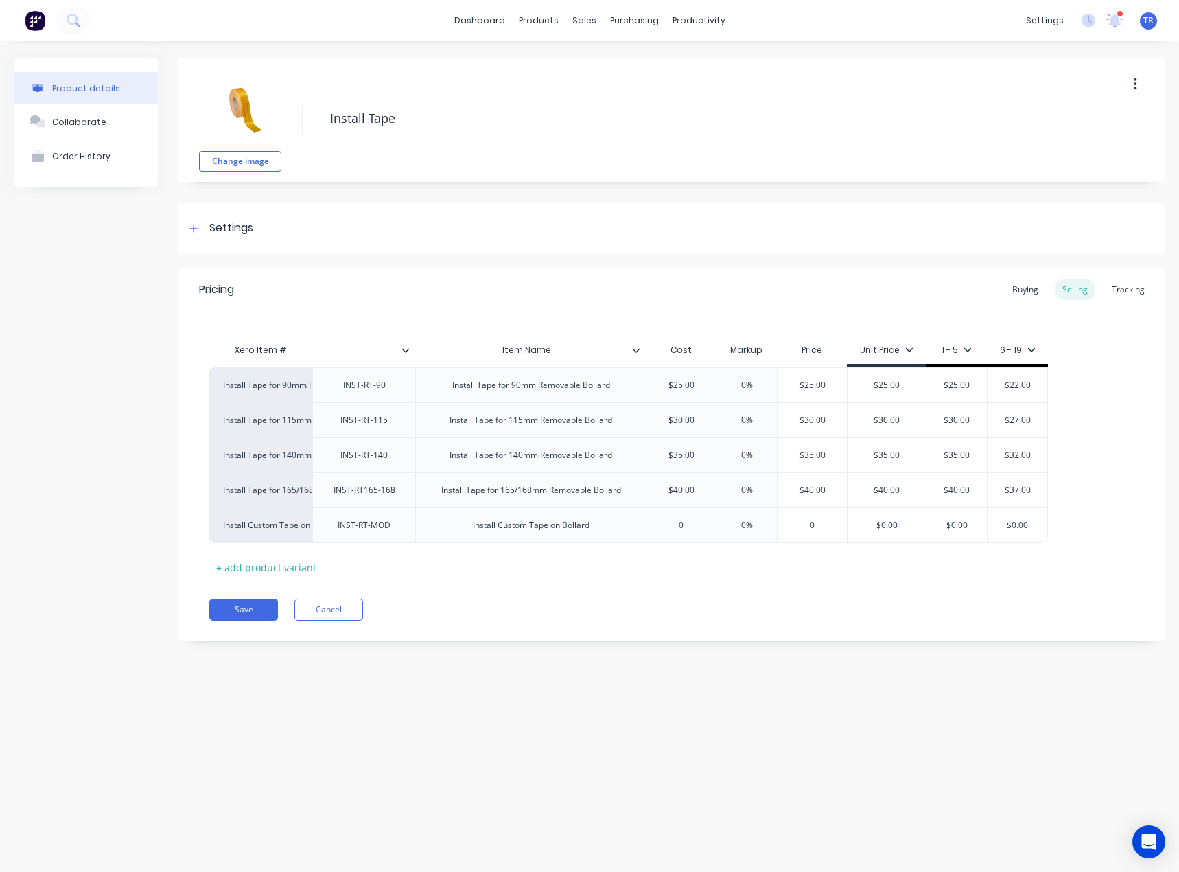
click at [411, 356] on div at bounding box center [363, 350] width 103 height 34
click at [409, 356] on div at bounding box center [363, 350] width 103 height 34
click at [406, 354] on icon at bounding box center [406, 350] width 8 height 8
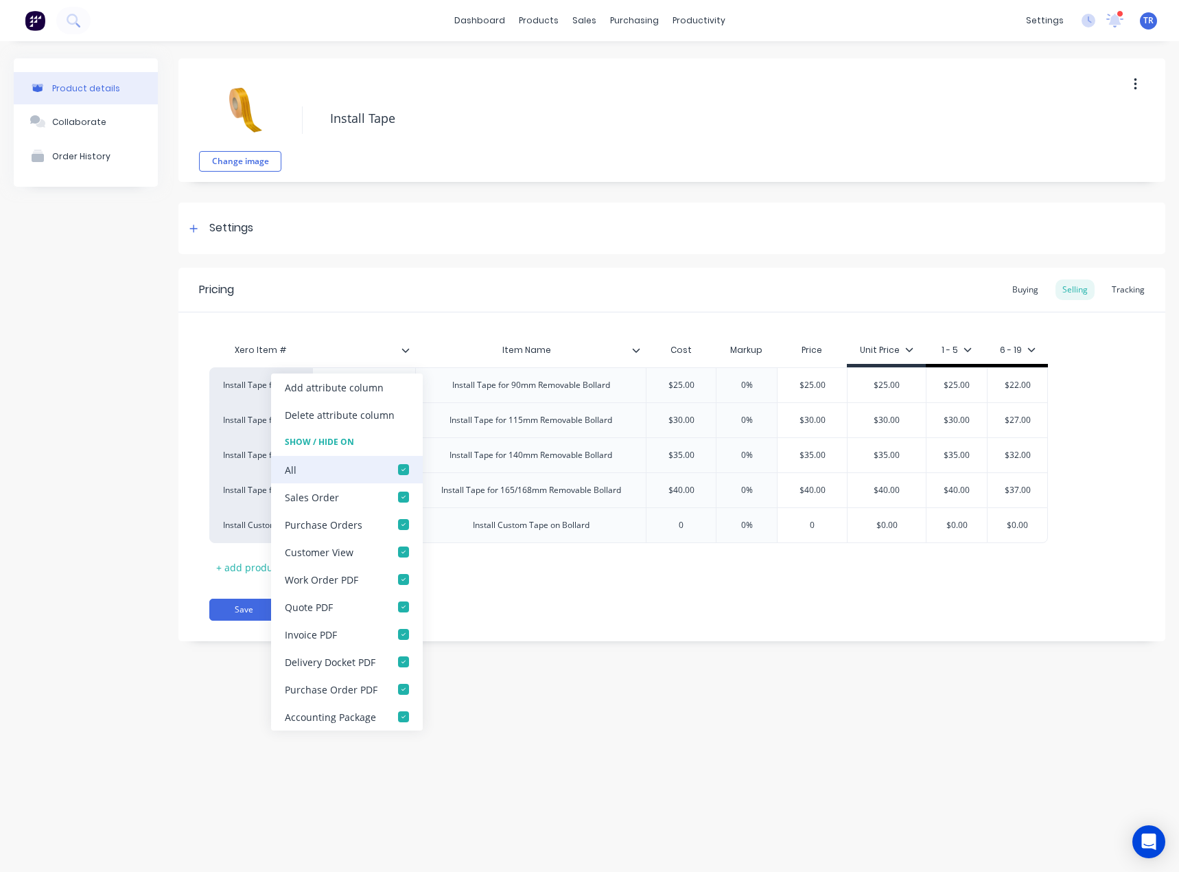
click at [390, 464] on div at bounding box center [403, 469] width 27 height 27
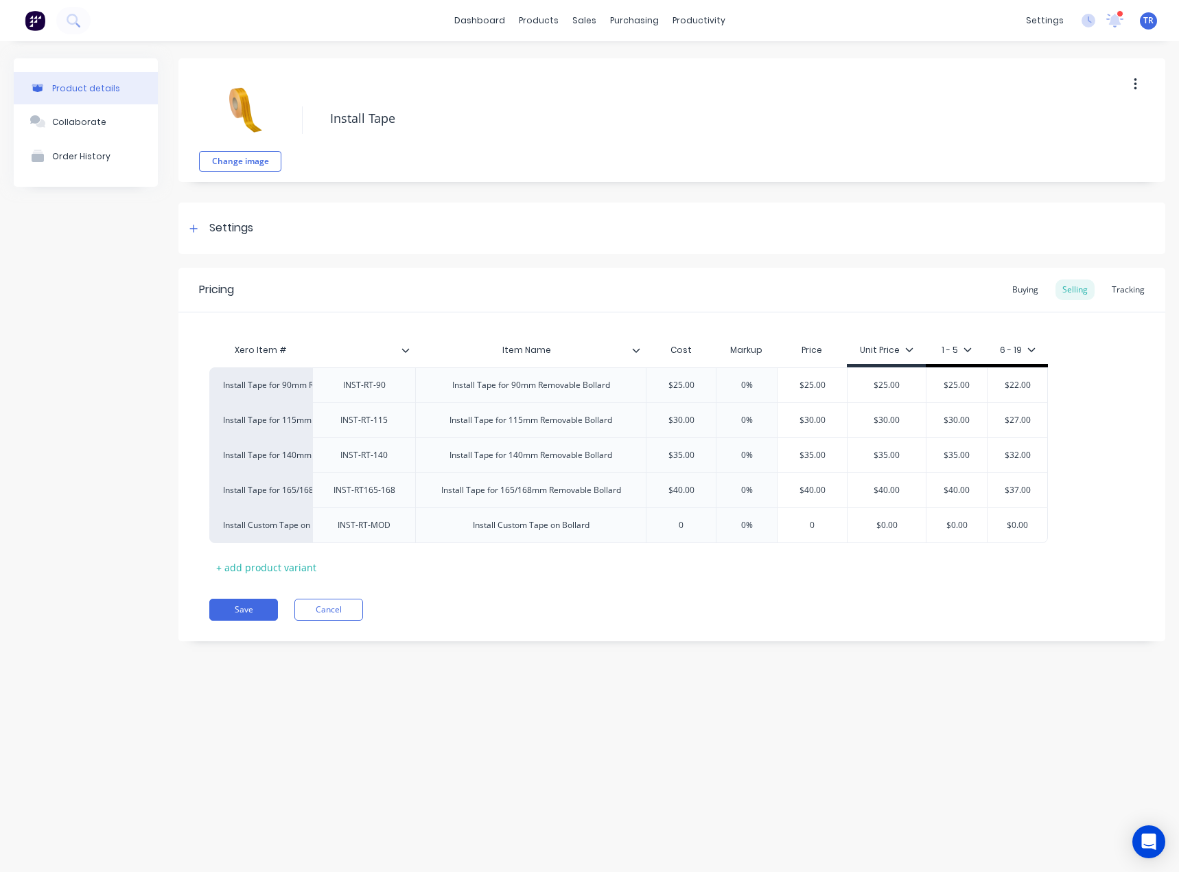
click at [636, 350] on icon at bounding box center [636, 350] width 8 height 8
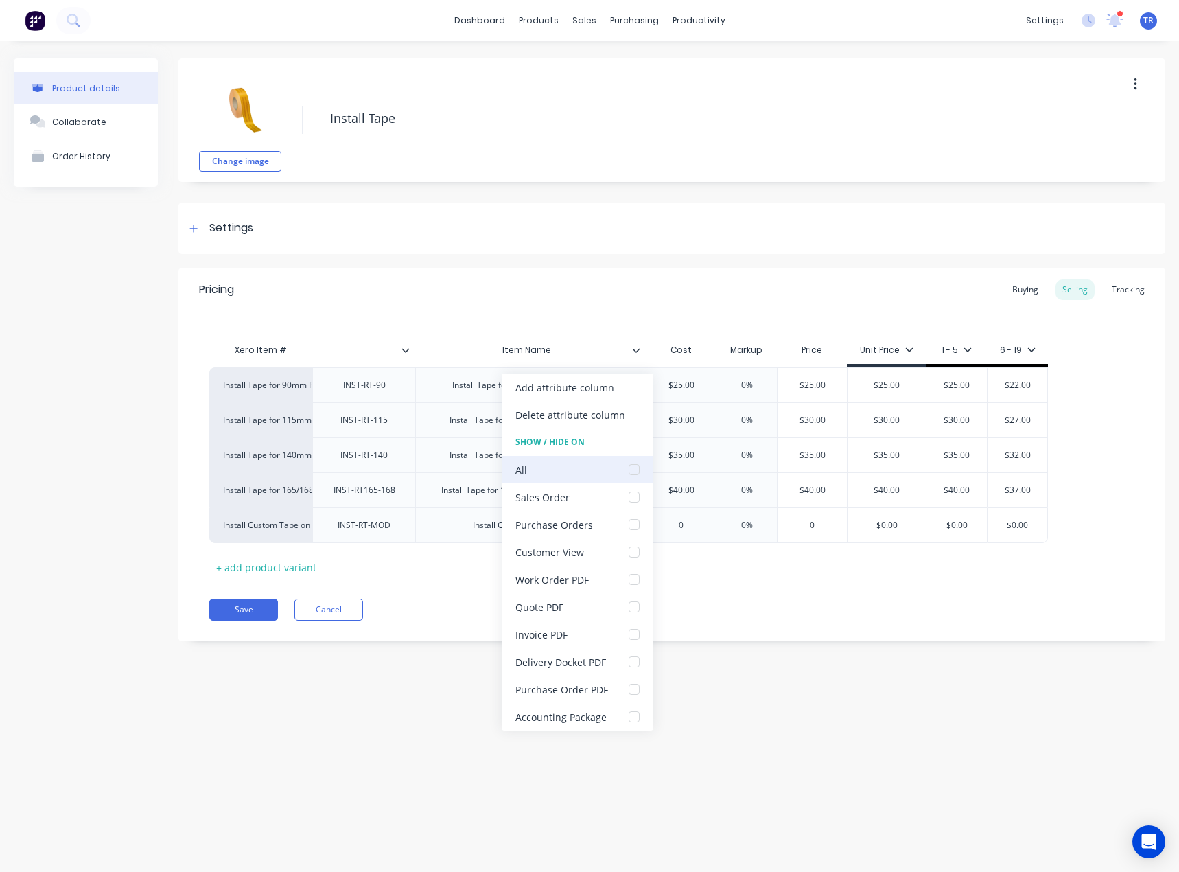
click at [623, 463] on div at bounding box center [634, 469] width 27 height 27
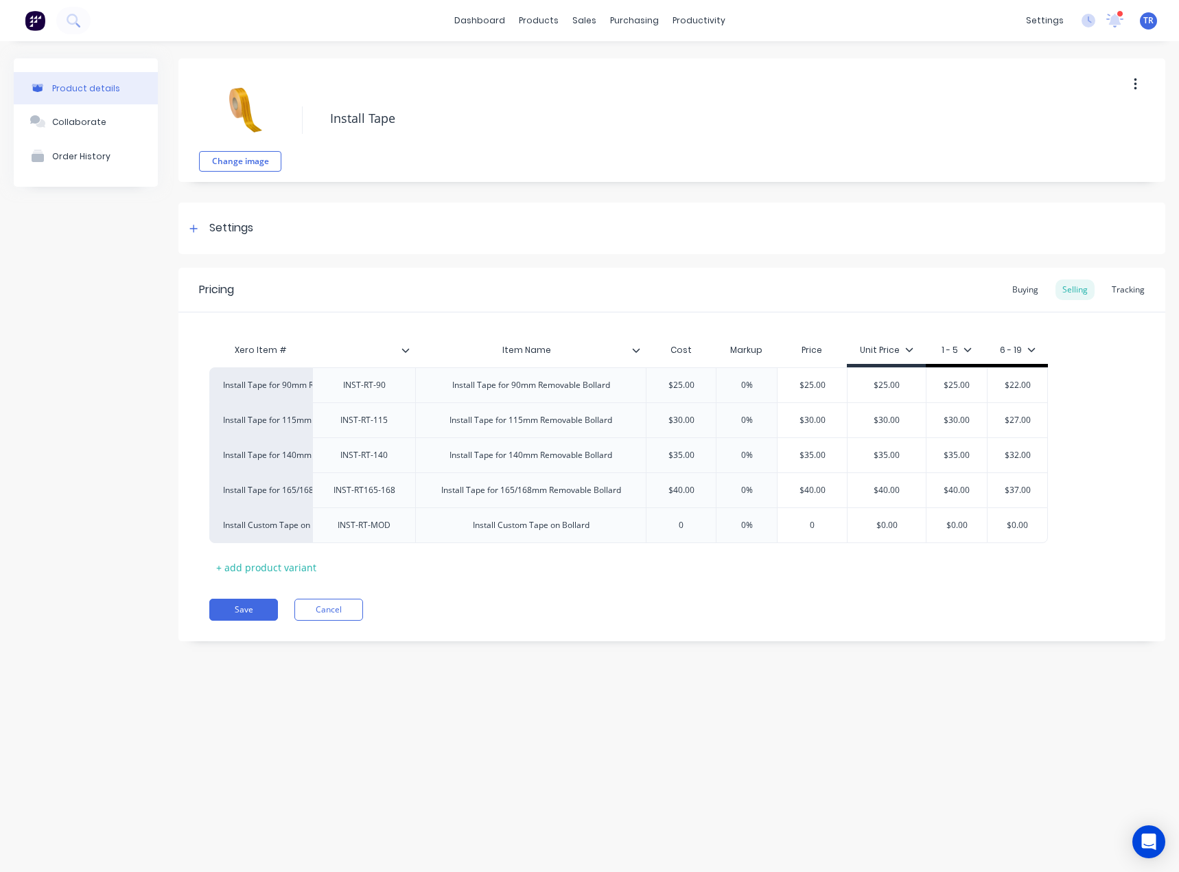
click at [255, 597] on div "Pricing Buying Selling Tracking Xero Item # Item Name Cost Markup Price Unit Pr…" at bounding box center [672, 454] width 987 height 373
click at [258, 603] on button "Save" at bounding box center [243, 610] width 69 height 22
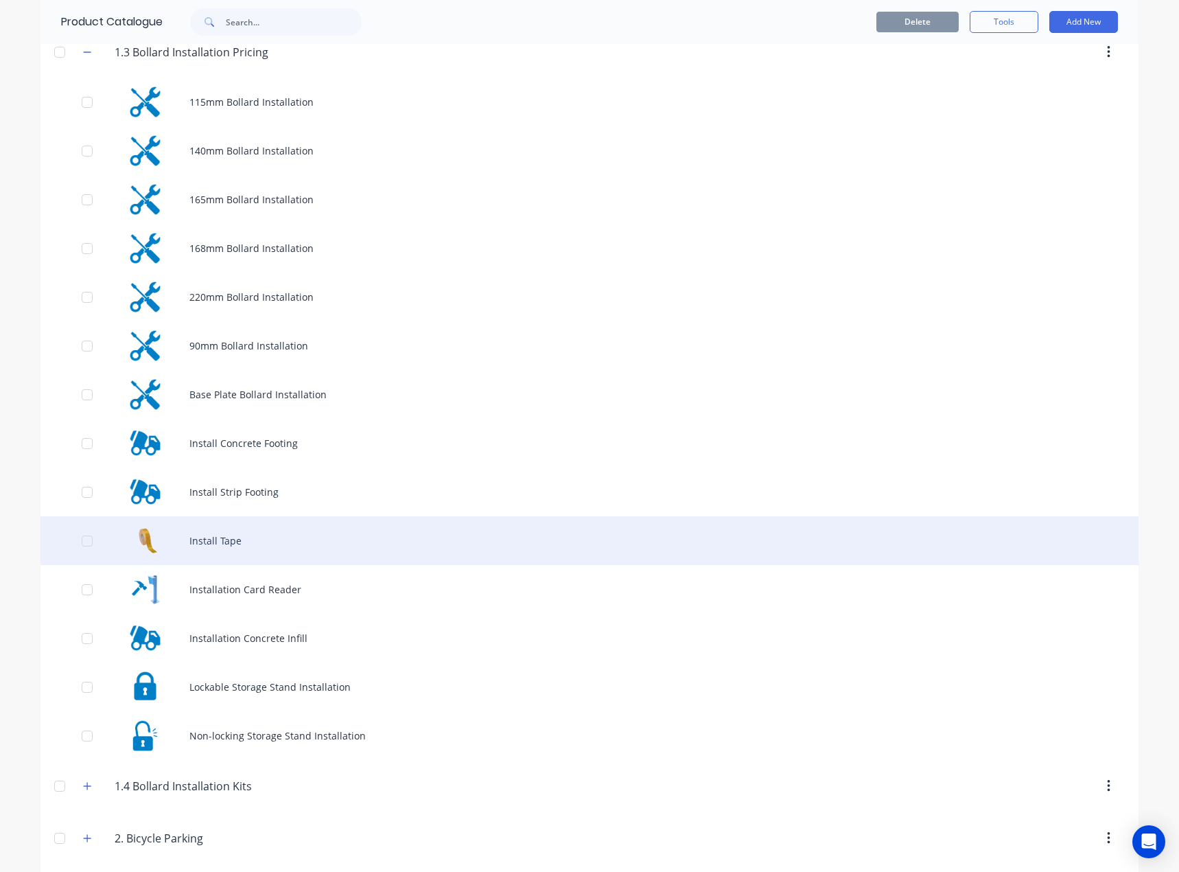
scroll to position [275, 0]
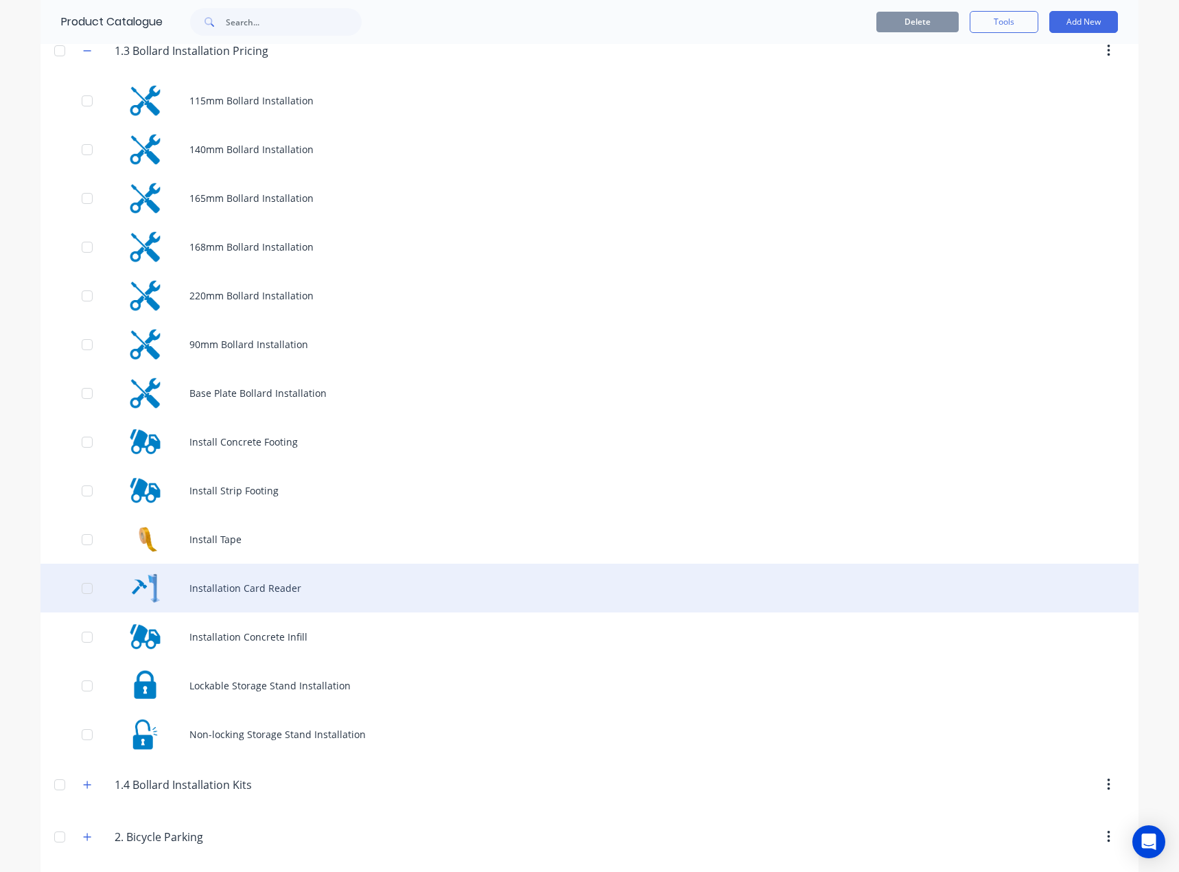
click at [303, 597] on div "Installation Card Reader" at bounding box center [590, 588] width 1098 height 49
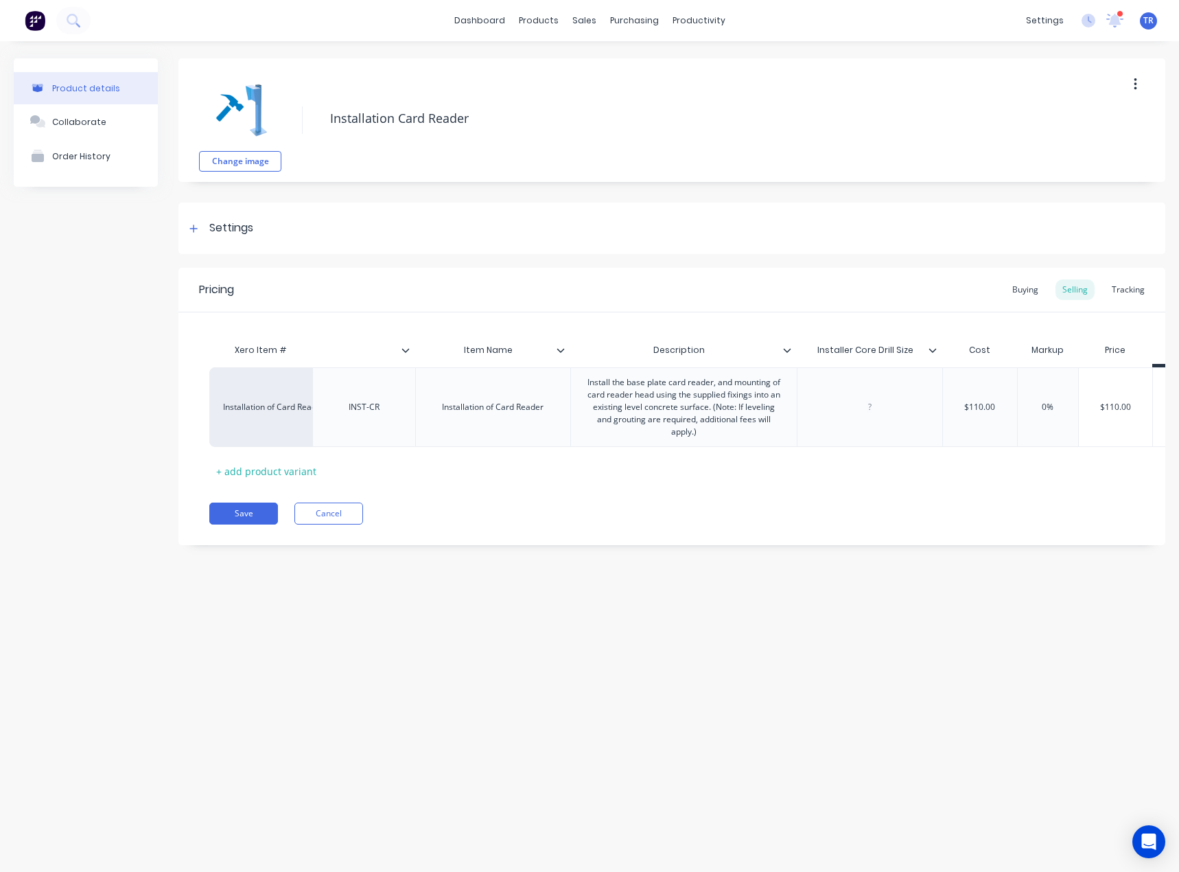
click at [929, 352] on icon at bounding box center [933, 350] width 8 height 8
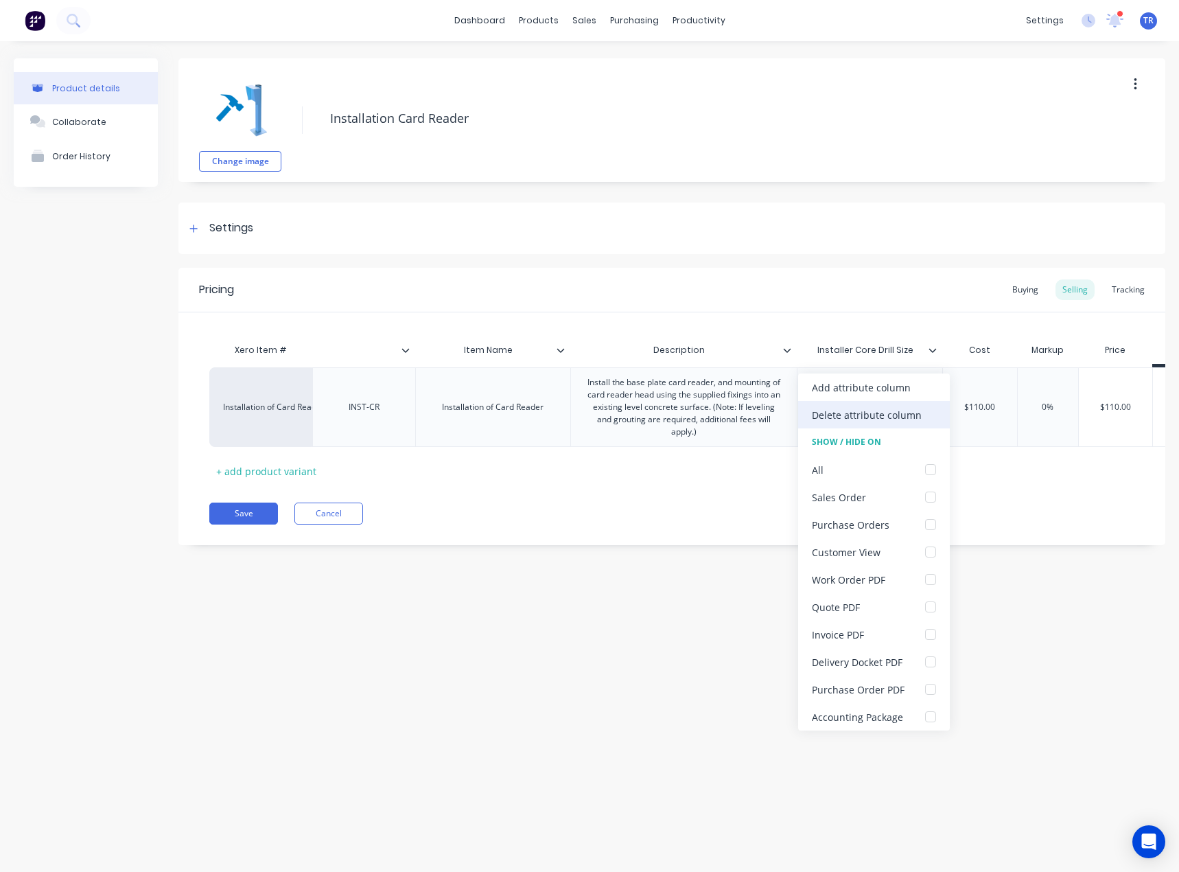
click at [890, 413] on div "Delete attribute column" at bounding box center [867, 415] width 110 height 14
type textarea "x"
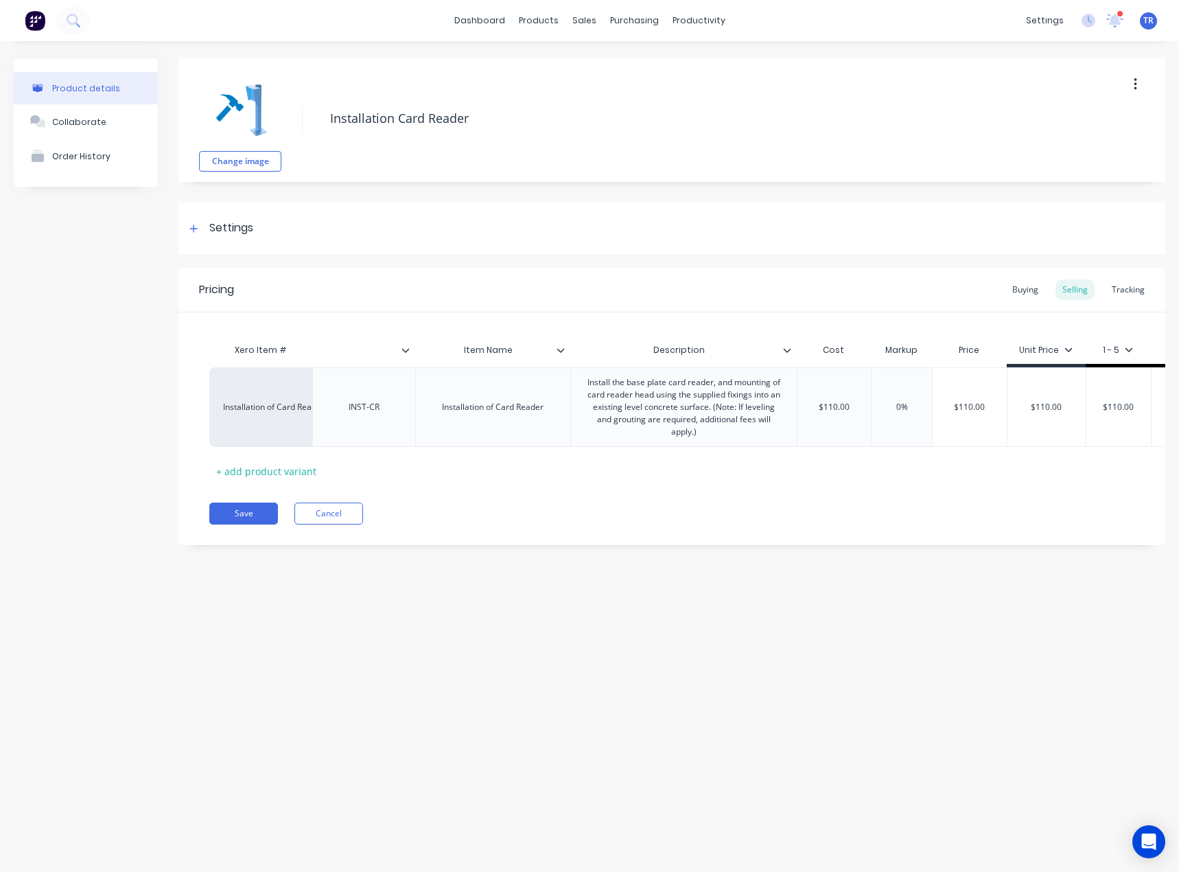
click at [785, 356] on div "Description" at bounding box center [680, 350] width 218 height 34
type input "Description"
click at [789, 350] on icon at bounding box center [787, 350] width 8 height 4
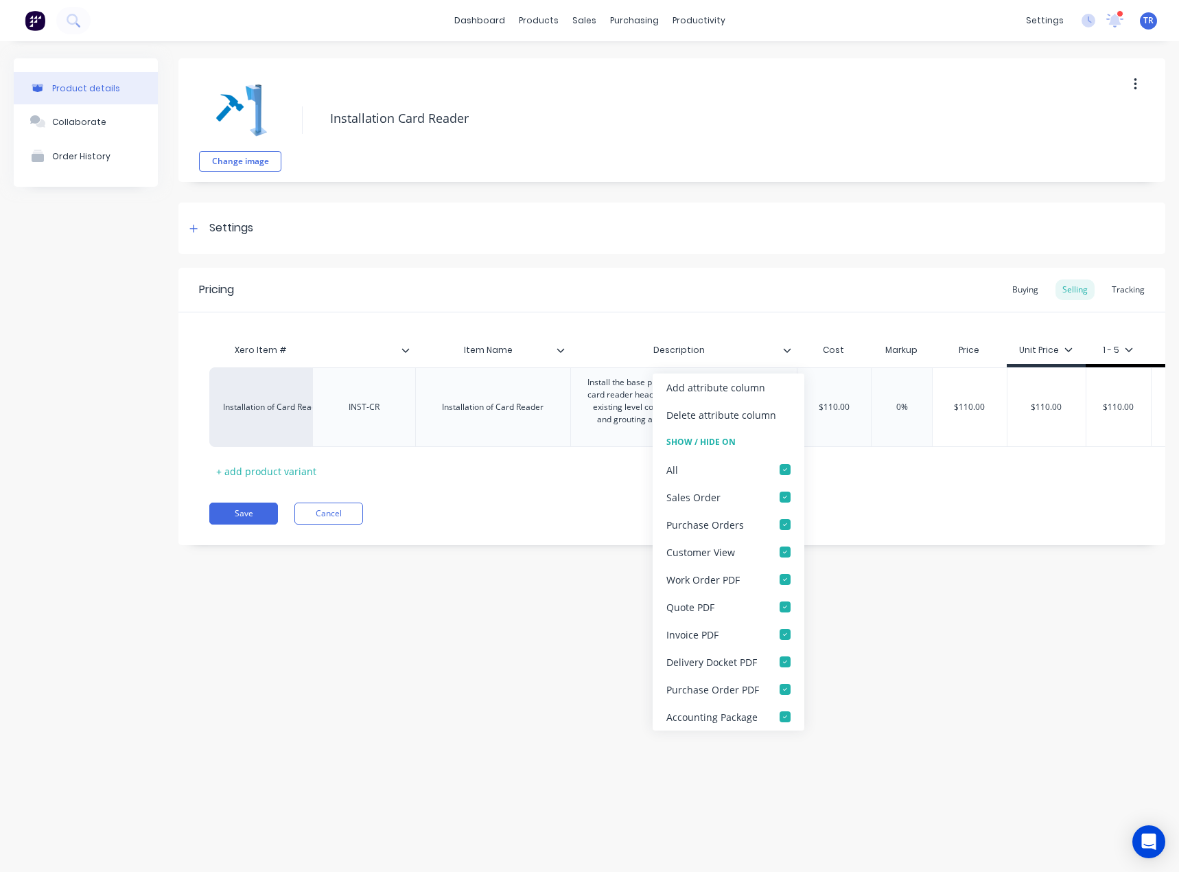
click at [789, 350] on icon at bounding box center [787, 350] width 8 height 4
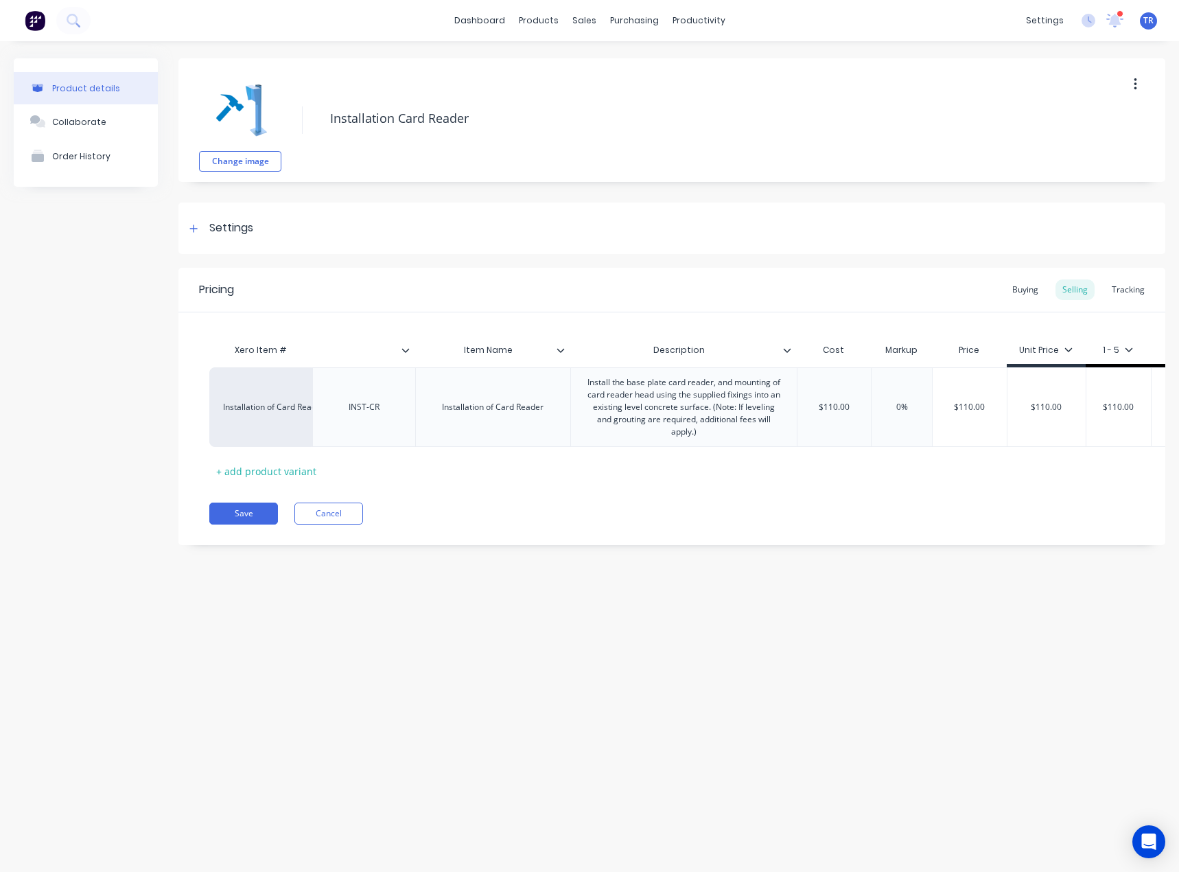
click at [565, 347] on div at bounding box center [566, 350] width 8 height 12
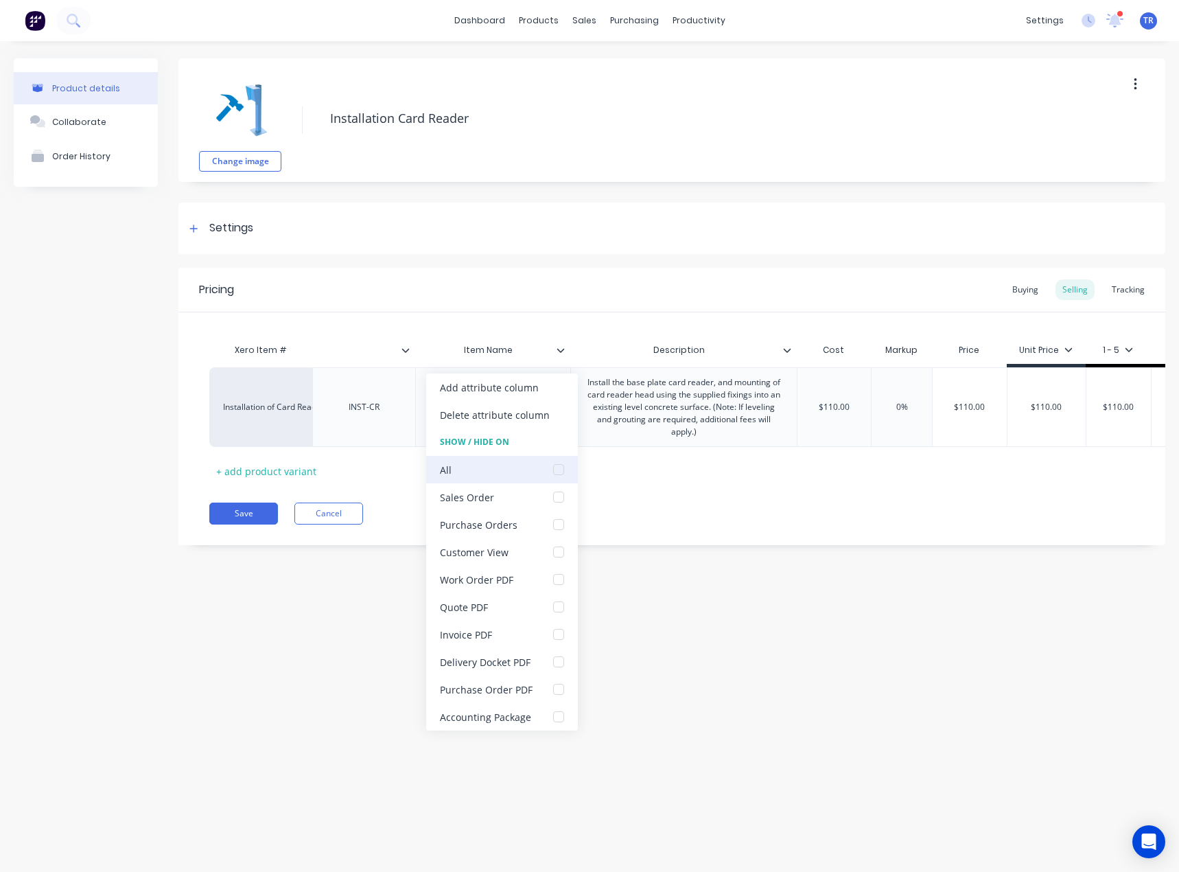
click at [515, 473] on div "All" at bounding box center [502, 469] width 152 height 27
click at [546, 472] on div at bounding box center [558, 469] width 27 height 27
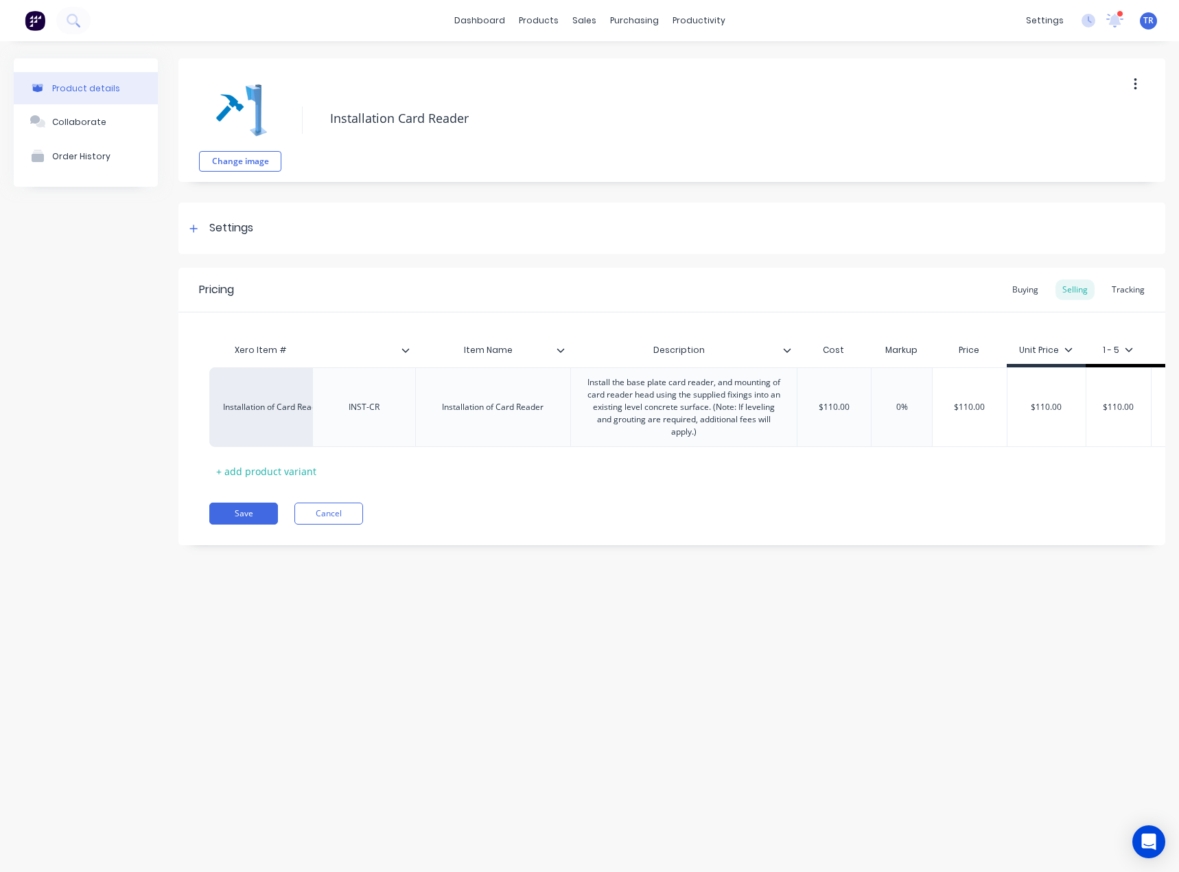
click at [405, 352] on icon at bounding box center [406, 350] width 8 height 4
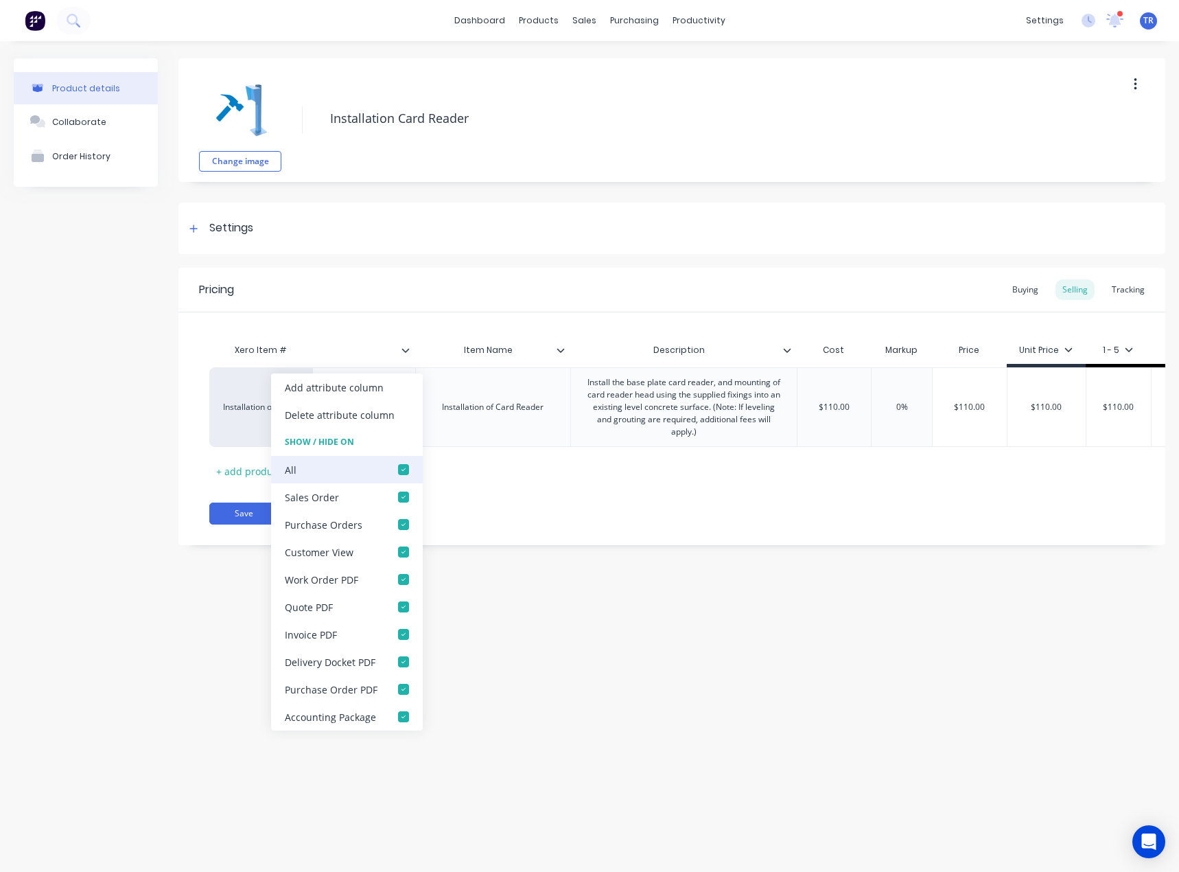
click at [410, 467] on div at bounding box center [403, 469] width 27 height 27
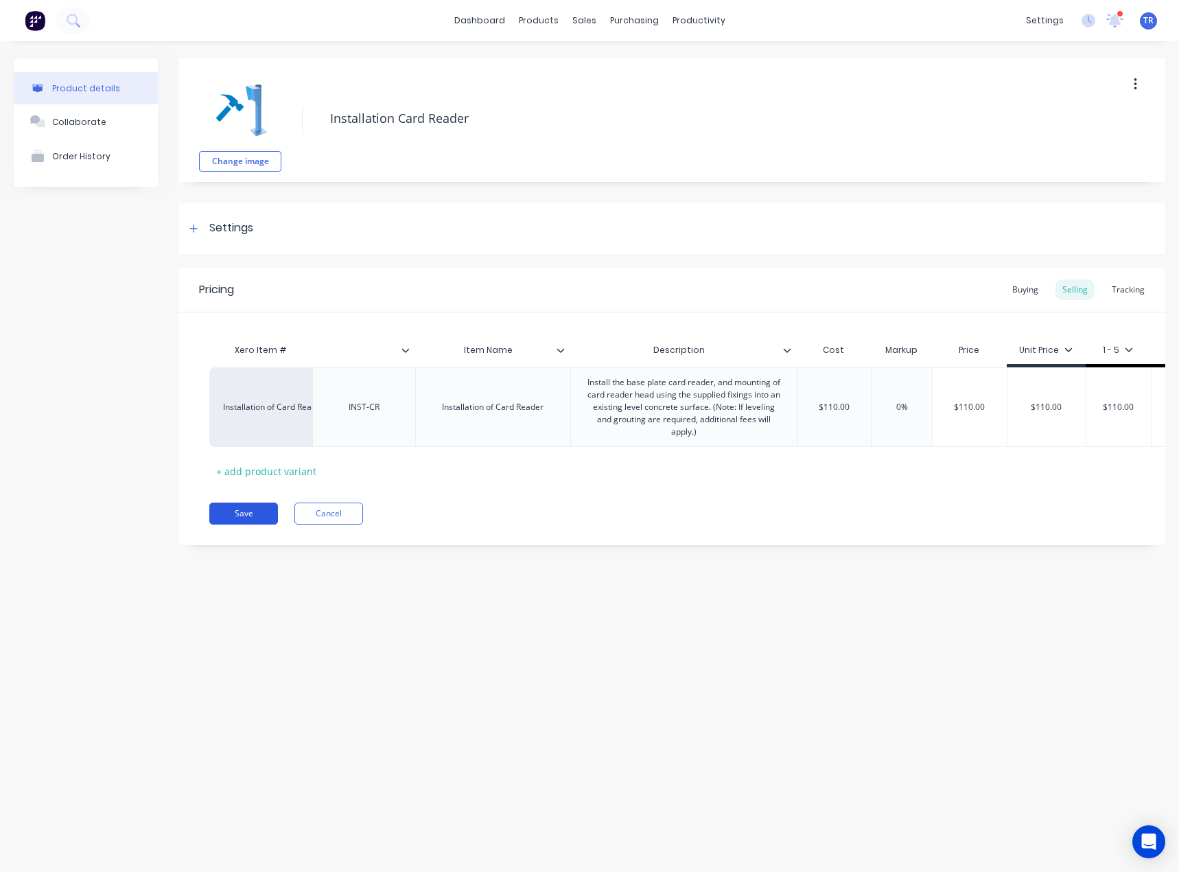
click at [240, 522] on button "Save" at bounding box center [243, 514] width 69 height 22
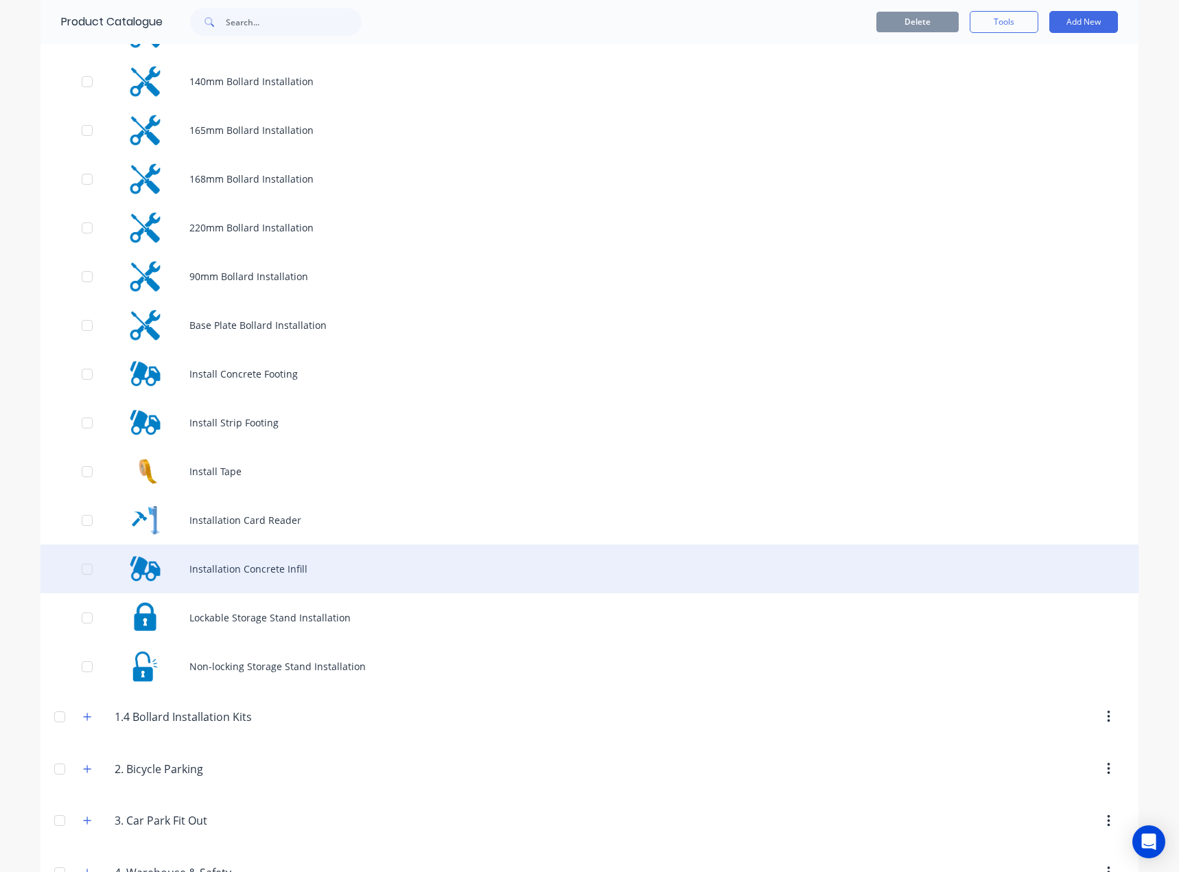
scroll to position [343, 0]
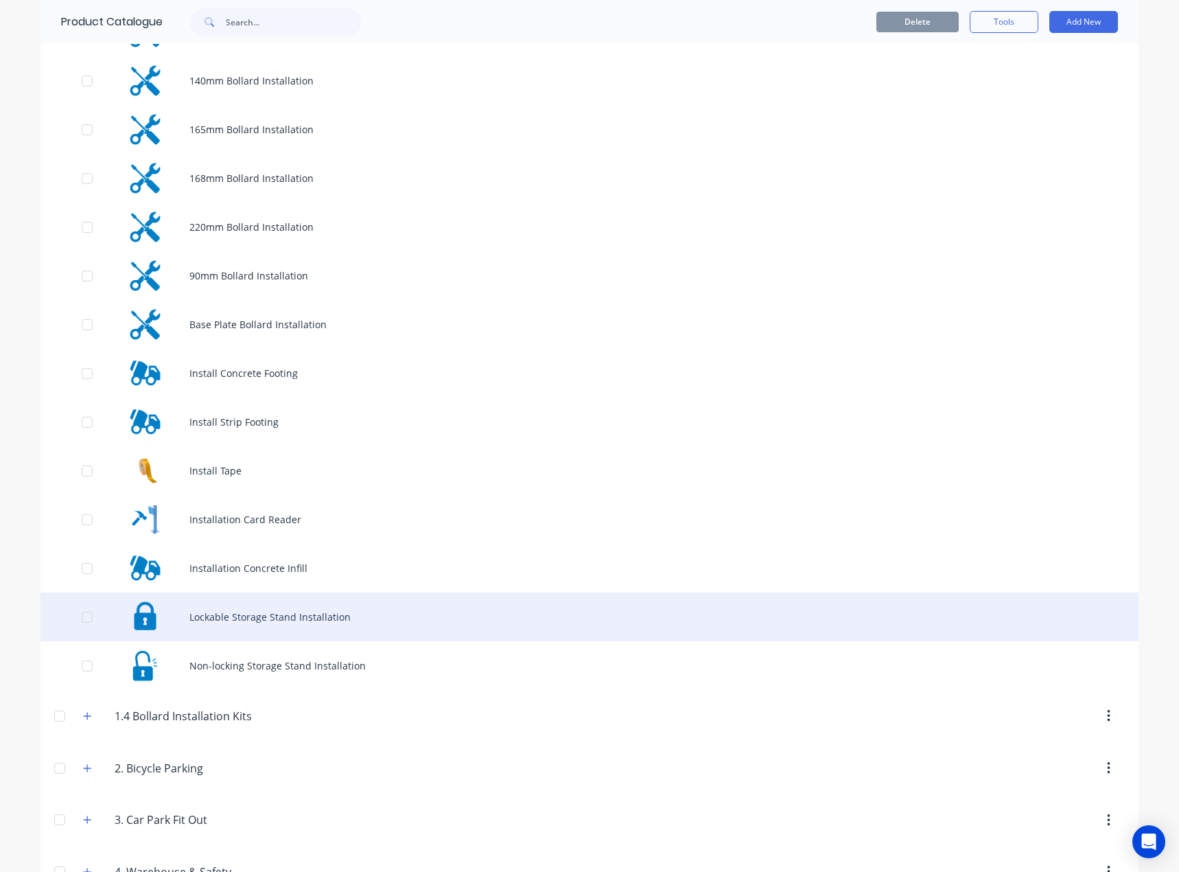
click at [234, 598] on div "Lockable Storage Stand Installation" at bounding box center [590, 616] width 1098 height 49
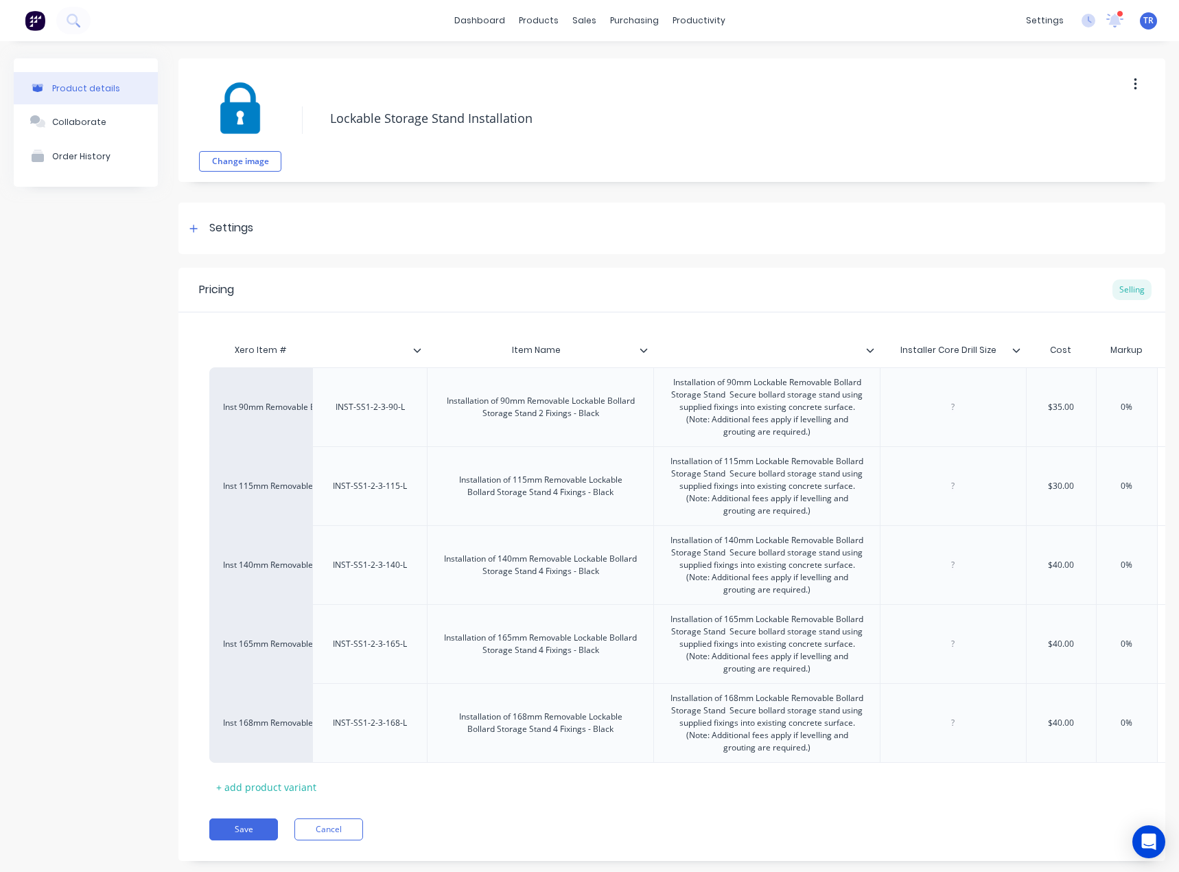
click at [643, 349] on icon at bounding box center [644, 350] width 8 height 8
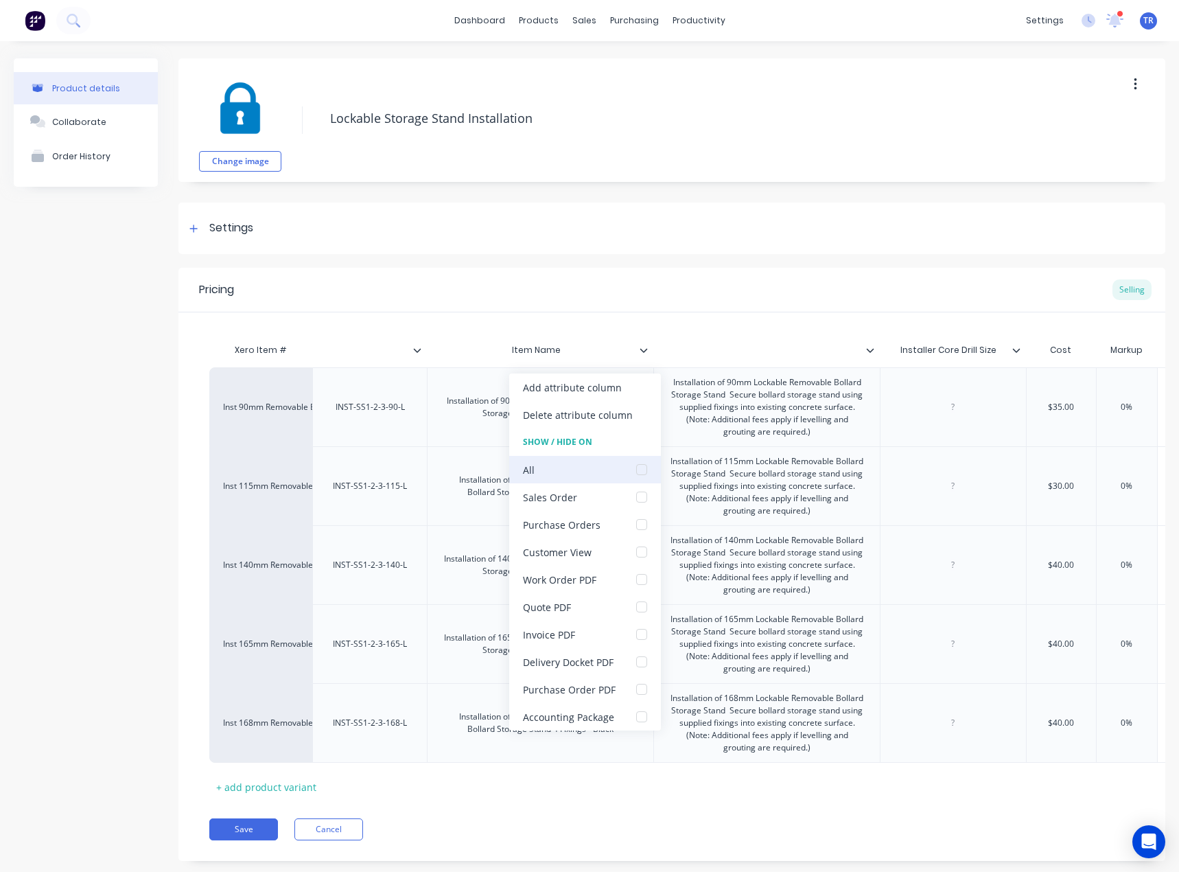
click at [643, 470] on div at bounding box center [641, 469] width 27 height 27
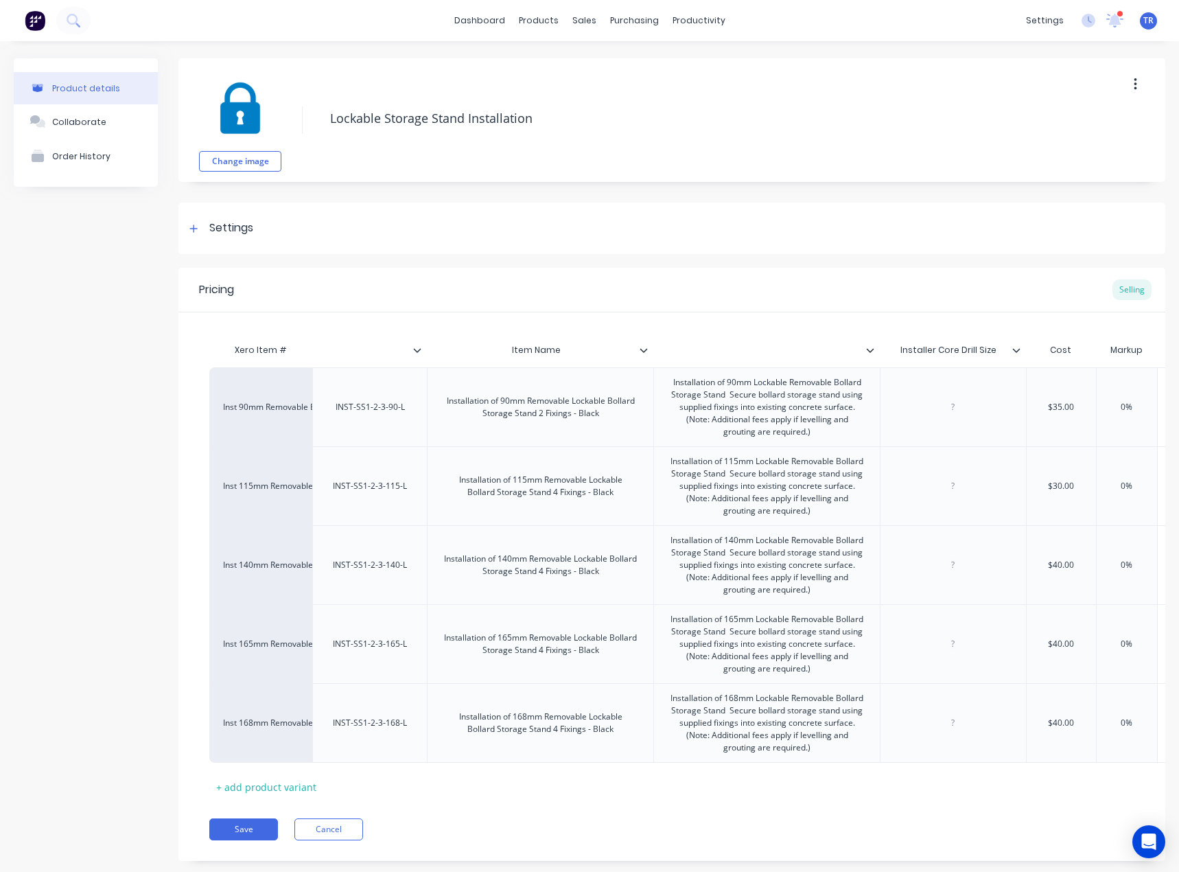
click at [422, 350] on div at bounding box center [423, 350] width 8 height 12
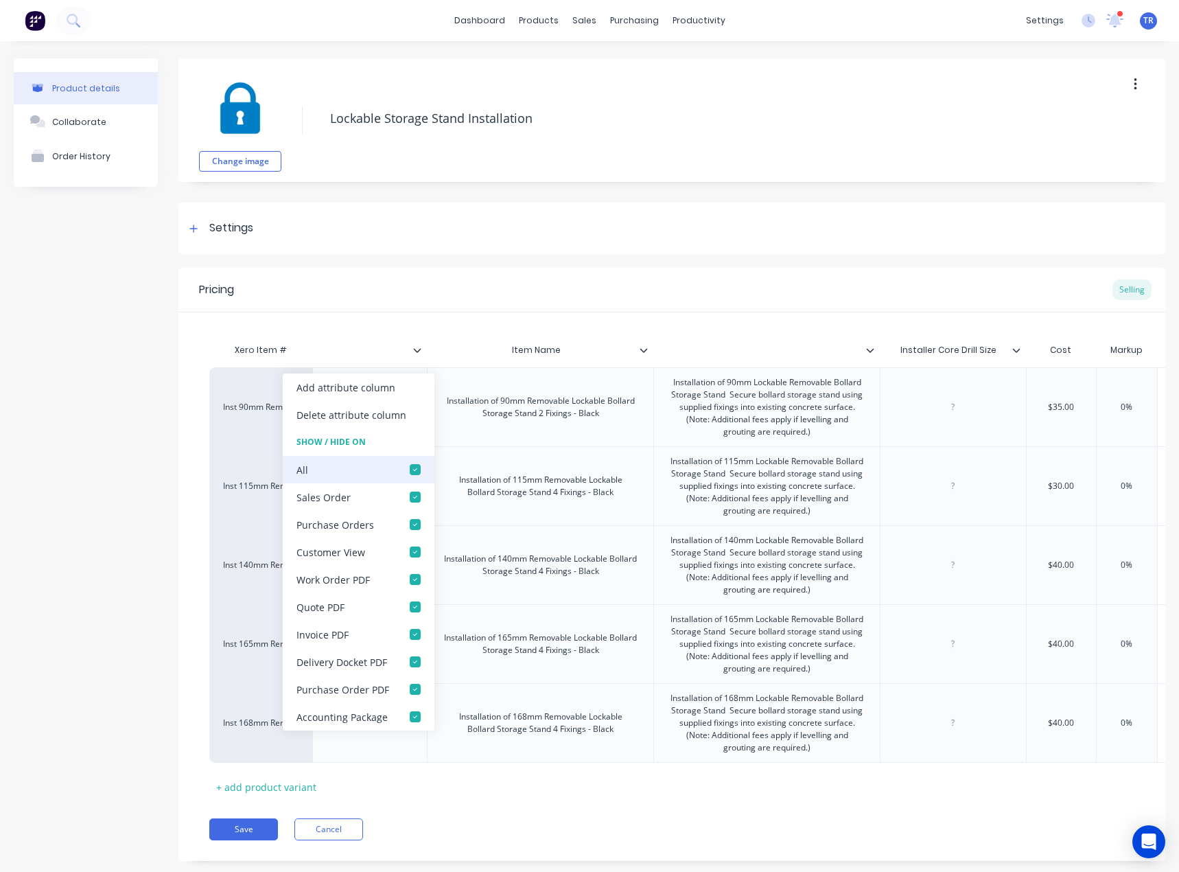
drag, startPoint x: 408, startPoint y: 474, endPoint x: 415, endPoint y: 468, distance: 8.8
click at [413, 470] on div at bounding box center [415, 469] width 27 height 27
click at [415, 468] on div at bounding box center [415, 469] width 27 height 27
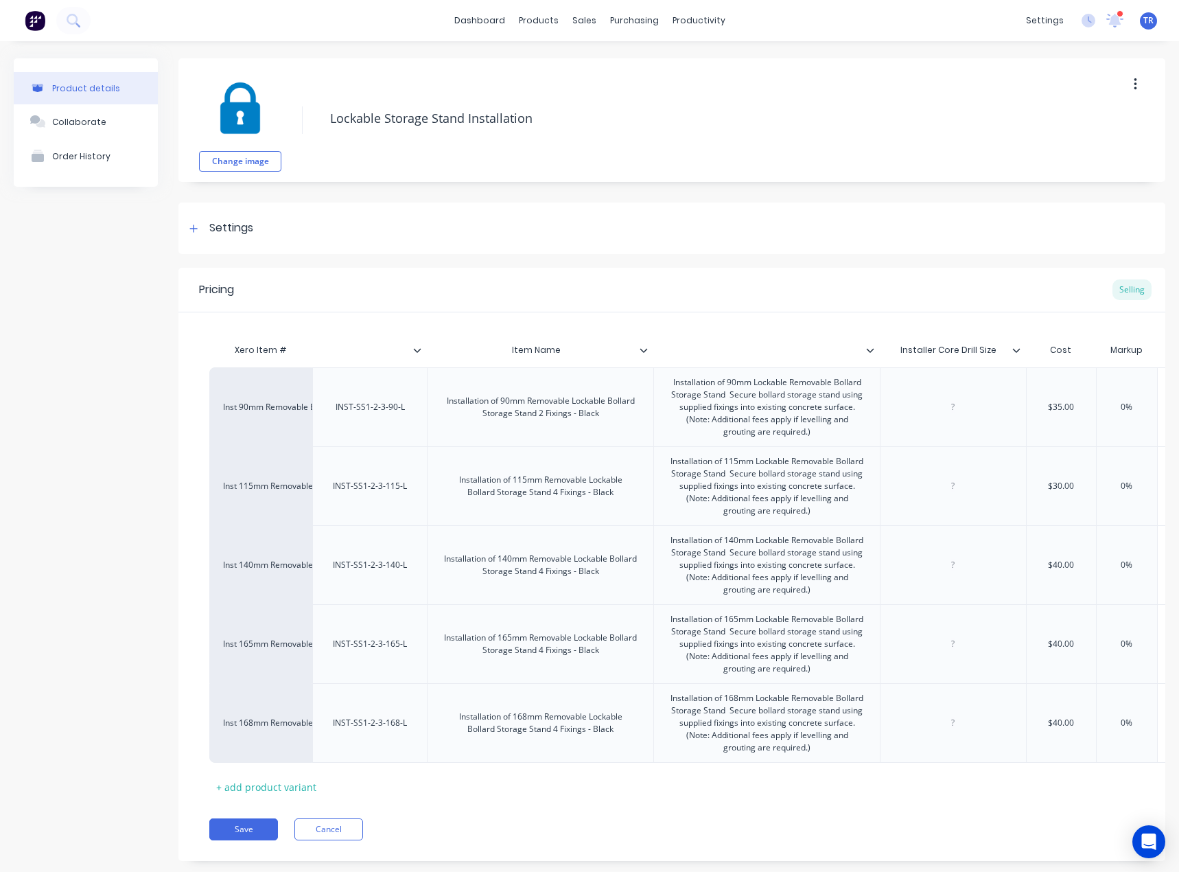
click at [867, 354] on icon at bounding box center [870, 350] width 8 height 8
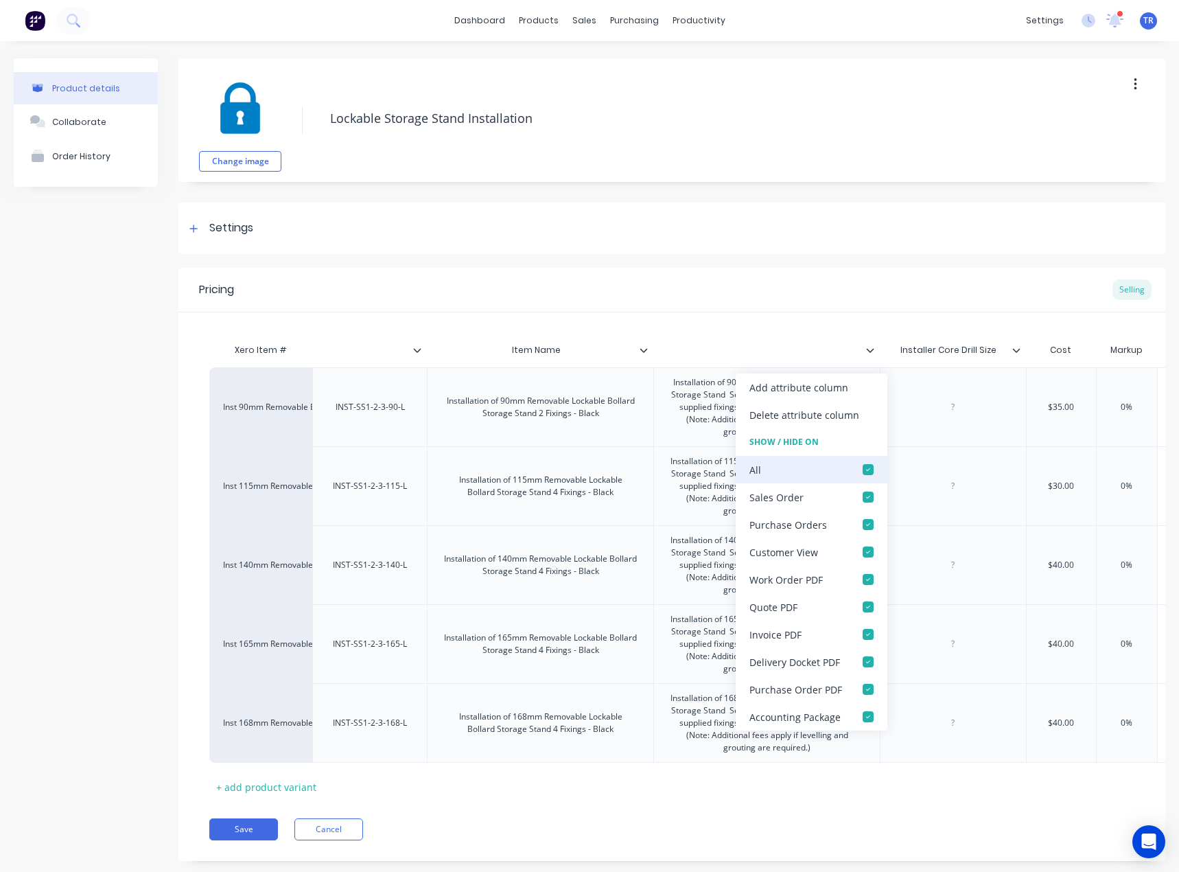
click at [841, 470] on div "All" at bounding box center [812, 469] width 152 height 27
click at [866, 474] on div at bounding box center [868, 469] width 27 height 27
click at [549, 315] on div "Xero Item # Item Name Installer Core Drill Size Cost Markup Price Unit Price 1 …" at bounding box center [672, 554] width 987 height 485
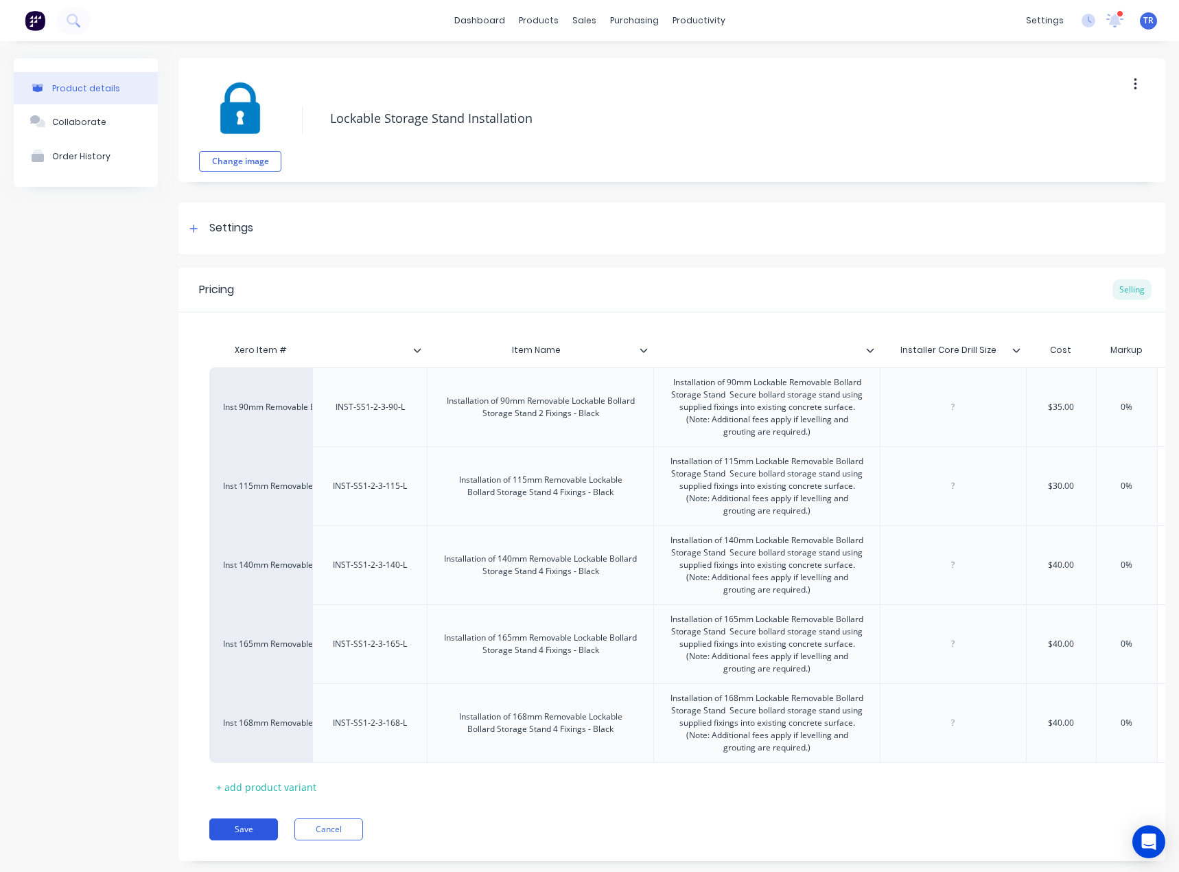
click at [248, 840] on button "Save" at bounding box center [243, 829] width 69 height 22
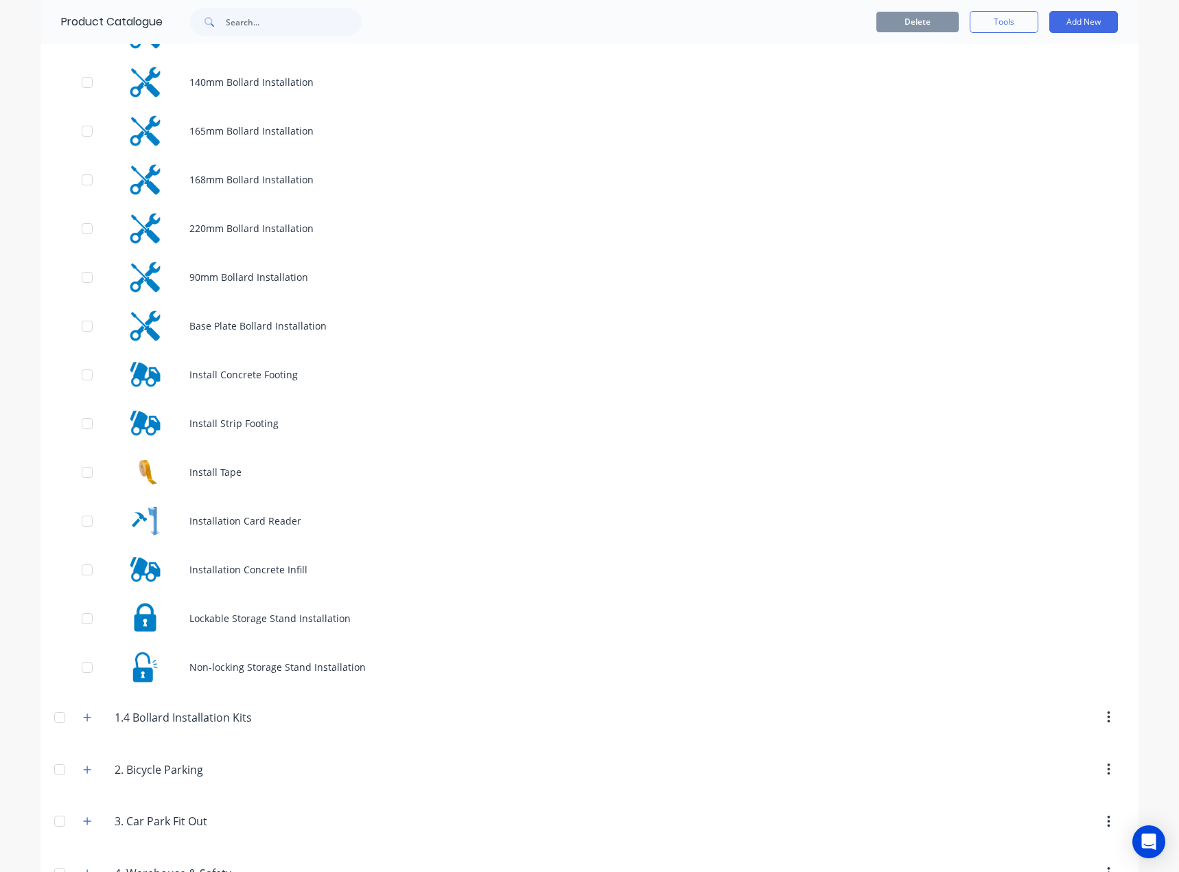
scroll to position [343, 0]
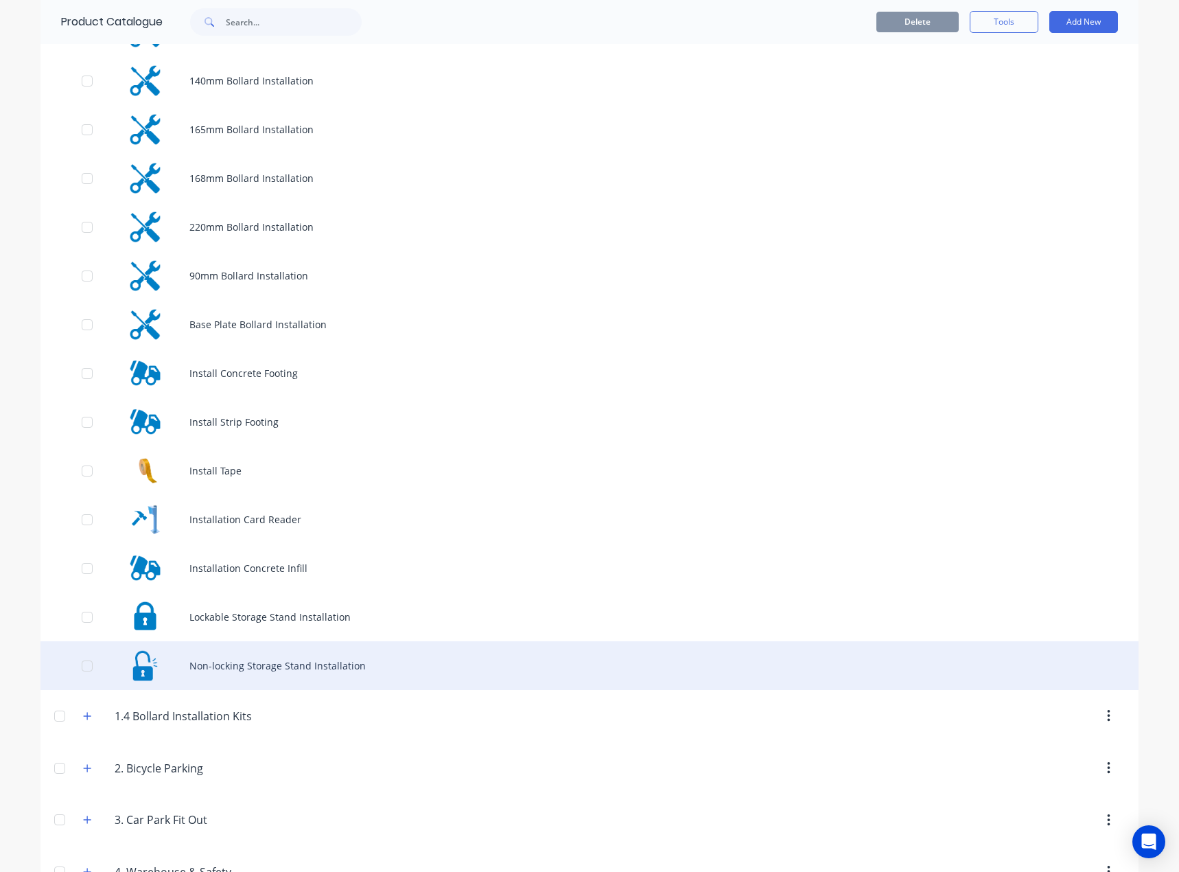
click at [301, 646] on div "Non-locking Storage Stand Installation" at bounding box center [590, 665] width 1098 height 49
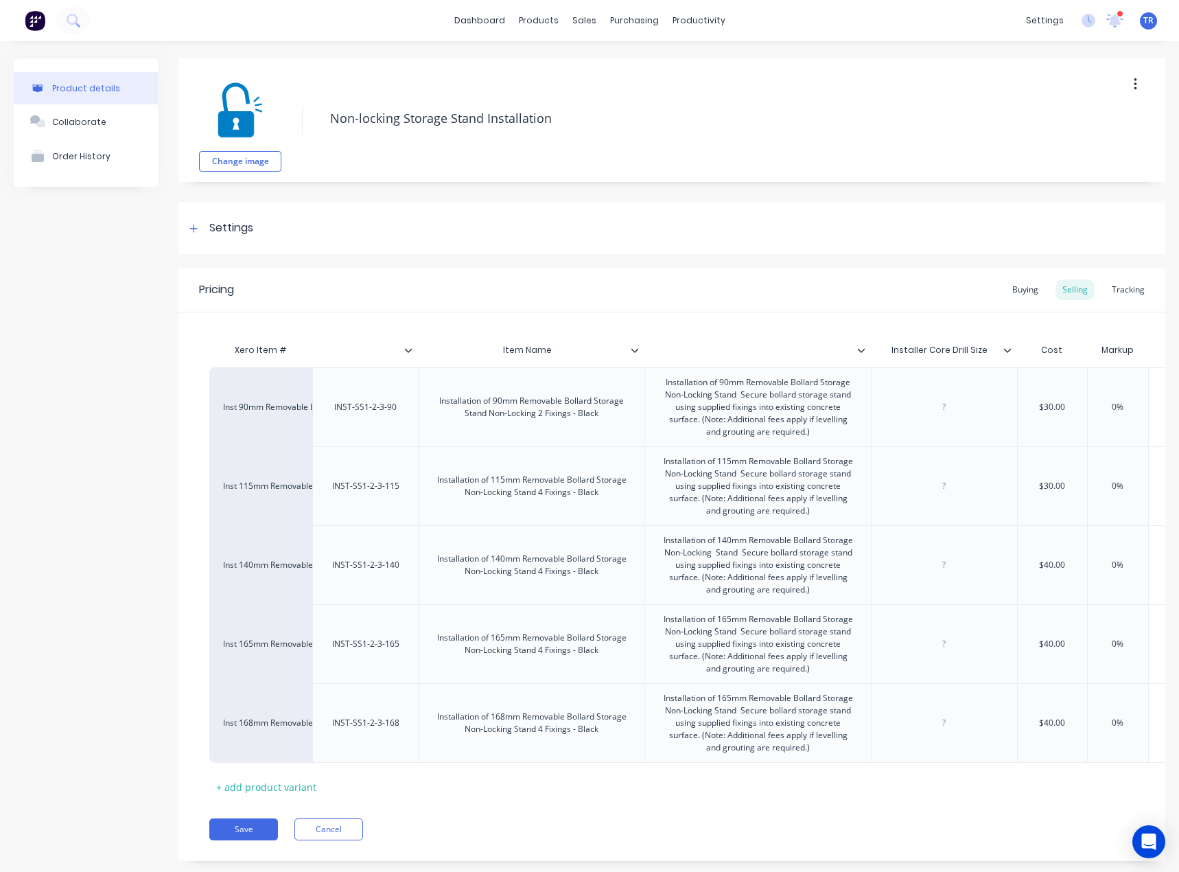
click at [1004, 349] on icon at bounding box center [1008, 350] width 8 height 4
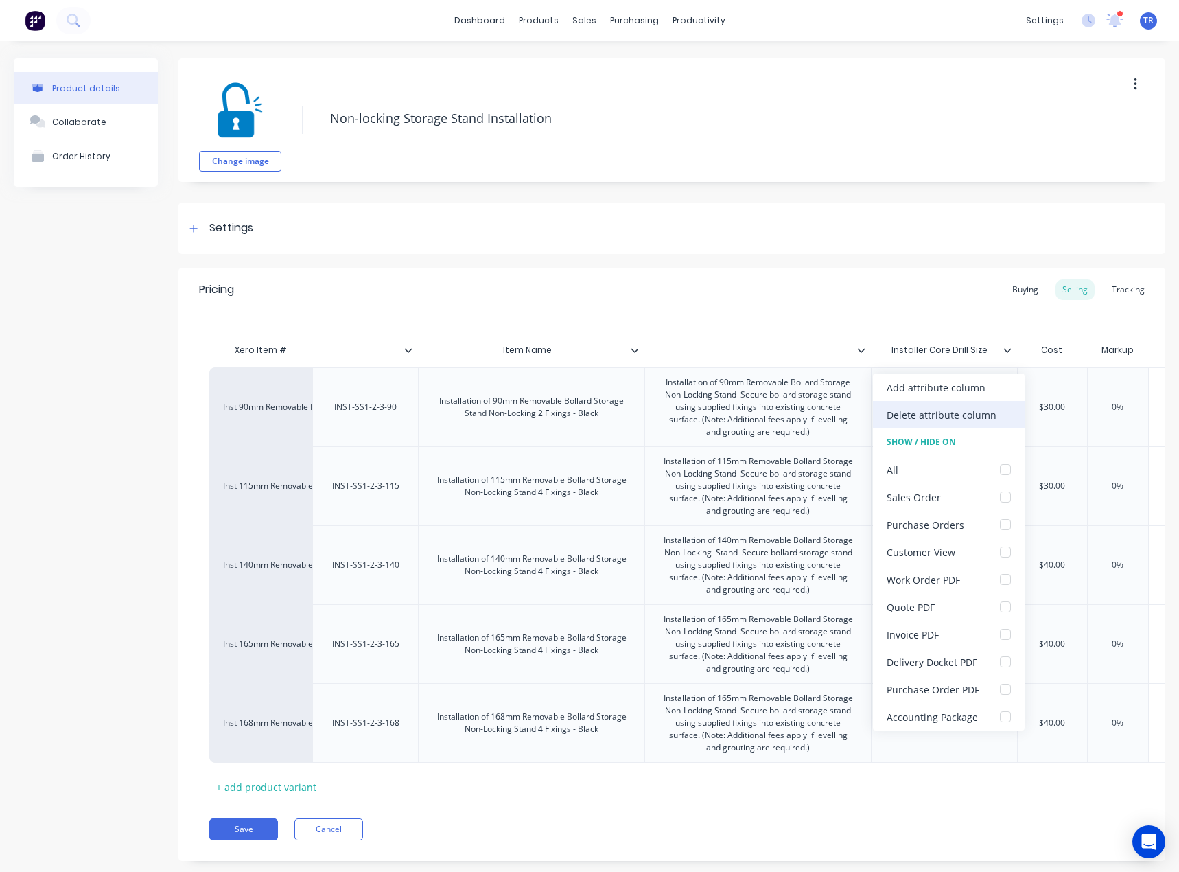
click at [967, 422] on div "Delete attribute column" at bounding box center [942, 415] width 110 height 14
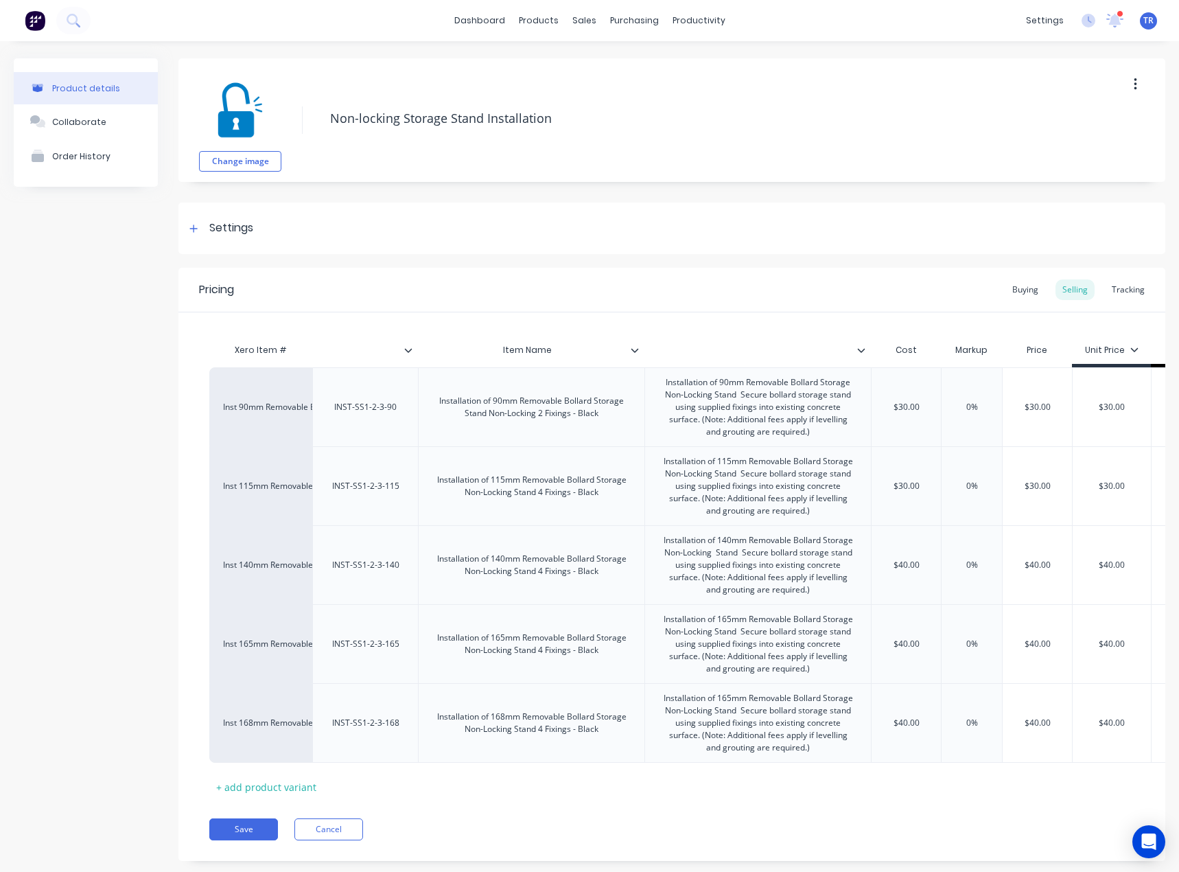
click at [859, 347] on icon at bounding box center [861, 350] width 8 height 8
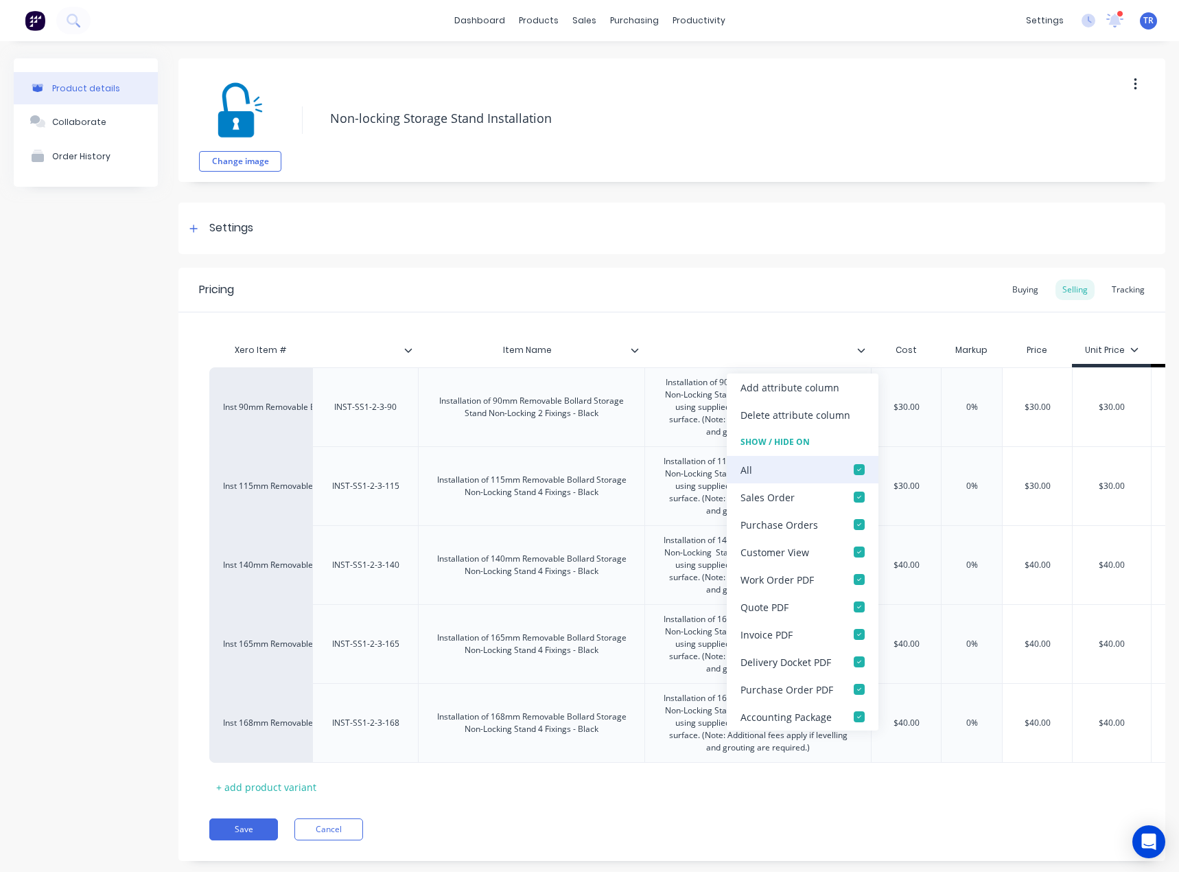
click at [831, 472] on div "All" at bounding box center [803, 469] width 152 height 27
click at [863, 473] on div at bounding box center [859, 469] width 27 height 27
click at [863, 472] on div at bounding box center [859, 469] width 27 height 27
type textarea "x"
click at [647, 276] on div "Pricing Buying Selling Tracking" at bounding box center [672, 290] width 987 height 45
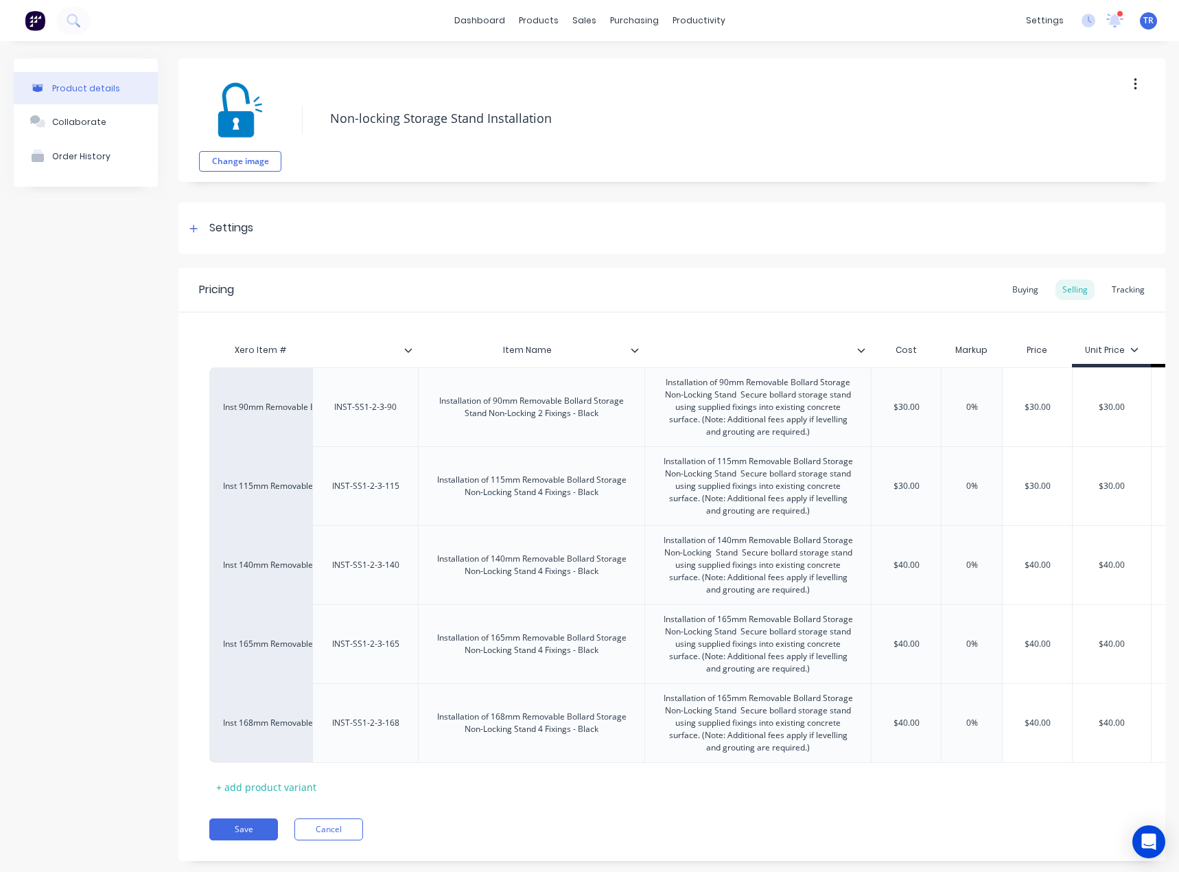
click at [649, 345] on input "text" at bounding box center [754, 350] width 218 height 12
click at [635, 350] on icon at bounding box center [635, 350] width 8 height 8
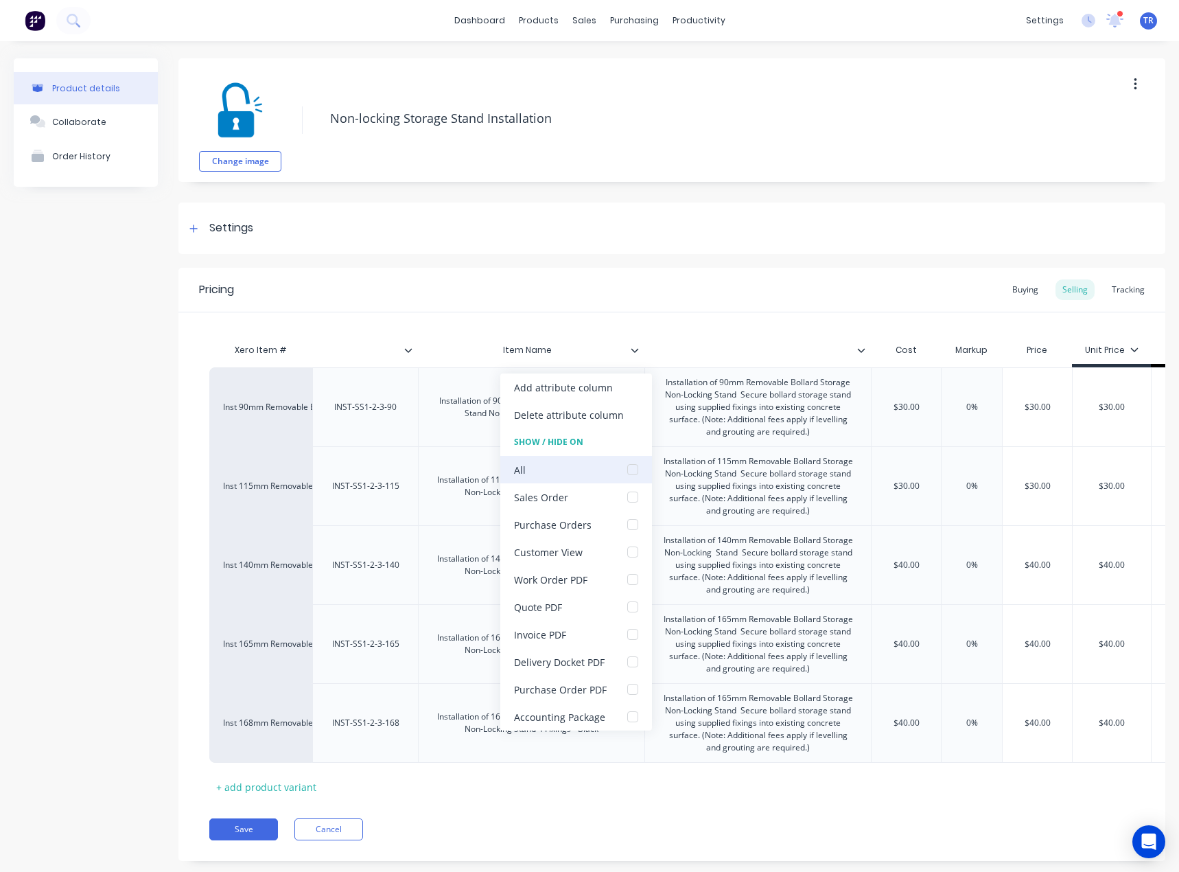
click at [631, 467] on div at bounding box center [632, 469] width 27 height 27
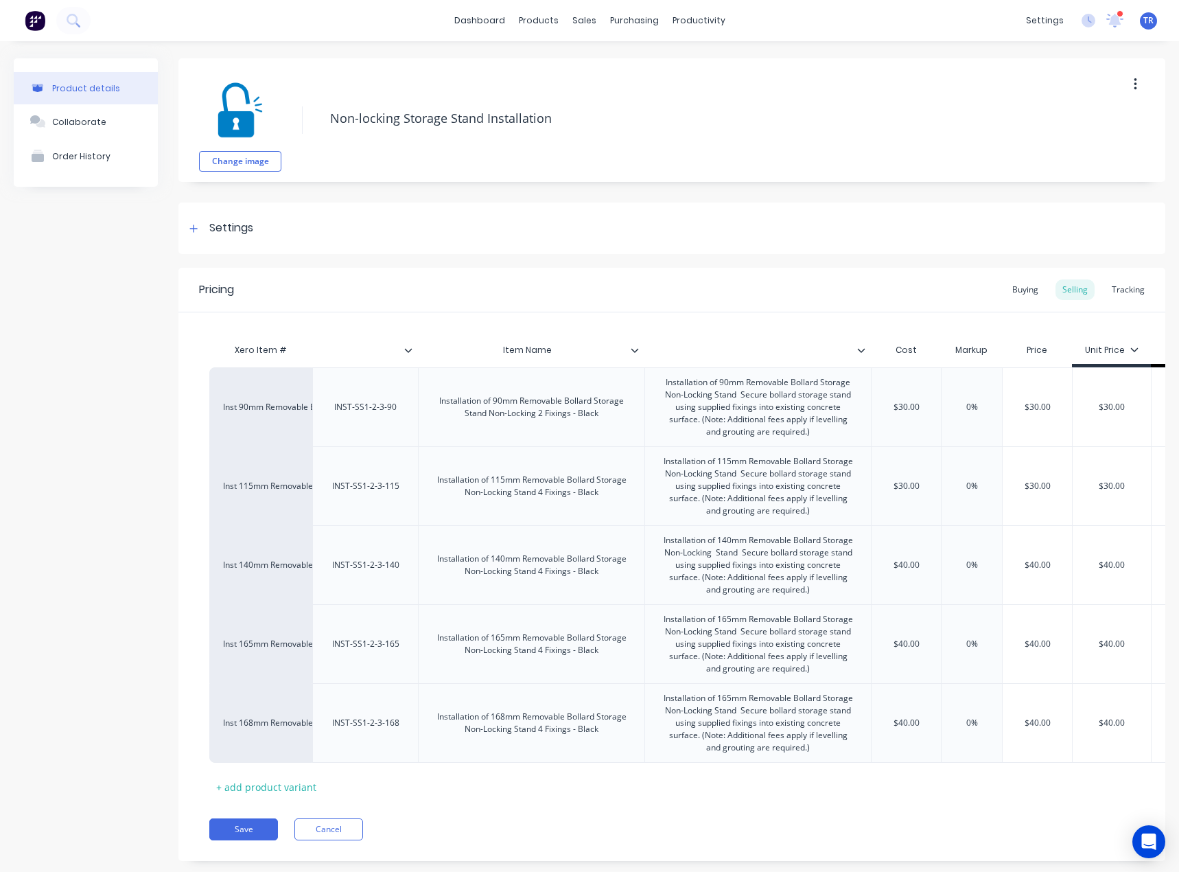
click at [411, 351] on icon at bounding box center [408, 350] width 8 height 8
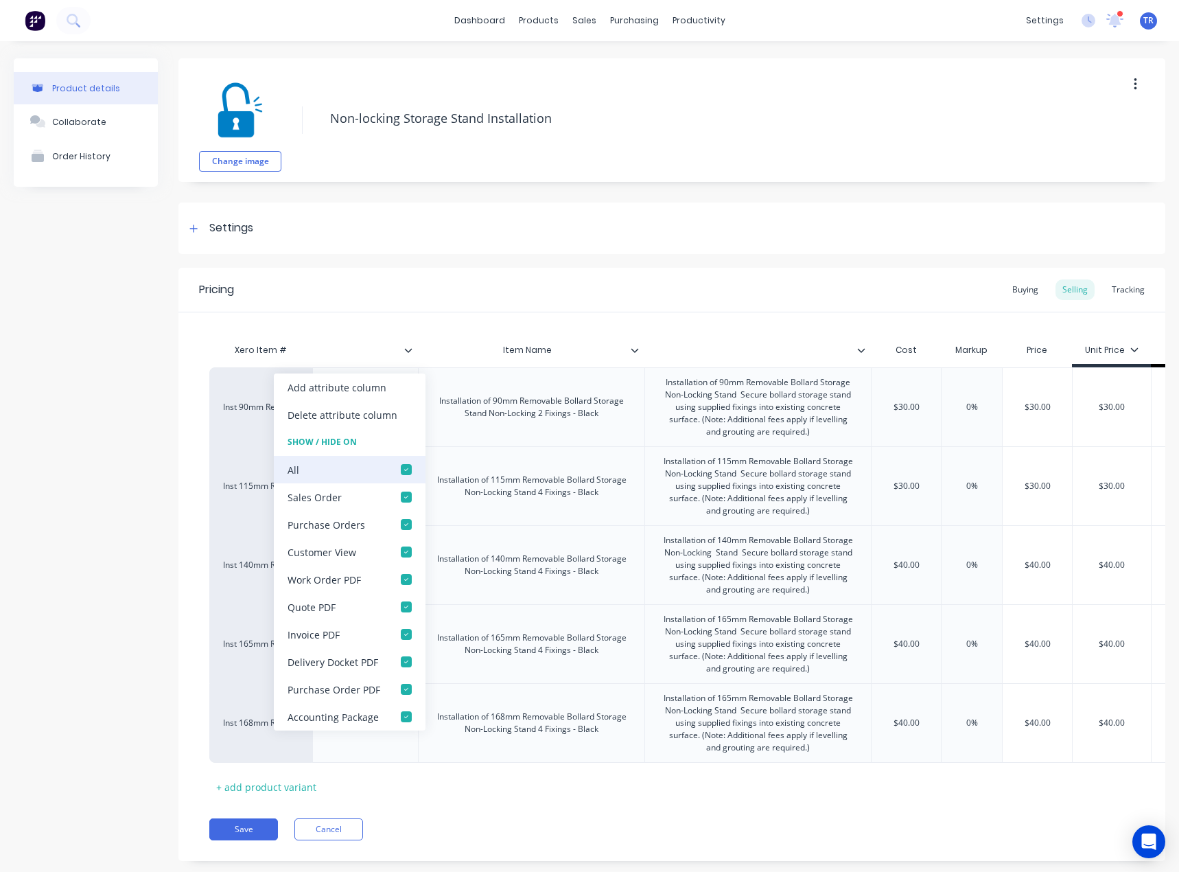
click at [414, 462] on div at bounding box center [406, 469] width 27 height 27
click at [407, 472] on div at bounding box center [406, 469] width 27 height 27
click at [233, 838] on button "Save" at bounding box center [243, 829] width 69 height 22
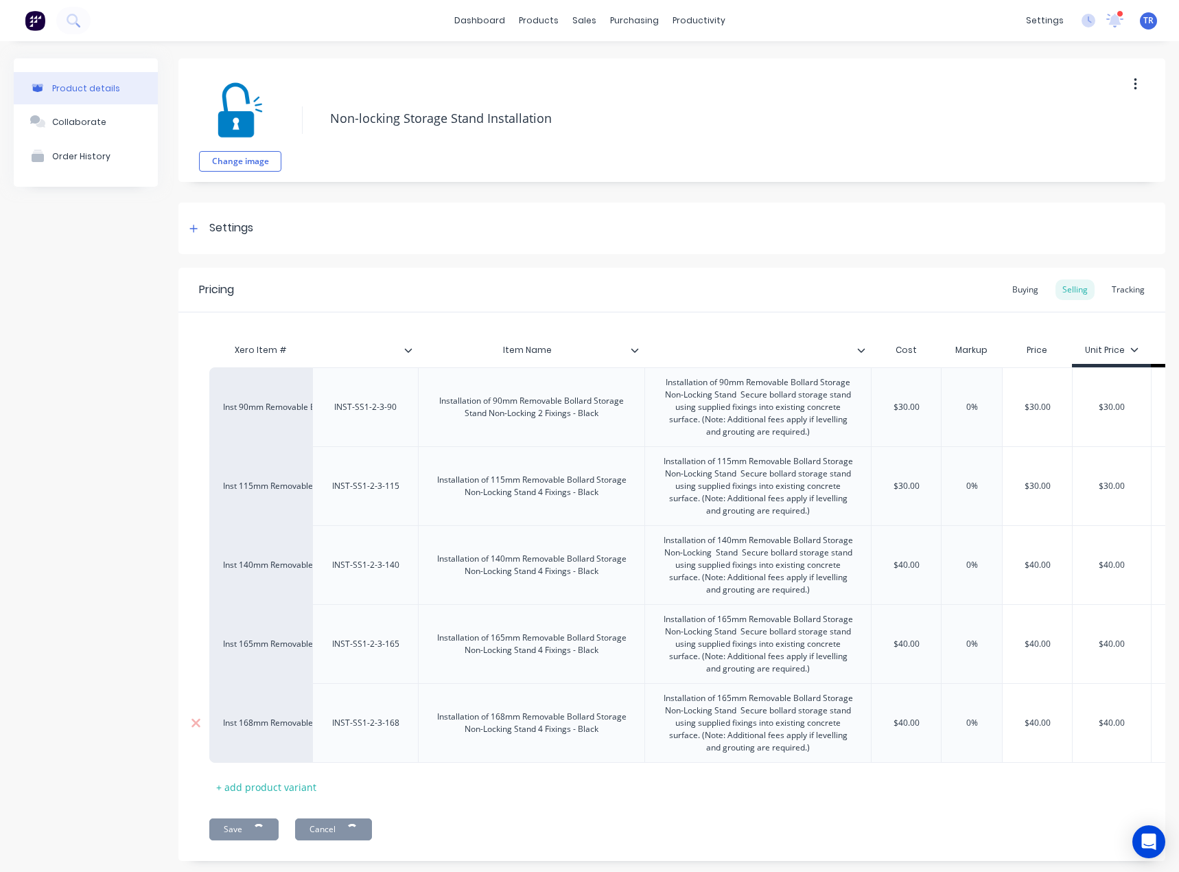
type textarea "x"
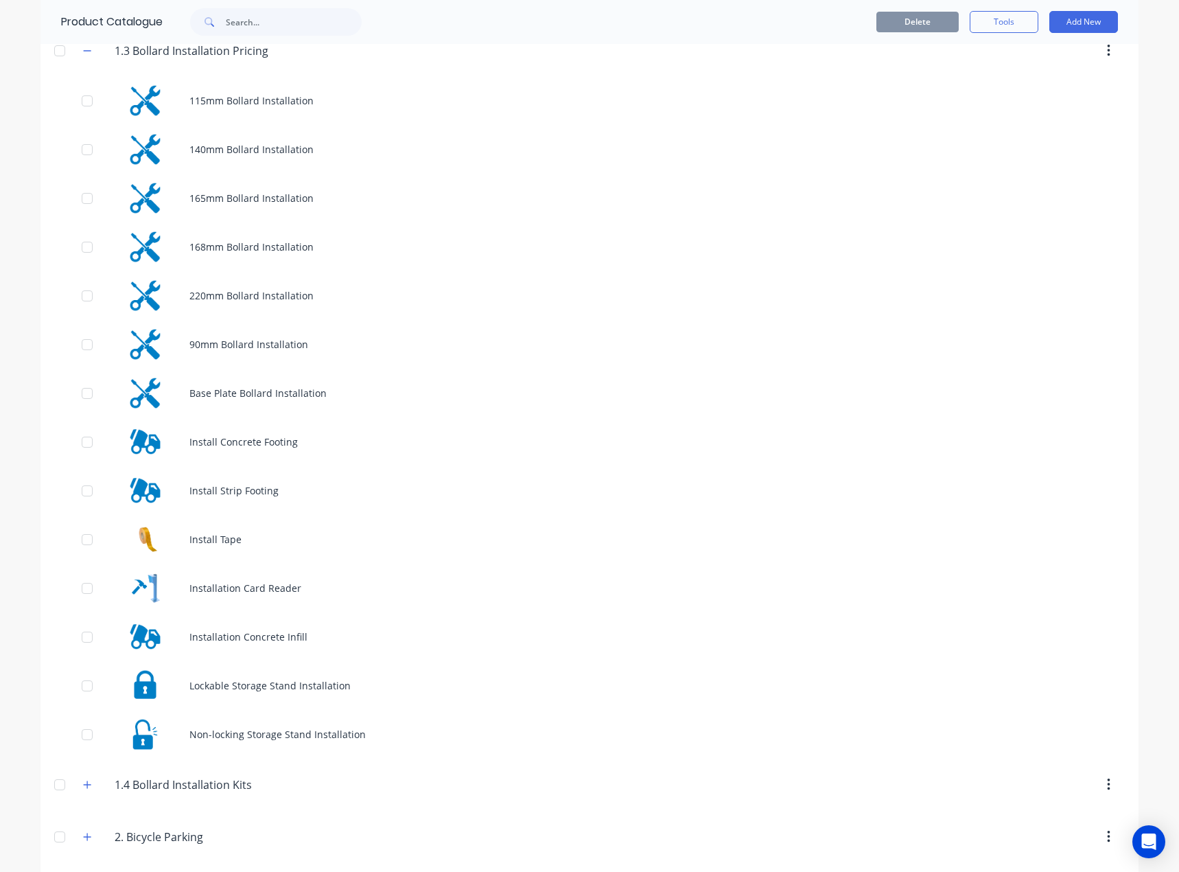
scroll to position [549, 0]
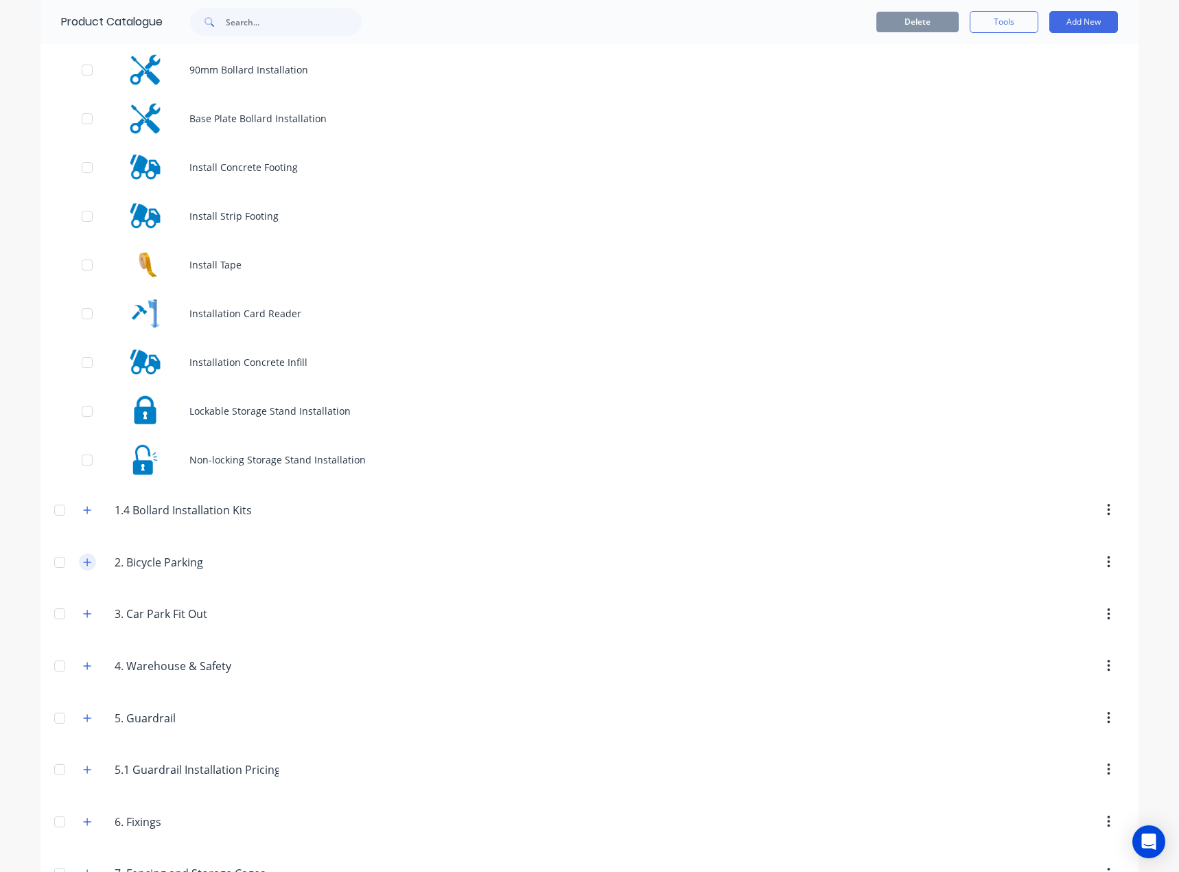
click at [89, 562] on button "button" at bounding box center [87, 561] width 17 height 17
click at [83, 510] on icon "button" at bounding box center [87, 510] width 8 height 10
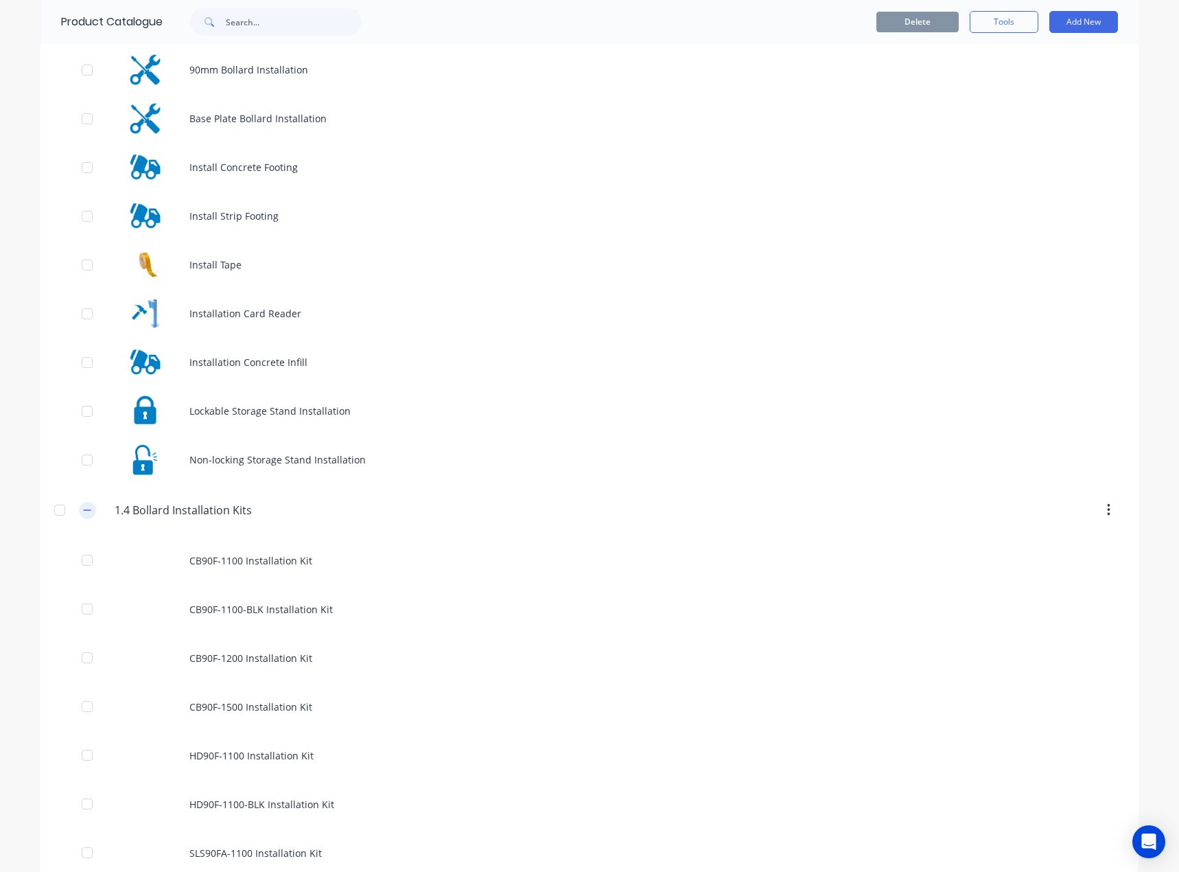
click at [83, 510] on icon "button" at bounding box center [87, 510] width 8 height 10
